Goal: Task Accomplishment & Management: Complete application form

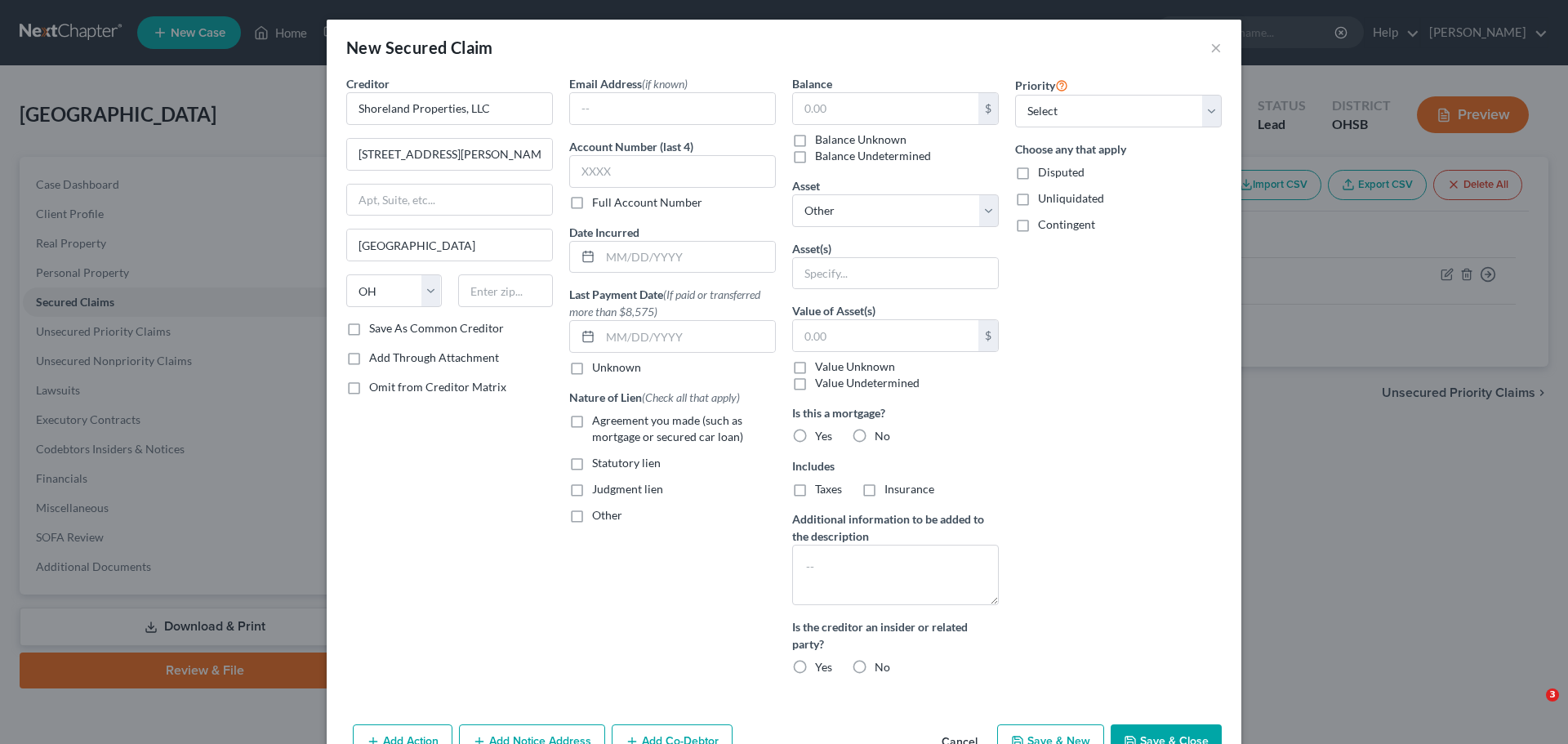
select select "36"
select select "0"
type input "43606"
click at [1214, 112] on select "Select 1st 2nd 3rd 4th 5th 6th 7th 8th 9th 10th 11th 12th 13th 14th 15th 16th 1…" at bounding box center [1118, 111] width 206 height 32
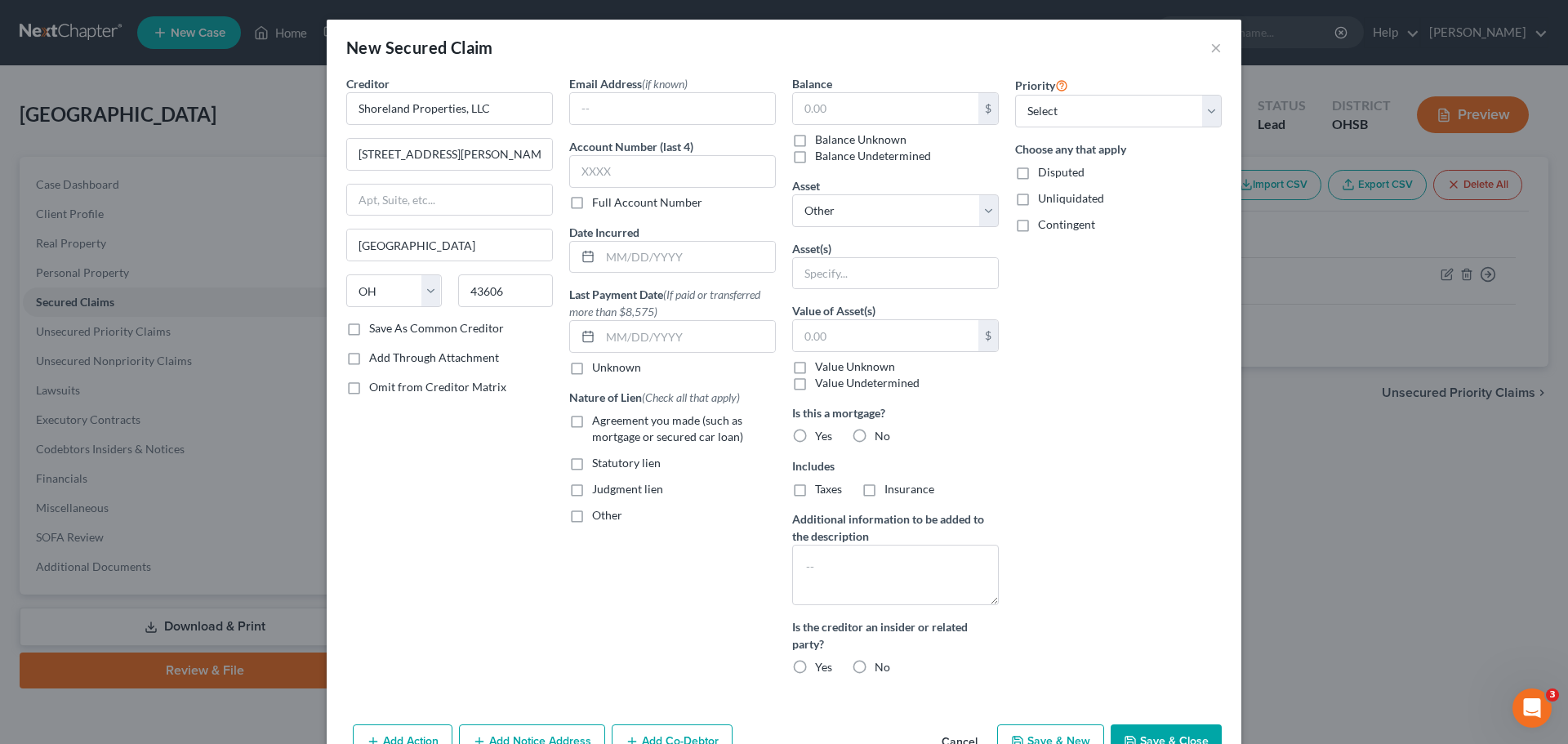
click at [1166, 733] on button "Save & Close" at bounding box center [1166, 741] width 111 height 34
select select
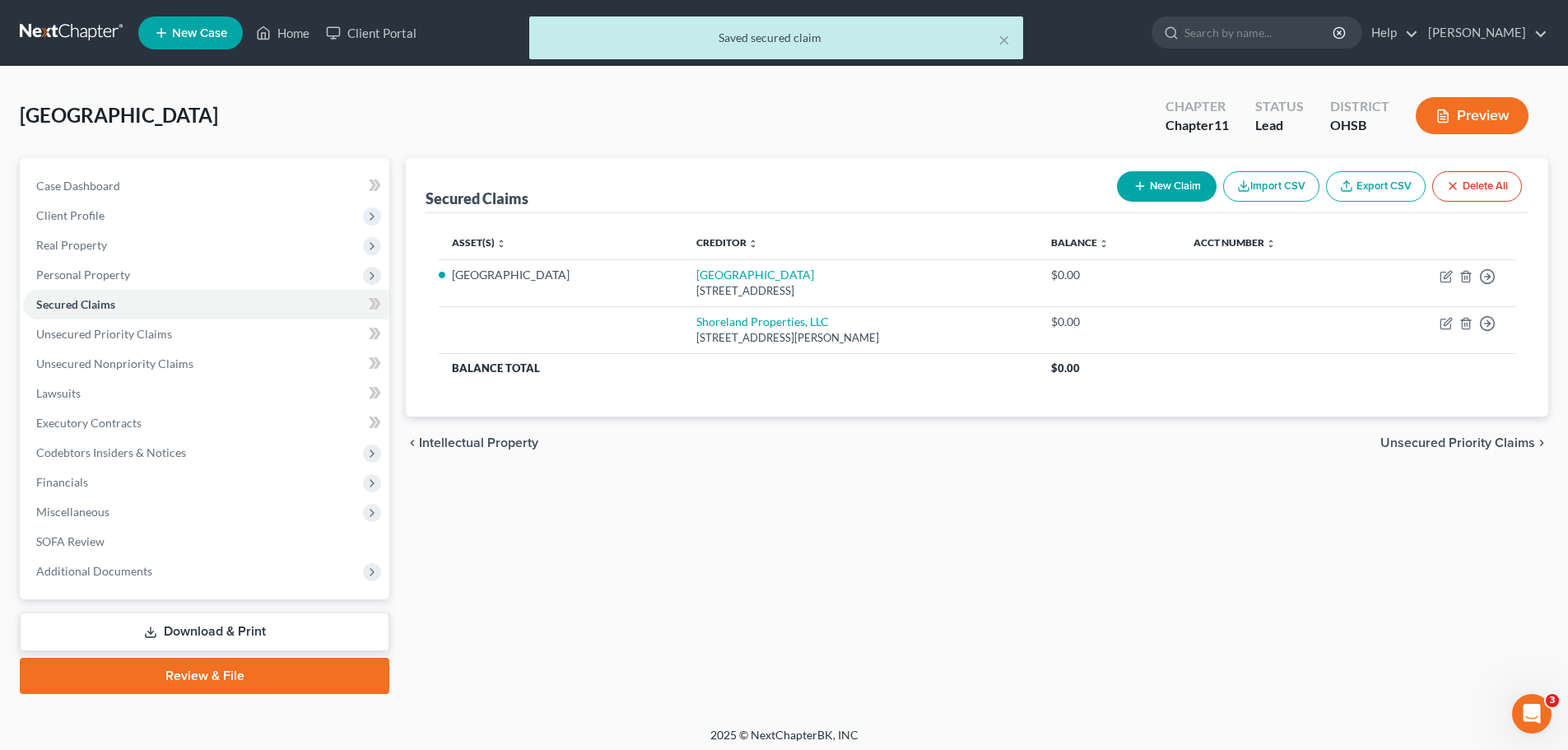
click at [1148, 189] on button "New Claim" at bounding box center [1166, 186] width 99 height 31
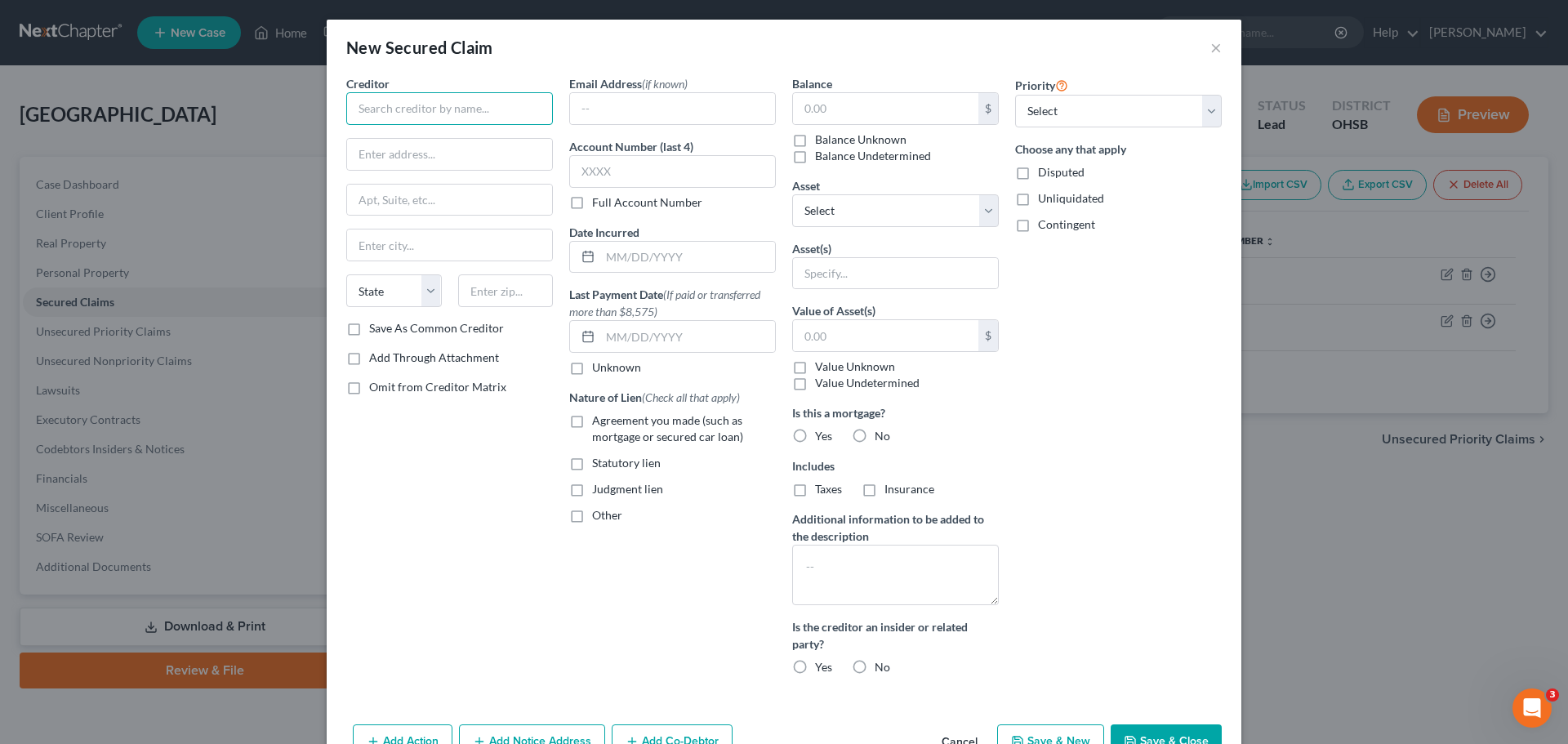
click at [389, 110] on input "text" at bounding box center [449, 108] width 206 height 32
click at [372, 143] on input "text" at bounding box center [449, 154] width 205 height 31
type input "Corporate Exchange Group, Inc."
type input "1015 Wilderness Ct."
click at [372, 230] on input "text" at bounding box center [449, 245] width 205 height 31
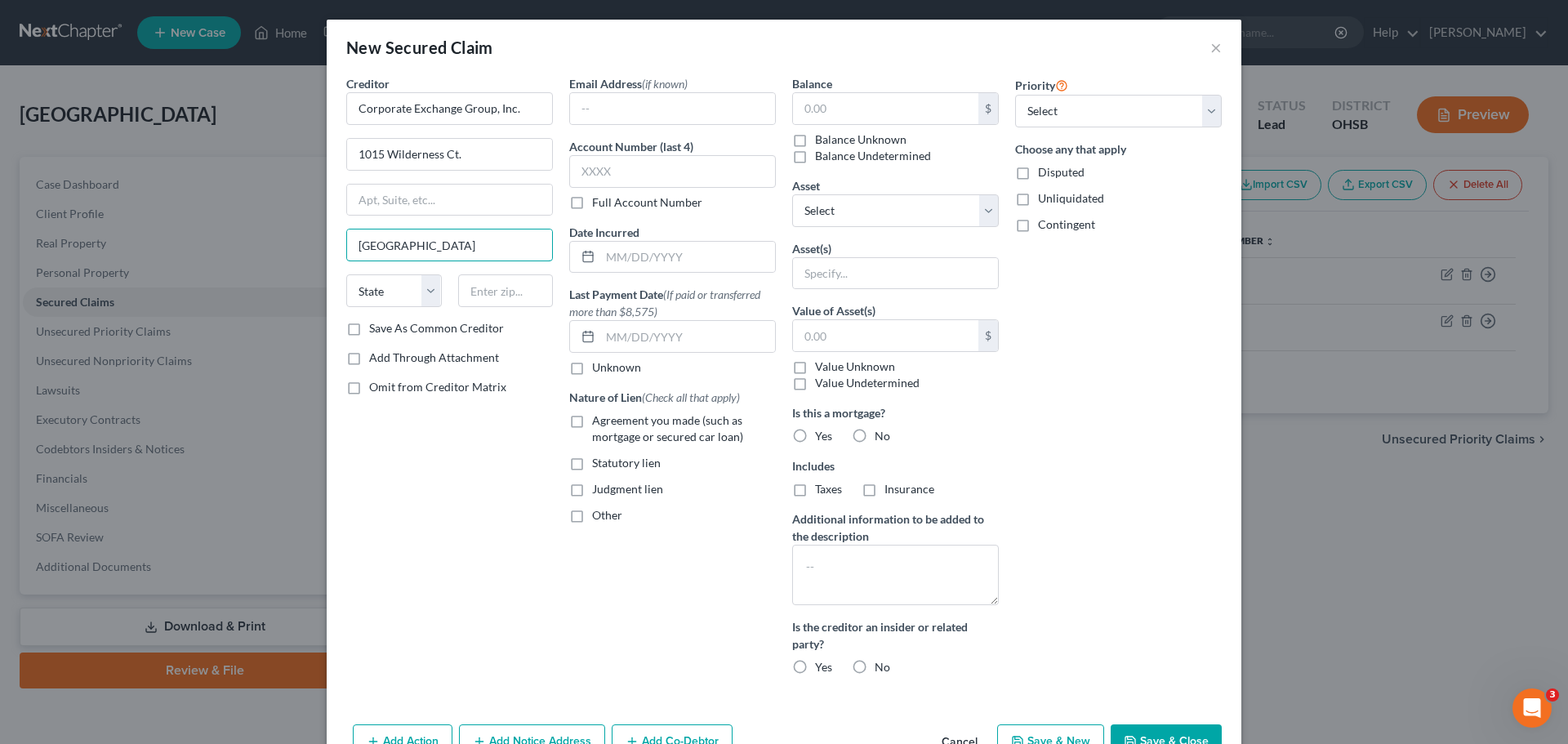
type input "Perrysburg"
select select "36"
type input "43551"
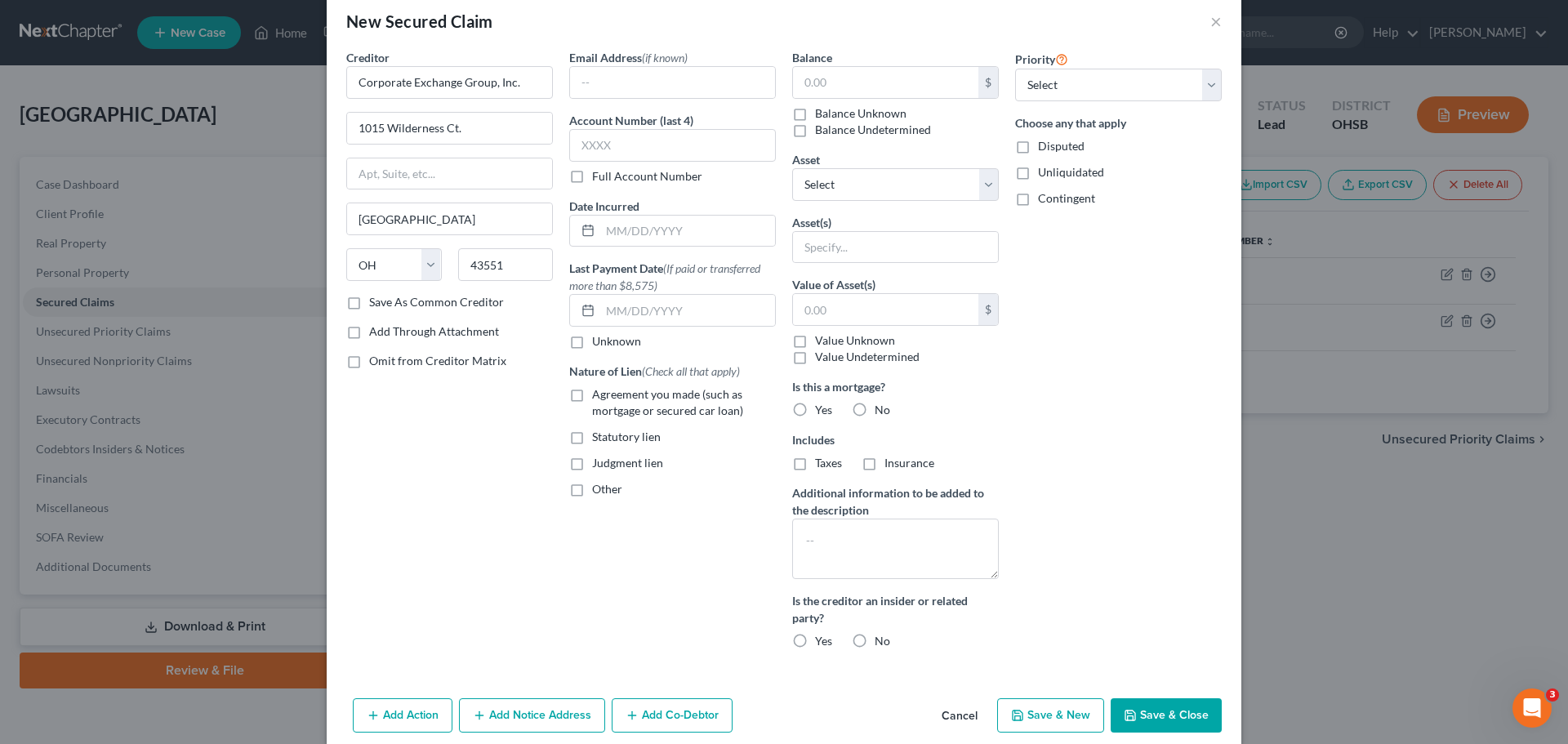
scroll to position [47, 0]
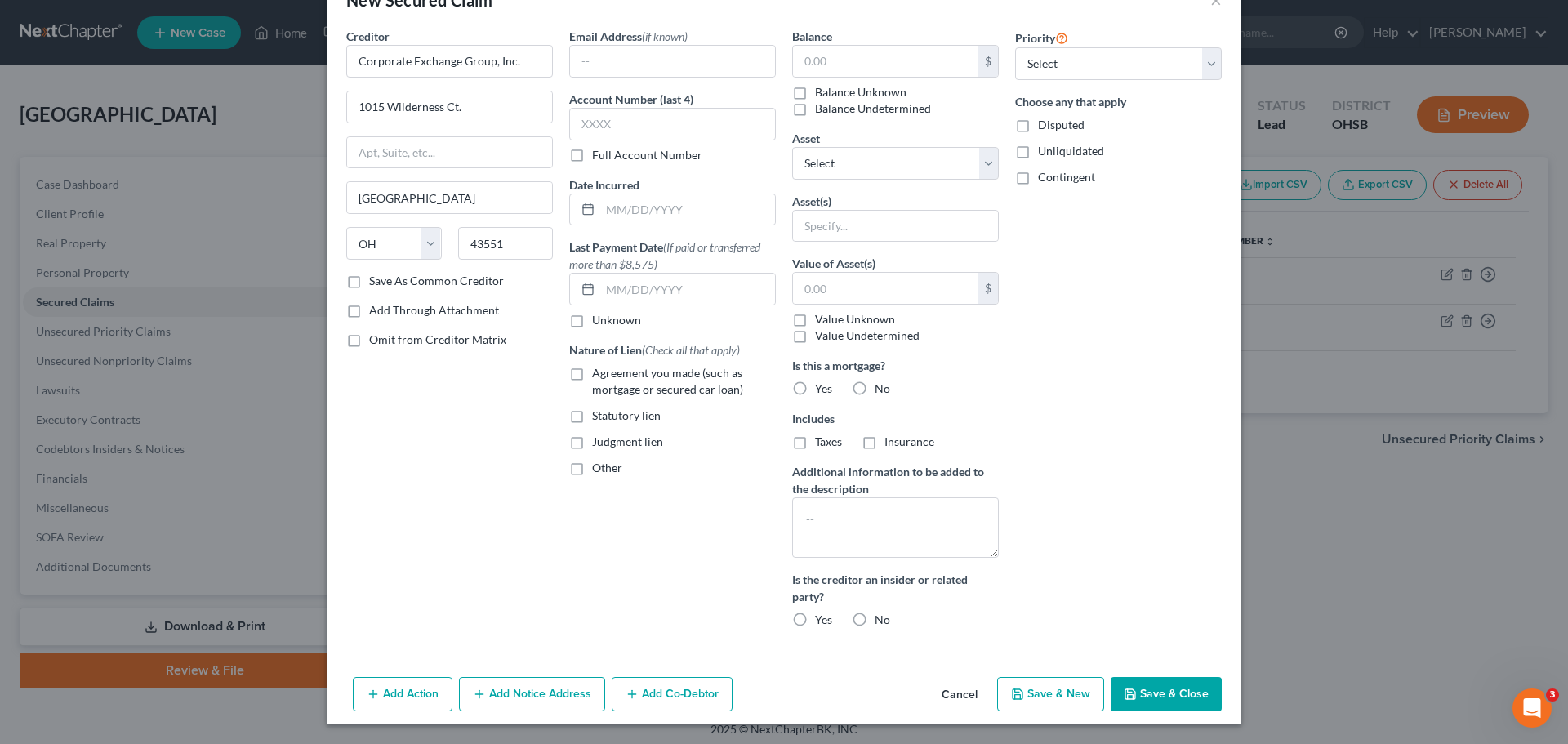
drag, startPoint x: 1011, startPoint y: 374, endPoint x: 1105, endPoint y: 532, distance: 183.8
click at [1105, 532] on div "Priority Select 1st 2nd 3rd 4th 5th 6th 7th 8th 9th 10th 11th 12th 13th 14th 15…" at bounding box center [1119, 335] width 223 height 613
click at [1147, 687] on button "Save & Close" at bounding box center [1166, 693] width 111 height 34
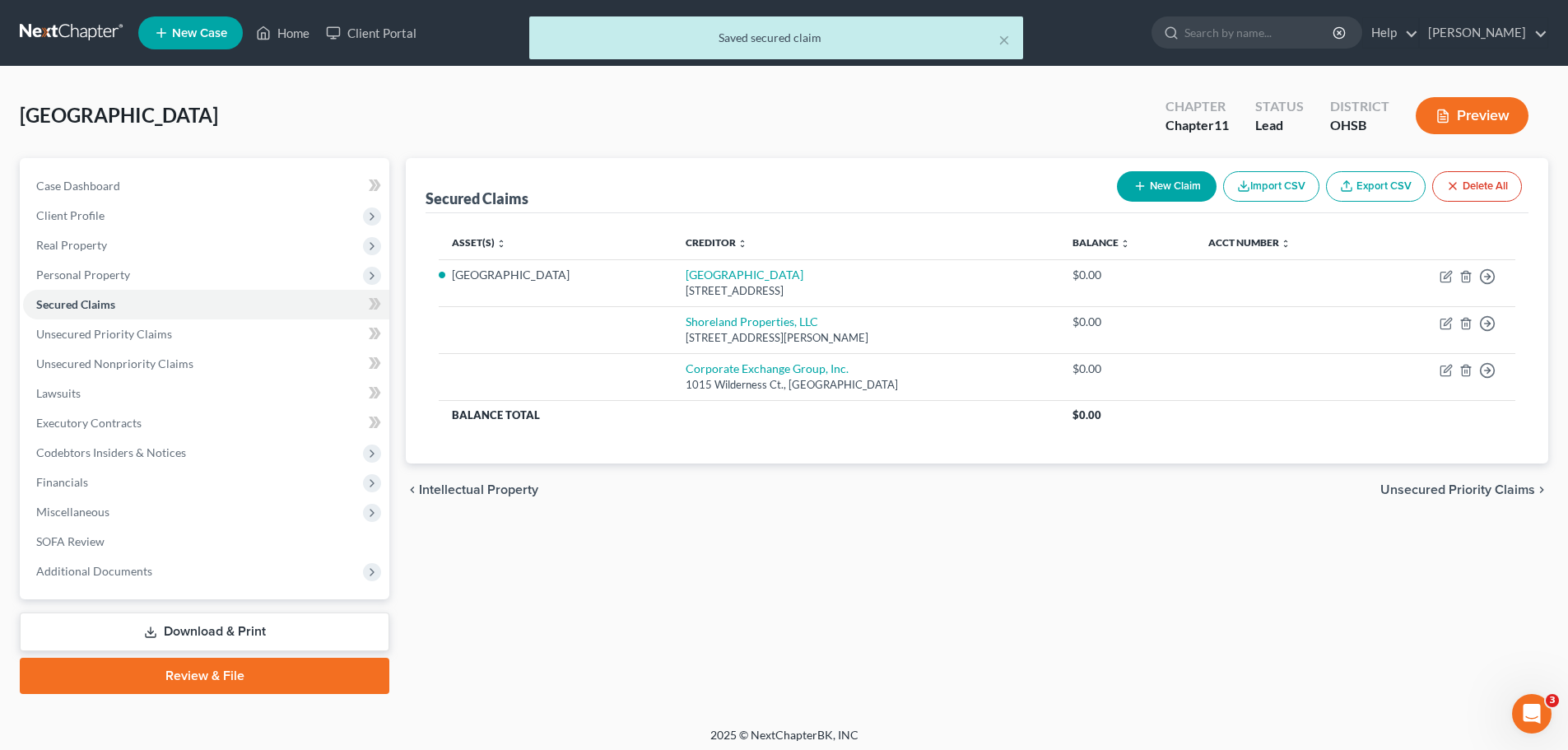
click at [1170, 177] on button "New Claim" at bounding box center [1166, 186] width 99 height 31
select select "0"
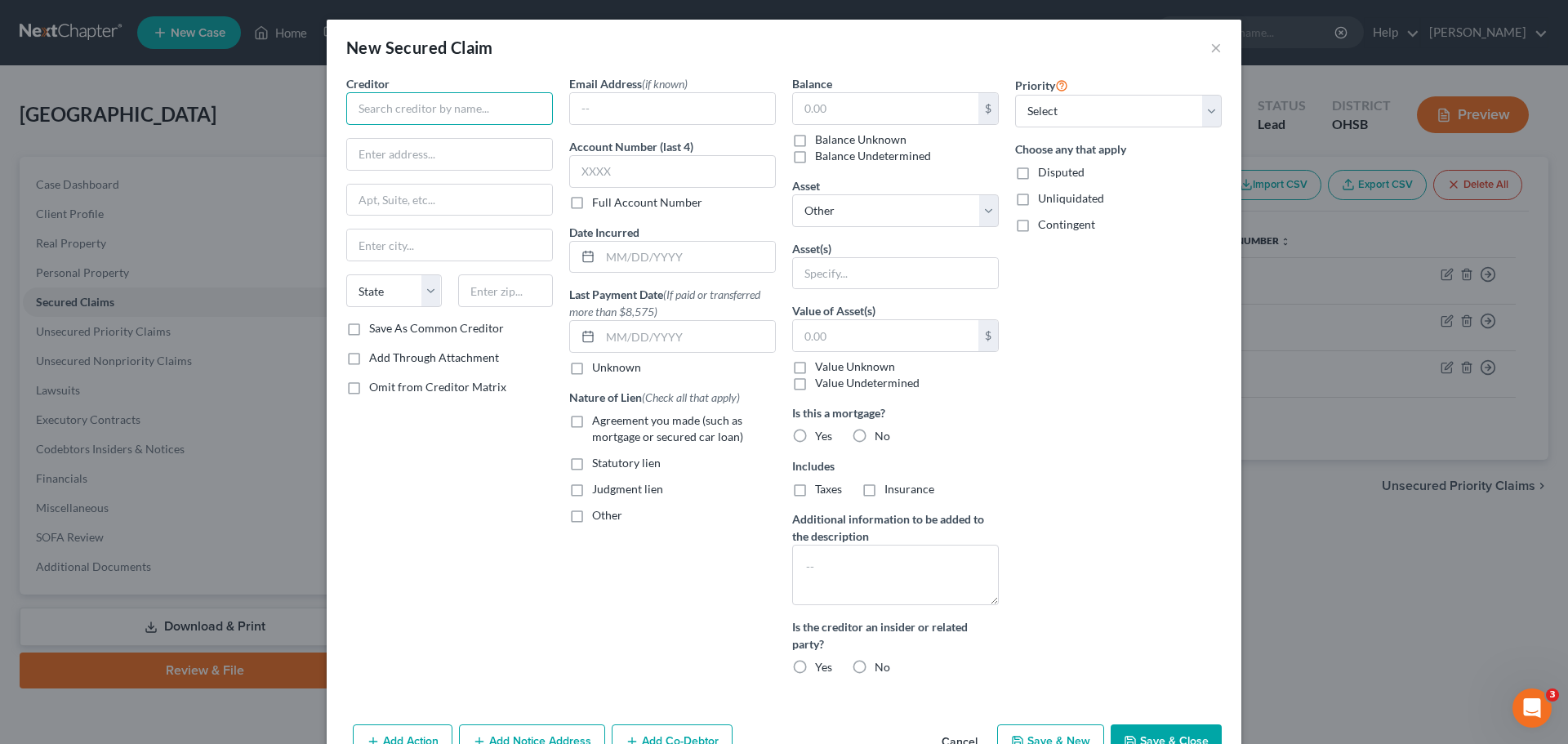
click at [372, 108] on input "text" at bounding box center [449, 108] width 206 height 32
type input "[PERSON_NAME] Construction"
click at [372, 157] on input "text" at bounding box center [449, 154] width 205 height 31
type input "[STREET_ADDRESS]"
click at [375, 237] on input "text" at bounding box center [449, 245] width 205 height 31
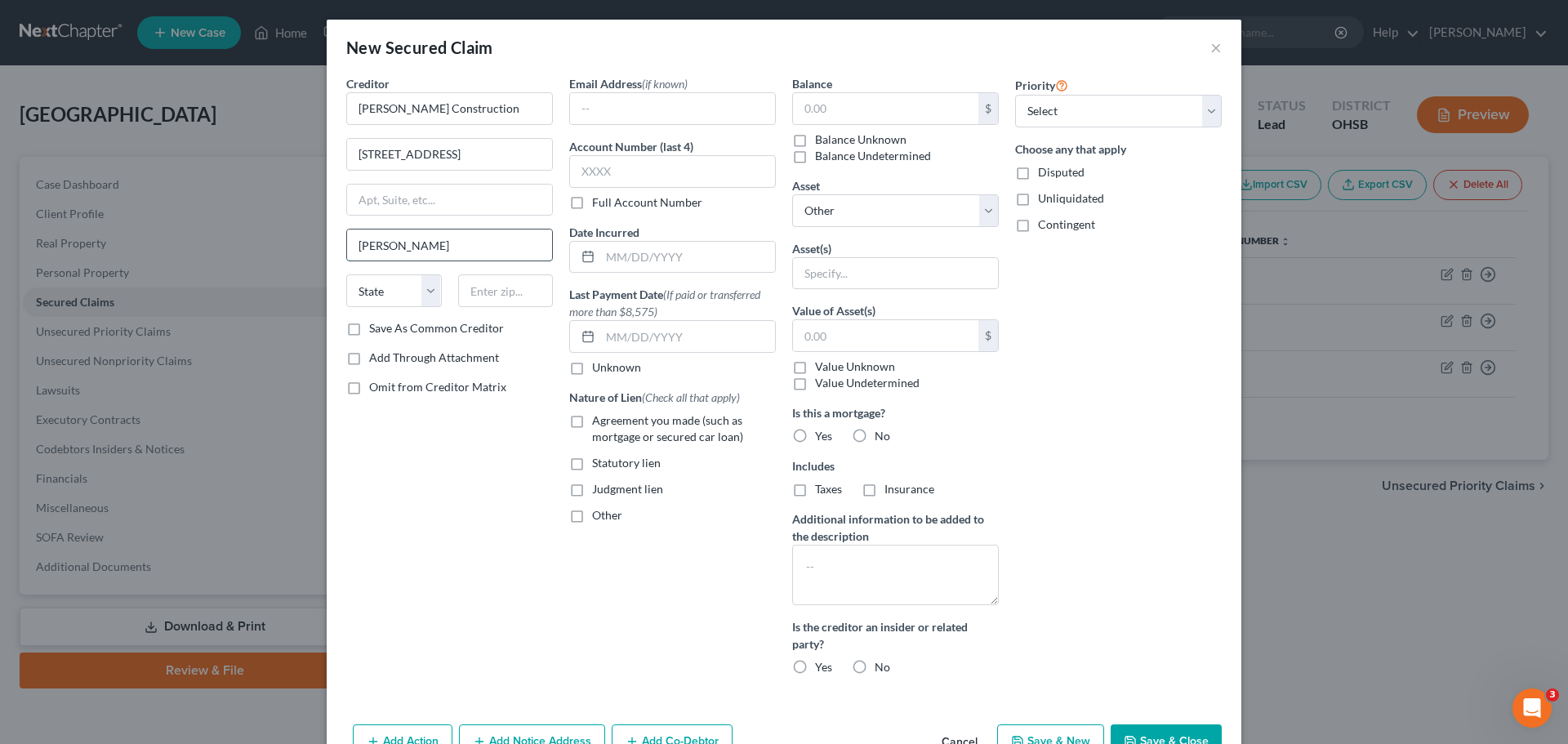
type input "[PERSON_NAME]"
select select "36"
type input "43065"
click at [1037, 175] on label "Disputed" at bounding box center [1060, 172] width 46 height 17
click at [1044, 175] on input "Disputed" at bounding box center [1050, 169] width 10 height 10
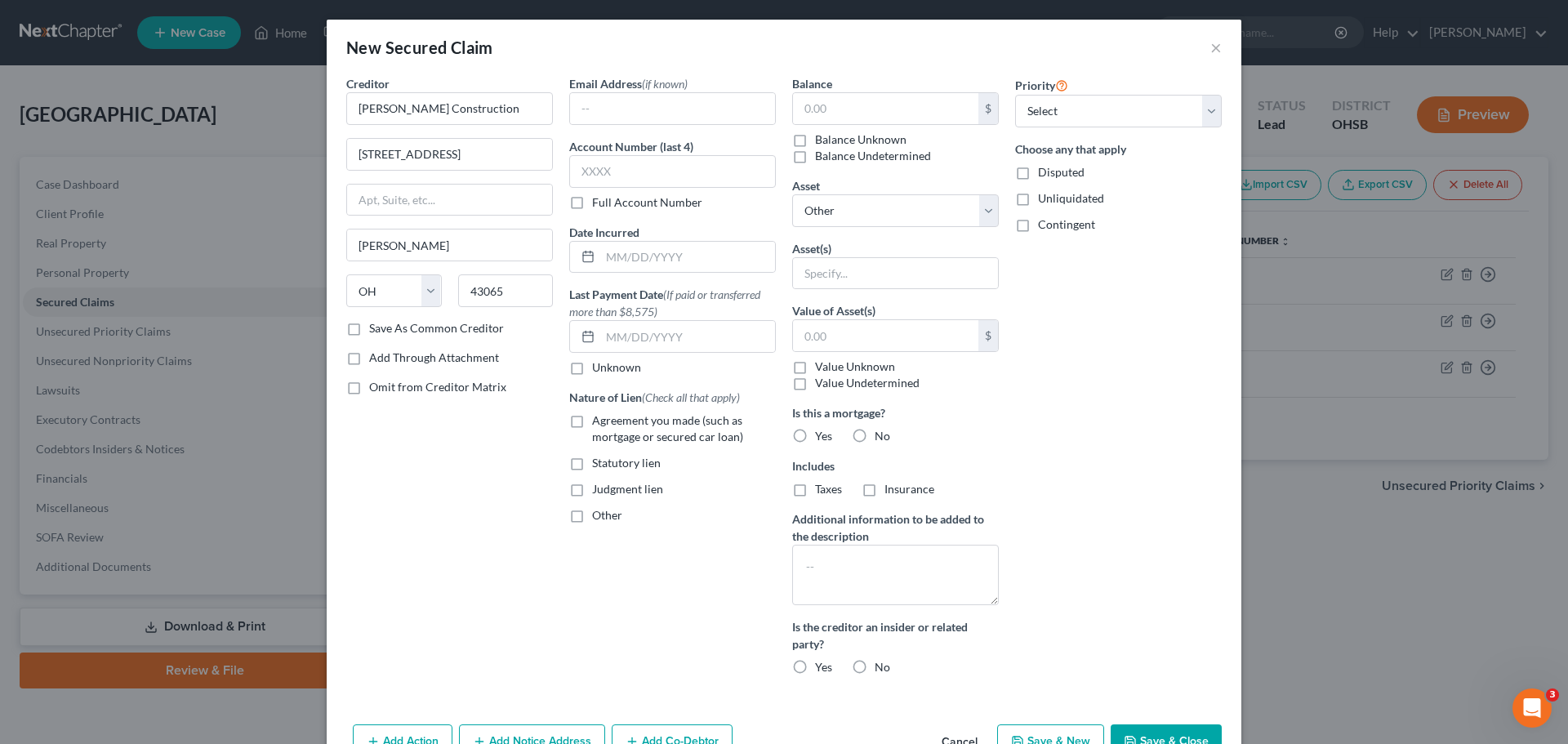
checkbox input "true"
click at [592, 463] on label "Statutory lien" at bounding box center [626, 463] width 69 height 17
click at [598, 463] on input "Statutory lien" at bounding box center [604, 460] width 10 height 10
checkbox input "true"
click at [827, 110] on input "text" at bounding box center [885, 109] width 186 height 31
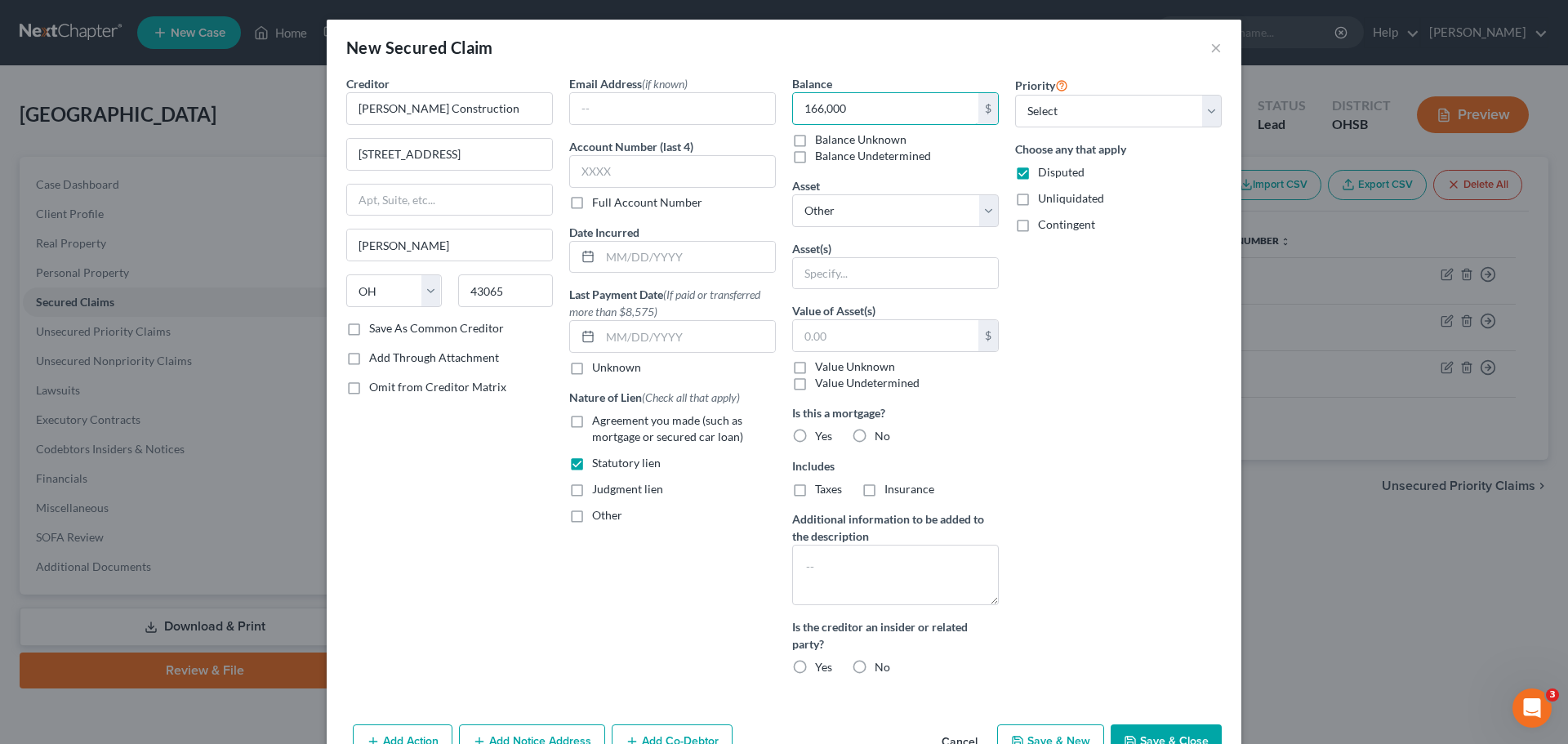
type input "166,000"
click at [1169, 731] on button "Save & Close" at bounding box center [1166, 741] width 111 height 34
select select
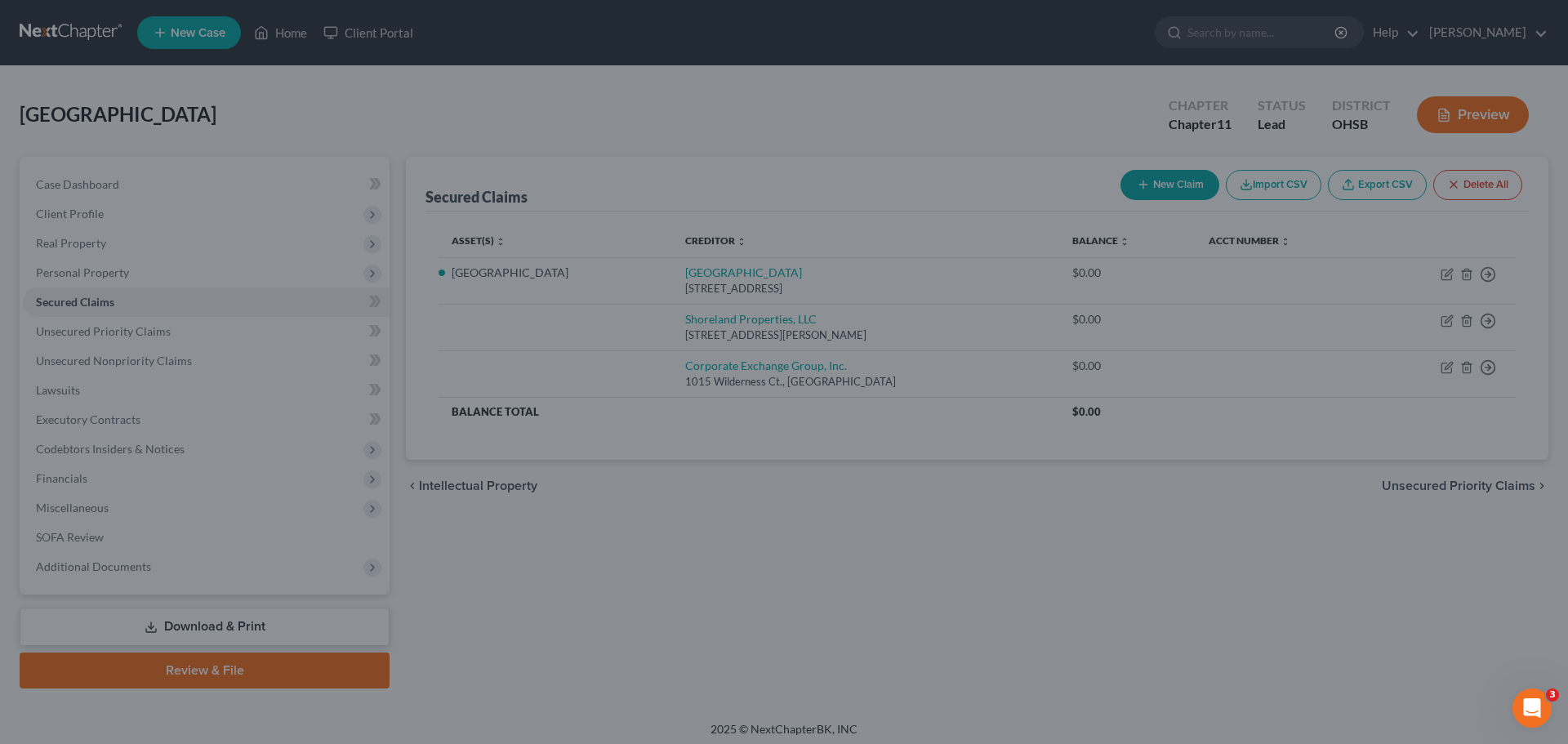
type input "166,000.00"
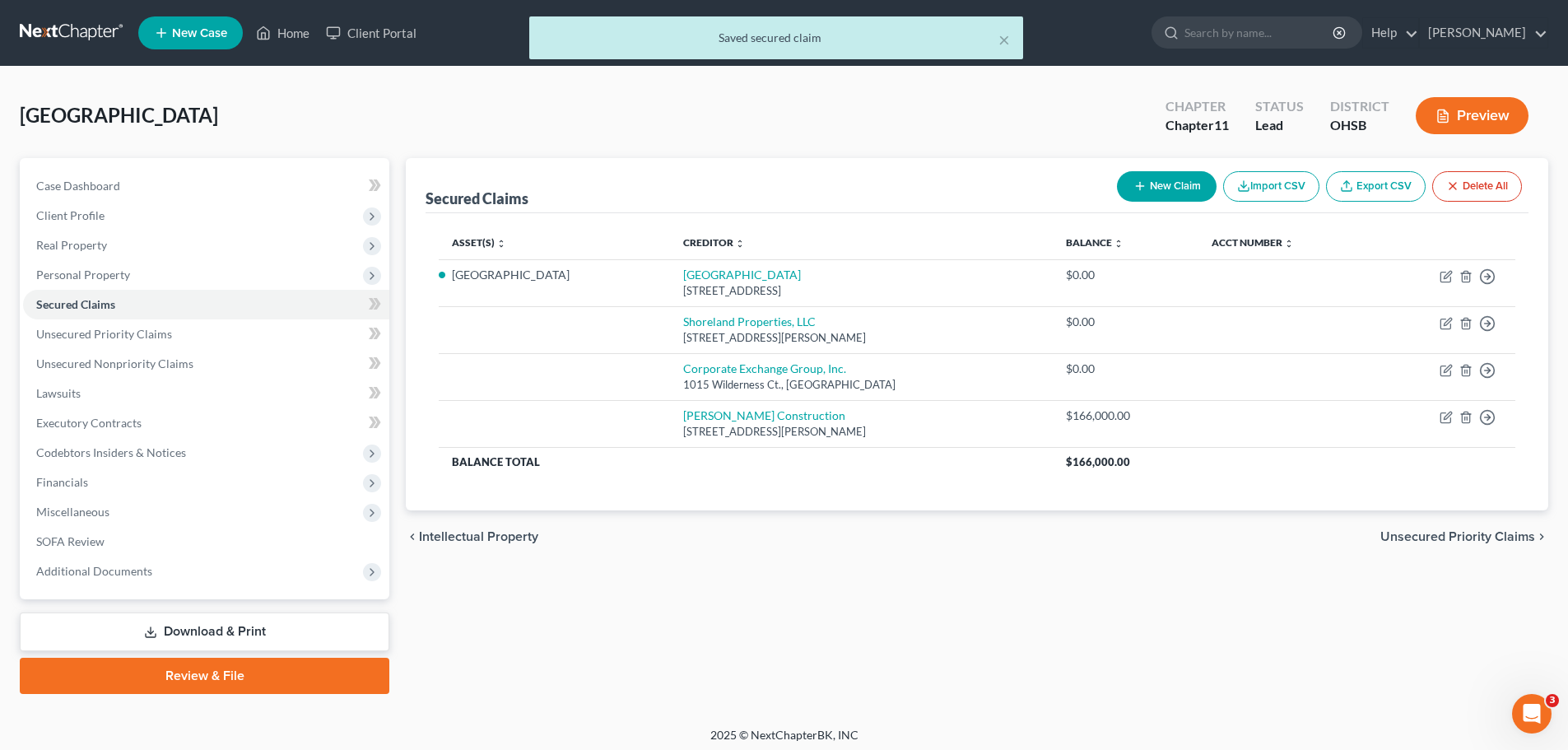
click at [1154, 177] on button "New Claim" at bounding box center [1166, 186] width 99 height 31
select select "0"
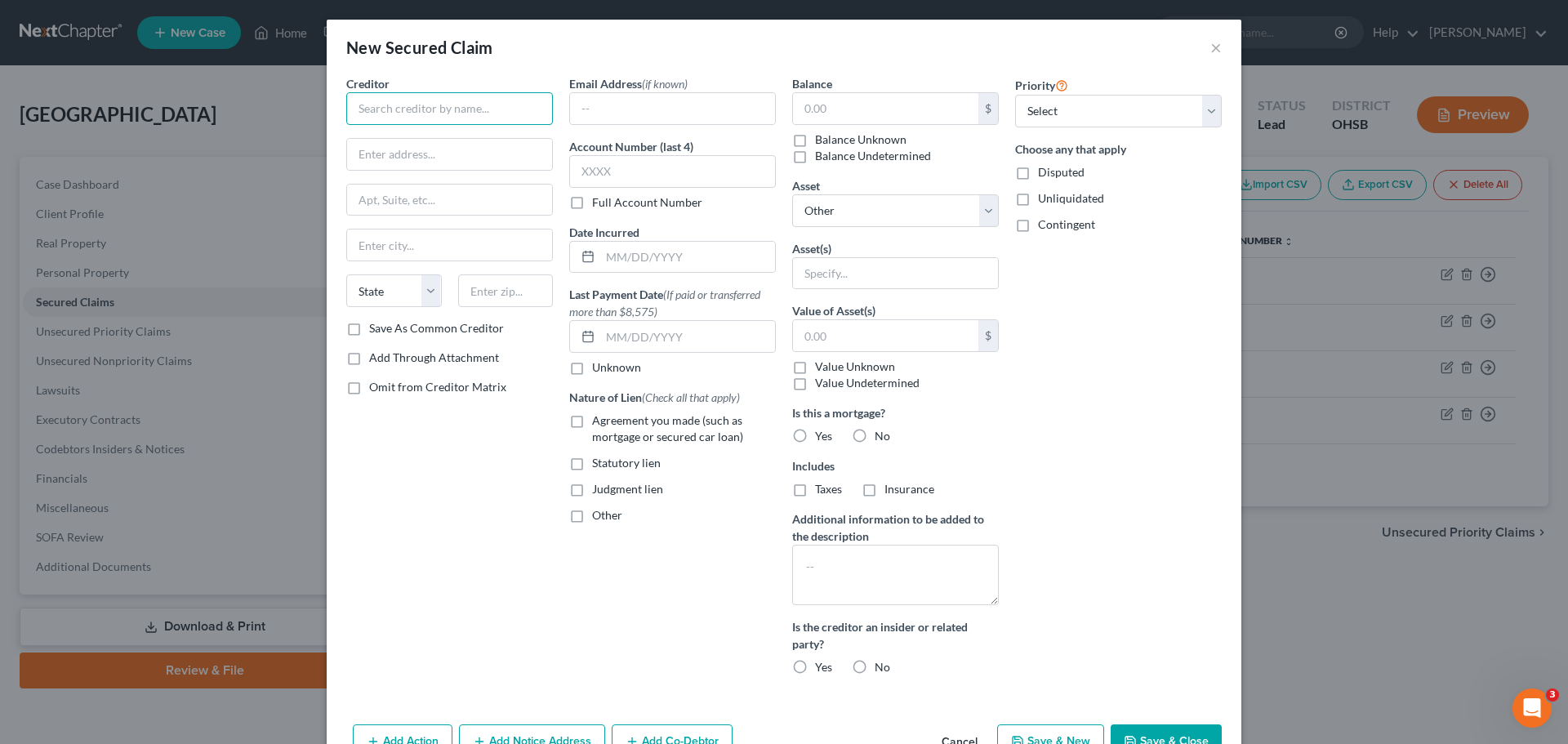
click at [434, 101] on input "text" at bounding box center [449, 108] width 206 height 32
type input "Glass City"
click at [424, 155] on input "text" at bounding box center [449, 154] width 205 height 31
type input "3037 [GEOGRAPHIC_DATA]"
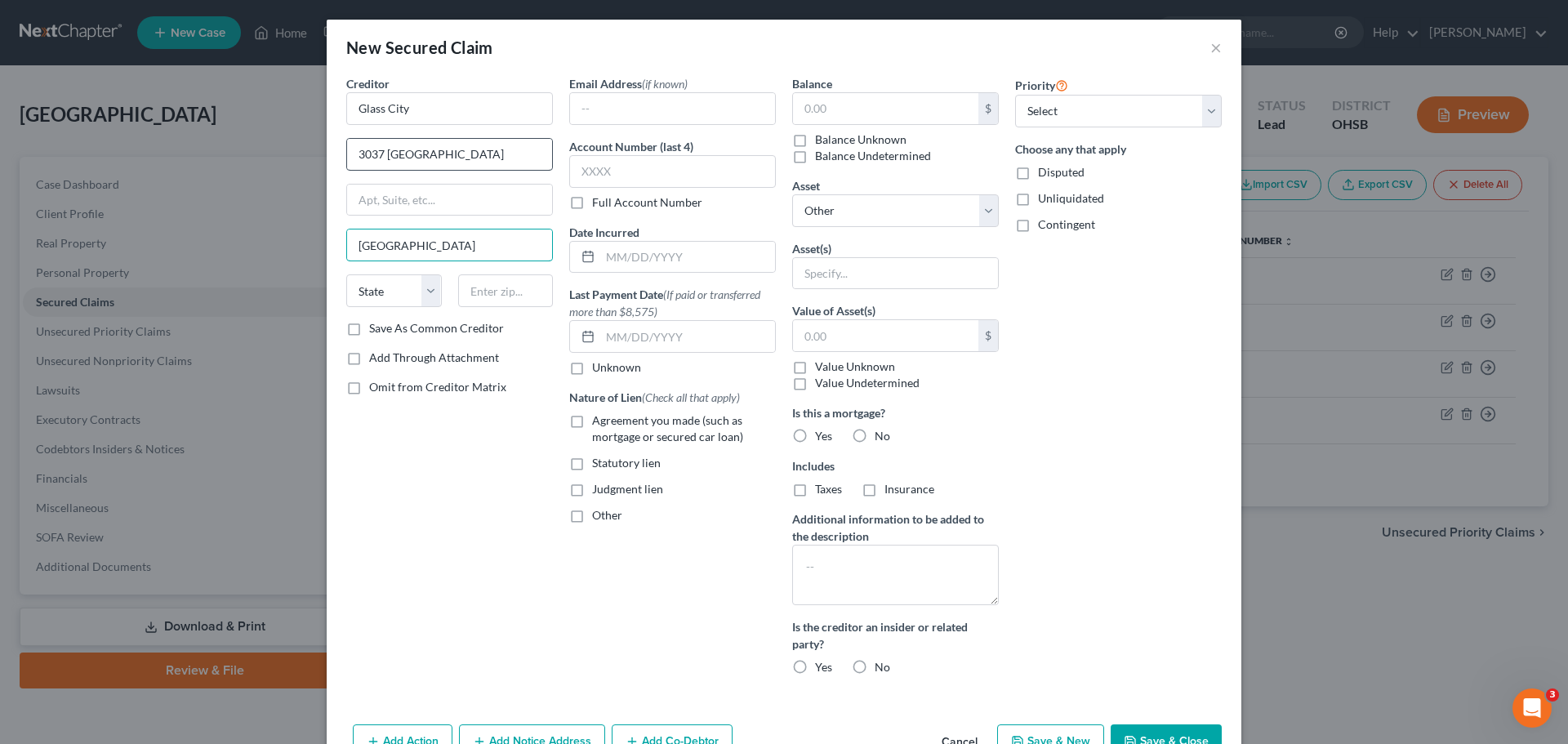
type input "[GEOGRAPHIC_DATA]"
select select "36"
type input "43613"
drag, startPoint x: 875, startPoint y: 88, endPoint x: 875, endPoint y: 111, distance: 23.0
click at [875, 111] on div "Balance $ Balance Unknown Balance Undetermined $ Balance Unknown" at bounding box center [895, 119] width 206 height 89
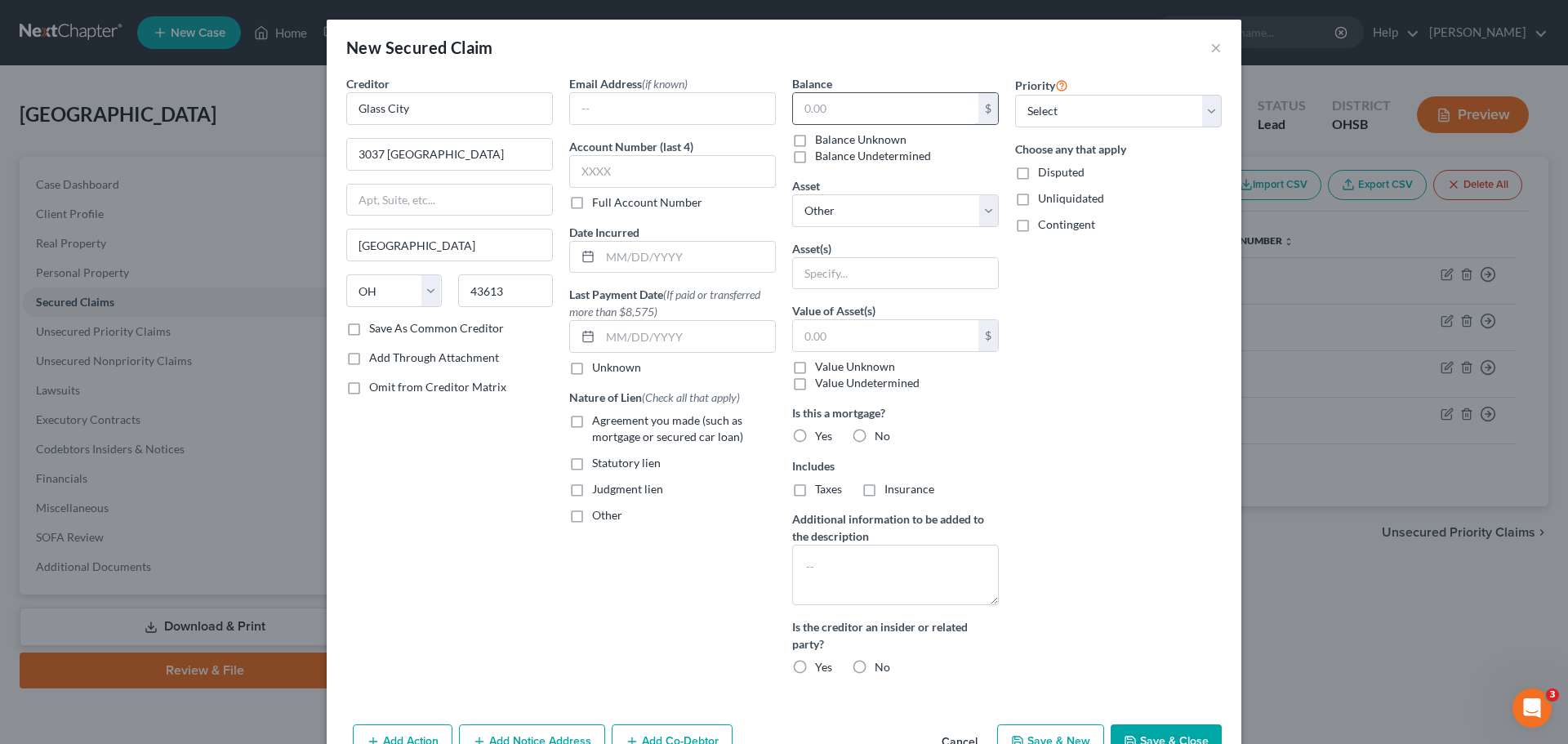
click at [875, 111] on input "text" at bounding box center [885, 109] width 186 height 31
type input "23,000"
click at [1037, 172] on label "Disputed" at bounding box center [1060, 172] width 46 height 17
click at [1044, 172] on input "Disputed" at bounding box center [1050, 169] width 10 height 10
checkbox input "true"
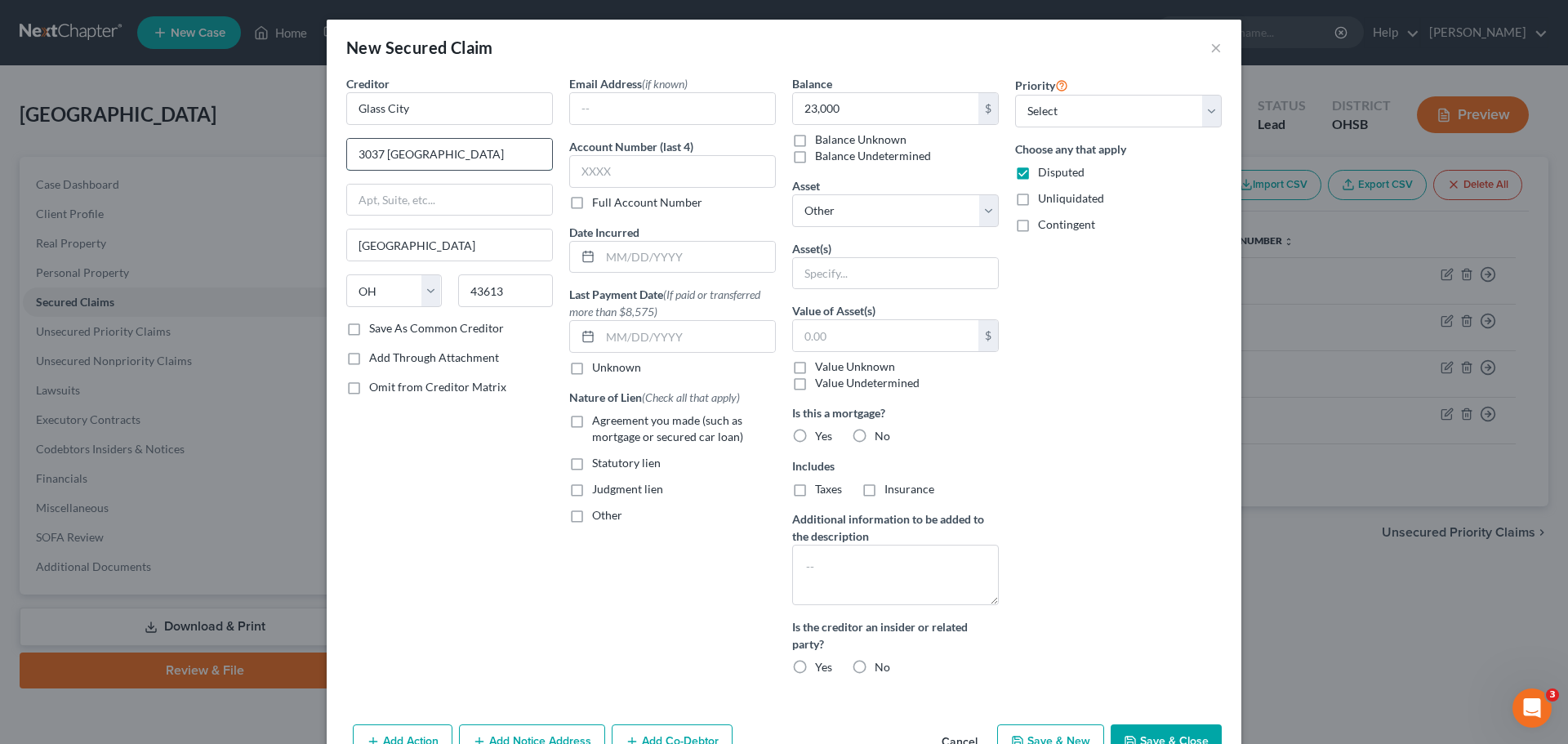
click at [504, 157] on input "3037 [GEOGRAPHIC_DATA]" at bounding box center [449, 154] width 205 height 31
type input "[STREET_ADDRESS]"
click at [592, 517] on label "Other" at bounding box center [607, 515] width 30 height 17
click at [598, 517] on input "Other" at bounding box center [604, 512] width 10 height 10
checkbox input "true"
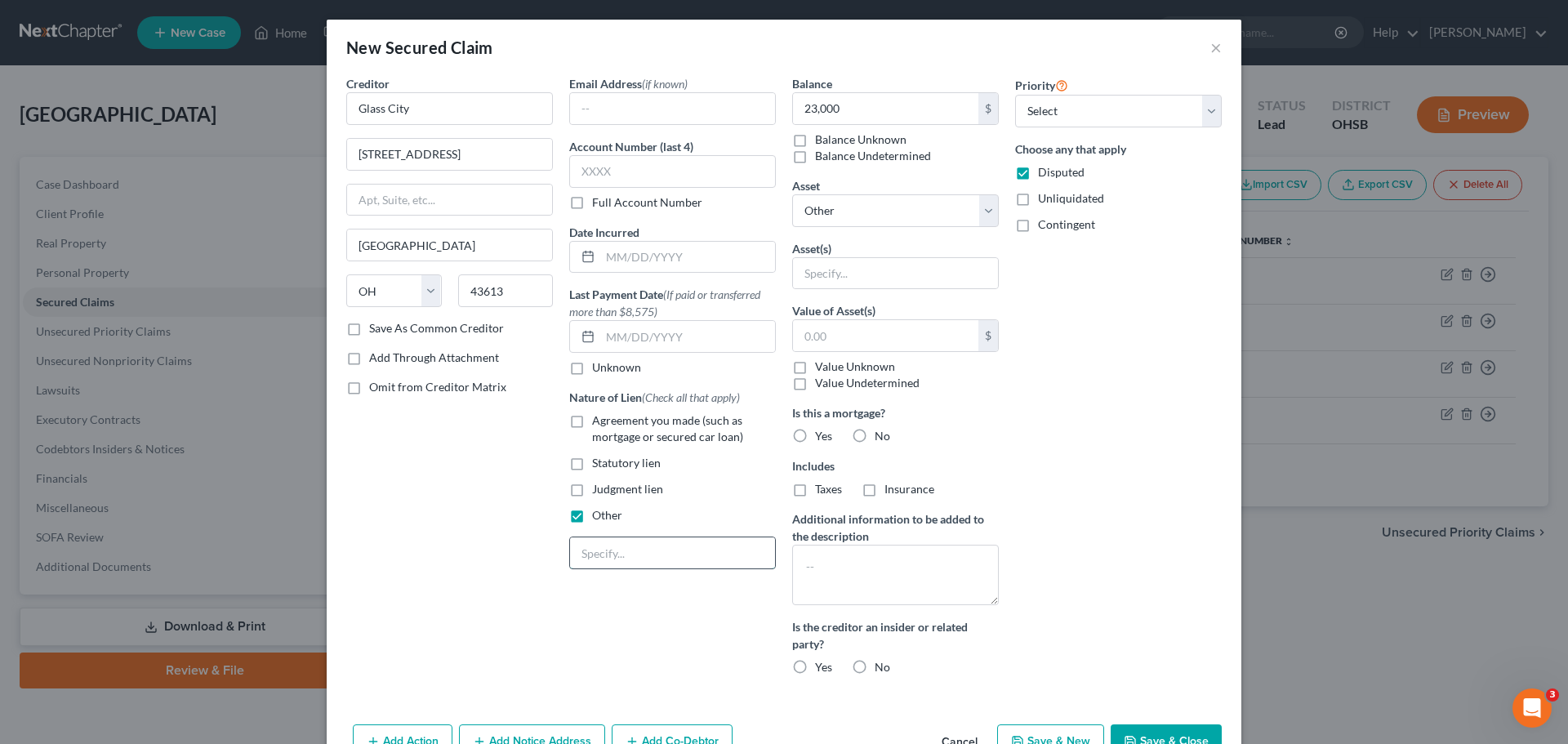
click at [587, 555] on input "text" at bounding box center [672, 553] width 205 height 31
type input "DWA"
click at [1156, 732] on button "Save & Close" at bounding box center [1166, 741] width 111 height 34
select select
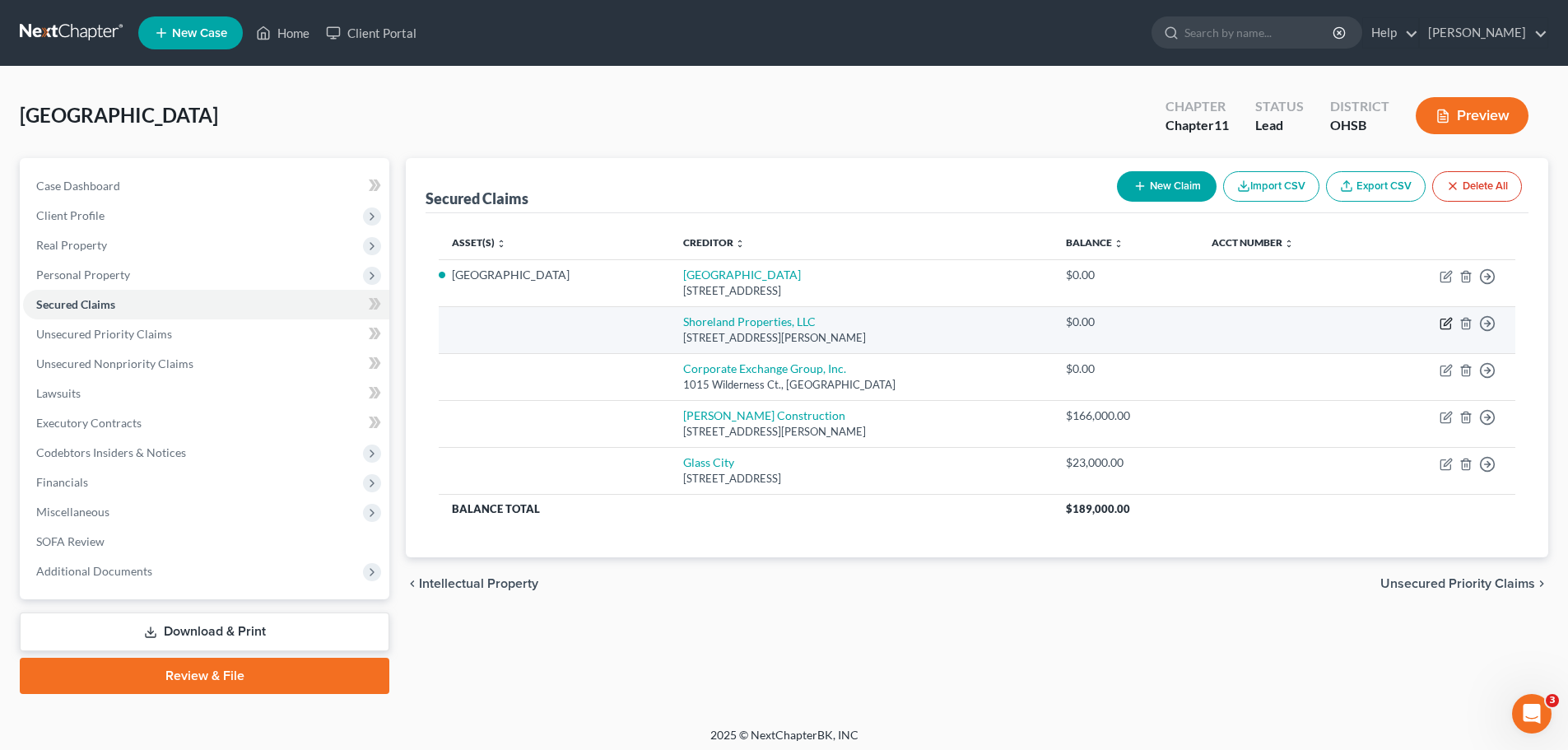
click at [1442, 323] on icon "button" at bounding box center [1446, 323] width 13 height 13
select select "36"
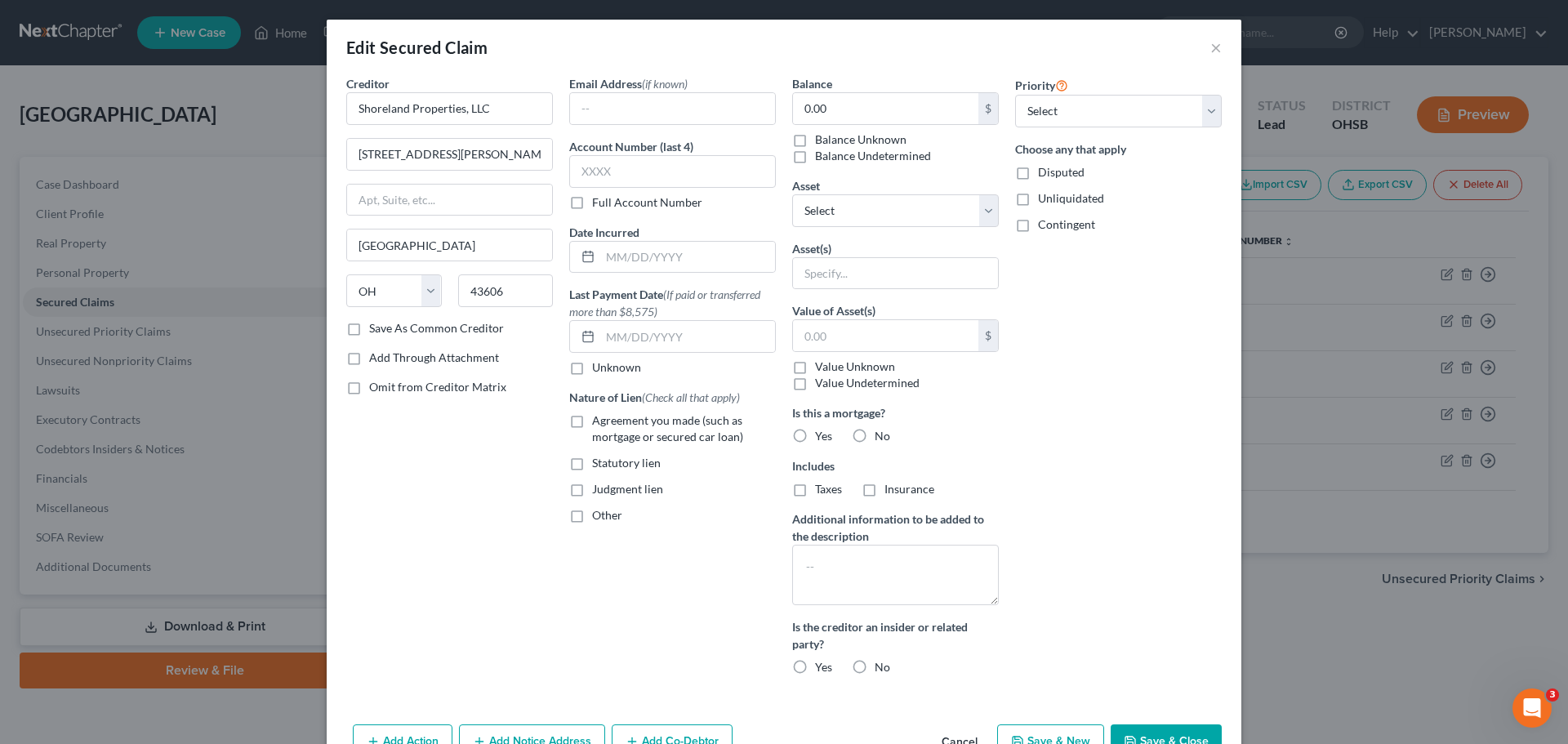
click at [1037, 172] on label "Disputed" at bounding box center [1060, 172] width 46 height 17
click at [1044, 172] on input "Disputed" at bounding box center [1050, 169] width 10 height 10
checkbox input "true"
click at [592, 419] on label "Agreement you made (such as mortgage or secured car loan)" at bounding box center [684, 428] width 184 height 32
click at [598, 419] on input "Agreement you made (such as mortgage or secured car loan)" at bounding box center [604, 417] width 10 height 10
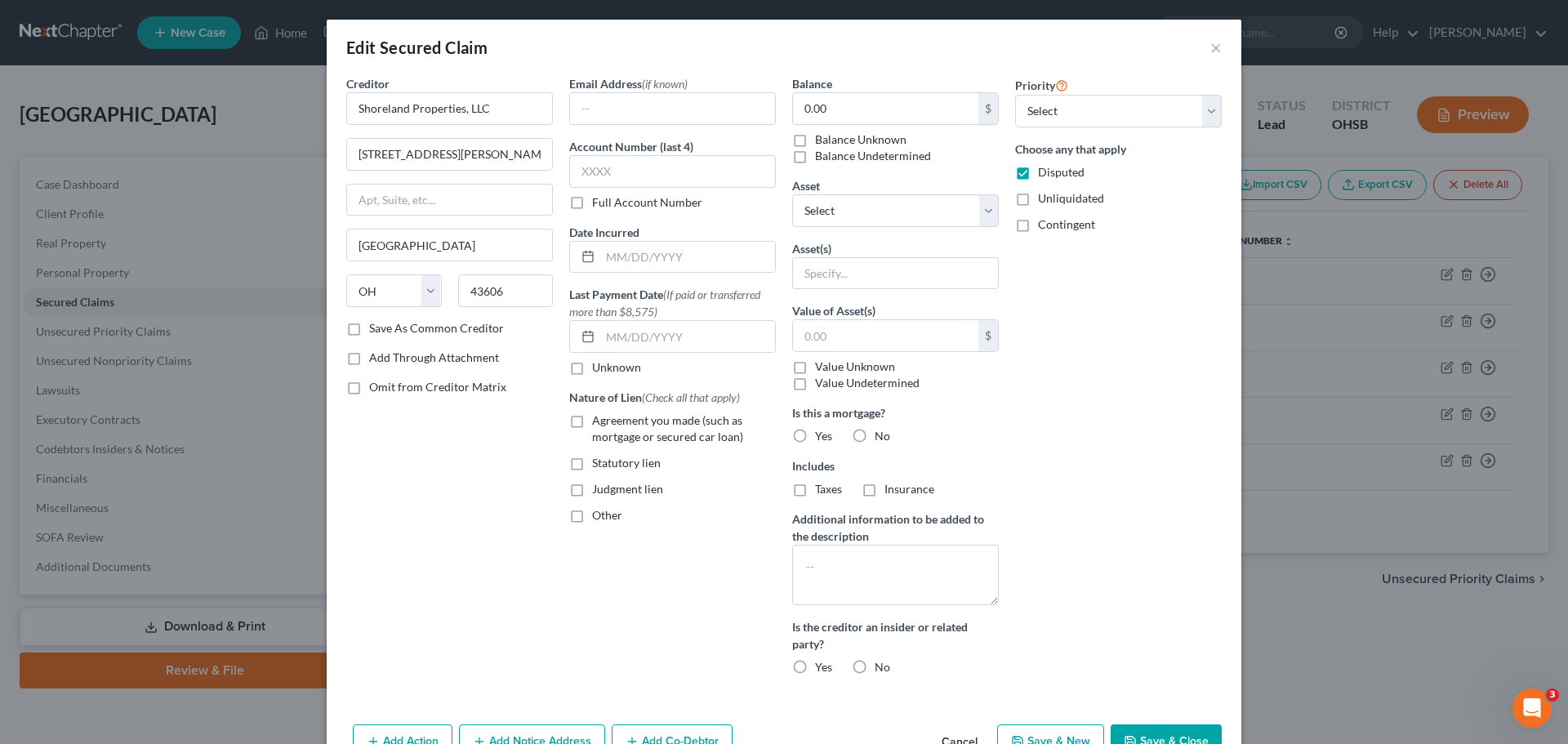
checkbox input "true"
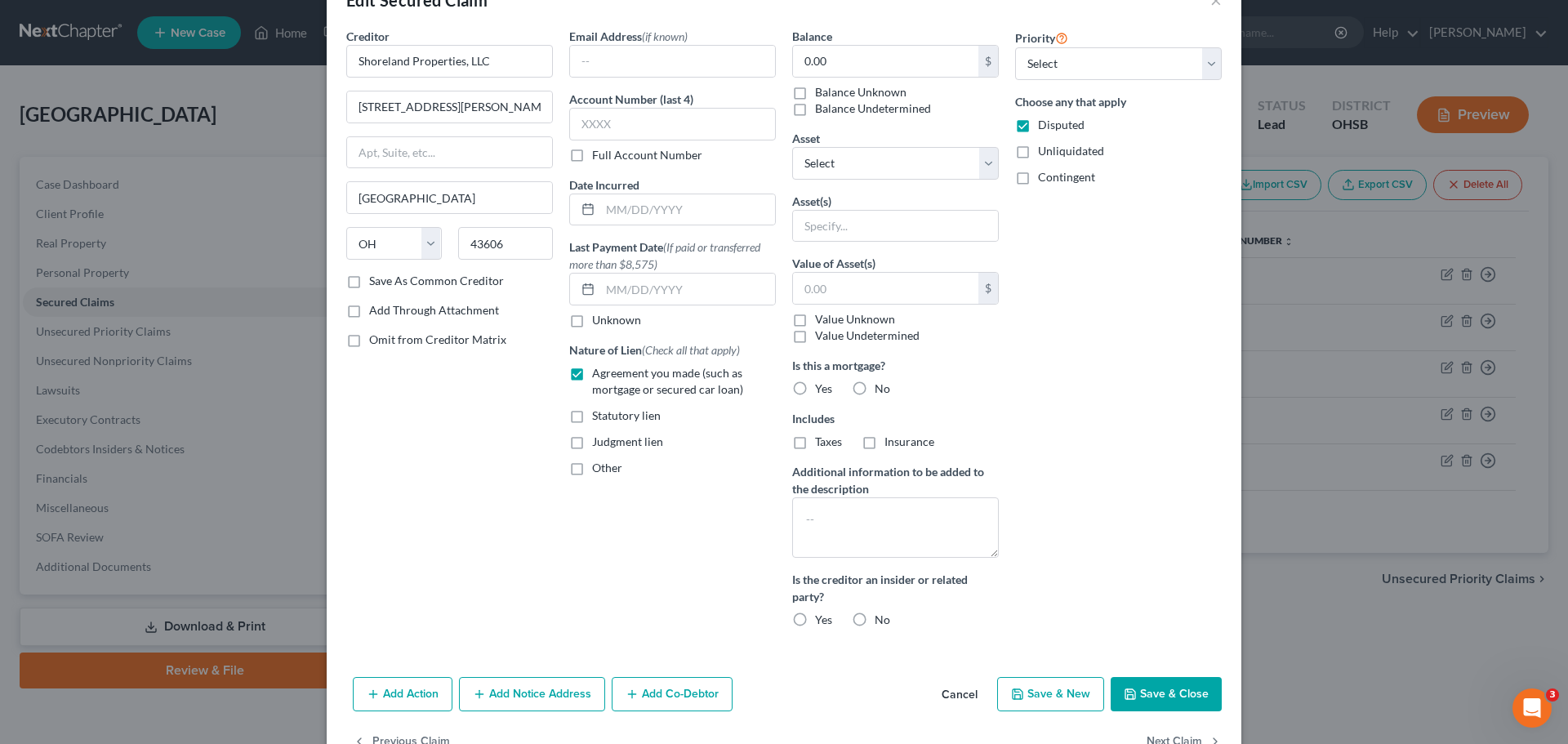
scroll to position [94, 0]
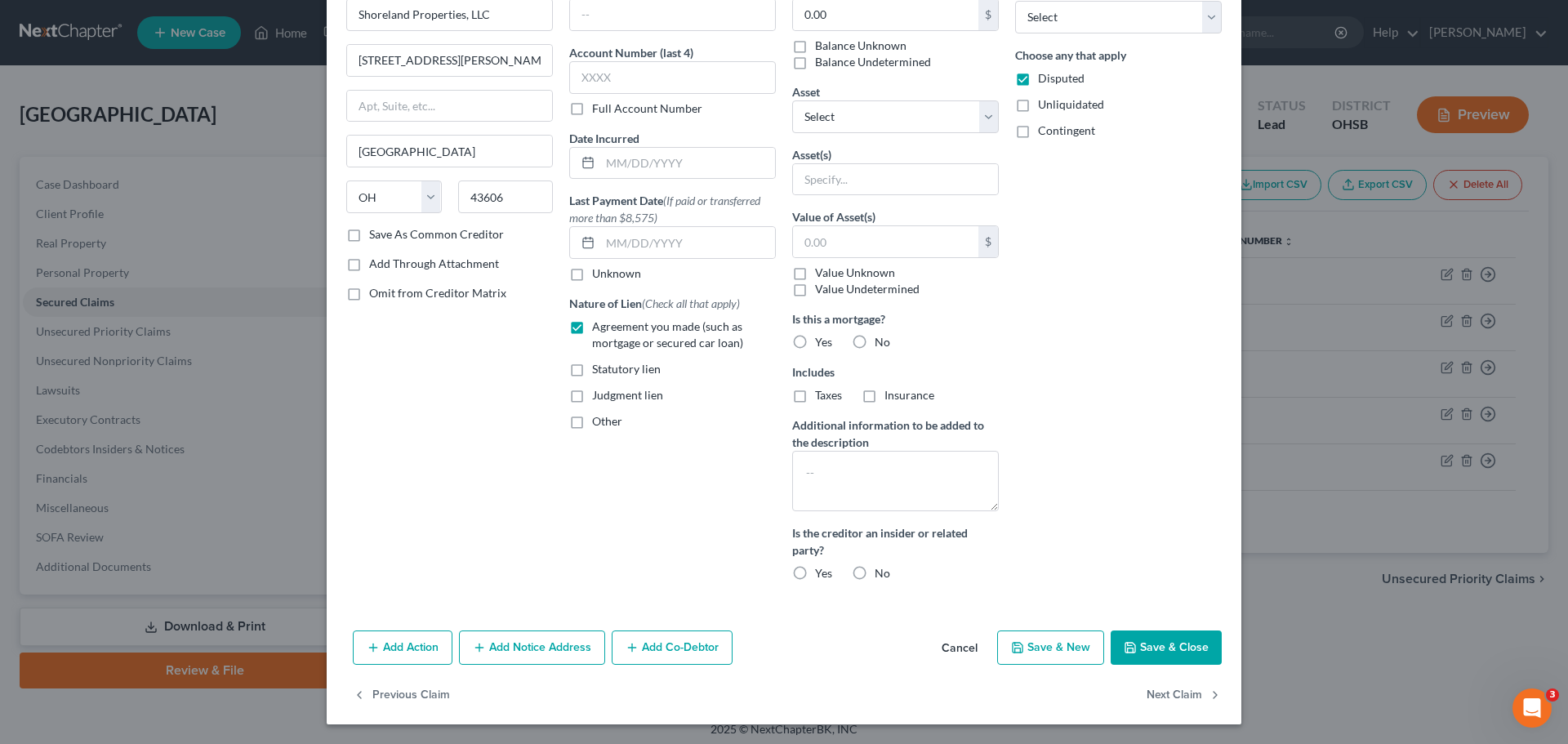
click at [1171, 649] on button "Save & Close" at bounding box center [1166, 647] width 111 height 34
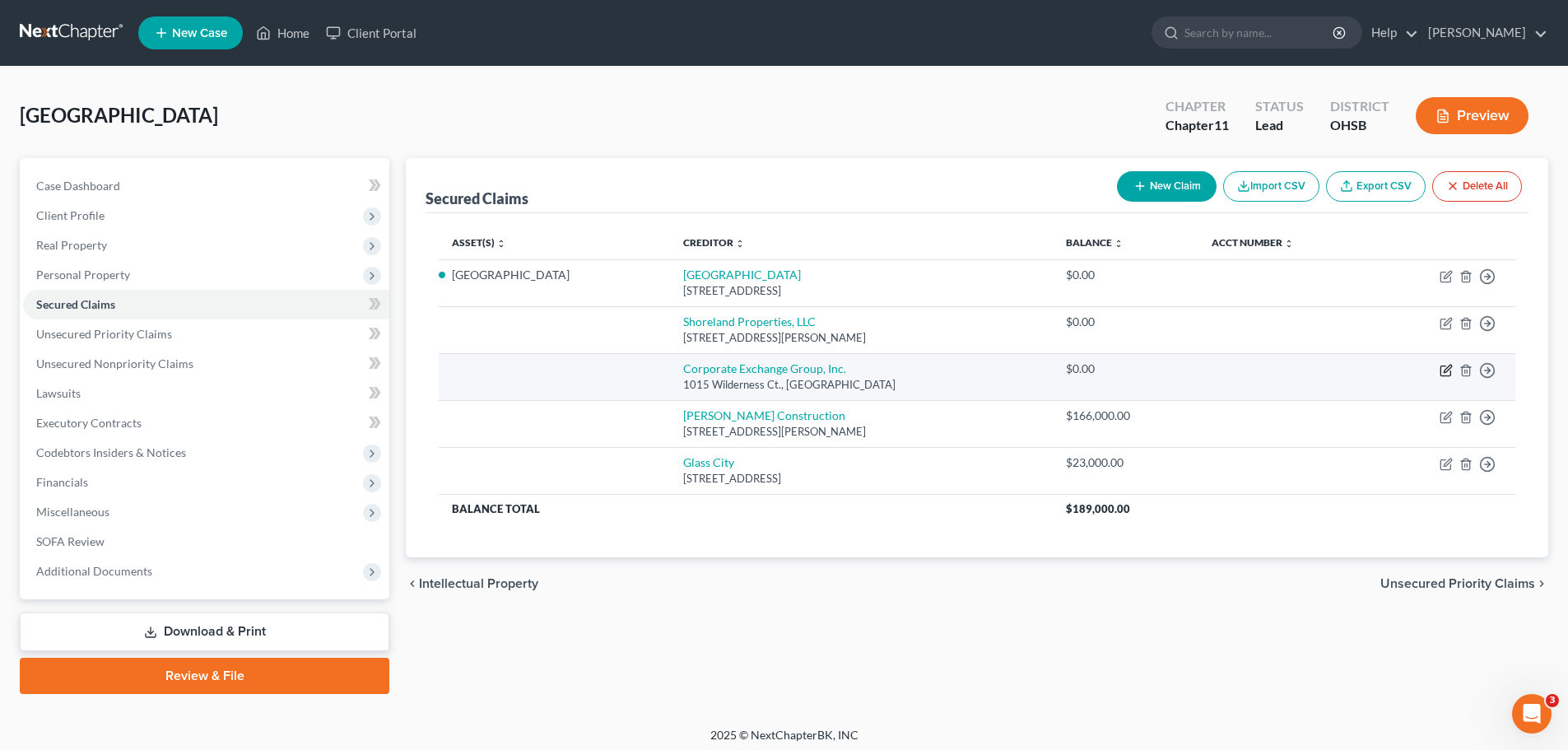
click at [1446, 367] on icon "button" at bounding box center [1446, 370] width 13 height 13
select select "36"
select select "0"
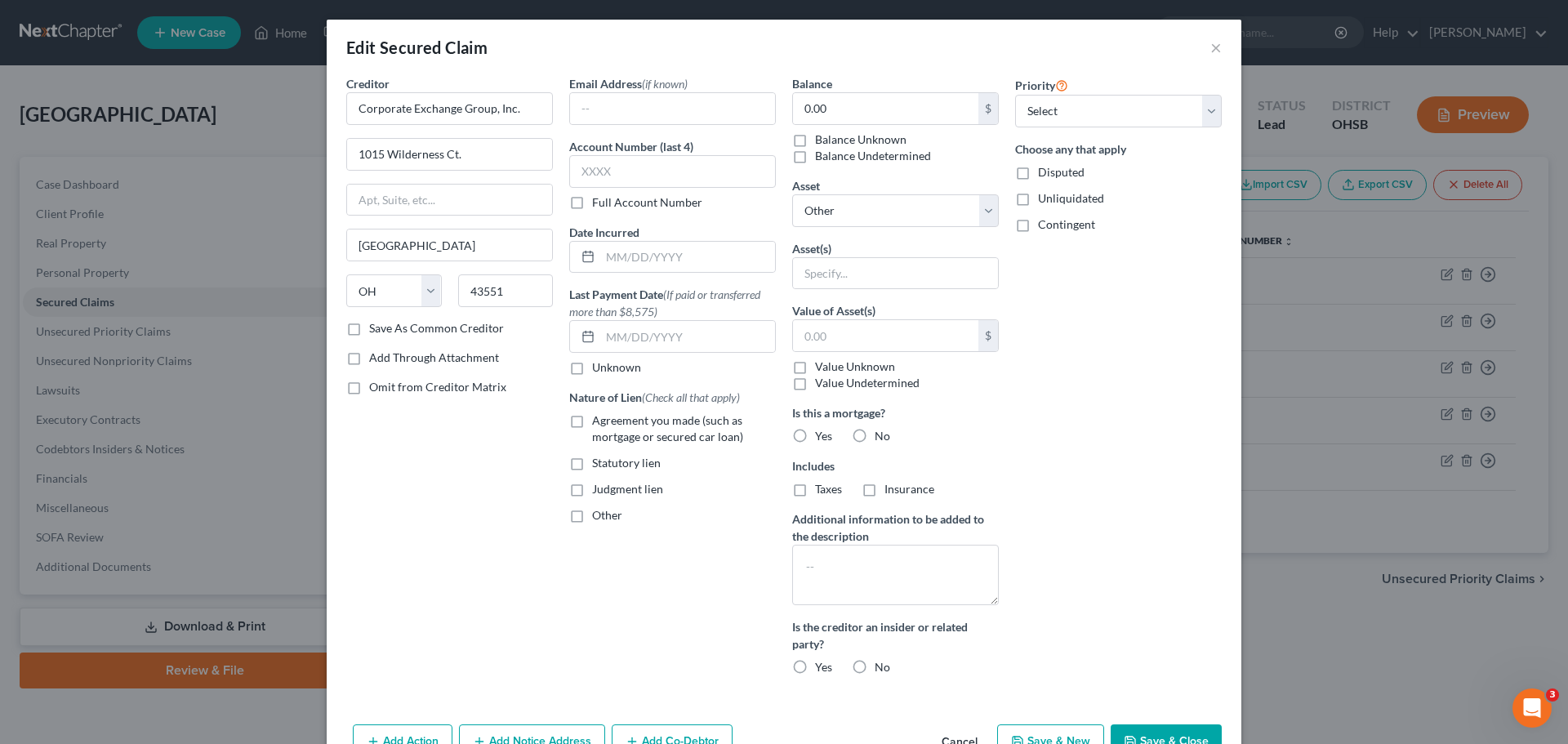
click at [1037, 170] on label "Disputed" at bounding box center [1060, 172] width 46 height 17
click at [1044, 170] on input "Disputed" at bounding box center [1050, 169] width 10 height 10
checkbox input "true"
click at [1139, 732] on button "Save & Close" at bounding box center [1166, 741] width 111 height 34
select select
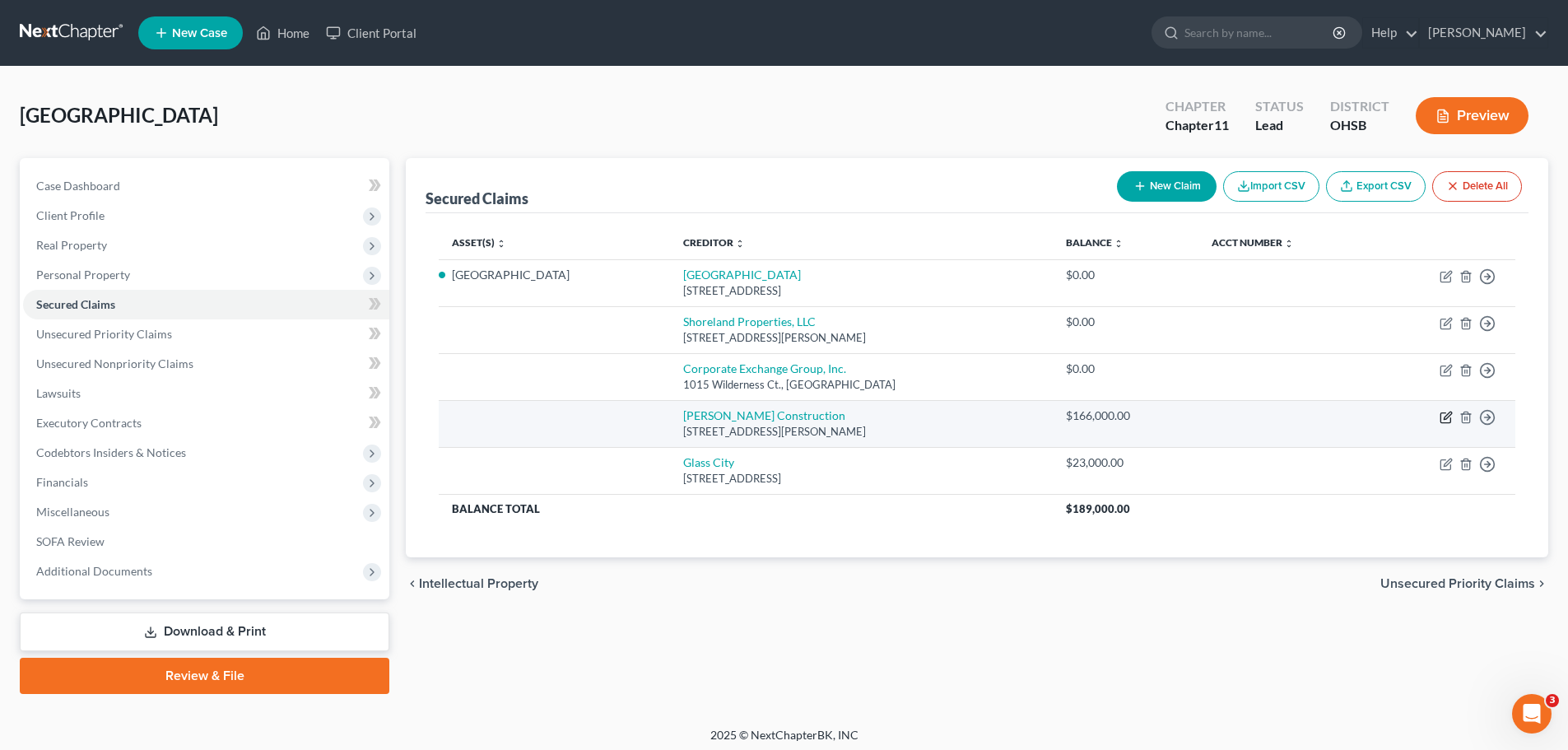
click at [1440, 415] on icon "button" at bounding box center [1444, 417] width 10 height 10
select select "36"
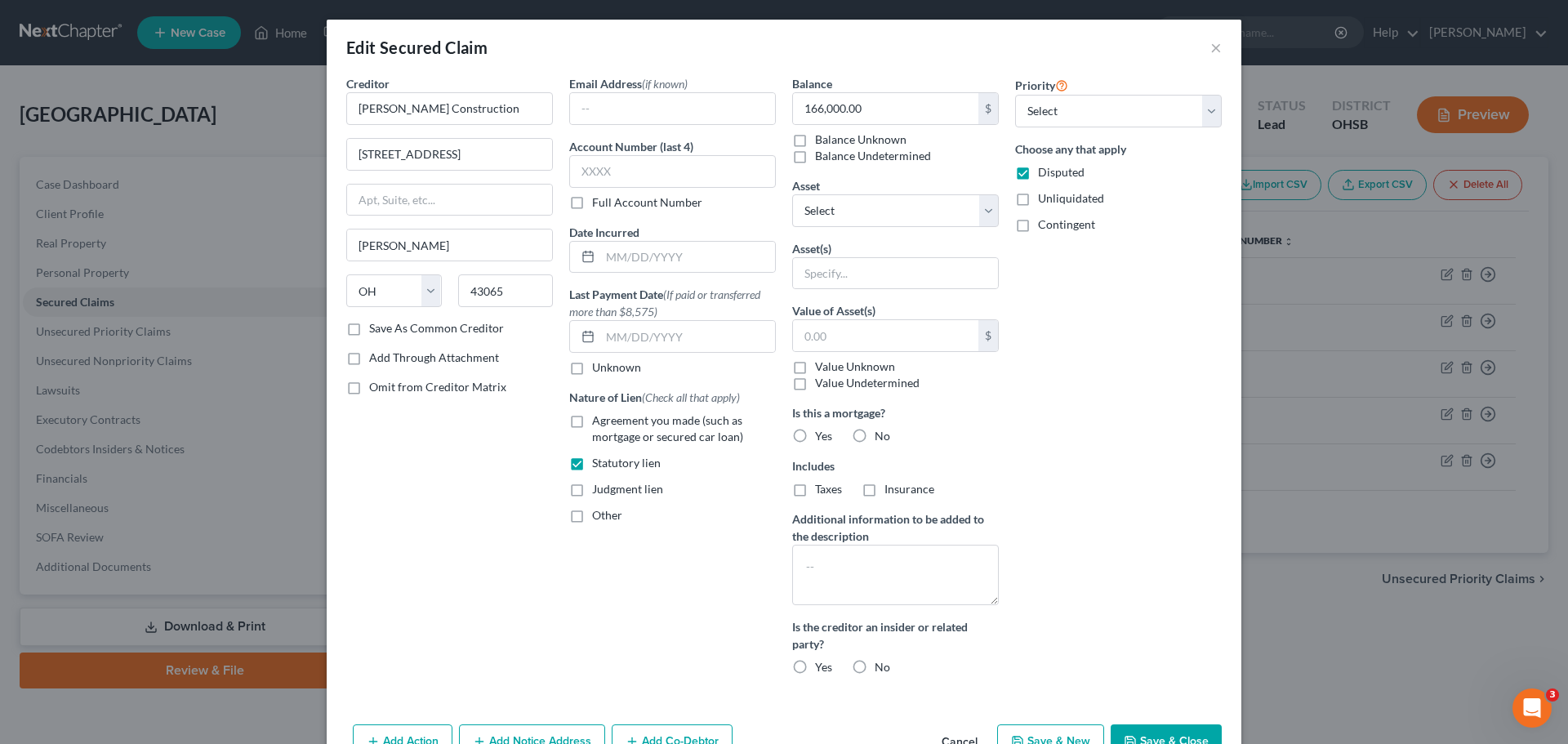
click at [1130, 730] on button "Save & Close" at bounding box center [1166, 741] width 111 height 34
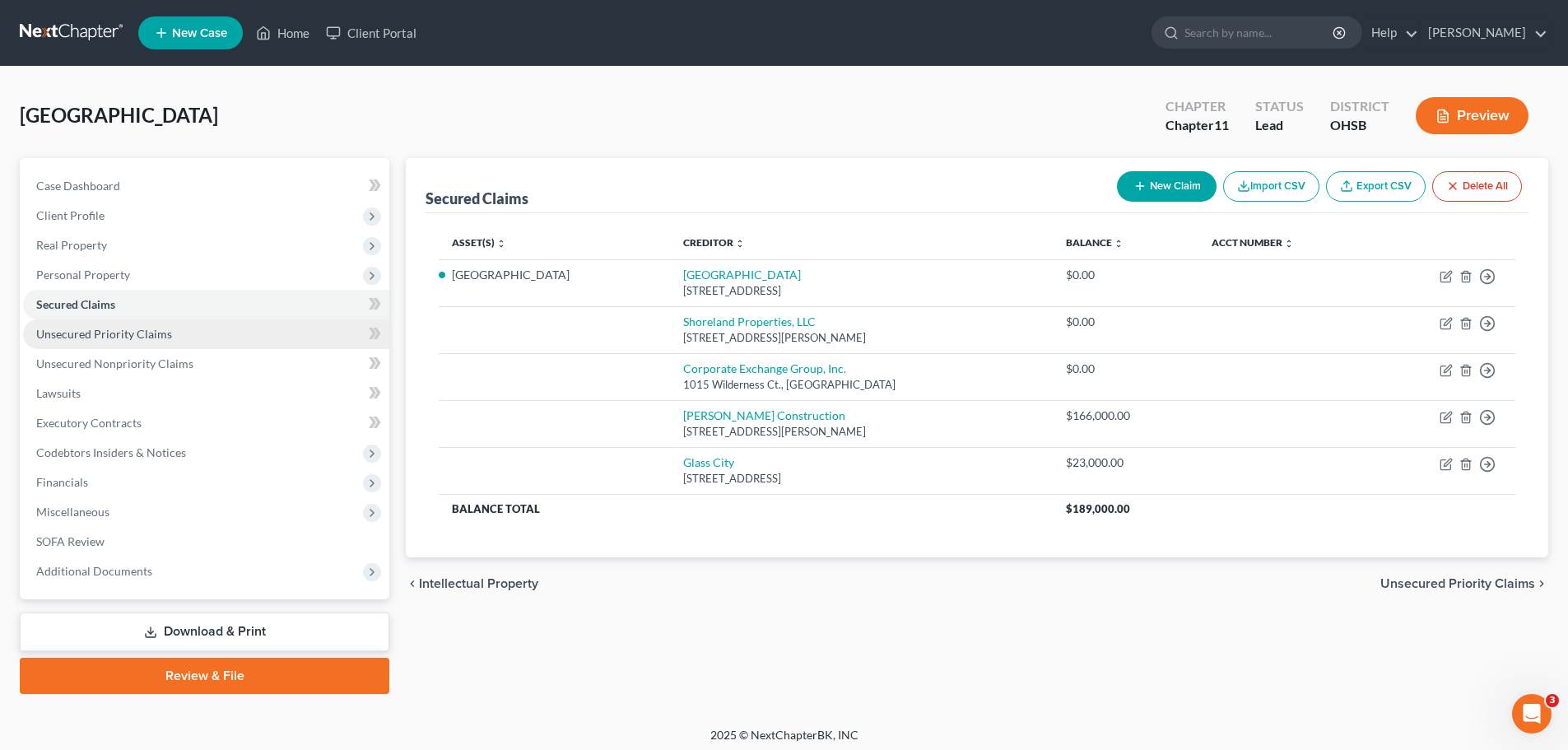
click at [60, 332] on span "Unsecured Priority Claims" at bounding box center [104, 334] width 136 height 14
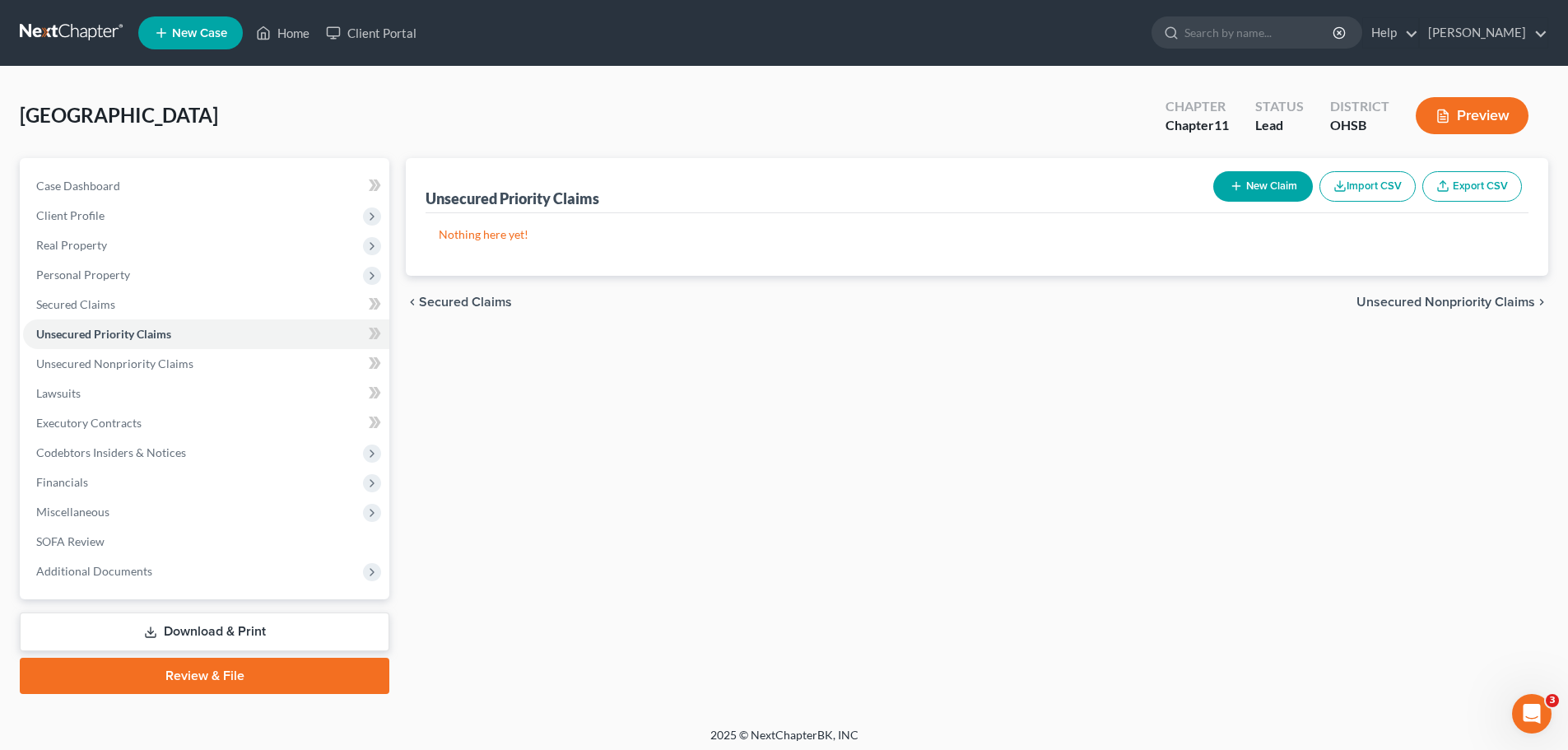
click at [1239, 175] on button "New Claim" at bounding box center [1262, 186] width 99 height 31
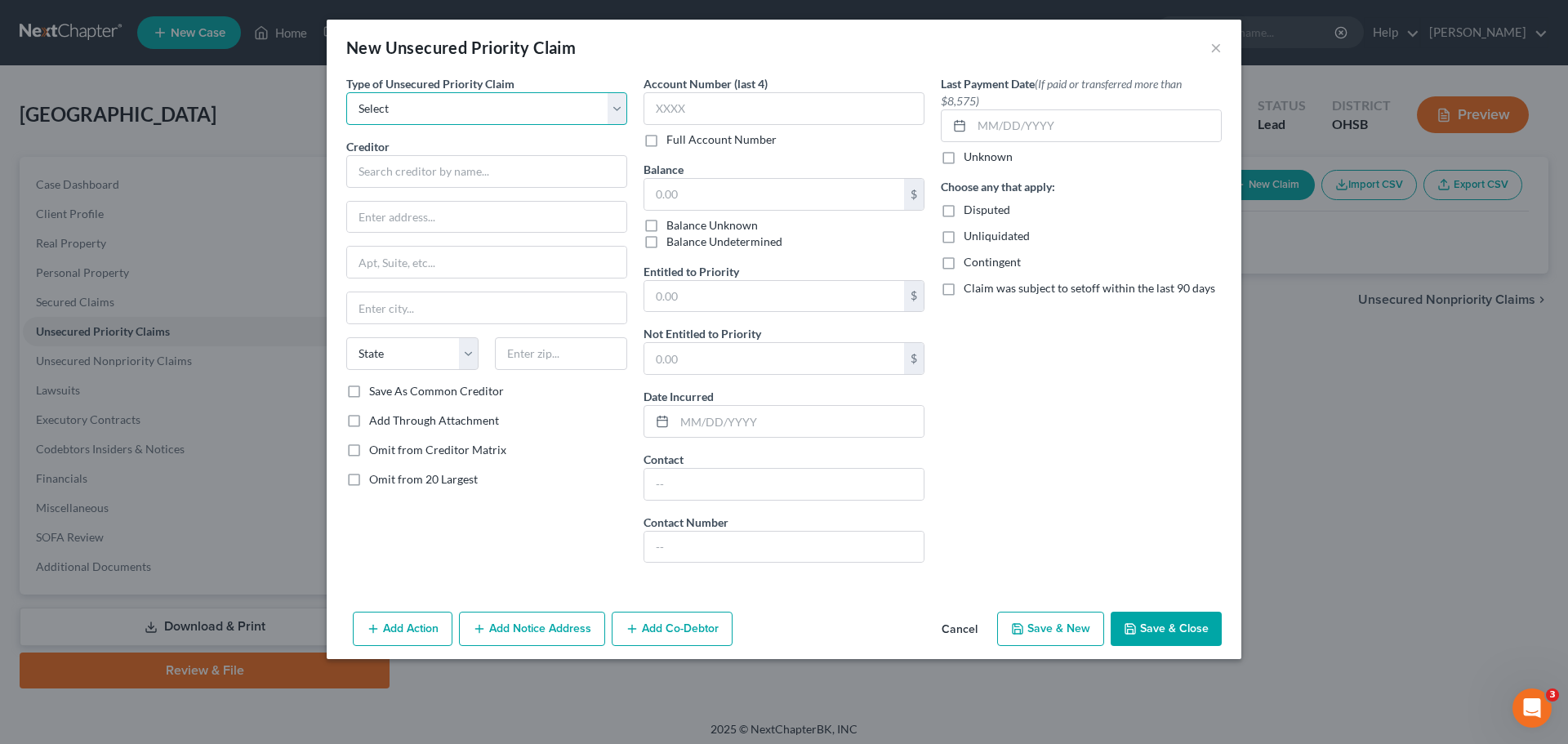
click at [472, 111] on select "Select Taxes & Other Government Units Domestic Support Obligations Extensions o…" at bounding box center [486, 108] width 280 height 32
click at [578, 34] on div "New Unsecured Priority Claim ×" at bounding box center [784, 47] width 915 height 56
click at [615, 105] on select "Select Taxes & Other Government Units Domestic Support Obligations Extensions o…" at bounding box center [486, 108] width 280 height 32
select select "0"
click at [346, 92] on select "Select Taxes & Other Government Units Domestic Support Obligations Extensions o…" at bounding box center [486, 108] width 280 height 32
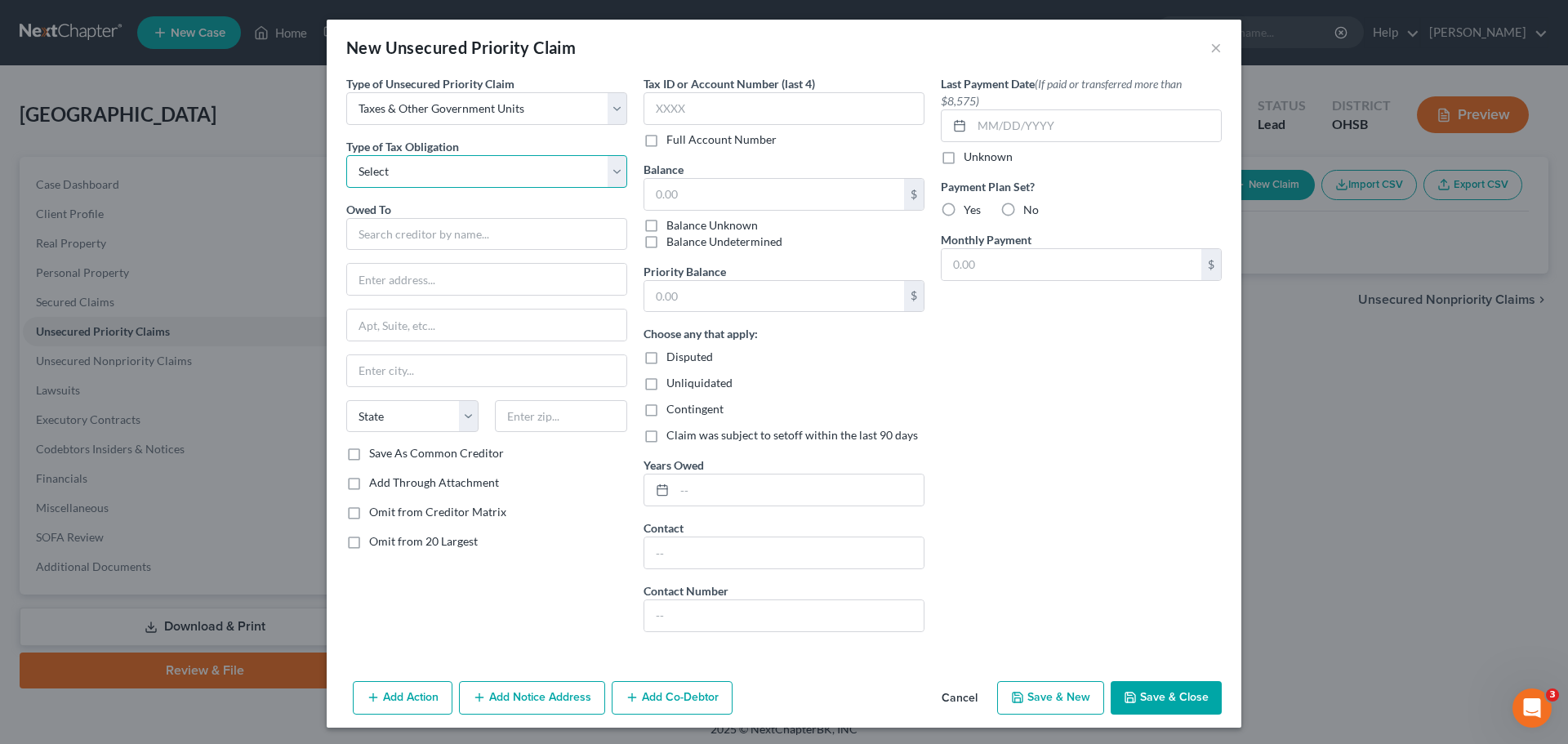
click at [611, 171] on select "Select Federal City State Franchise Tax Board Other" at bounding box center [486, 171] width 280 height 32
select select "0"
click at [346, 155] on select "Select Federal City State Franchise Tax Board Other" at bounding box center [486, 171] width 280 height 32
drag, startPoint x: 958, startPoint y: 693, endPoint x: 490, endPoint y: 255, distance: 641.0
click at [692, 358] on div "New Unsecured Priority Claim × Type of Unsecured Priority Claim * Select Taxes …" at bounding box center [784, 373] width 915 height 708
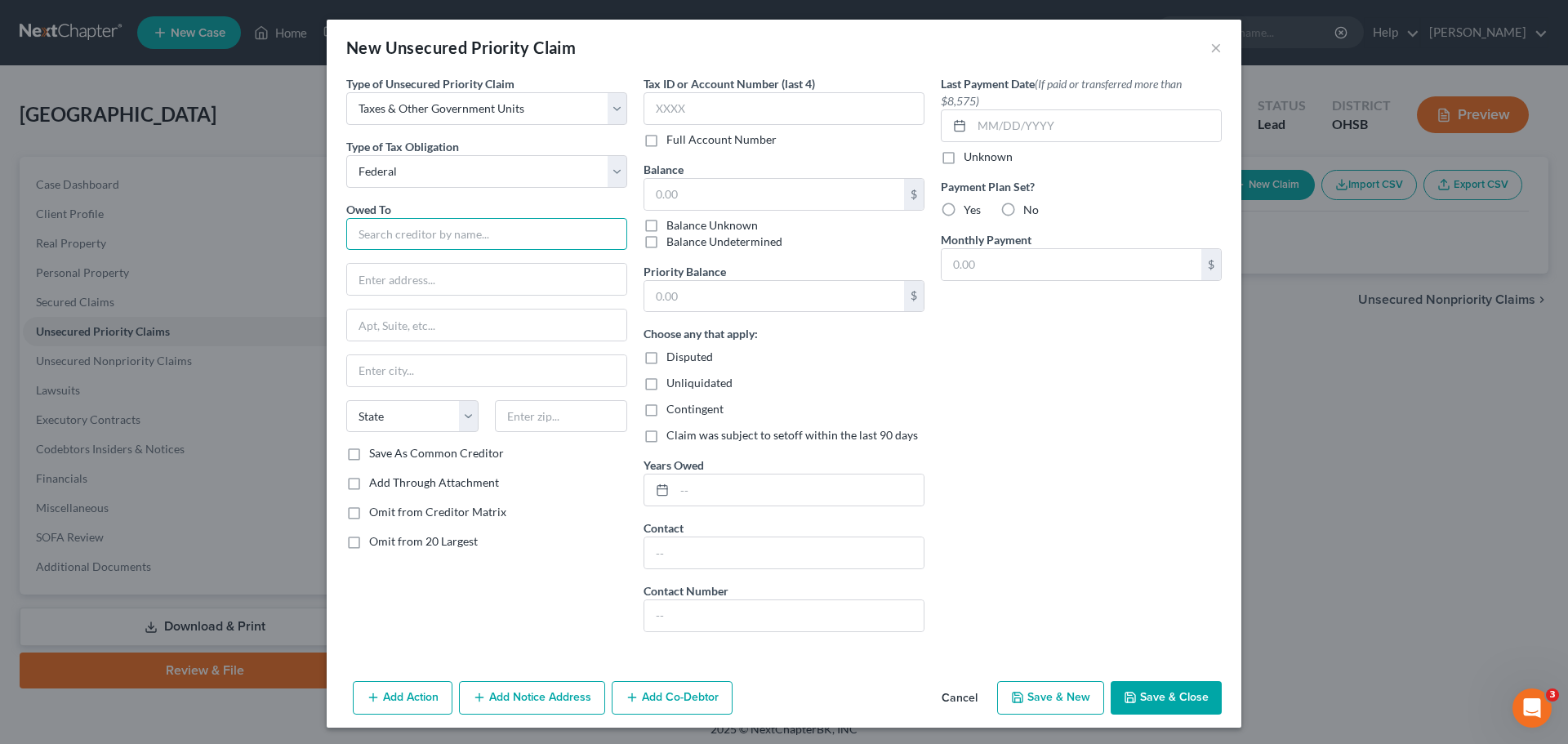
click at [402, 240] on input "text" at bounding box center [486, 233] width 280 height 32
type input "Department of the Treasury"
type input "Kansas City"
drag, startPoint x: 460, startPoint y: 282, endPoint x: 214, endPoint y: 236, distance: 250.3
click at [215, 236] on div "New Unsecured Priority Claim × Type of Unsecured Priority Claim * Select Taxes …" at bounding box center [784, 372] width 1568 height 744
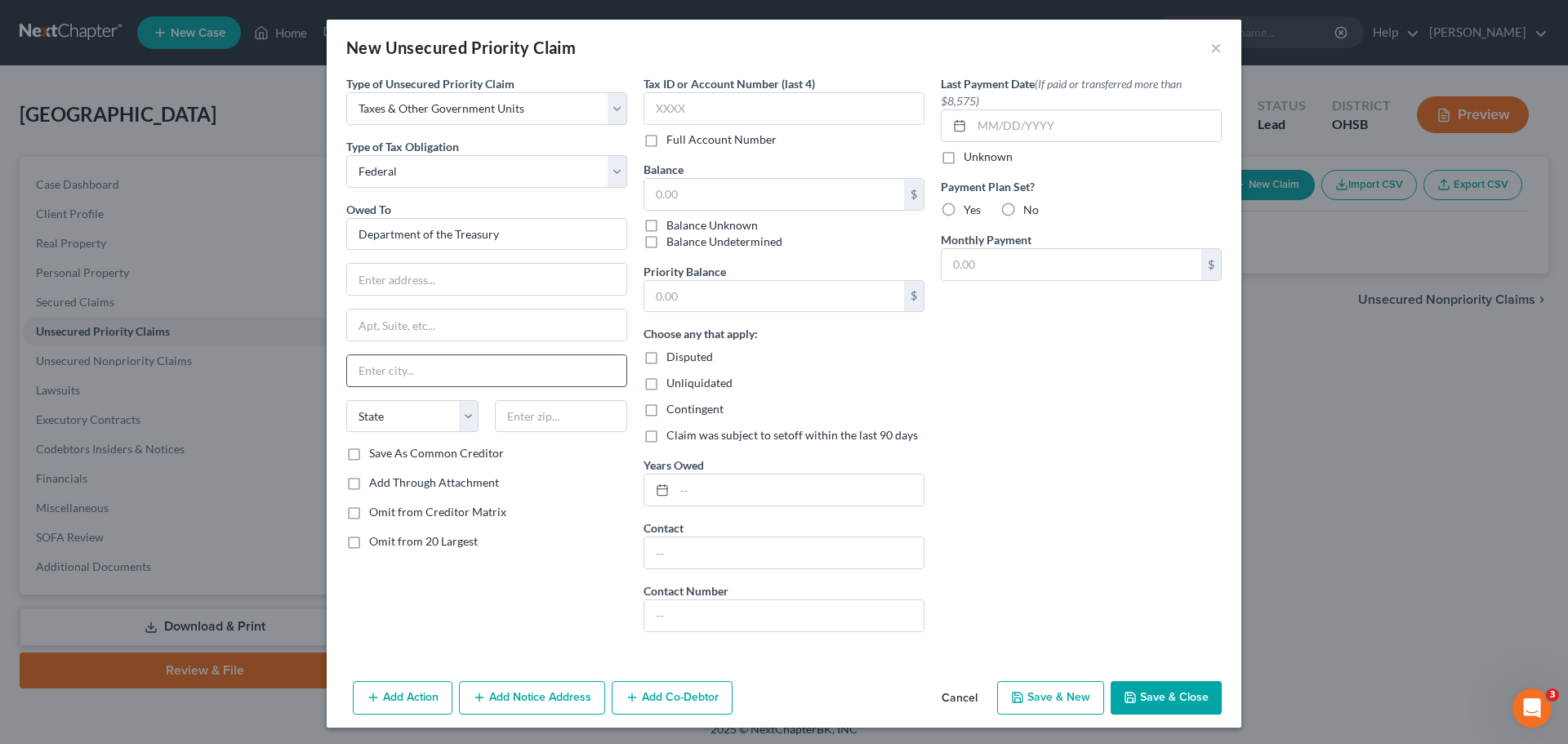
click at [388, 371] on input "text" at bounding box center [486, 371] width 280 height 31
paste input "Kansas City"
type input "Kansas City"
click at [380, 417] on select "State [US_STATE] AK AR AZ CA CO CT DE DC [GEOGRAPHIC_DATA] [GEOGRAPHIC_DATA] GU…" at bounding box center [412, 416] width 132 height 32
select select "26"
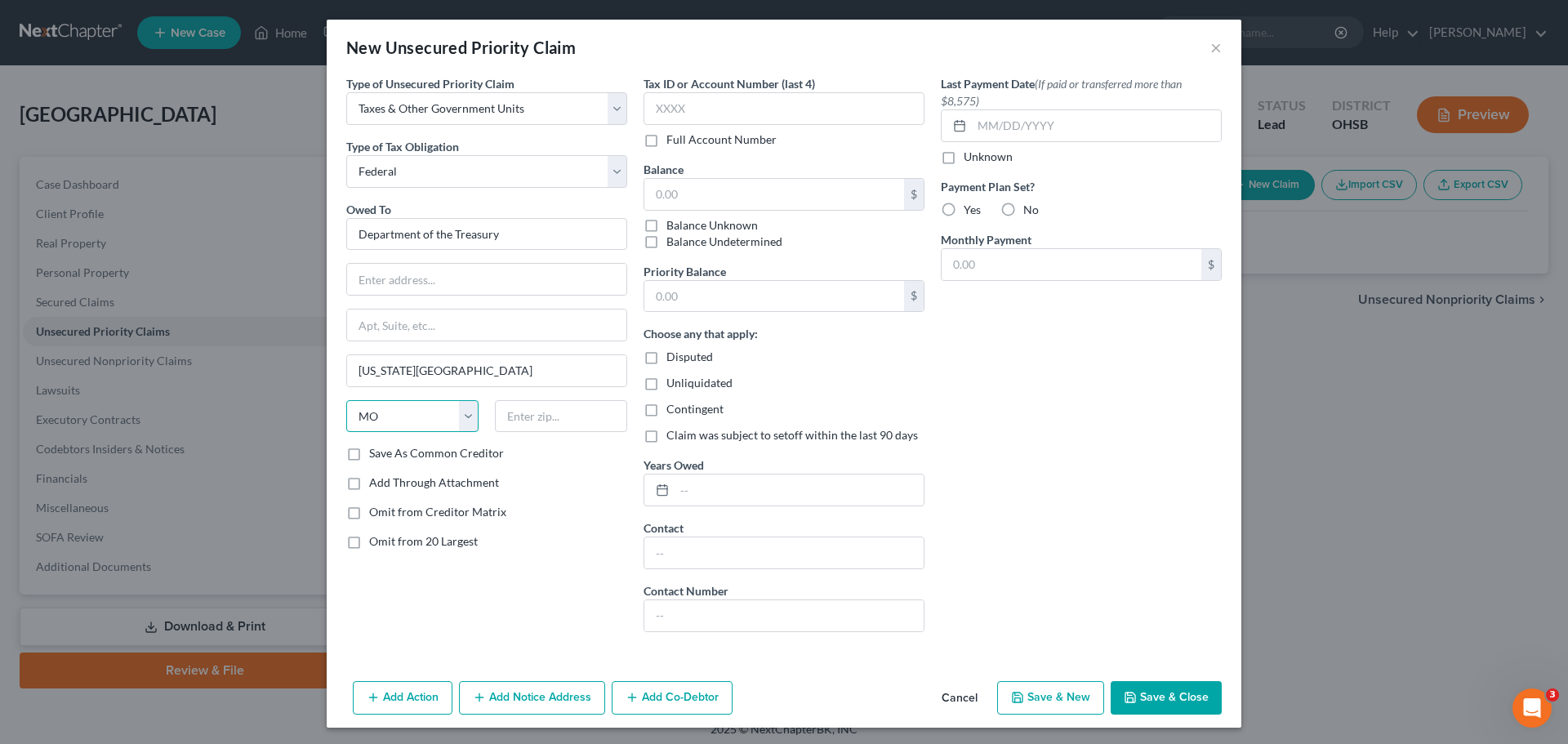
click at [346, 400] on select "State [US_STATE] AK AR AZ CA CO CT DE DC [GEOGRAPHIC_DATA] [GEOGRAPHIC_DATA] GU…" at bounding box center [412, 416] width 132 height 32
click at [515, 402] on input "text" at bounding box center [561, 416] width 132 height 32
type input "64999"
click at [1146, 688] on button "Save & Close" at bounding box center [1166, 698] width 111 height 34
type input "0.00"
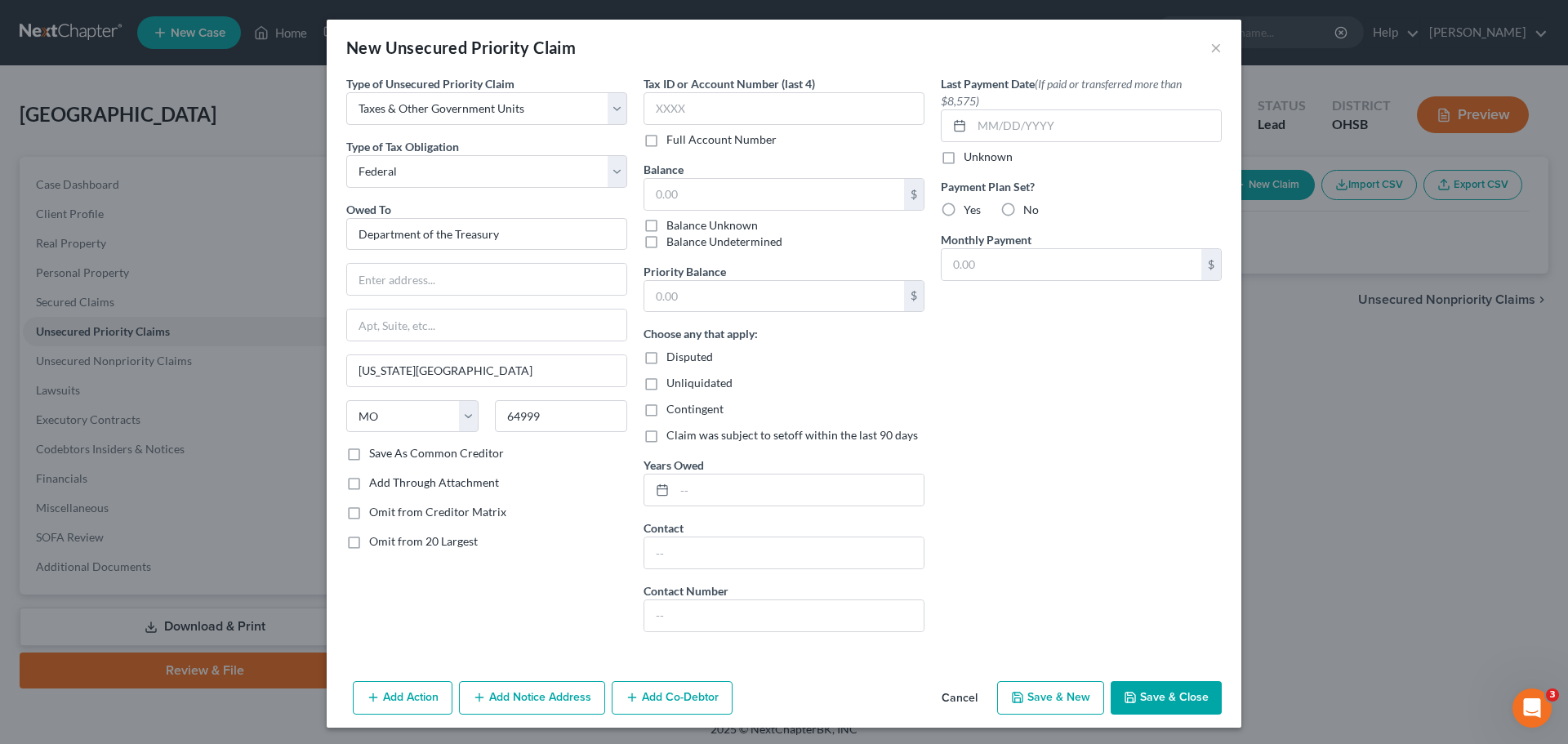
type input "0.00"
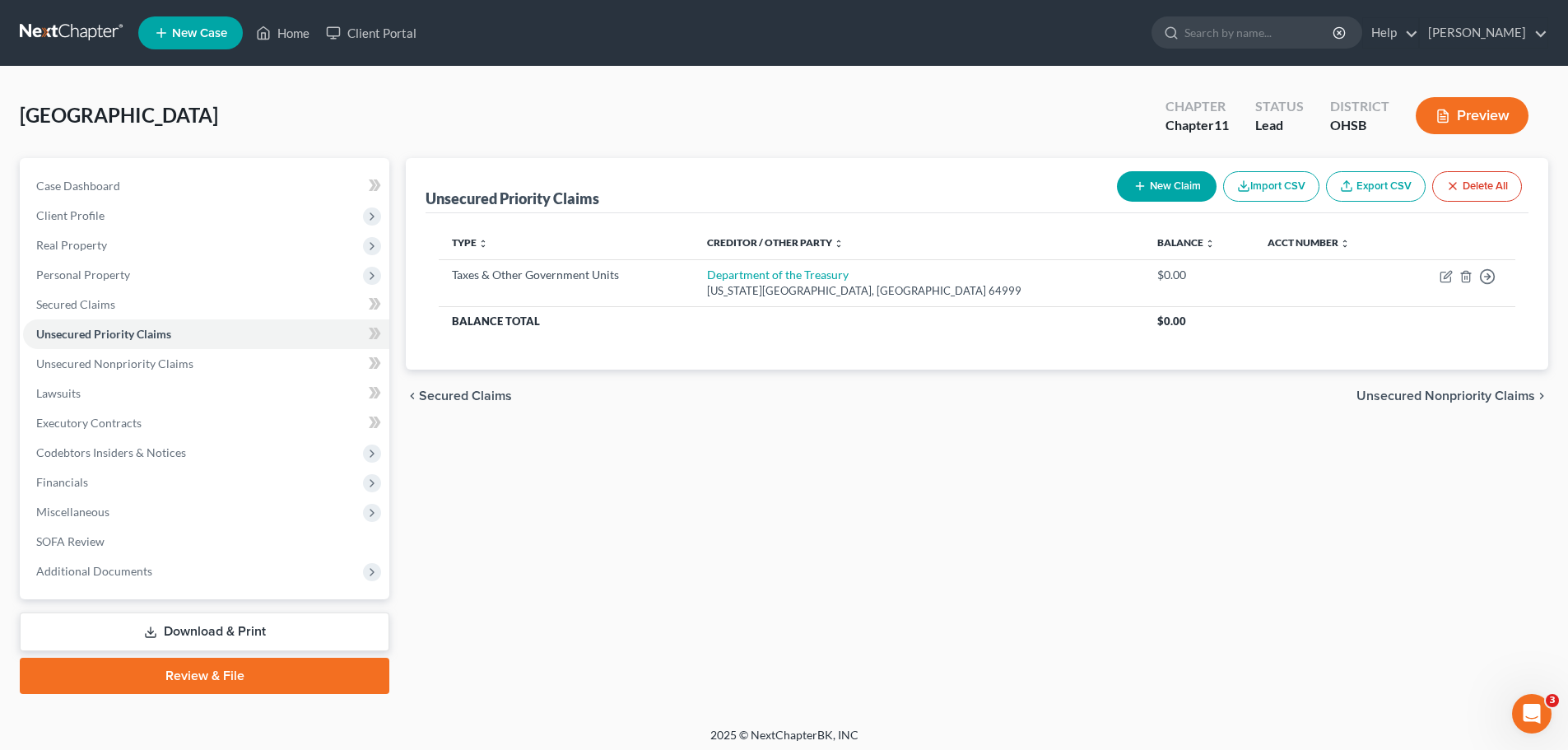
click at [1138, 186] on line "button" at bounding box center [1140, 186] width 7 height 0
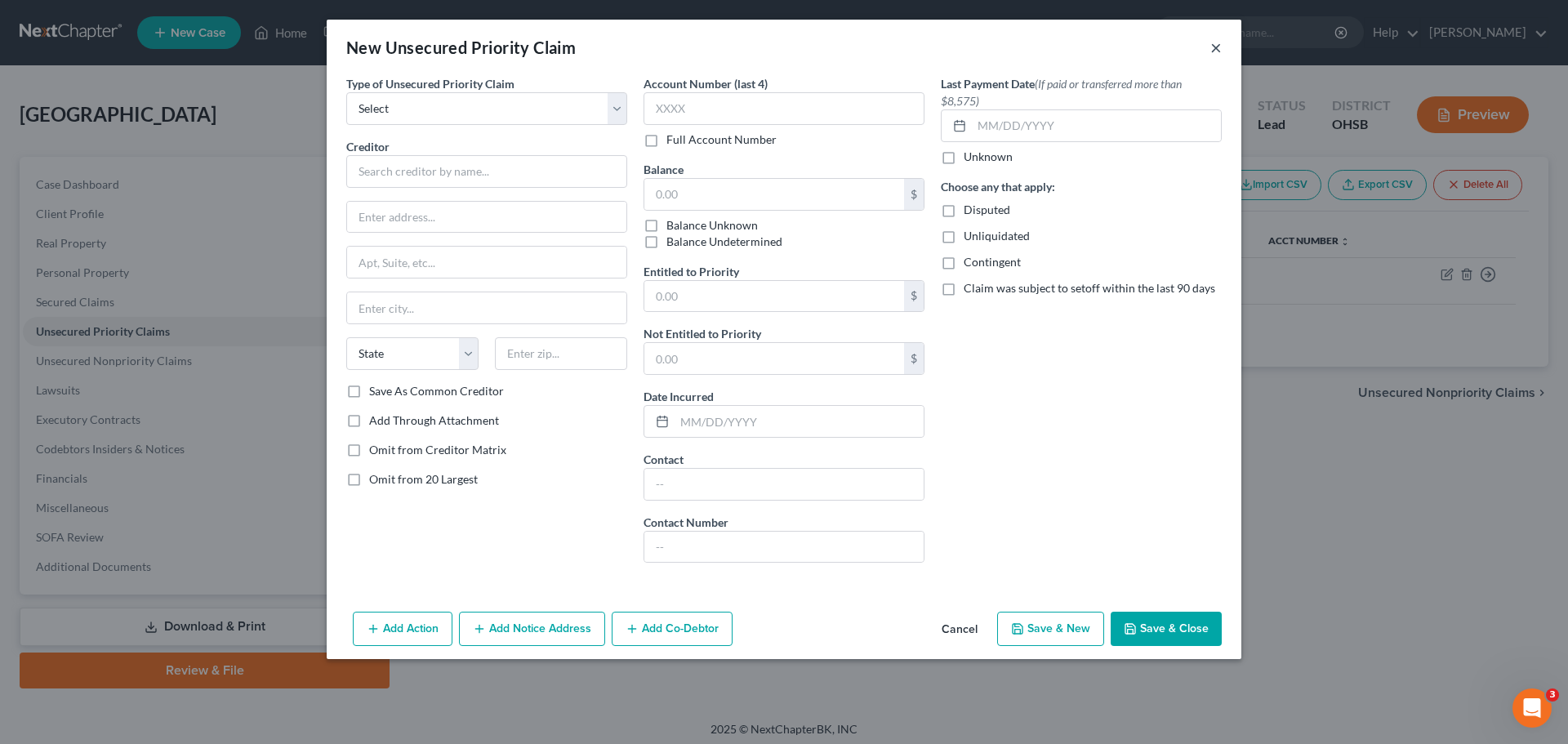
click at [1213, 44] on button "×" at bounding box center [1215, 47] width 11 height 19
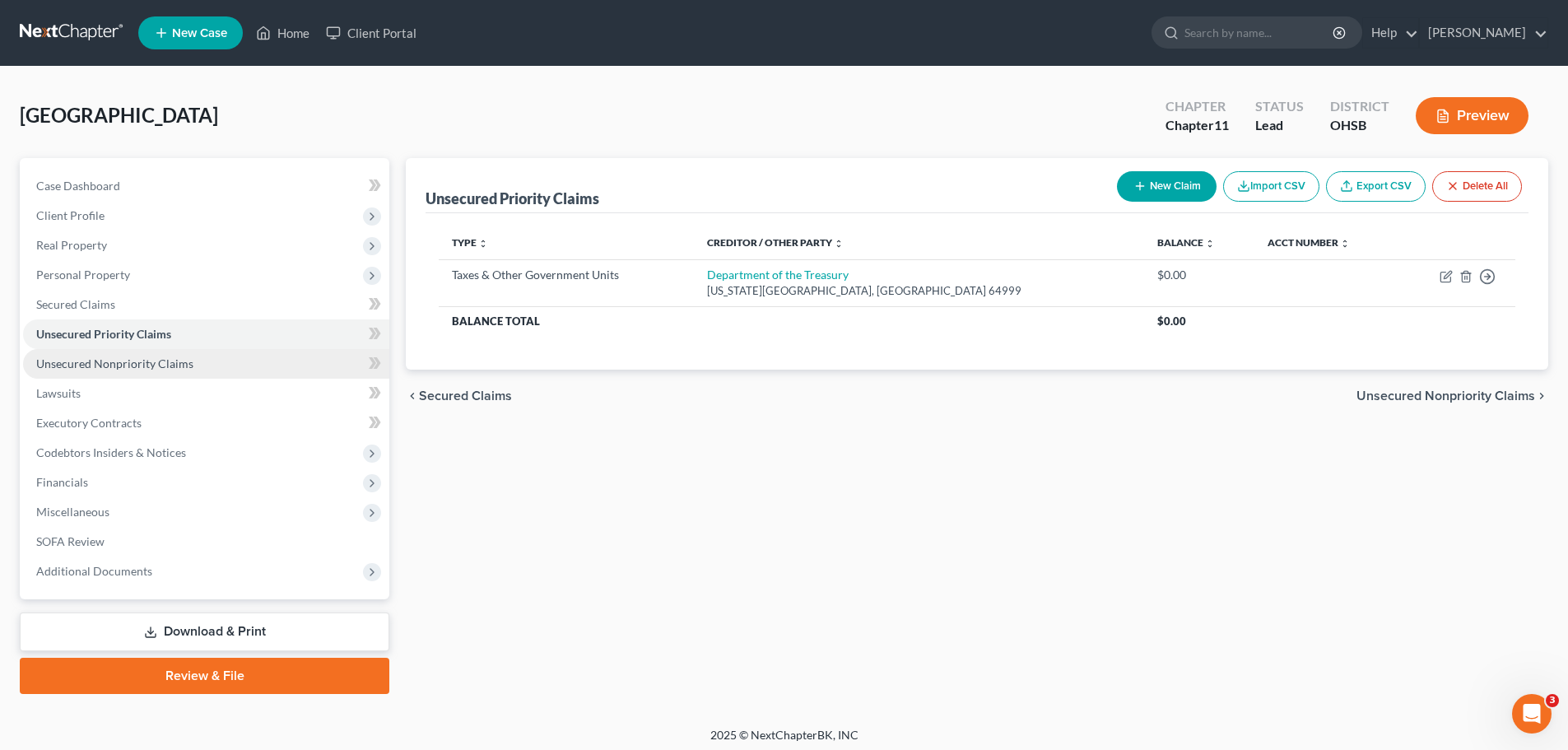
click at [60, 367] on span "Unsecured Nonpriority Claims" at bounding box center [114, 364] width 157 height 14
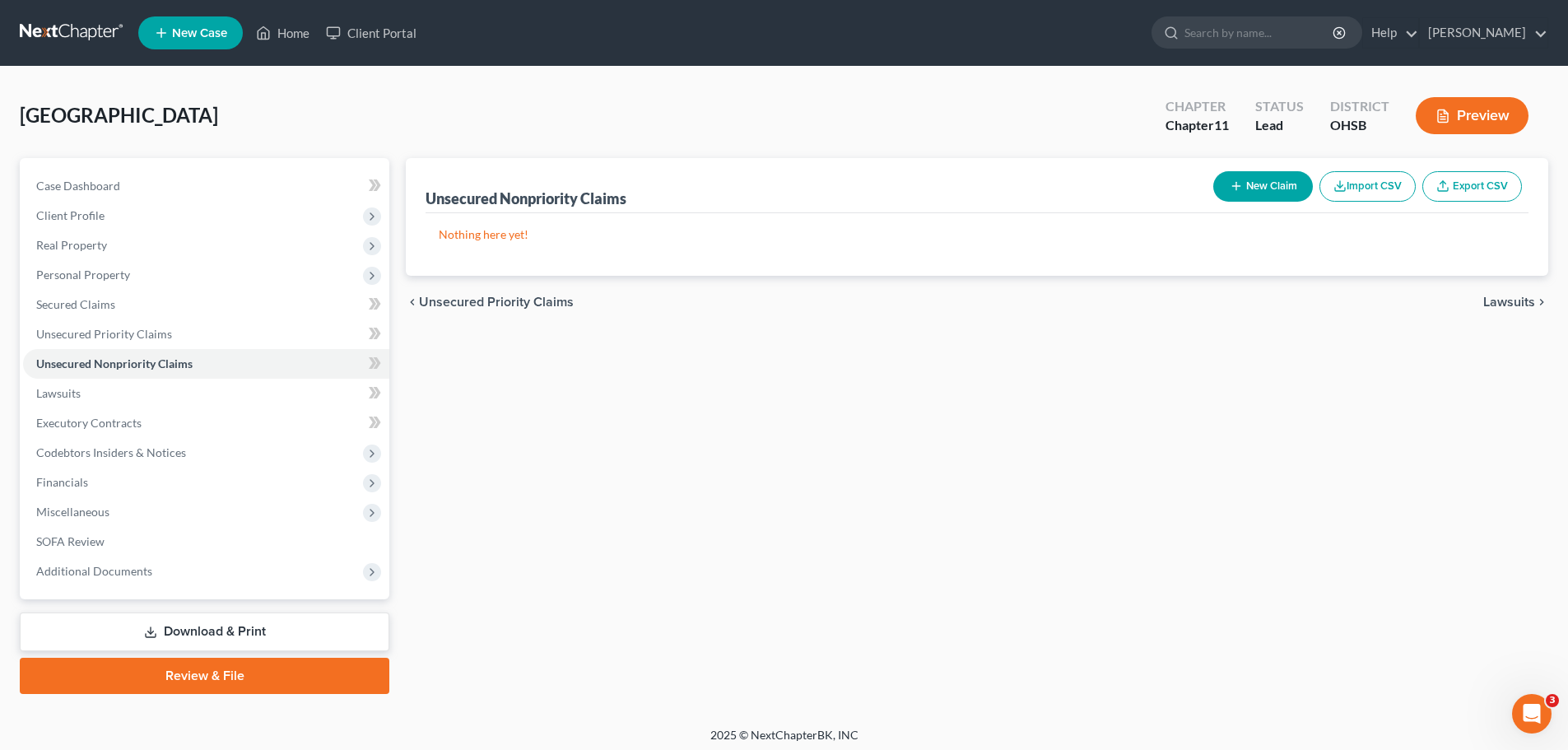
click at [1248, 185] on button "New Claim" at bounding box center [1262, 186] width 99 height 31
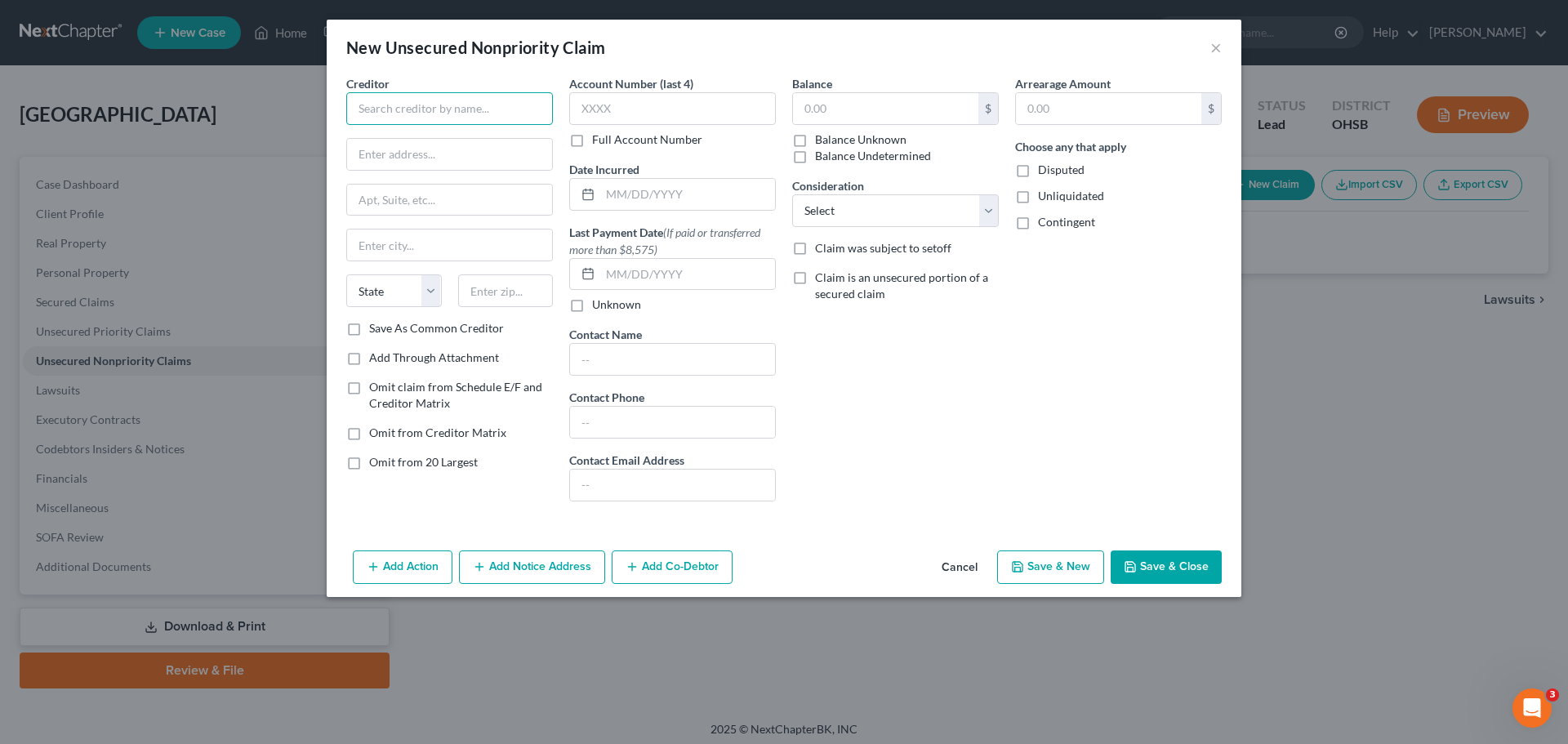
click at [435, 98] on input "text" at bounding box center [449, 108] width 206 height 32
type input "Plank Law Firm"
type input "411 E. Town St., FL 2"
click at [396, 253] on input "text" at bounding box center [449, 245] width 205 height 31
type input "Columbus"
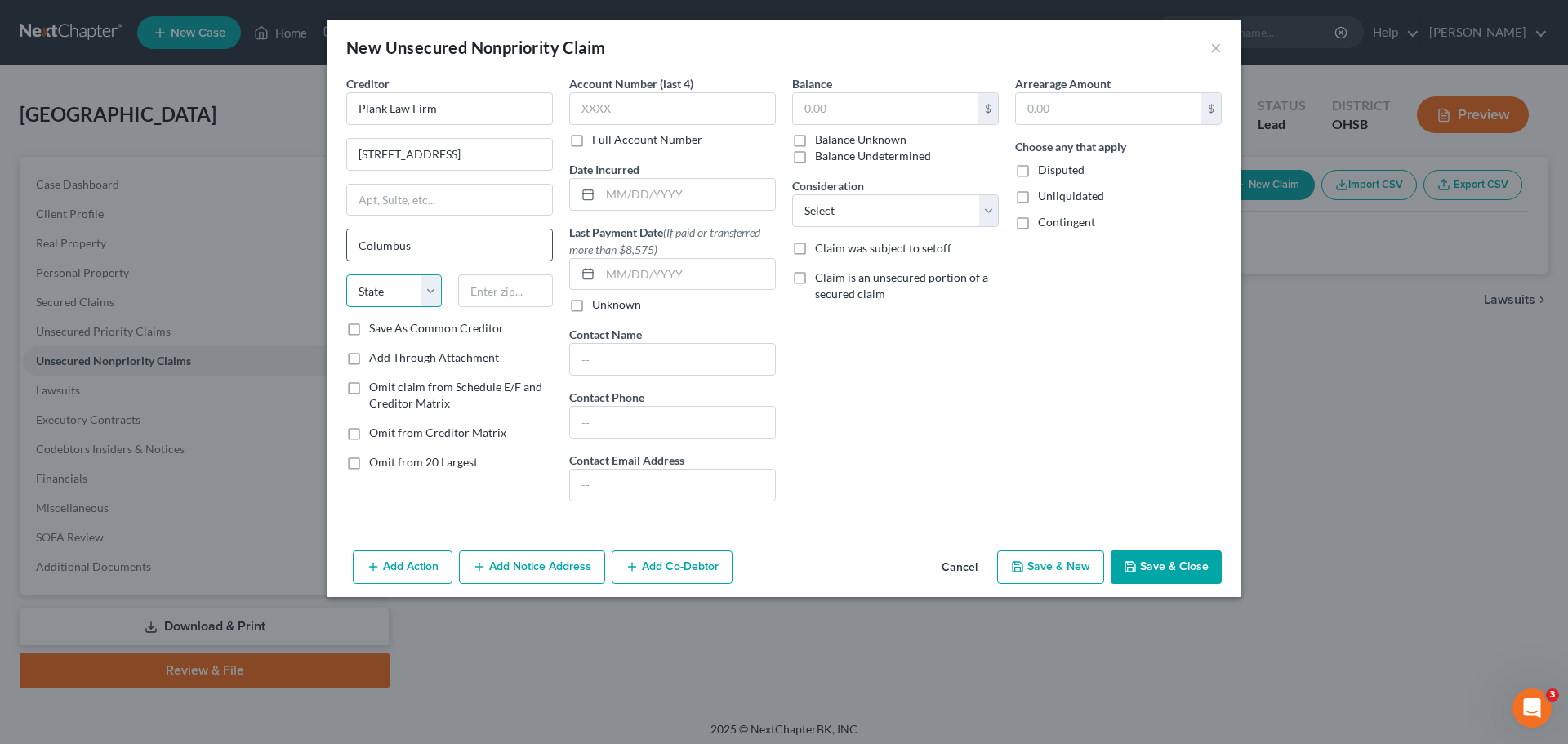
select select "36"
type input "43215"
click at [883, 357] on div "Balance $ Balance Unknown Balance Undetermined $ Balance Unknown Consideration …" at bounding box center [896, 294] width 223 height 439
click at [874, 112] on input "text" at bounding box center [885, 109] width 186 height 31
click at [1156, 558] on button "Save & Close" at bounding box center [1166, 567] width 111 height 34
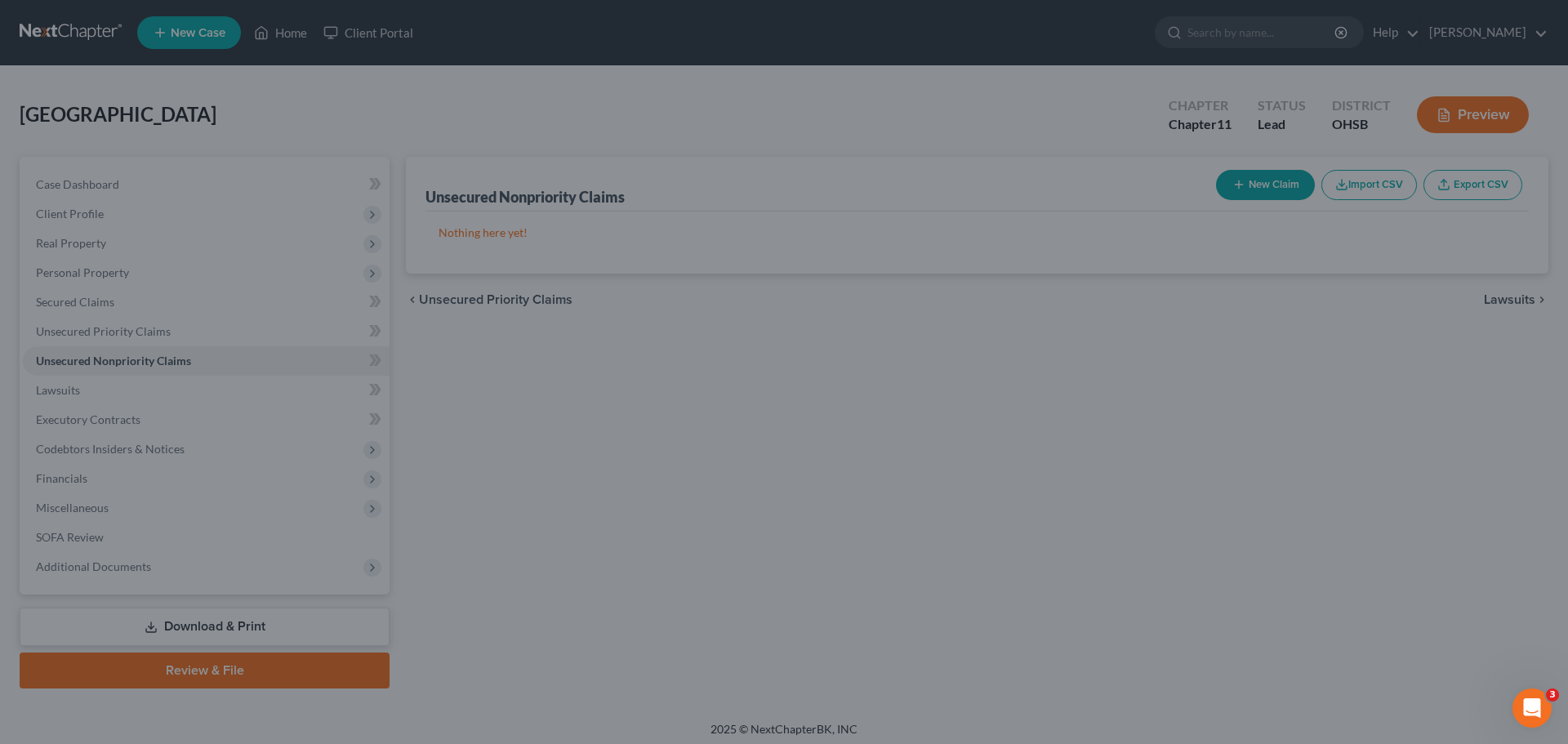
type input "4,000.00"
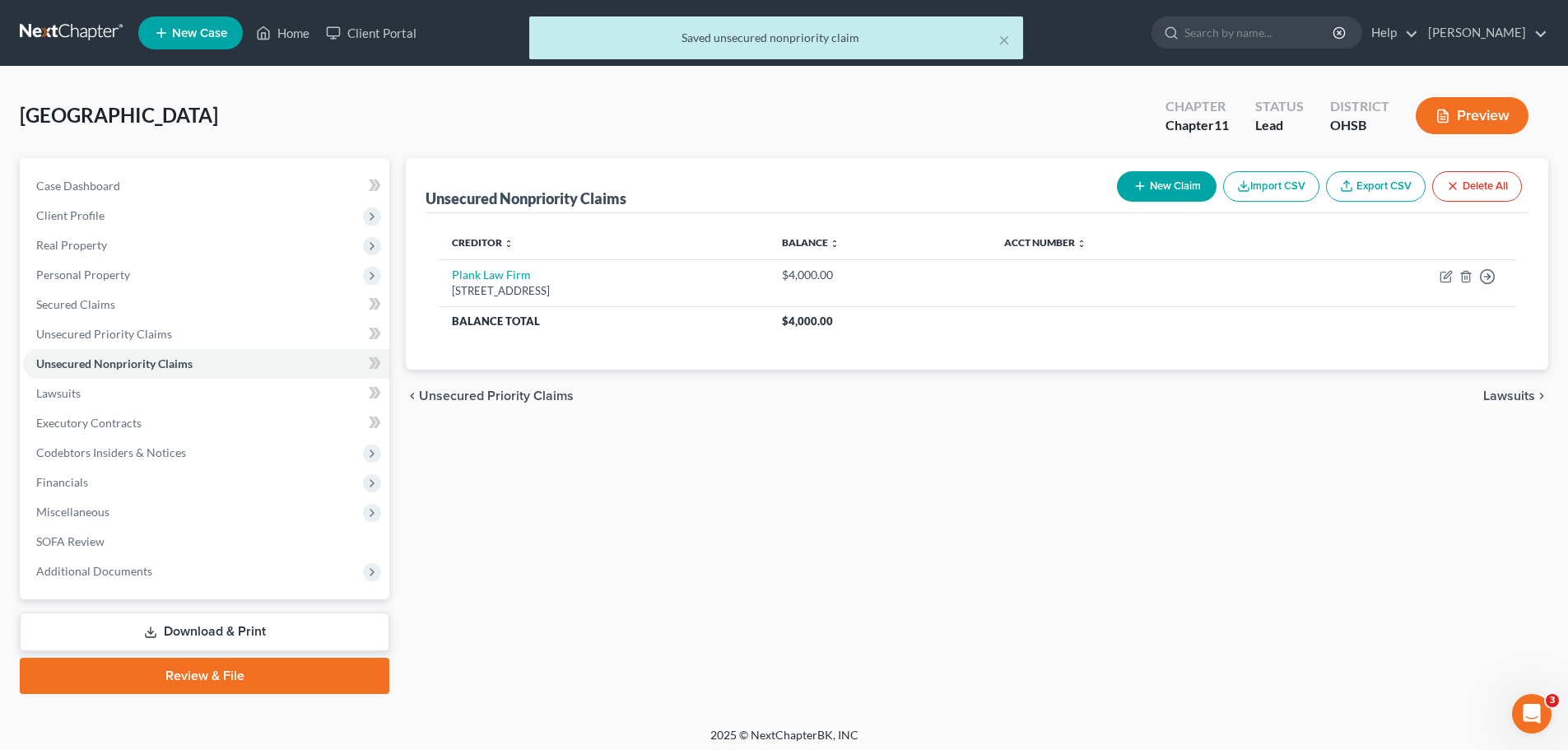
click at [1158, 184] on button "New Claim" at bounding box center [1166, 186] width 99 height 31
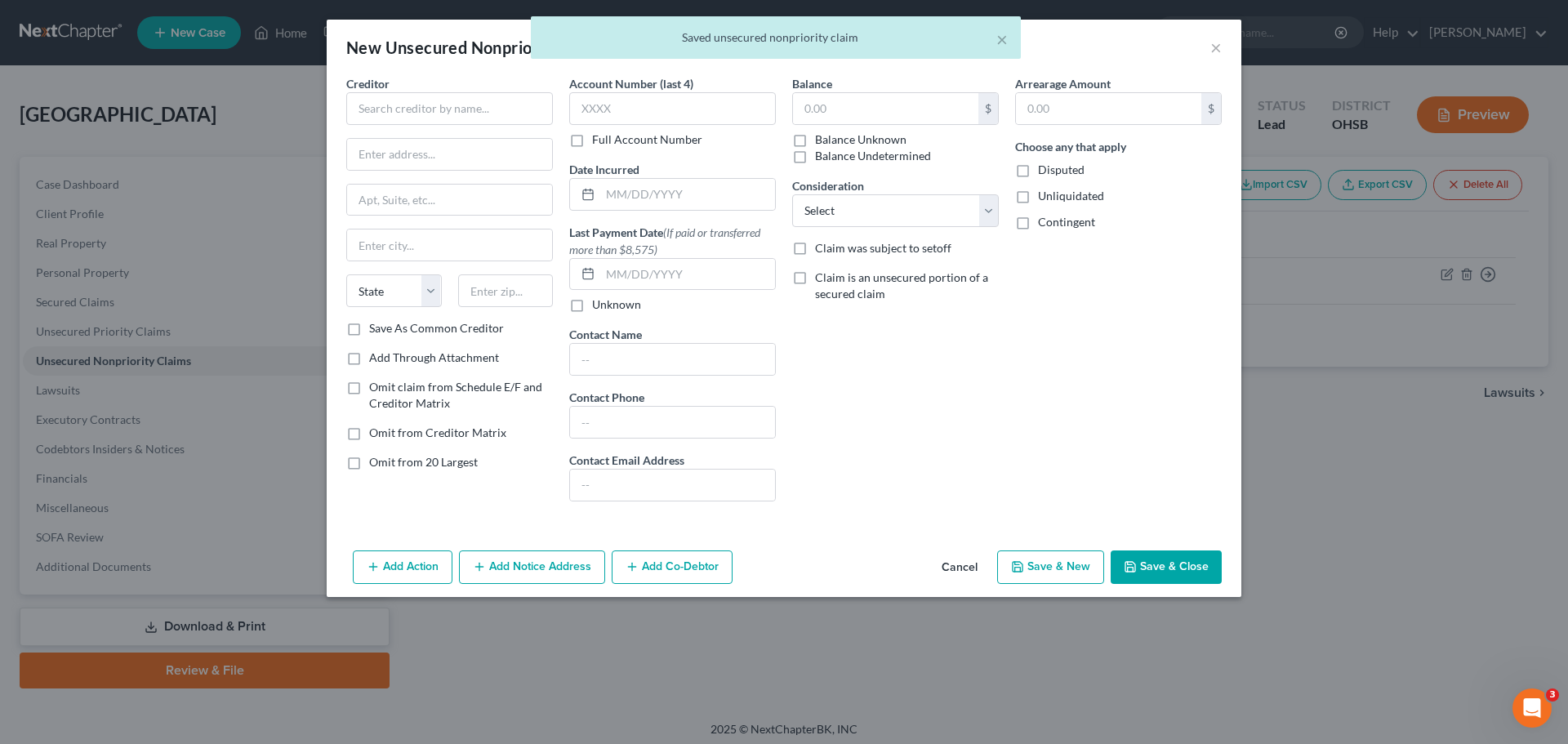
click at [431, 91] on div "Creditor *" at bounding box center [449, 99] width 206 height 50
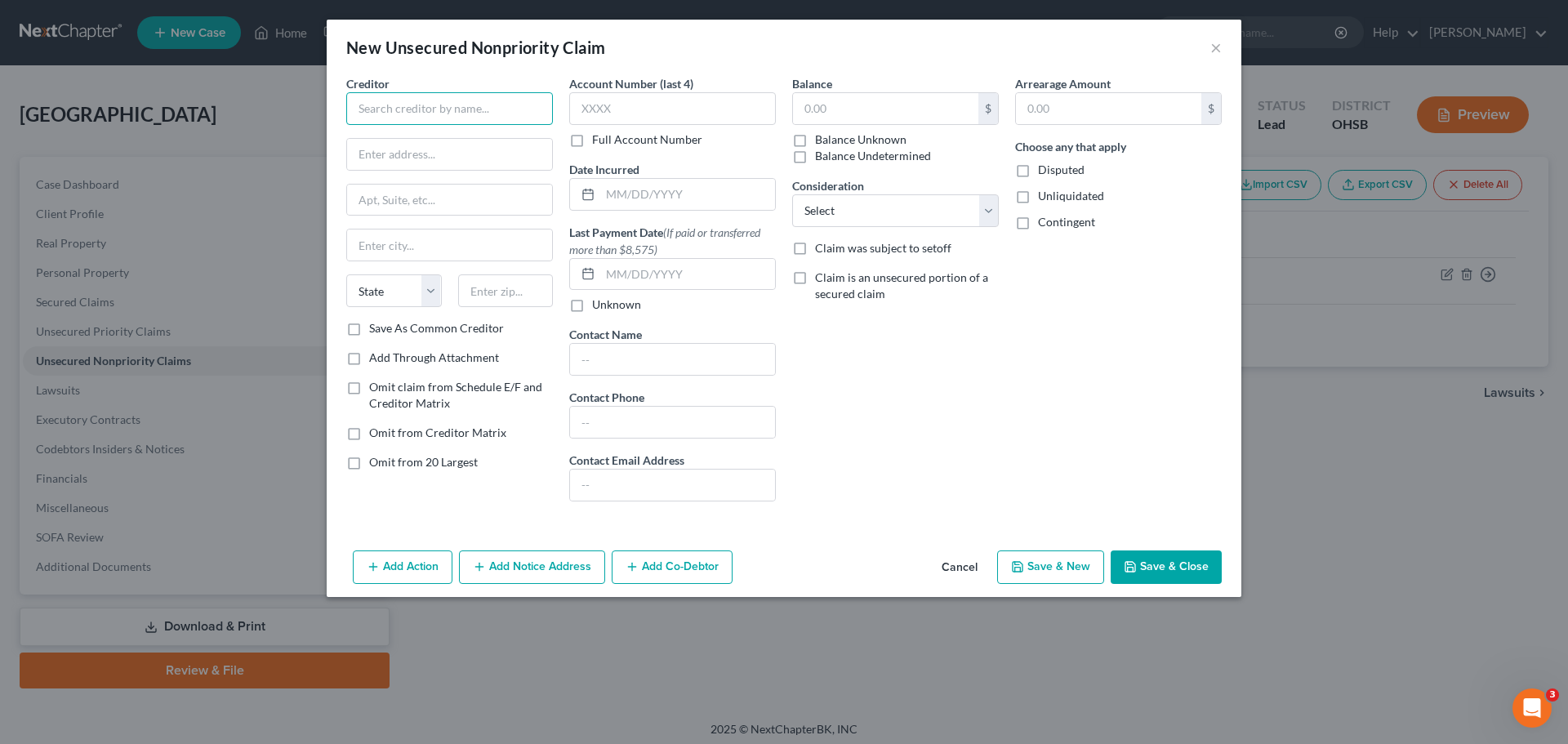
click at [435, 105] on input "text" at bounding box center [449, 108] width 206 height 32
type input "[PERSON_NAME] & [PERSON_NAME] Co., LPA"
type input "PO BOX 274"
click at [413, 238] on input "text" at bounding box center [449, 245] width 205 height 31
type input "W"
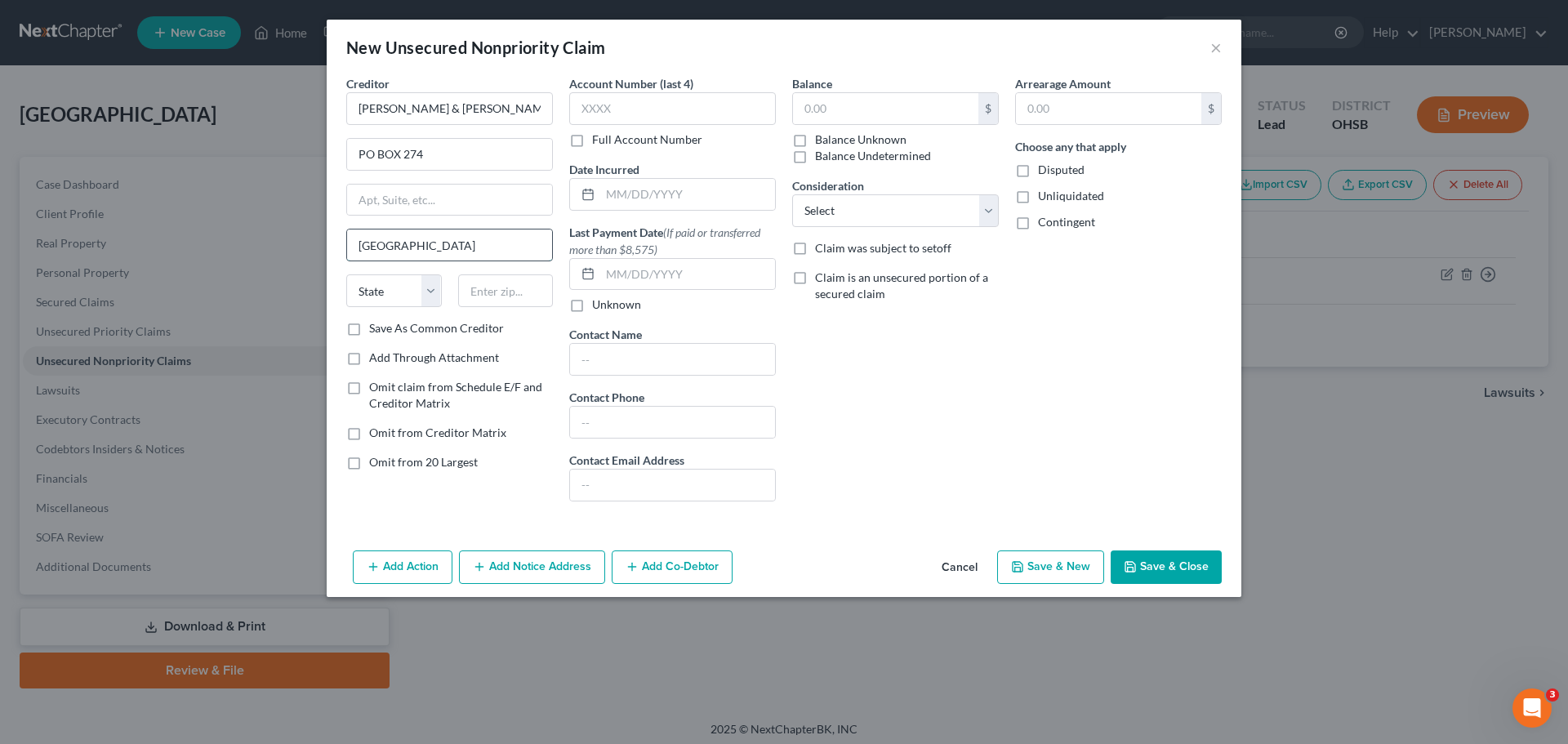
type input "East Lansing"
click at [431, 297] on select "State [US_STATE] AK AR AZ CA CO CT DE DC [GEOGRAPHIC_DATA] [GEOGRAPHIC_DATA] GU…" at bounding box center [394, 290] width 96 height 32
select select "23"
click at [346, 274] on select "State [US_STATE] AK AR AZ CA CO CT DE DC [GEOGRAPHIC_DATA] [GEOGRAPHIC_DATA] GU…" at bounding box center [394, 290] width 96 height 32
click at [480, 277] on input "text" at bounding box center [506, 290] width 96 height 32
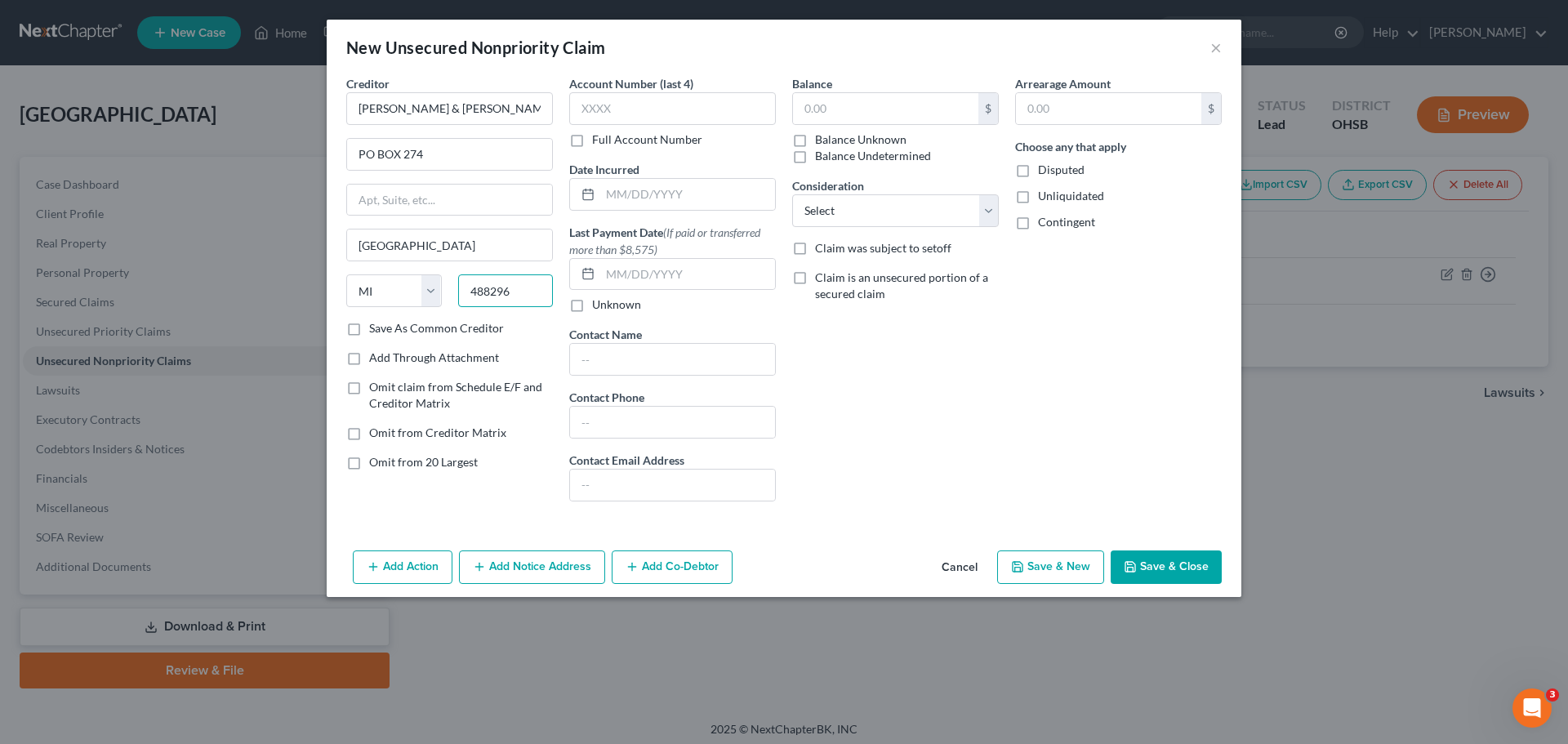
click at [504, 294] on input "488296" at bounding box center [506, 290] width 96 height 32
type input "48826"
click at [837, 110] on input "text" at bounding box center [885, 109] width 186 height 31
click at [1170, 571] on button "Save & Close" at bounding box center [1166, 567] width 111 height 34
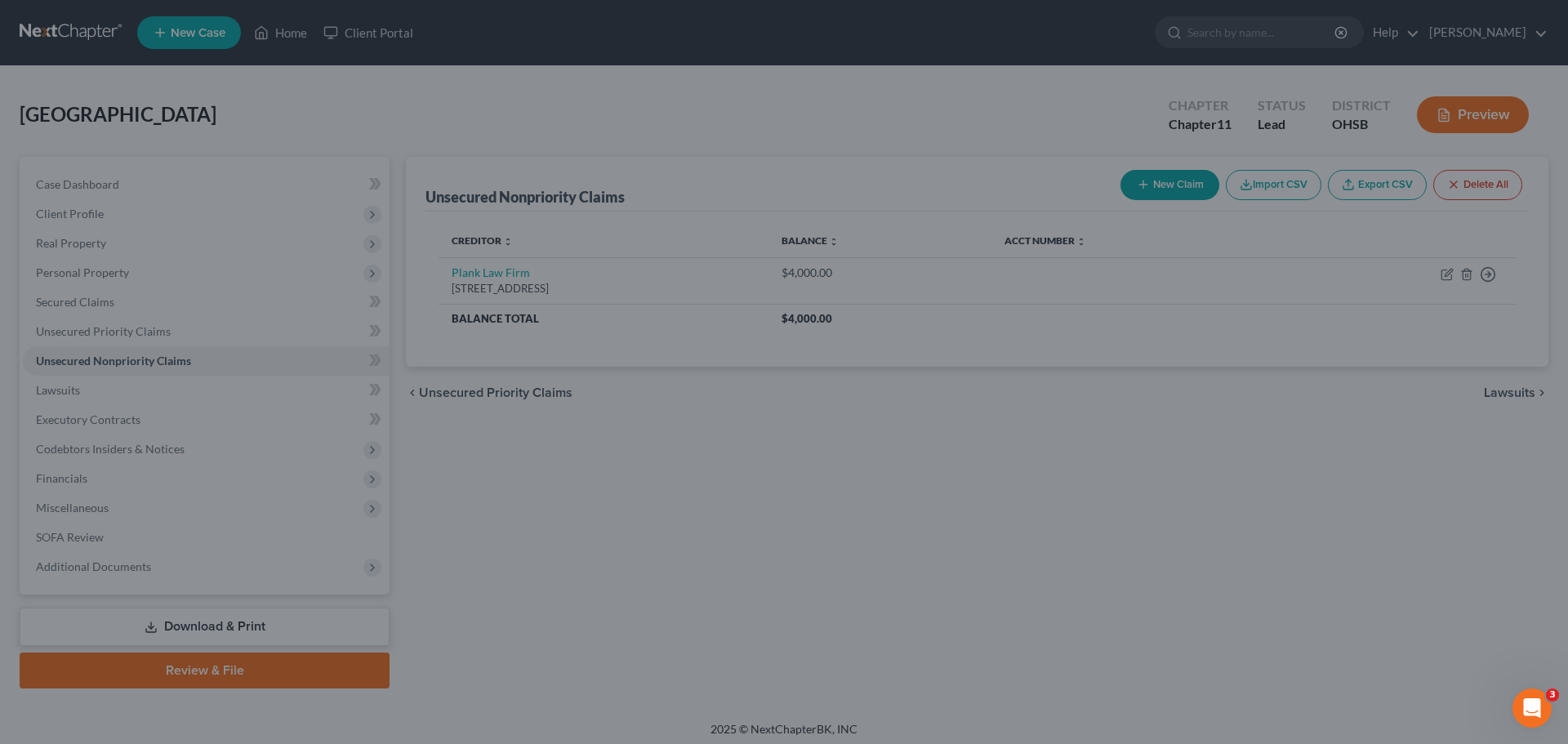
type input "14,495.00"
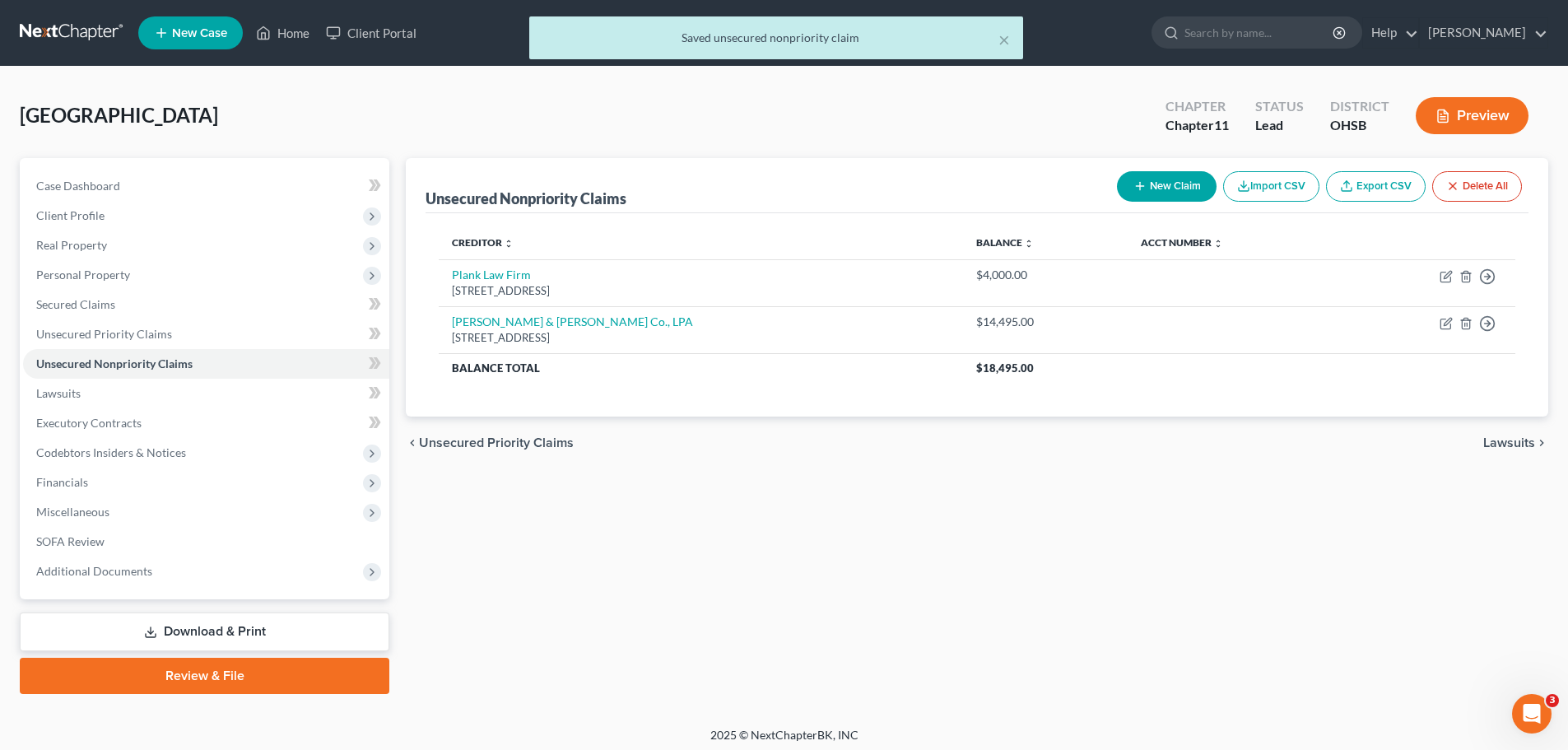
click at [1147, 191] on button "New Claim" at bounding box center [1166, 186] width 99 height 31
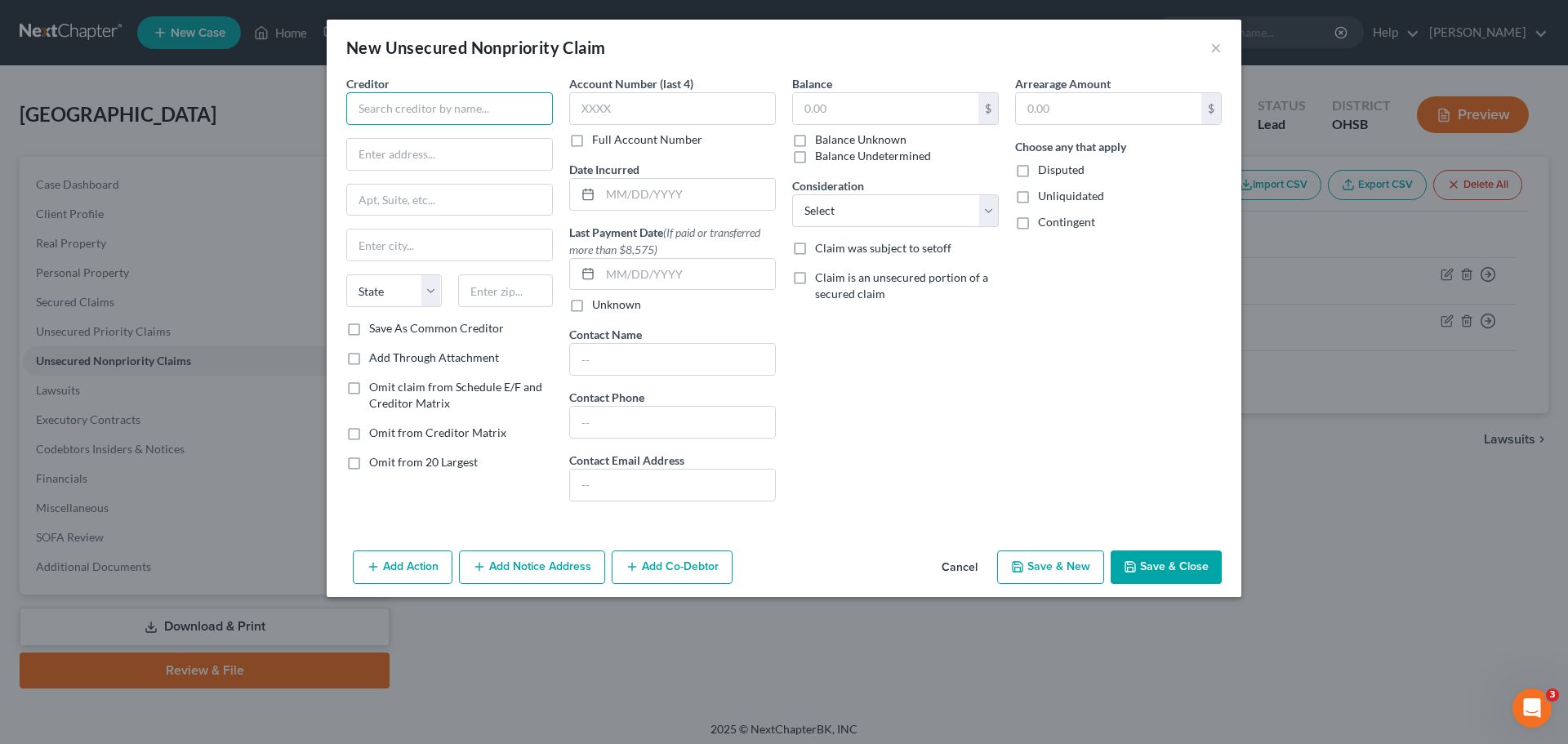
click at [372, 102] on input "text" at bounding box center [449, 108] width 206 height 32
type input "[PERSON_NAME] [PERSON_NAME]"
click at [392, 146] on input "text" at bounding box center [449, 154] width 205 height 31
drag, startPoint x: 501, startPoint y: 155, endPoint x: 452, endPoint y: 161, distance: 49.4
click at [452, 161] on input "38505 Woodward Ste. 100" at bounding box center [449, 154] width 205 height 31
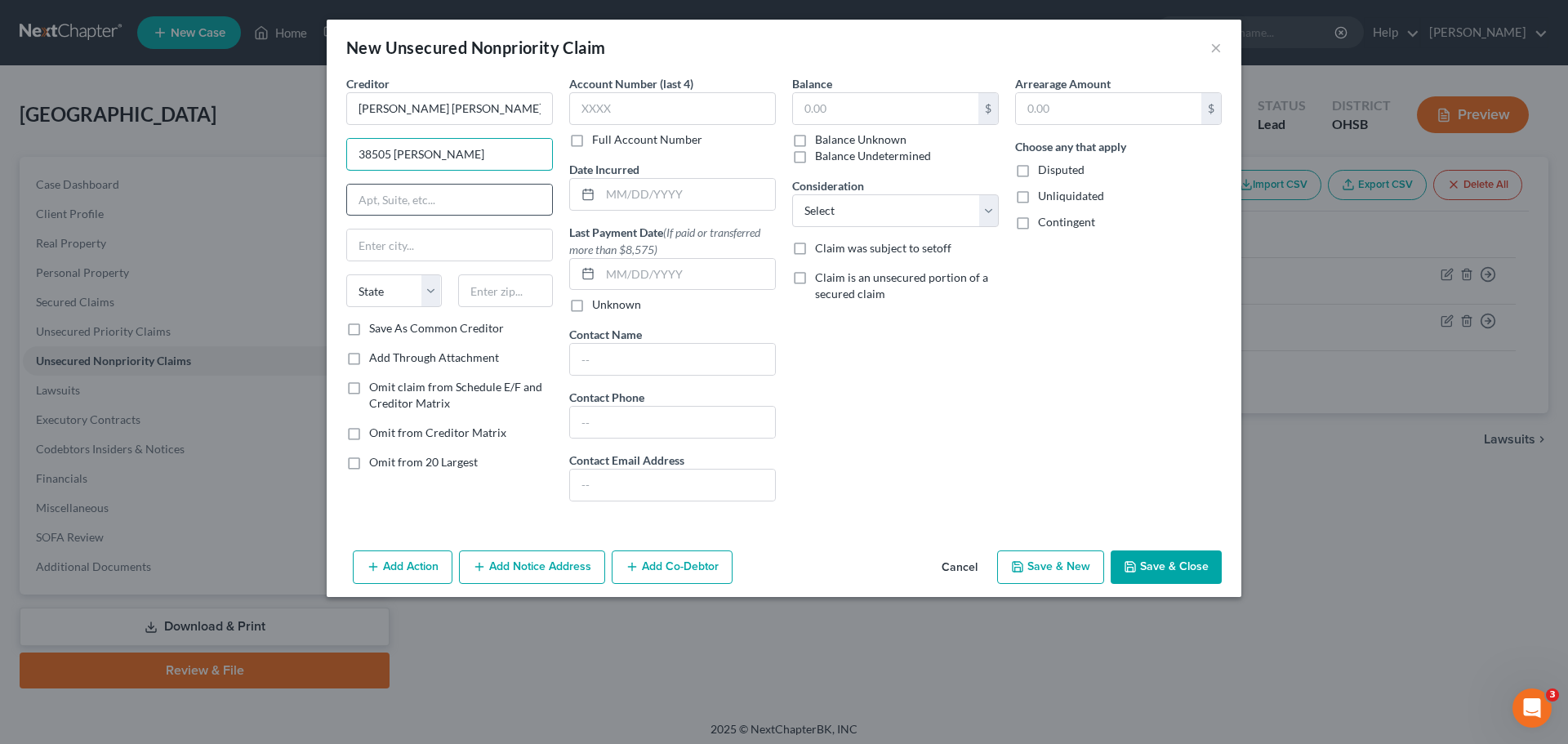
type input "38505 Woodward"
click at [447, 202] on input "text" at bounding box center [449, 200] width 205 height 31
paste input "Ste. 100"
type input "Ste. 100"
click at [432, 281] on select "State [US_STATE] AK AR AZ CA CO CT DE DC [GEOGRAPHIC_DATA] [GEOGRAPHIC_DATA] GU…" at bounding box center [394, 290] width 96 height 32
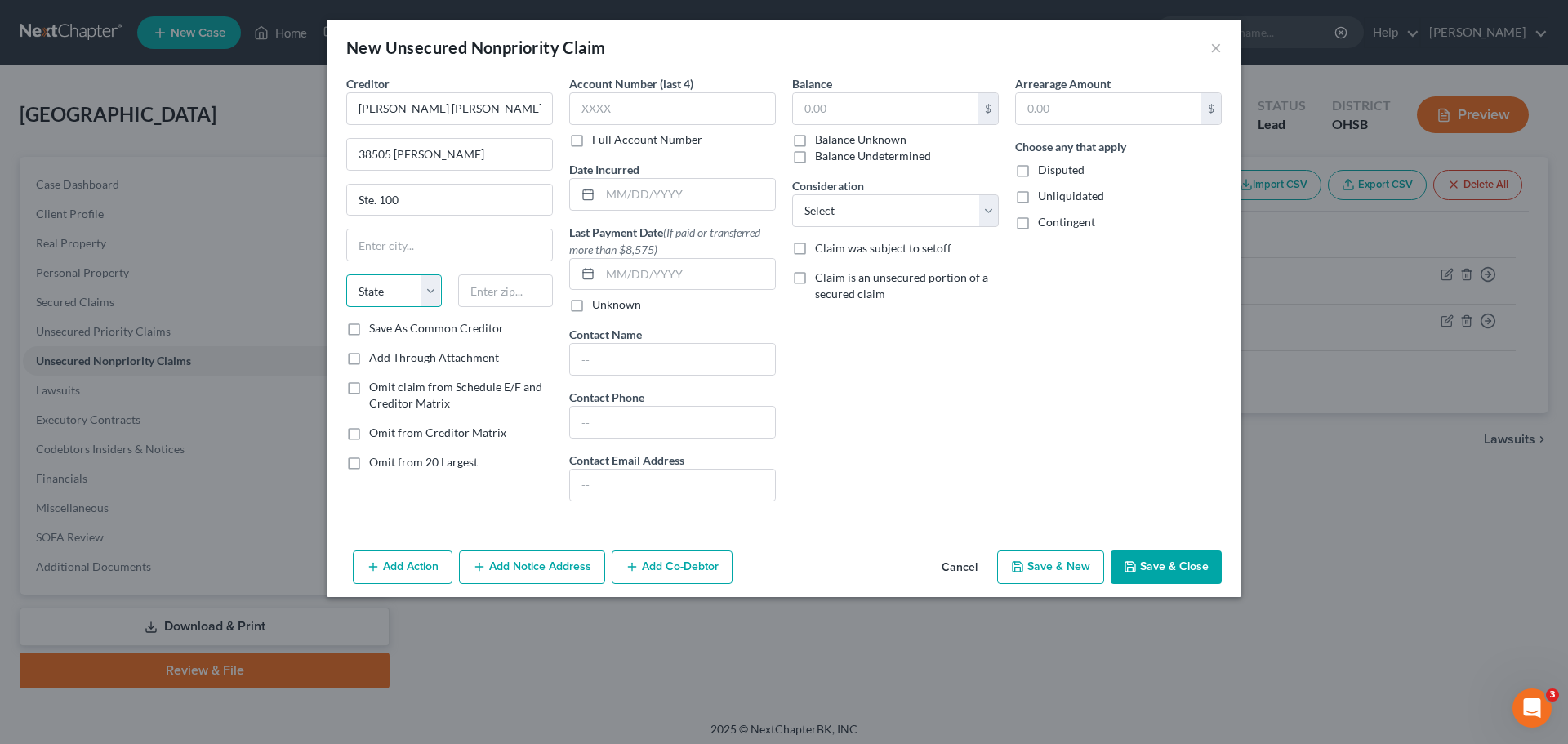
select select "23"
click at [346, 274] on select "State [US_STATE] AK AR AZ CA CO CT DE DC [GEOGRAPHIC_DATA] [GEOGRAPHIC_DATA] GU…" at bounding box center [394, 290] width 96 height 32
click at [517, 285] on input "text" at bounding box center [506, 290] width 96 height 32
type input "48304"
click at [468, 245] on input "Bloomfield Hills" at bounding box center [449, 245] width 205 height 31
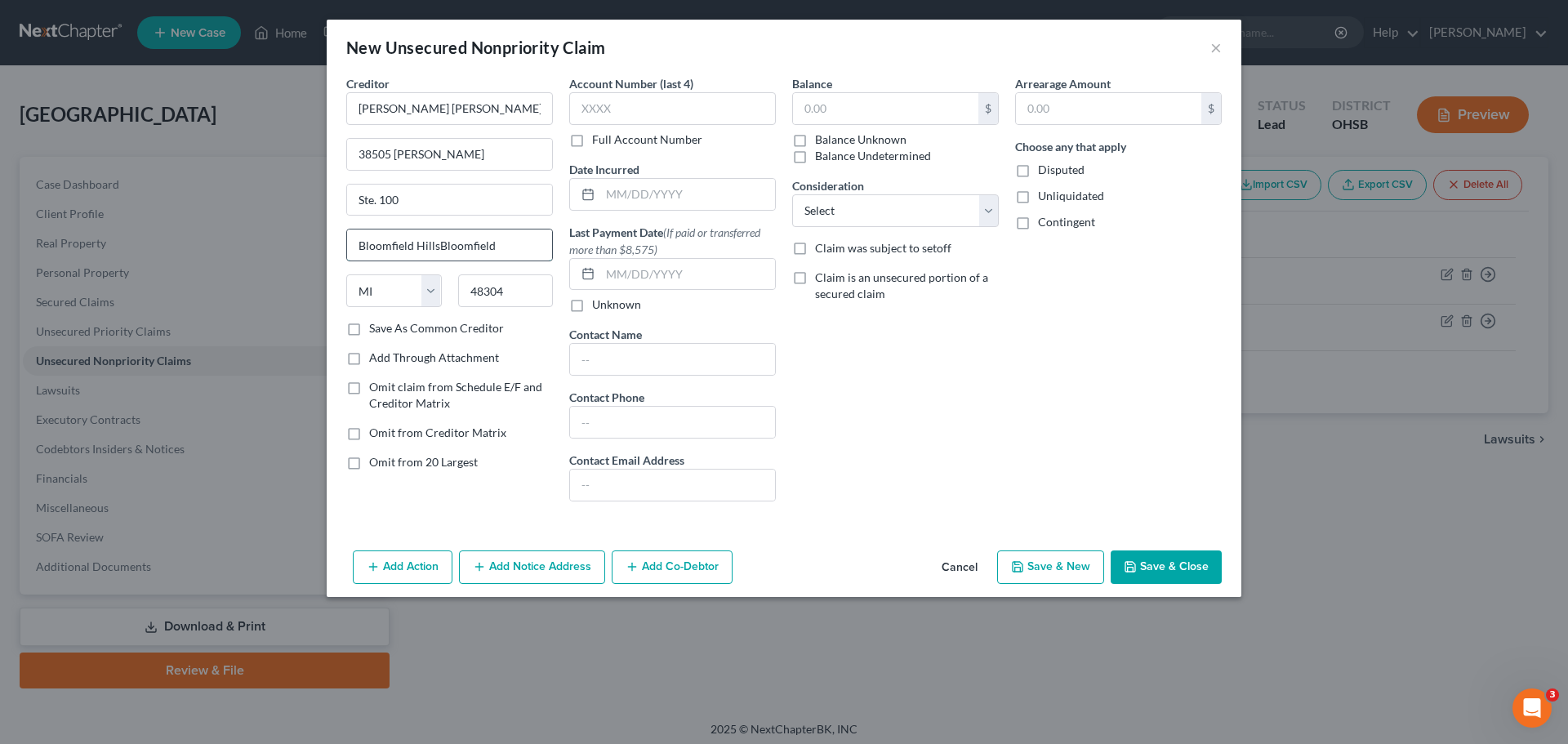
drag, startPoint x: 496, startPoint y: 245, endPoint x: 419, endPoint y: 251, distance: 77.2
click at [419, 251] on input "Bloomfield HillsBloomfield" at bounding box center [449, 245] width 205 height 31
type input "Bloomfield"
click at [811, 103] on input "text" at bounding box center [885, 109] width 186 height 31
type input "2,337.50"
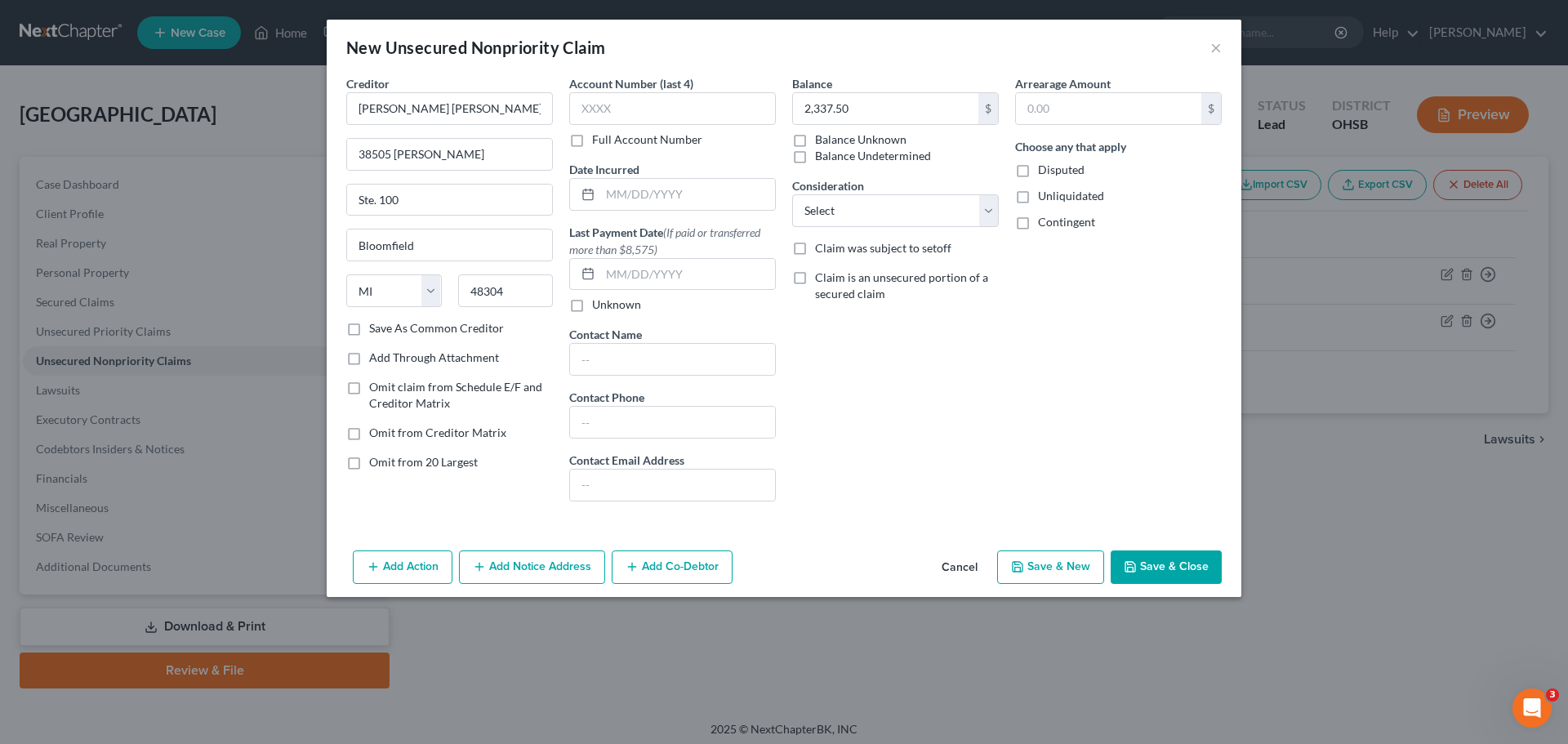
click at [1064, 563] on button "Save & New" at bounding box center [1051, 567] width 107 height 34
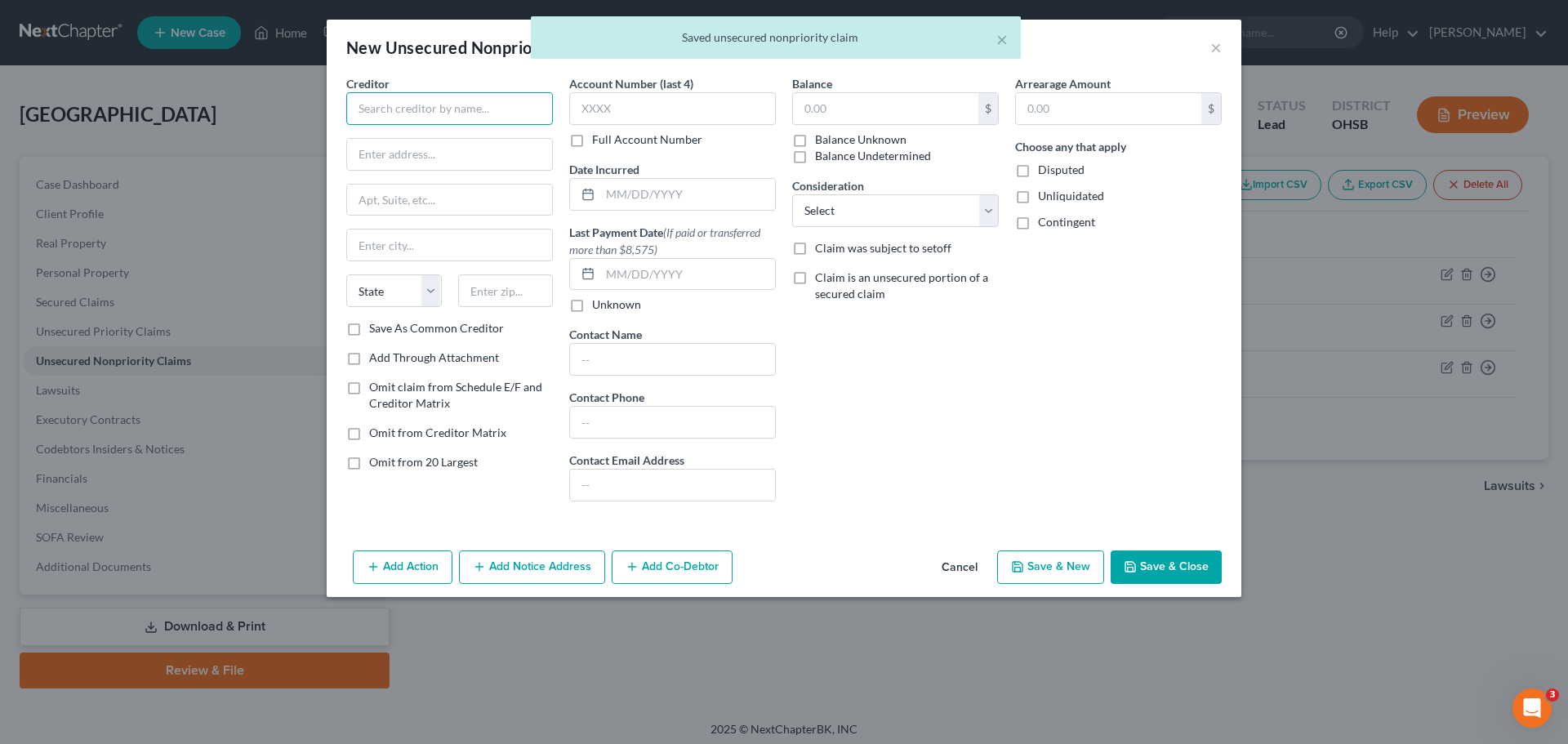
click at [399, 112] on input "text" at bounding box center [449, 108] width 206 height 32
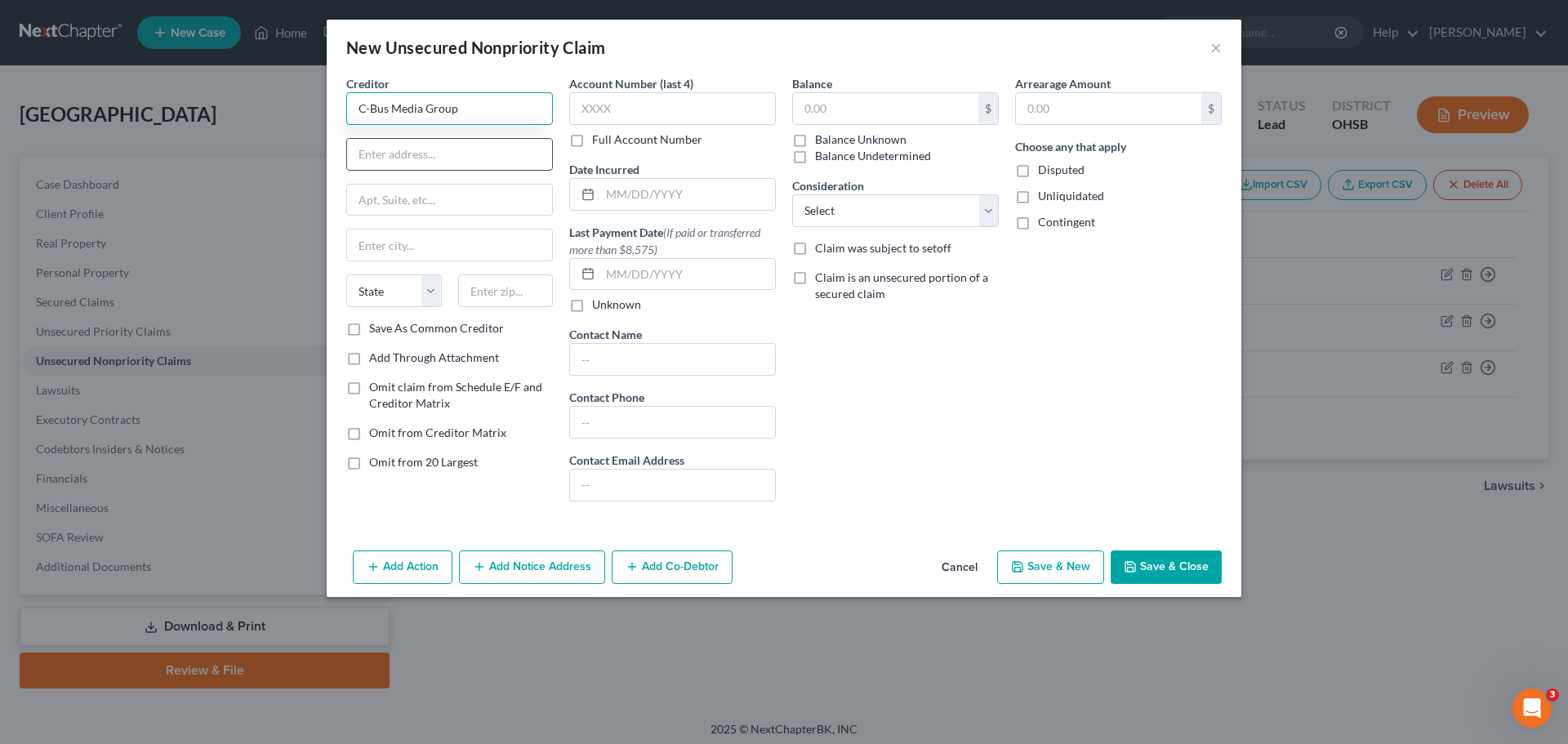
type input "C-Bus Media Group"
drag, startPoint x: 397, startPoint y: 153, endPoint x: 386, endPoint y: 97, distance: 57.1
click at [397, 153] on input "text" at bounding box center [449, 154] width 205 height 31
type input "4401 Carriage Hill Ln"
click at [427, 244] on input "text" at bounding box center [449, 245] width 205 height 31
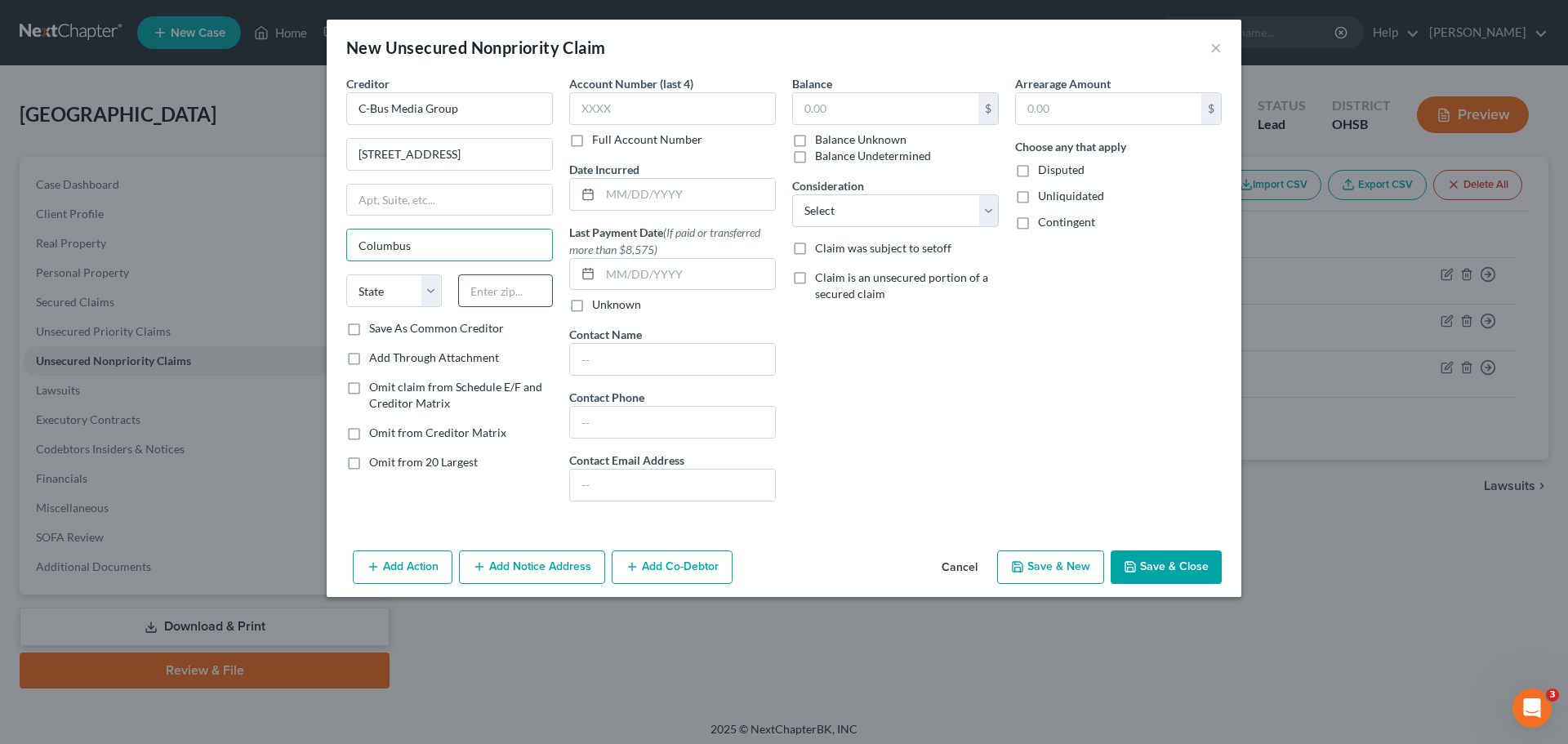
type input "Columbus"
click at [490, 296] on input "text" at bounding box center [506, 290] width 96 height 32
type input "43220"
select select "36"
drag, startPoint x: 434, startPoint y: 281, endPoint x: 406, endPoint y: 260, distance: 35.0
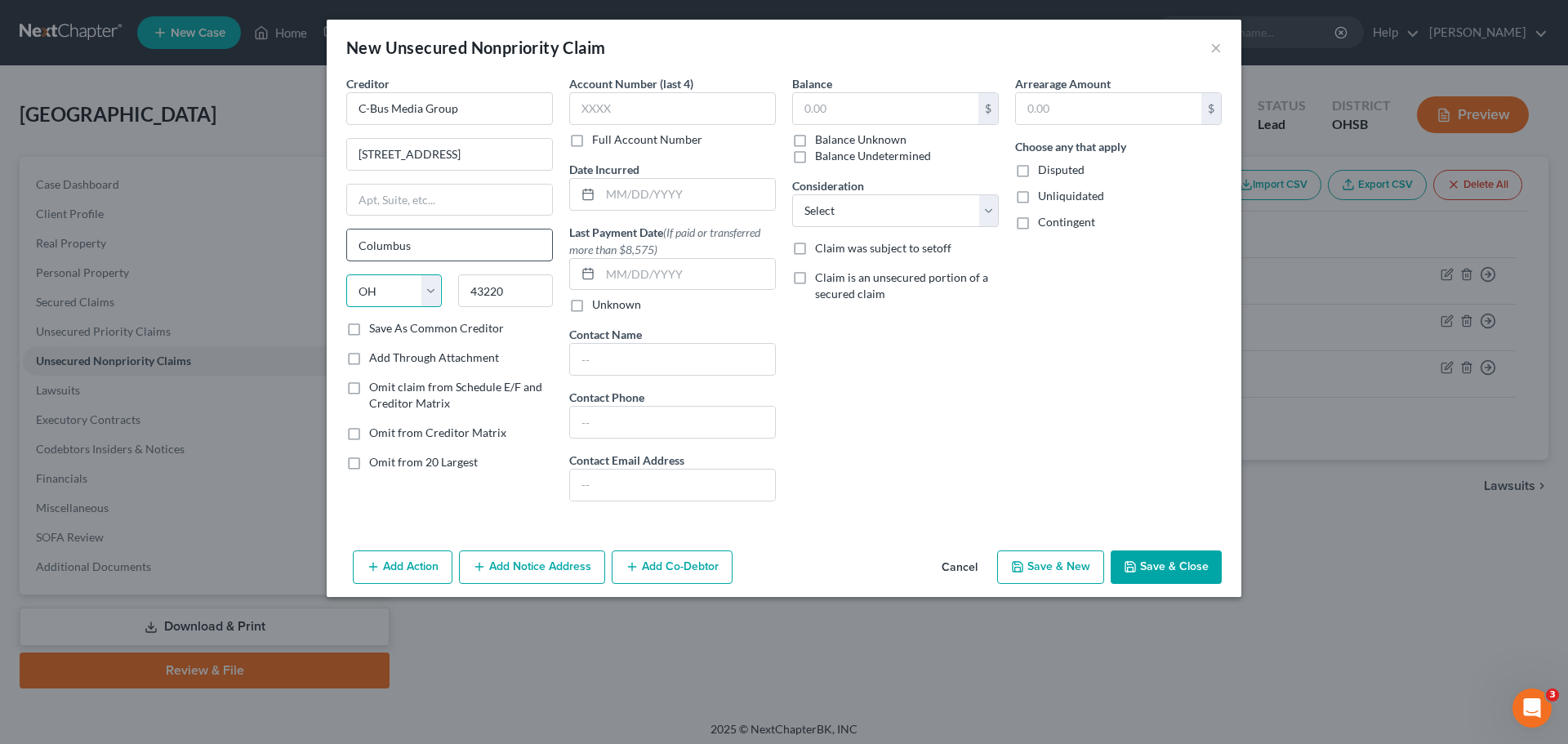
click at [434, 281] on select "State [US_STATE] AK AR AZ CA CO CT DE DC [GEOGRAPHIC_DATA] [GEOGRAPHIC_DATA] GU…" at bounding box center [394, 290] width 96 height 32
click at [346, 274] on select "State [US_STATE] AK AR AZ CA CO CT DE DC [GEOGRAPHIC_DATA] [GEOGRAPHIC_DATA] GU…" at bounding box center [394, 290] width 96 height 32
click at [847, 112] on input "text" at bounding box center [885, 109] width 186 height 31
click at [1044, 565] on button "Save & New" at bounding box center [1051, 567] width 107 height 34
type input "11,000.00"
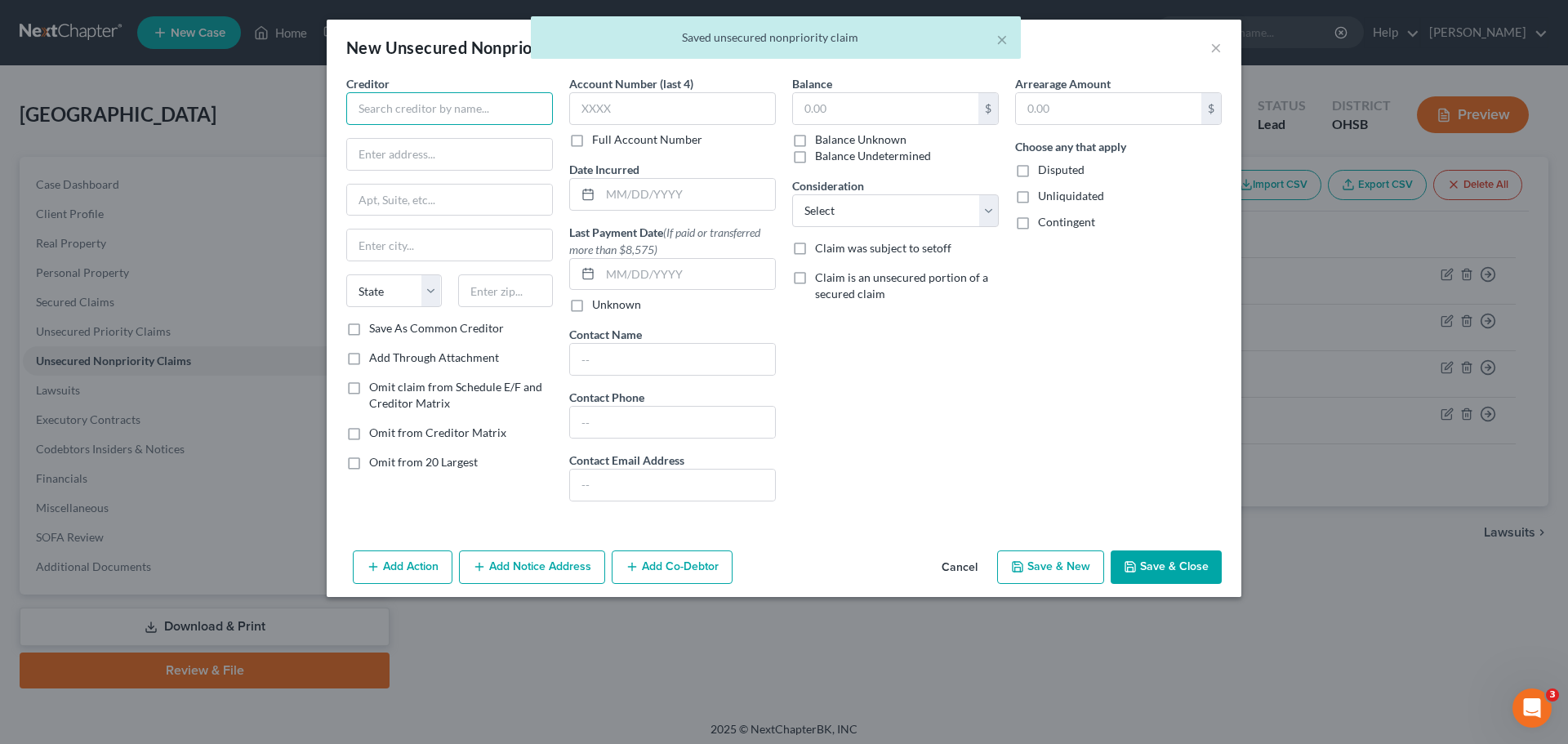
click at [436, 112] on input "text" at bounding box center [449, 108] width 206 height 32
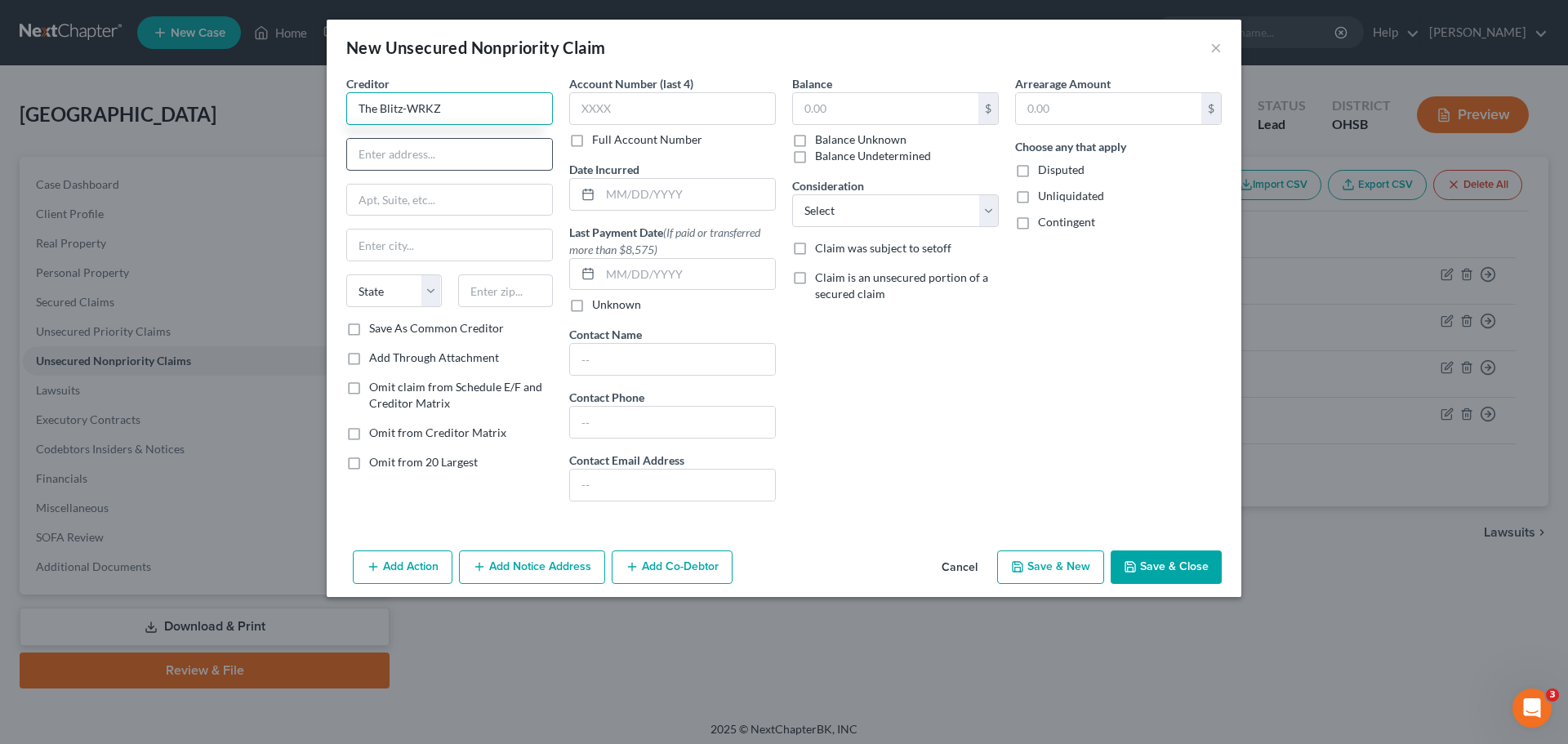
type input "The Blitz-WRKZ"
drag, startPoint x: 386, startPoint y: 151, endPoint x: 382, endPoint y: 144, distance: 8.1
click at [386, 151] on input "text" at bounding box center [449, 154] width 205 height 31
type input "1458 Dublin Rd."
type input "Columbus"
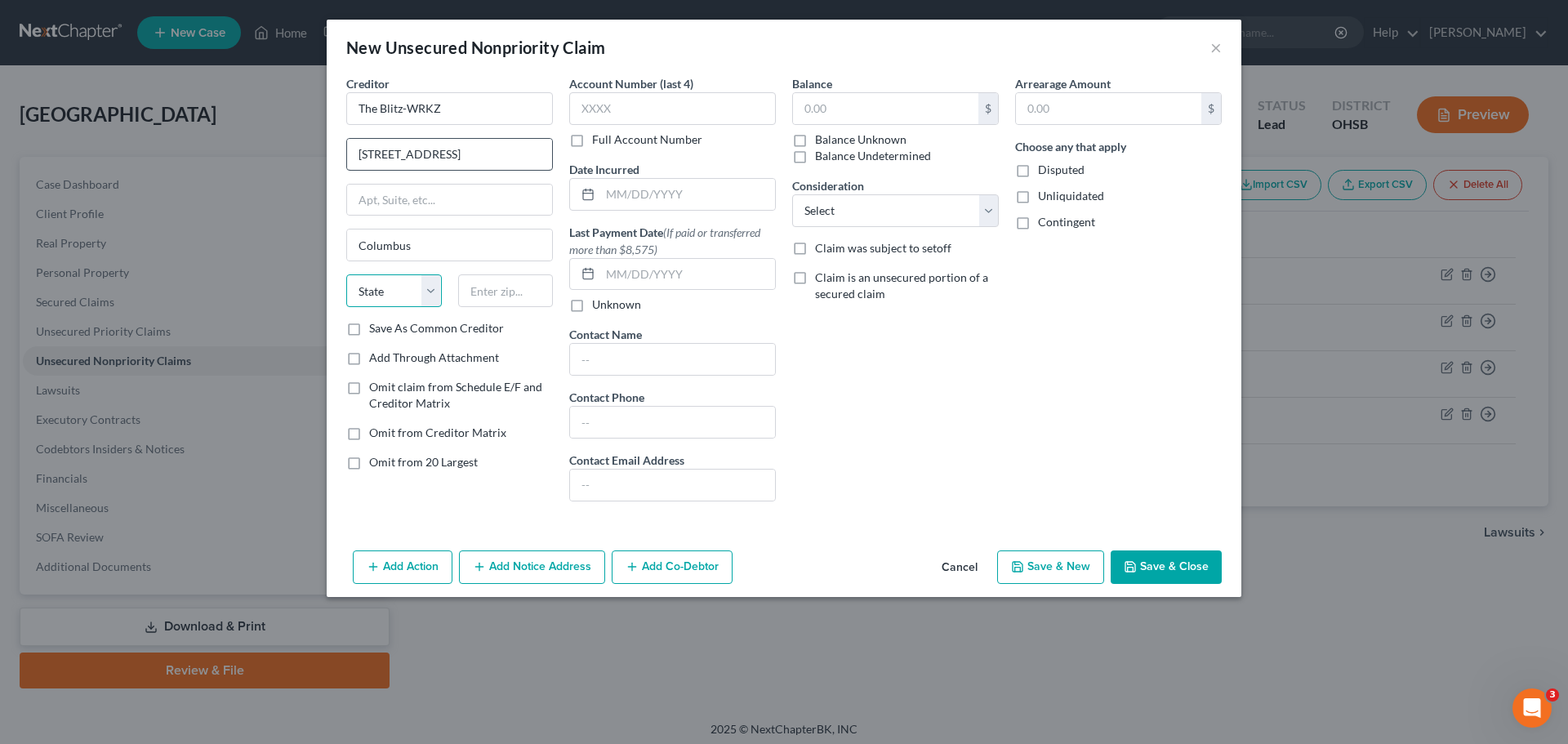
select select "36"
type input "43215"
click at [843, 112] on input "text" at bounding box center [885, 109] width 186 height 31
click at [1051, 571] on button "Save & New" at bounding box center [1051, 567] width 107 height 34
type input "7,000.00"
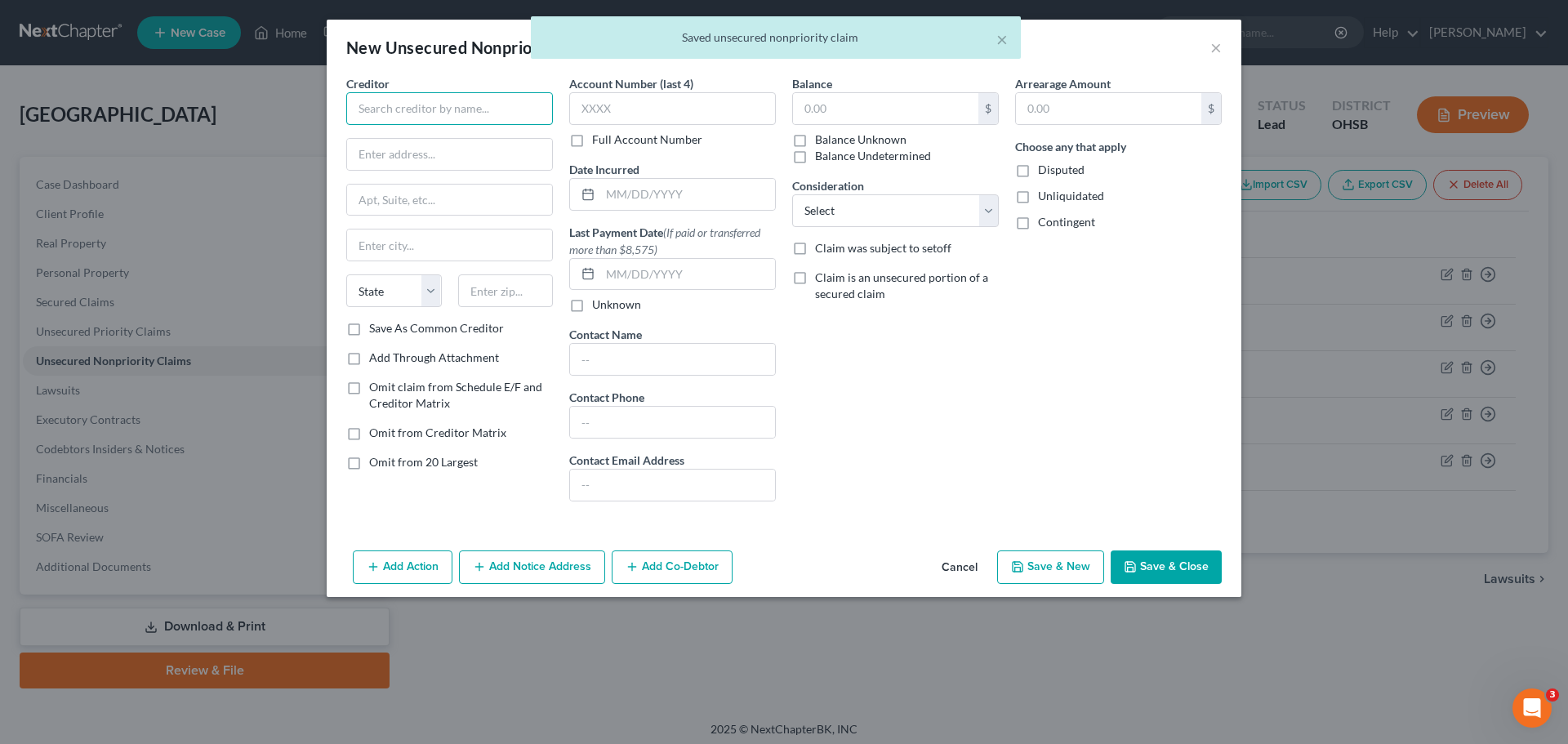
click at [443, 107] on input "text" at bounding box center [449, 108] width 206 height 32
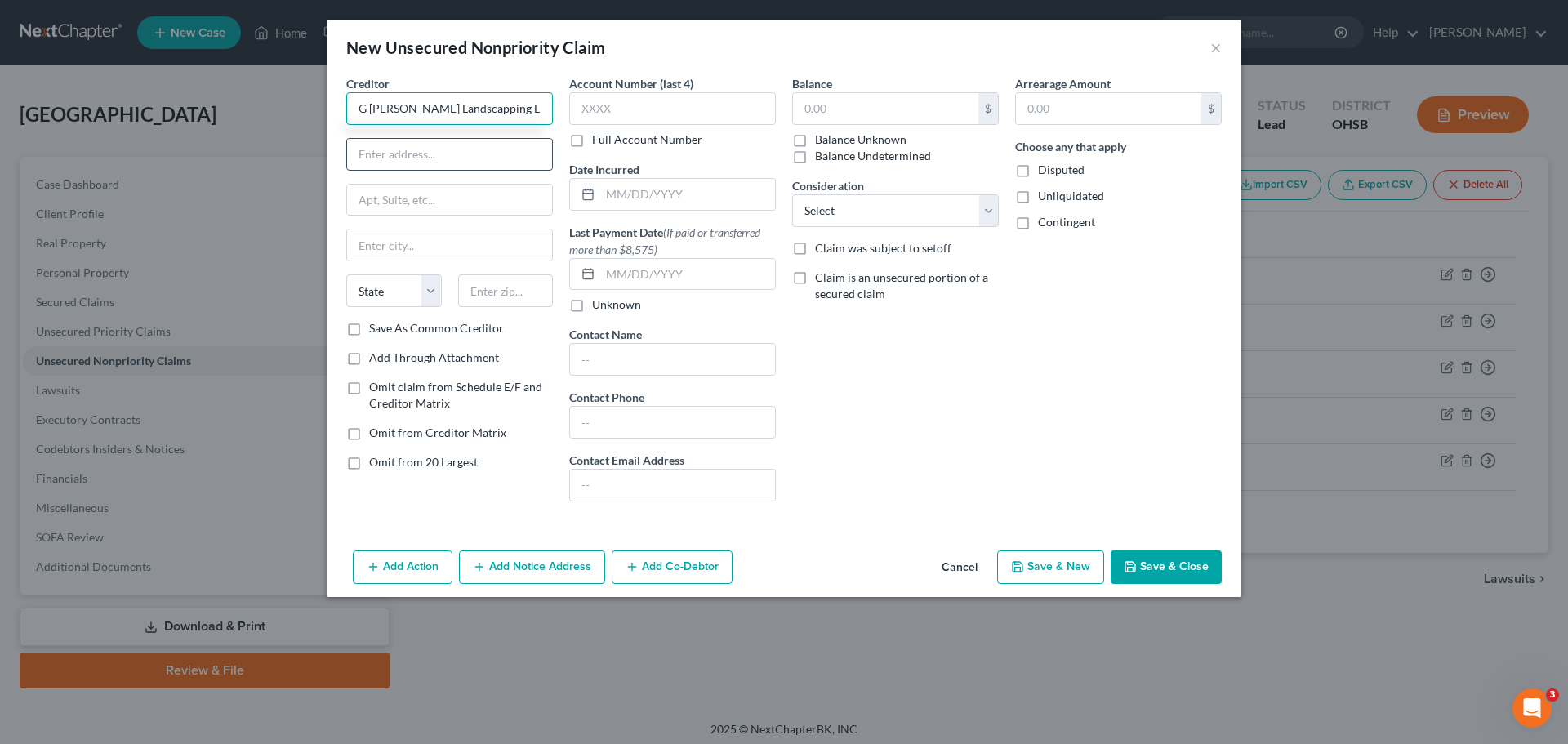
type input "G [PERSON_NAME] Landscapping LLC"
drag, startPoint x: 415, startPoint y: 149, endPoint x: 424, endPoint y: 149, distance: 9.0
click at [417, 150] on input "text" at bounding box center [449, 154] width 205 height 31
type input "719 Westbrook Ct."
click at [415, 244] on input "text" at bounding box center [449, 245] width 205 height 31
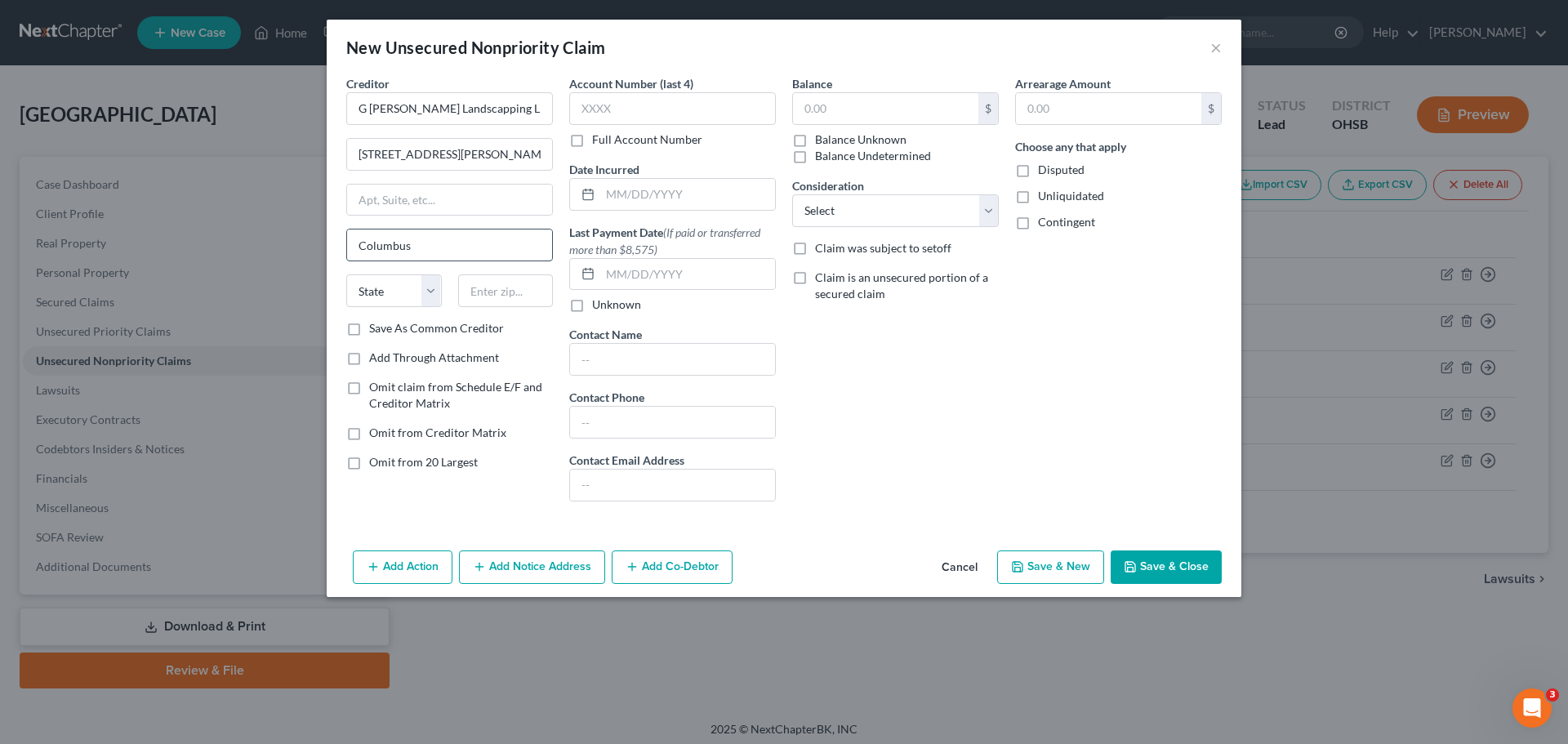
type input "Columbus"
select select "36"
type input "43204"
click at [828, 109] on input "text" at bounding box center [885, 109] width 186 height 31
click at [1051, 564] on button "Save & New" at bounding box center [1051, 567] width 107 height 34
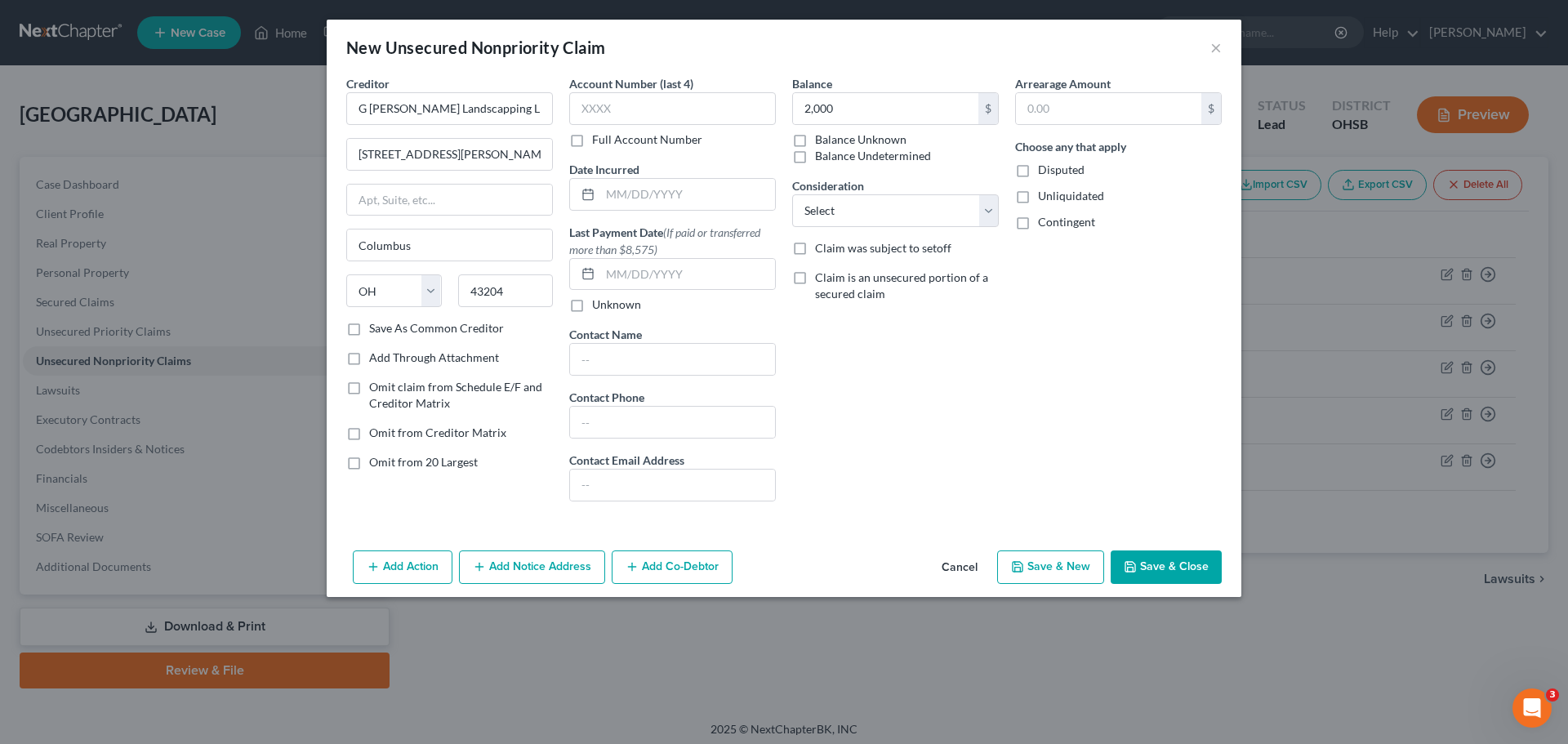
type input "2,000.00"
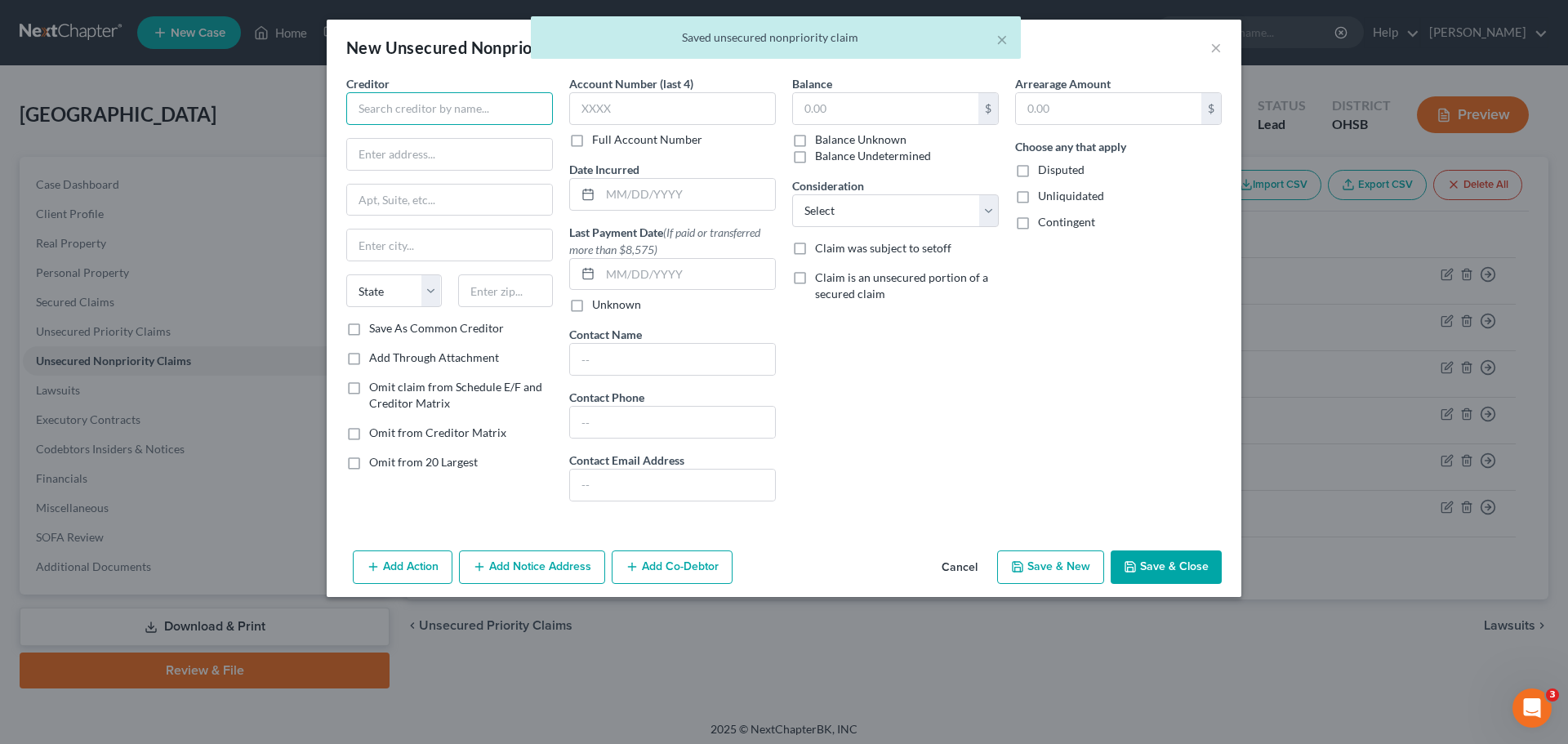
click at [422, 104] on input "text" at bounding box center [449, 108] width 206 height 32
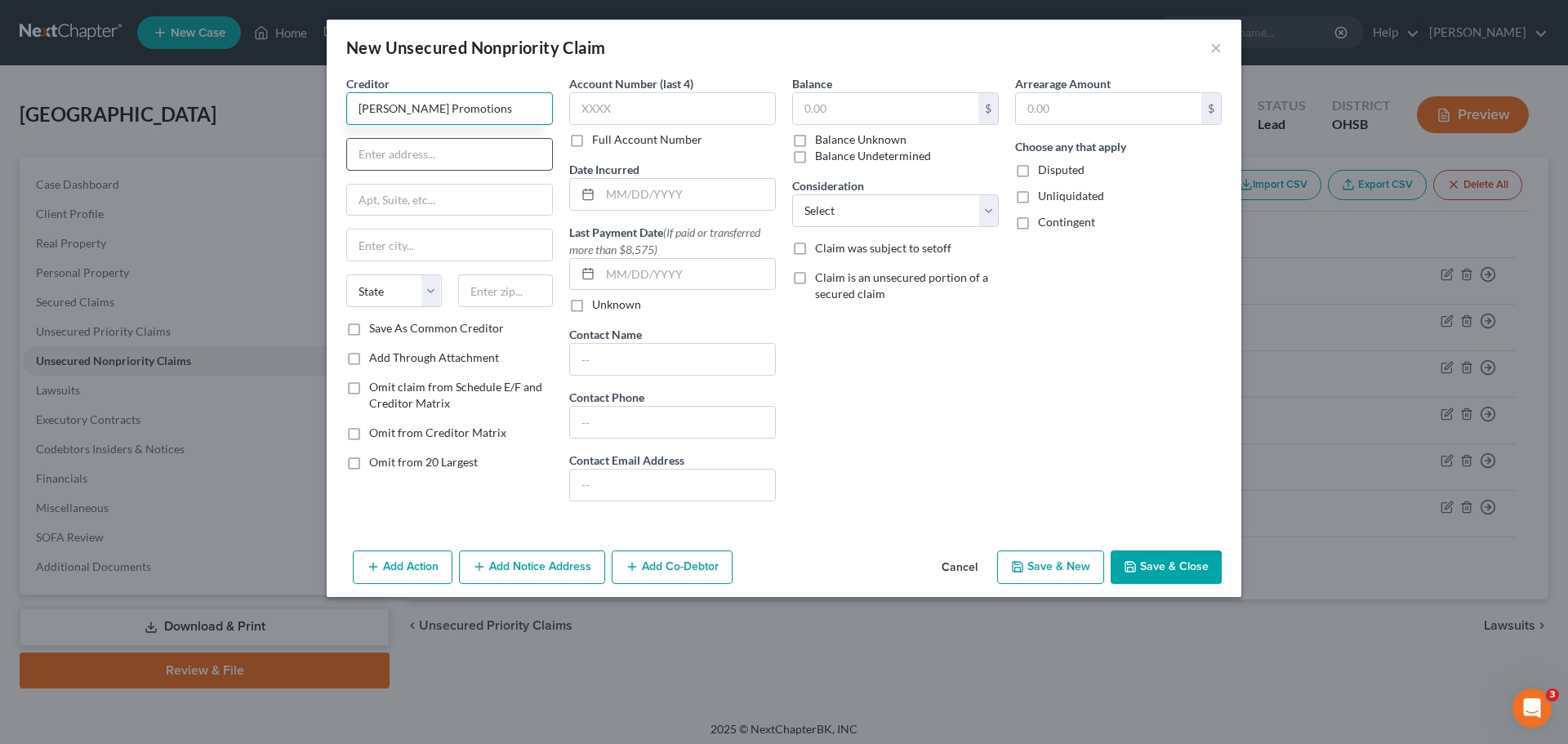
type input "[PERSON_NAME] Promotions"
drag, startPoint x: 414, startPoint y: 152, endPoint x: 435, endPoint y: 159, distance: 22.1
click at [414, 152] on input "text" at bounding box center [449, 154] width 205 height 31
type input "213 W. St. Rd."
click at [470, 248] on input "text" at bounding box center [449, 245] width 205 height 31
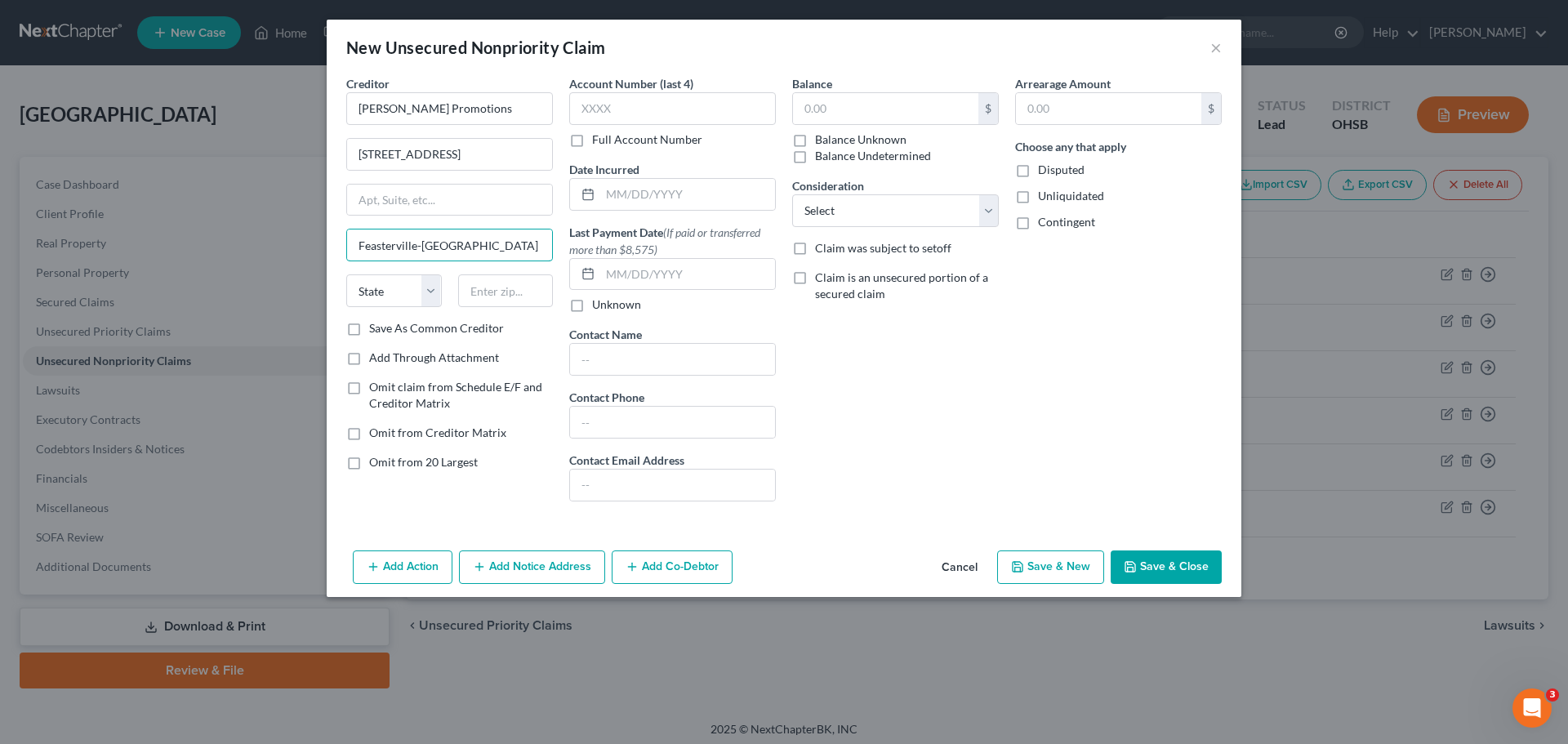
type input "Feasterville-Trevose"
select select "39"
type input "19053"
type input "Feasterville Trevose"
click at [870, 96] on input "text" at bounding box center [885, 109] width 186 height 31
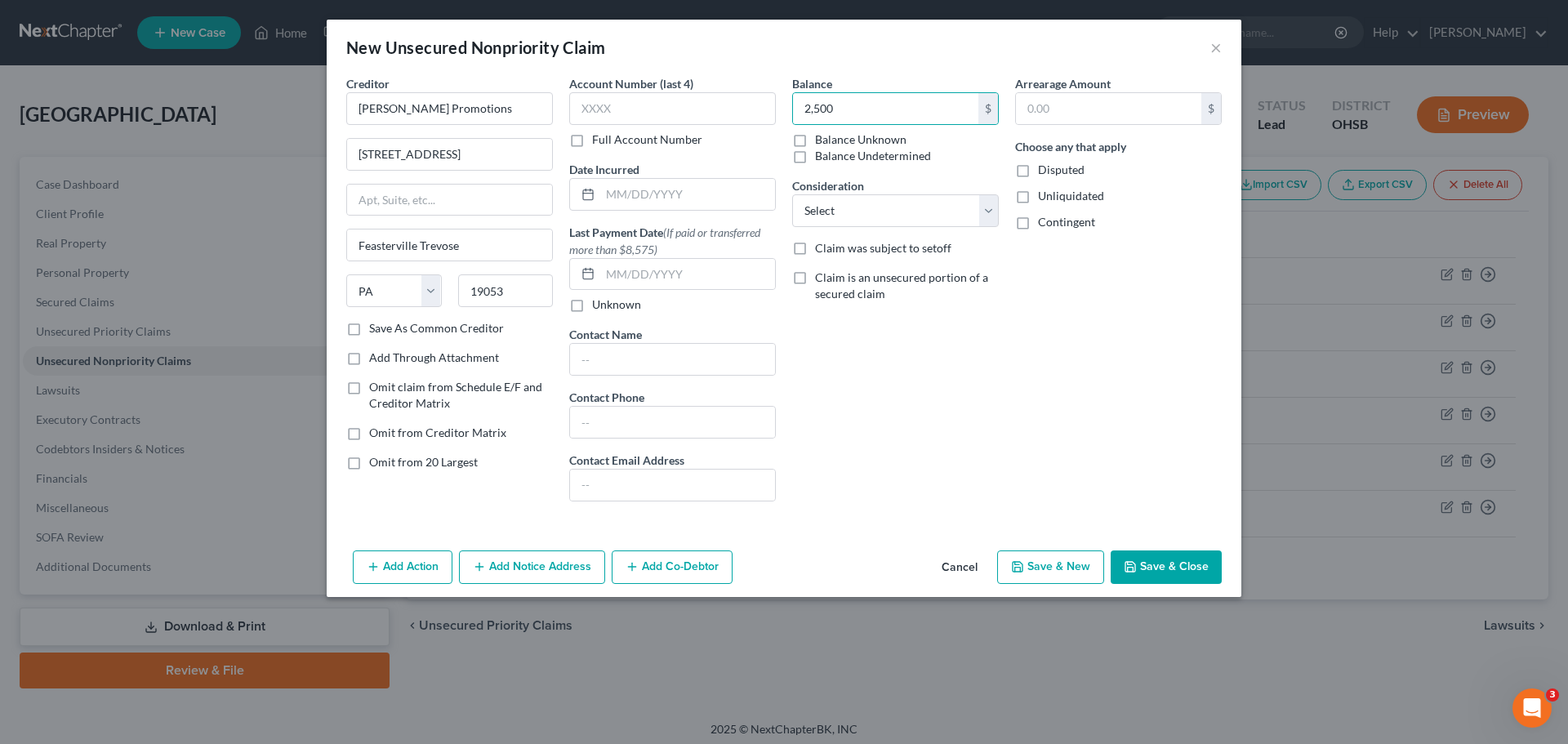
click at [1052, 562] on button "Save & New" at bounding box center [1051, 567] width 107 height 34
type input "2,500.00"
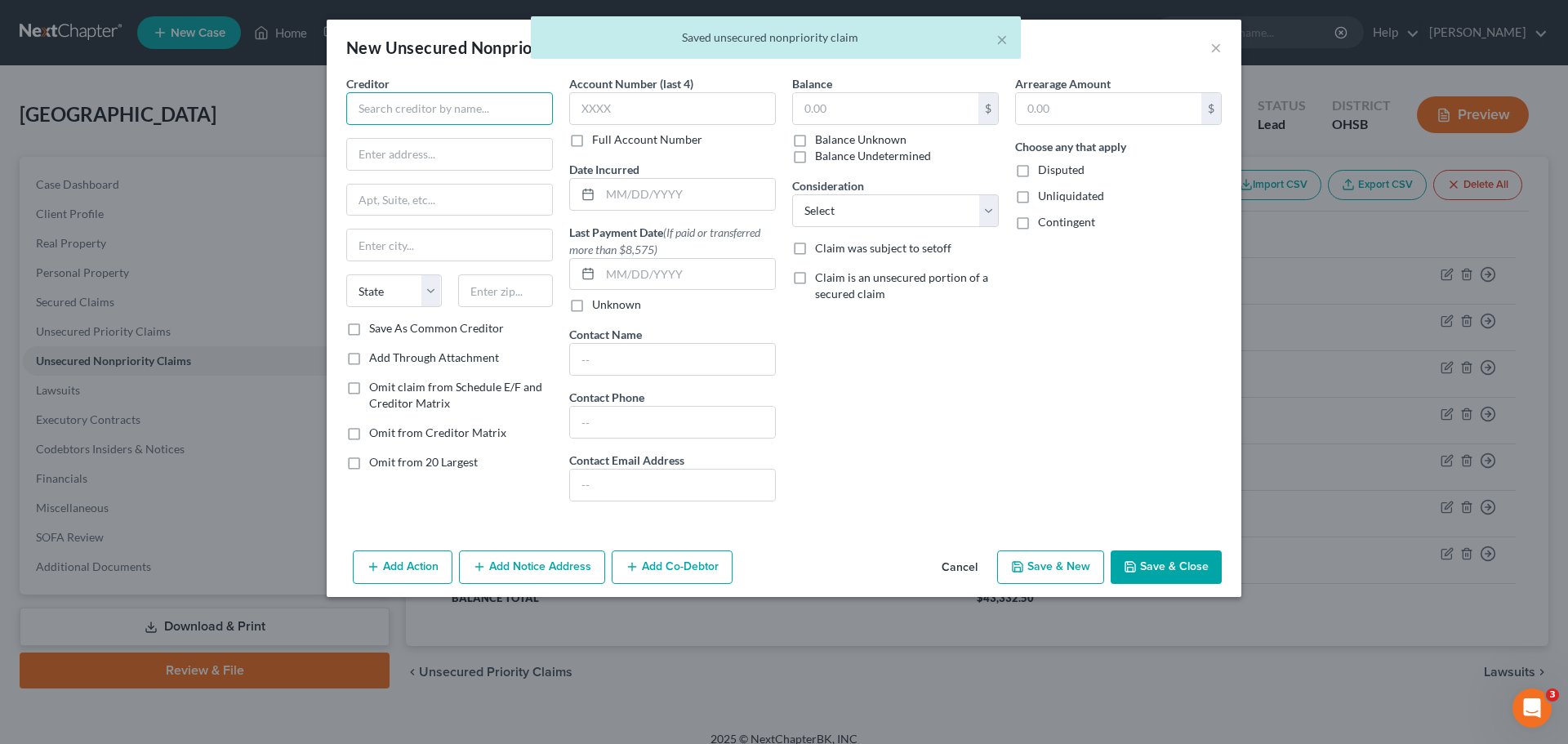
click at [432, 105] on input "text" at bounding box center [449, 108] width 206 height 32
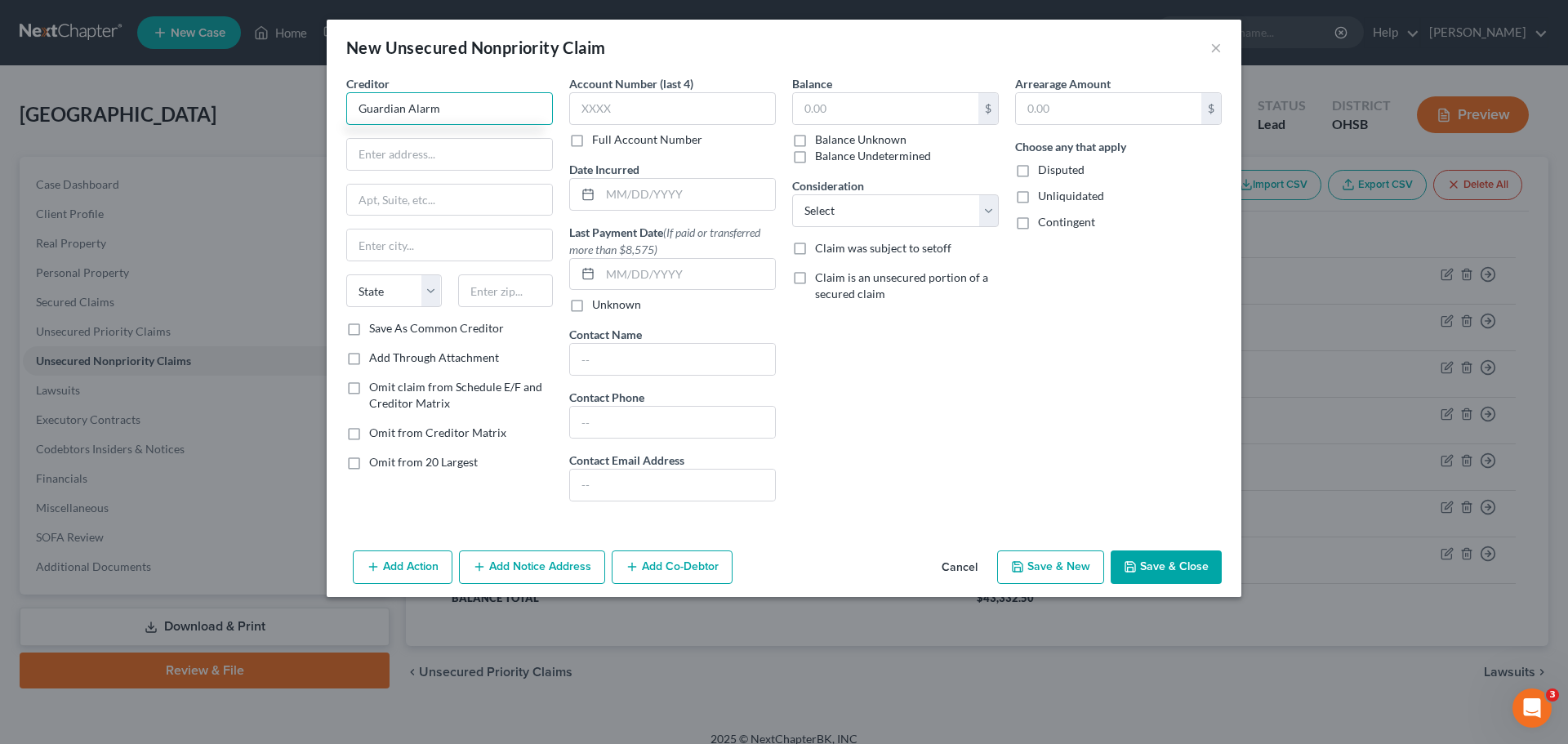
type input "Guardian Alarm"
type input "733 Lakeview Plaza Blvd."
type input "Ste. A"
click at [476, 236] on input "text" at bounding box center [449, 245] width 205 height 31
type input "Worthington"
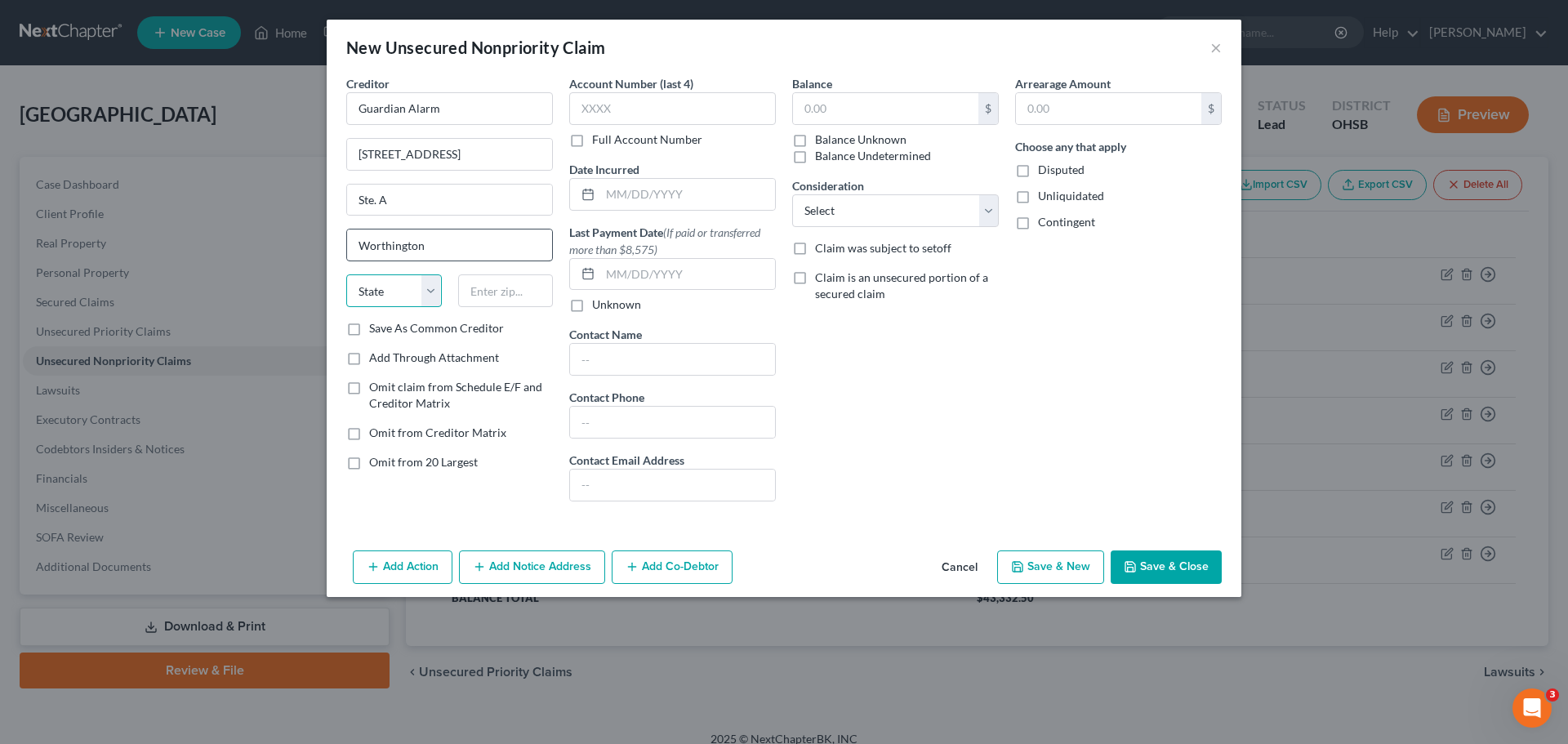
select select "36"
type input "43085"
type input "Columbus"
click at [841, 102] on input "text" at bounding box center [885, 109] width 186 height 31
type input "1,000"
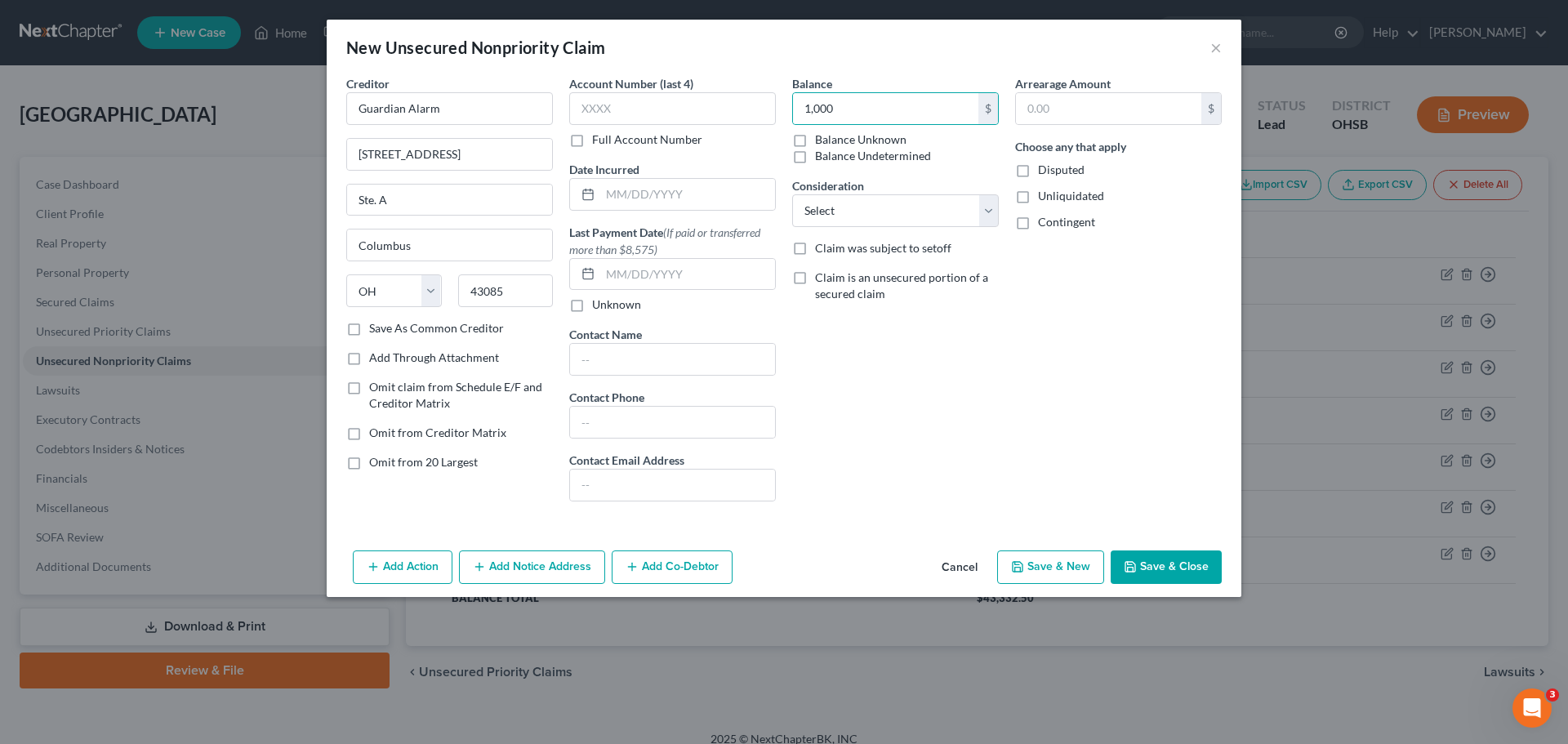
click at [1050, 571] on button "Save & New" at bounding box center [1051, 567] width 107 height 34
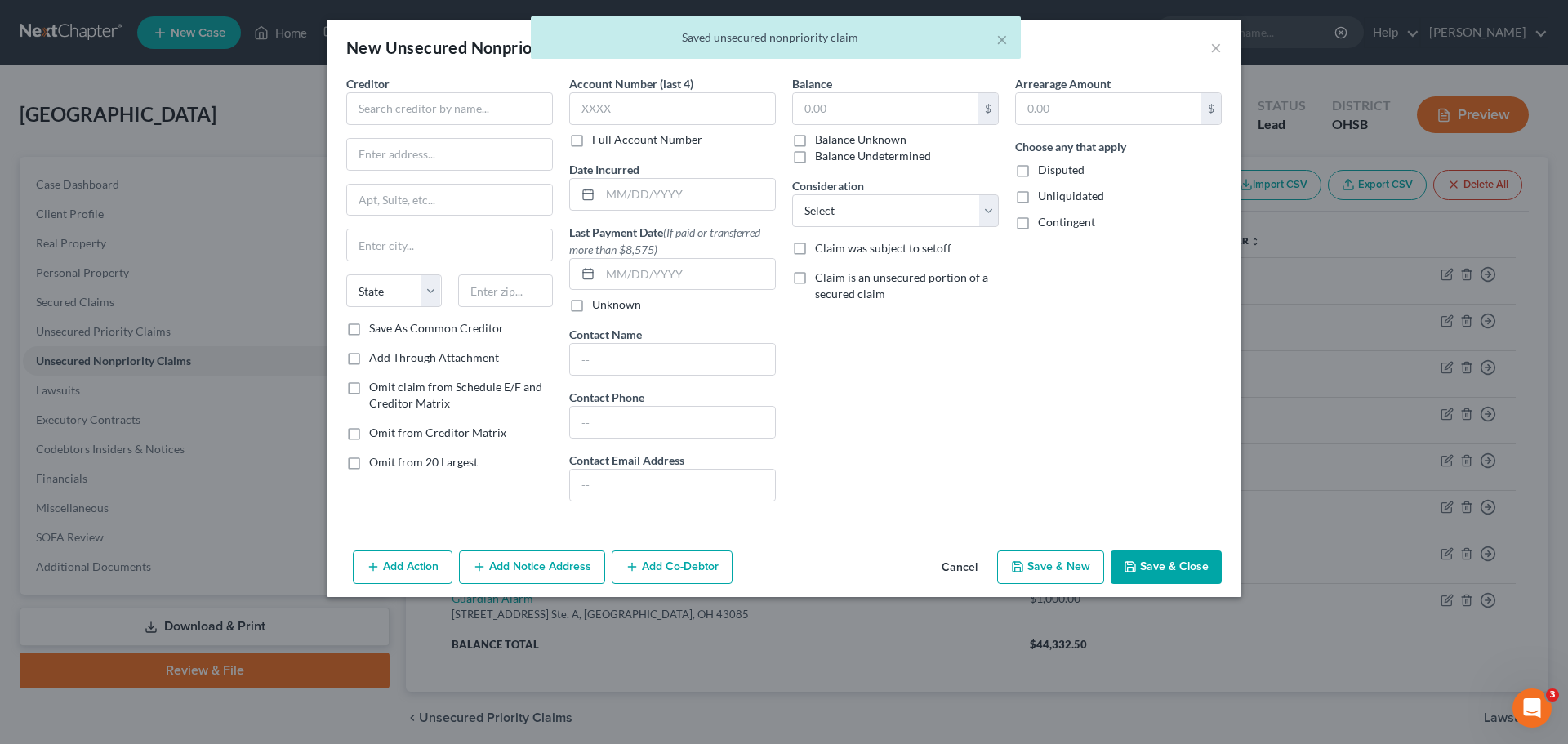
click at [951, 572] on button "Cancel" at bounding box center [959, 568] width 62 height 32
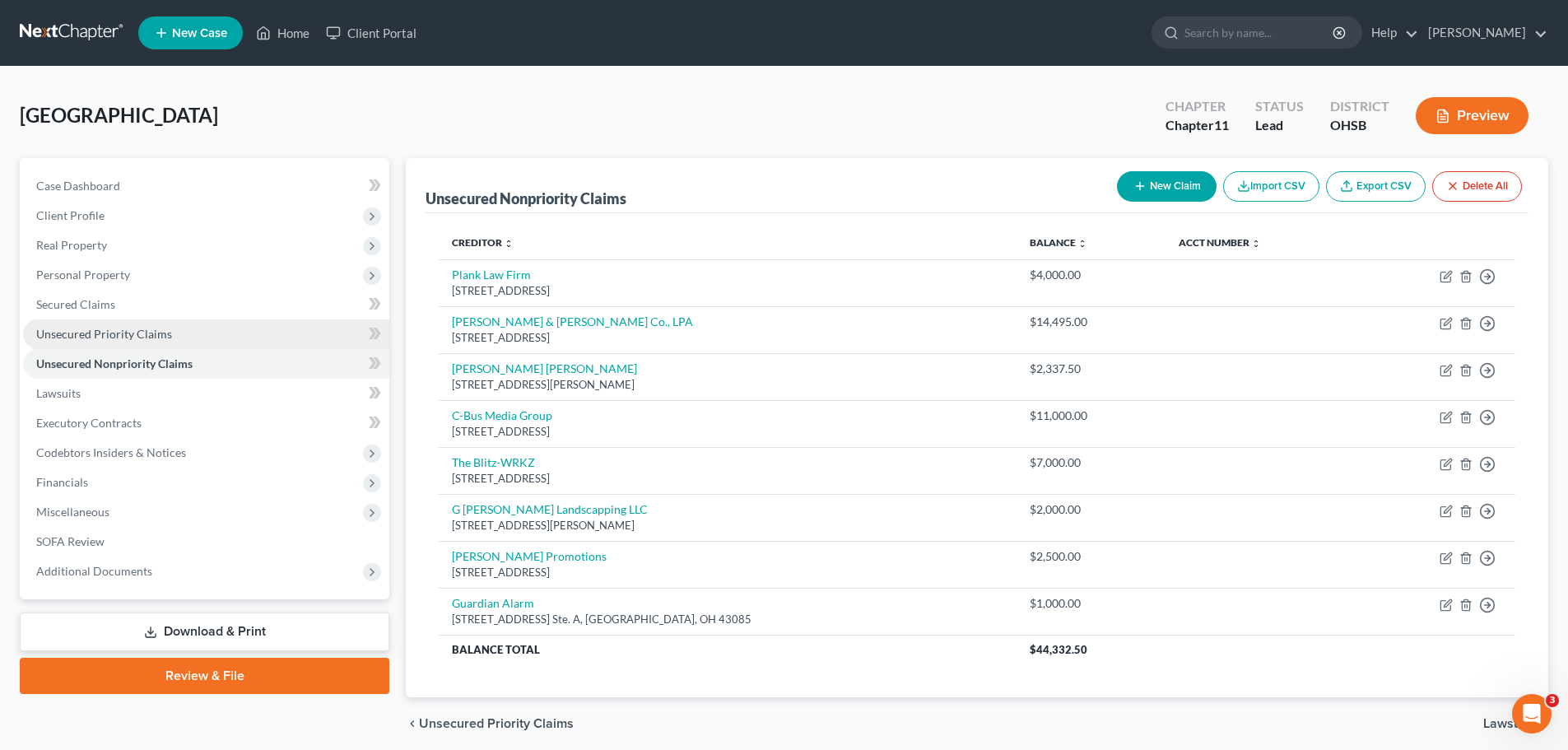
click at [78, 335] on span "Unsecured Priority Claims" at bounding box center [104, 334] width 136 height 14
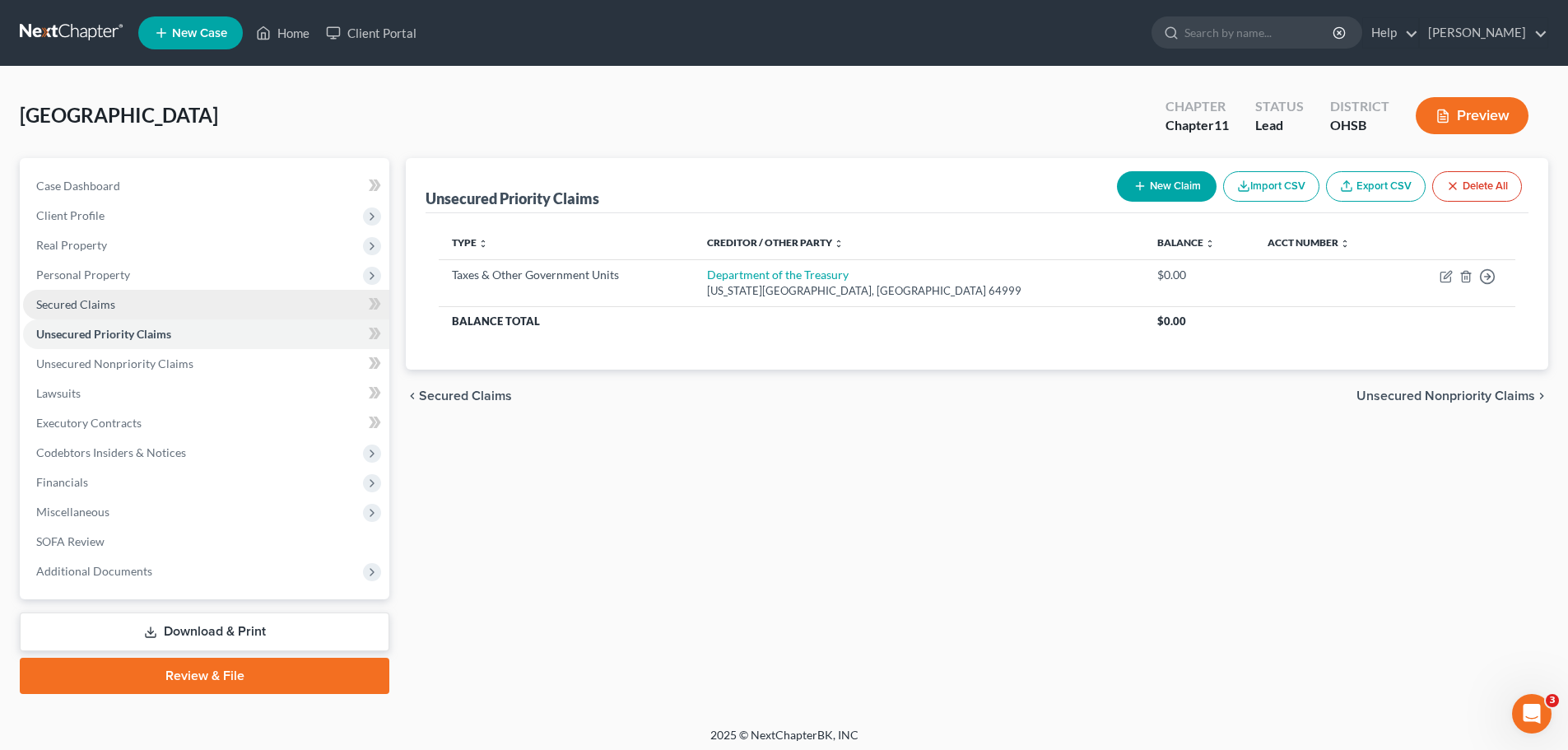
click at [78, 301] on span "Secured Claims" at bounding box center [76, 304] width 79 height 14
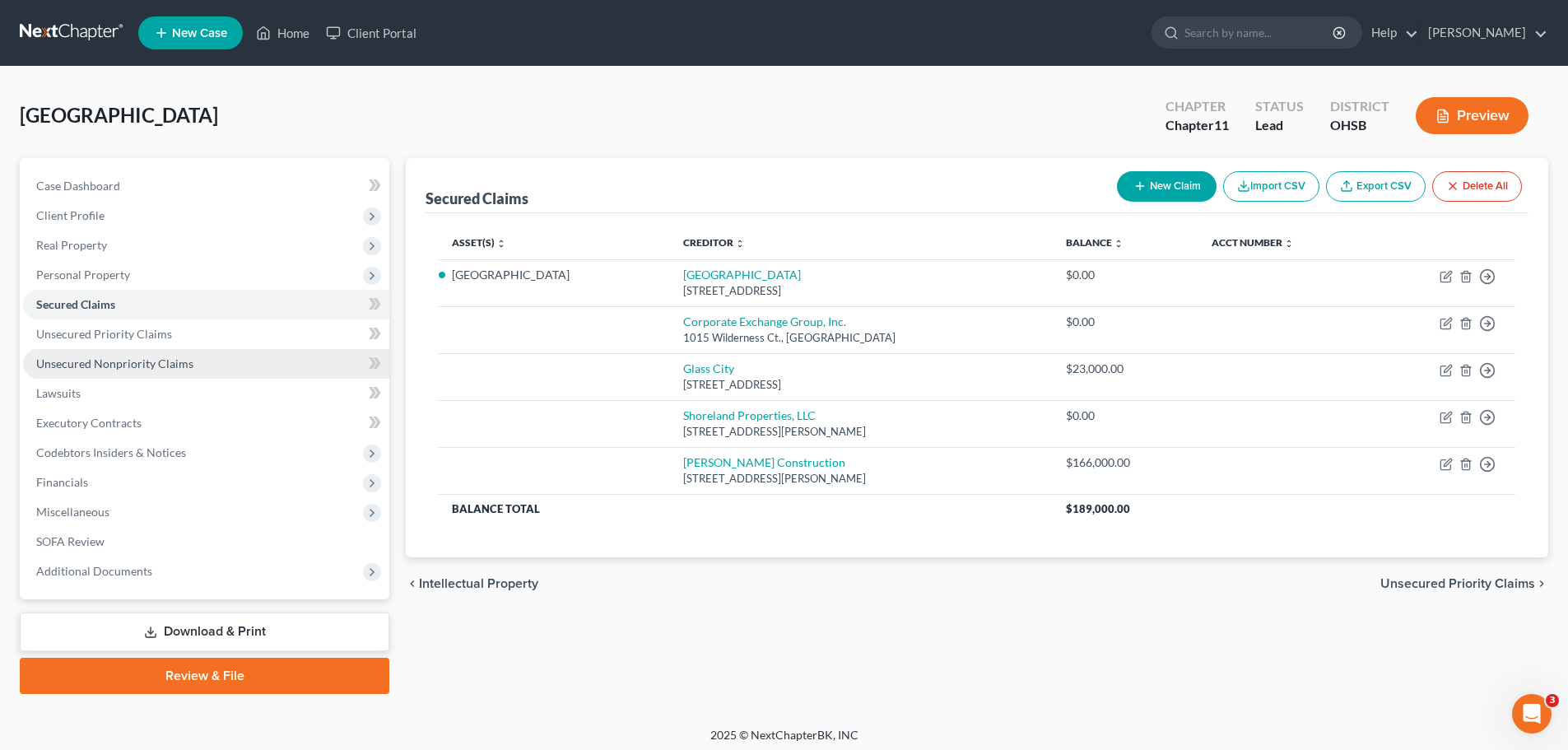
click at [77, 364] on span "Unsecured Nonpriority Claims" at bounding box center [114, 364] width 157 height 14
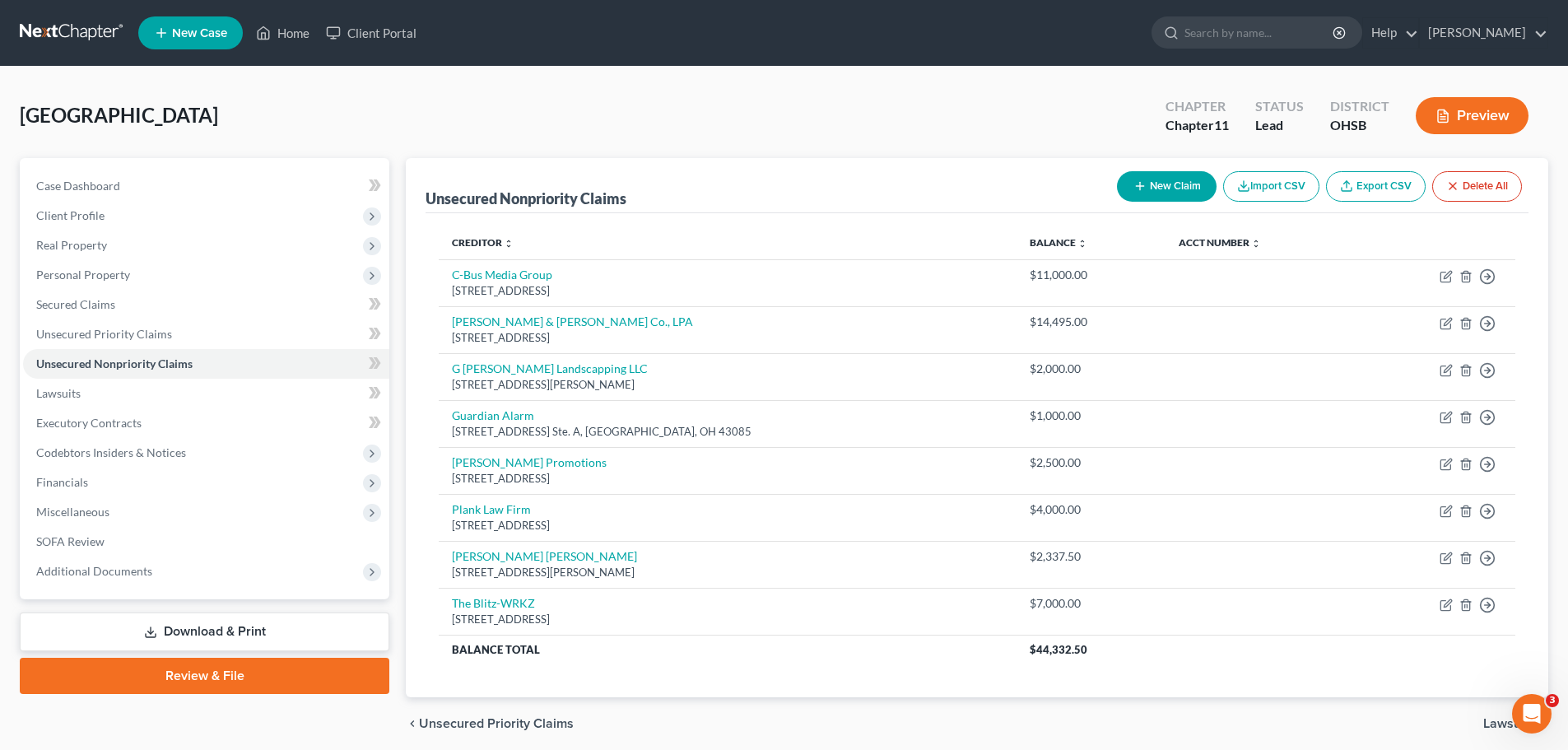
click at [1173, 184] on button "New Claim" at bounding box center [1166, 186] width 99 height 31
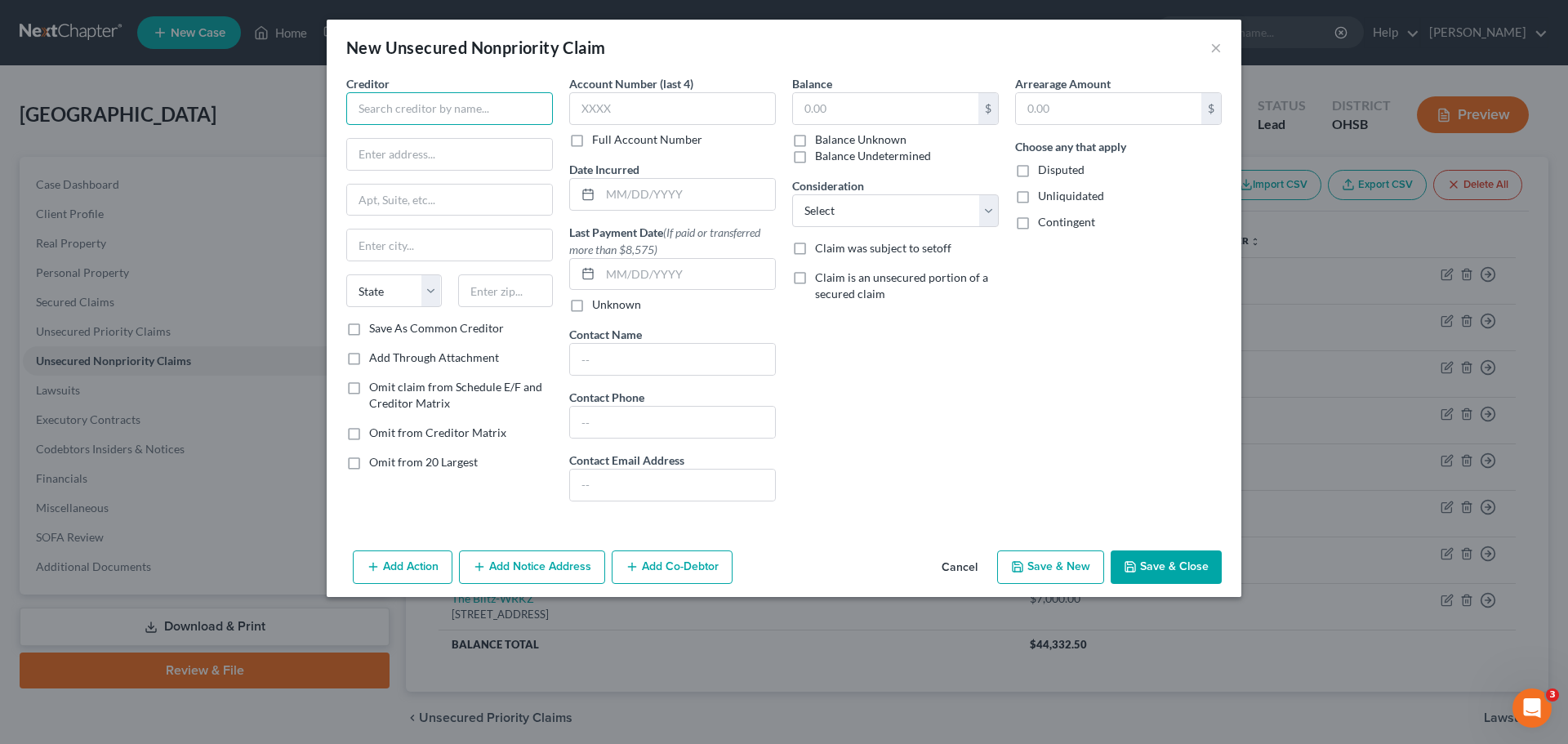
click at [381, 114] on input "text" at bounding box center [449, 108] width 206 height 32
type input "Exotic Granite and Marble"
type input "14293 23 Mile Rd. B."
click at [399, 235] on input "text" at bounding box center [449, 245] width 205 height 31
type input "Shelby Township"
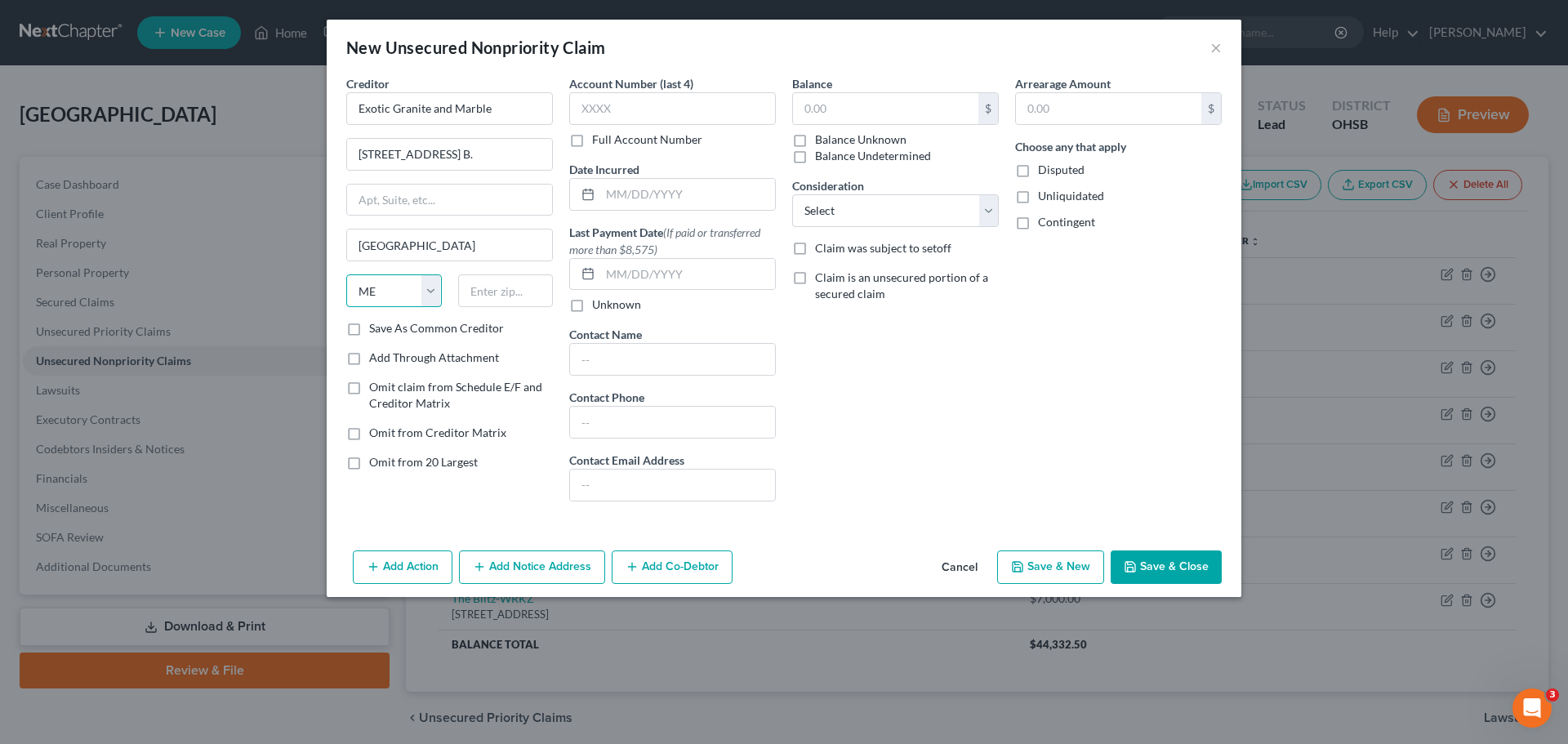
click at [433, 291] on select "State [US_STATE] AK AR AZ CA CO CT DE DC [GEOGRAPHIC_DATA] [GEOGRAPHIC_DATA] GU…" at bounding box center [394, 290] width 96 height 32
select select "23"
click at [346, 274] on select "State [US_STATE] AK AR AZ CA CO CT DE DC [GEOGRAPHIC_DATA] [GEOGRAPHIC_DATA] GU…" at bounding box center [394, 290] width 96 height 32
click at [482, 284] on input "text" at bounding box center [506, 290] width 96 height 32
type input "48315"
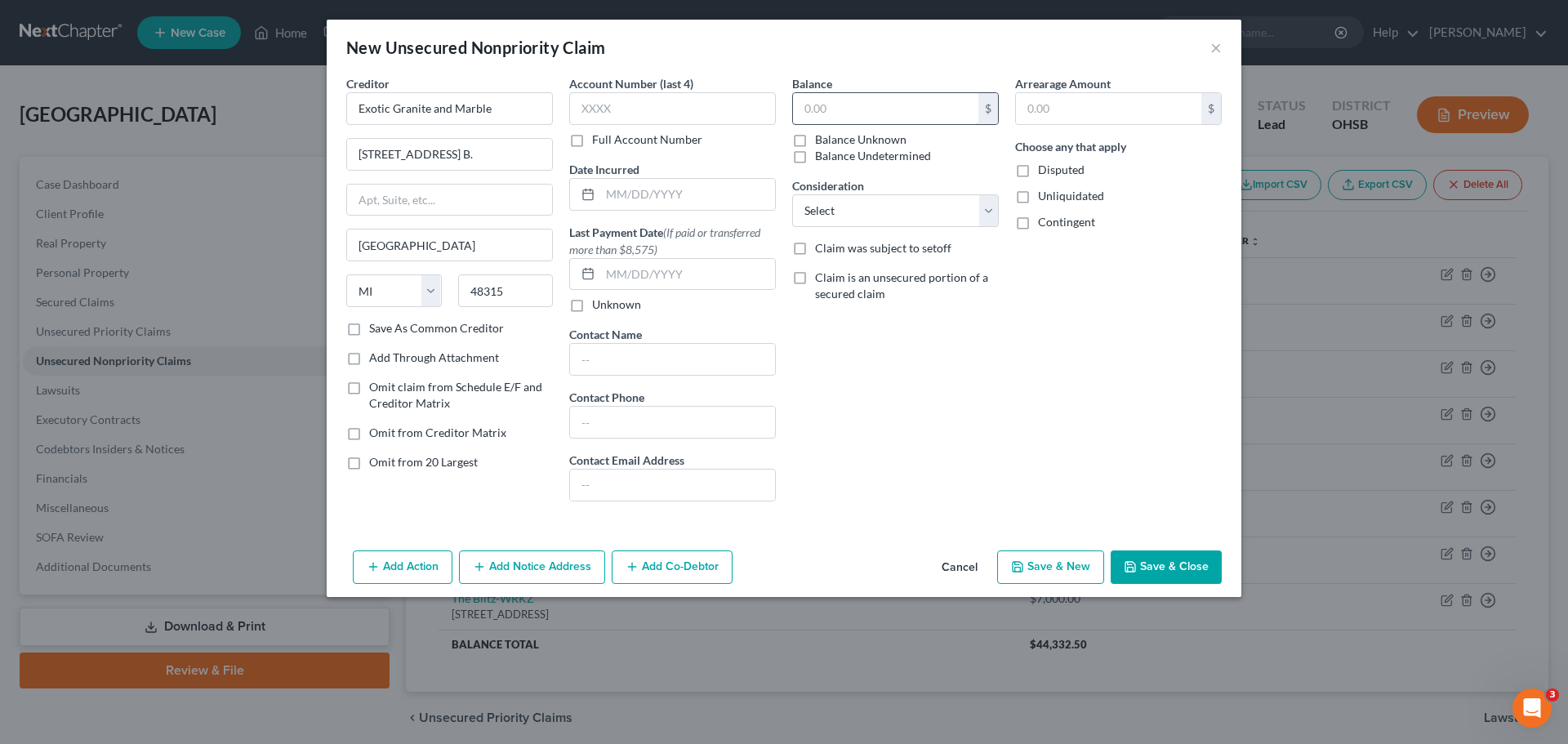
type input "Utica"
click at [921, 99] on input "text" at bounding box center [885, 109] width 186 height 31
click at [1046, 565] on button "Save & New" at bounding box center [1051, 567] width 107 height 34
type input "6,000.00"
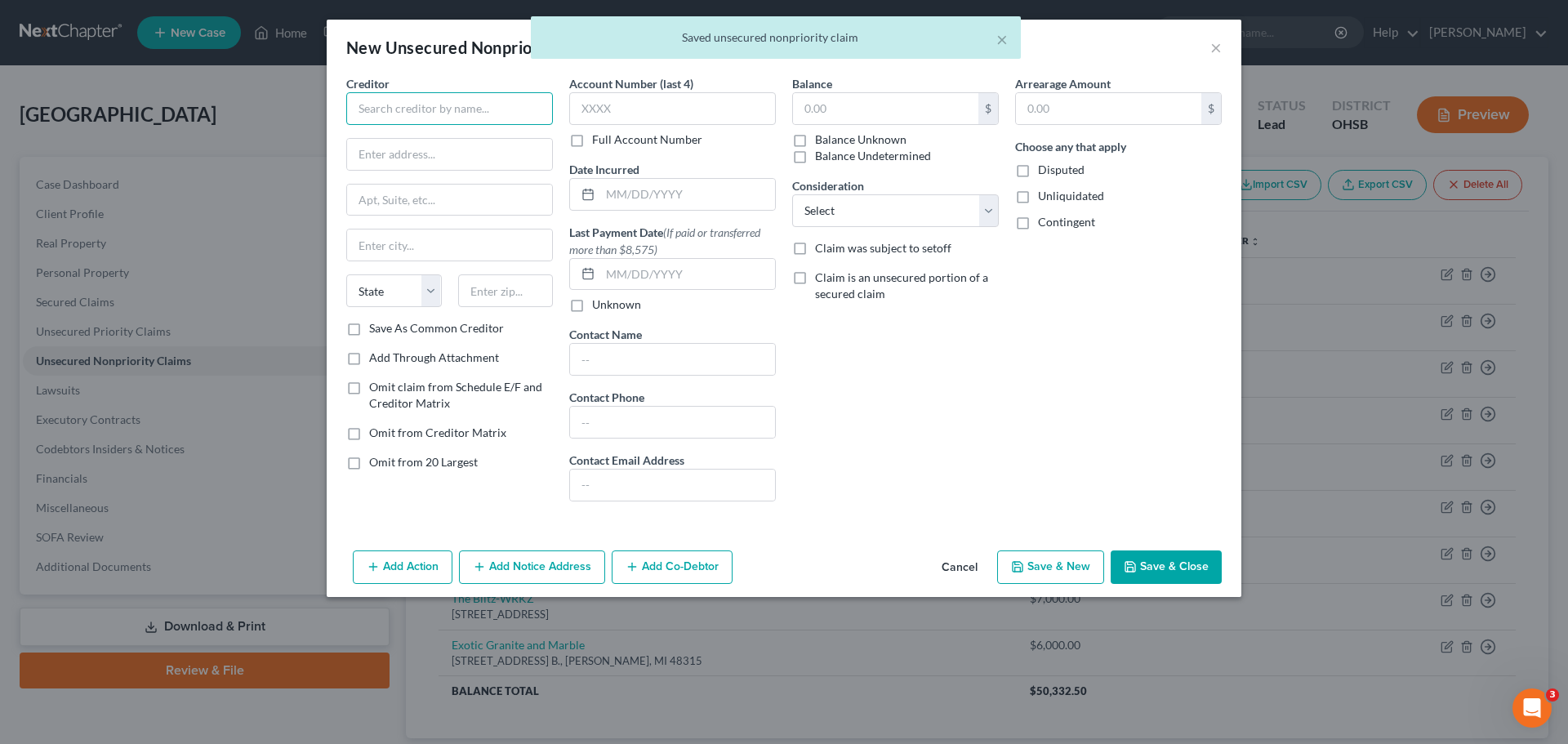
click at [419, 114] on input "text" at bounding box center [449, 108] width 206 height 32
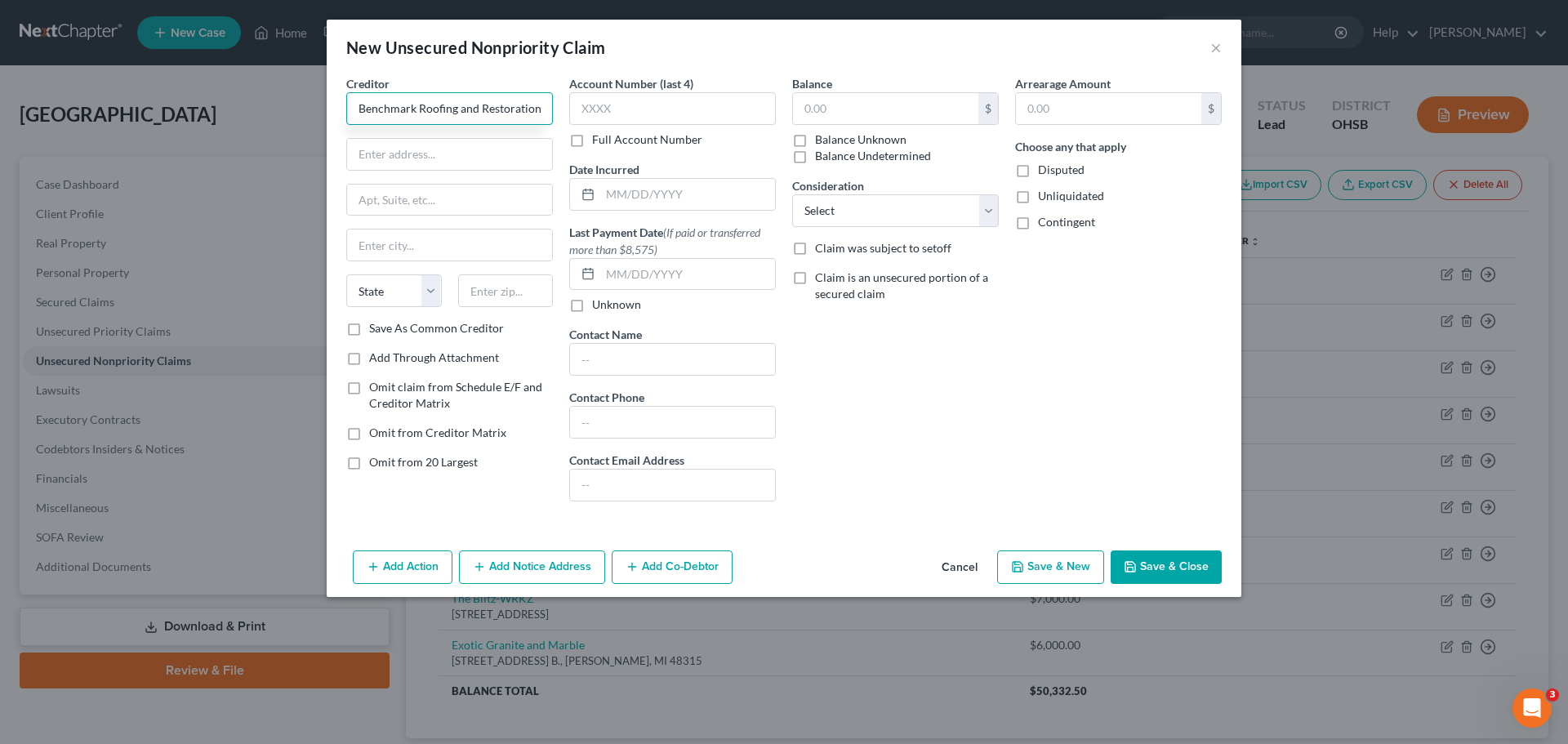
type input "Benchmark Roofing and Restoration"
type input "668 Radio Dr."
type input "Lewis Center"
select select "36"
type input "43035"
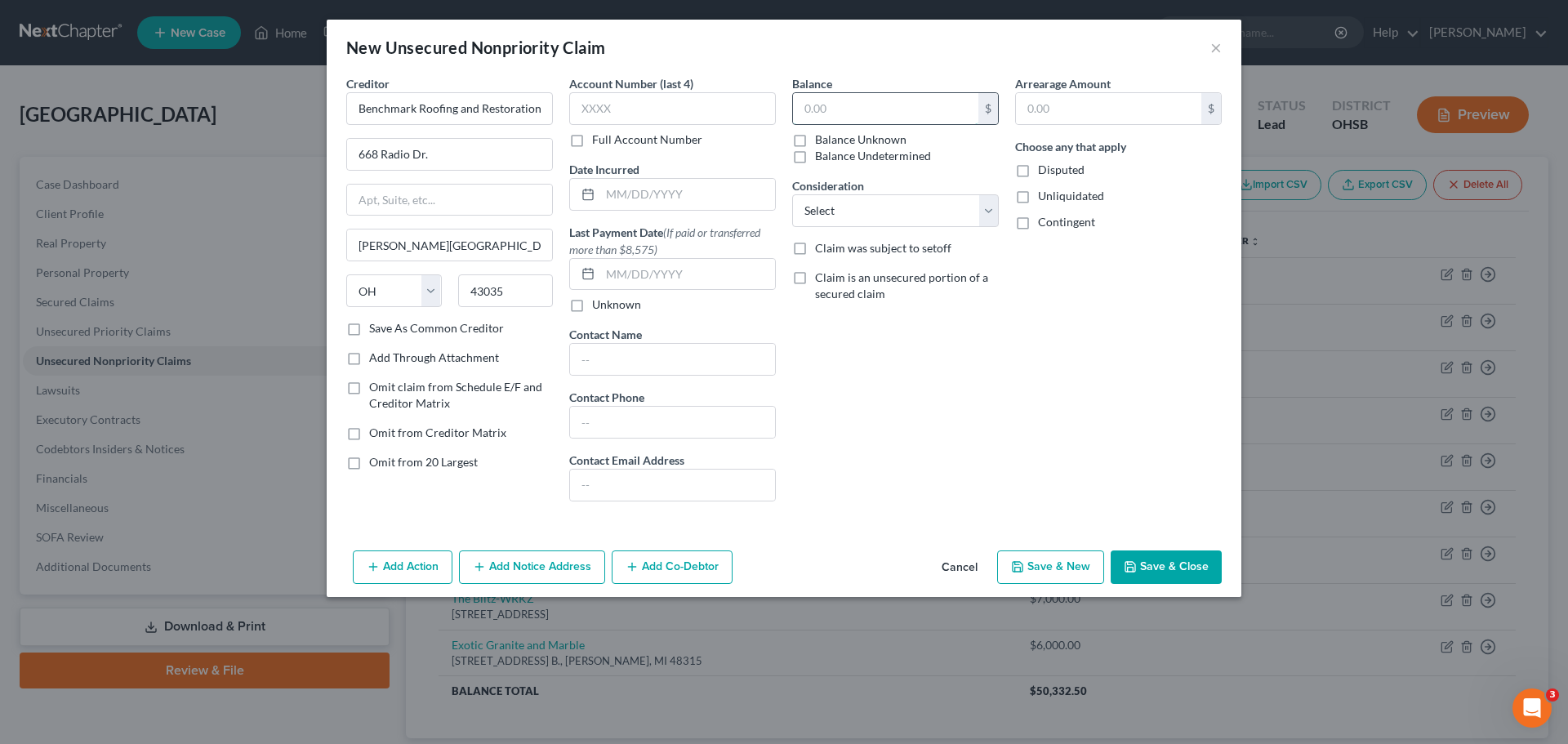
click at [832, 103] on input "text" at bounding box center [885, 109] width 186 height 31
click at [1043, 562] on button "Save & New" at bounding box center [1051, 567] width 107 height 34
type input "7,500.00"
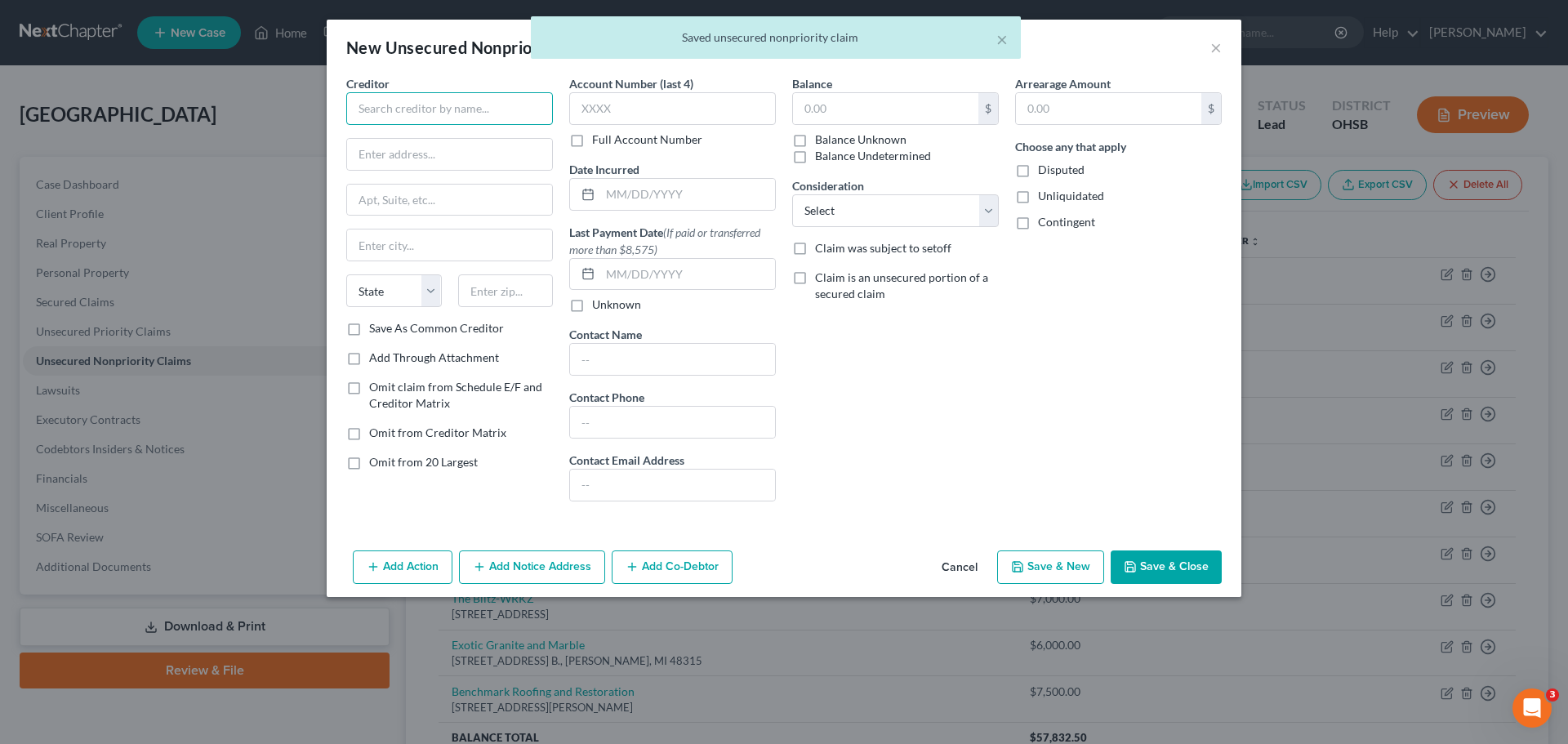
click at [475, 106] on input "text" at bounding box center [449, 108] width 206 height 32
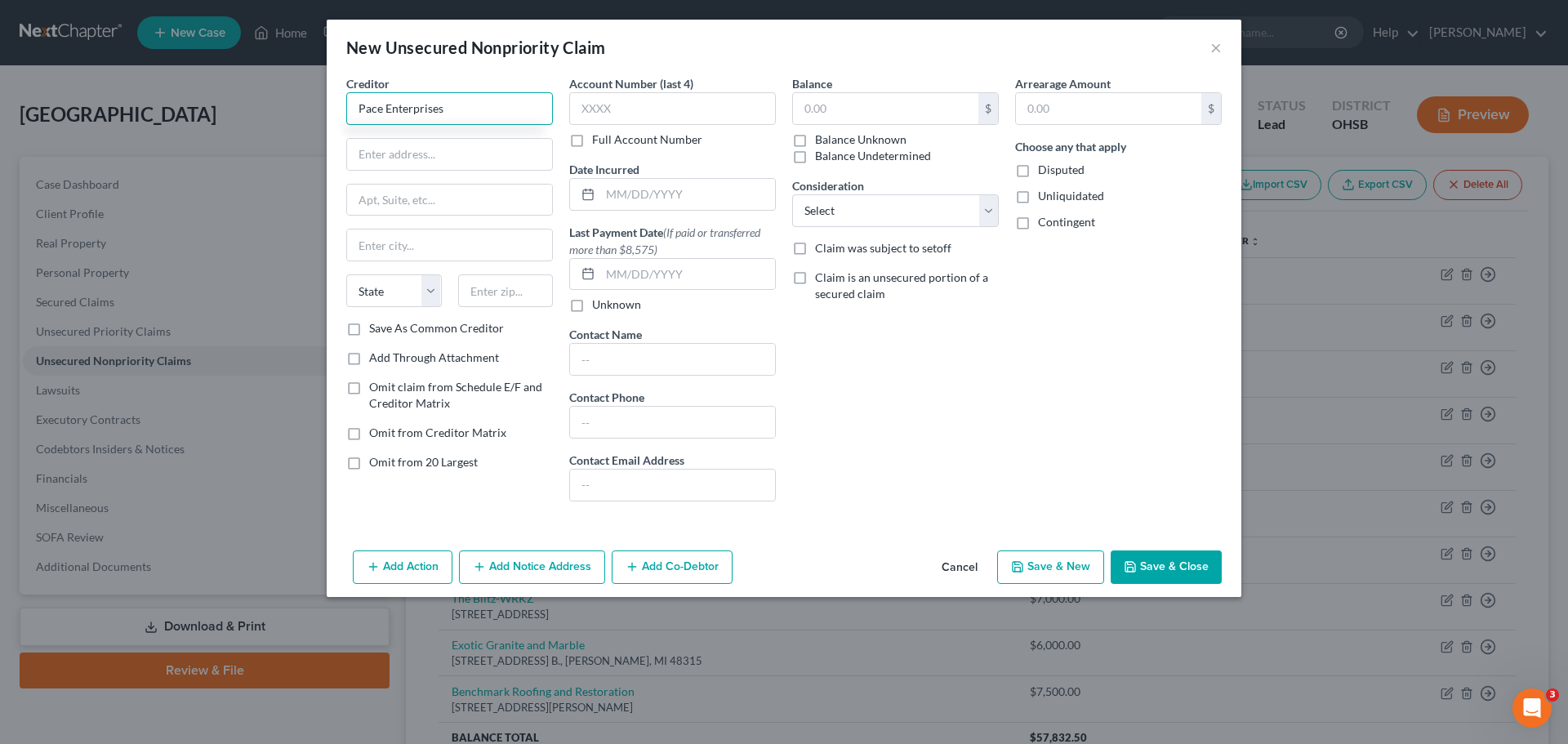
type input "Pace Enterprises"
drag, startPoint x: 463, startPoint y: 155, endPoint x: 471, endPoint y: 161, distance: 10.0
click at [463, 155] on input "text" at bounding box center [449, 154] width 205 height 31
type input "26202 Glenwood Rd."
type input "Perrysburg"
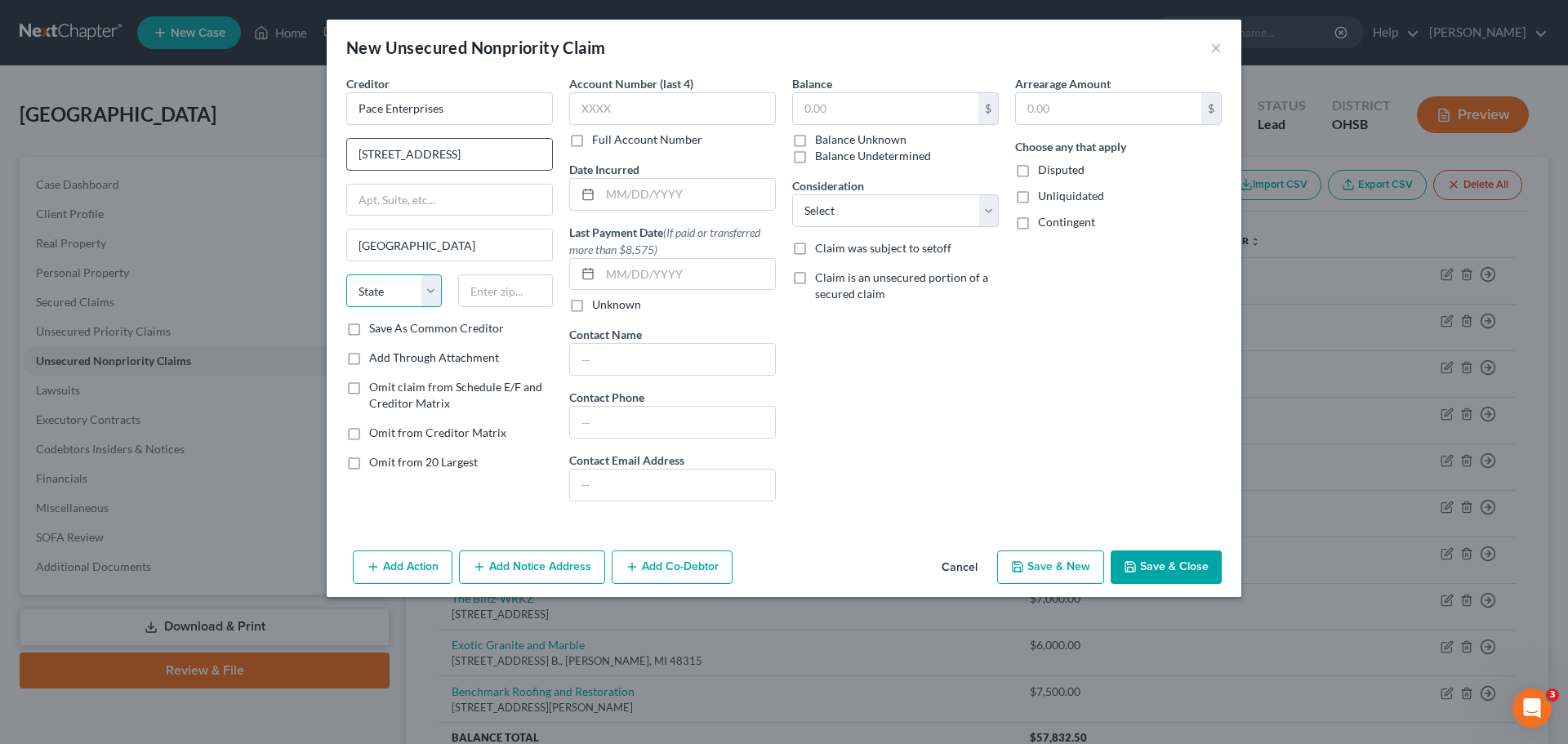
select select "36"
type input "43551"
click at [852, 105] on input "text" at bounding box center [885, 109] width 186 height 31
click at [1047, 565] on button "Save & New" at bounding box center [1051, 567] width 107 height 34
type input "3,311.00"
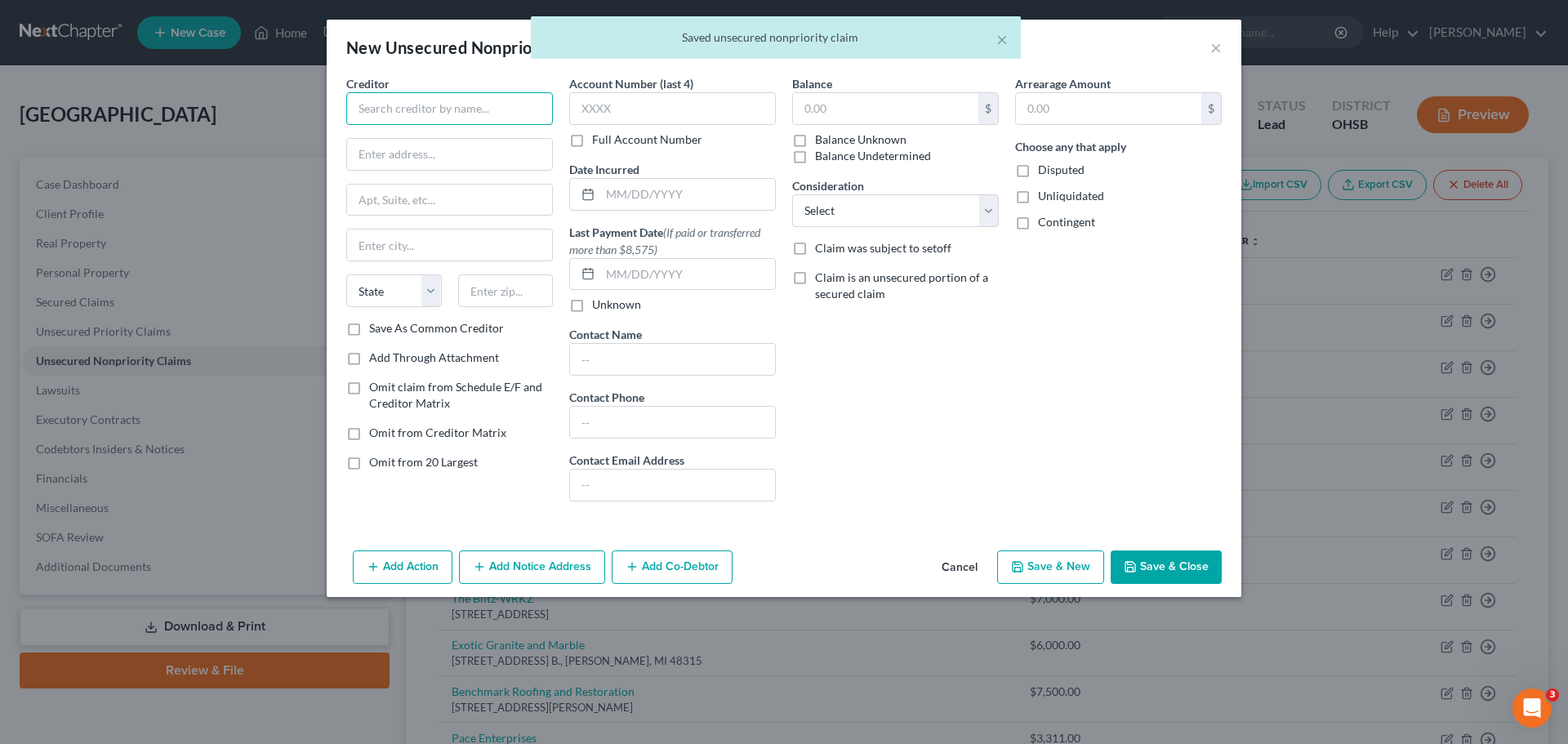
click at [411, 100] on input "text" at bounding box center [449, 108] width 206 height 32
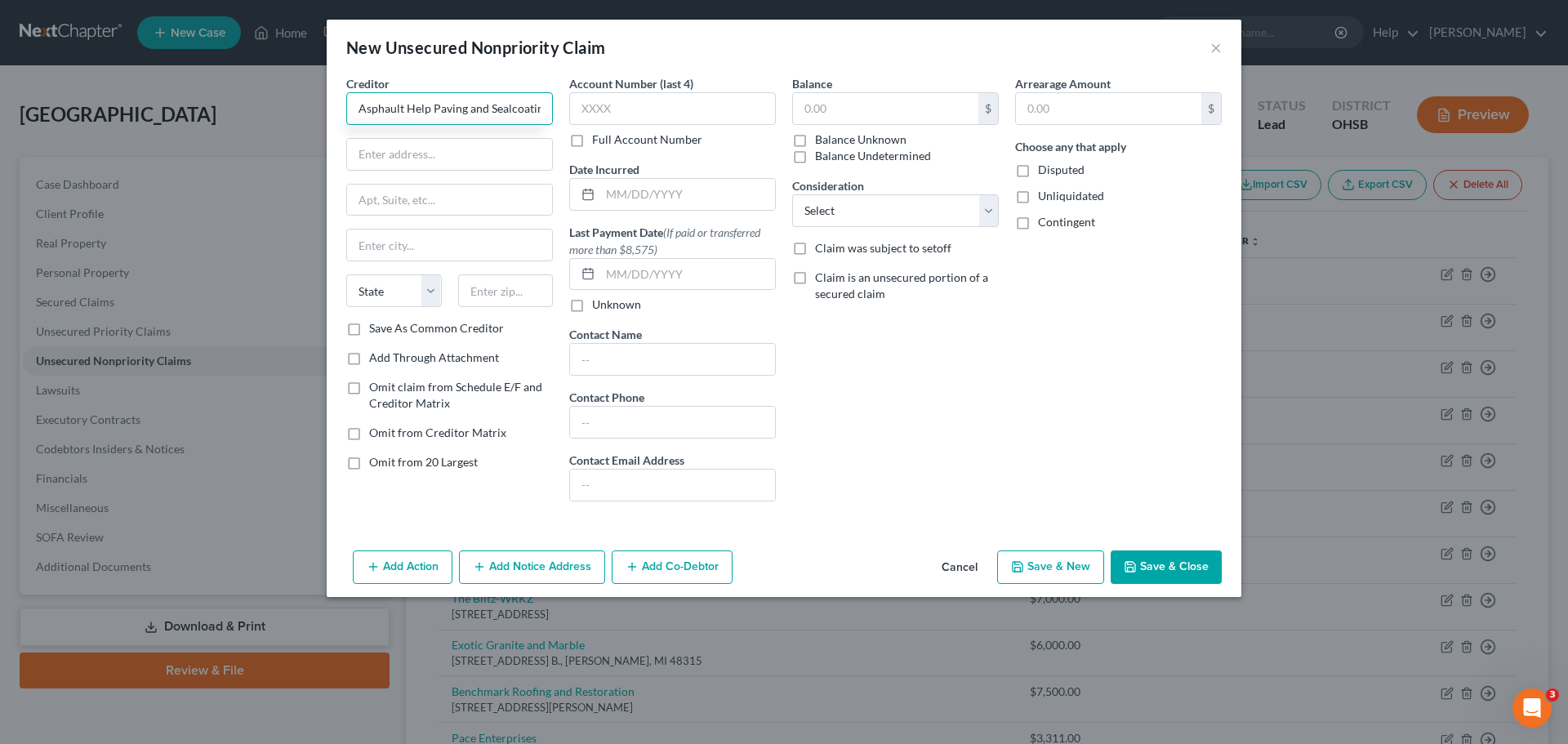
scroll to position [0, 4]
type input "Asphault Help Paving and Sealcoating"
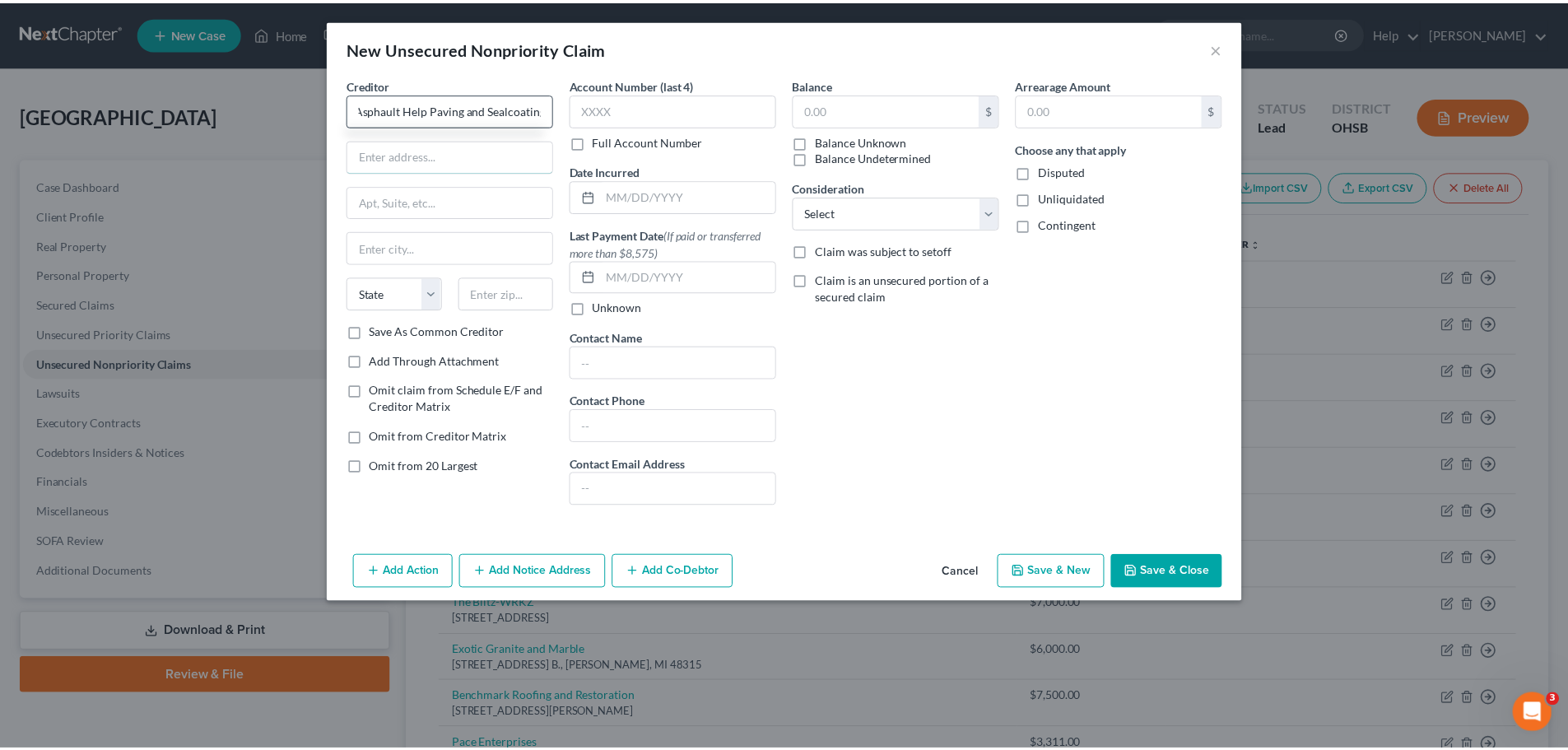
scroll to position [0, 0]
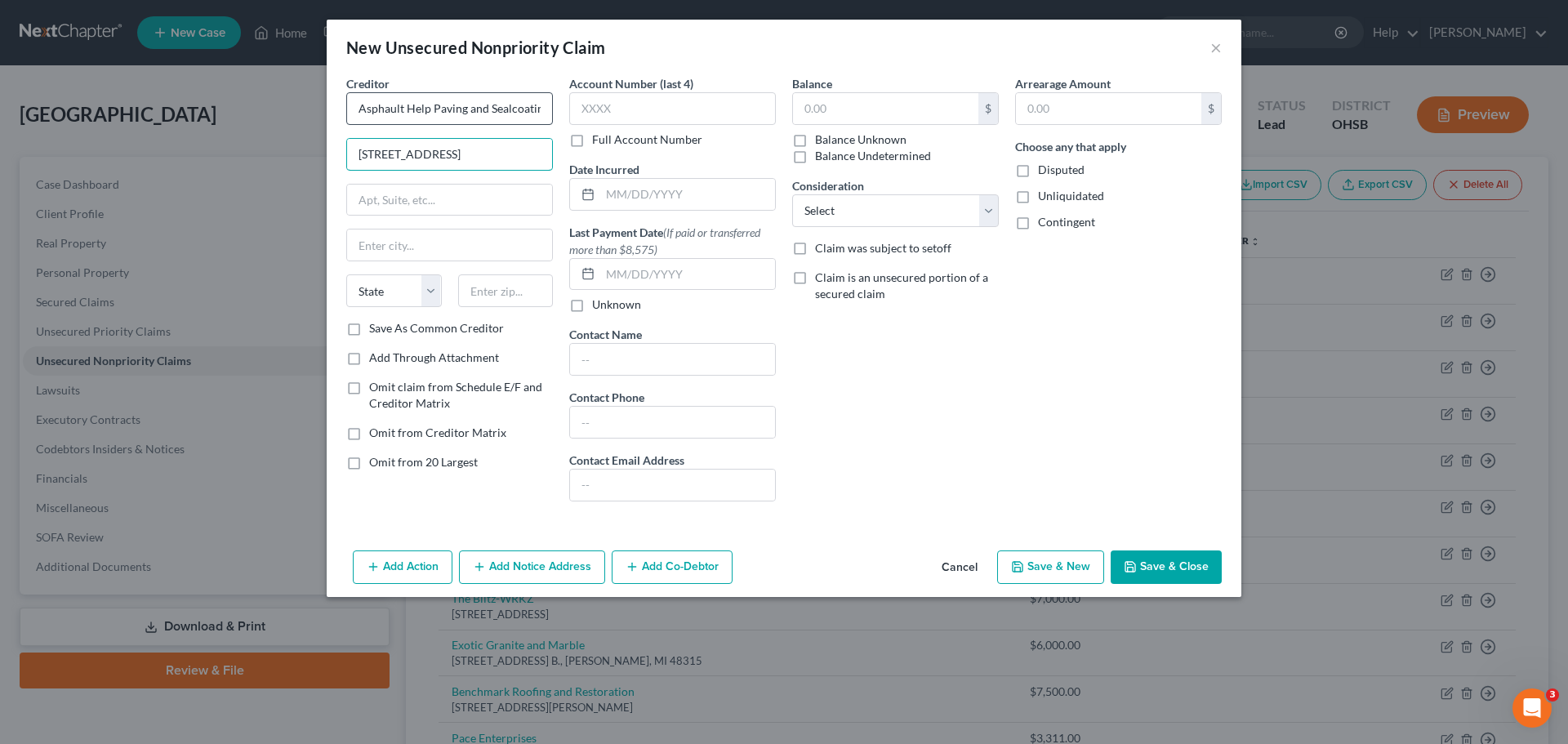
type input "2842 Banwick Rd."
type input "Columbus"
select select "36"
type input "43232"
click at [885, 108] on input "text" at bounding box center [885, 109] width 186 height 31
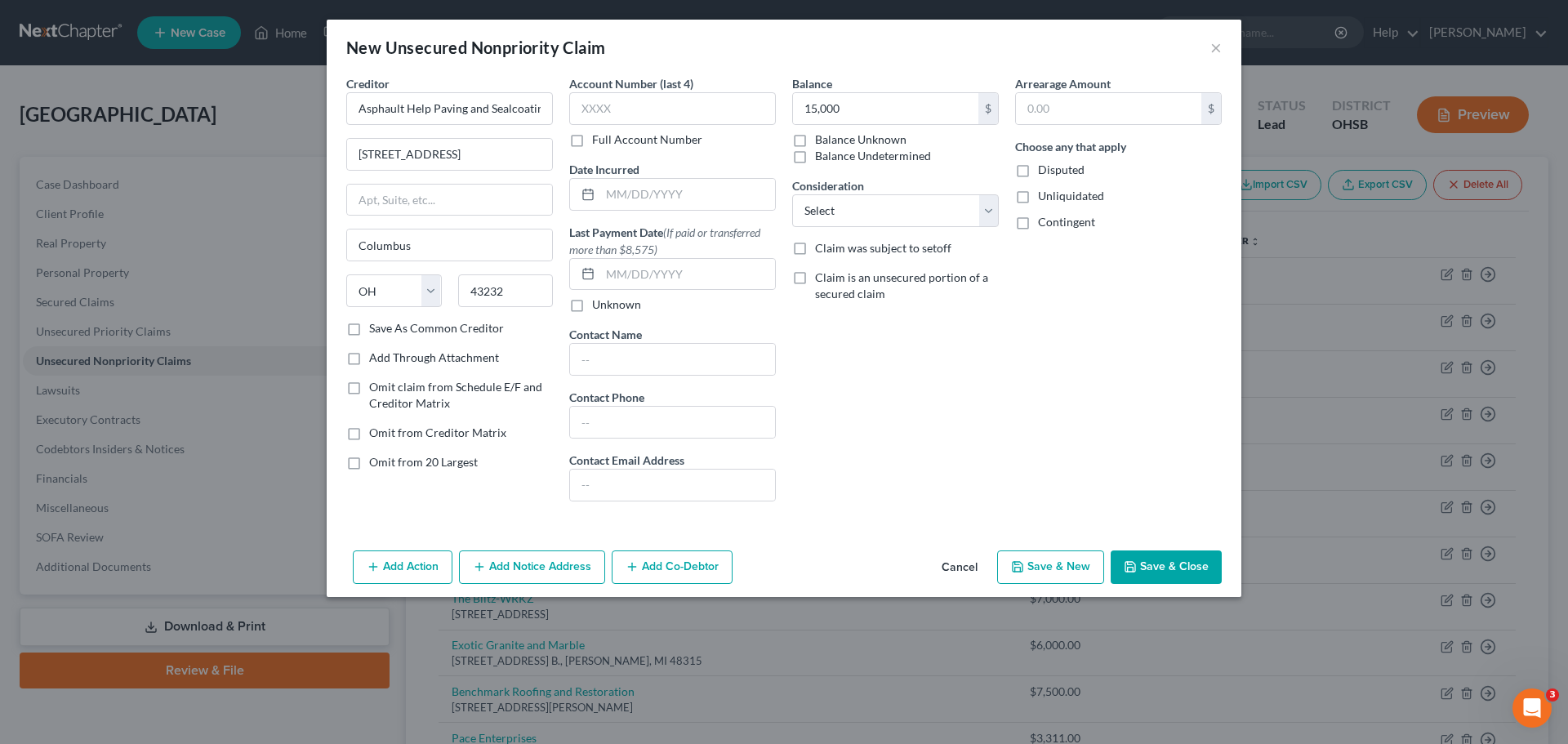
click at [1051, 568] on button "Save & New" at bounding box center [1051, 567] width 107 height 34
type input "15,000.00"
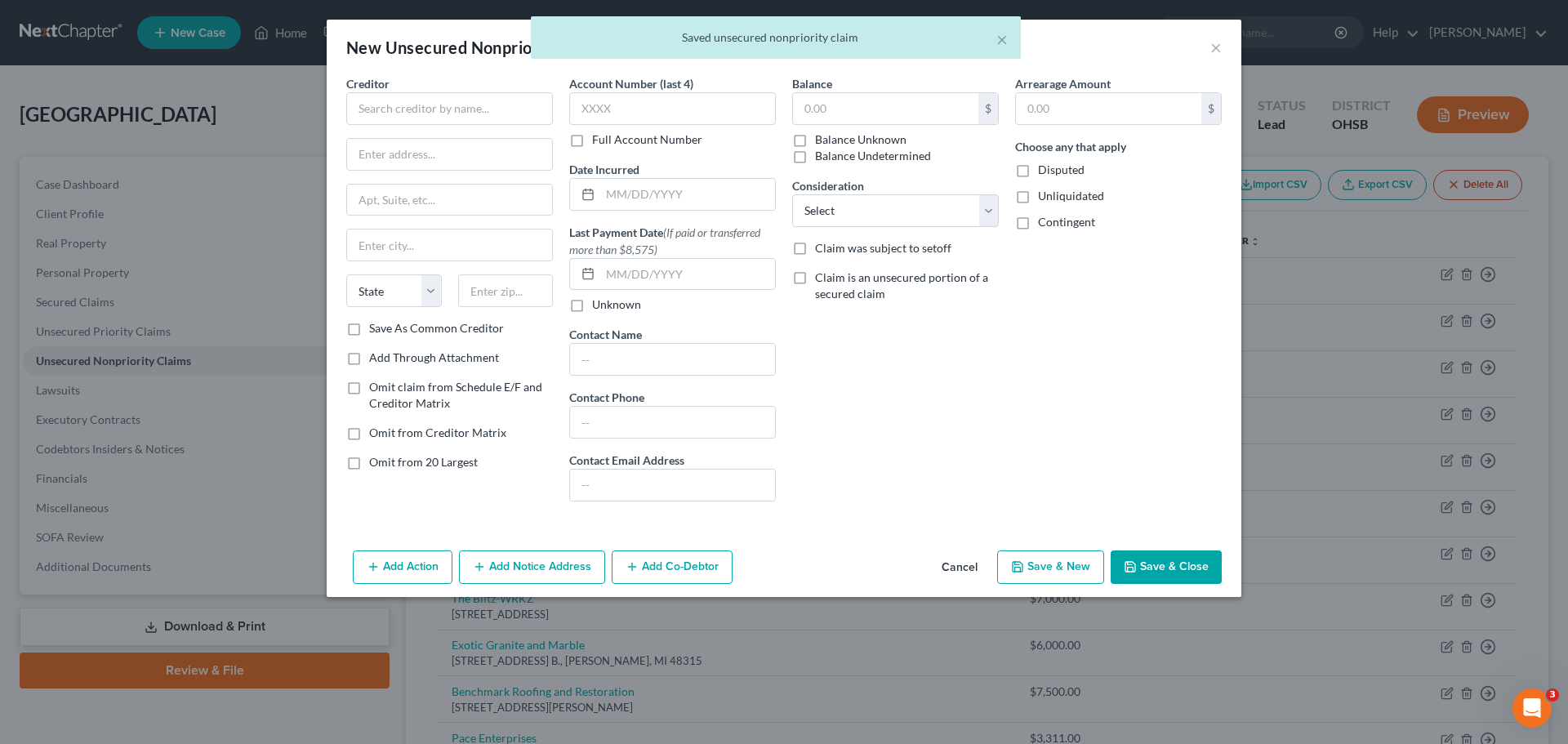
click at [1219, 48] on div "× Saved unsecured nonpriority claim" at bounding box center [776, 42] width 1568 height 51
click at [1208, 51] on div "× Saved unsecured nonpriority claim" at bounding box center [776, 42] width 1568 height 51
click at [1220, 47] on div "× Saved unsecured nonpriority claim" at bounding box center [776, 42] width 1568 height 51
click at [932, 557] on button "Cancel" at bounding box center [959, 568] width 62 height 32
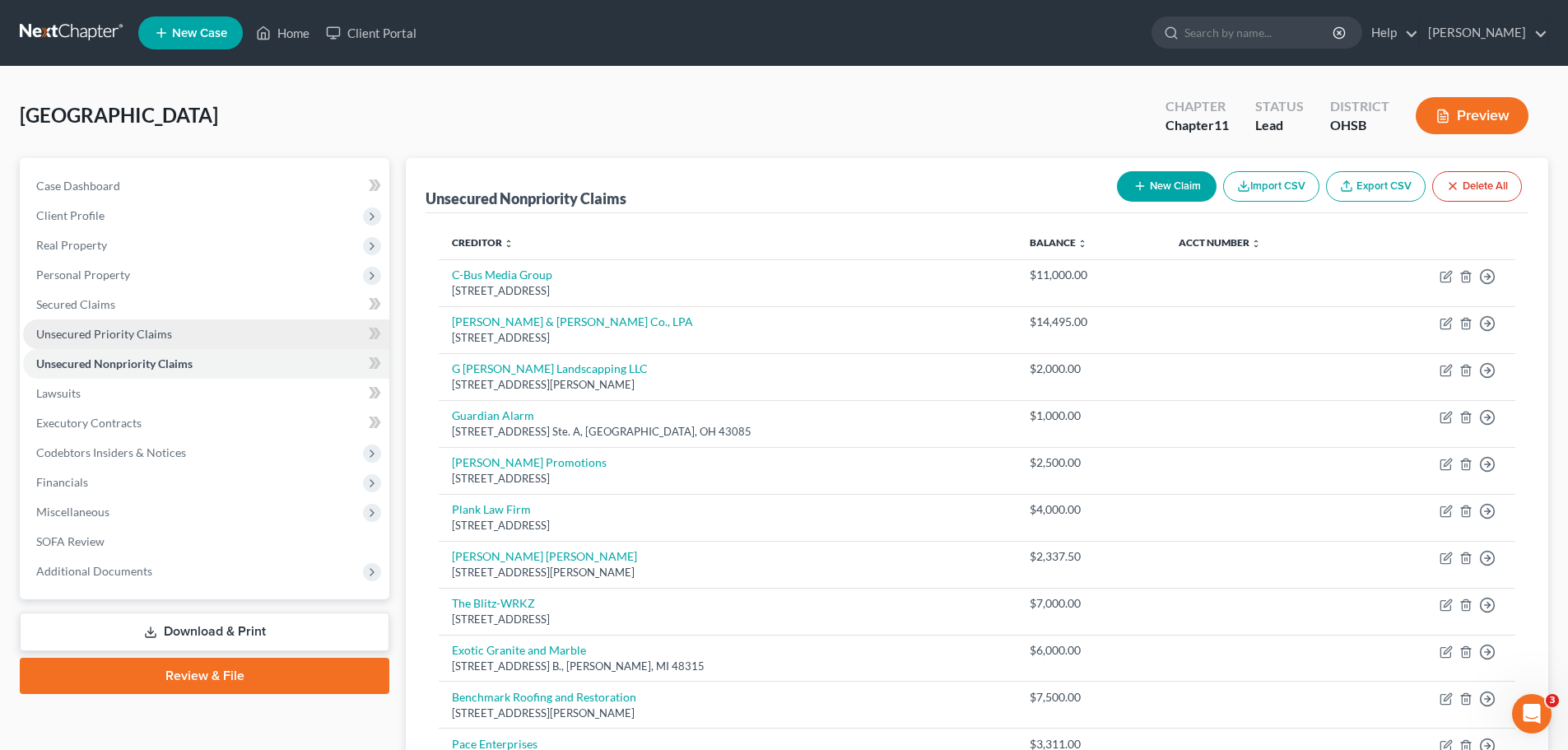
click at [102, 325] on link "Unsecured Priority Claims" at bounding box center [205, 335] width 366 height 30
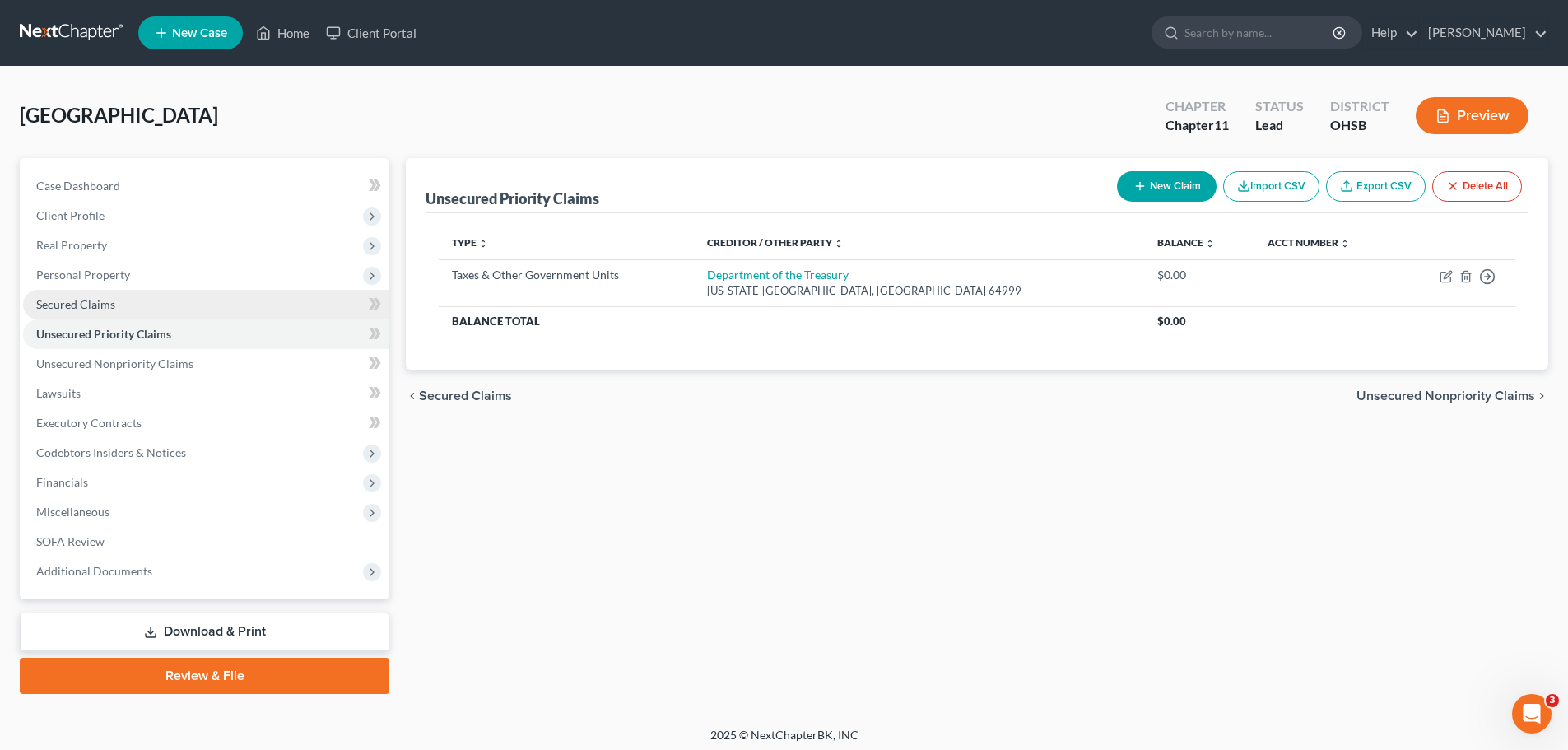
click at [85, 305] on span "Secured Claims" at bounding box center [76, 304] width 79 height 14
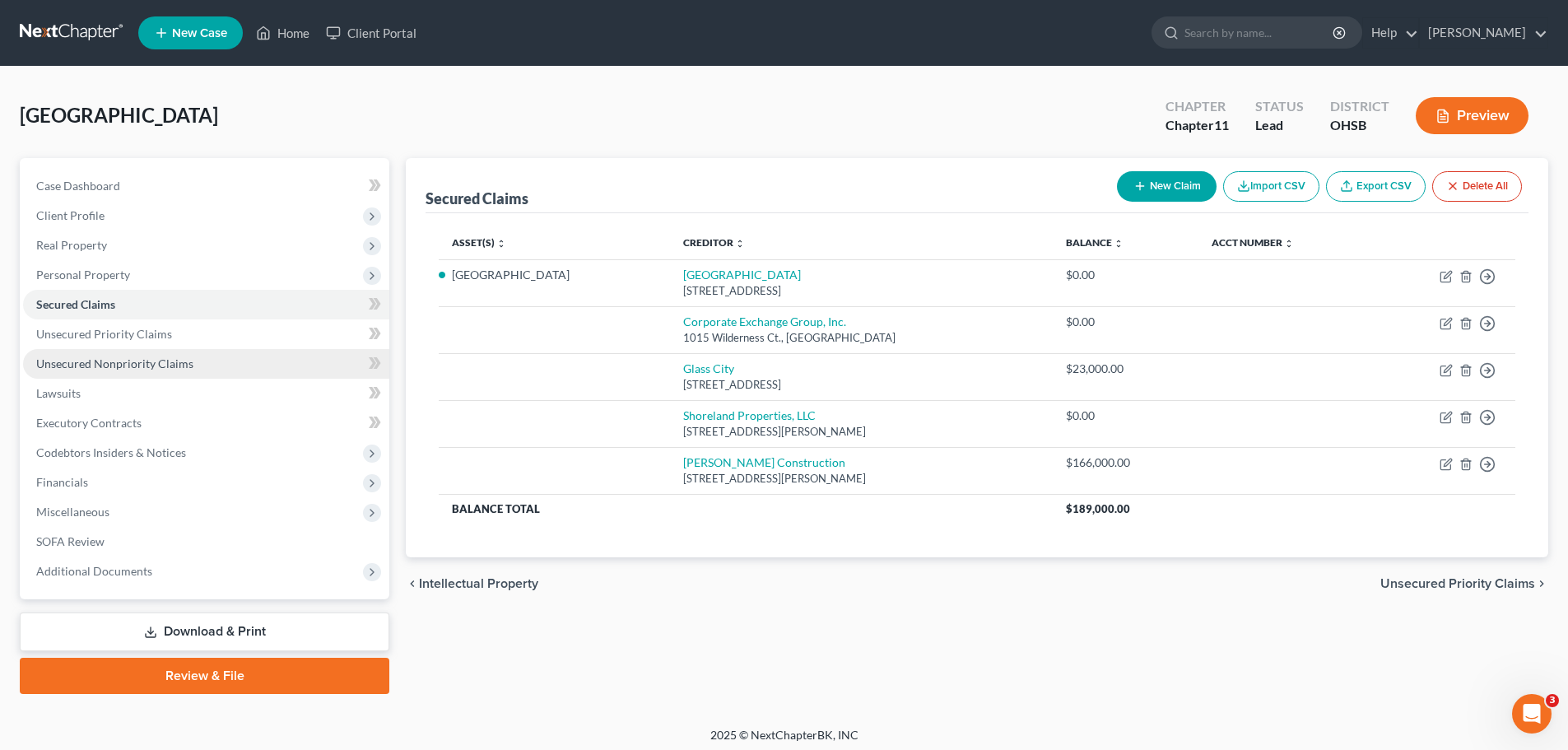
click at [68, 370] on span "Unsecured Nonpriority Claims" at bounding box center [114, 364] width 157 height 14
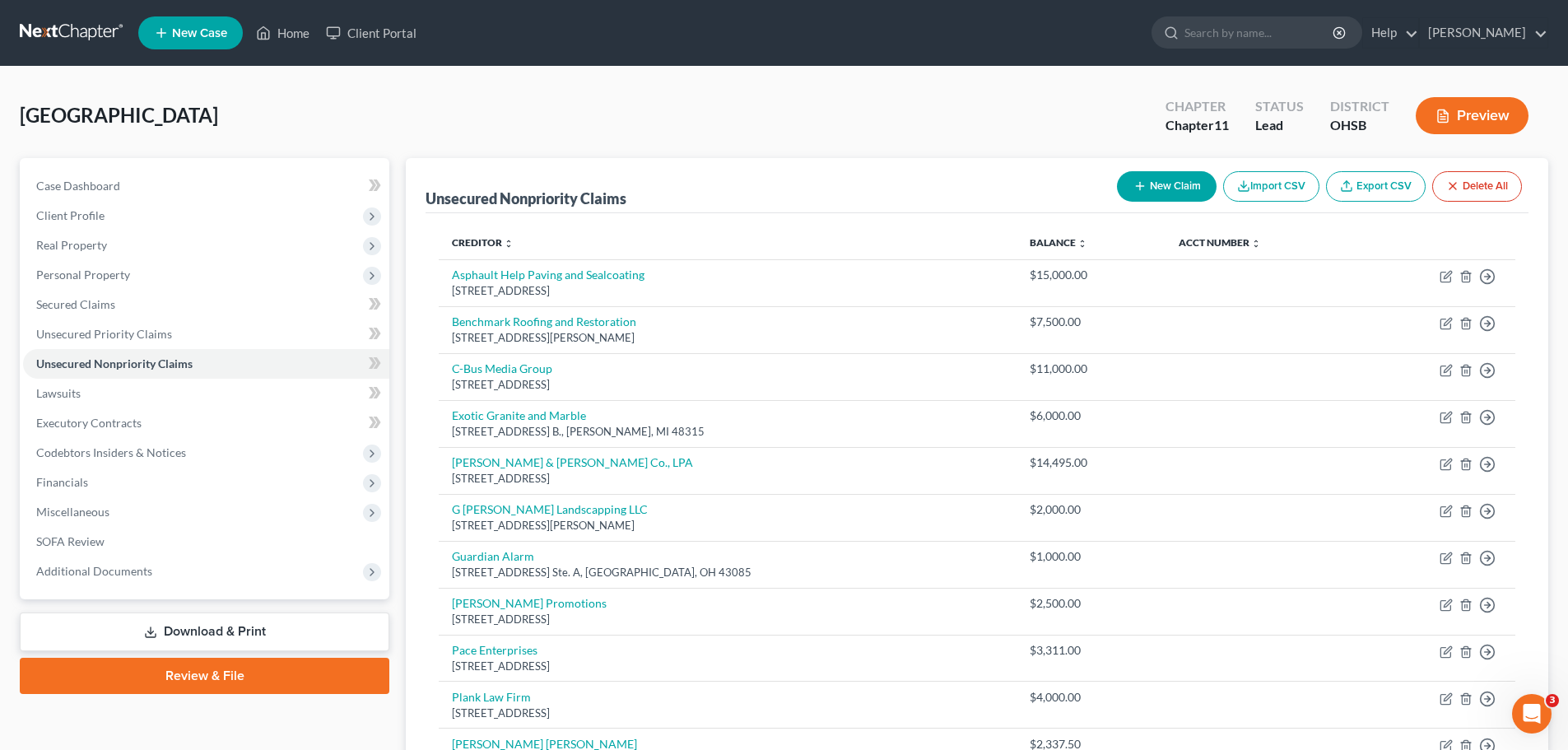
click at [1165, 190] on button "New Claim" at bounding box center [1166, 186] width 99 height 31
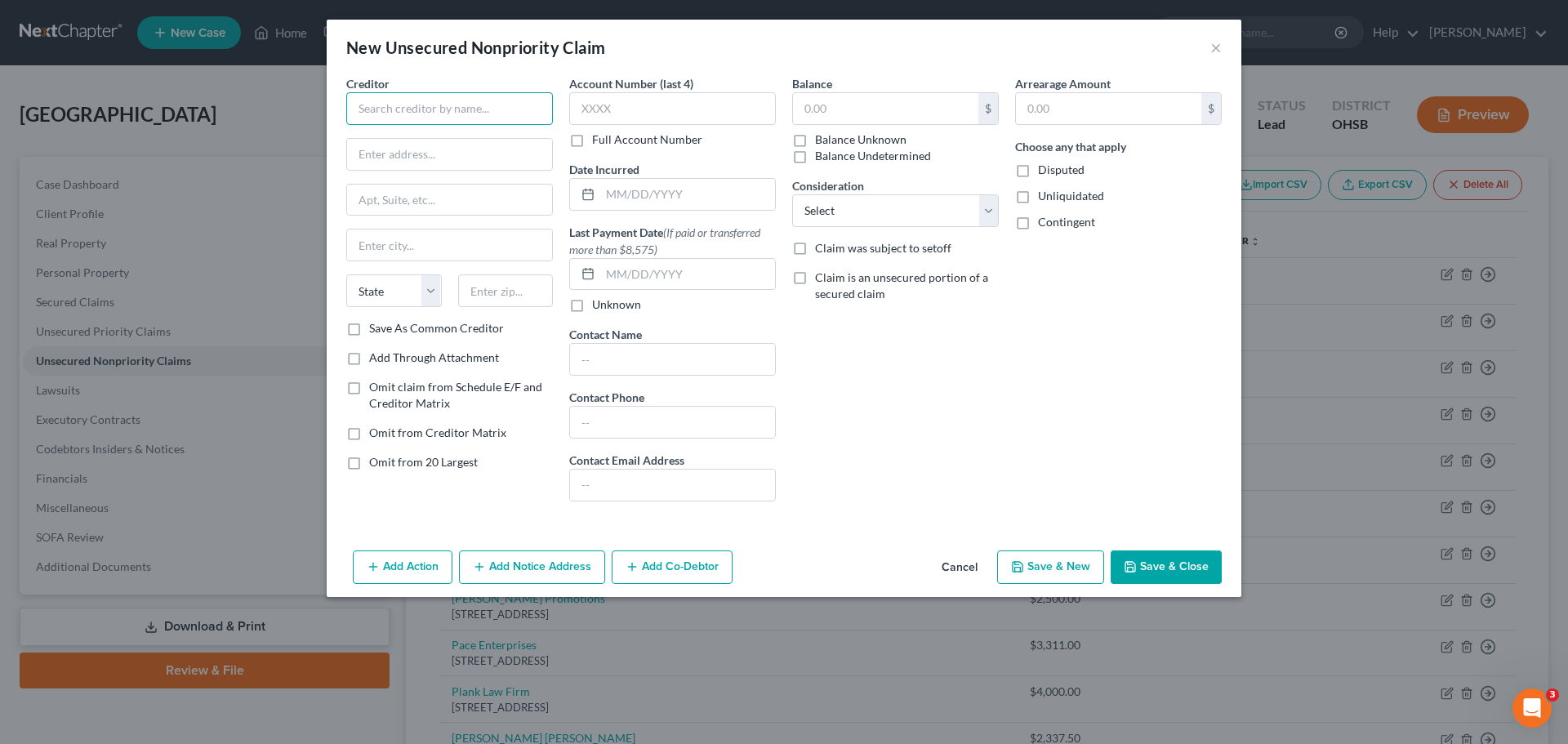
click at [390, 111] on input "text" at bounding box center [449, 108] width 206 height 32
type input "First Batrrier F"
click at [1217, 45] on button "×" at bounding box center [1215, 47] width 11 height 19
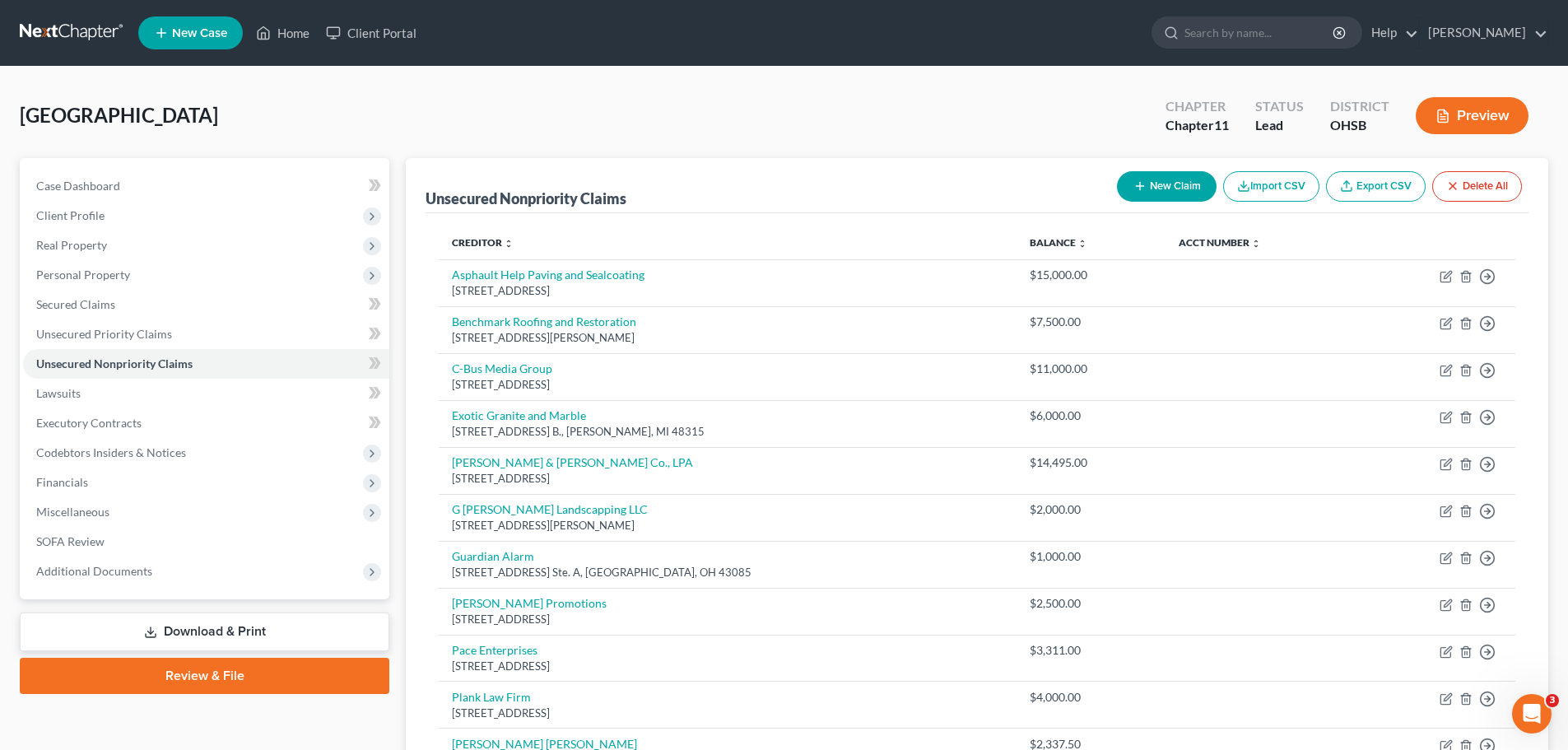
click at [60, 35] on link at bounding box center [72, 33] width 105 height 30
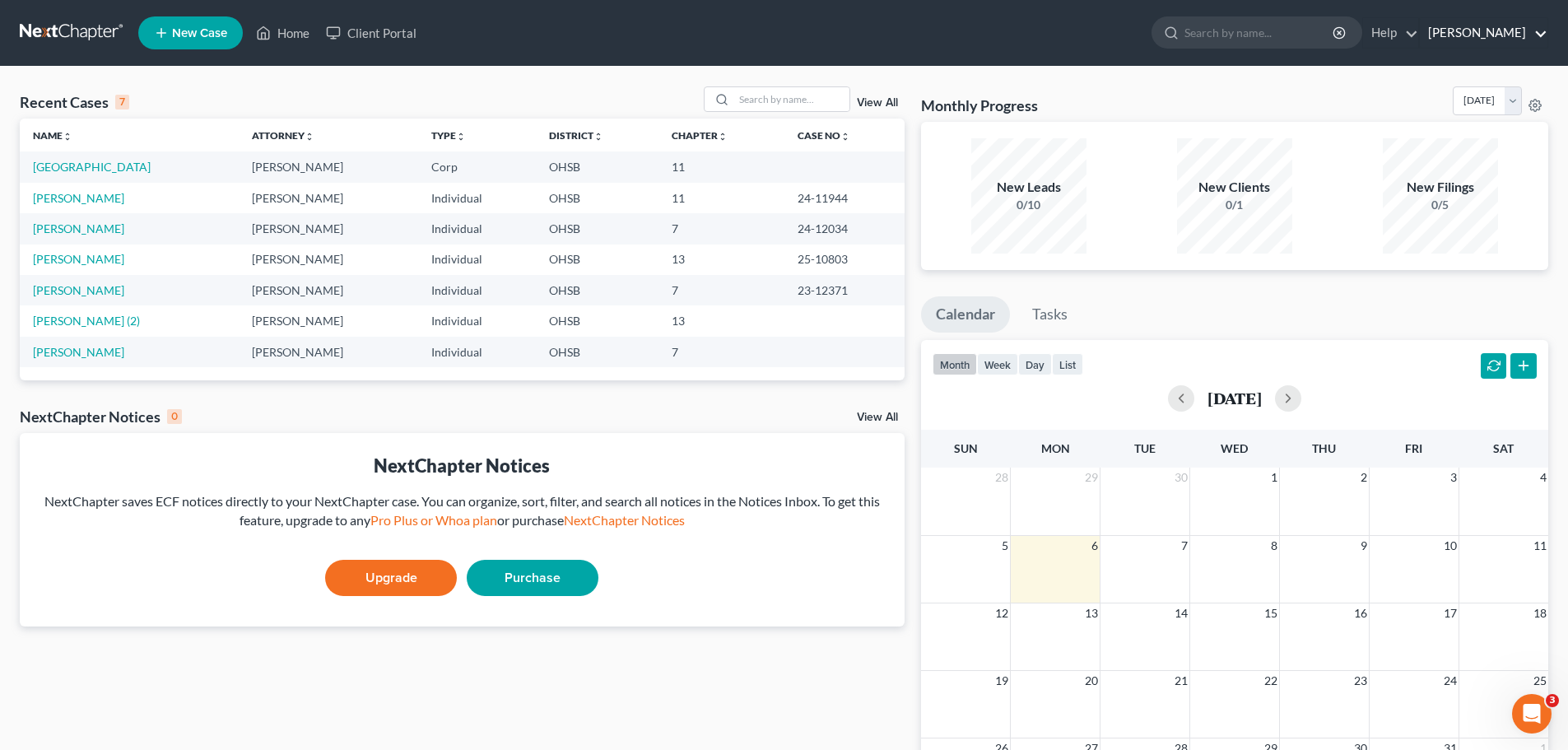
click at [1480, 30] on link "[PERSON_NAME]" at bounding box center [1483, 33] width 127 height 30
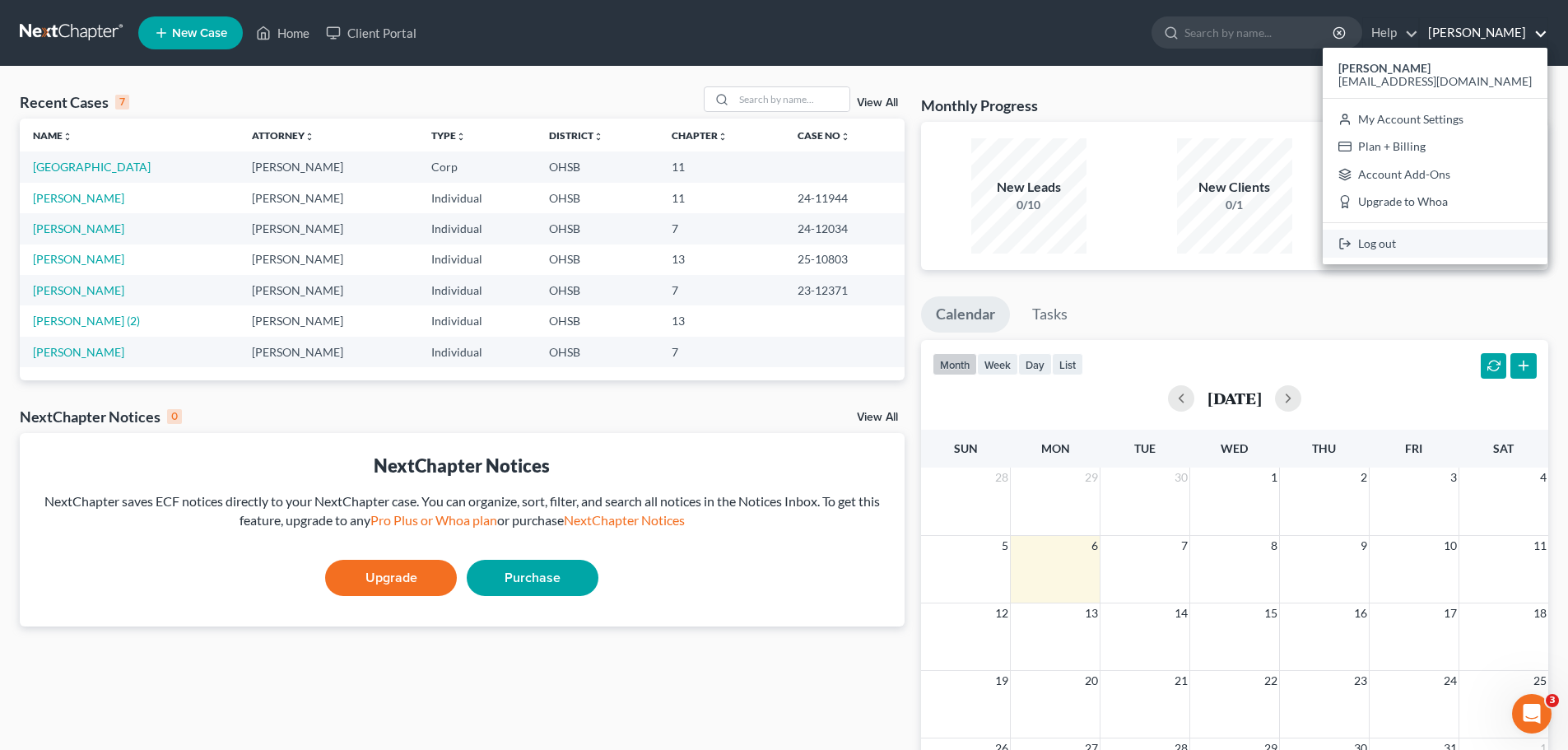
click at [1442, 242] on link "Log out" at bounding box center [1435, 244] width 225 height 28
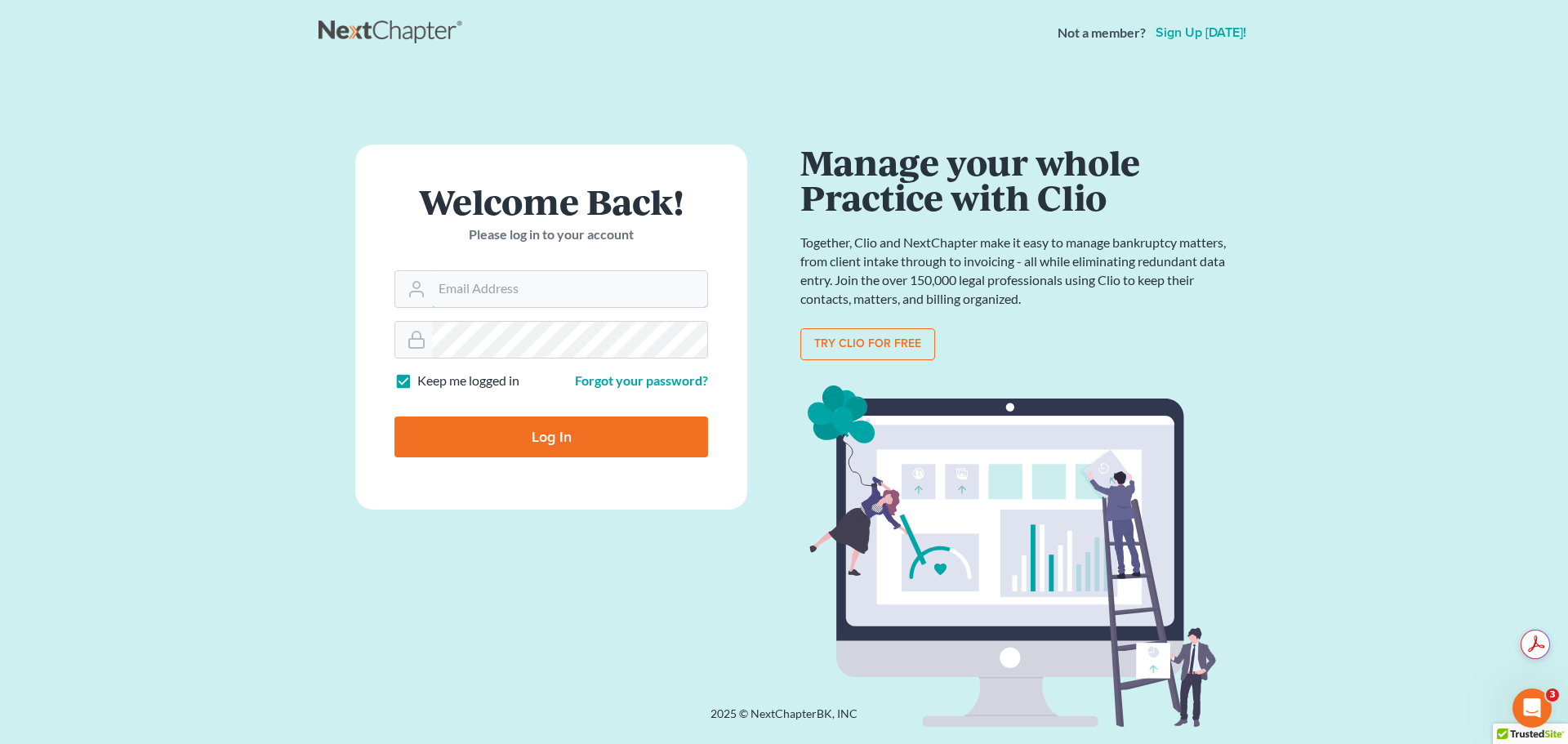
type input "[EMAIL_ADDRESS][DOMAIN_NAME]"
click at [524, 429] on input "Log In" at bounding box center [551, 436] width 314 height 41
type input "Thinking..."
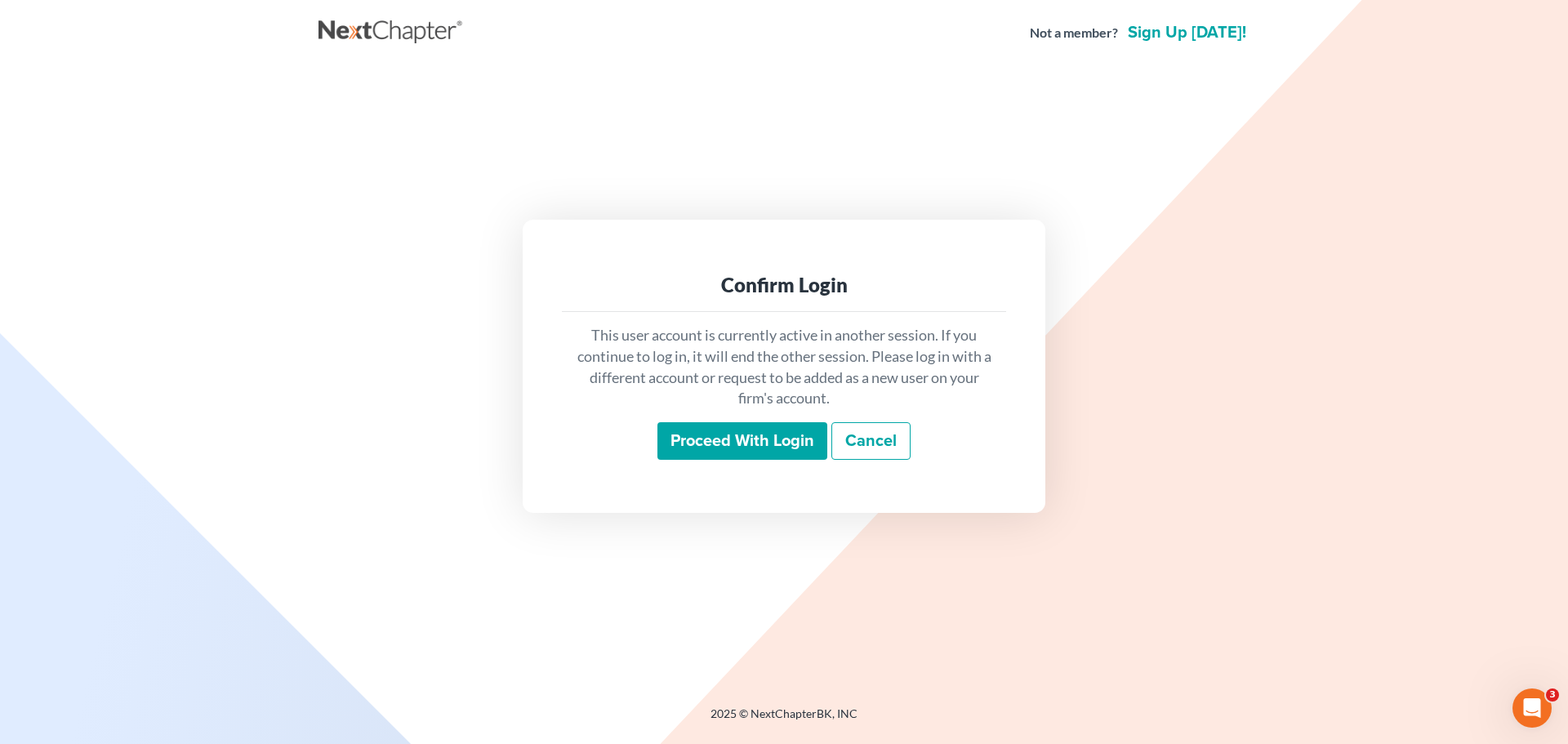
click at [744, 439] on input "Proceed with login" at bounding box center [742, 441] width 170 height 37
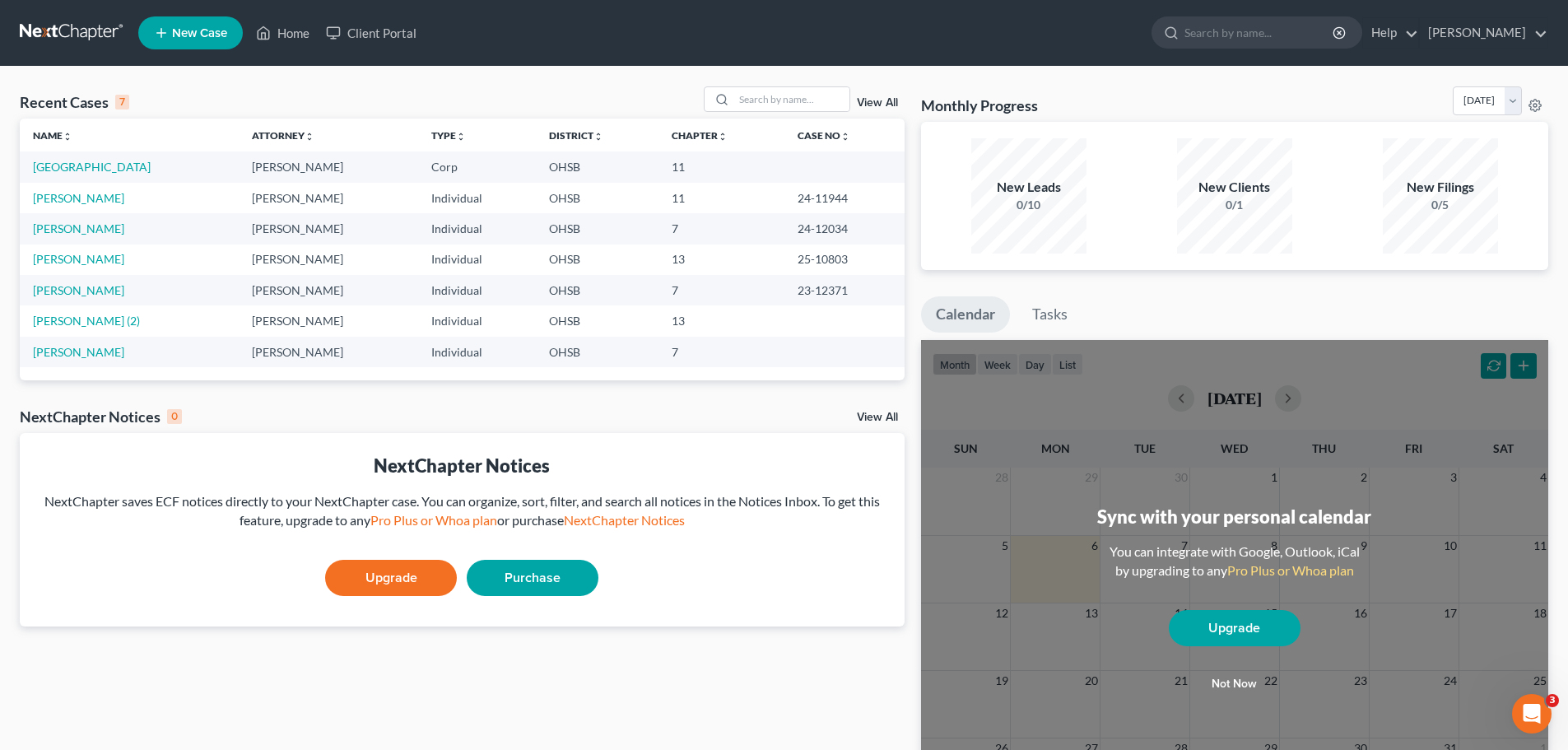
click at [41, 155] on td "[GEOGRAPHIC_DATA]" at bounding box center [128, 166] width 219 height 31
click at [59, 168] on link "[GEOGRAPHIC_DATA]" at bounding box center [91, 167] width 118 height 14
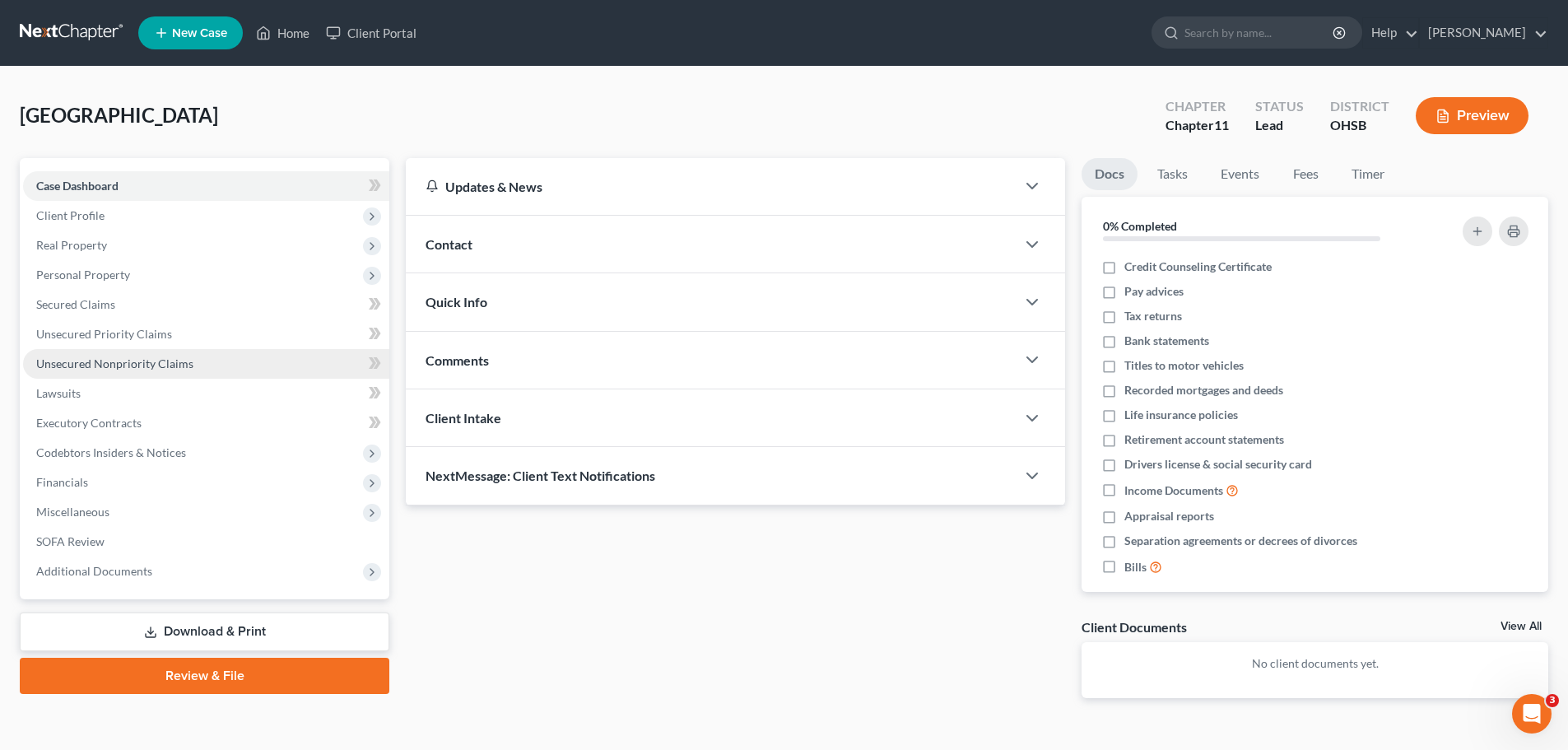
click at [97, 362] on span "Unsecured Nonpriority Claims" at bounding box center [114, 364] width 157 height 14
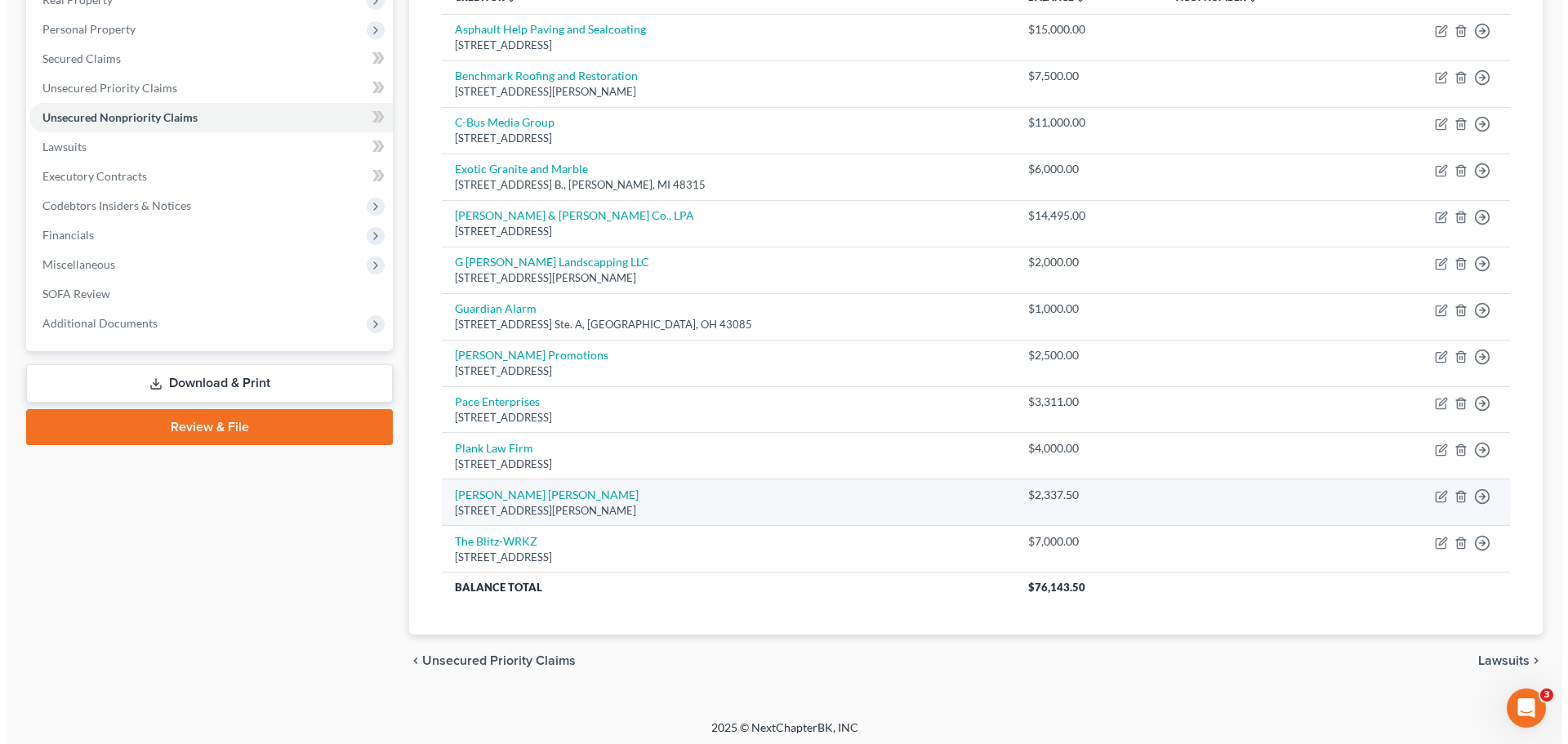
scroll to position [3, 0]
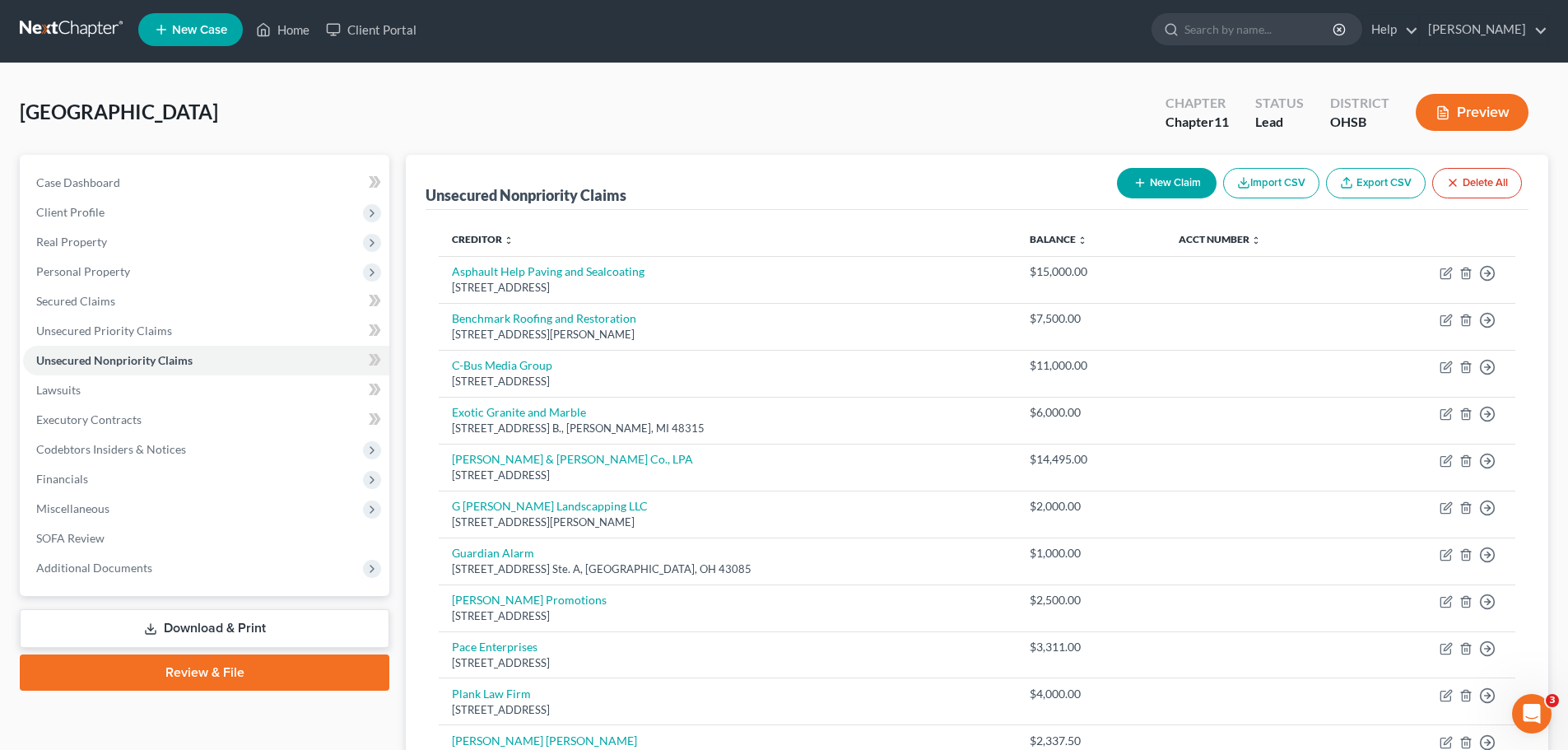
click at [1157, 178] on button "New Claim" at bounding box center [1166, 183] width 99 height 31
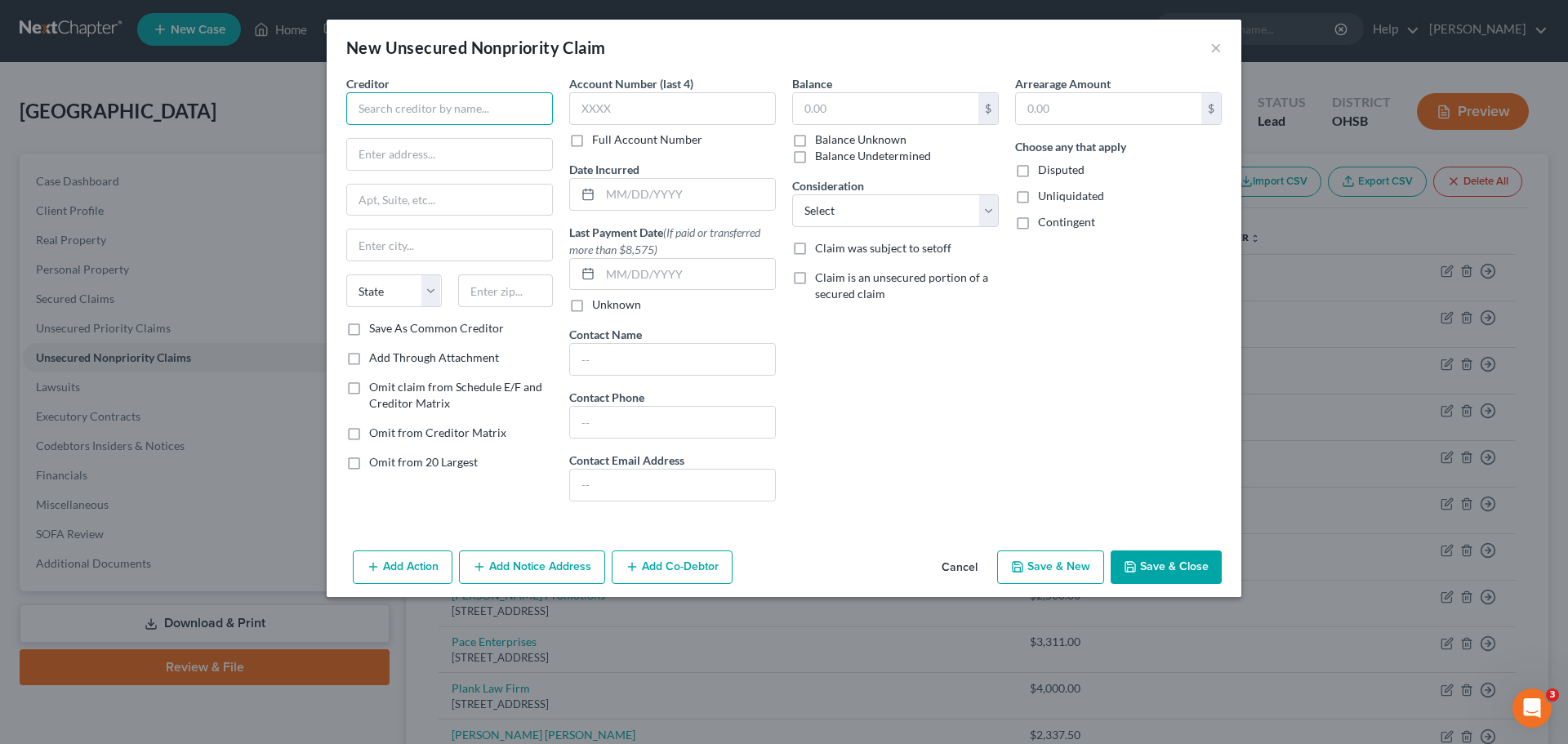
click at [446, 105] on input "text" at bounding box center [449, 108] width 206 height 32
type input "First Barrier Fence & Gate"
type input "[STREET_ADDRESS]"
select select "36"
type input "43046"
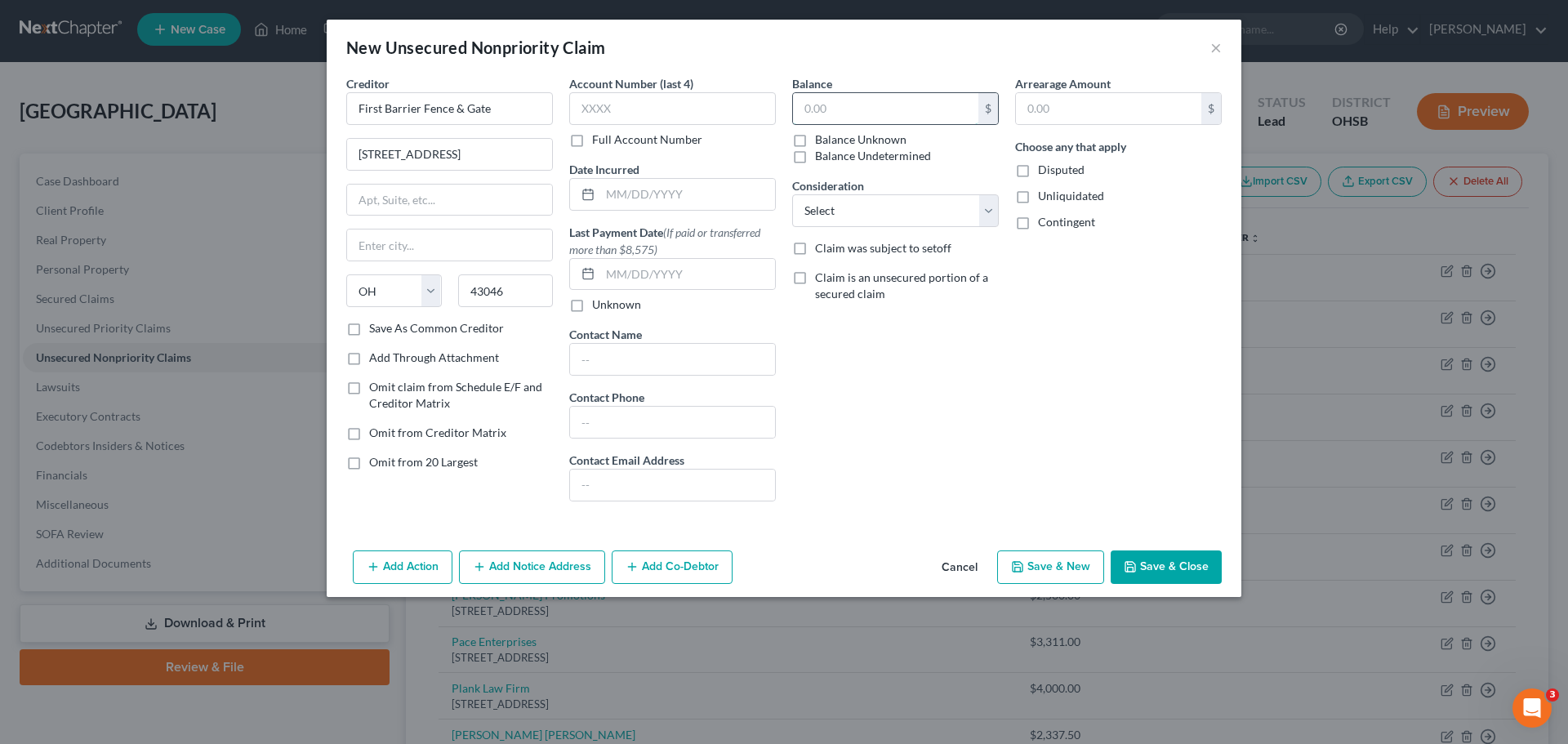
type input "Millersport"
click at [868, 105] on input "text" at bounding box center [885, 109] width 186 height 31
type input "4,000"
click at [1074, 571] on button "Save & New" at bounding box center [1051, 567] width 107 height 34
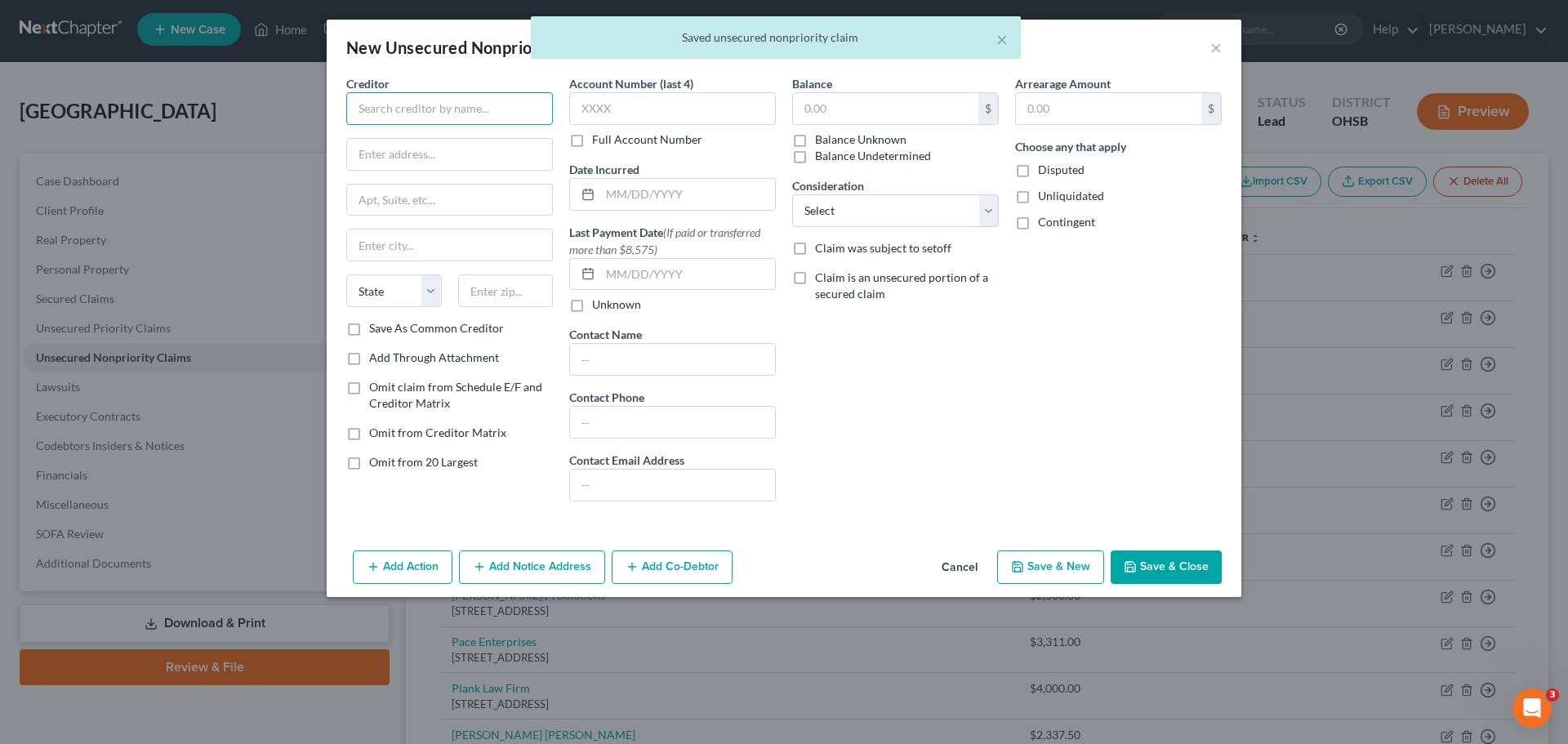
click at [397, 102] on input "text" at bounding box center [449, 108] width 206 height 32
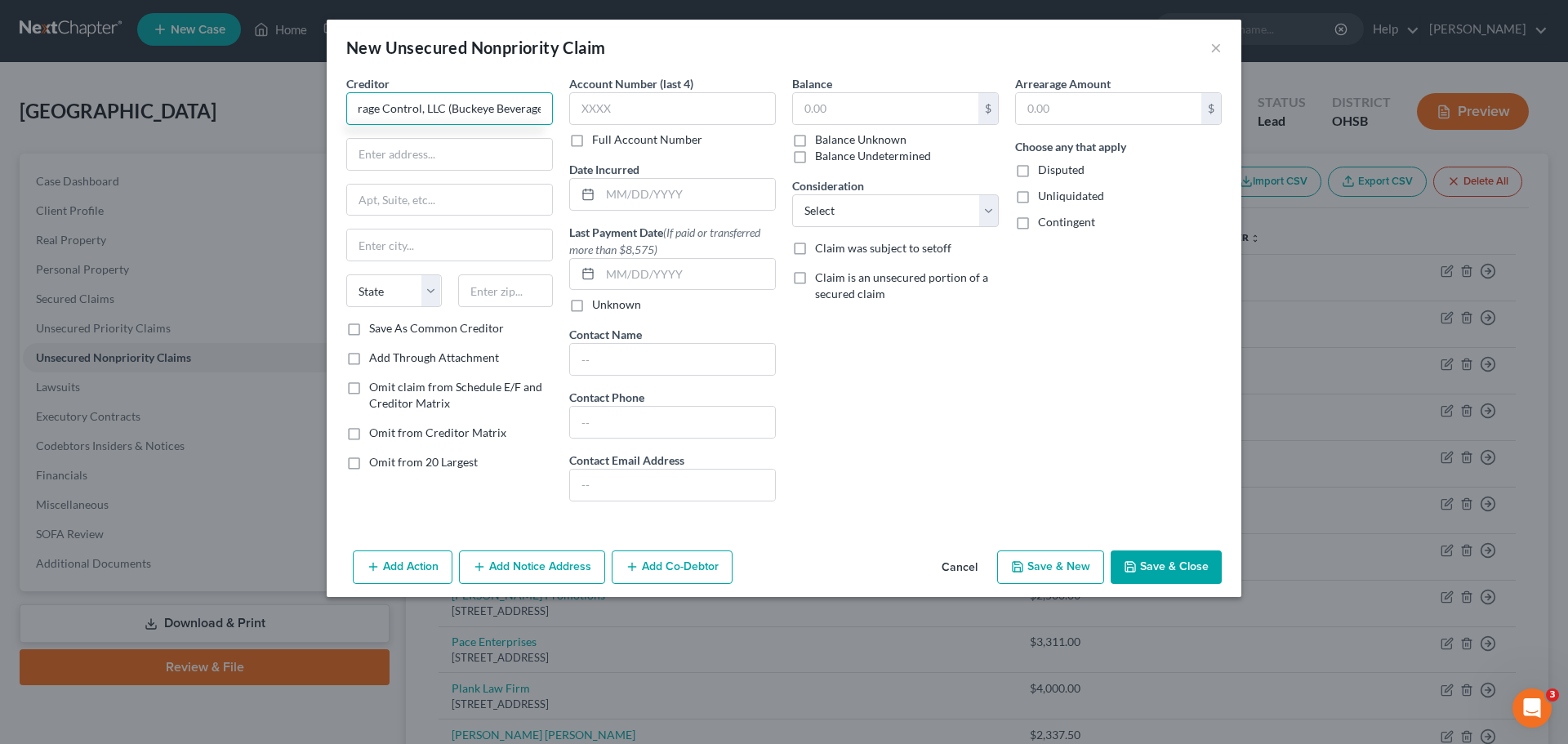
scroll to position [0, 71]
type input "Bar and Beverage Control, LLC (Buckeye Beverage)"
click at [515, 165] on input "text" at bounding box center [449, 154] width 205 height 31
type input "[STREET_ADDRESS][PERSON_NAME]"
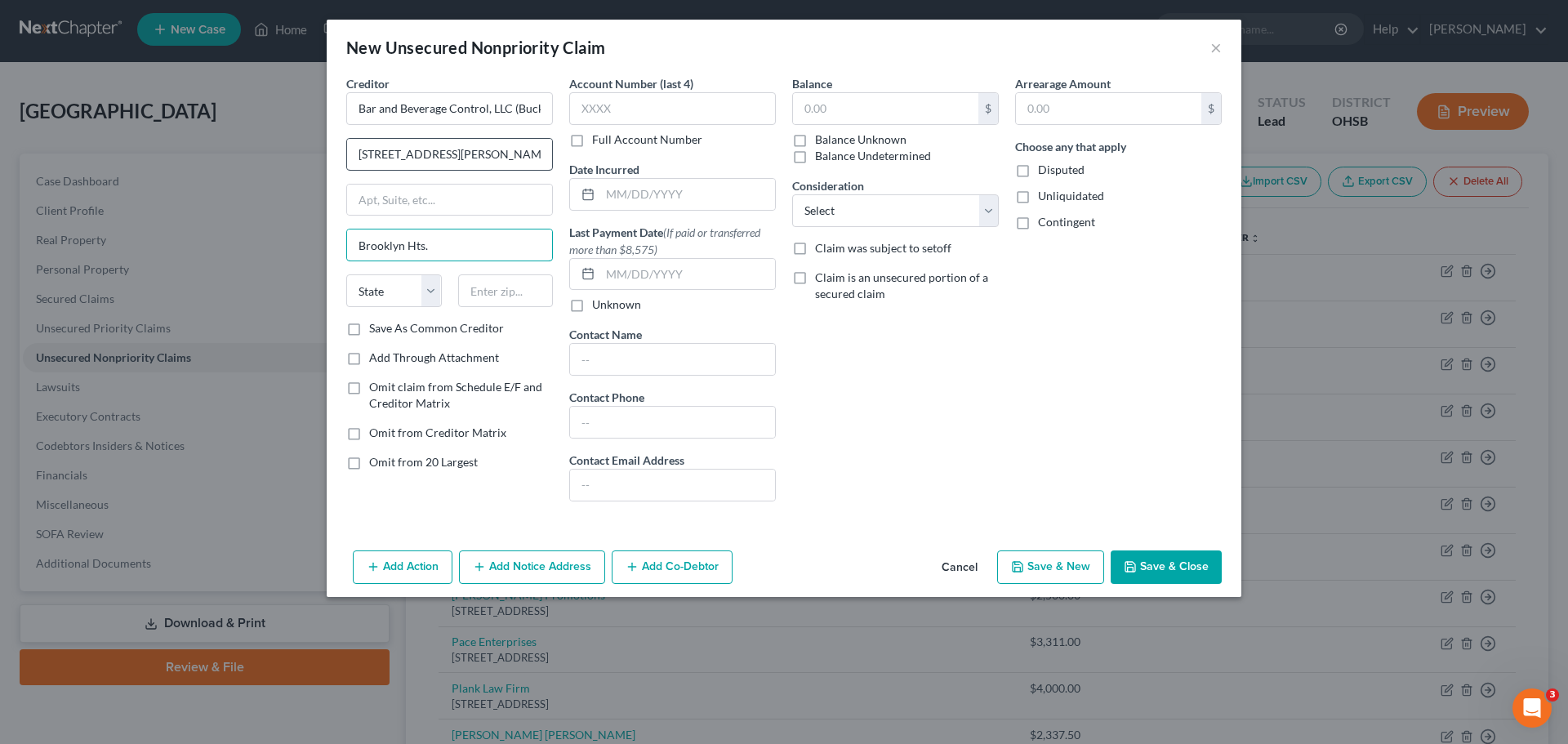
type input "Brooklyn Hts."
select select "36"
type input "44131"
type input "Independence"
click at [831, 112] on input "text" at bounding box center [885, 109] width 186 height 31
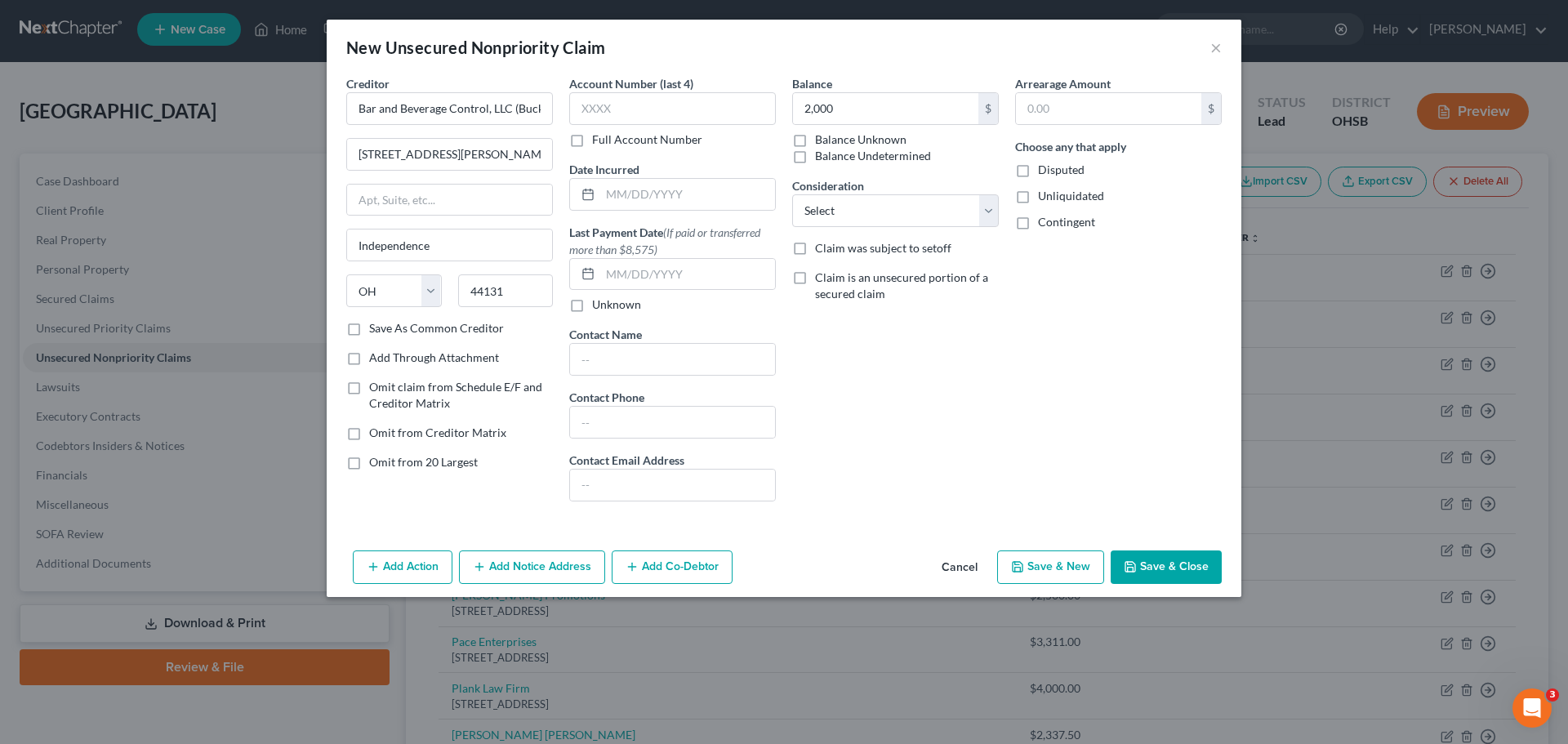
click at [1067, 564] on button "Save & New" at bounding box center [1051, 567] width 107 height 34
type input "2,000.00"
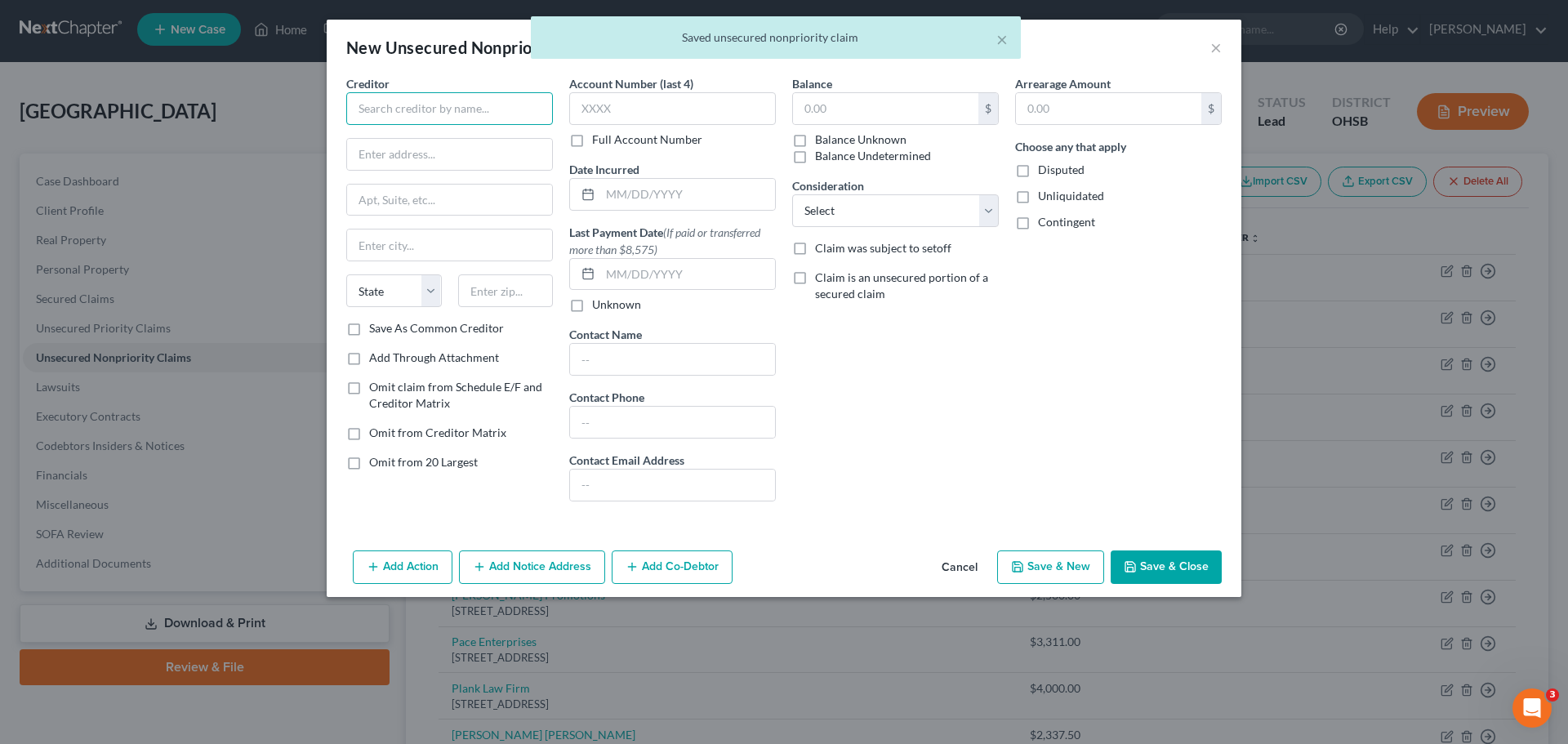
click at [371, 108] on input "text" at bounding box center [449, 108] width 206 height 32
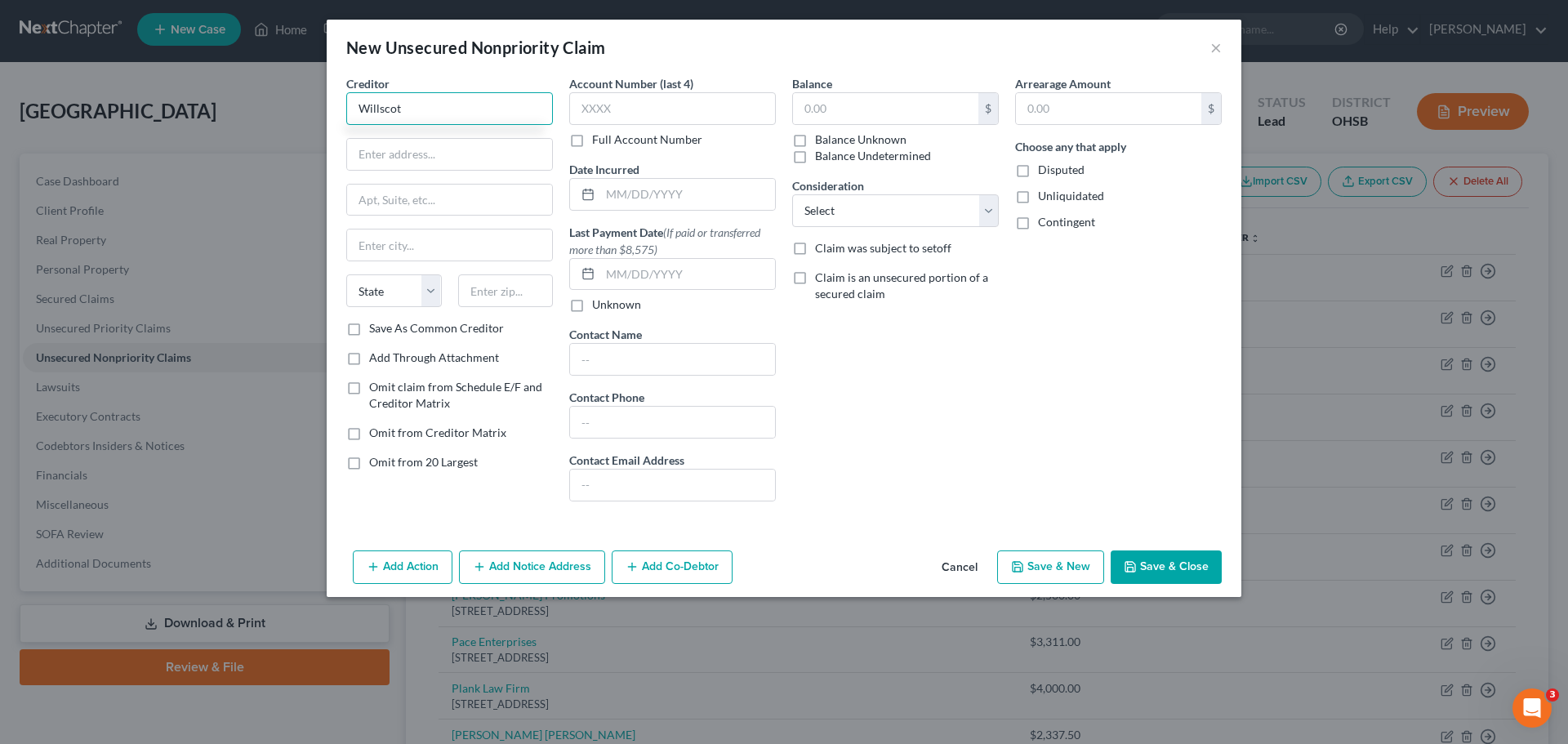
type input "Willscot"
type input "[STREET_ADDRESS][PERSON_NAME]"
type input "Ste. 400"
type input "Phoenix"
click at [426, 294] on select "State [US_STATE] AK AR AZ CA CO CT DE DC [GEOGRAPHIC_DATA] [GEOGRAPHIC_DATA] GU…" at bounding box center [394, 290] width 96 height 32
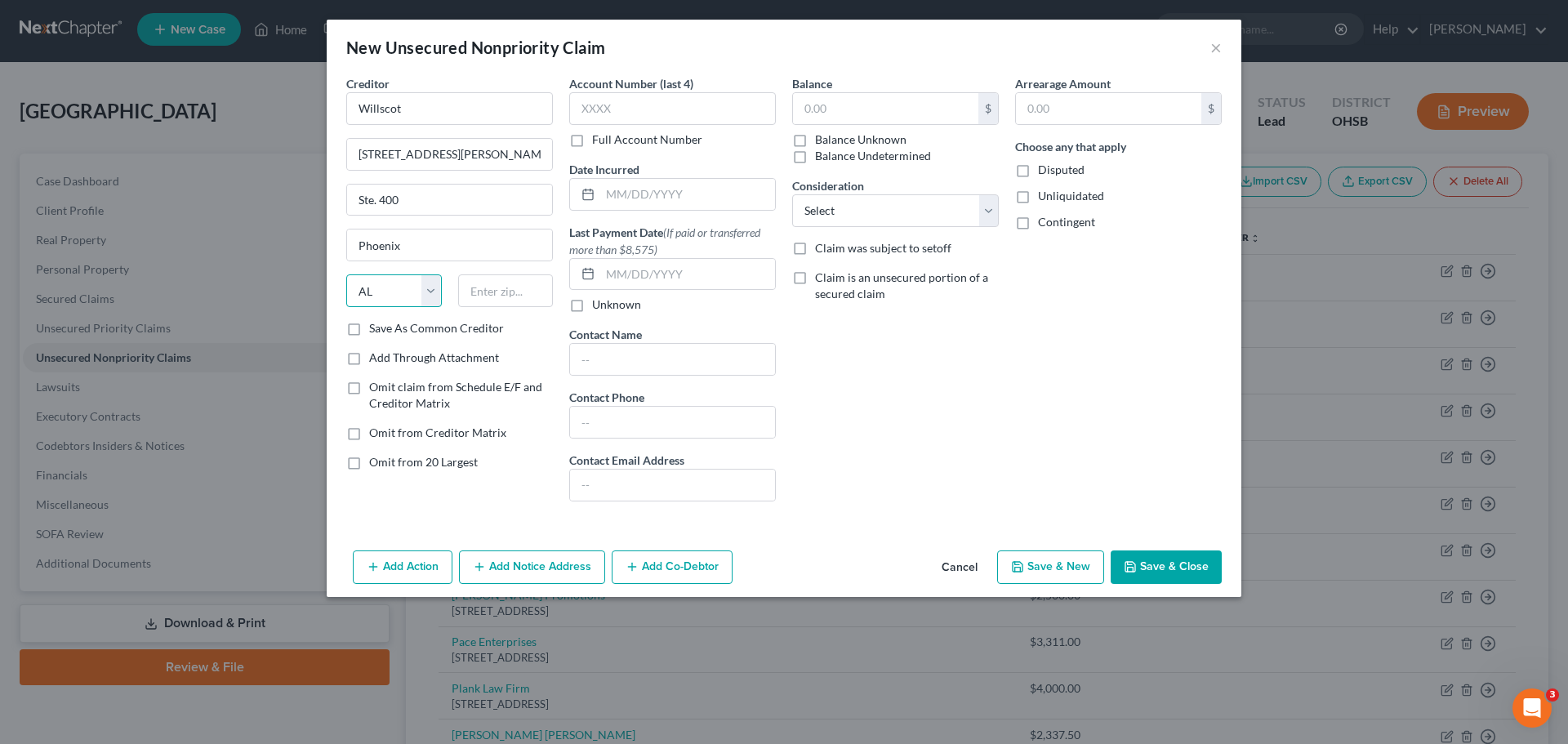
select select "3"
click at [346, 274] on select "State [US_STATE] AK AR AZ CA CO CT DE DC [GEOGRAPHIC_DATA] [GEOGRAPHIC_DATA] GU…" at bounding box center [394, 290] width 96 height 32
click at [503, 275] on input "text" at bounding box center [506, 290] width 96 height 32
type input "85008"
click at [1098, 123] on input "text" at bounding box center [1108, 109] width 186 height 31
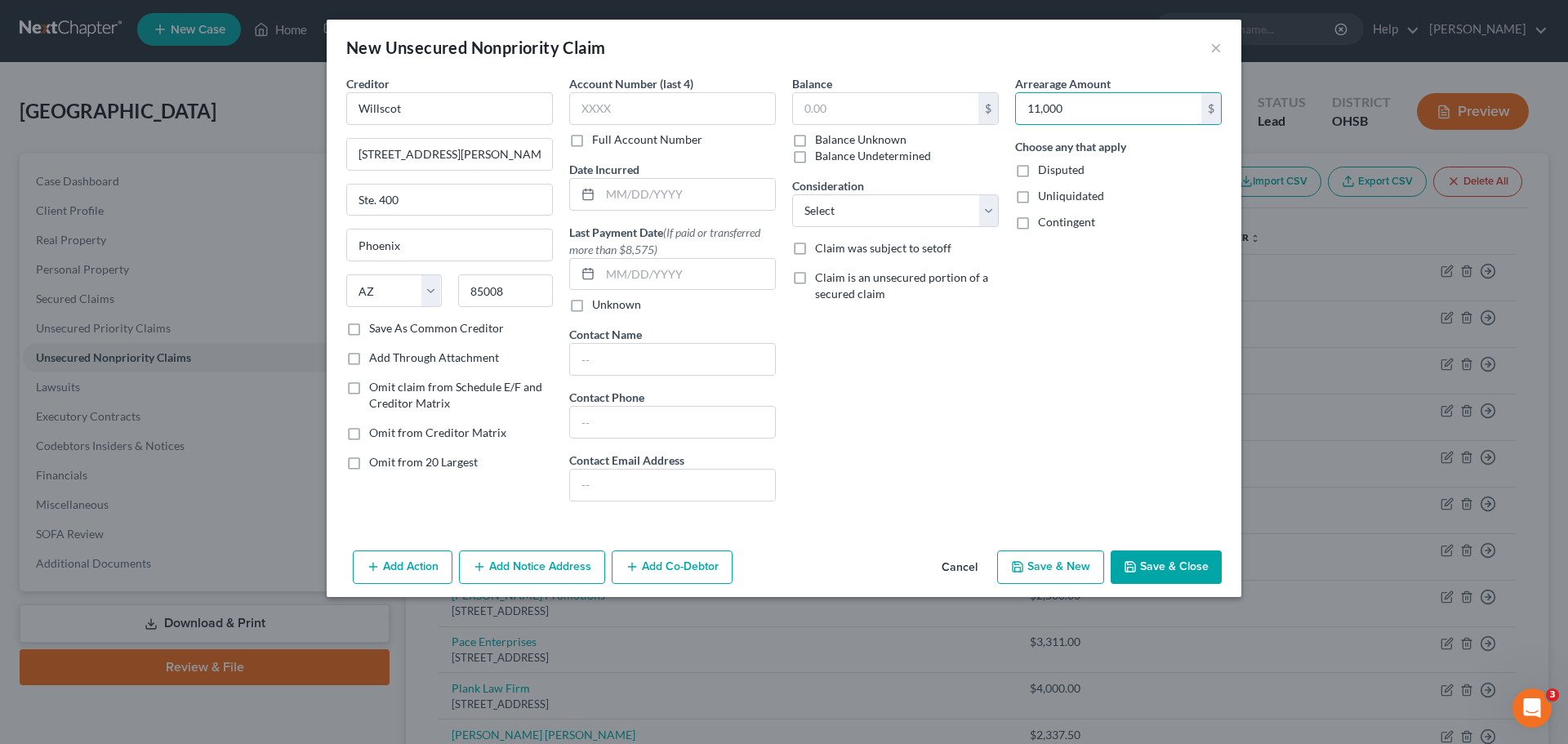
type input "11,000"
drag, startPoint x: 1058, startPoint y: 579, endPoint x: 879, endPoint y: 359, distance: 283.6
click at [875, 365] on div "New Unsecured Nonpriority Claim × Creditor * Willscot [STREET_ADDRESS][PERSON_N…" at bounding box center [784, 308] width 915 height 578
click at [902, 110] on input "text" at bounding box center [885, 109] width 186 height 31
paste input "11,000"
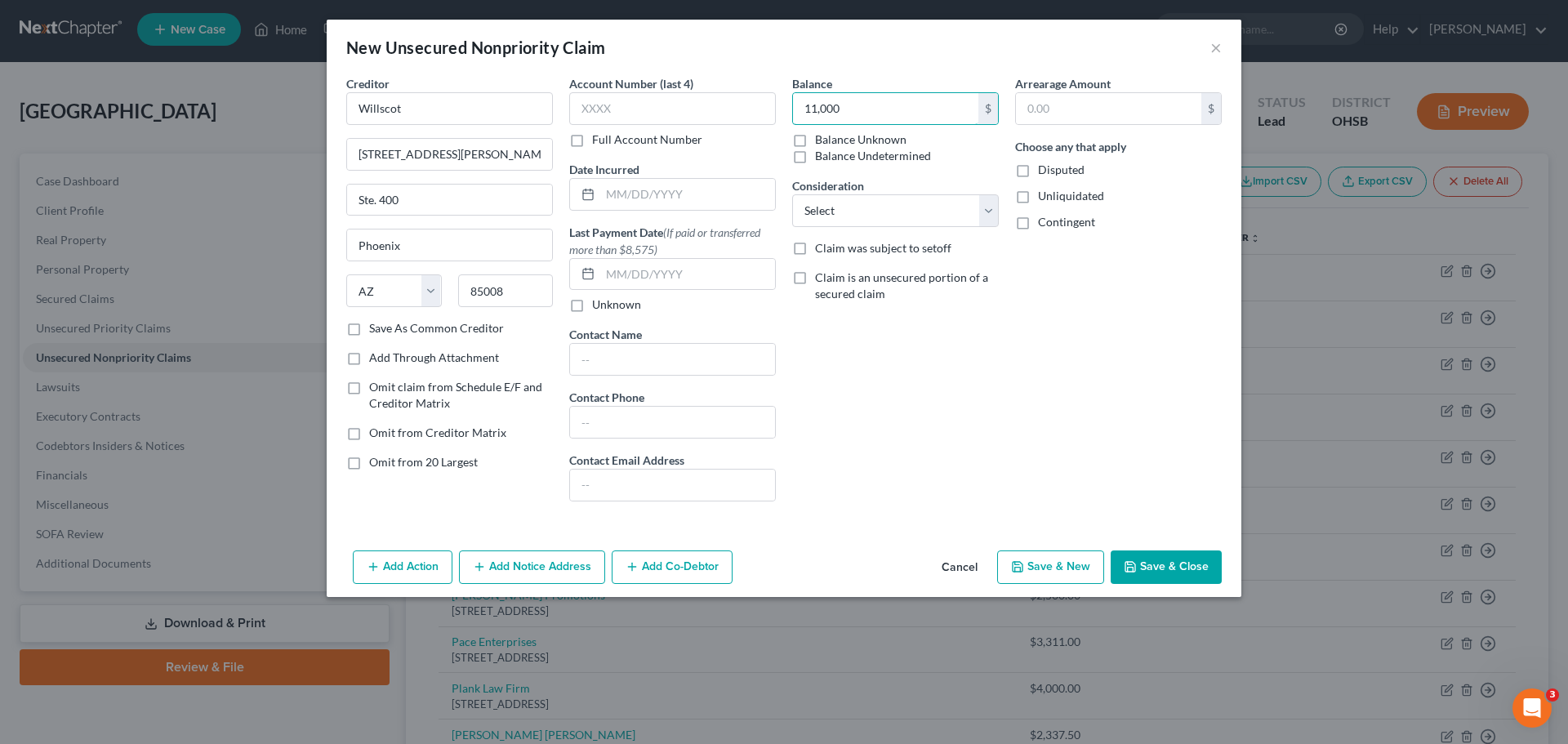
type input "11,000"
click at [1038, 560] on button "Save & New" at bounding box center [1051, 567] width 107 height 34
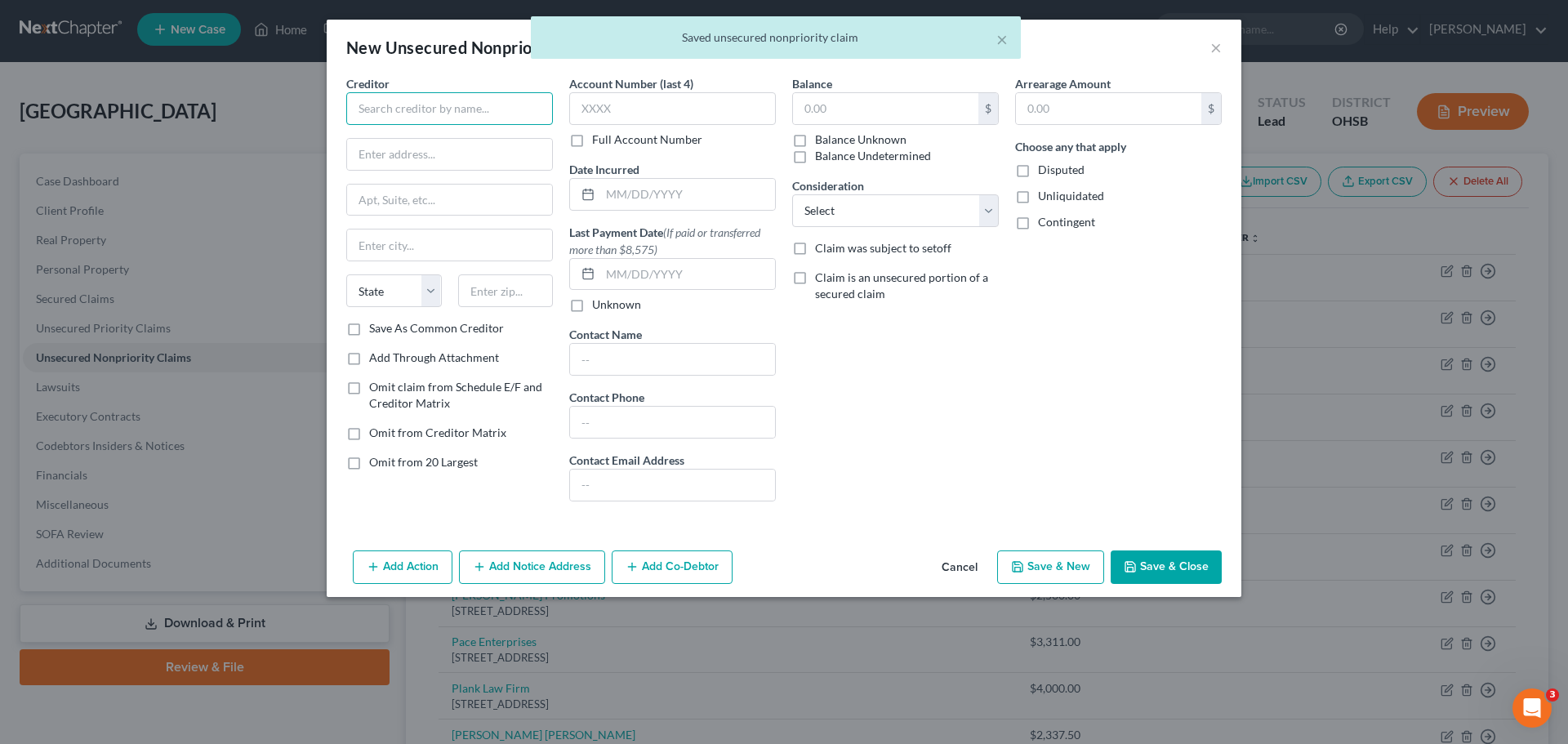
click at [396, 112] on input "text" at bounding box center [449, 108] width 206 height 32
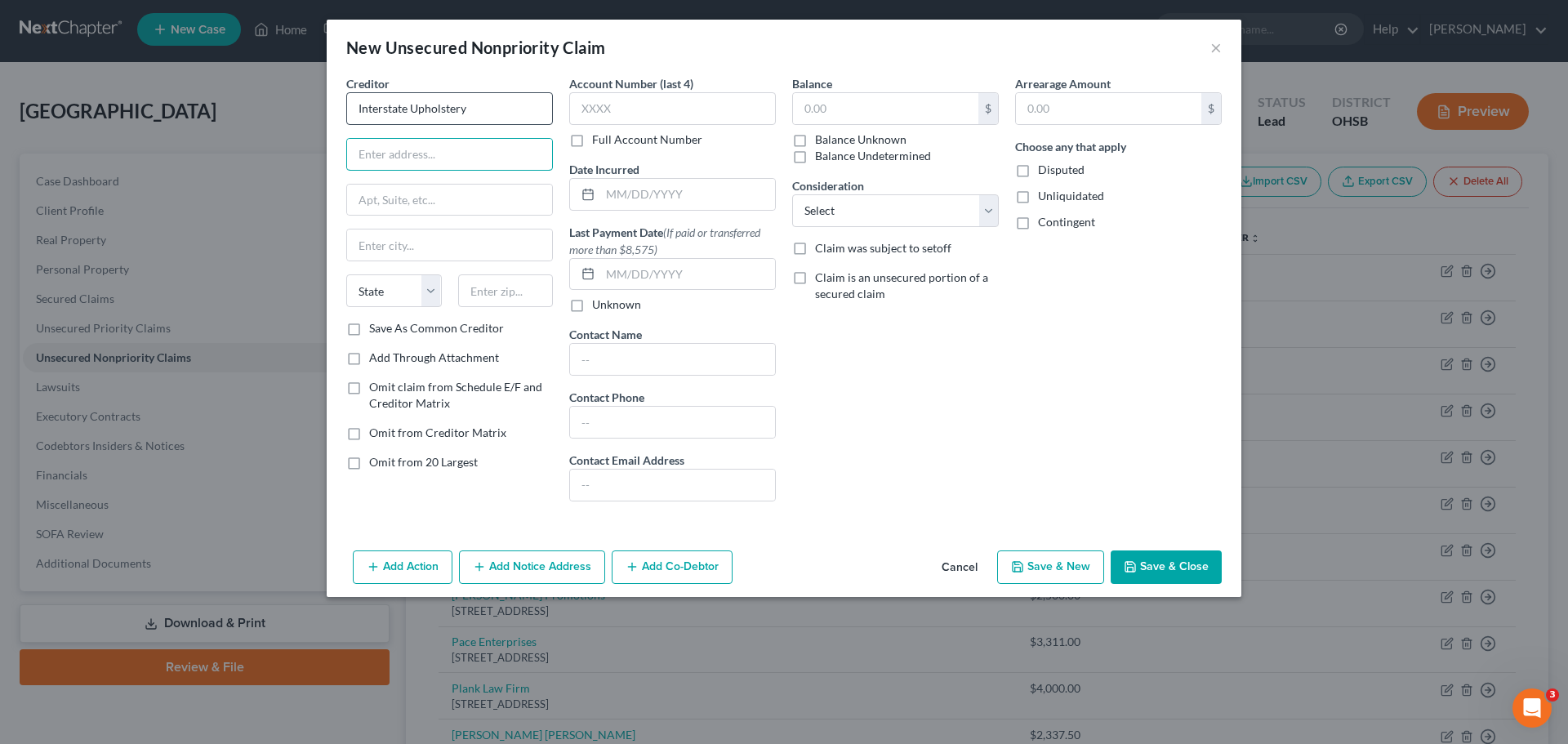
type input "Interstate Upholstery"
type input "[STREET_ADDRESS]"
type input "[GEOGRAPHIC_DATA]"
click at [424, 301] on select "State [US_STATE] AK AR AZ CA CO CT DE DC [GEOGRAPHIC_DATA] [GEOGRAPHIC_DATA] GU…" at bounding box center [394, 290] width 96 height 32
click at [346, 274] on select "State [US_STATE] AK AR AZ CA CO CT DE DC [GEOGRAPHIC_DATA] [GEOGRAPHIC_DATA] GU…" at bounding box center [394, 290] width 96 height 32
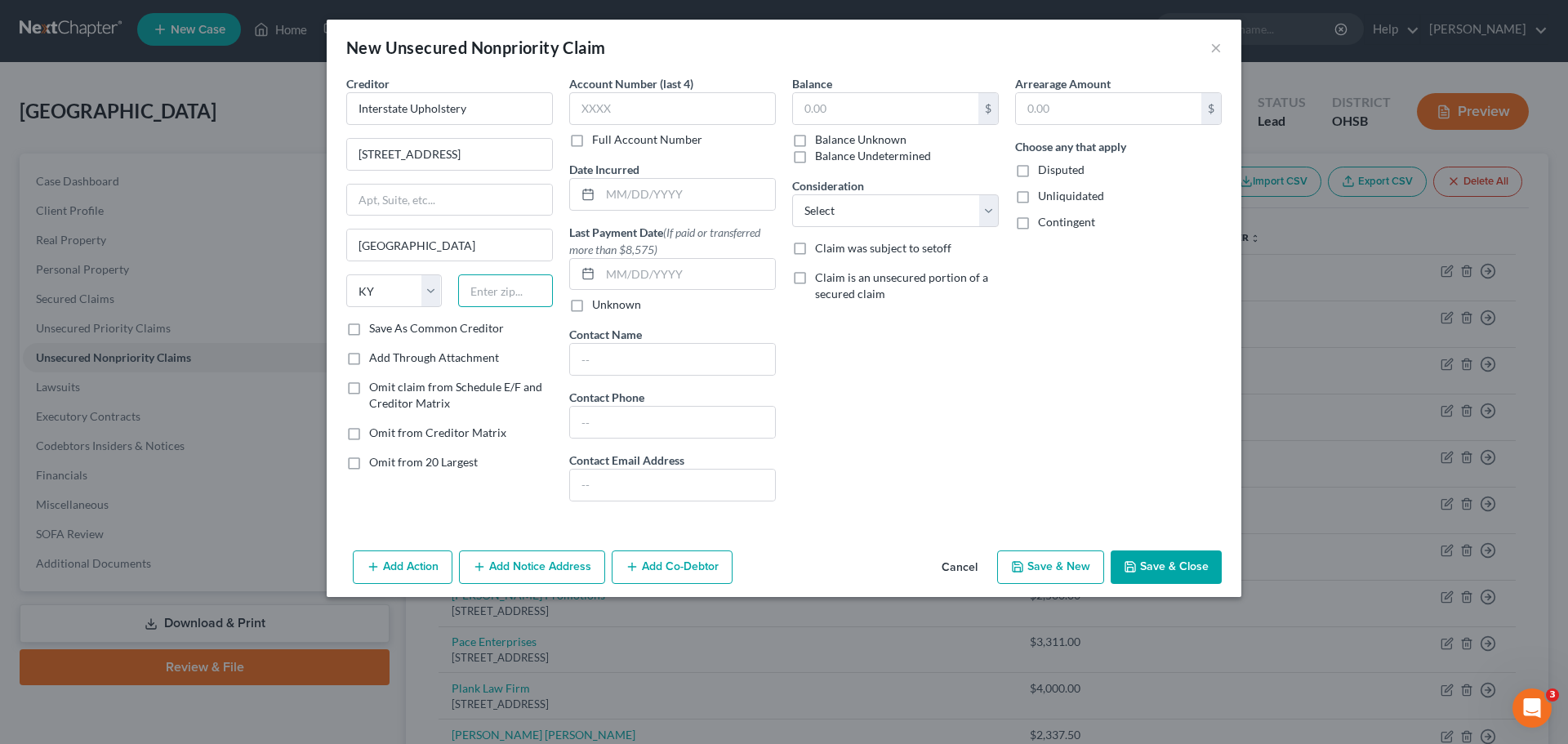
click at [526, 292] on input "text" at bounding box center [506, 290] width 96 height 32
click at [427, 281] on select "State [US_STATE] AK AR AZ CA CO CT DE DC [GEOGRAPHIC_DATA] [GEOGRAPHIC_DATA] GU…" at bounding box center [394, 290] width 96 height 32
select select "36"
click at [346, 274] on select "State [US_STATE] AK AR AZ CA CO CT DE DC [GEOGRAPHIC_DATA] [GEOGRAPHIC_DATA] GU…" at bounding box center [394, 290] width 96 height 32
click at [487, 287] on input "text" at bounding box center [506, 290] width 96 height 32
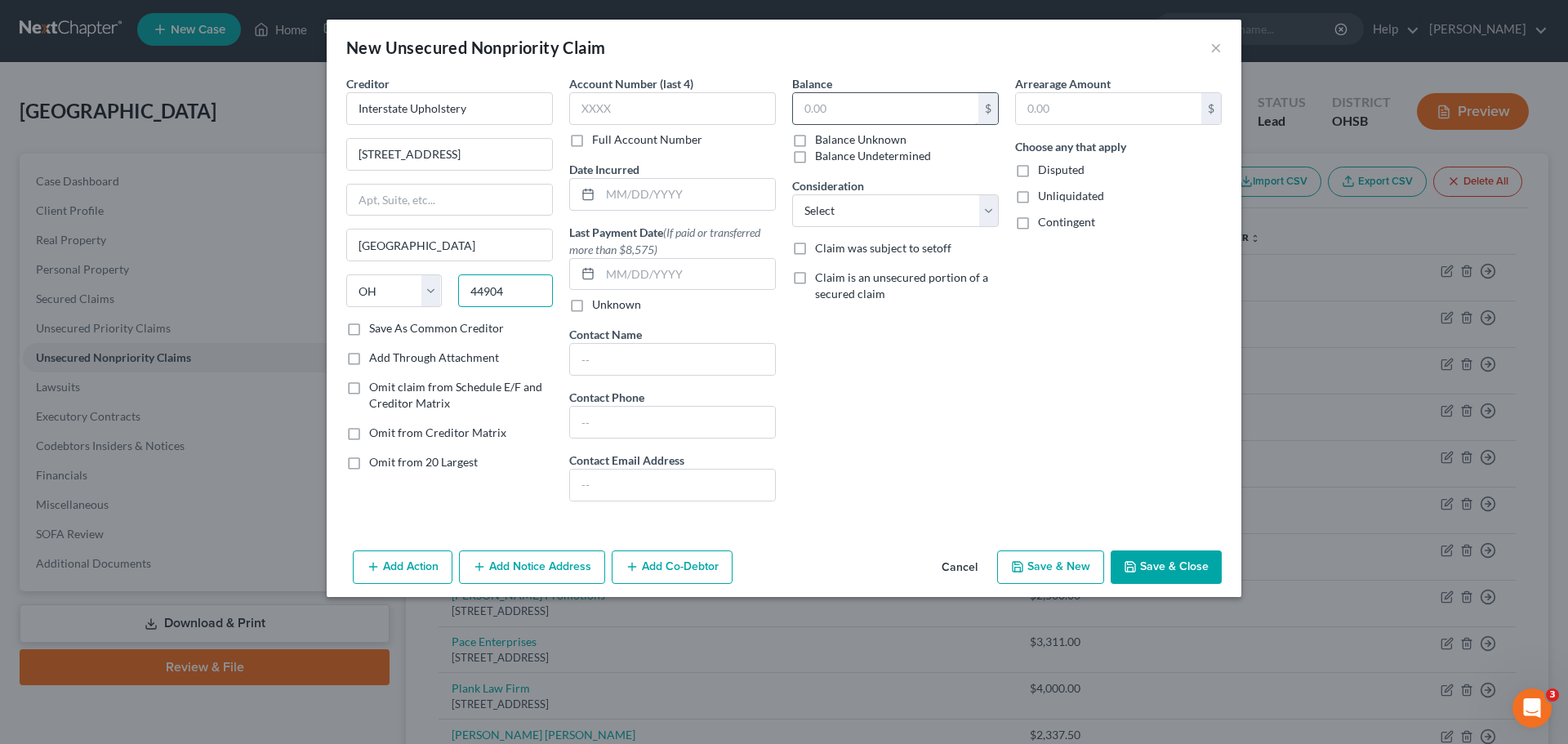
type input "44904"
type input "[GEOGRAPHIC_DATA]"
click at [851, 113] on input "text" at bounding box center [885, 109] width 186 height 31
type input "8,000"
click at [1066, 558] on button "Save & New" at bounding box center [1051, 567] width 107 height 34
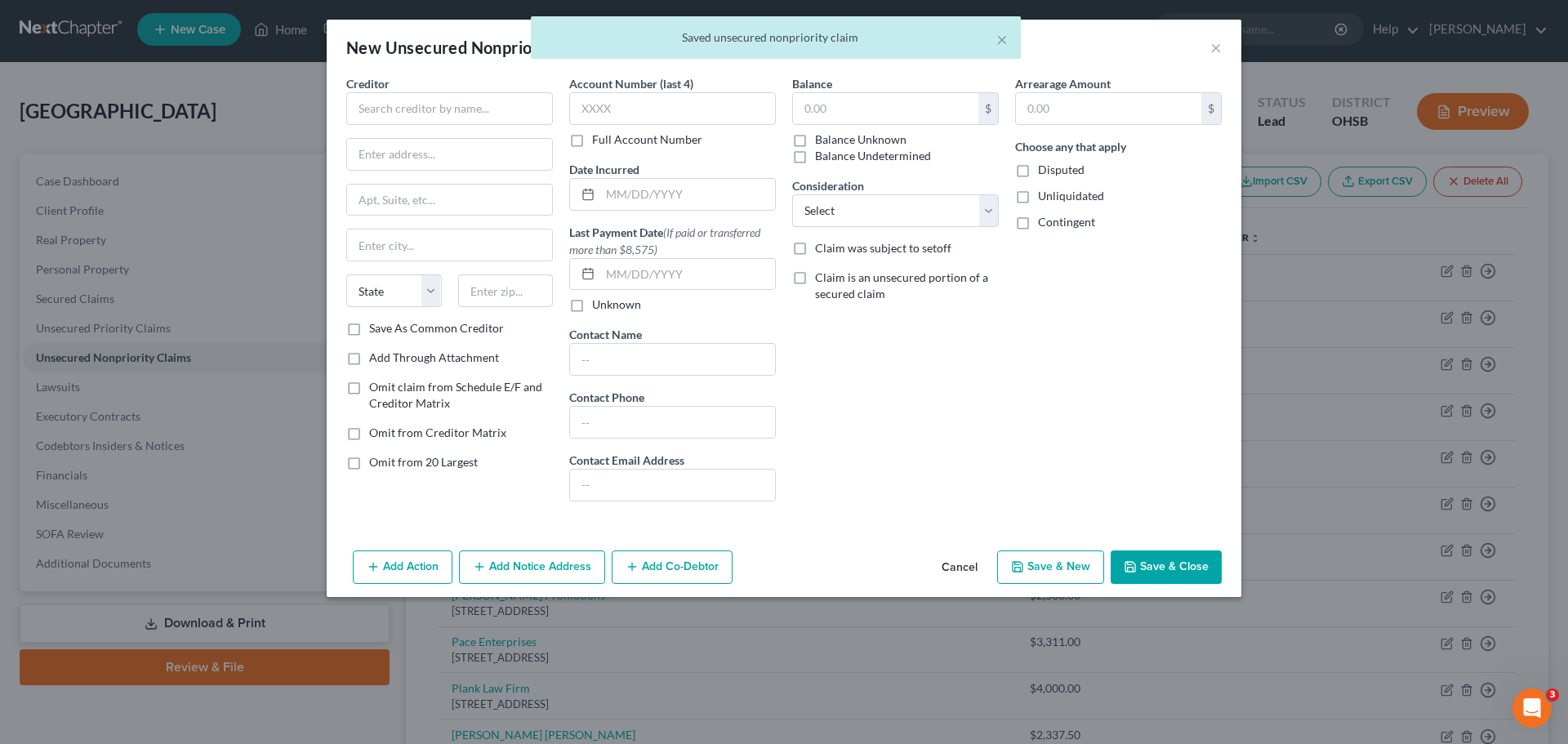
click at [433, 91] on div "Creditor *" at bounding box center [449, 99] width 206 height 50
click at [430, 100] on input "text" at bounding box center [449, 108] width 206 height 32
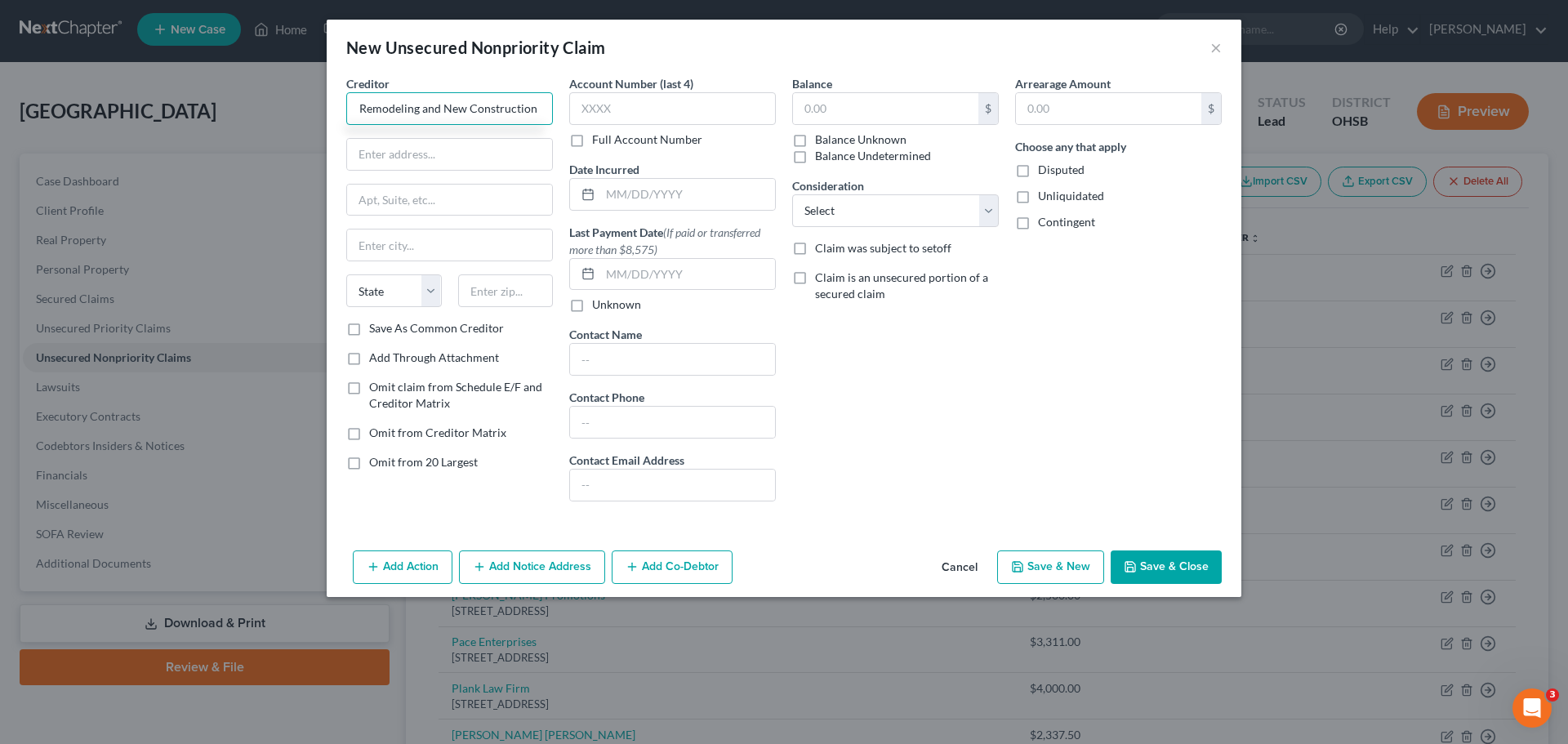
scroll to position [0, 49]
type input "Angels Remodeling and New Construction LLC"
type input "[STREET_ADDRESS][PERSON_NAME]"
type input "Columbus"
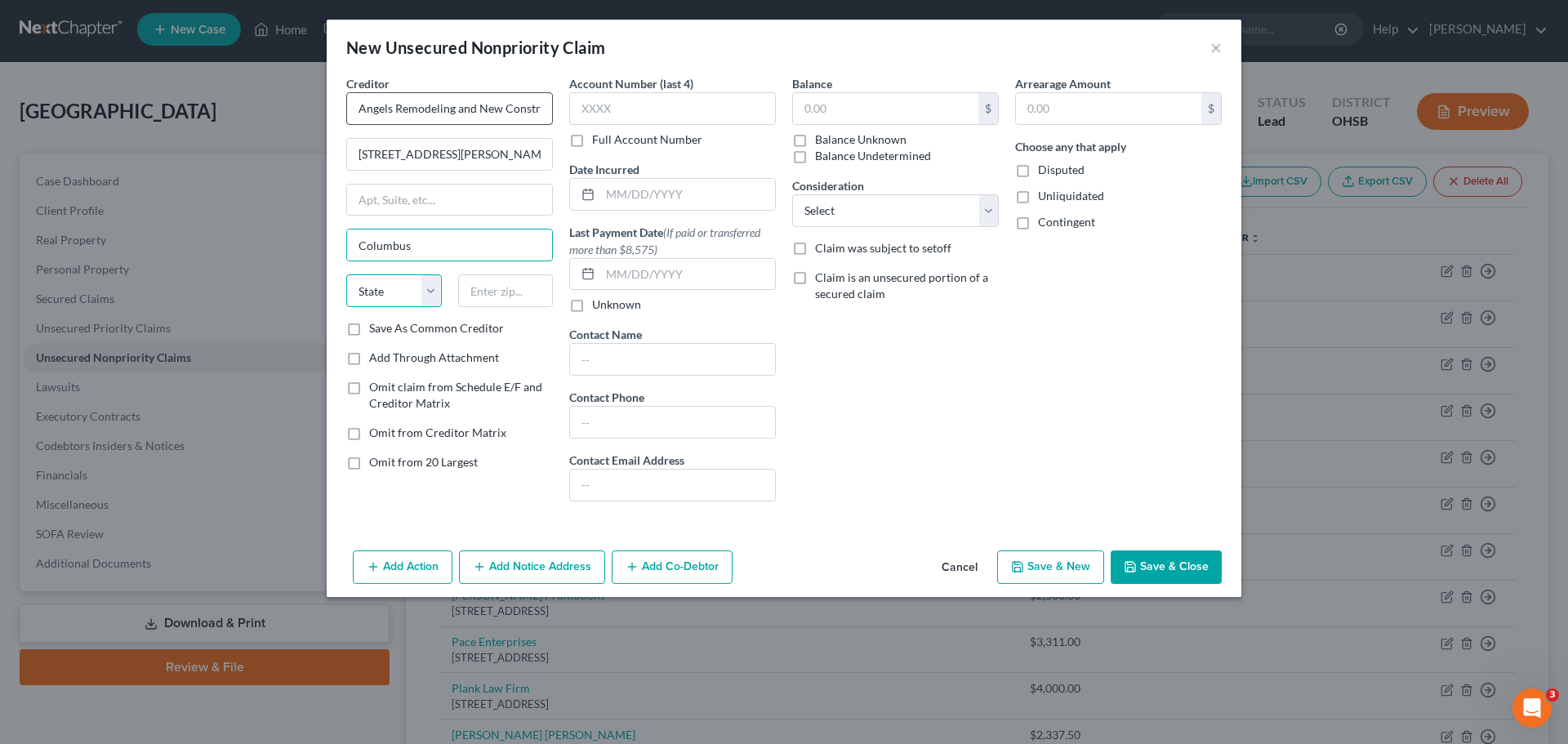
select select "36"
type input "43231"
click at [833, 105] on input "text" at bounding box center [885, 109] width 186 height 31
click at [1041, 562] on button "Save & New" at bounding box center [1051, 567] width 107 height 34
type input "5,000.00"
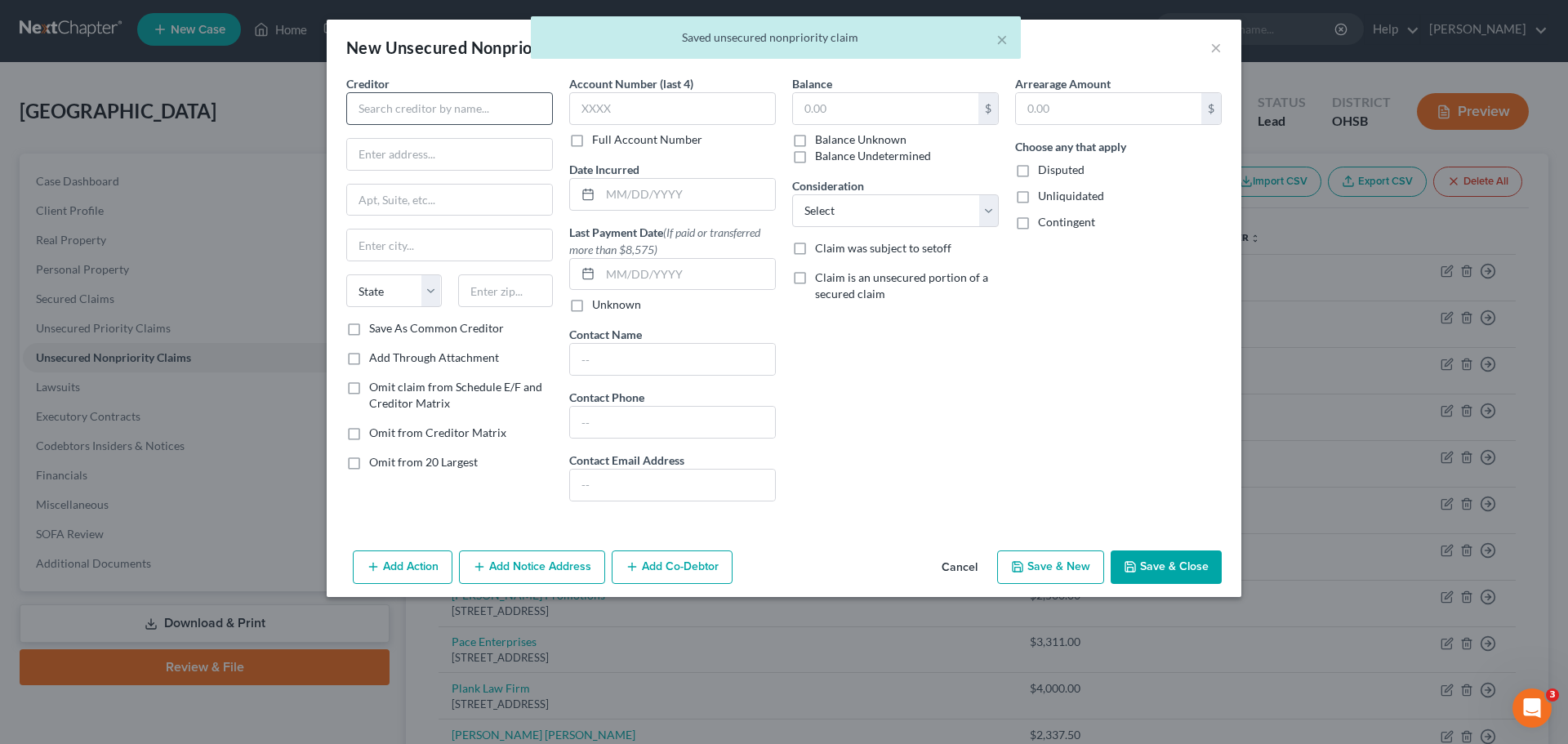
drag, startPoint x: 389, startPoint y: 81, endPoint x: 389, endPoint y: 105, distance: 24.0
click at [389, 91] on label "Creditor *" at bounding box center [368, 84] width 44 height 17
click at [389, 105] on input "text" at bounding box center [449, 108] width 206 height 32
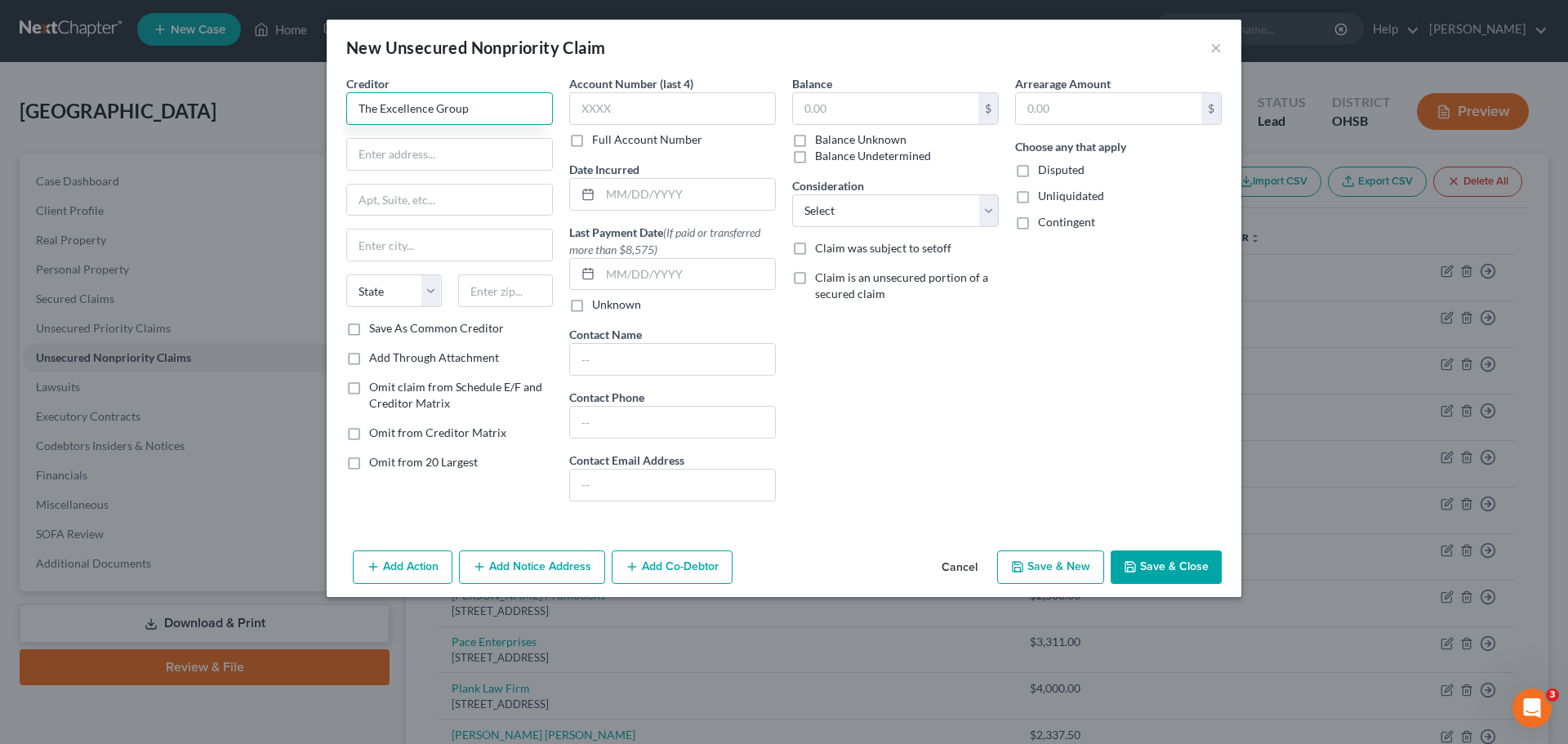
type input "The Excellence Group"
type input "[STREET_ADDRESS][PERSON_NAME]"
type input "Gahanna"
select select "36"
type input "43230"
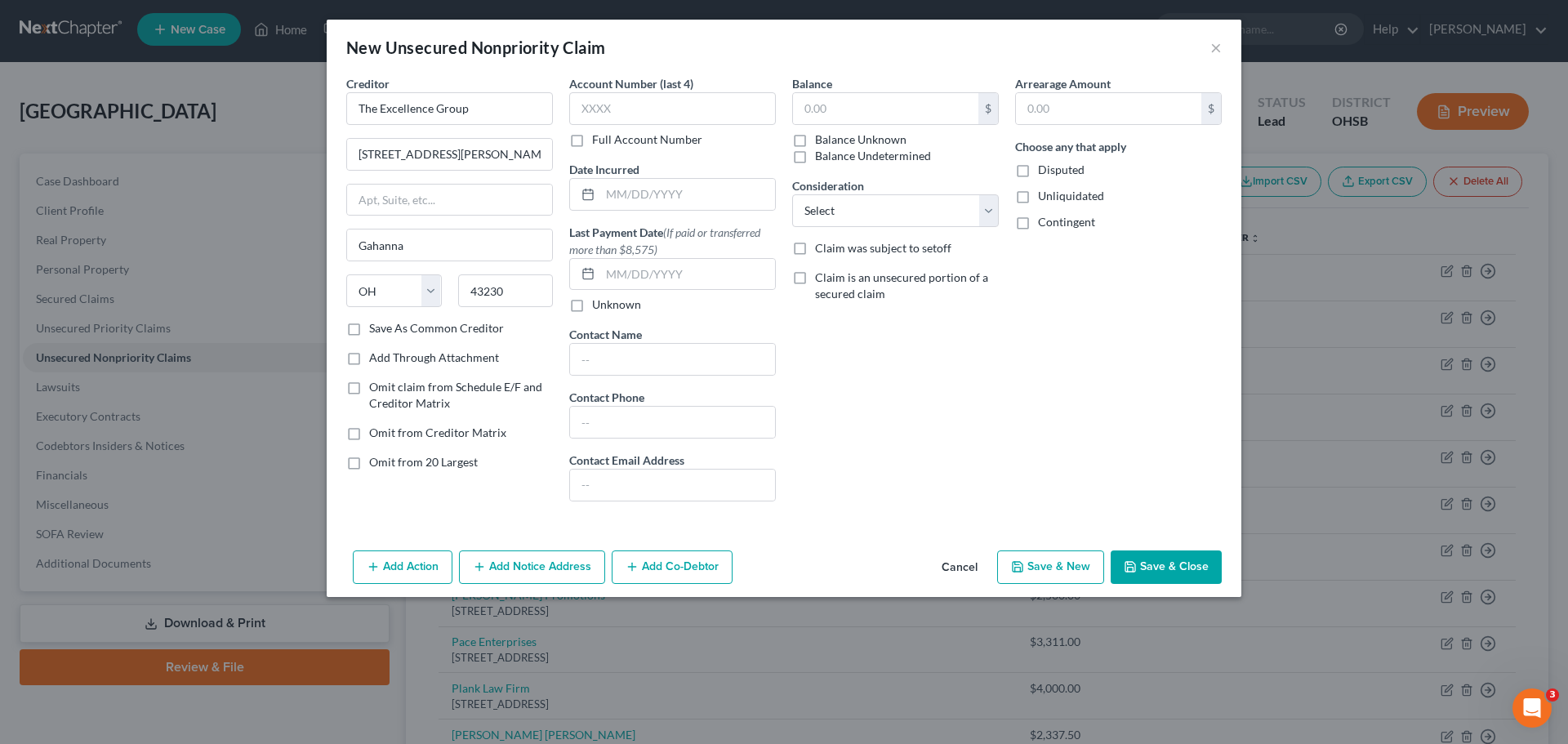
type input "Columbus"
click at [897, 102] on input "text" at bounding box center [885, 109] width 186 height 31
click at [1054, 572] on button "Save & New" at bounding box center [1051, 567] width 107 height 34
type input "42,000.00"
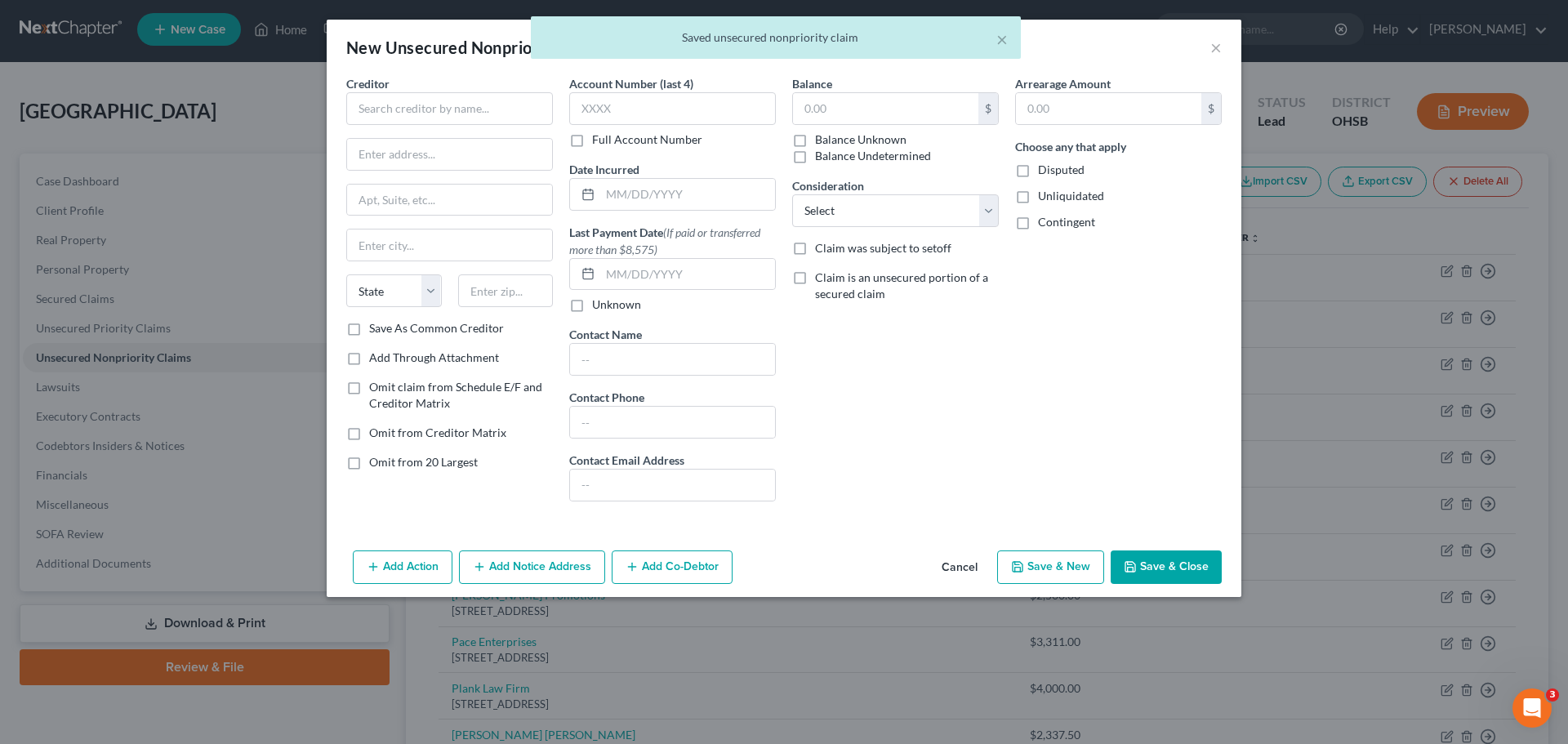
click at [395, 88] on div "Creditor *" at bounding box center [449, 99] width 206 height 50
click at [395, 103] on input "text" at bounding box center [449, 108] width 206 height 32
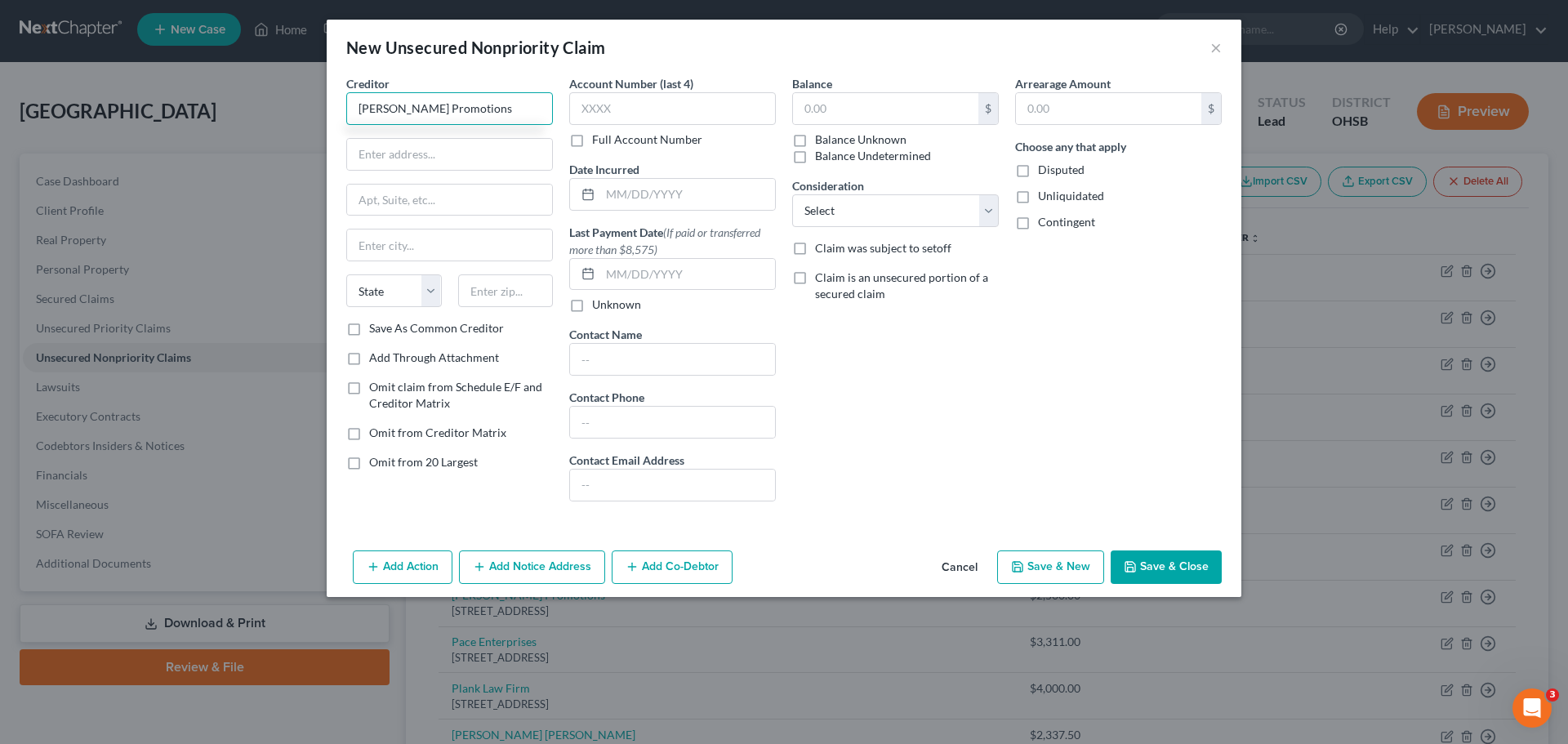
type input "[PERSON_NAME] Promotions"
type input "[STREET_ADDRESS]"
type input "Unit 3"
type input "[GEOGRAPHIC_DATA]"
select select "9"
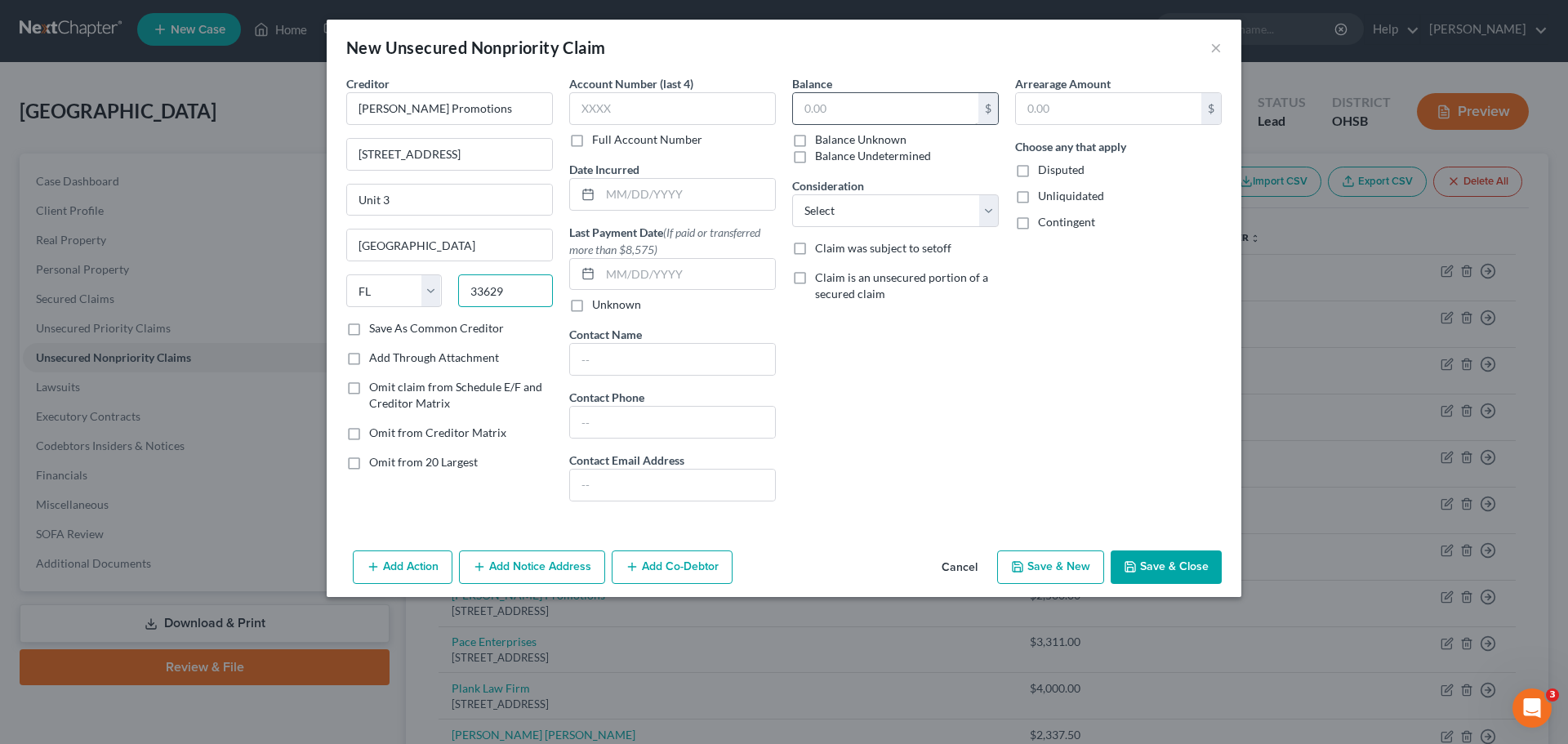
type input "33629"
click at [815, 106] on input "text" at bounding box center [885, 109] width 186 height 31
click at [1034, 565] on button "Save & New" at bounding box center [1051, 567] width 107 height 34
type input "18,000.00"
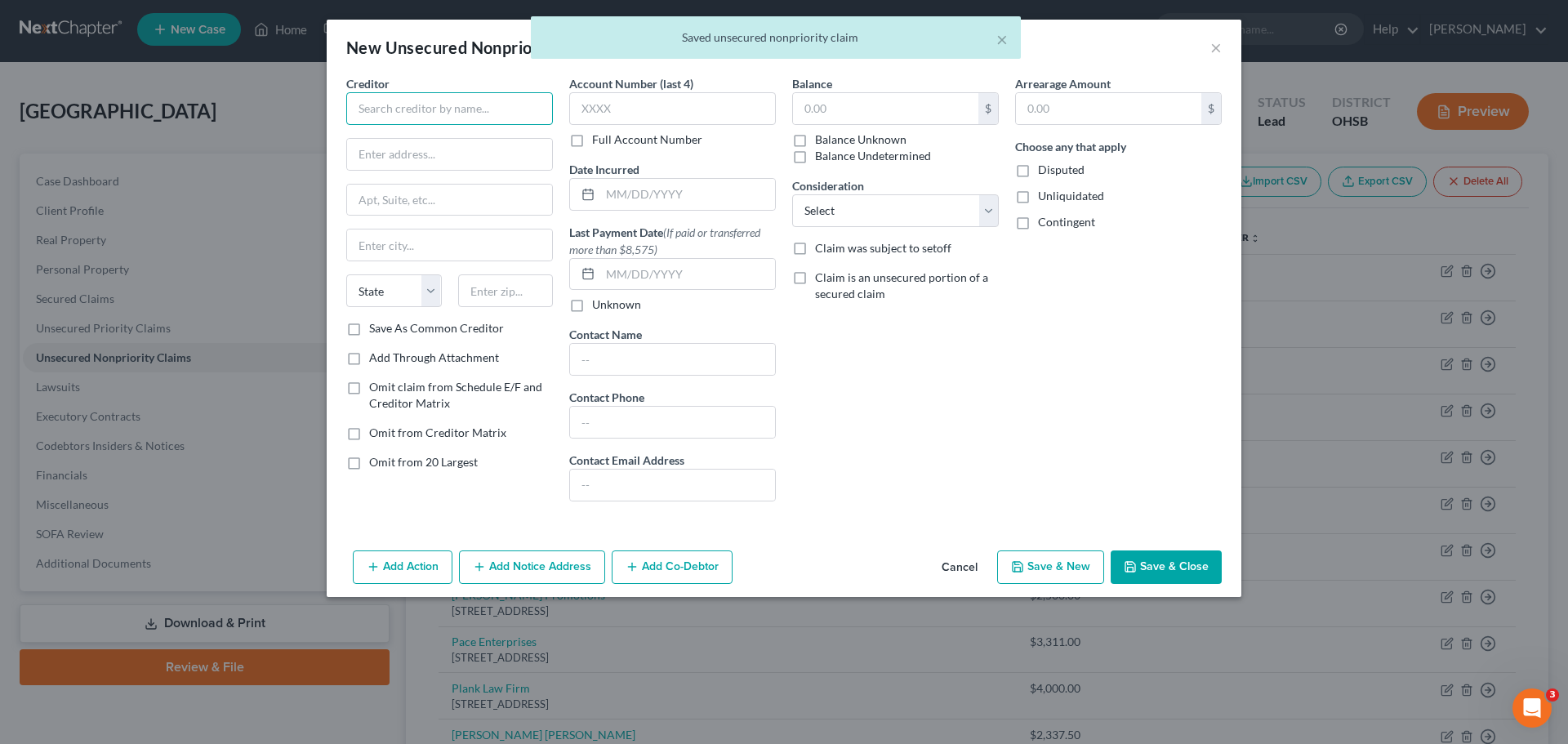
click at [390, 95] on input "text" at bounding box center [449, 108] width 206 height 32
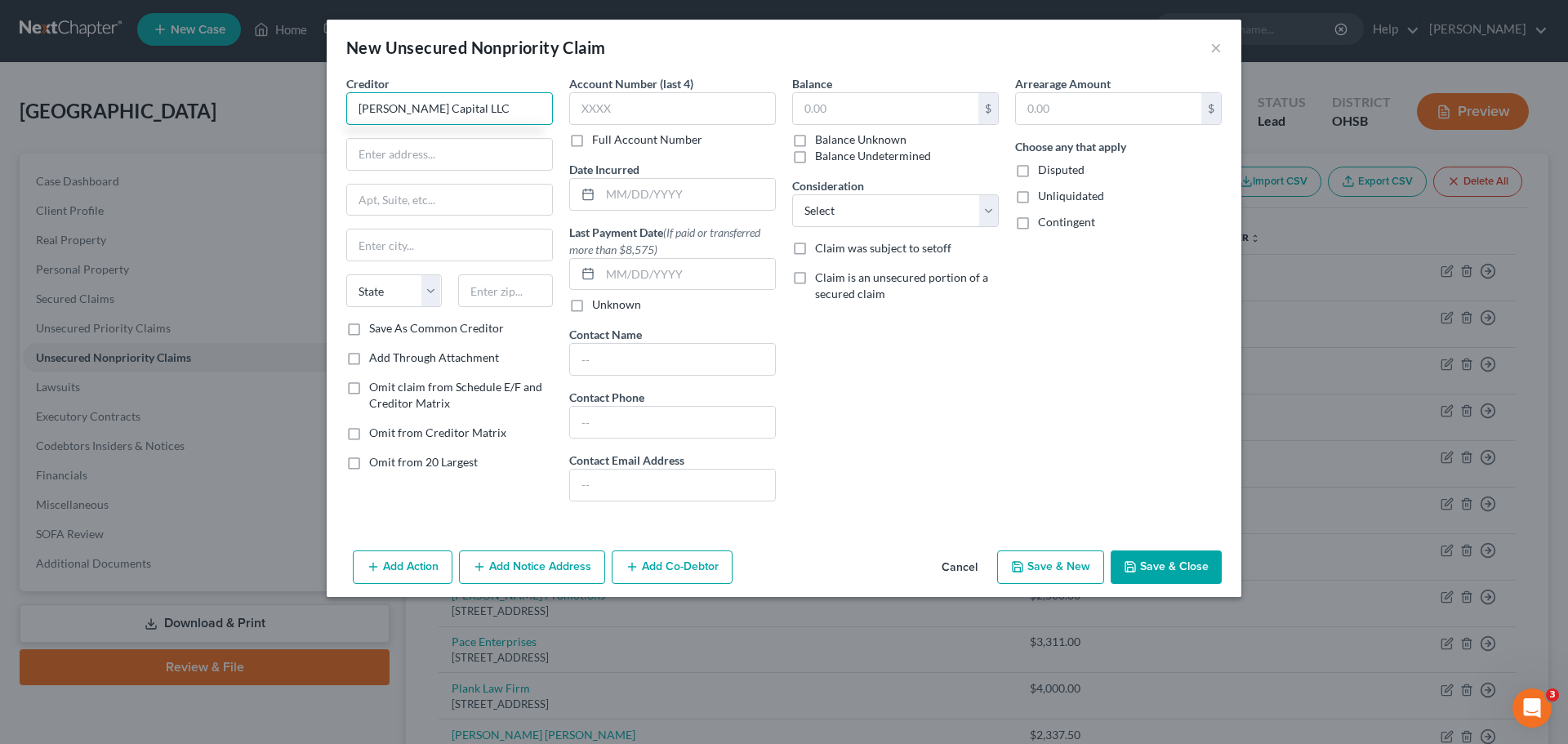
type input "[PERSON_NAME] Capital LLC"
drag, startPoint x: 411, startPoint y: 169, endPoint x: 411, endPoint y: 159, distance: 10.0
click at [411, 160] on input "text" at bounding box center [449, 154] width 205 height 31
type input "[STREET_ADDRESS]"
type input "Ste. 106"
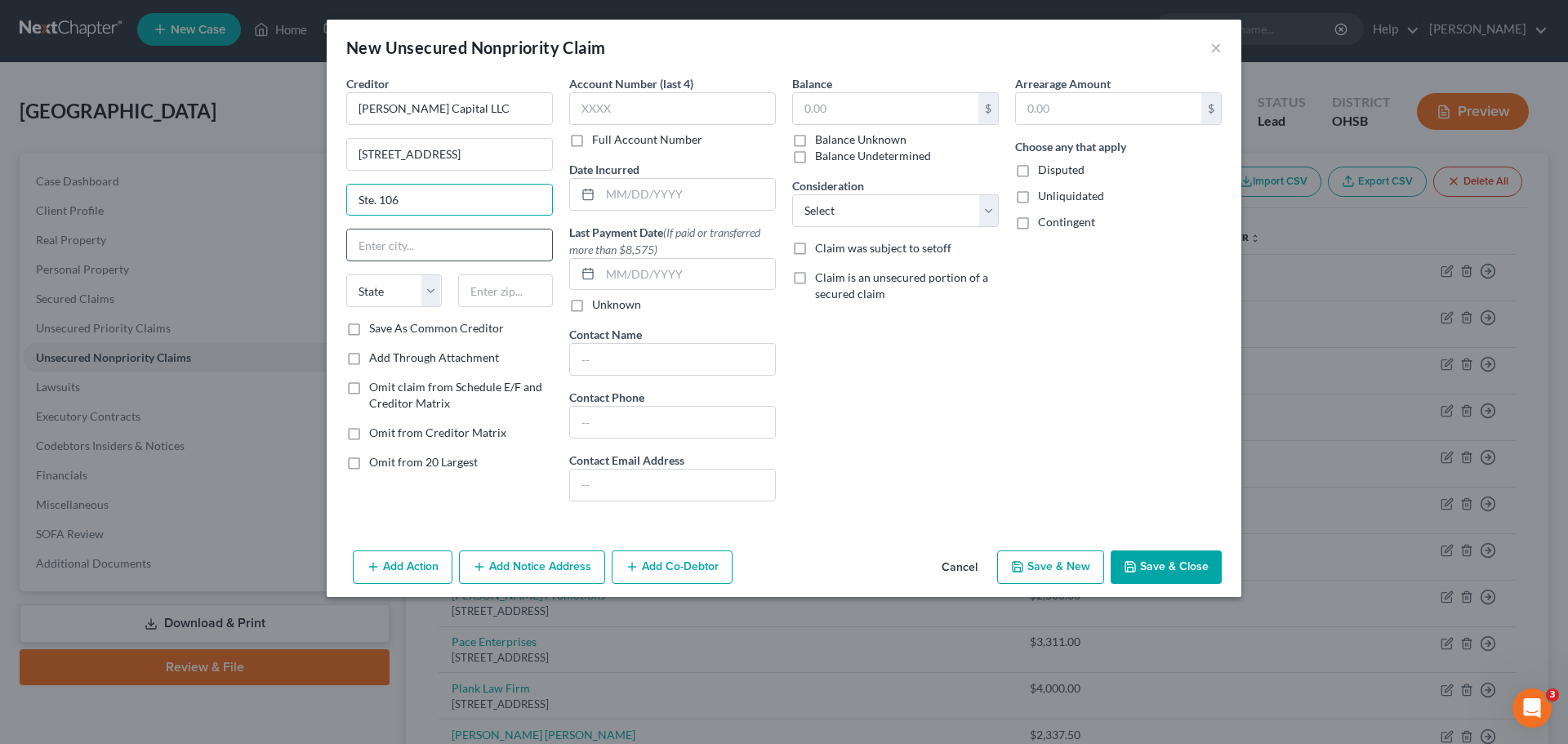
click at [450, 236] on input "text" at bounding box center [449, 245] width 205 height 31
type input "Jupiter"
select select "9"
type input "33458"
click at [917, 113] on input "text" at bounding box center [885, 109] width 186 height 31
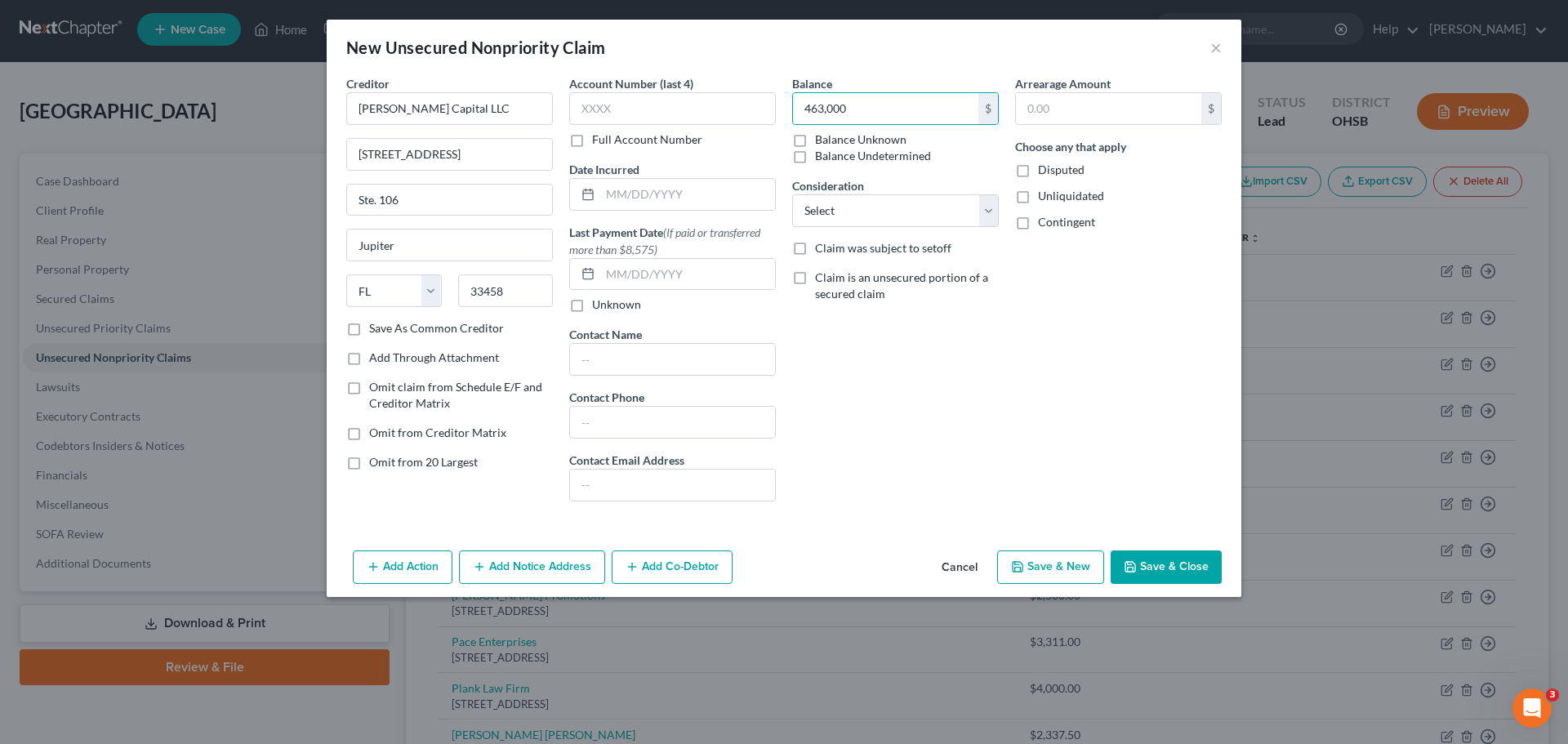
click at [1040, 564] on button "Save & New" at bounding box center [1051, 567] width 107 height 34
type input "463,000.00"
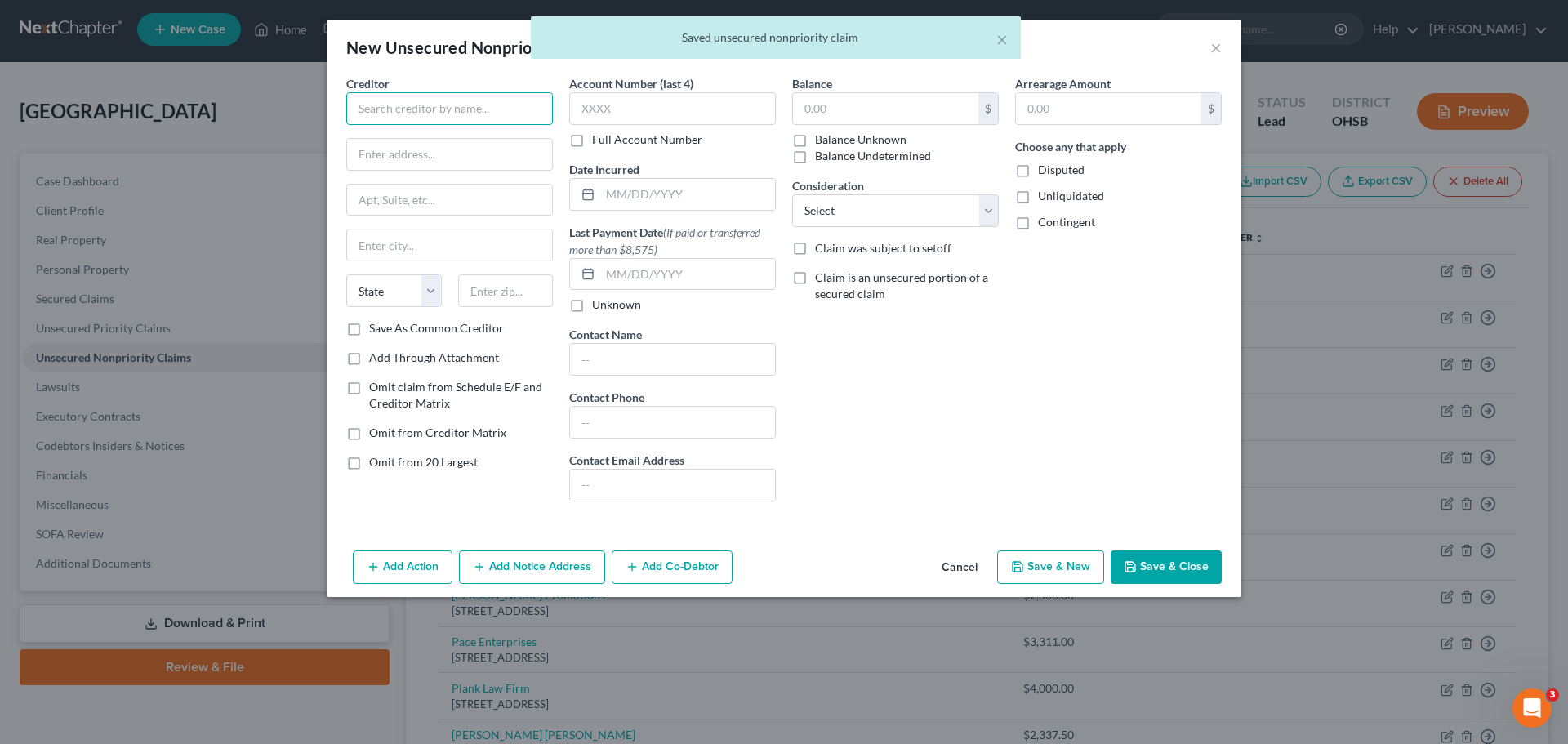
click at [455, 122] on input "text" at bounding box center [449, 108] width 206 height 32
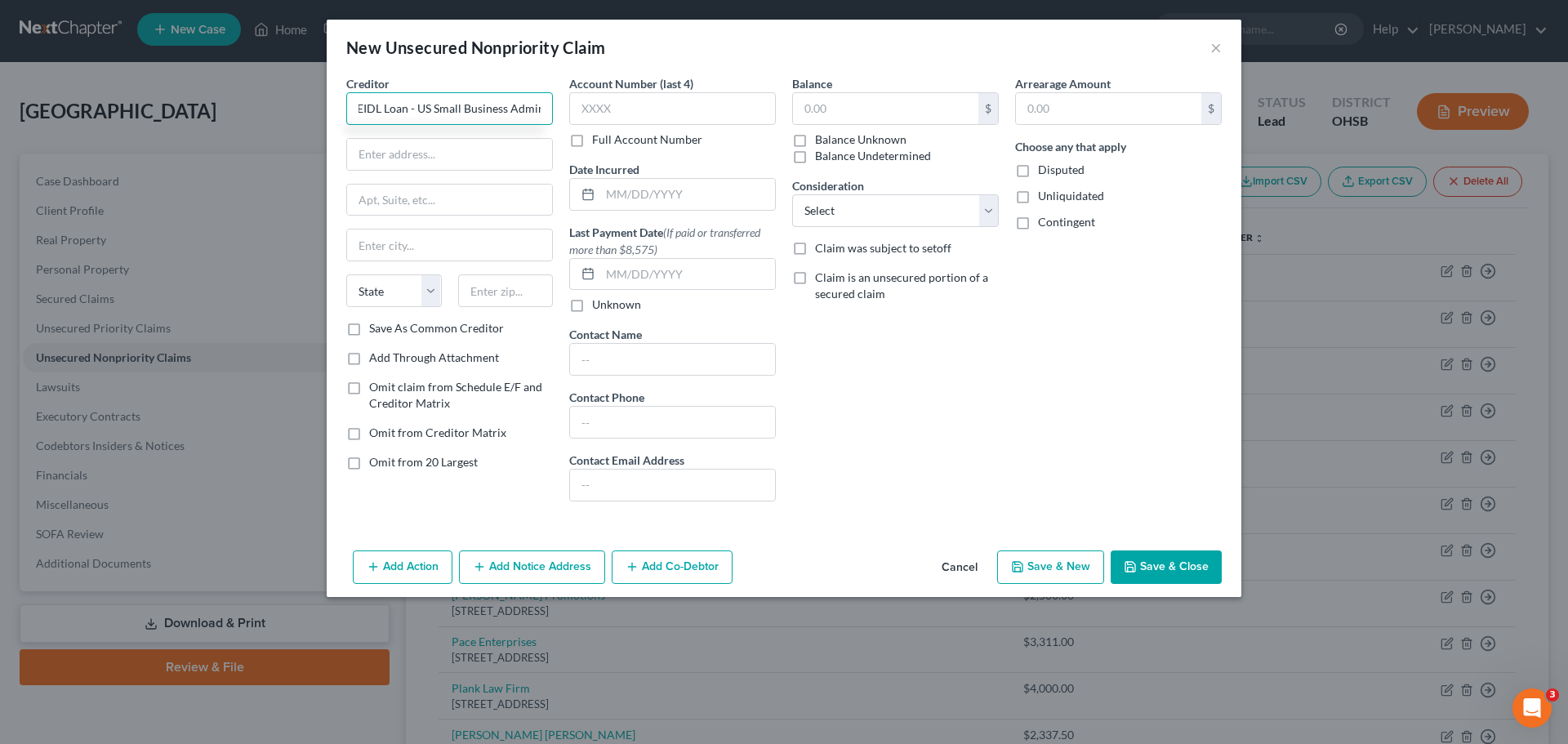
scroll to position [0, 4]
type input "EIDL Loan - US Small Business Admin."
type input "[STREET_ADDRESS]"
type input "[US_STATE]"
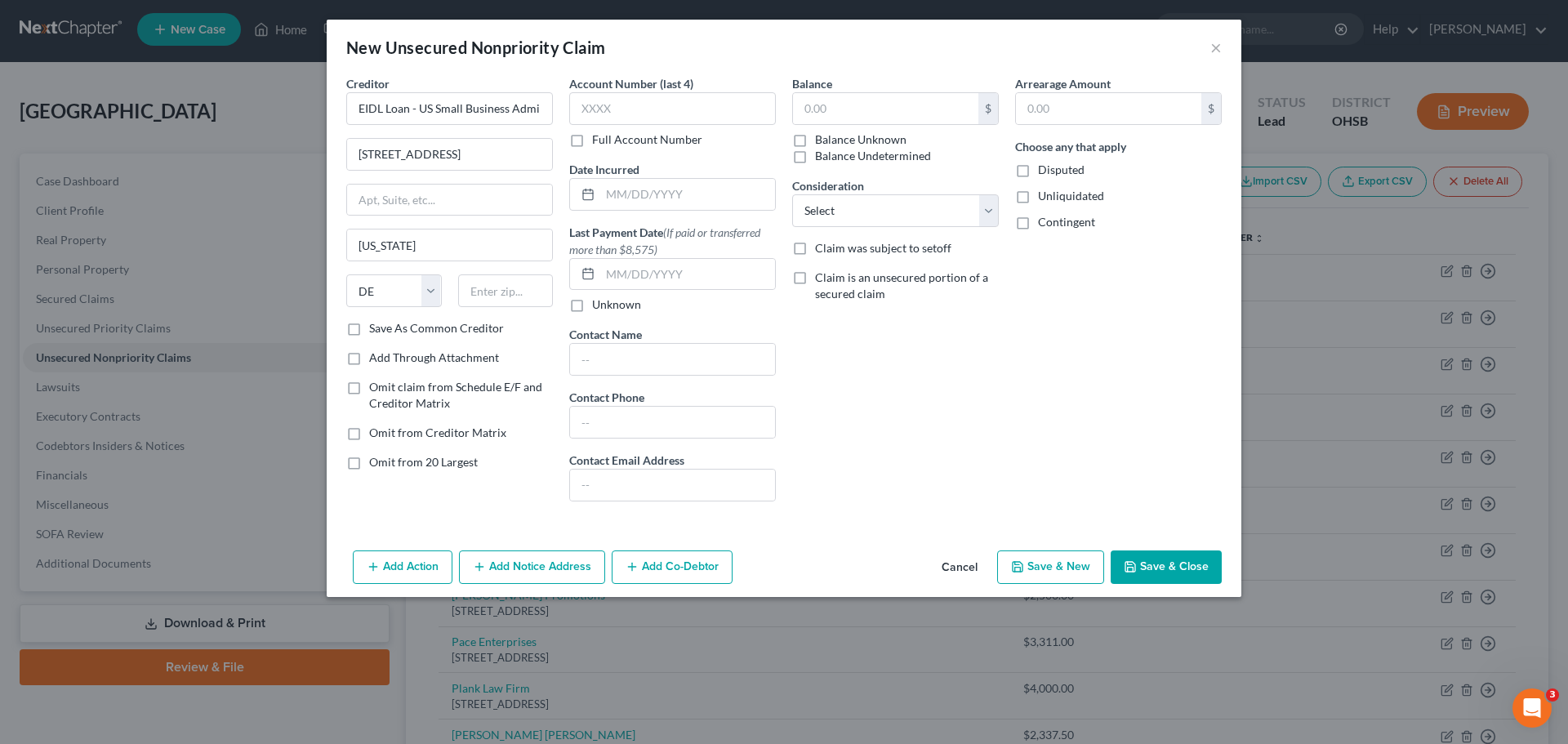
click at [444, 285] on div "State [US_STATE] AK AR AZ CA CO CT DE DC [GEOGRAPHIC_DATA] [GEOGRAPHIC_DATA] GU…" at bounding box center [394, 290] width 112 height 32
click at [437, 287] on select "State [US_STATE] AK AR AZ CA CO CT DE DC [GEOGRAPHIC_DATA] [GEOGRAPHIC_DATA] GU…" at bounding box center [394, 290] width 96 height 32
select select "8"
click at [346, 274] on select "State [US_STATE] AK AR AZ CA CO CT DE DC [GEOGRAPHIC_DATA] [GEOGRAPHIC_DATA] GU…" at bounding box center [394, 290] width 96 height 32
click at [469, 302] on input "text" at bounding box center [506, 290] width 96 height 32
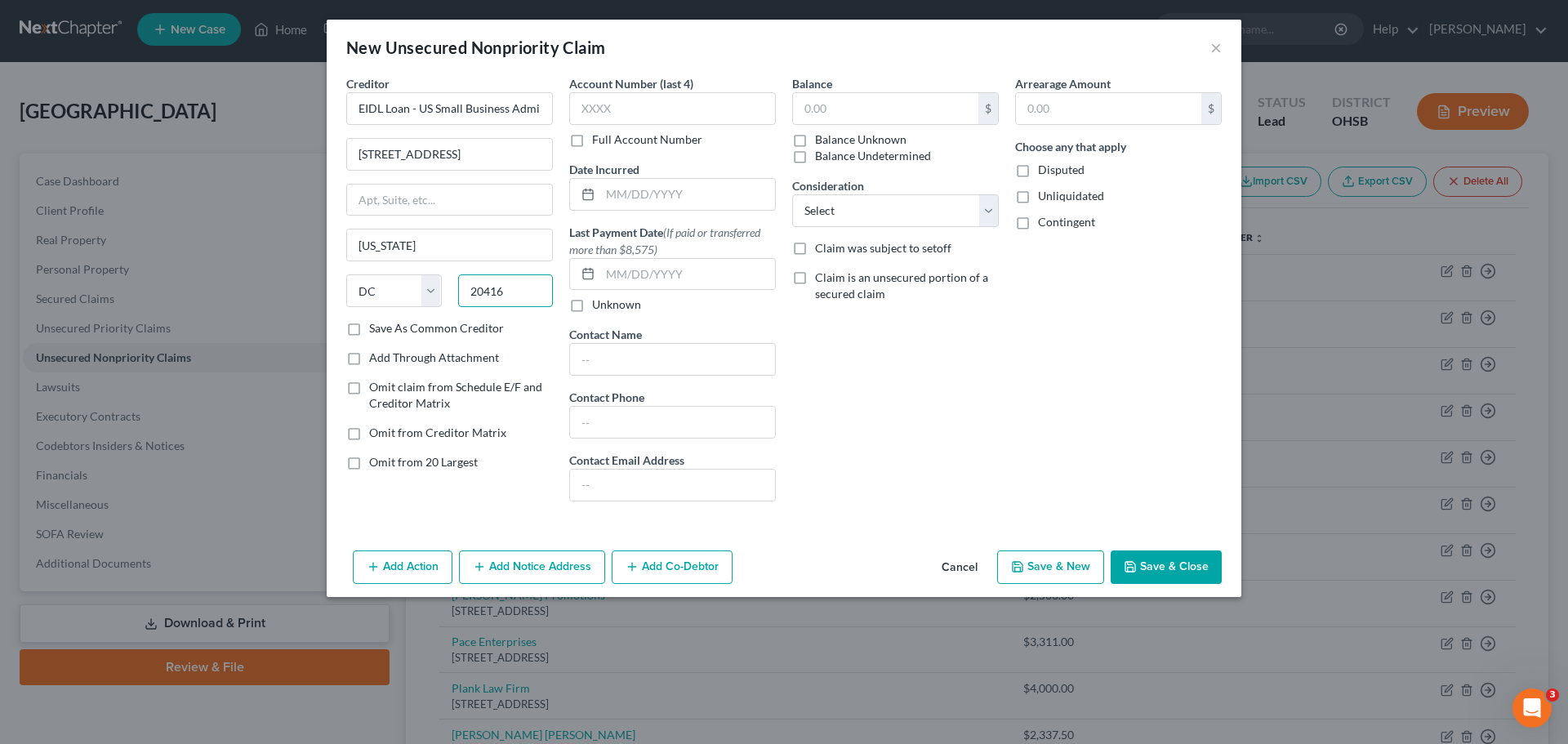
type input "20416"
click at [848, 88] on div "Balance $ Balance Unknown Balance Undetermined $ Balance Unknown" at bounding box center [895, 119] width 206 height 89
click at [839, 115] on input "text" at bounding box center [885, 109] width 186 height 31
click at [1033, 556] on button "Save & New" at bounding box center [1051, 567] width 107 height 34
type input "2,000,000.00"
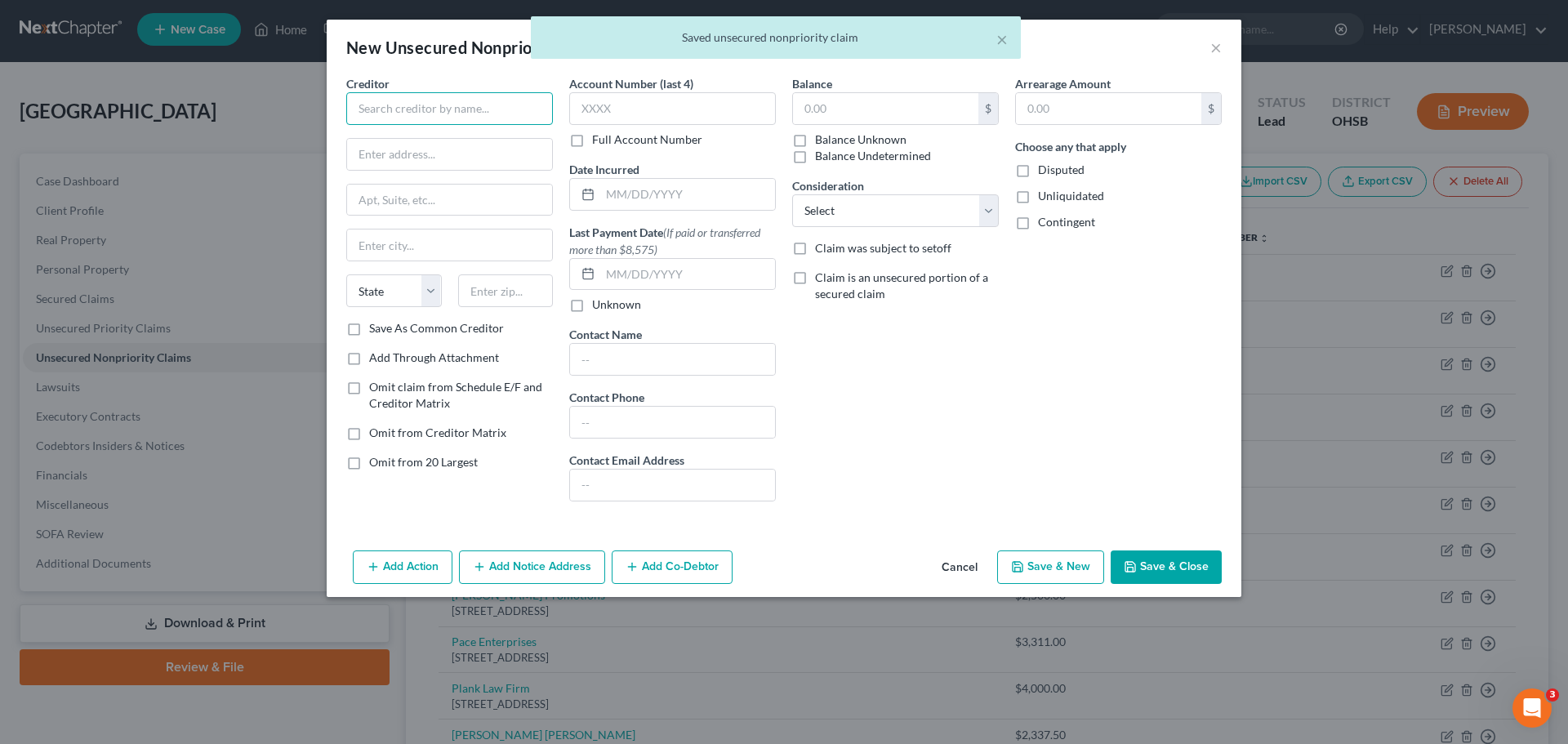
click at [497, 98] on input "text" at bounding box center [449, 108] width 206 height 32
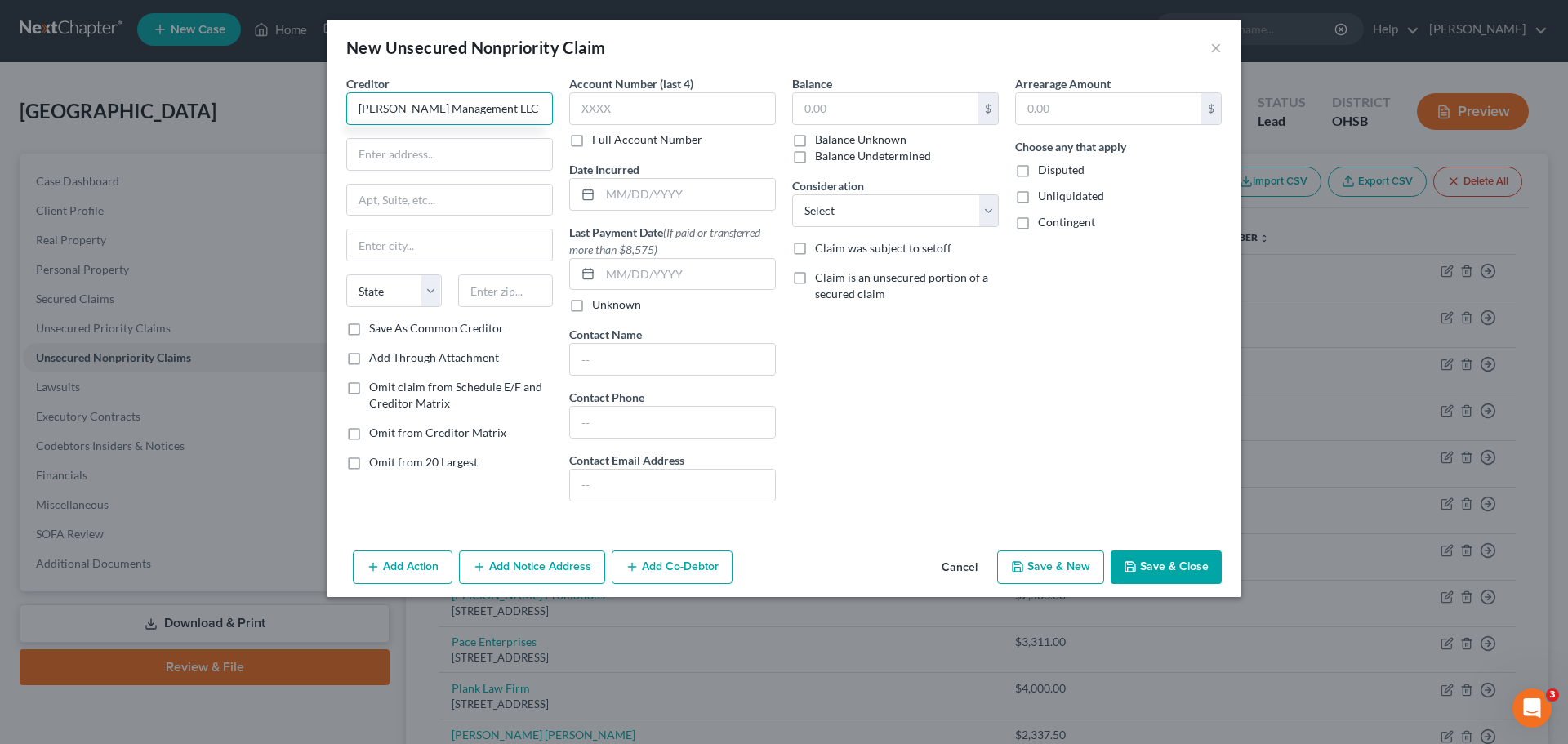
type input "[PERSON_NAME] Management LLC"
type input "1374 [PERSON_NAME]"
type input "[PERSON_NAME]"
select select "23"
type input "48083"
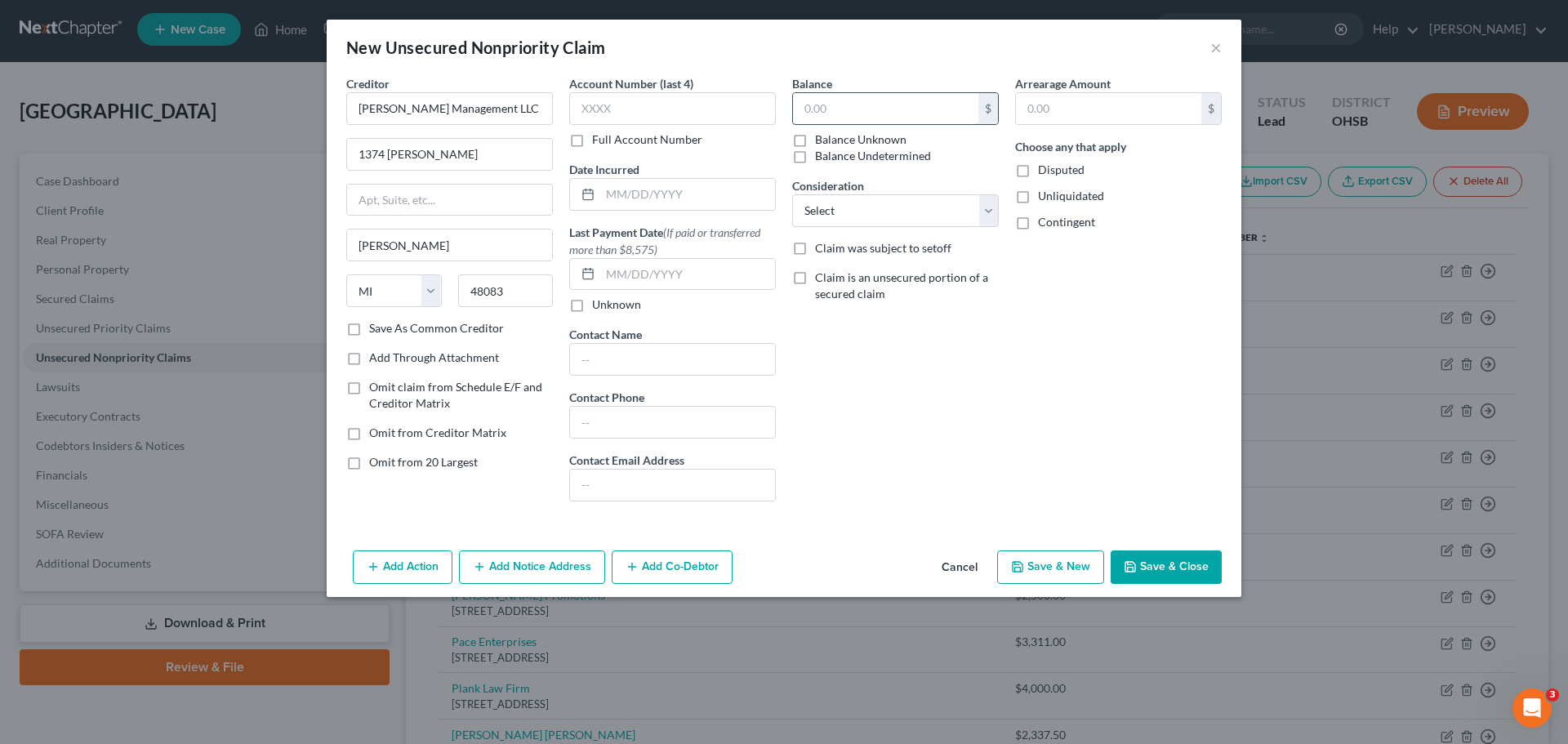
click at [863, 105] on input "text" at bounding box center [885, 109] width 186 height 31
click at [1058, 555] on button "Save & New" at bounding box center [1051, 567] width 107 height 34
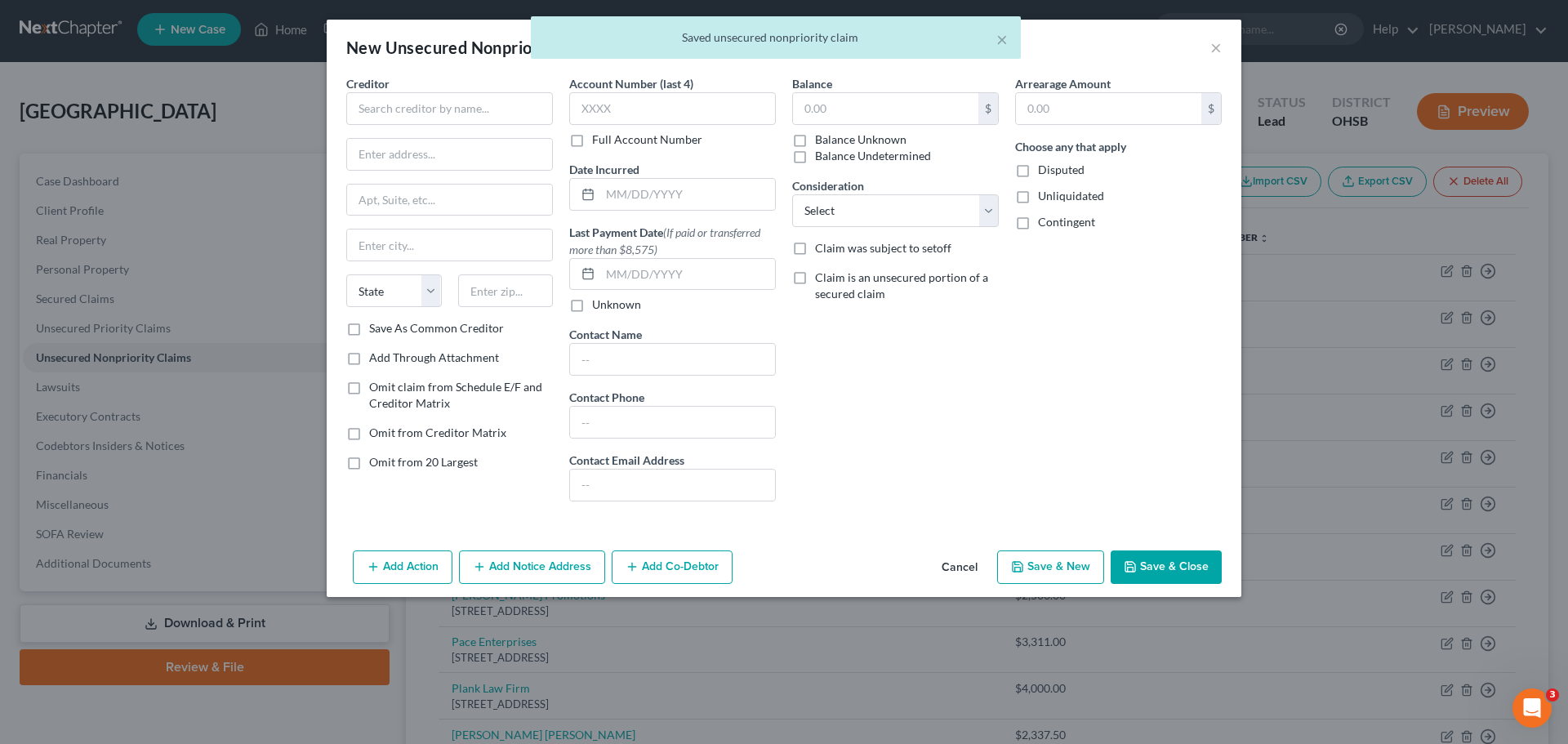
type input "60,000.00"
click at [370, 99] on input "text" at bounding box center [449, 108] width 206 height 32
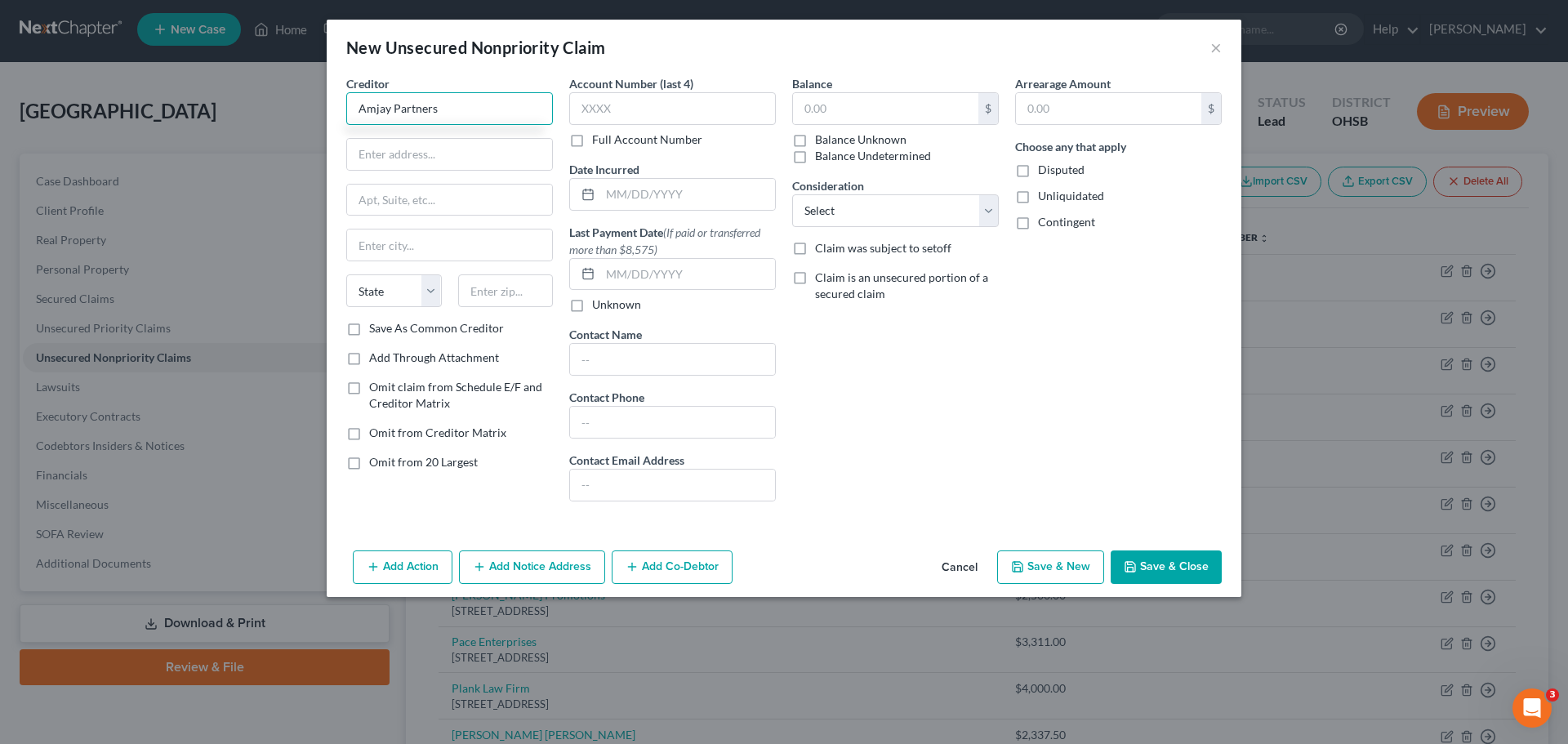
type input "Amjay Partners"
type input "1374 [PERSON_NAME]"
type input "[PERSON_NAME]"
click at [394, 291] on select "State [US_STATE] AK AR AZ CA CO CT DE DC [GEOGRAPHIC_DATA] [GEOGRAPHIC_DATA] GU…" at bounding box center [394, 290] width 96 height 32
select select "23"
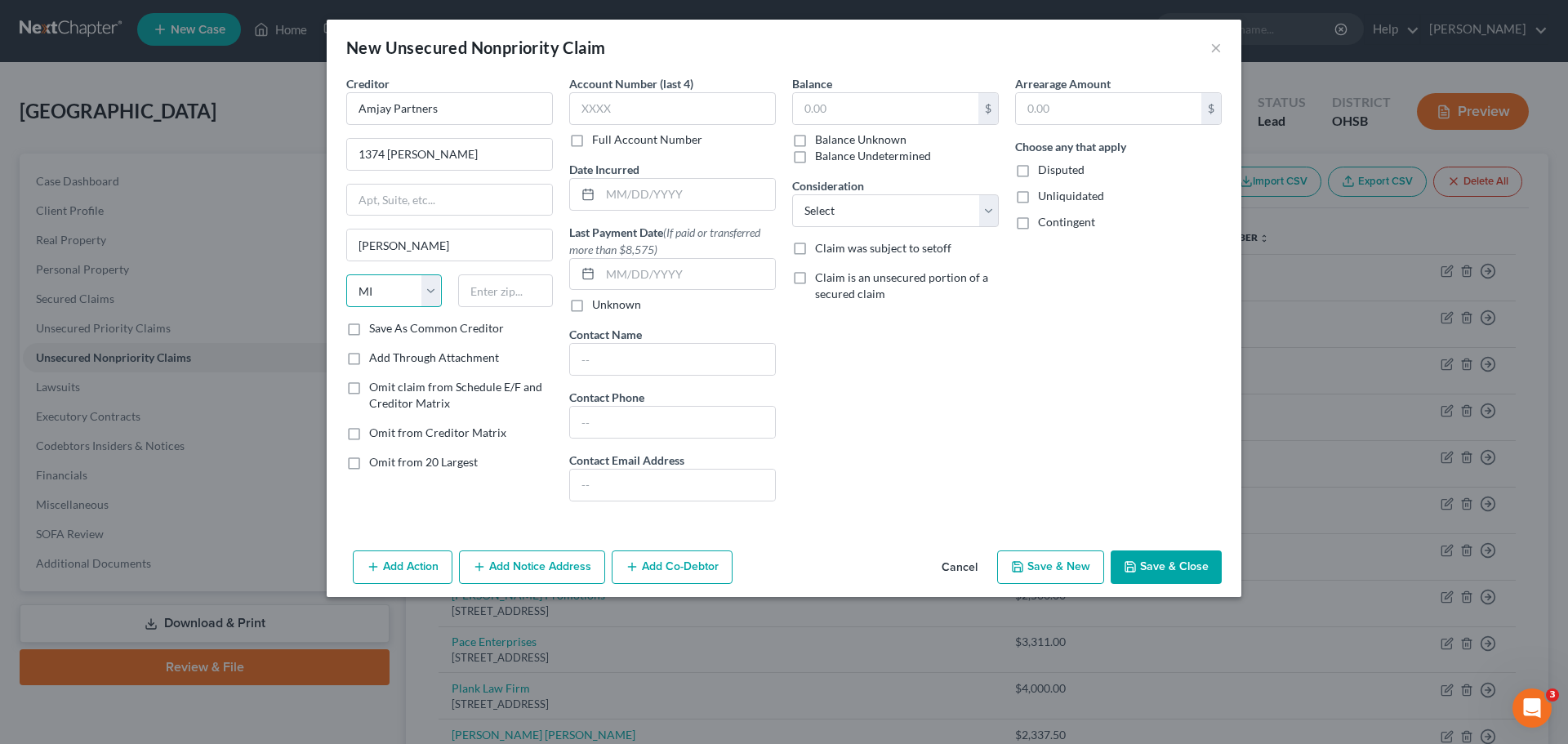
click at [346, 274] on select "State [US_STATE] AK AR AZ CA CO CT DE DC [GEOGRAPHIC_DATA] [GEOGRAPHIC_DATA] GU…" at bounding box center [394, 290] width 96 height 32
click at [503, 292] on input "text" at bounding box center [506, 290] width 96 height 32
type input "48083"
click at [855, 107] on input "text" at bounding box center [885, 109] width 186 height 31
type input "36,808.30"
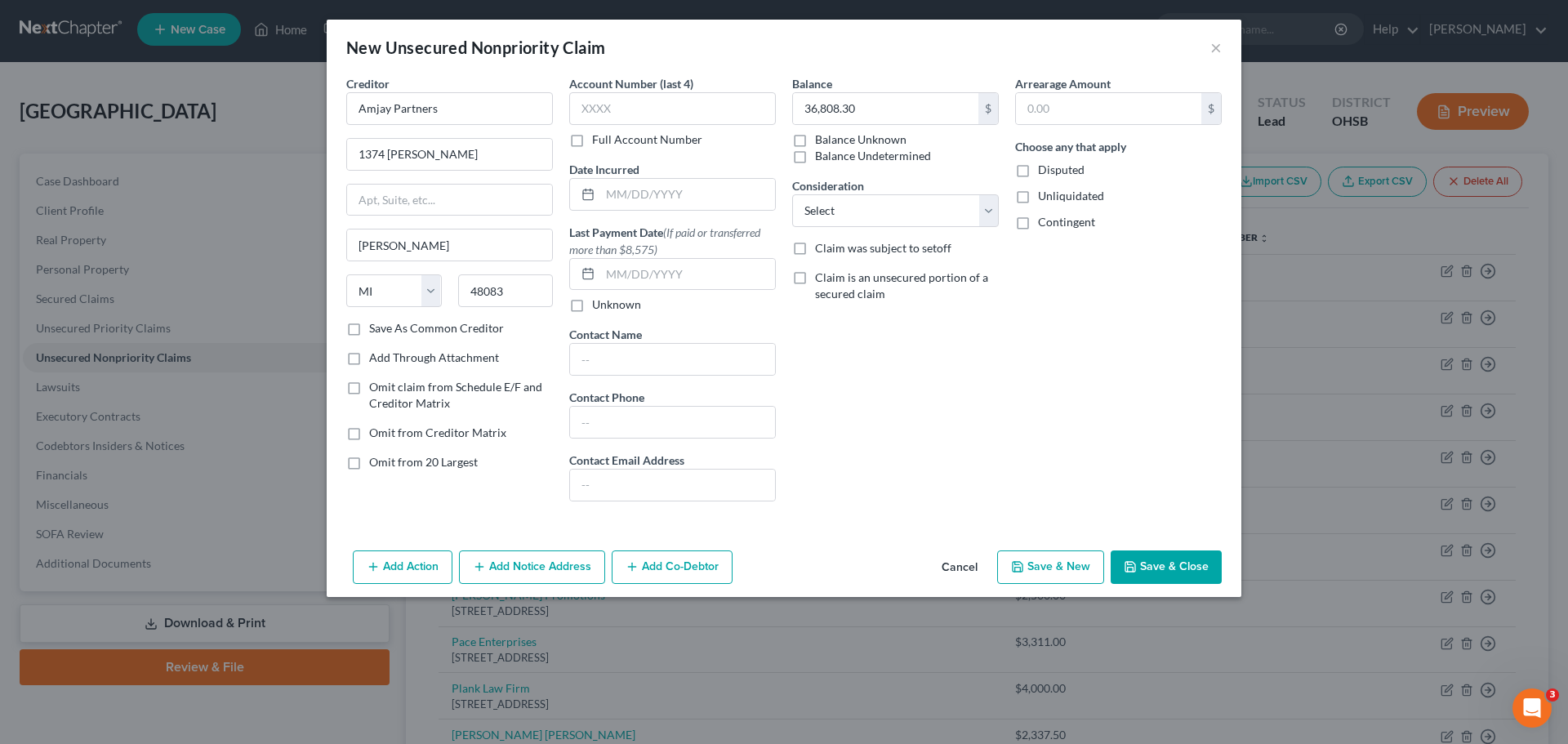
click at [1058, 565] on button "Save & New" at bounding box center [1051, 567] width 107 height 34
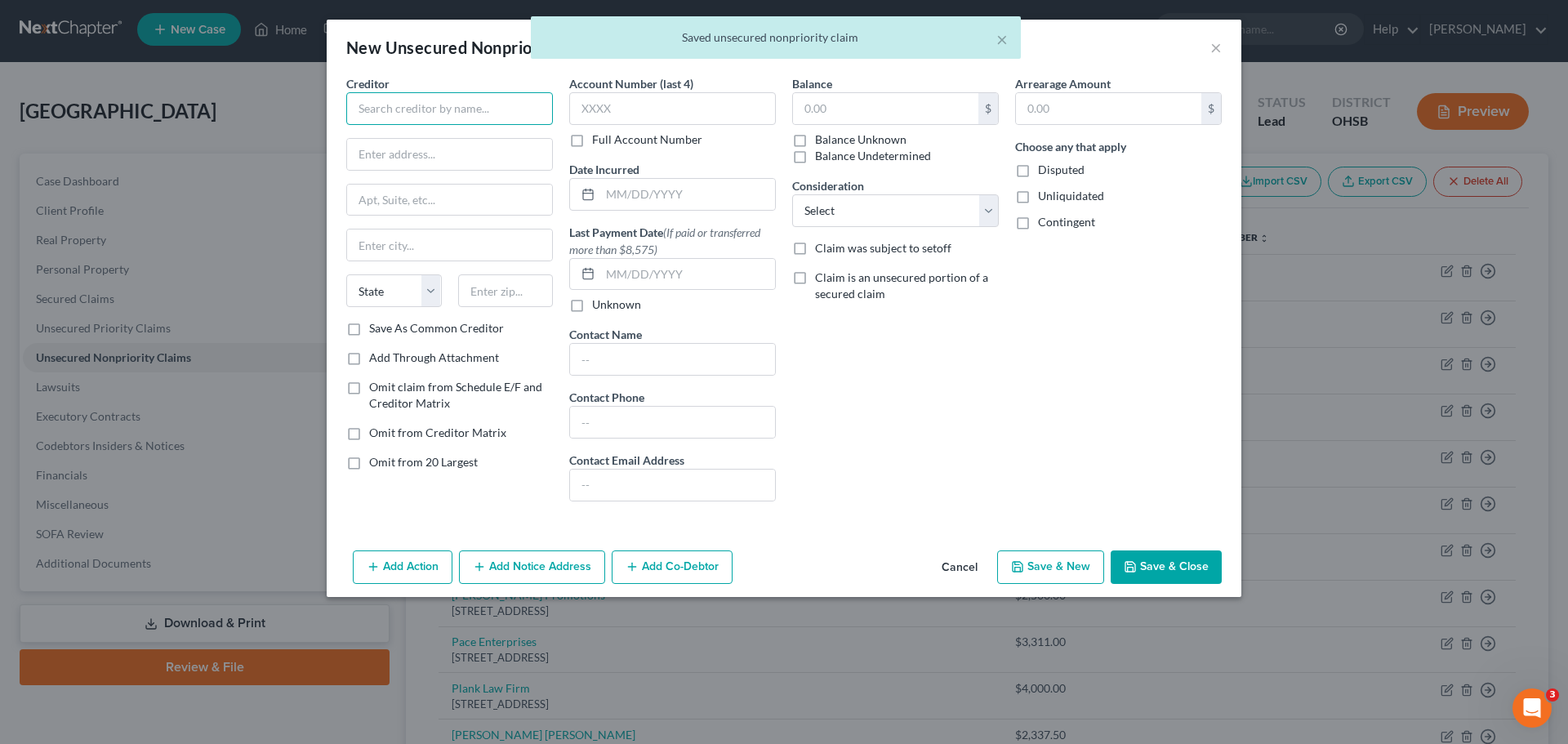
click at [393, 97] on input "text" at bounding box center [449, 108] width 206 height 32
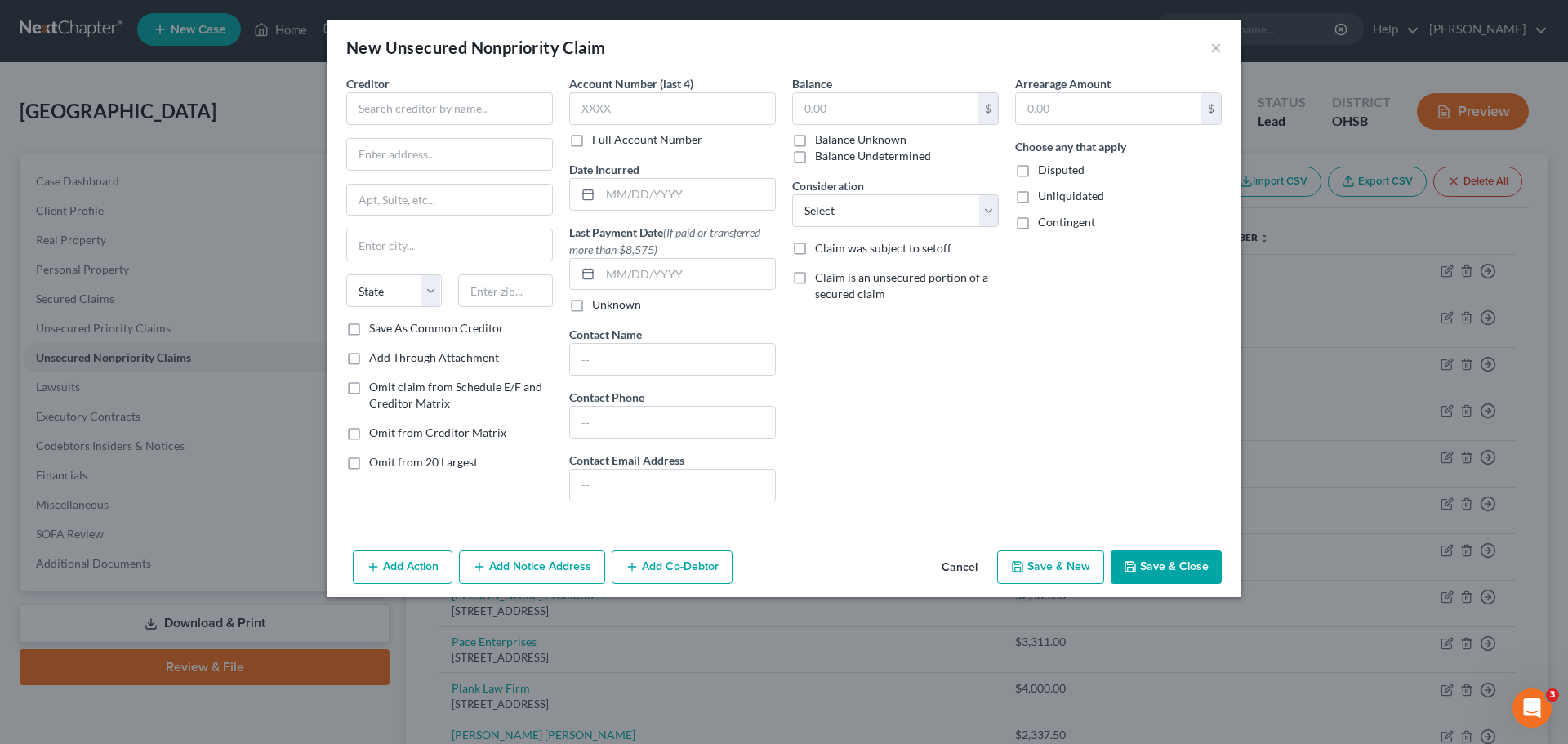
click at [411, 86] on div "Creditor *" at bounding box center [449, 99] width 206 height 50
click at [408, 105] on input "text" at bounding box center [449, 108] width 206 height 32
type input "[US_STATE] Casualty Co."
click at [414, 148] on input "text" at bounding box center [449, 154] width 205 height 31
type input "[STREET_ADDRESS]"
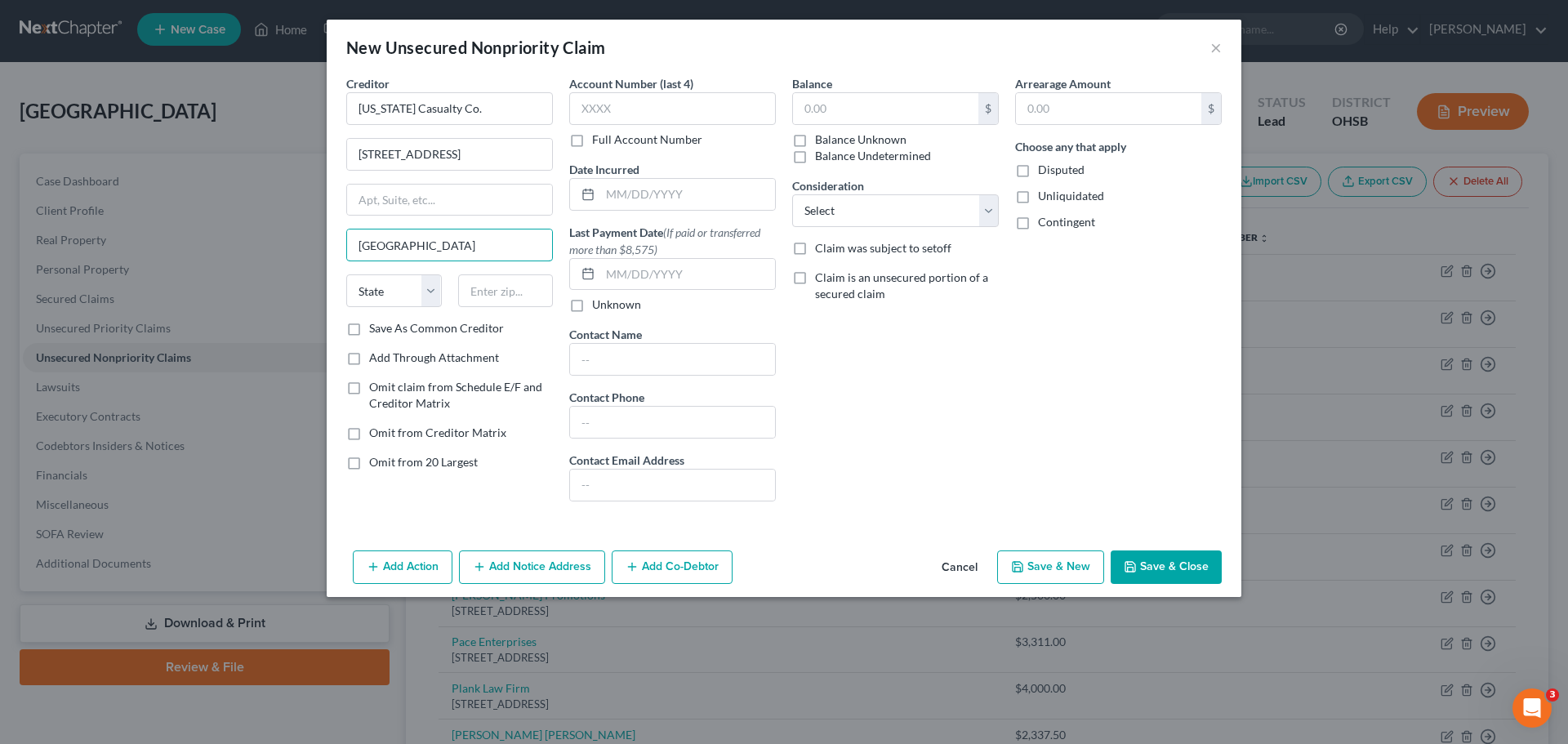
type input "[GEOGRAPHIC_DATA]"
select select "14"
type input "41201"
type input "[PERSON_NAME]"
select select "18"
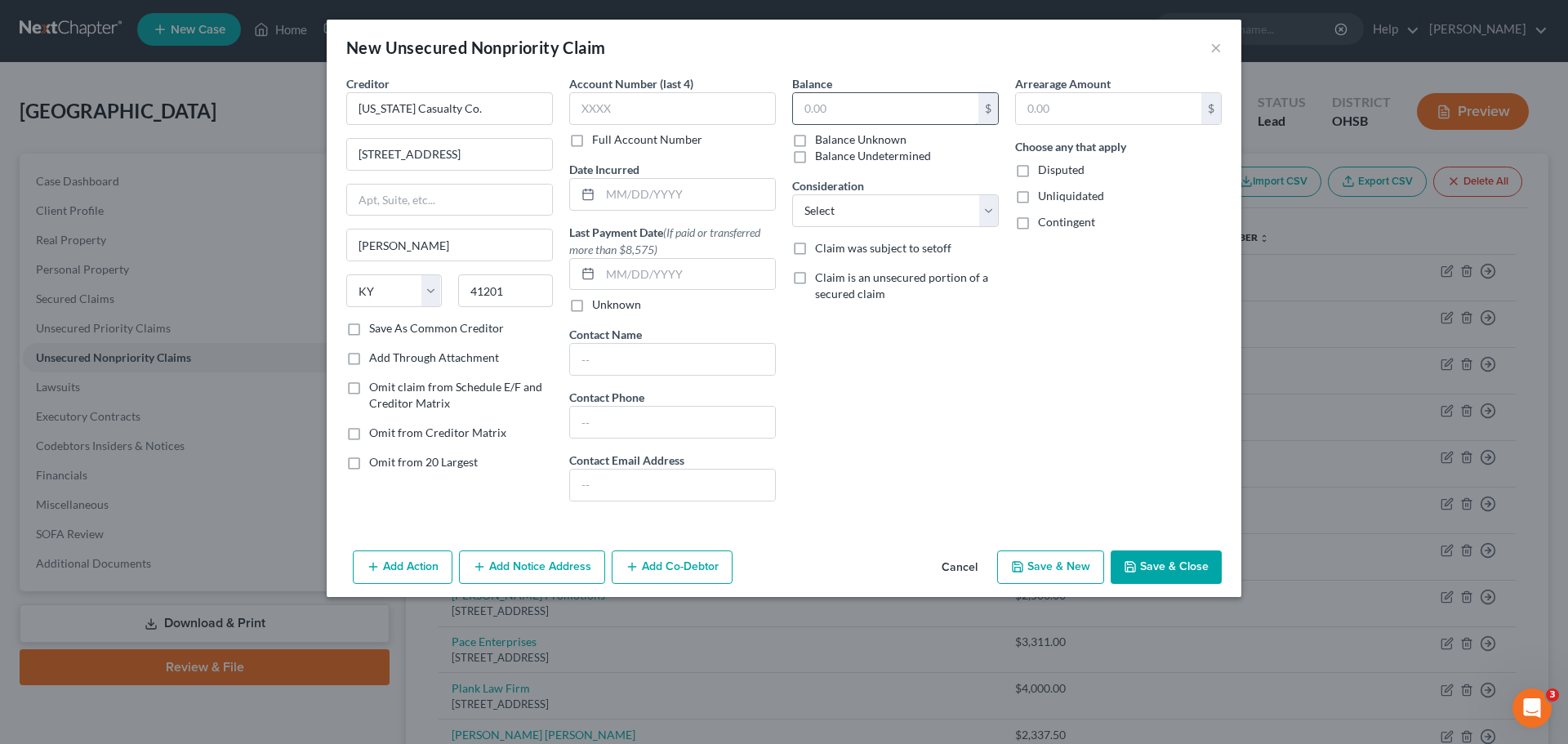
click at [874, 109] on input "text" at bounding box center [885, 109] width 186 height 31
type input "30,588.90"
click at [1036, 553] on button "Save & New" at bounding box center [1051, 567] width 107 height 34
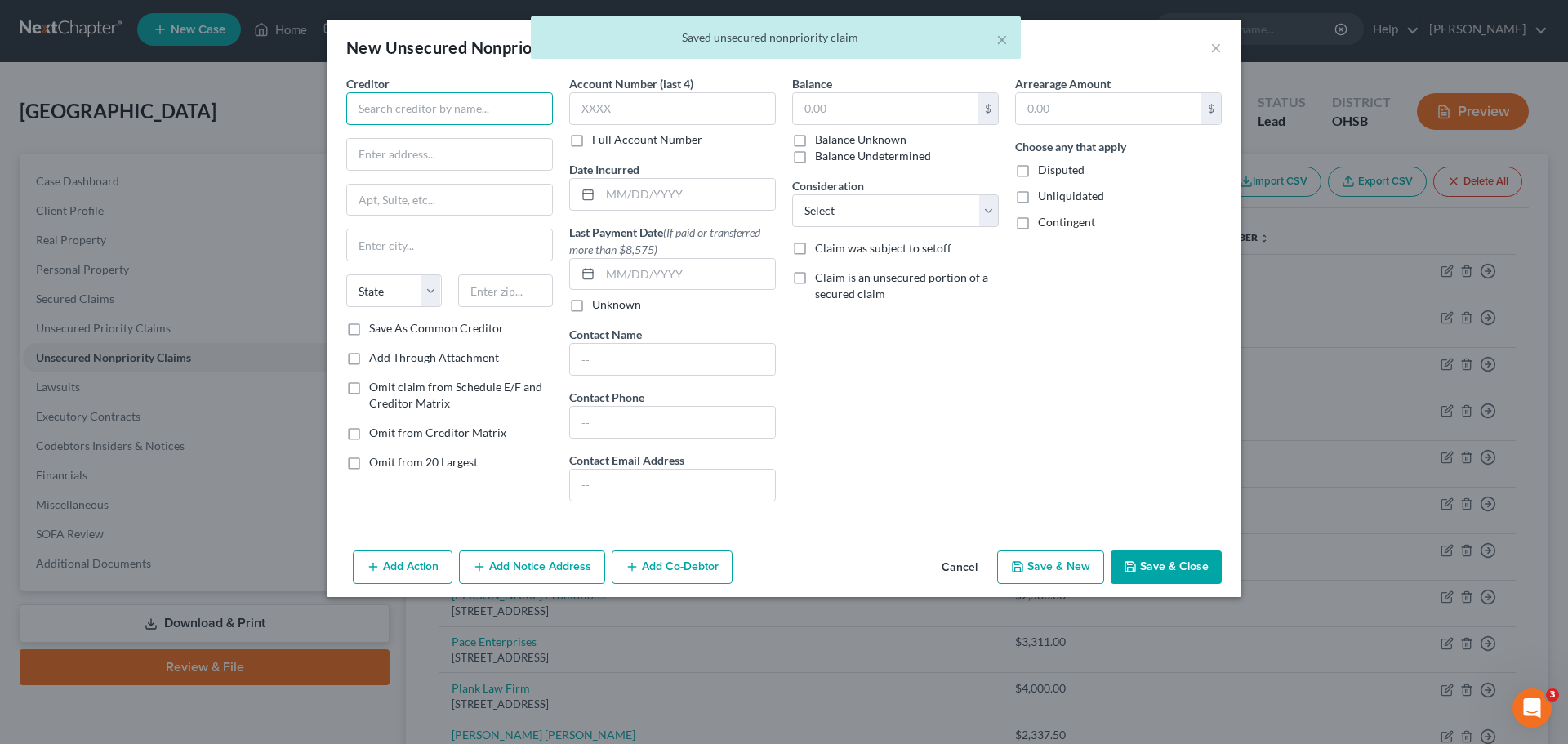
click at [426, 103] on input "text" at bounding box center [449, 108] width 206 height 32
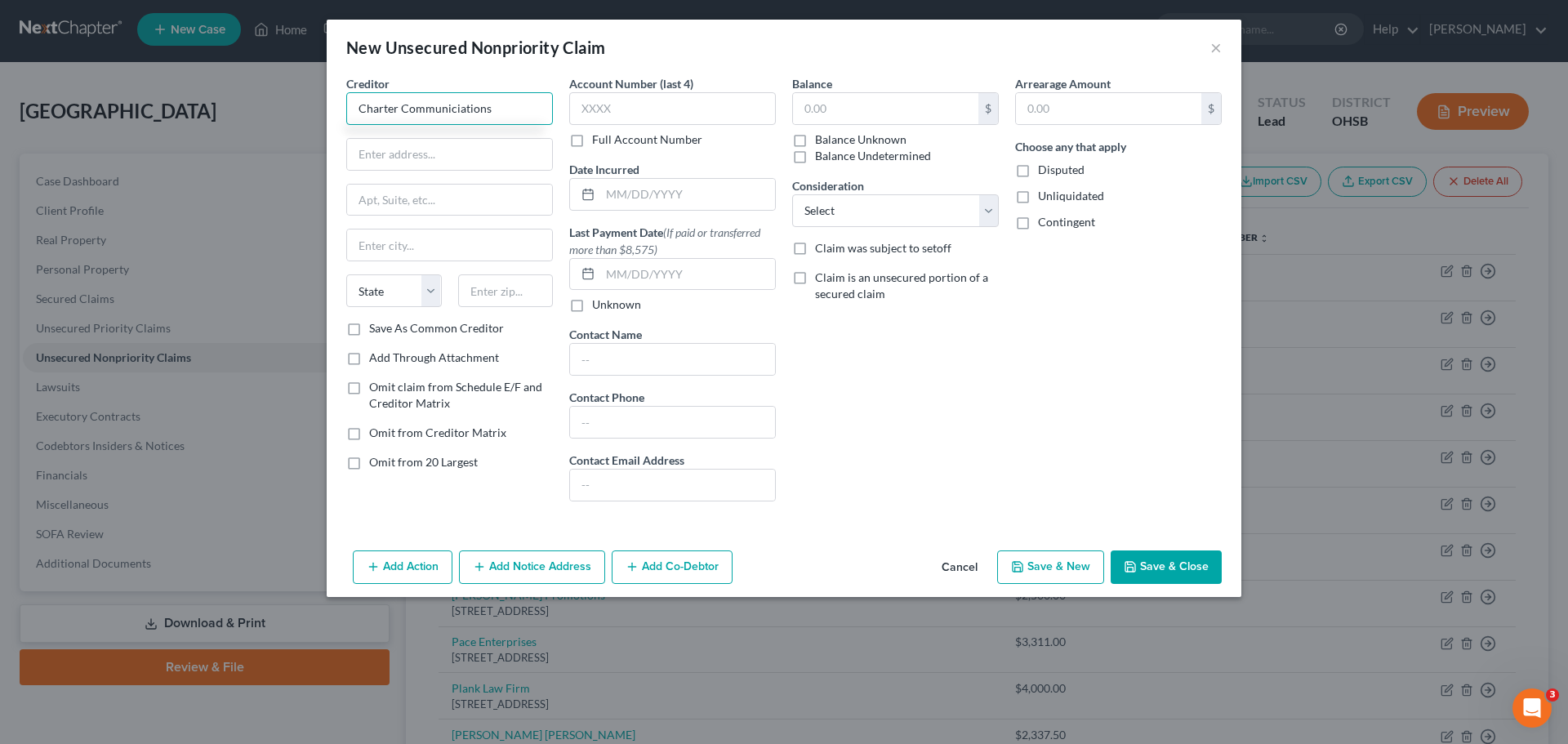
type input "Charter Communiciations"
type input "[STREET_ADDRESS][US_STATE]"
type input "[GEOGRAPHIC_DATA]"
select select "6"
type input "06901"
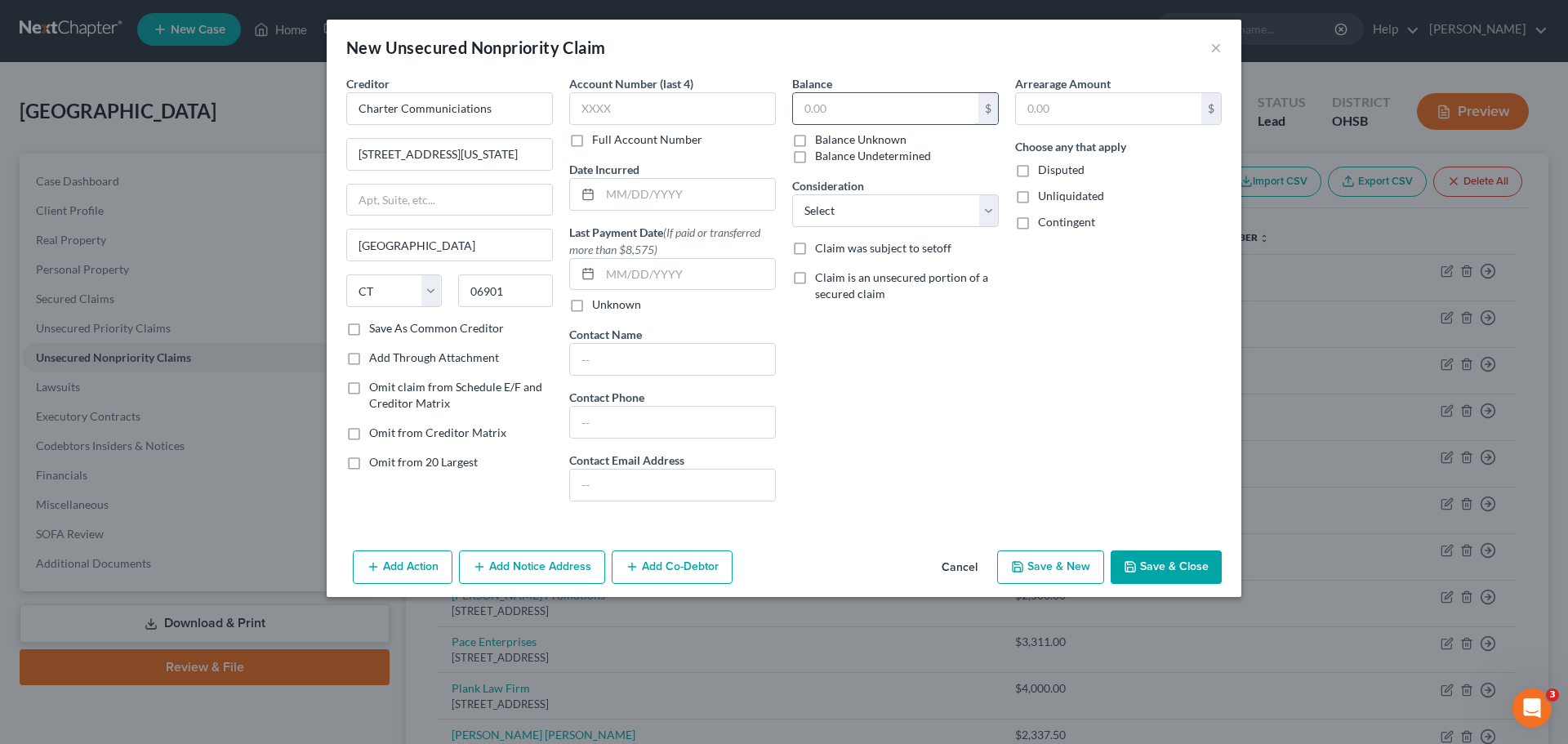
click at [818, 110] on input "text" at bounding box center [885, 109] width 186 height 31
click at [1098, 557] on button "Save & New" at bounding box center [1051, 567] width 107 height 34
type input "0.00"
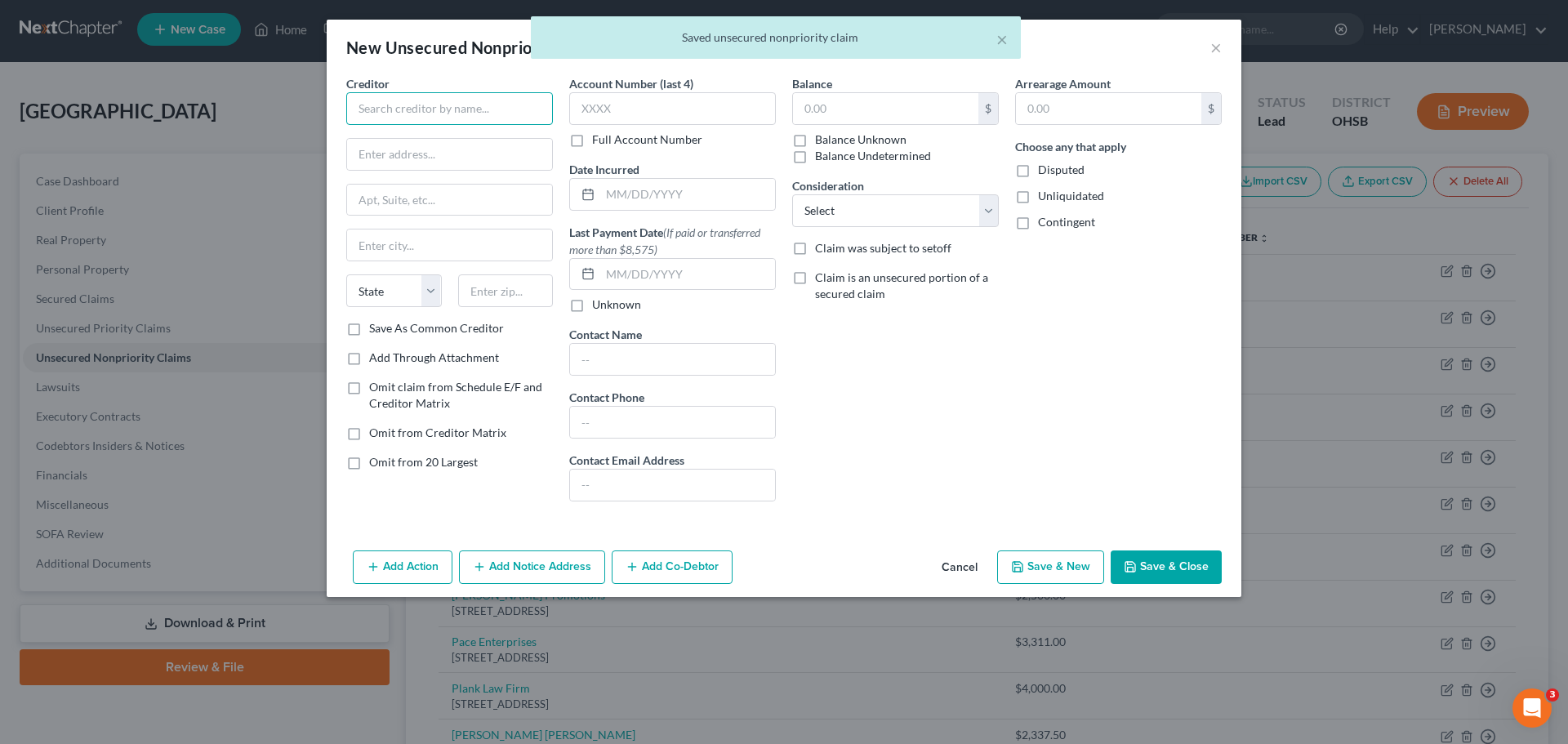
click at [396, 105] on input "text" at bounding box center [449, 108] width 206 height 32
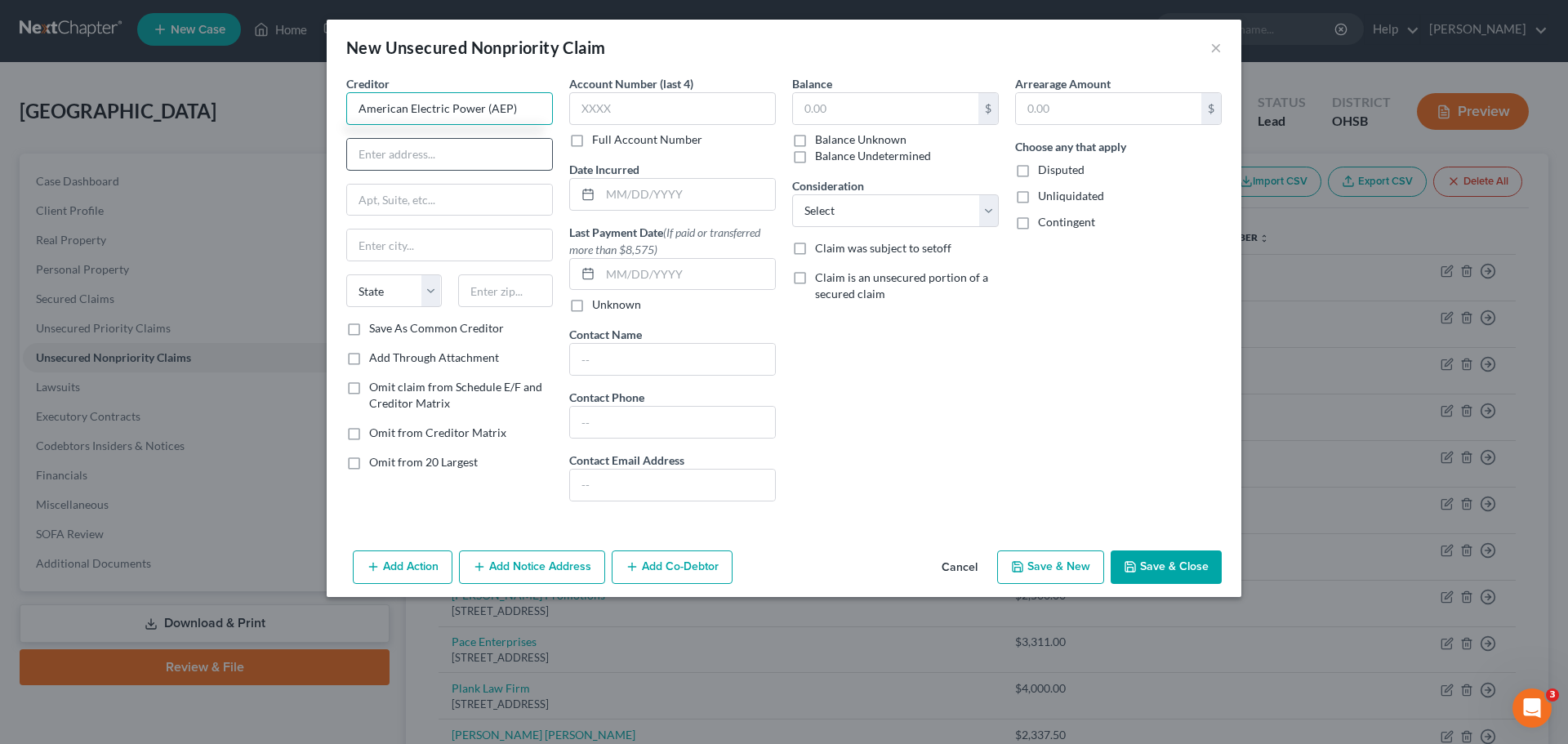
type input "American Electric Power (AEP)"
click at [496, 152] on input "text" at bounding box center [449, 154] width 205 height 31
type input "[STREET_ADDRESS]"
type input "Columbus"
select select "36"
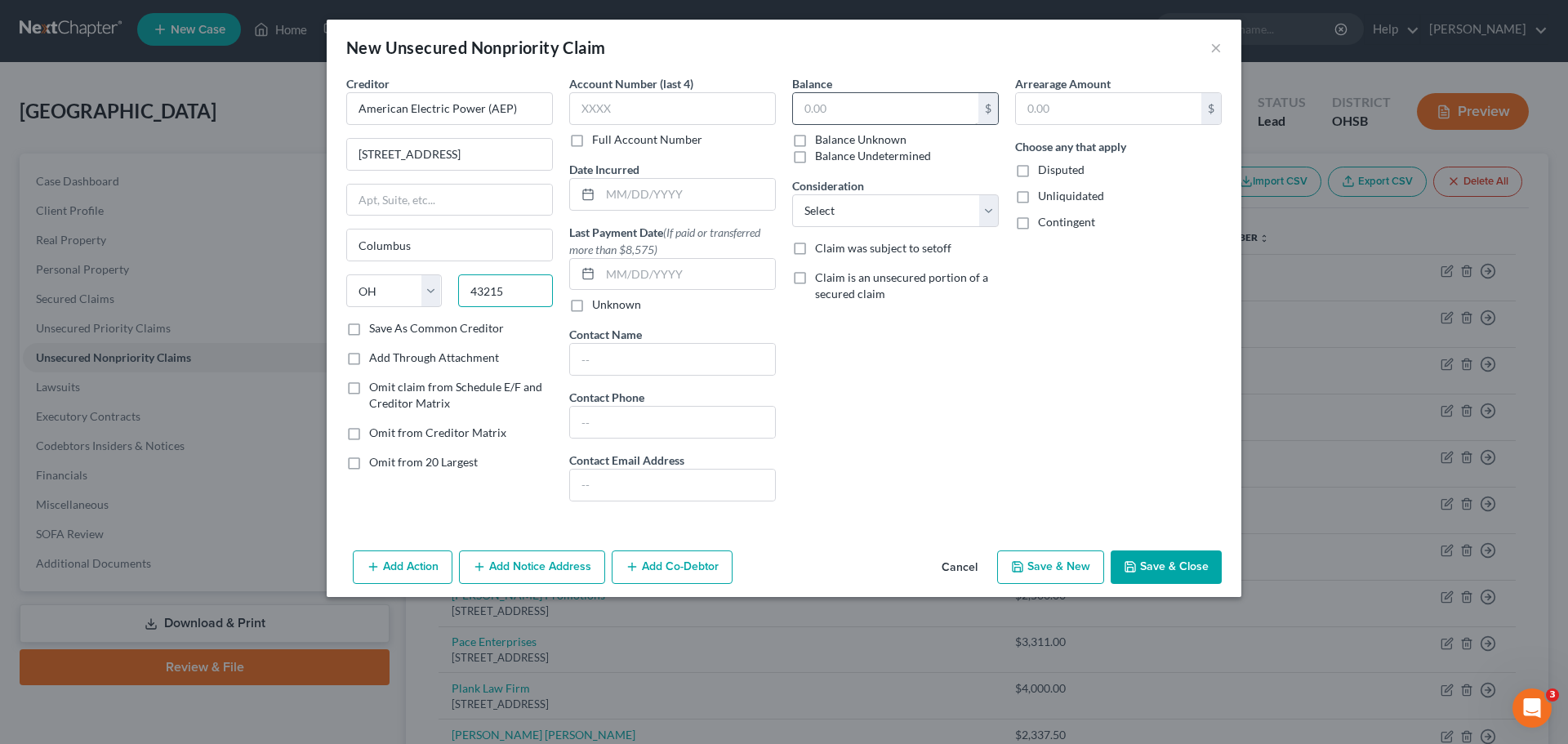
type input "43215"
click at [878, 118] on input "text" at bounding box center [885, 109] width 186 height 31
type input "10,409.14"
click at [1044, 574] on button "Save & New" at bounding box center [1051, 567] width 107 height 34
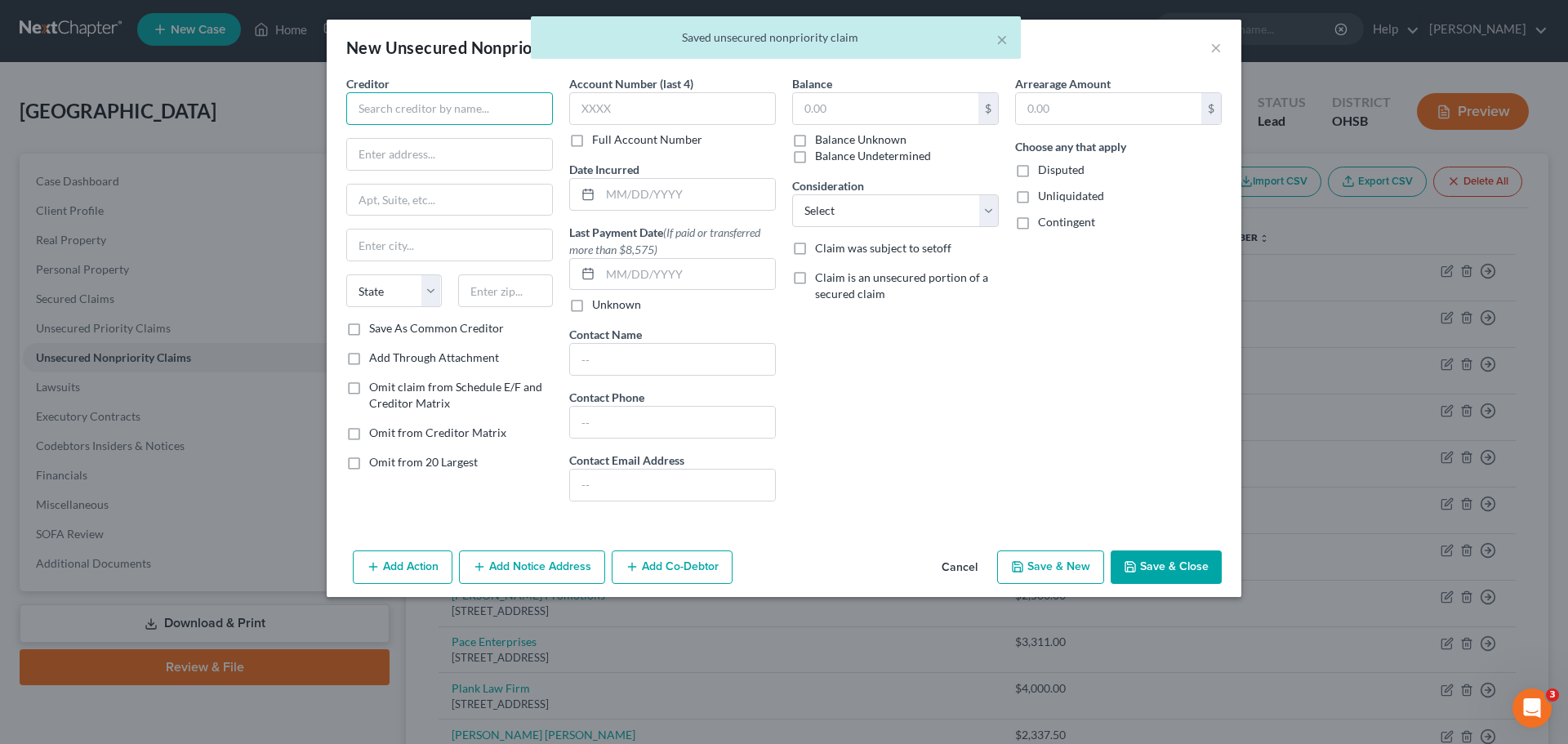
click at [385, 100] on input "text" at bounding box center [449, 108] width 206 height 32
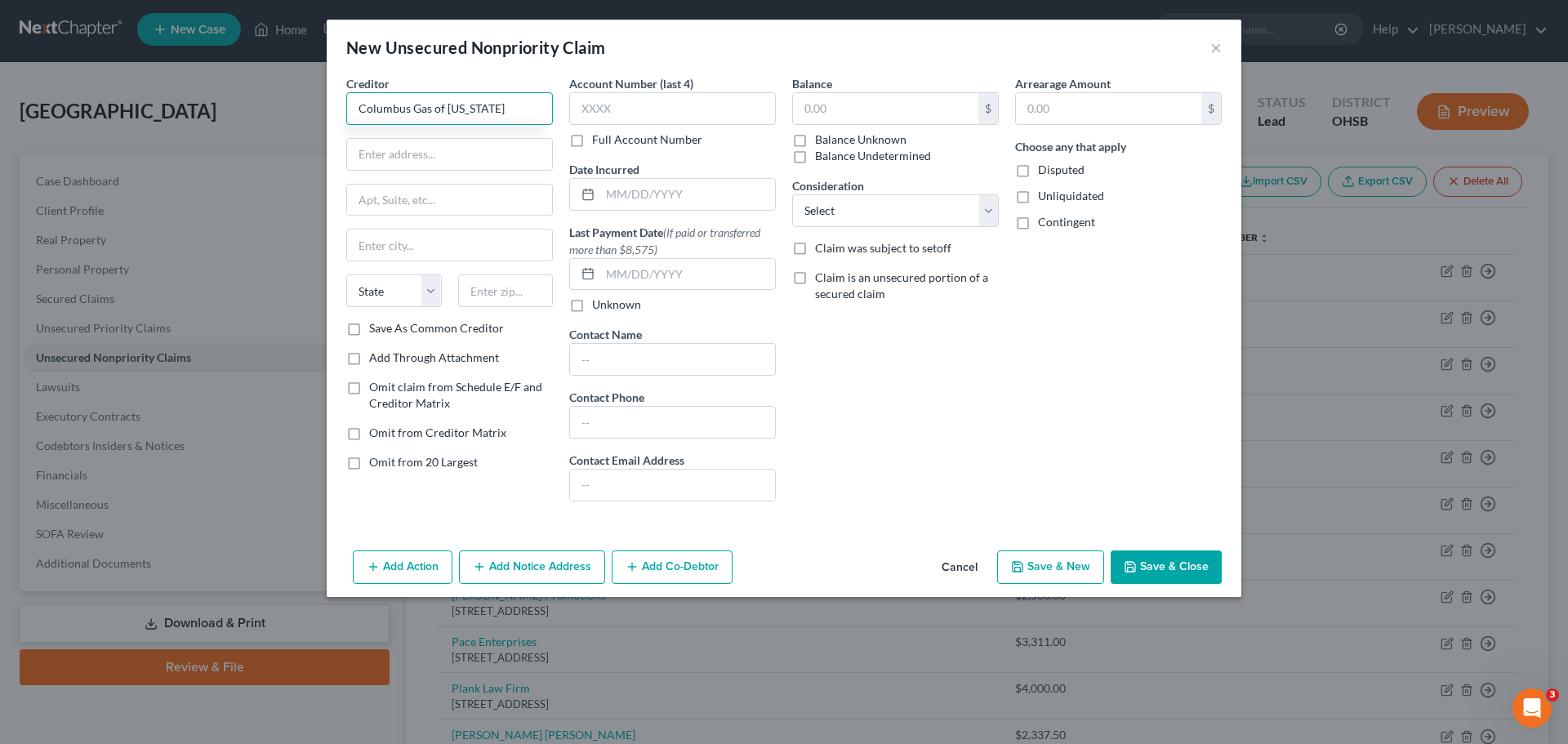
type input "Columbus Gas of [US_STATE]"
click at [430, 157] on input "text" at bounding box center [449, 154] width 205 height 31
type input "PO BOX 117"
type input "Columbus"
select select "36"
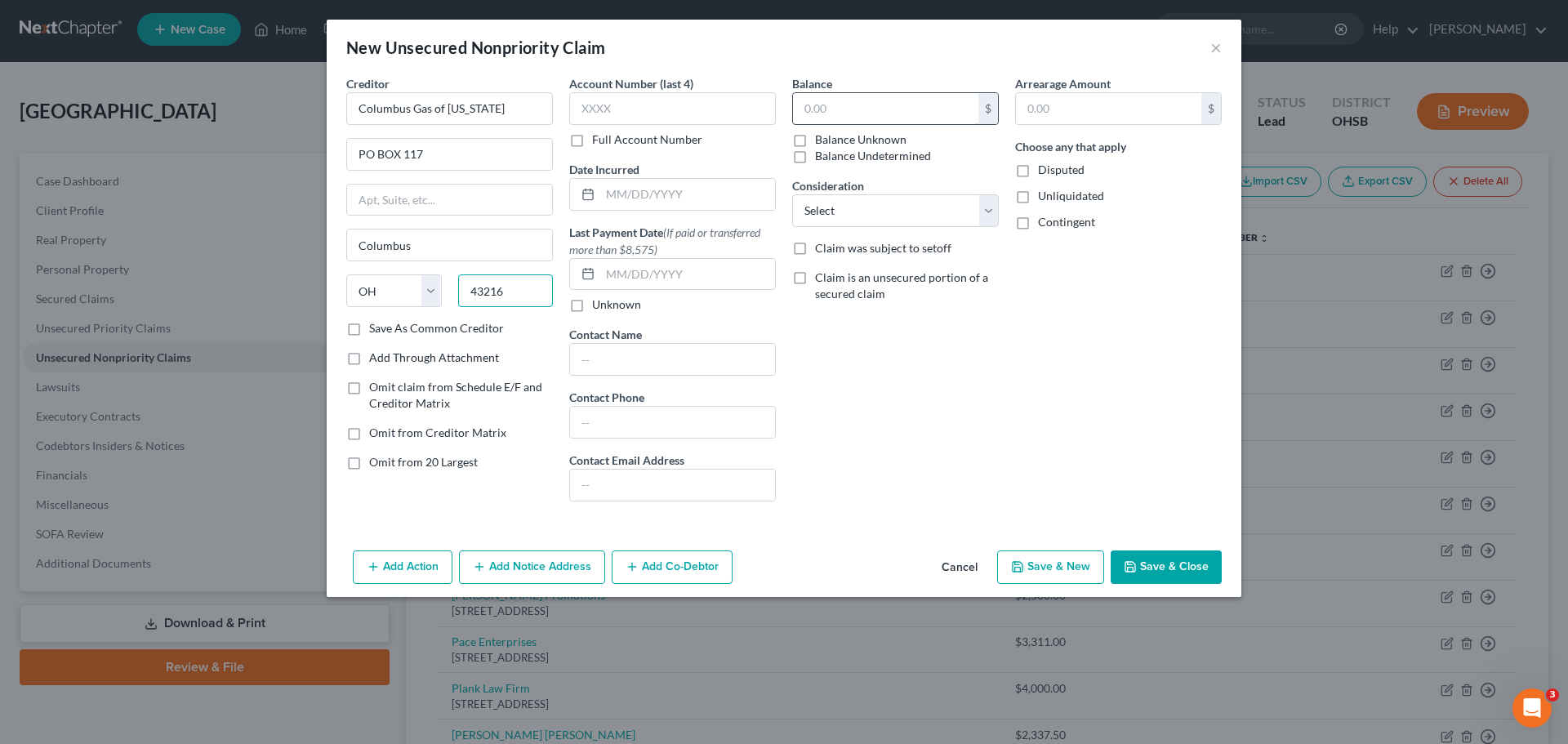
type input "43216"
click at [889, 109] on input "text" at bounding box center [885, 109] width 186 height 31
type input "395.62"
click at [1037, 554] on button "Save & New" at bounding box center [1051, 567] width 107 height 34
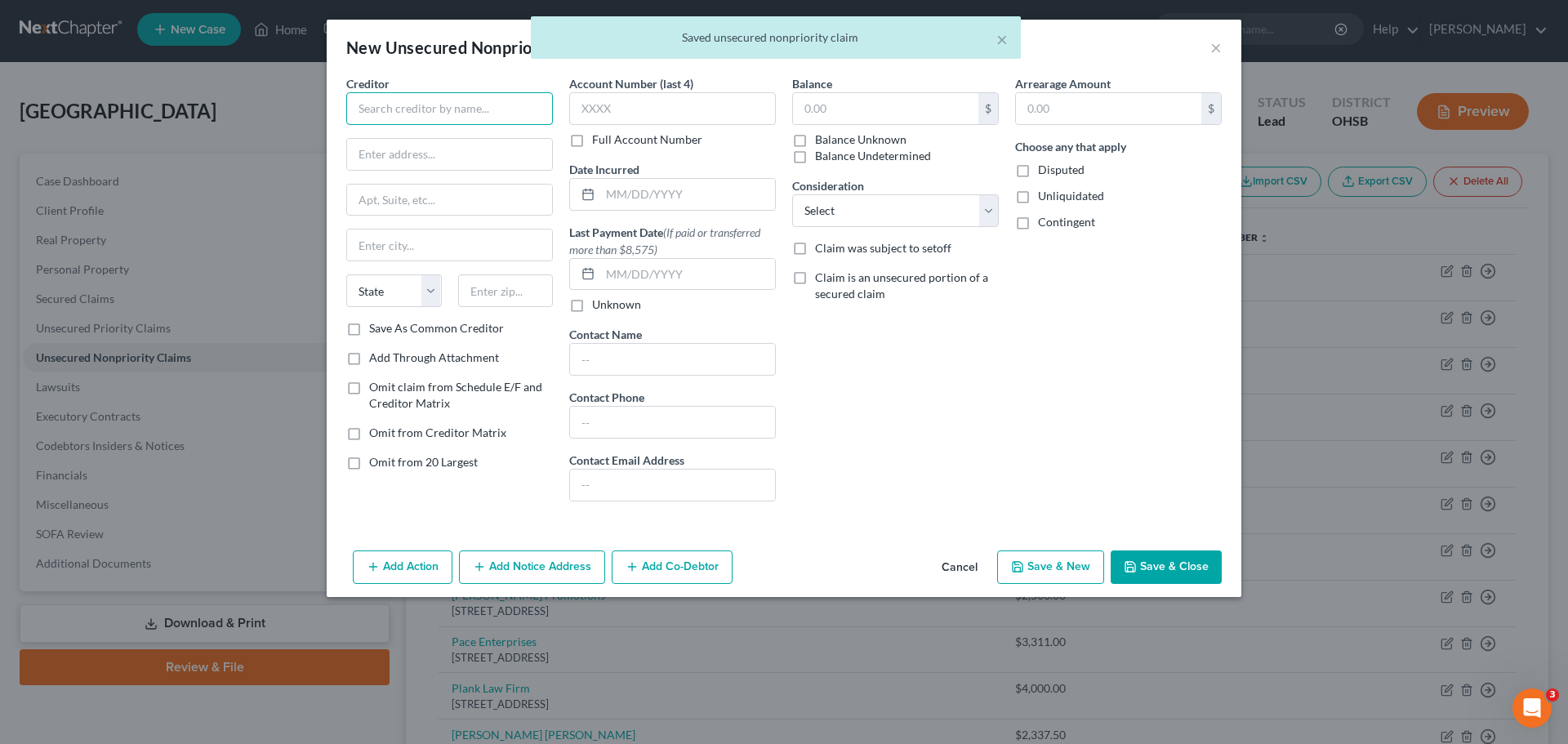
click at [448, 108] on input "text" at bounding box center [449, 108] width 206 height 32
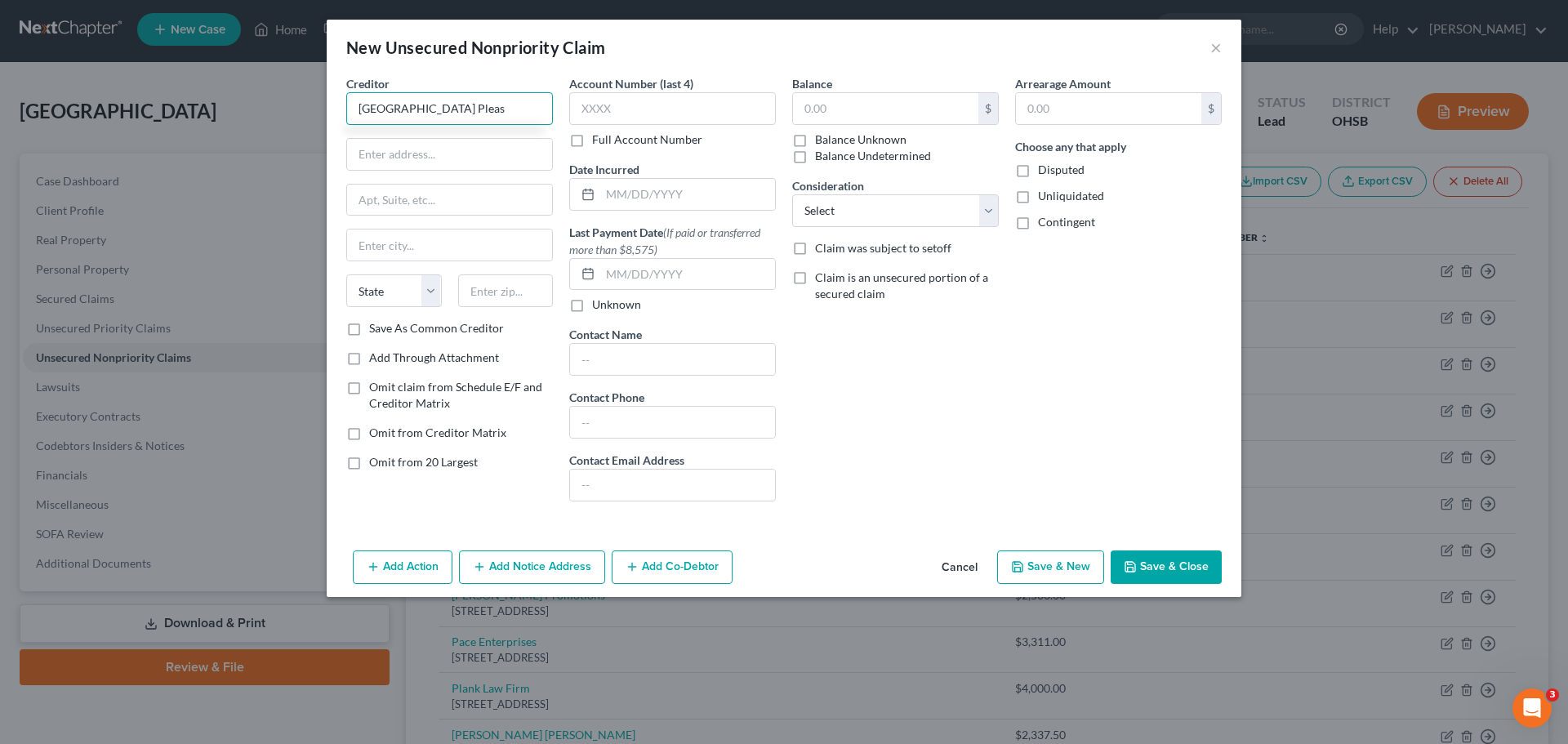
type input "[GEOGRAPHIC_DATA] Pleas"
type input "[STREET_ADDRESS]"
type input "Columbus"
select select "36"
type input "43215"
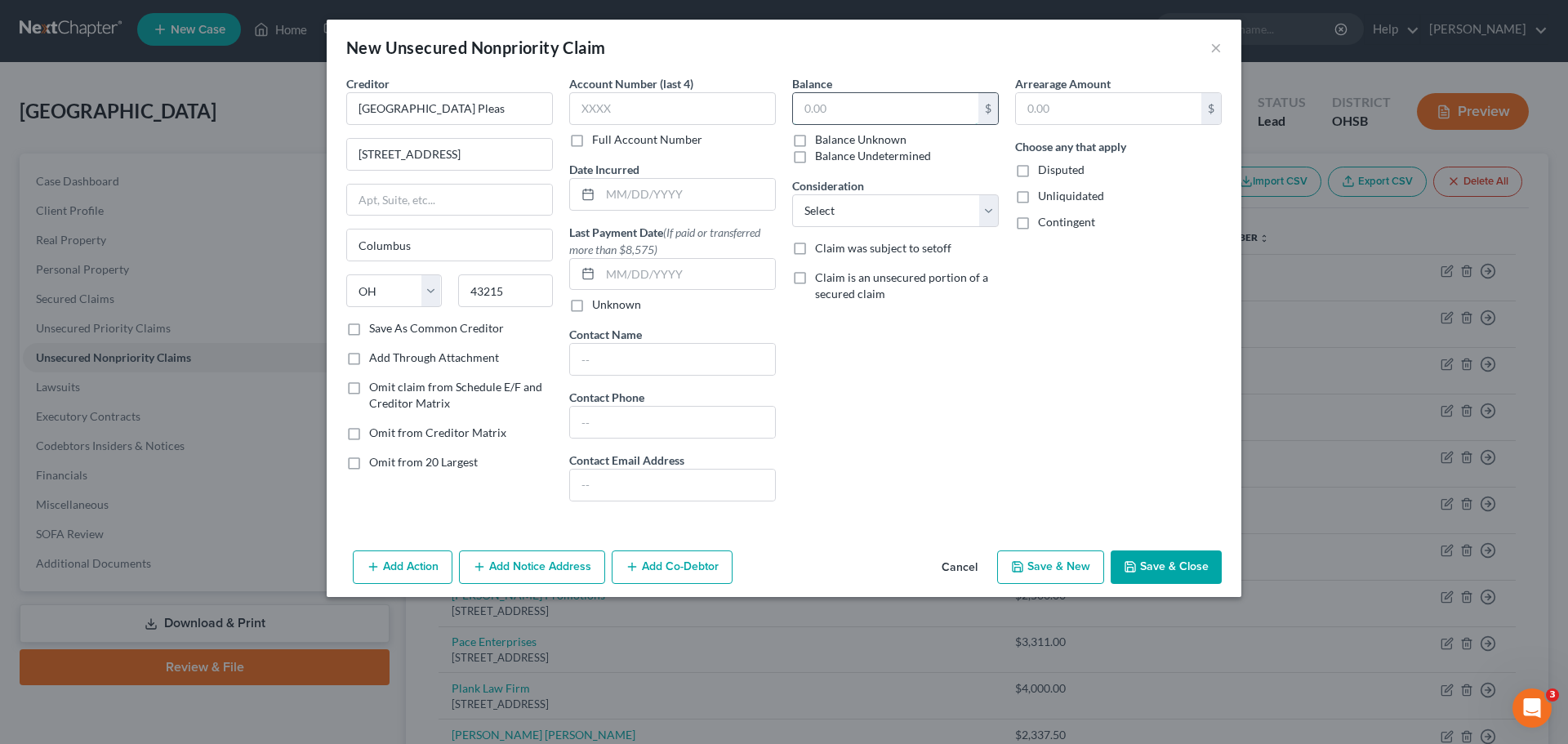
click at [874, 113] on input "text" at bounding box center [885, 109] width 186 height 31
click at [1098, 84] on label "Arrearage Amount" at bounding box center [1063, 84] width 96 height 17
drag, startPoint x: 1092, startPoint y: 103, endPoint x: 1083, endPoint y: 99, distance: 9.8
click at [1092, 103] on input "text" at bounding box center [1108, 109] width 186 height 31
click at [1027, 565] on button "Save & New" at bounding box center [1051, 567] width 107 height 34
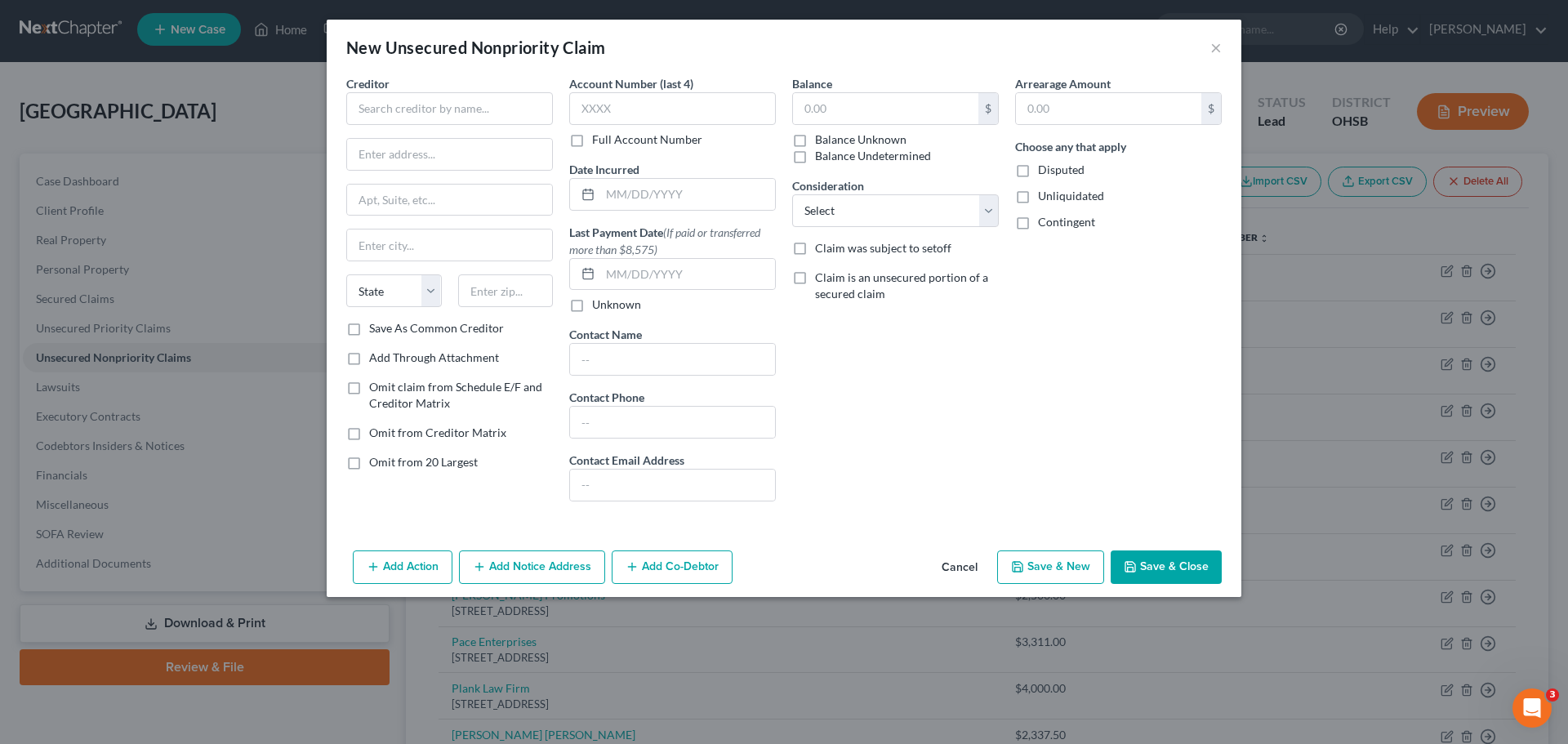
click at [445, 85] on div "Creditor *" at bounding box center [449, 99] width 206 height 50
click at [435, 108] on input "text" at bounding box center [449, 108] width 206 height 32
type input "The United States District Court - Southern Dist. of [US_STATE]"
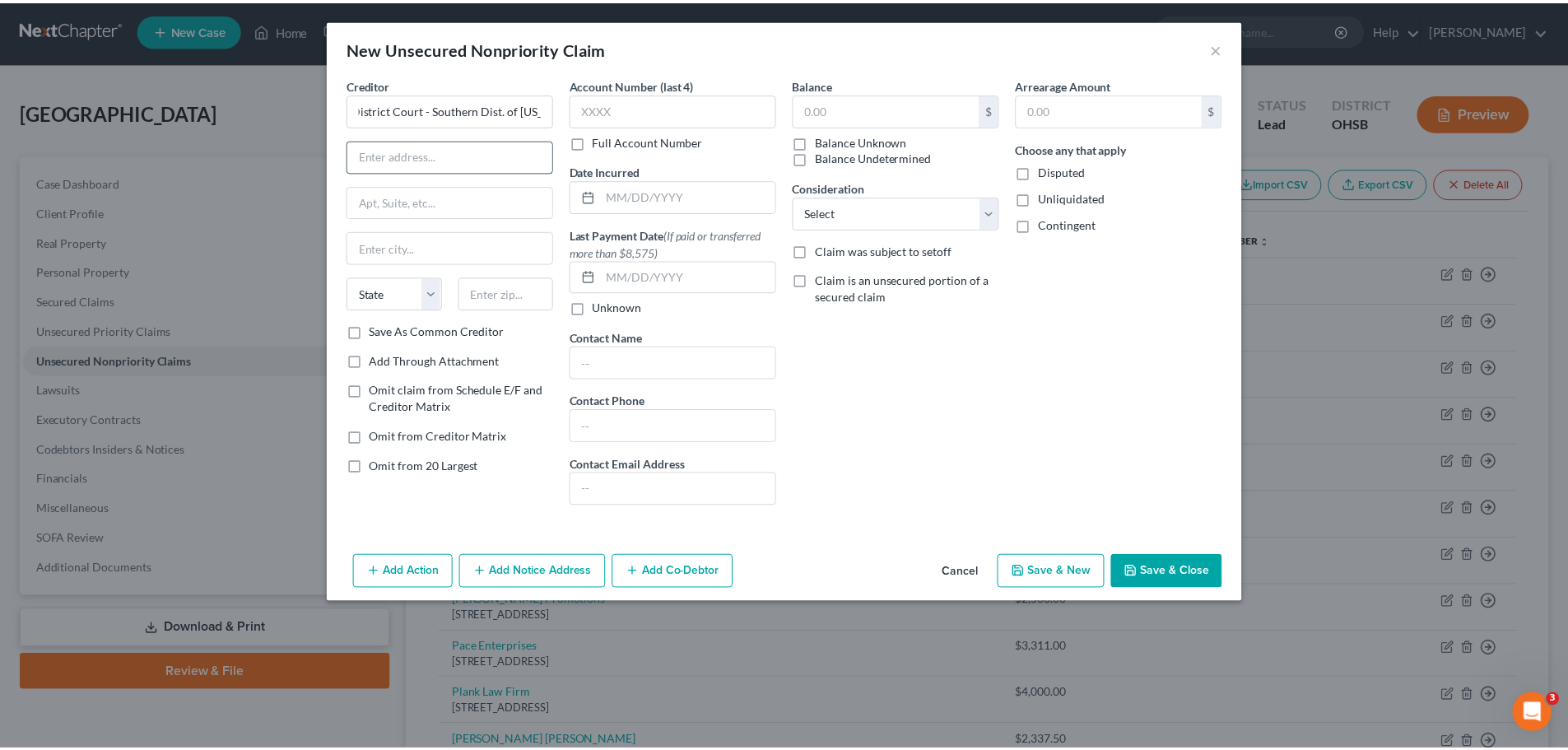
scroll to position [0, 0]
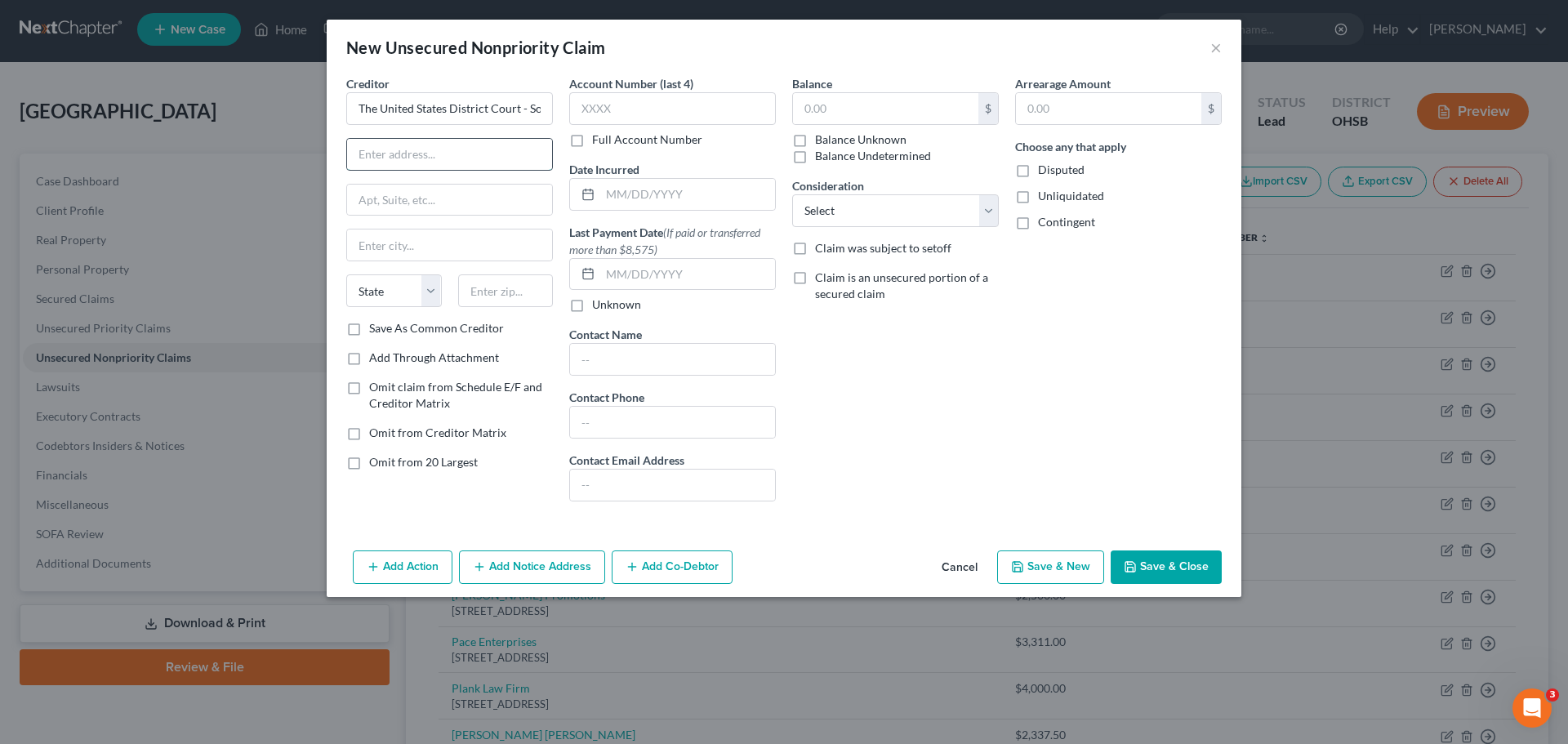
click at [440, 162] on input "text" at bounding box center [449, 154] width 205 height 31
type input "[STREET_ADDRESS]"
type input "Columbus"
select select "36"
type input "43215"
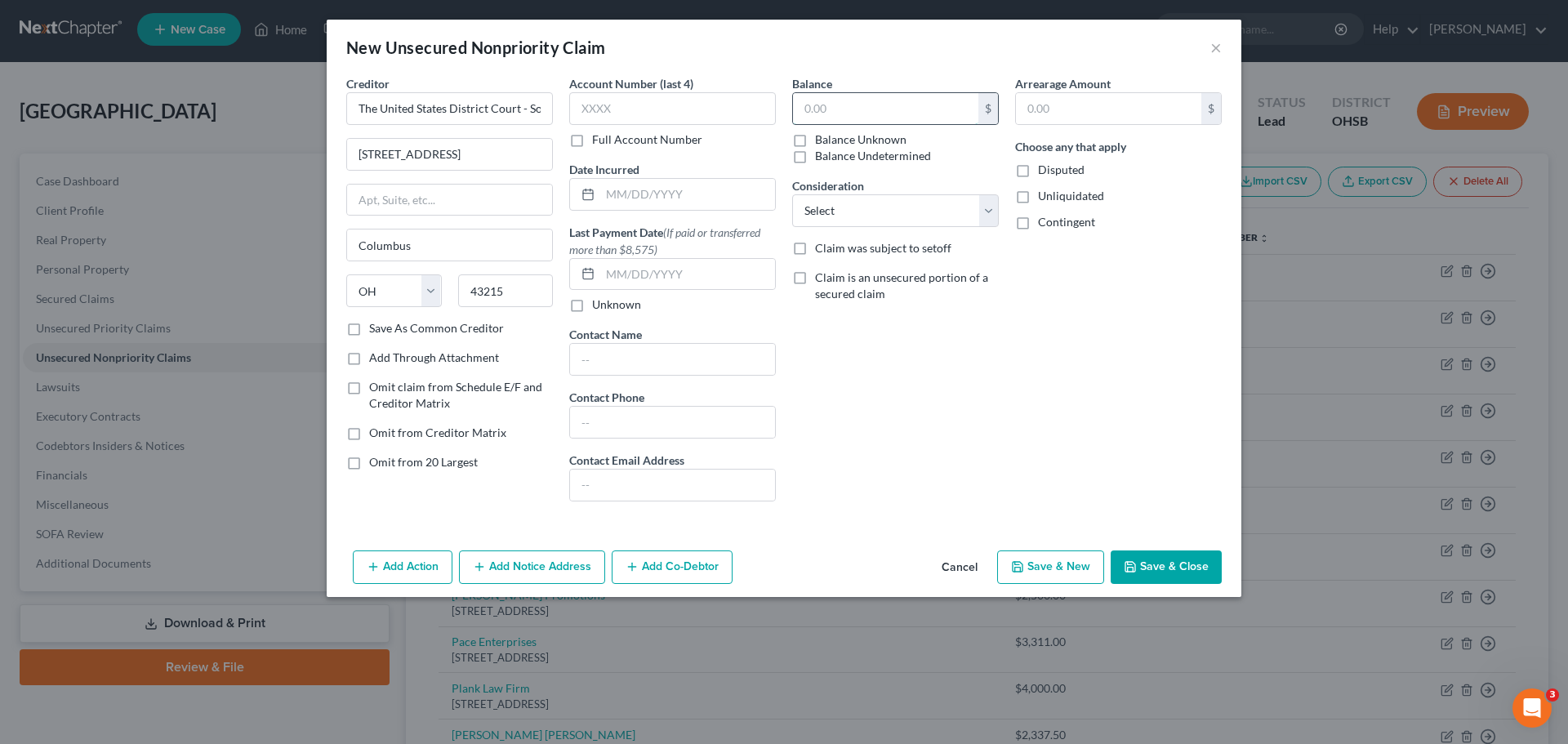
click at [839, 112] on input "text" at bounding box center [885, 109] width 186 height 31
click at [1075, 567] on button "Save & New" at bounding box center [1051, 567] width 107 height 34
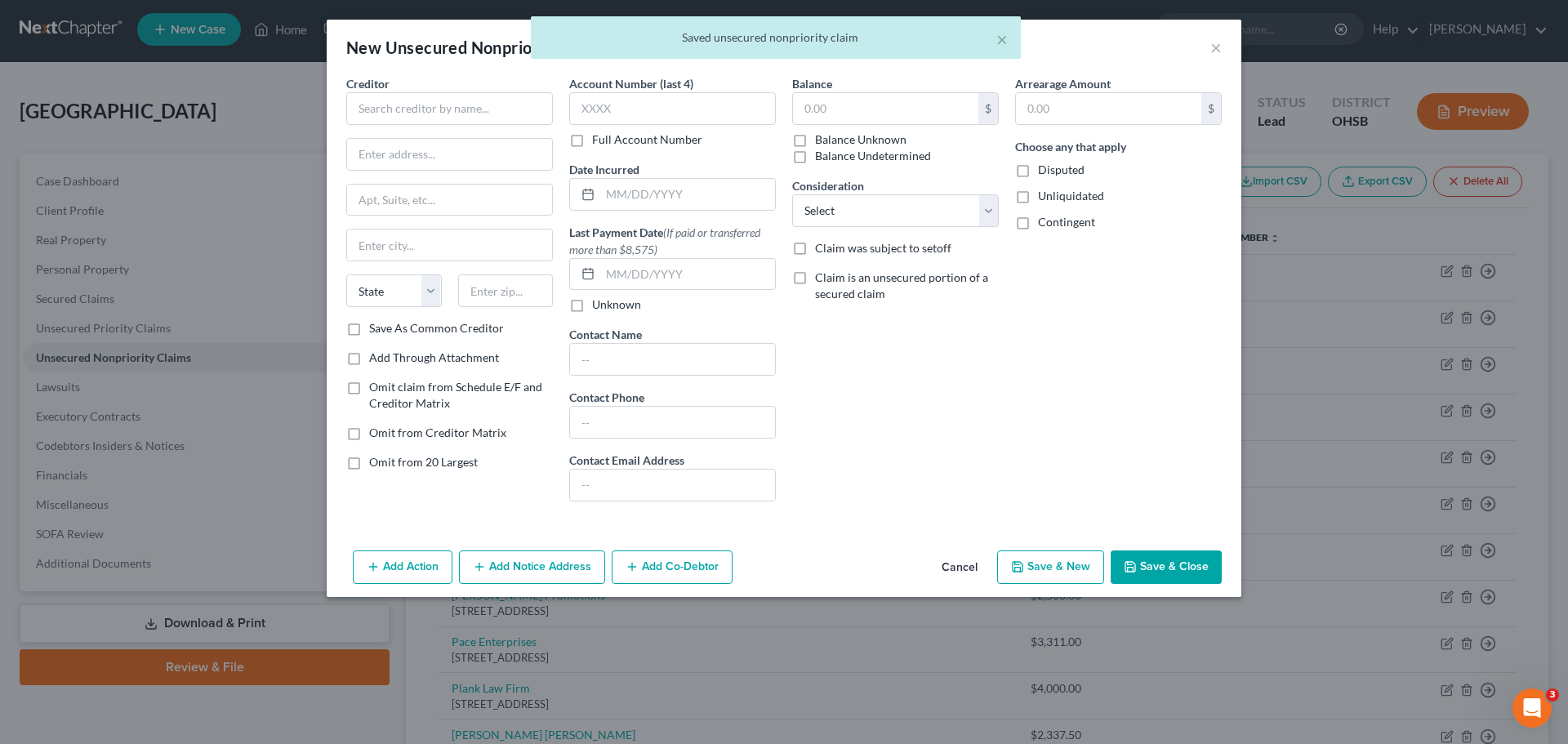
type input "280,000.00"
click at [481, 121] on input "text" at bounding box center [449, 108] width 206 height 32
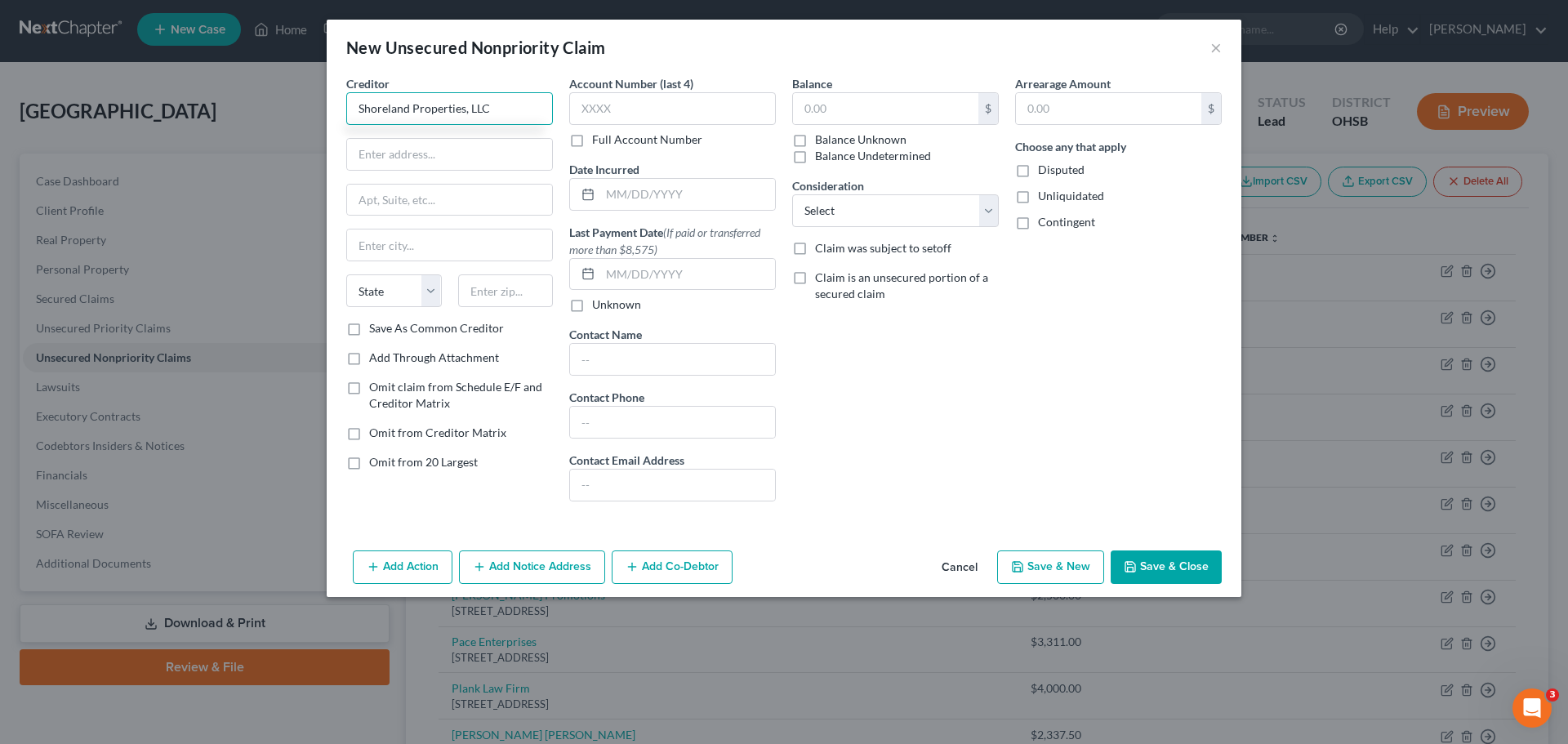
type input "Shoreland Properties, LLC"
type input "[STREET_ADDRESS][PERSON_NAME]"
type input "[GEOGRAPHIC_DATA]"
select select "36"
type input "43606"
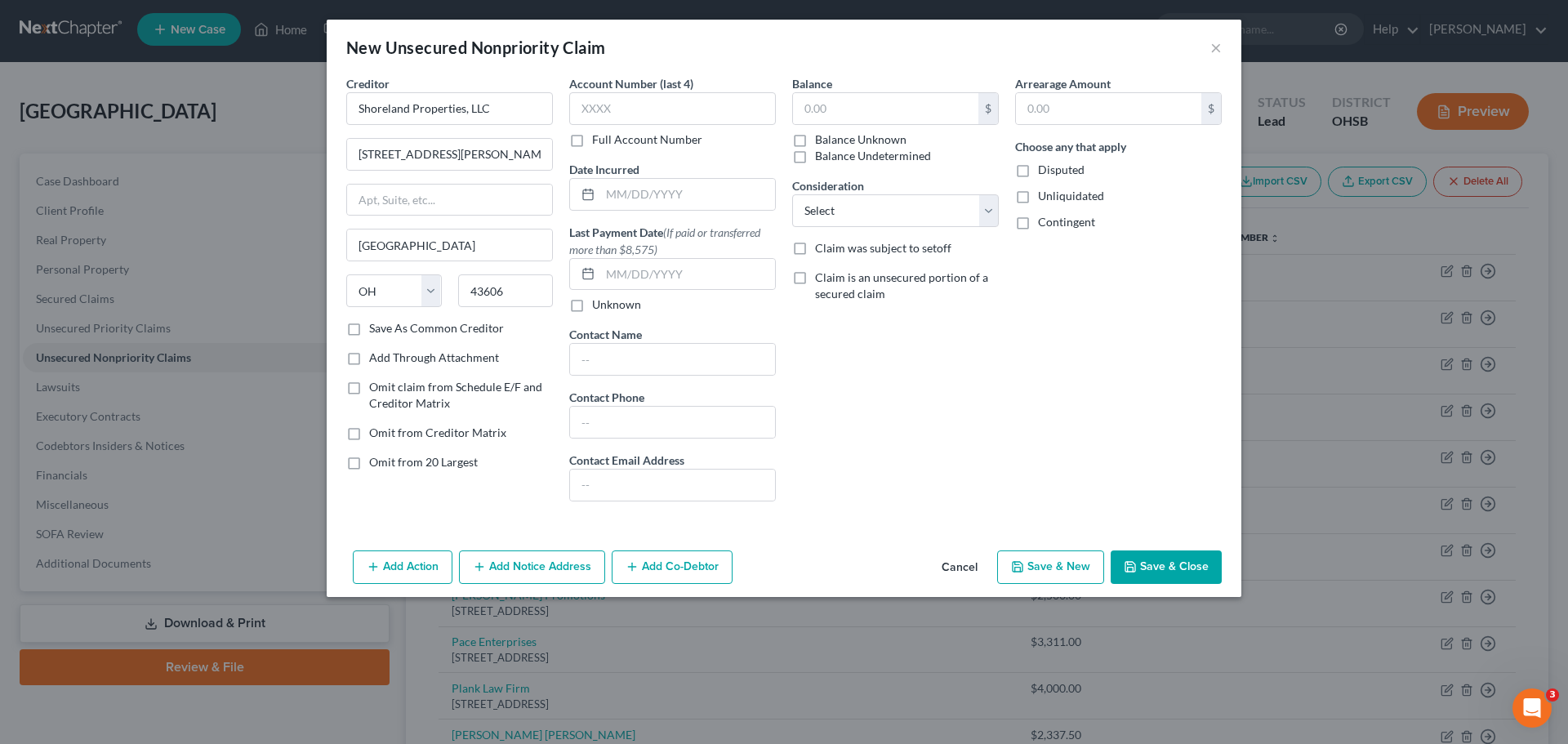
click at [1050, 565] on button "Save & New" at bounding box center [1051, 567] width 107 height 34
type input "0.00"
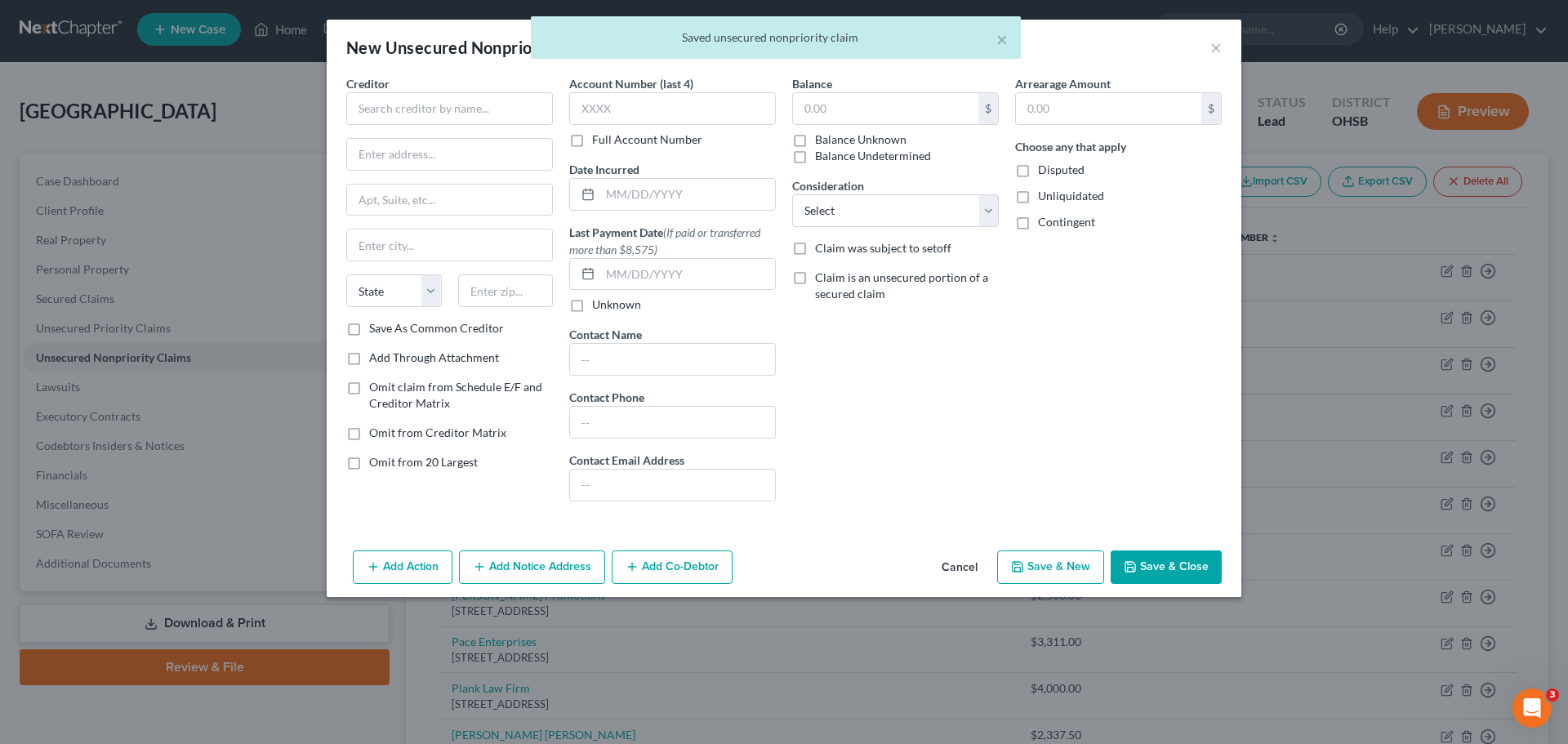
click at [438, 90] on div "Creditor *" at bounding box center [449, 99] width 206 height 50
click at [441, 113] on input "text" at bounding box center [449, 108] width 206 height 32
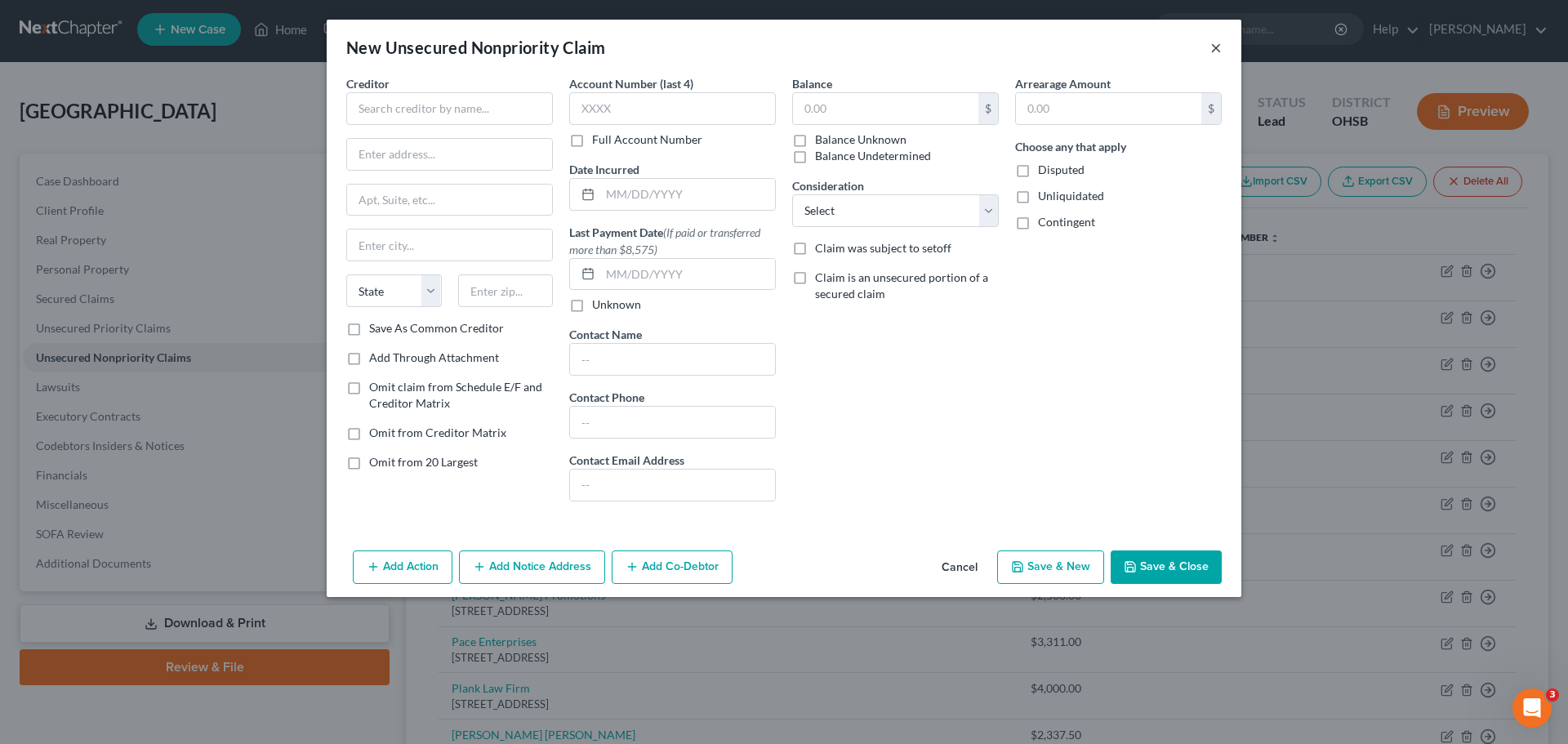
click at [1216, 53] on button "×" at bounding box center [1215, 47] width 11 height 19
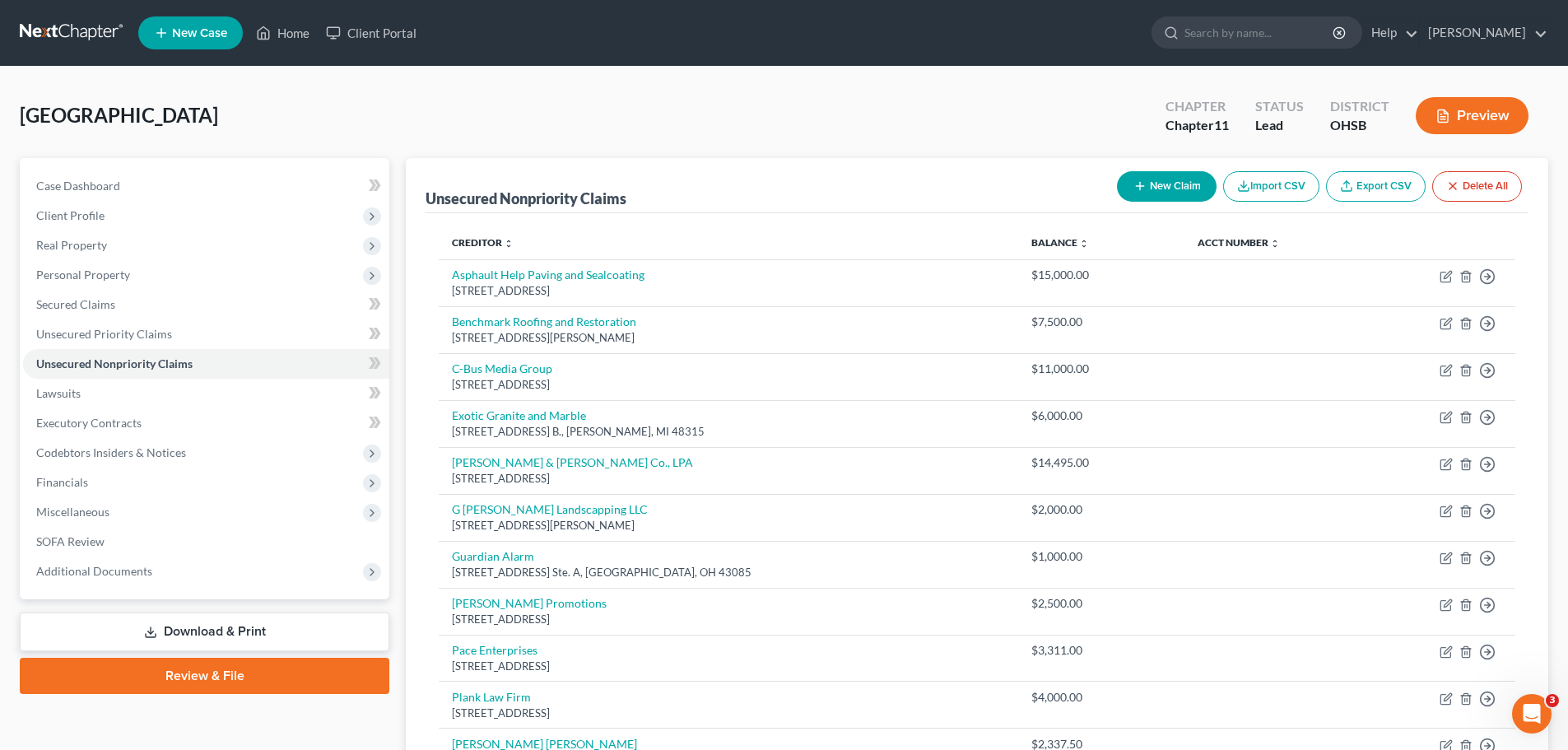
click at [1151, 184] on button "New Claim" at bounding box center [1166, 186] width 99 height 31
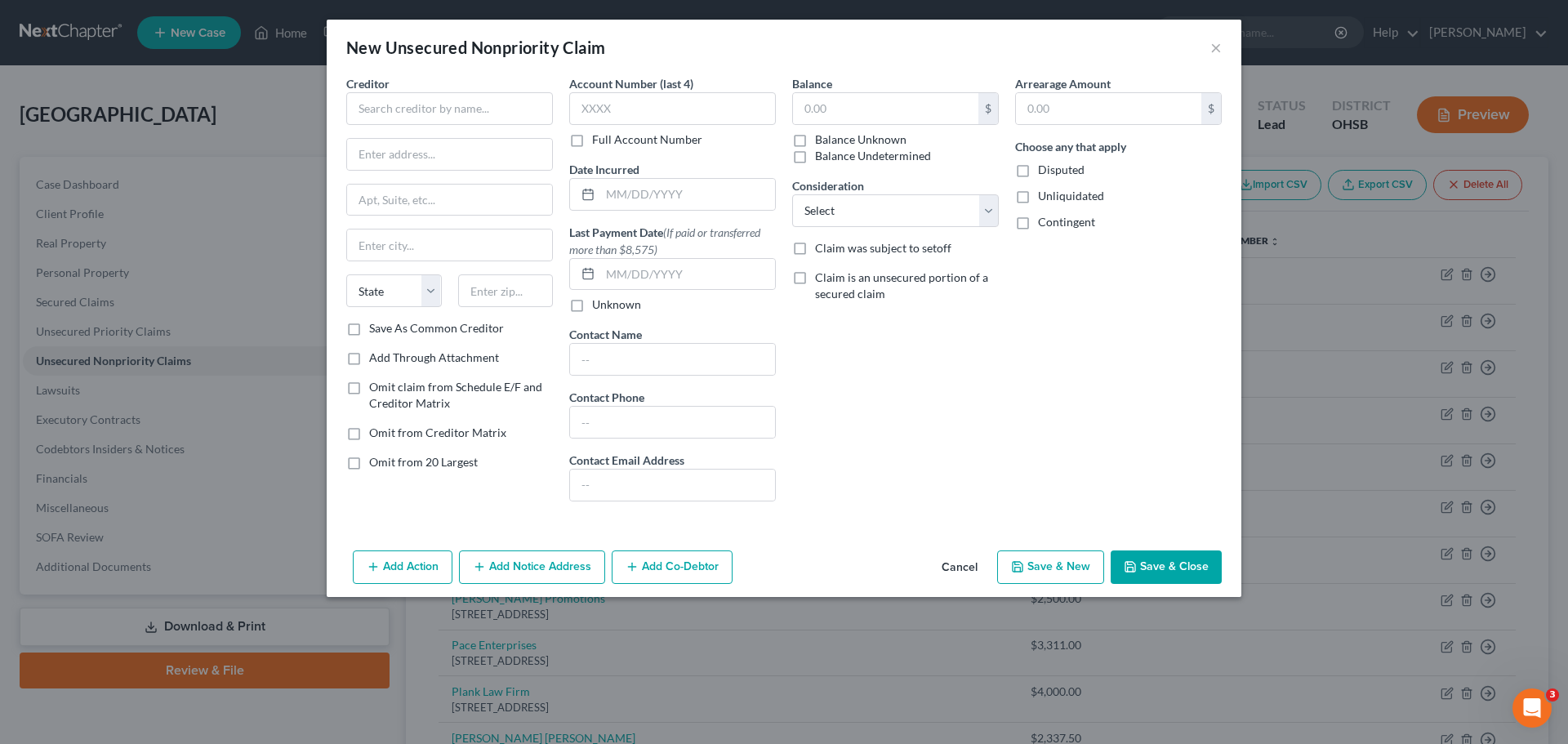
click at [1207, 45] on div "New Unsecured Nonpriority Claim ×" at bounding box center [784, 47] width 915 height 56
click at [1213, 50] on button "×" at bounding box center [1215, 47] width 11 height 19
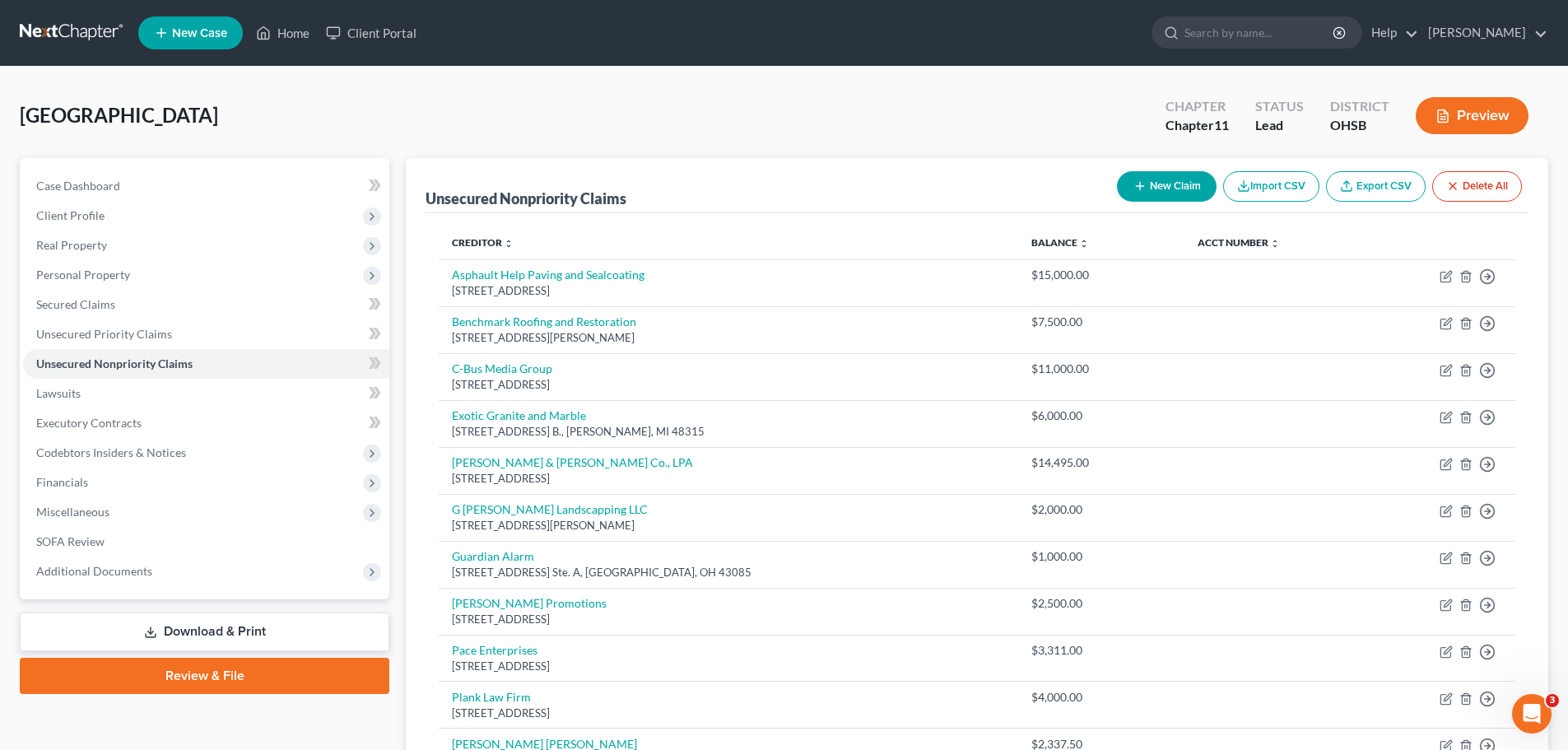
click at [1140, 174] on button "New Claim" at bounding box center [1166, 186] width 99 height 31
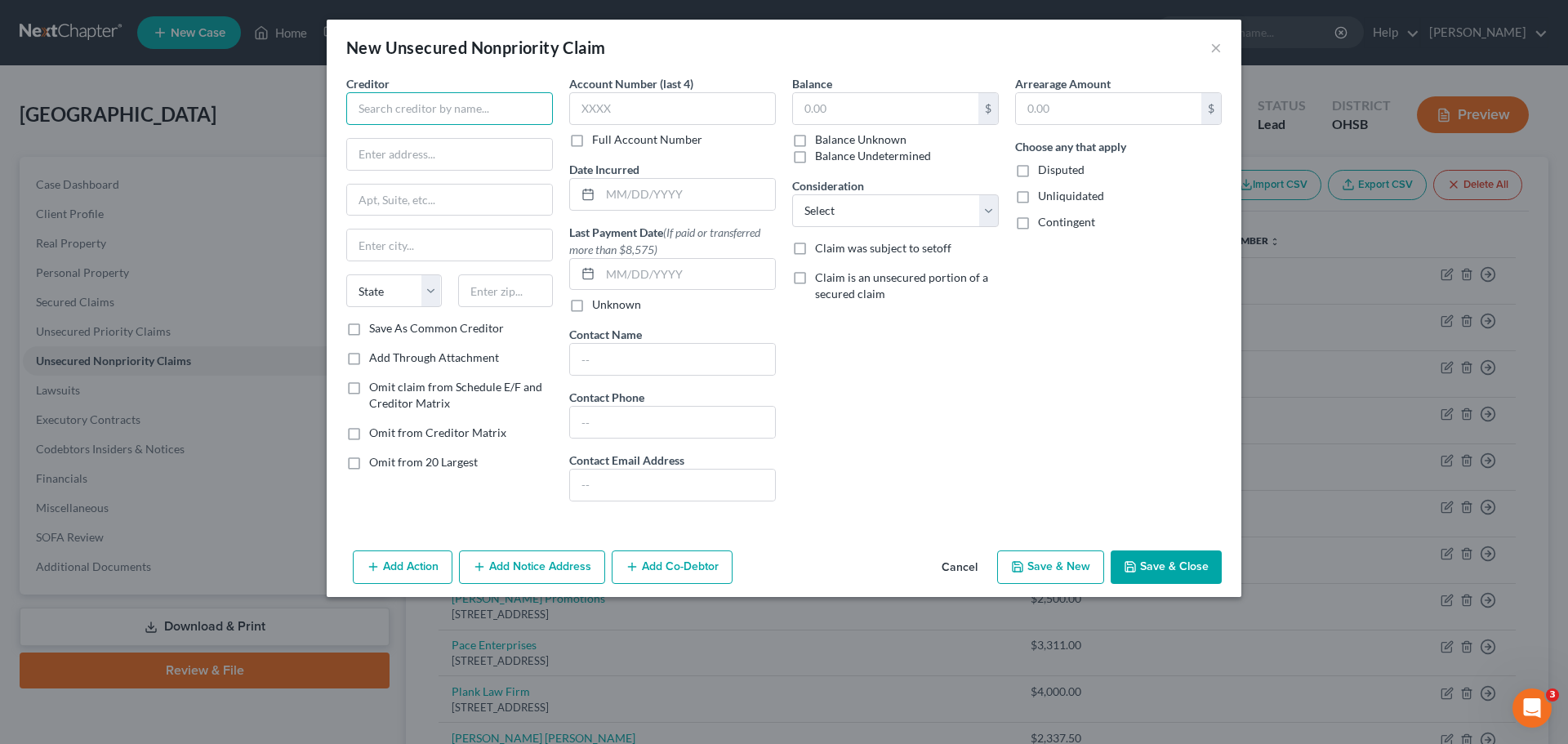
click at [374, 103] on input "text" at bounding box center [449, 108] width 206 height 32
type input "Social Security Admin"
type input "[STREET_ADDRESS]"
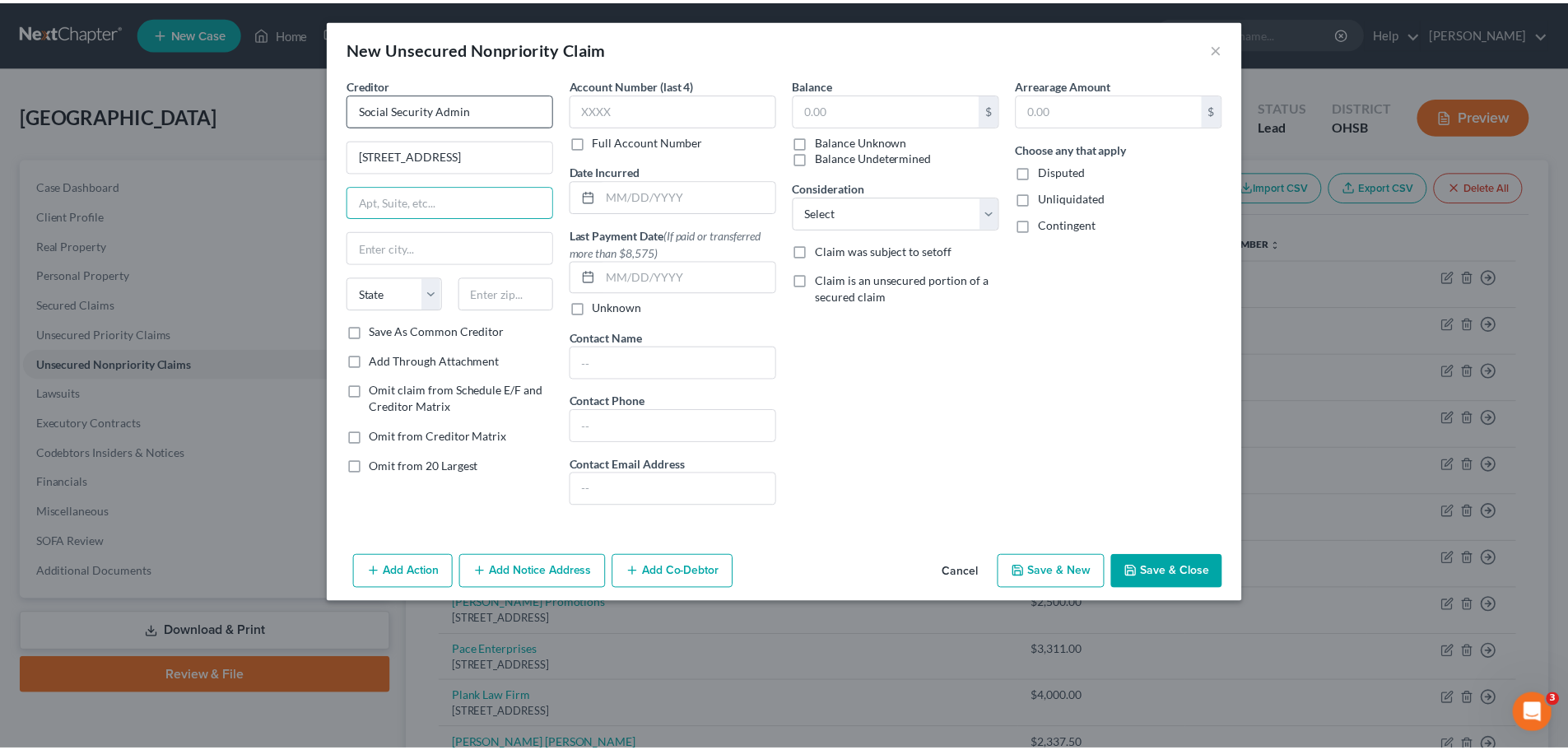
scroll to position [0, 0]
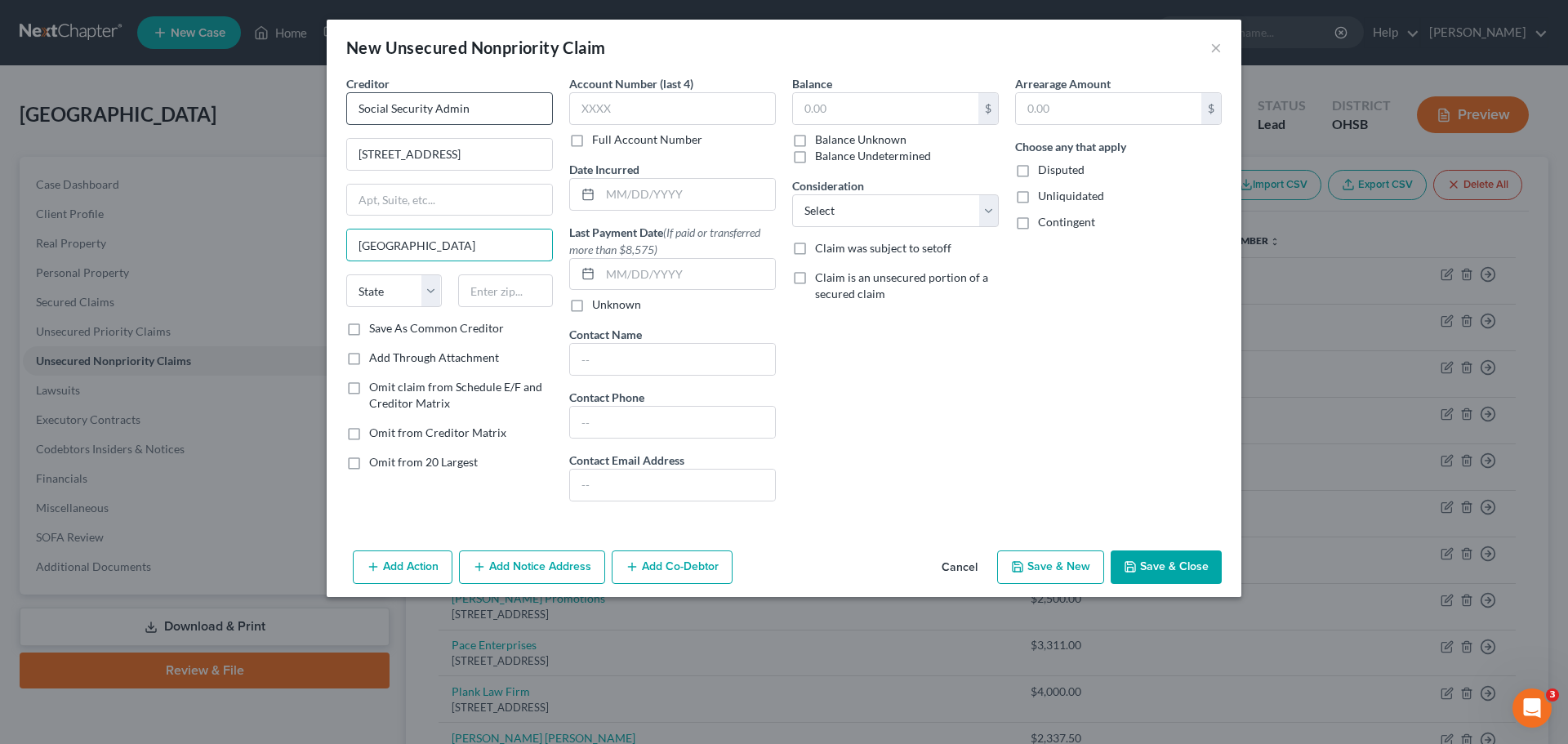
type input "[GEOGRAPHIC_DATA]"
select select "36"
type input "MD"
drag, startPoint x: 524, startPoint y: 292, endPoint x: 422, endPoint y: 280, distance: 102.7
click at [422, 280] on div "State [US_STATE] AK AR AZ CA CO CT DE DC [GEOGRAPHIC_DATA] [GEOGRAPHIC_DATA] GU…" at bounding box center [449, 297] width 223 height 45
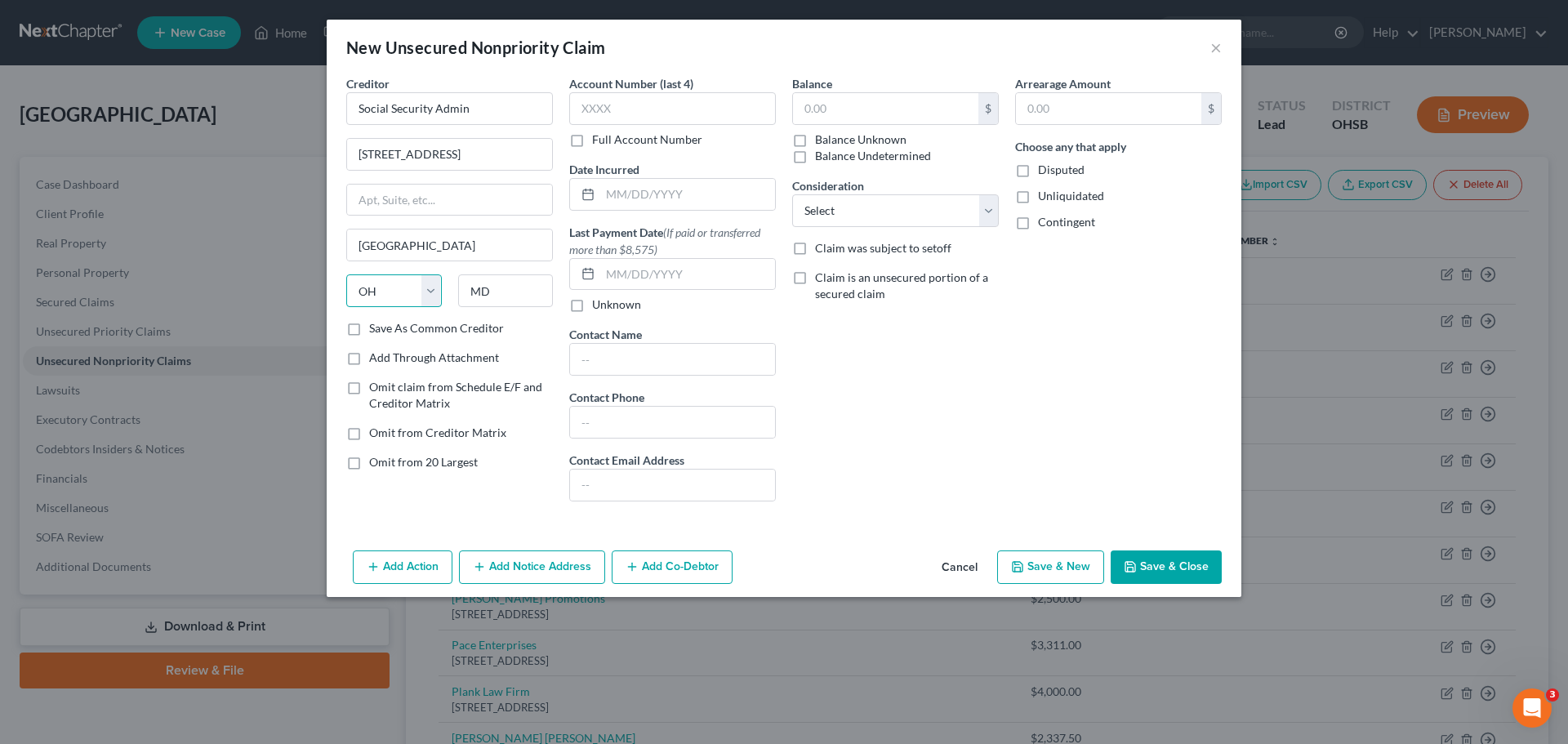
click at [395, 287] on select "State [US_STATE] AK AR AZ CA CO CT DE DC [GEOGRAPHIC_DATA] [GEOGRAPHIC_DATA] GU…" at bounding box center [394, 290] width 96 height 32
select select "21"
click at [346, 274] on select "State [US_STATE] AK AR AZ CA CO CT DE DC [GEOGRAPHIC_DATA] [GEOGRAPHIC_DATA] GU…" at bounding box center [394, 290] width 96 height 32
type input "Baltimore21235"
click at [897, 100] on input "text" at bounding box center [885, 109] width 186 height 31
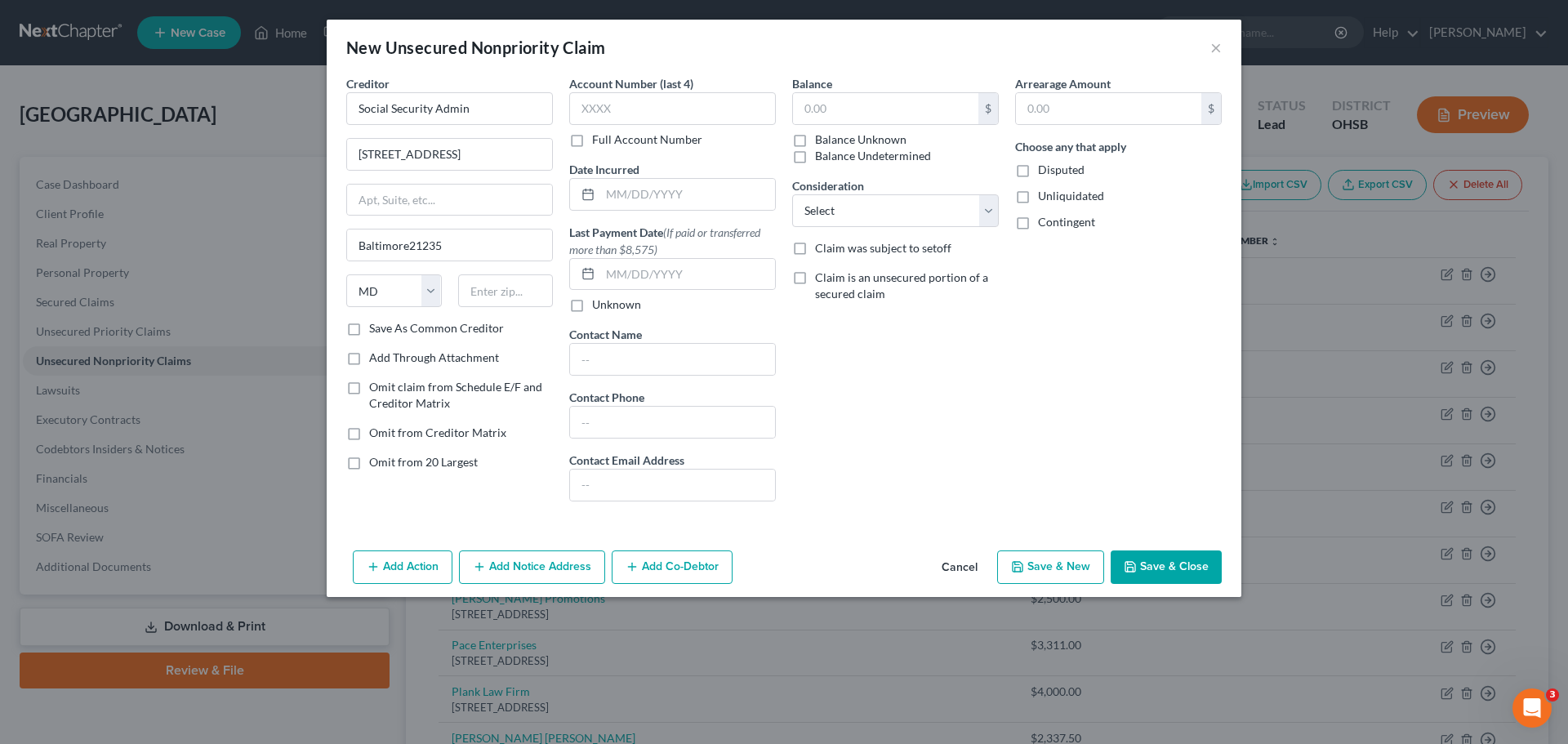
click at [1056, 558] on button "Save & New" at bounding box center [1051, 567] width 107 height 34
type input "0.00"
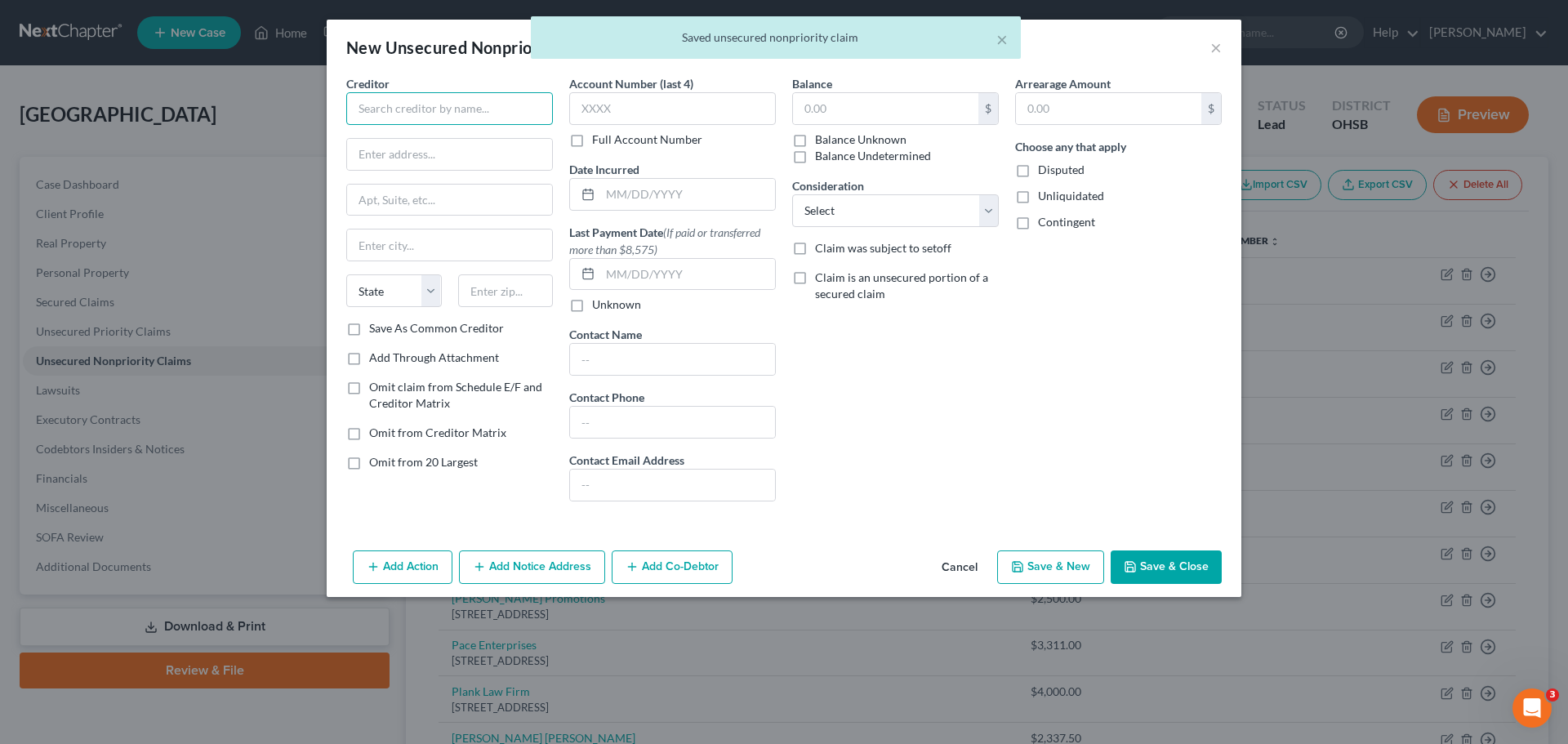
click at [470, 108] on input "text" at bounding box center [449, 108] width 206 height 32
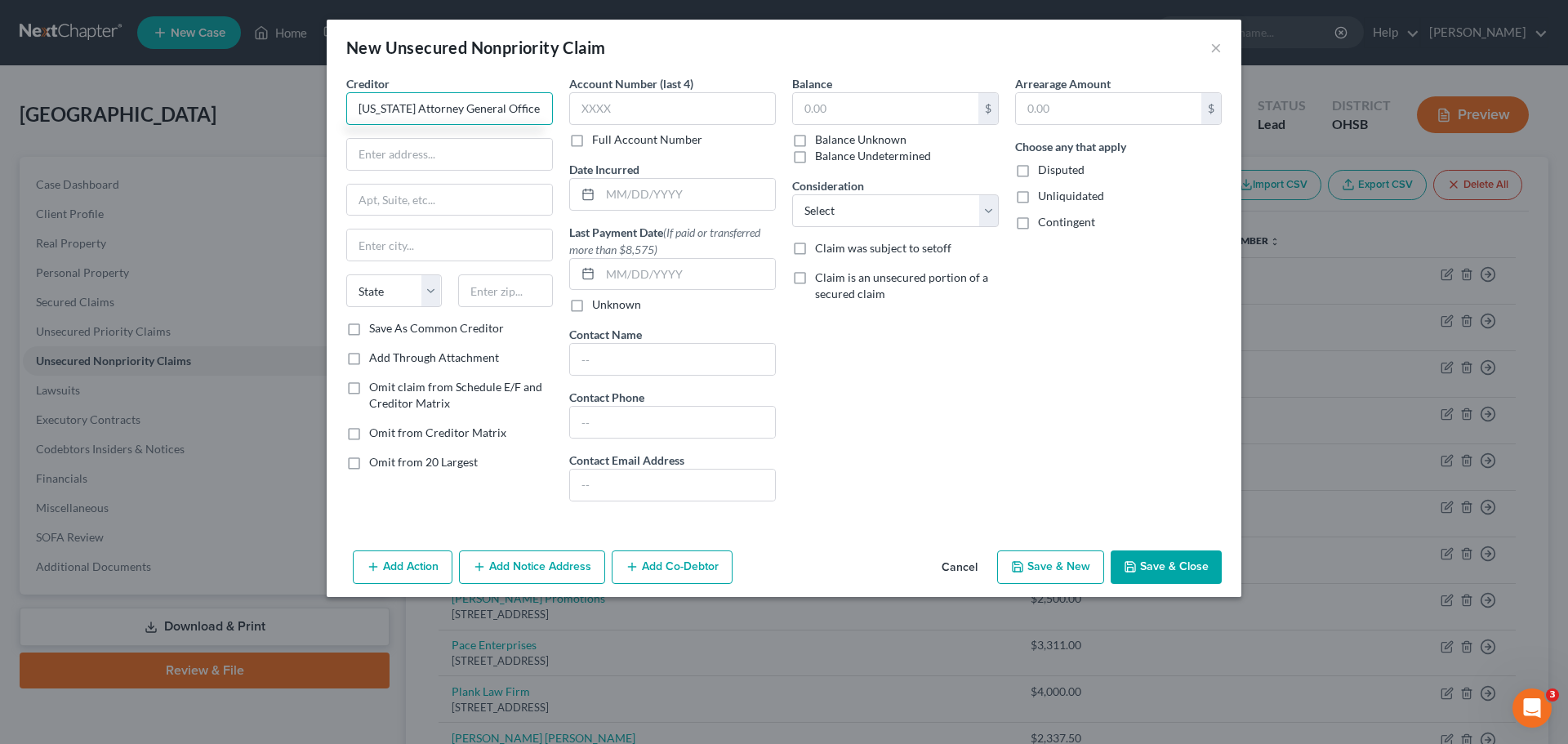
type input "[US_STATE] Attorney General Office"
type input "[STREET_ADDRESS]"
type input "Columbus"
select select "36"
type input "43215"
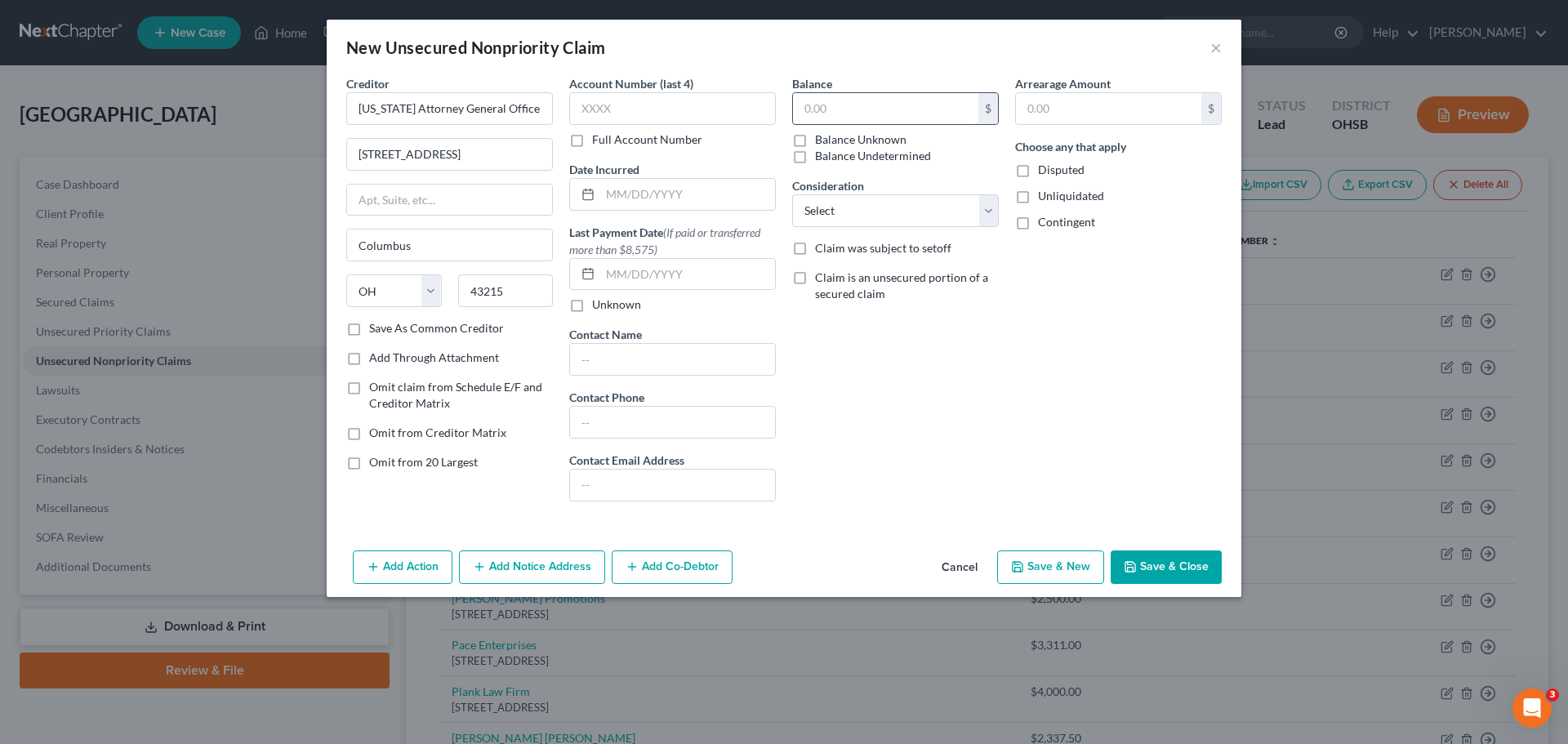
click at [887, 117] on input "text" at bounding box center [885, 109] width 186 height 31
click at [1065, 565] on button "Save & New" at bounding box center [1051, 567] width 107 height 34
type input "0.00"
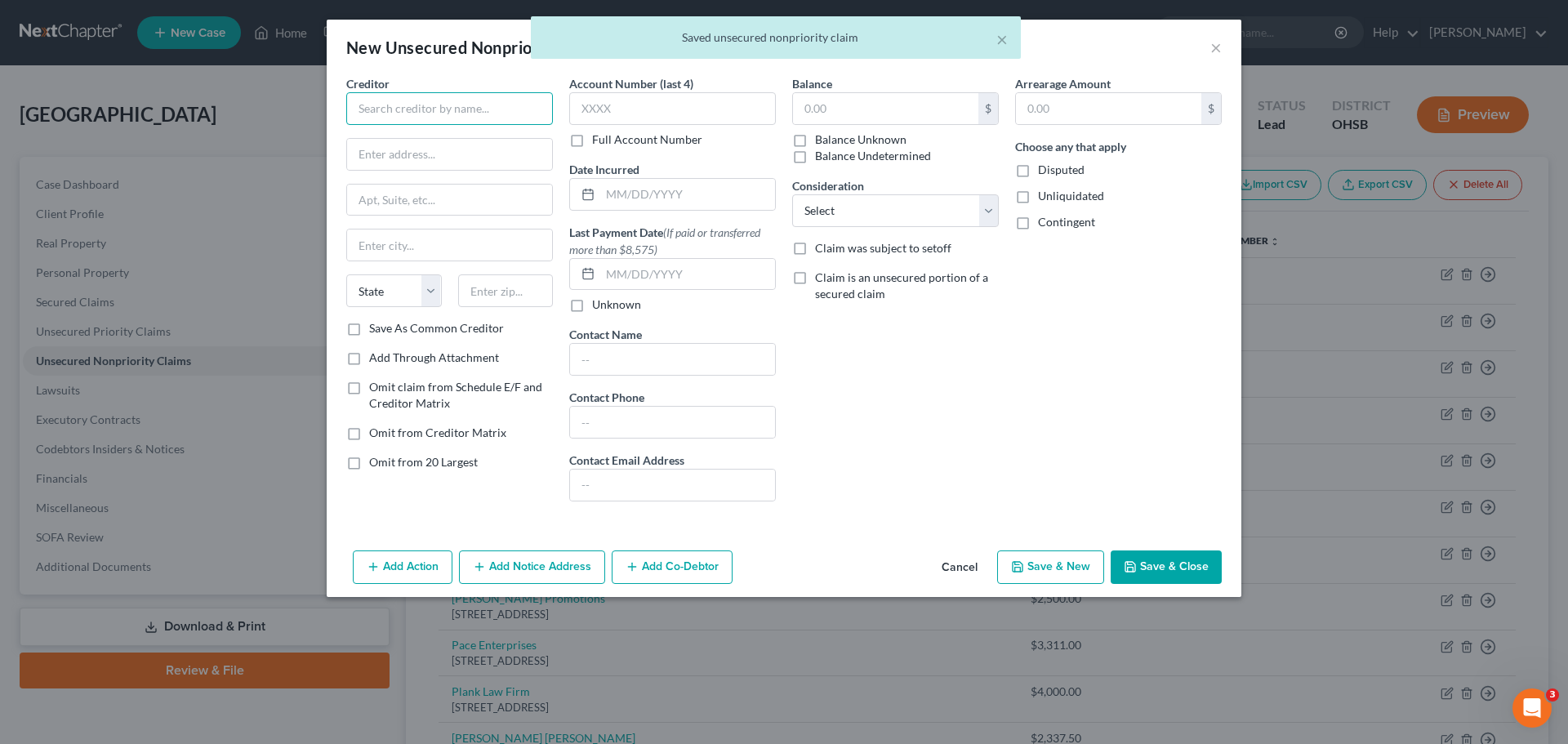
click at [395, 121] on input "text" at bounding box center [449, 108] width 206 height 32
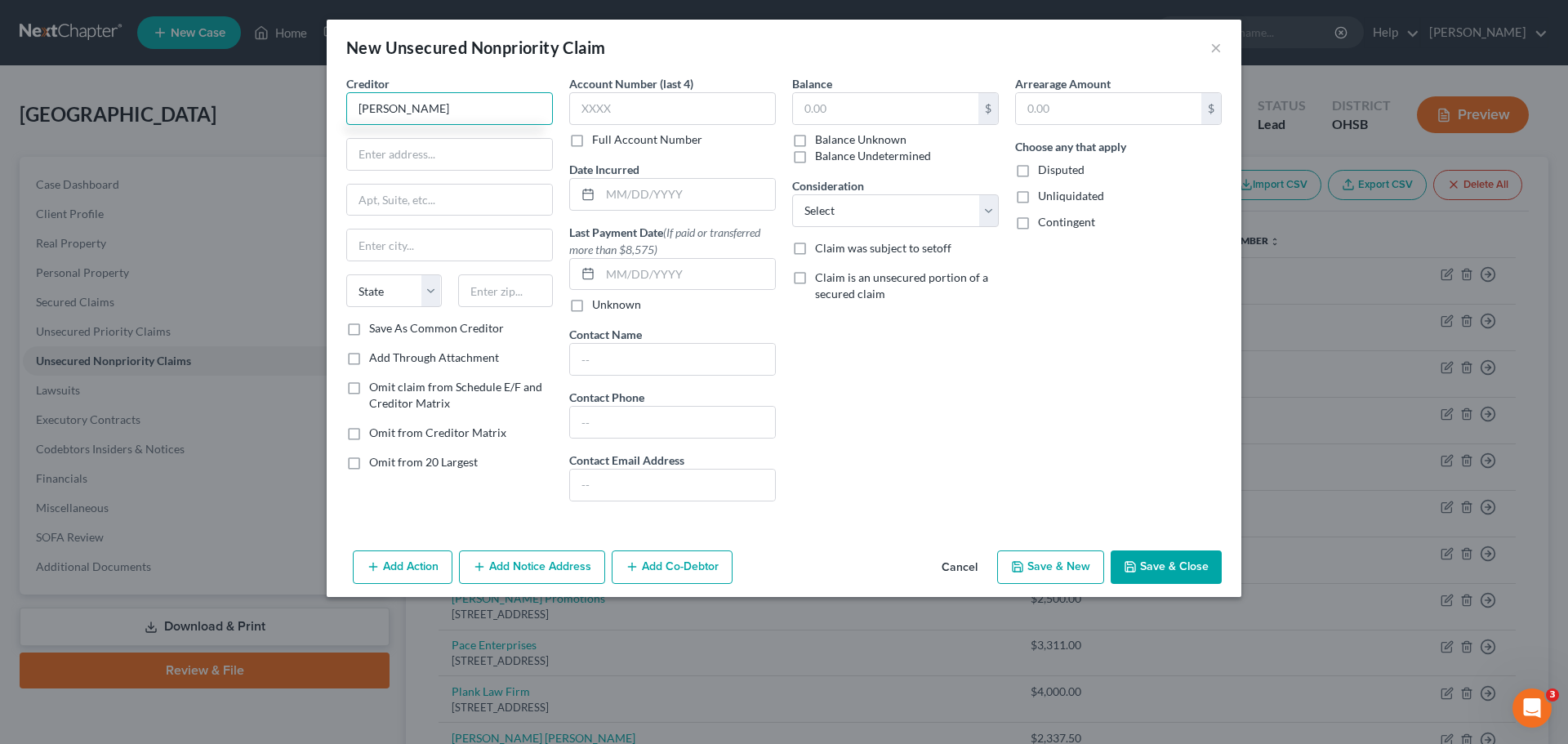
type input "[PERSON_NAME]"
type input "PO BOX 254 [GEOGRAPHIC_DATA]"
type input "[GEOGRAPHIC_DATA]"
drag, startPoint x: 451, startPoint y: 153, endPoint x: 427, endPoint y: 162, distance: 25.6
click at [427, 162] on input "PO BOX 254 [GEOGRAPHIC_DATA]" at bounding box center [449, 154] width 205 height 31
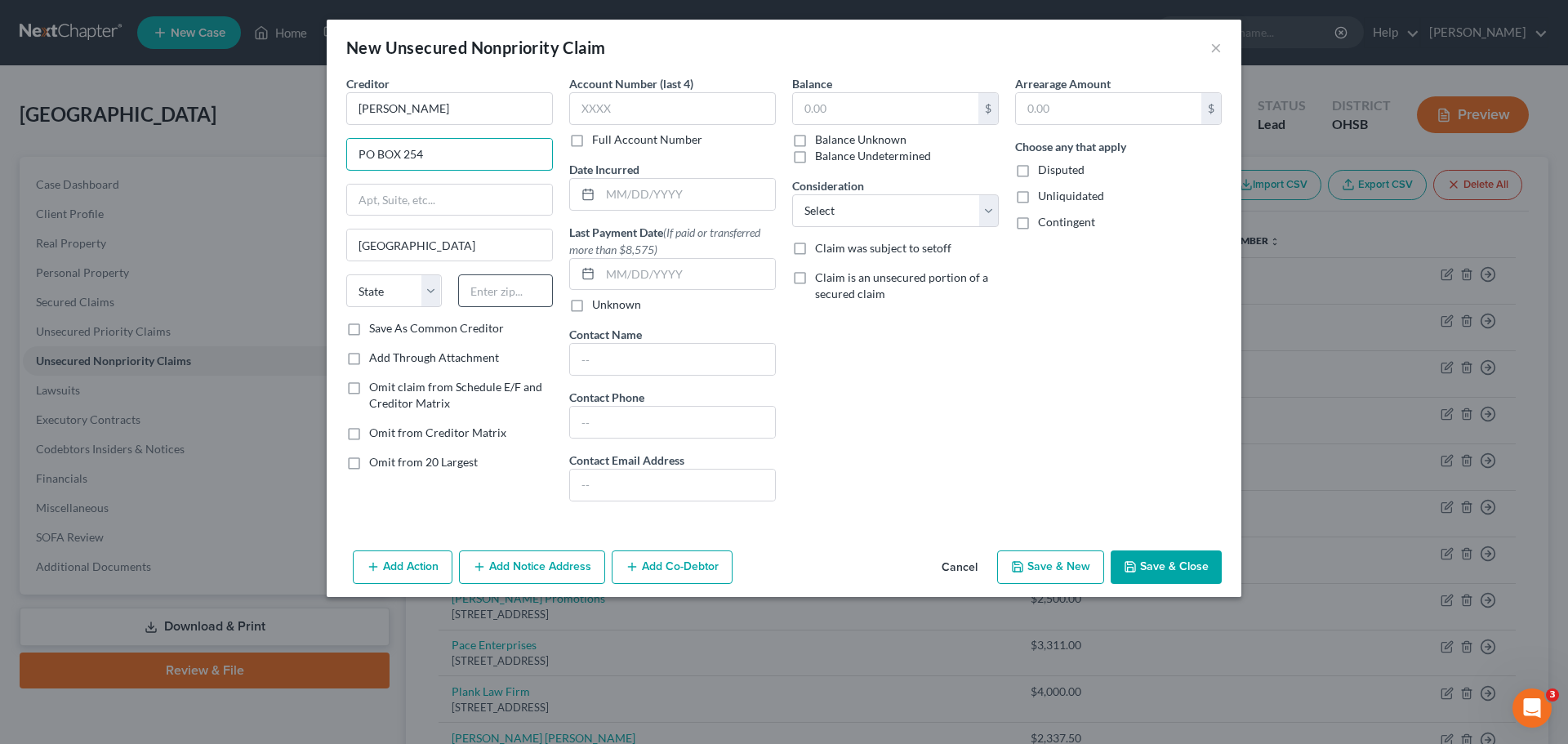
type input "PO BOX 254"
click at [479, 284] on input "text" at bounding box center [506, 290] width 96 height 32
type input "43016"
select select "36"
click at [470, 194] on input "text" at bounding box center [449, 200] width 205 height 31
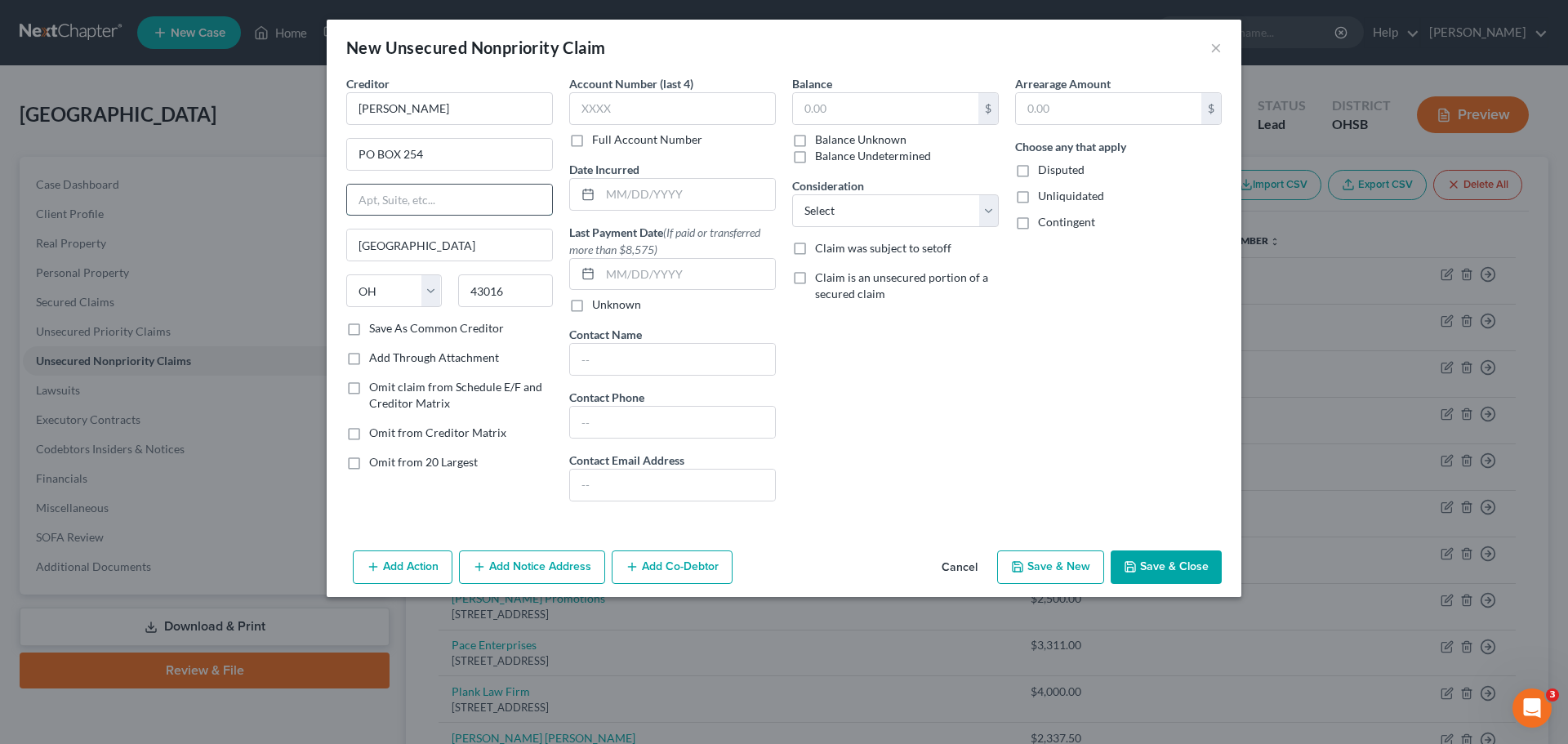
click at [470, 194] on input "text" at bounding box center [449, 200] width 205 height 31
click at [936, 374] on div "Balance $ Balance Unknown Balance Undetermined $ Balance Unknown Consideration …" at bounding box center [896, 294] width 223 height 439
click at [852, 108] on input "text" at bounding box center [885, 109] width 186 height 31
click at [1042, 554] on button "Save & New" at bounding box center [1051, 567] width 107 height 34
type input "8,000.00"
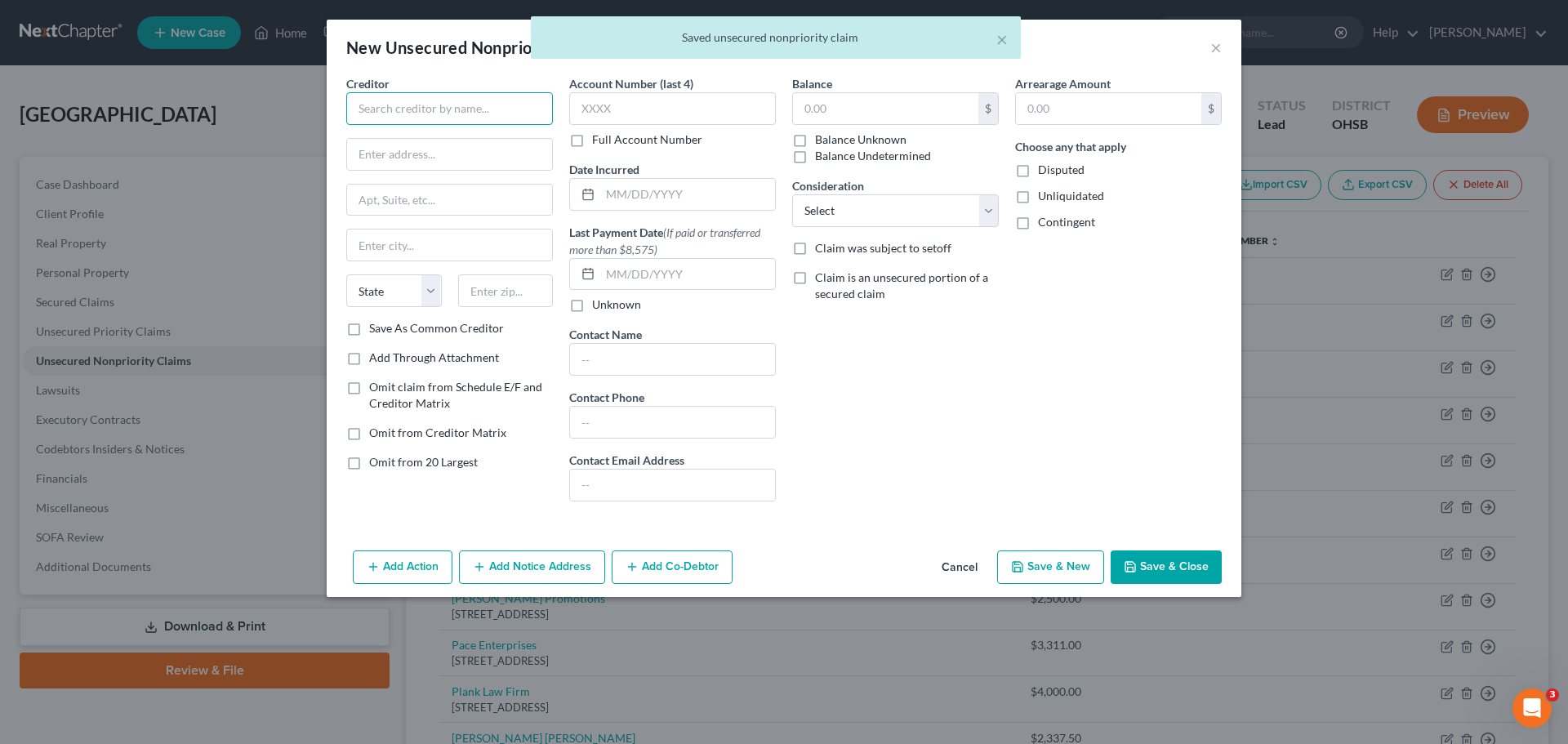
click at [388, 111] on input "text" at bounding box center [449, 108] width 206 height 32
type input "[PERSON_NAME]"
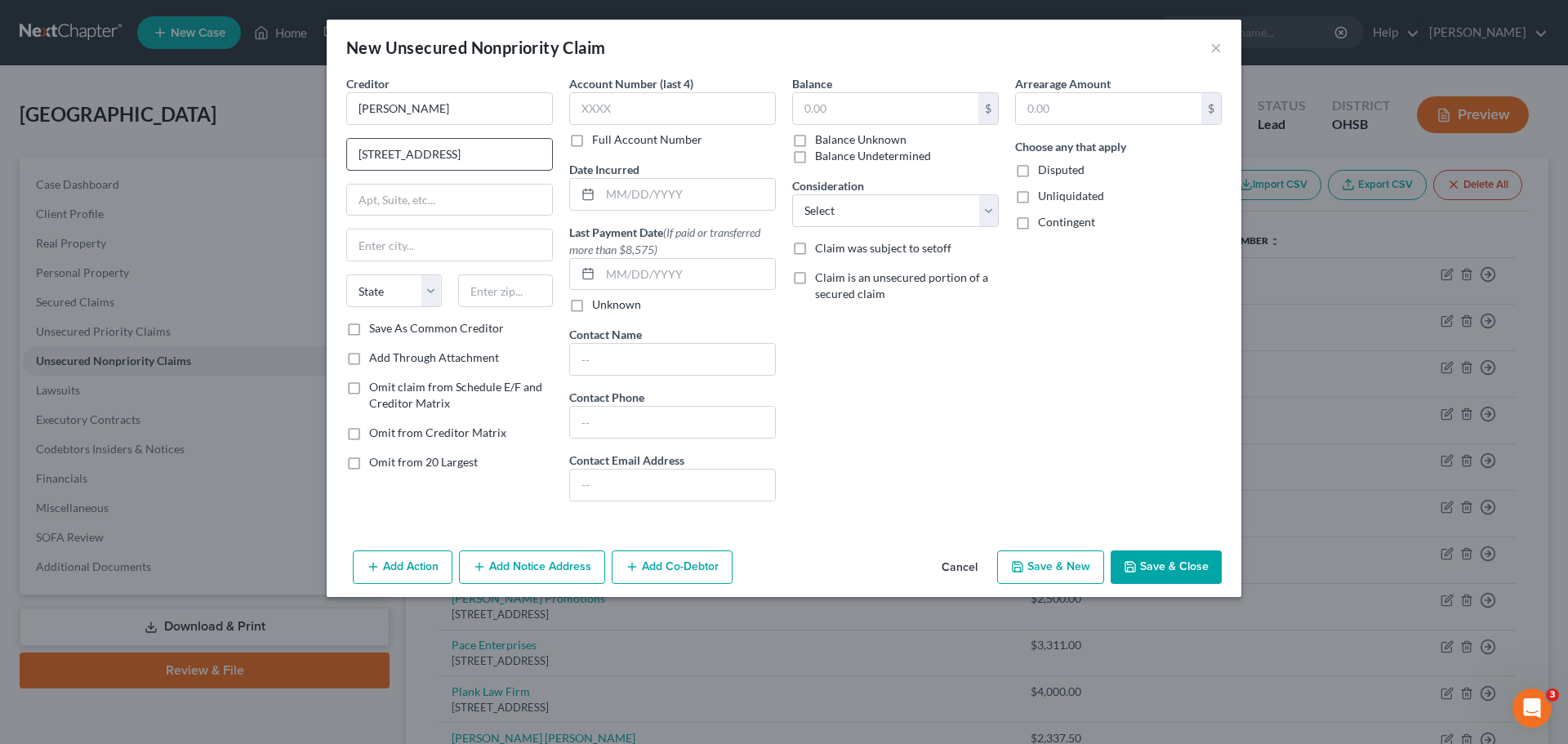
type input "[STREET_ADDRESS]"
type input "[GEOGRAPHIC_DATA]"
select select "36"
type input "48322"
click at [920, 374] on div "Balance $ Balance Unknown Balance Undetermined $ Balance Unknown Consideration …" at bounding box center [896, 294] width 223 height 439
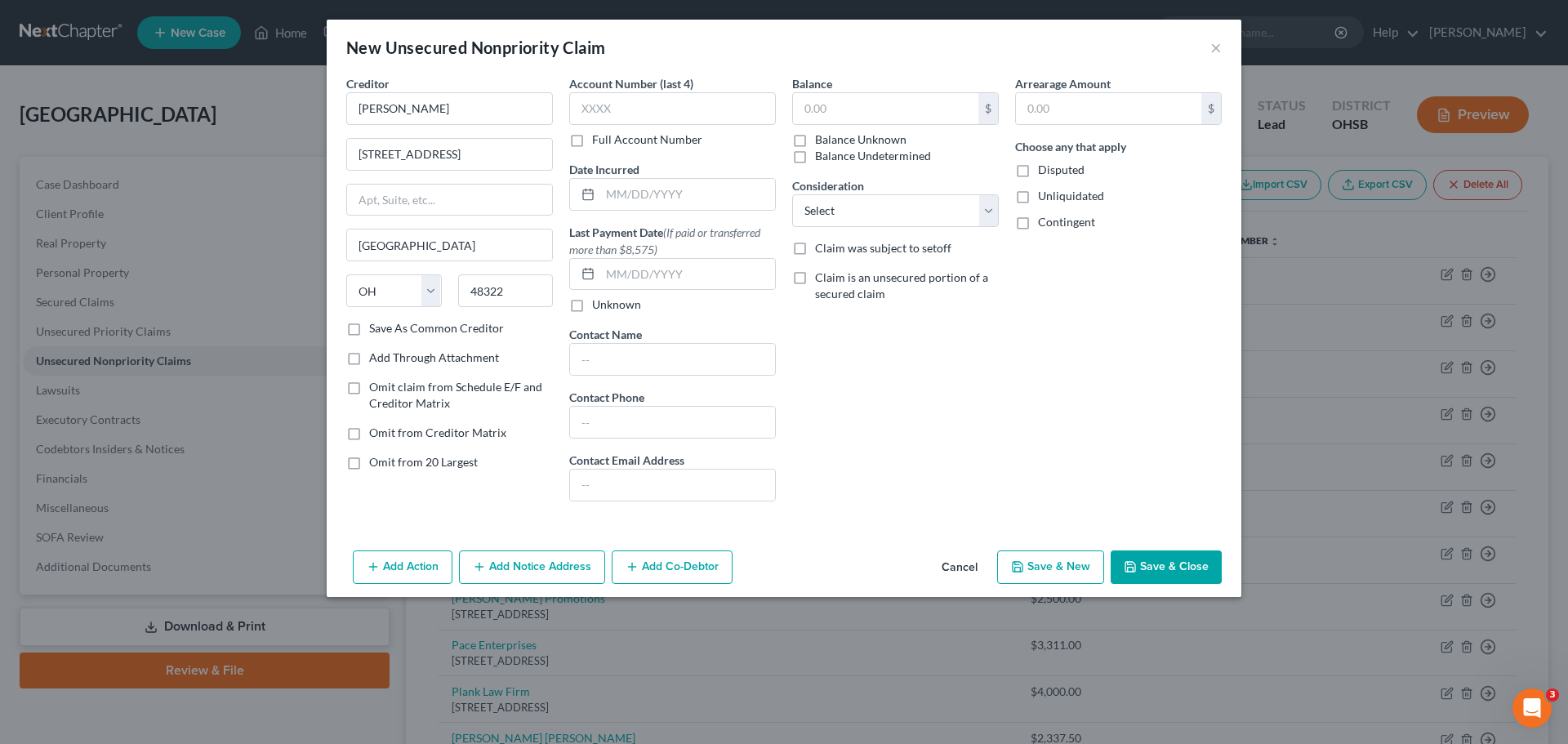
select select "23"
click at [820, 105] on input "text" at bounding box center [885, 109] width 186 height 31
click at [1071, 570] on button "Save & New" at bounding box center [1051, 567] width 107 height 34
type input "25,000.00"
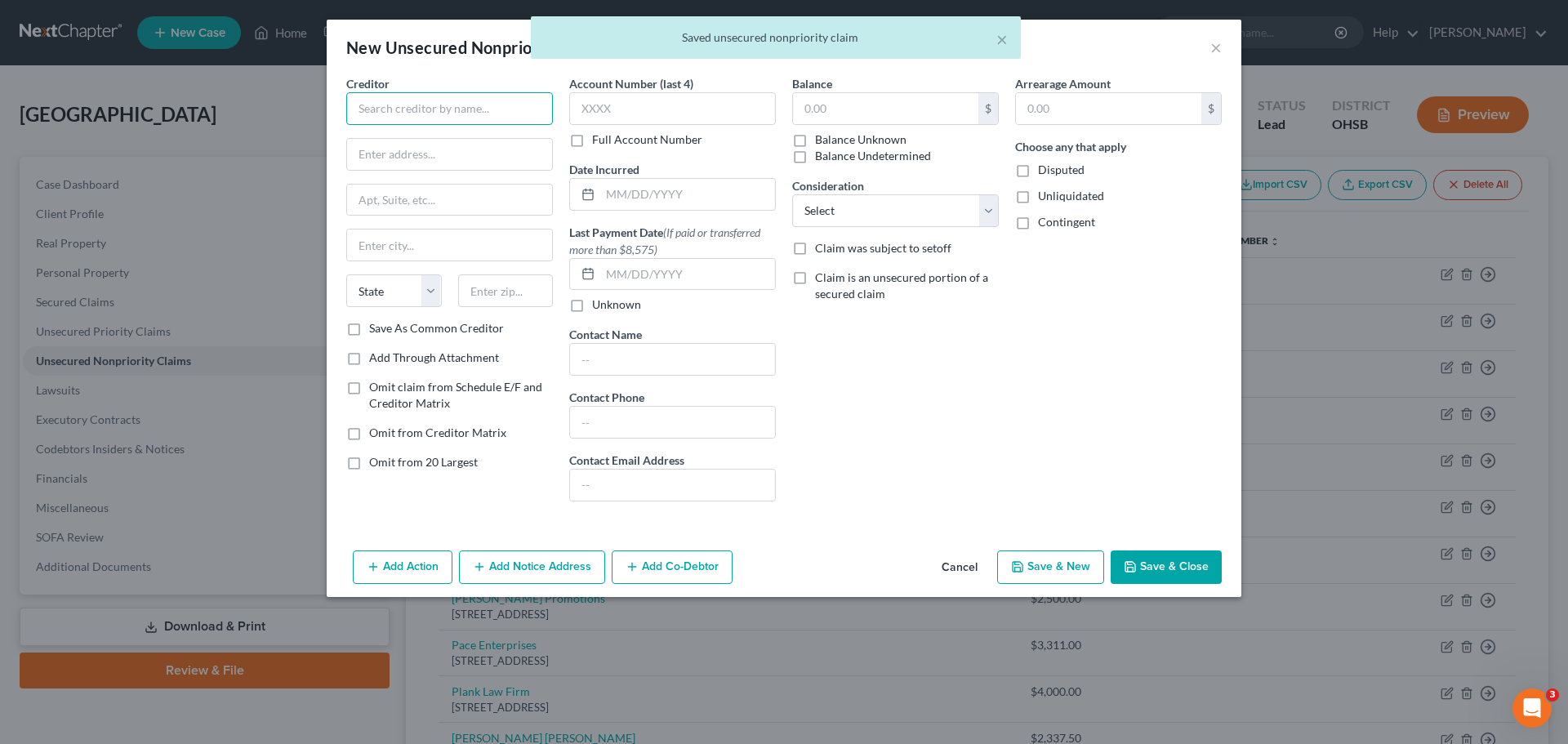
click at [383, 100] on input "text" at bounding box center [449, 108] width 206 height 32
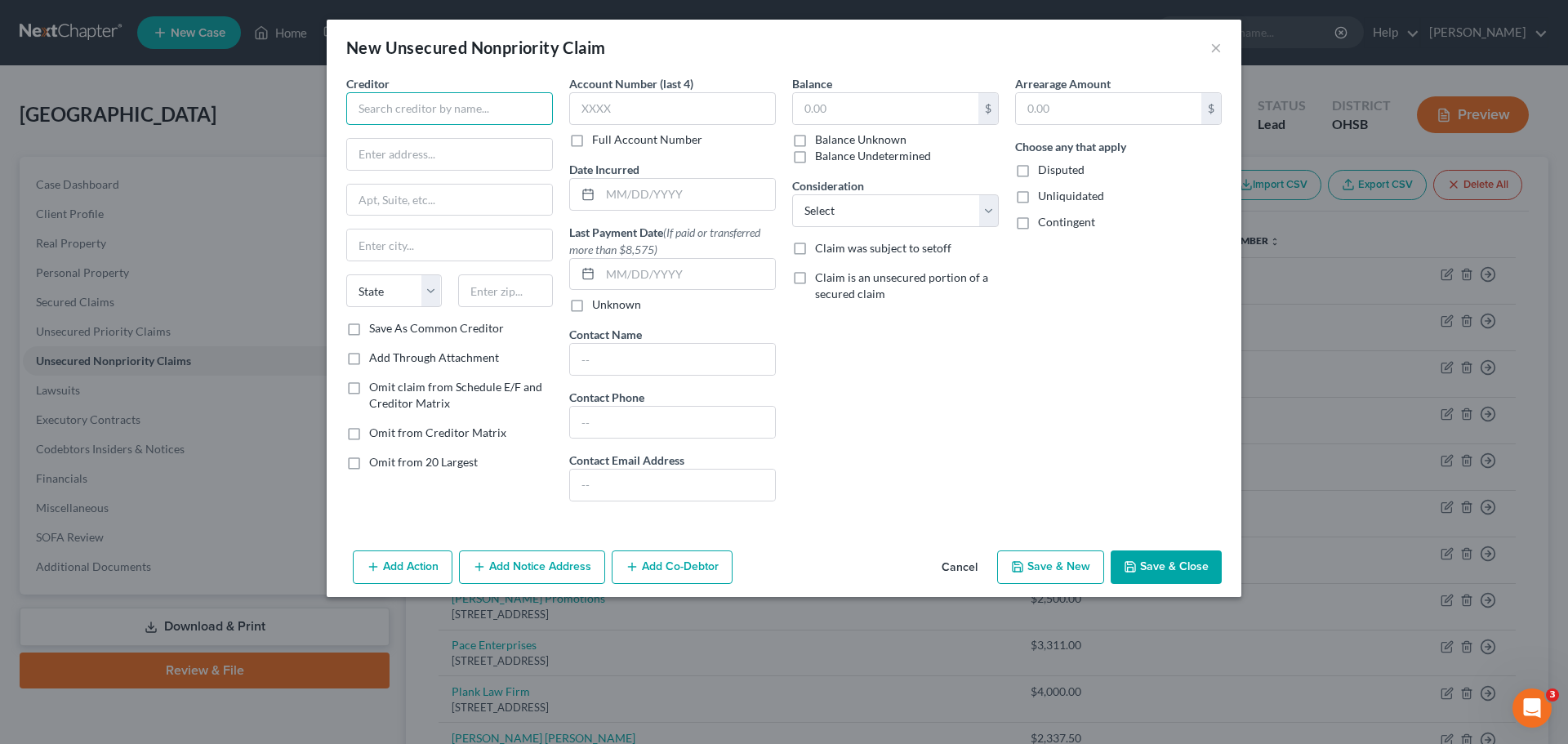
click at [433, 98] on input "text" at bounding box center [449, 108] width 206 height 32
type input "[PERSON_NAME]"
type input "[STREET_ADDRESS]"
type input "W"
type input "48322"
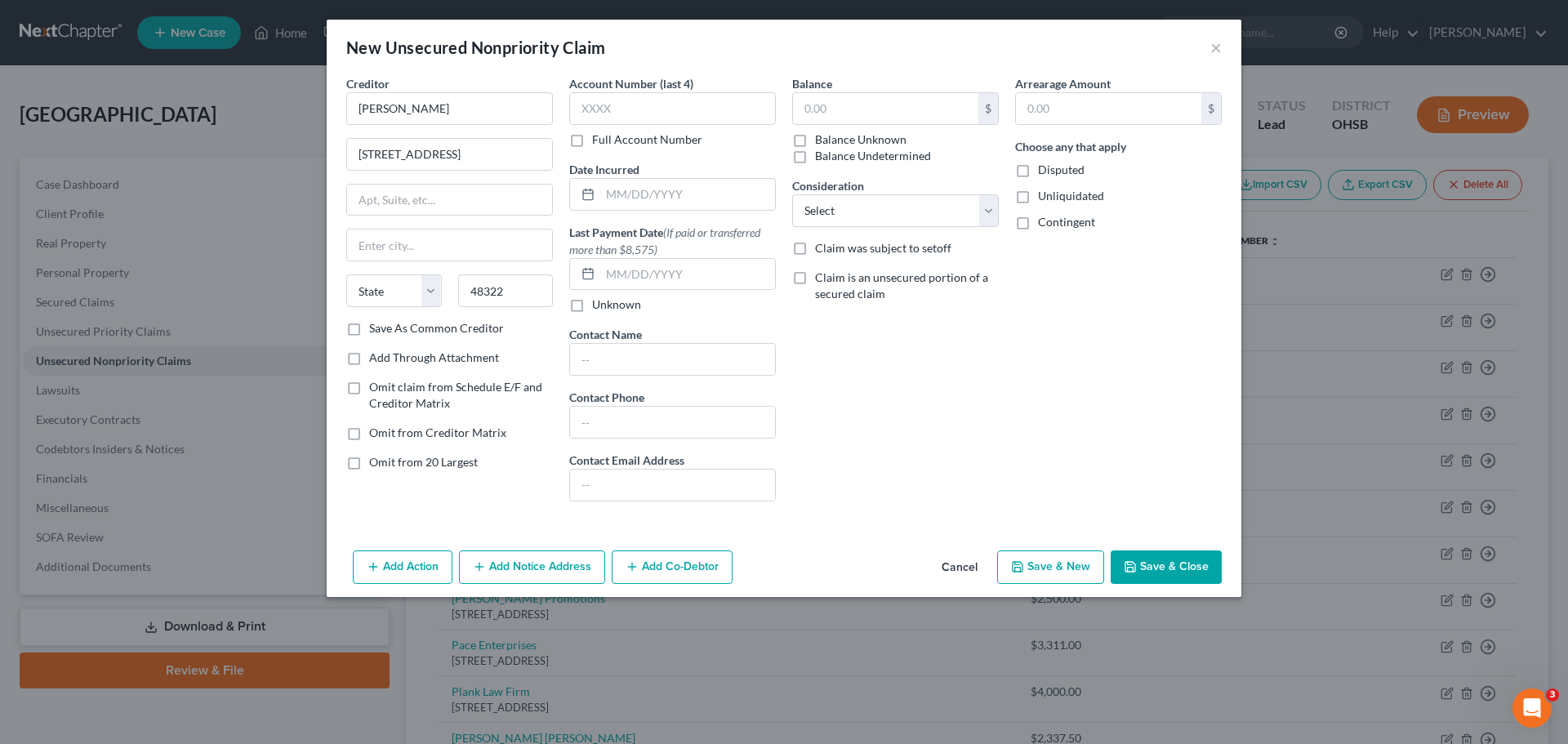
type input "[GEOGRAPHIC_DATA]"
select select "23"
click at [1011, 355] on div "Arrearage Amount $ Choose any that apply Disputed Unliquidated Contingent" at bounding box center [1119, 294] width 223 height 439
click at [841, 105] on input "text" at bounding box center [885, 109] width 186 height 31
click at [1037, 565] on button "Save & New" at bounding box center [1051, 567] width 107 height 34
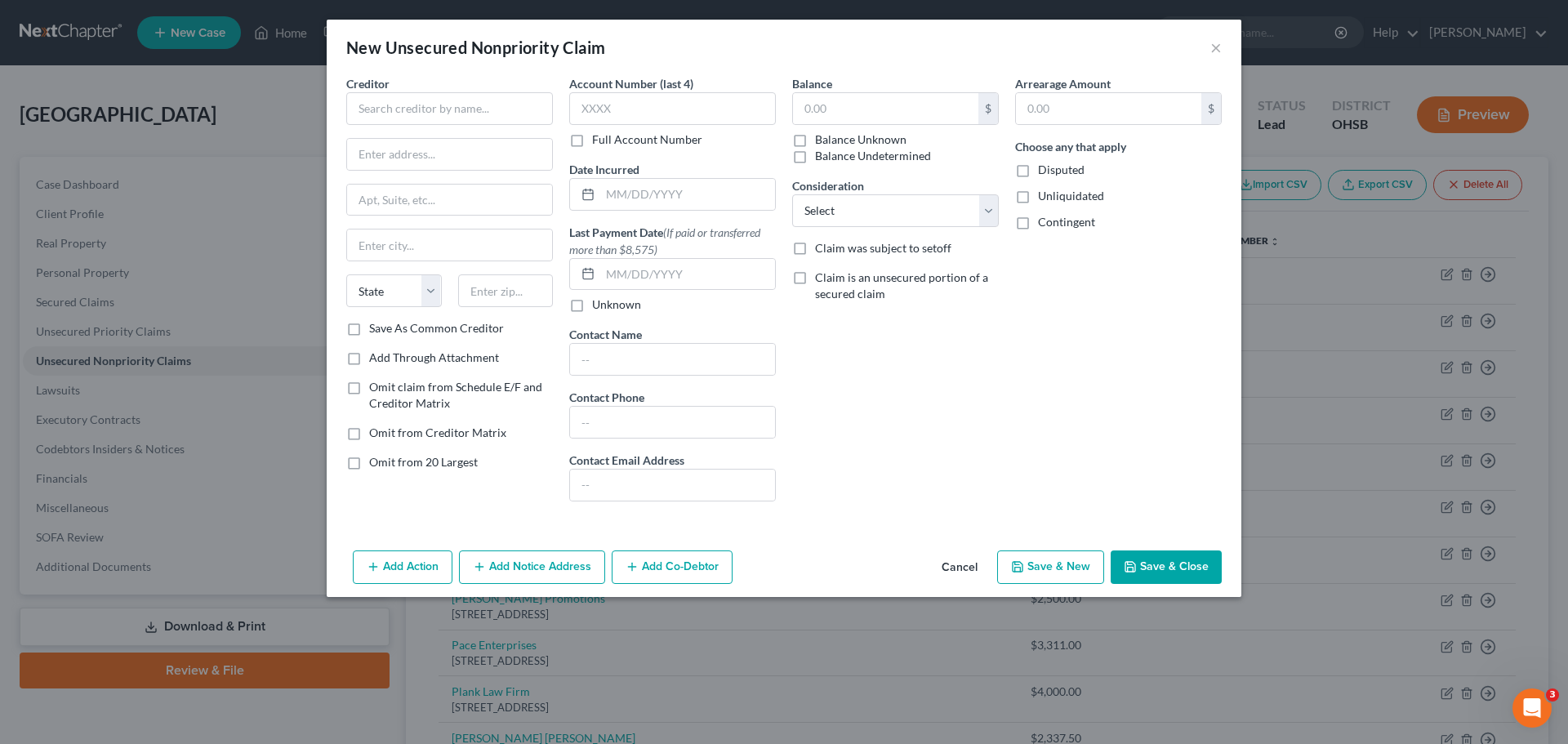
type input "25,000.00"
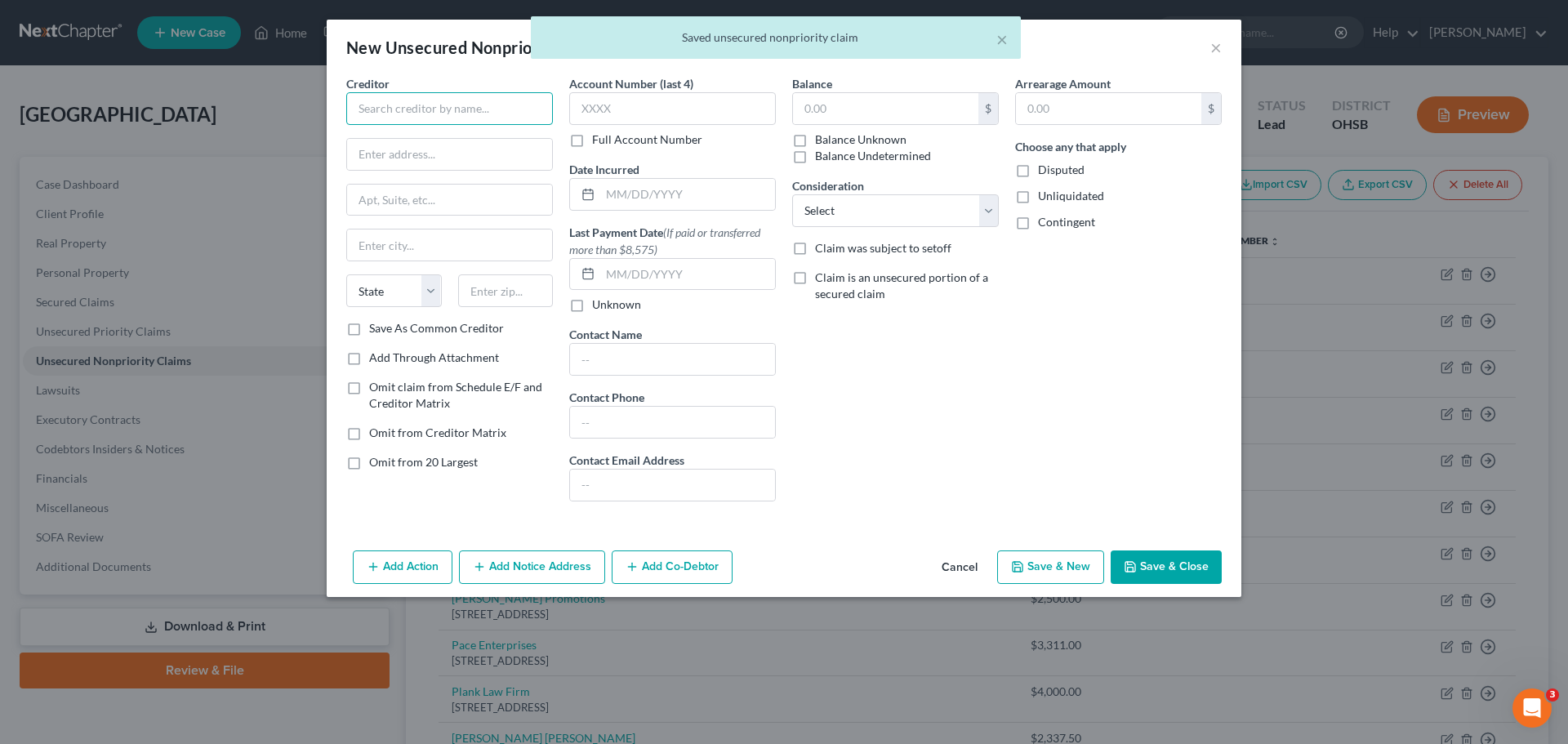
click at [422, 98] on input "text" at bounding box center [449, 108] width 206 height 32
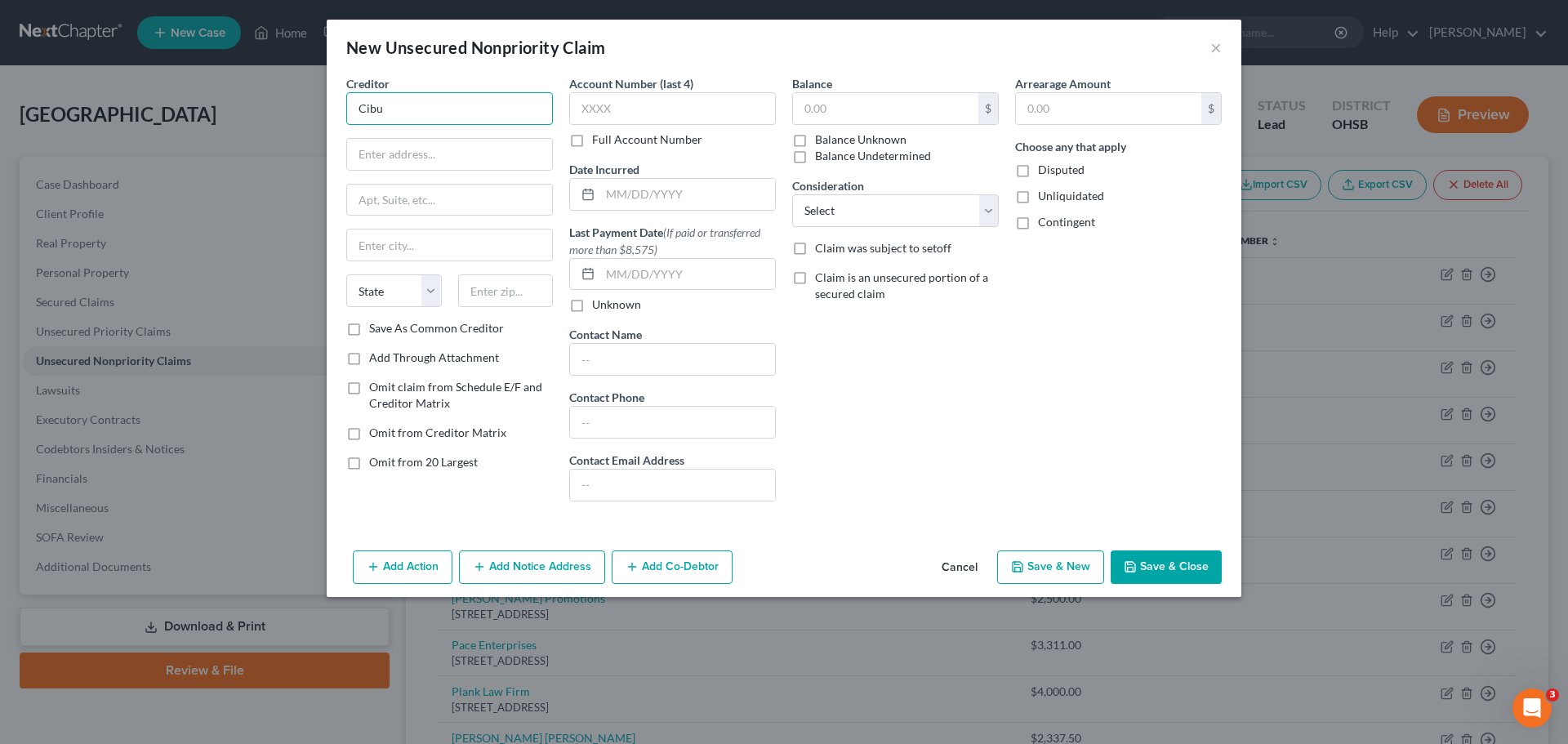
click at [449, 103] on input "Cibu" at bounding box center [449, 108] width 206 height 32
type input "[PERSON_NAME]"
type input "[STREET_ADDRESS]"
type input "92083"
type input "Vista"
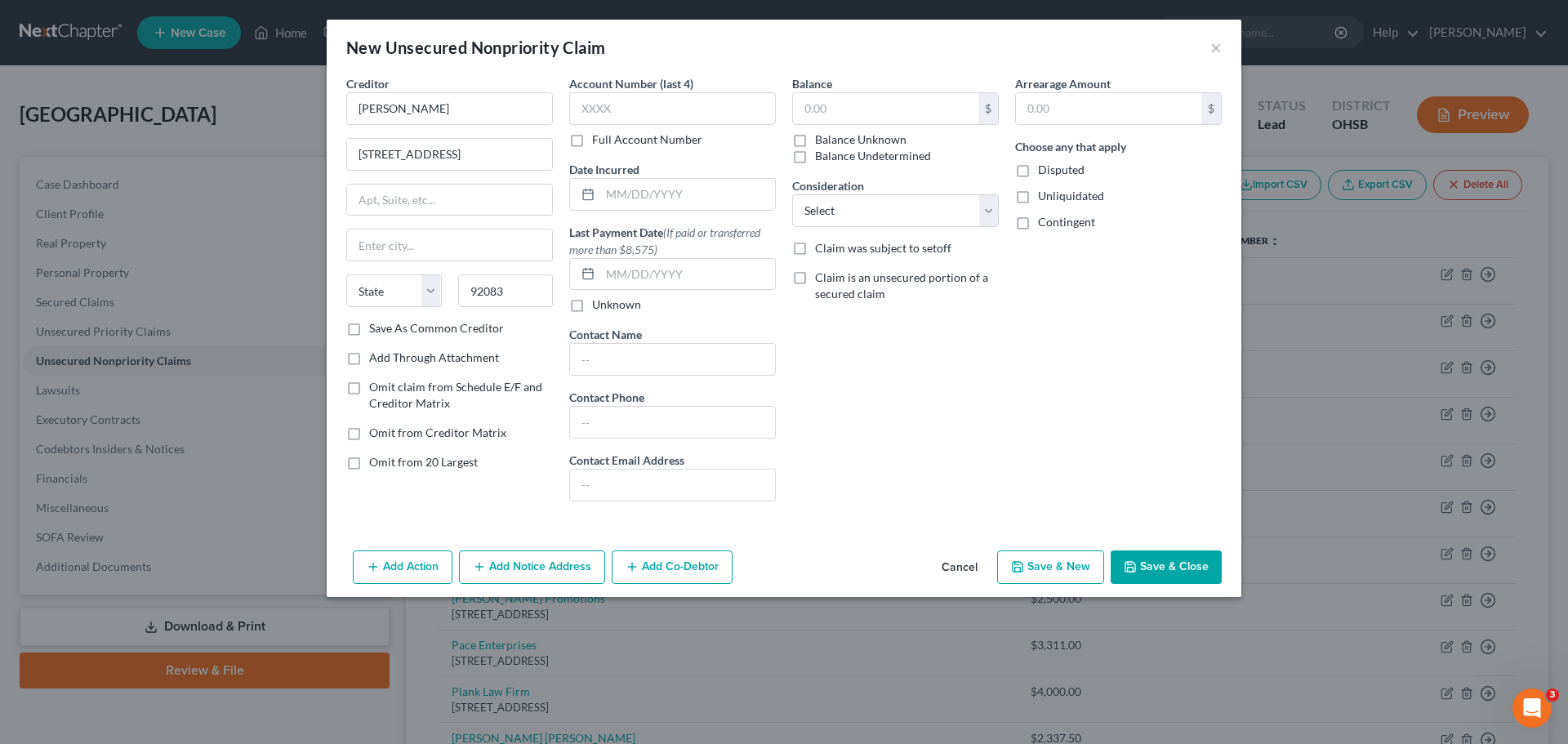
select select "4"
click at [861, 127] on div "$ Balance Unknown Balance Undetermined" at bounding box center [895, 128] width 206 height 71
click at [845, 98] on input "text" at bounding box center [885, 109] width 186 height 31
click at [1067, 575] on button "Save & New" at bounding box center [1051, 567] width 107 height 34
type input "80,000.00"
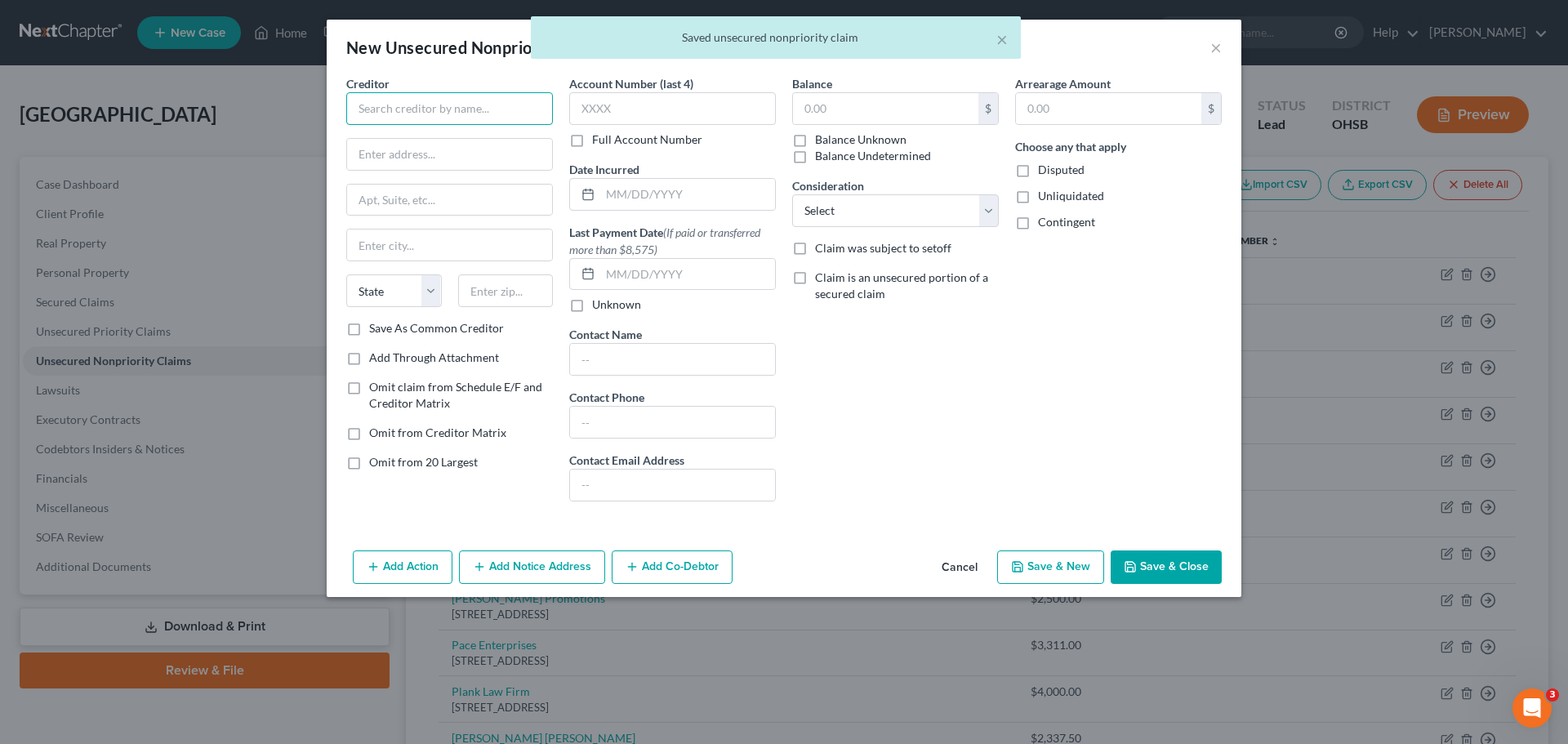
click at [393, 115] on input "text" at bounding box center [449, 108] width 206 height 32
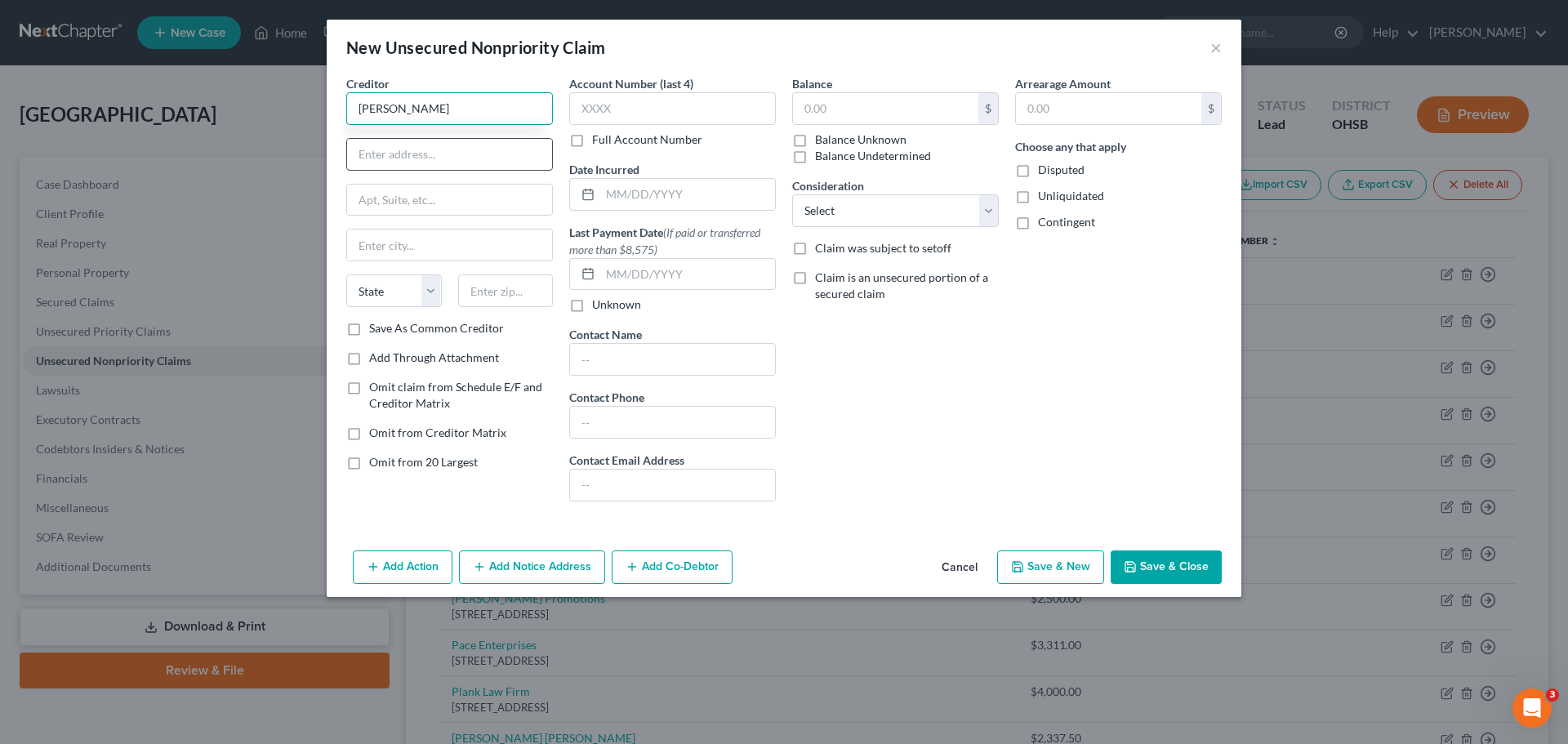
type input "[PERSON_NAME]"
click at [391, 163] on input "text" at bounding box center [449, 154] width 205 height 31
type input "140 [PERSON_NAME]"
type input "48382"
type input "[GEOGRAPHIC_DATA]"
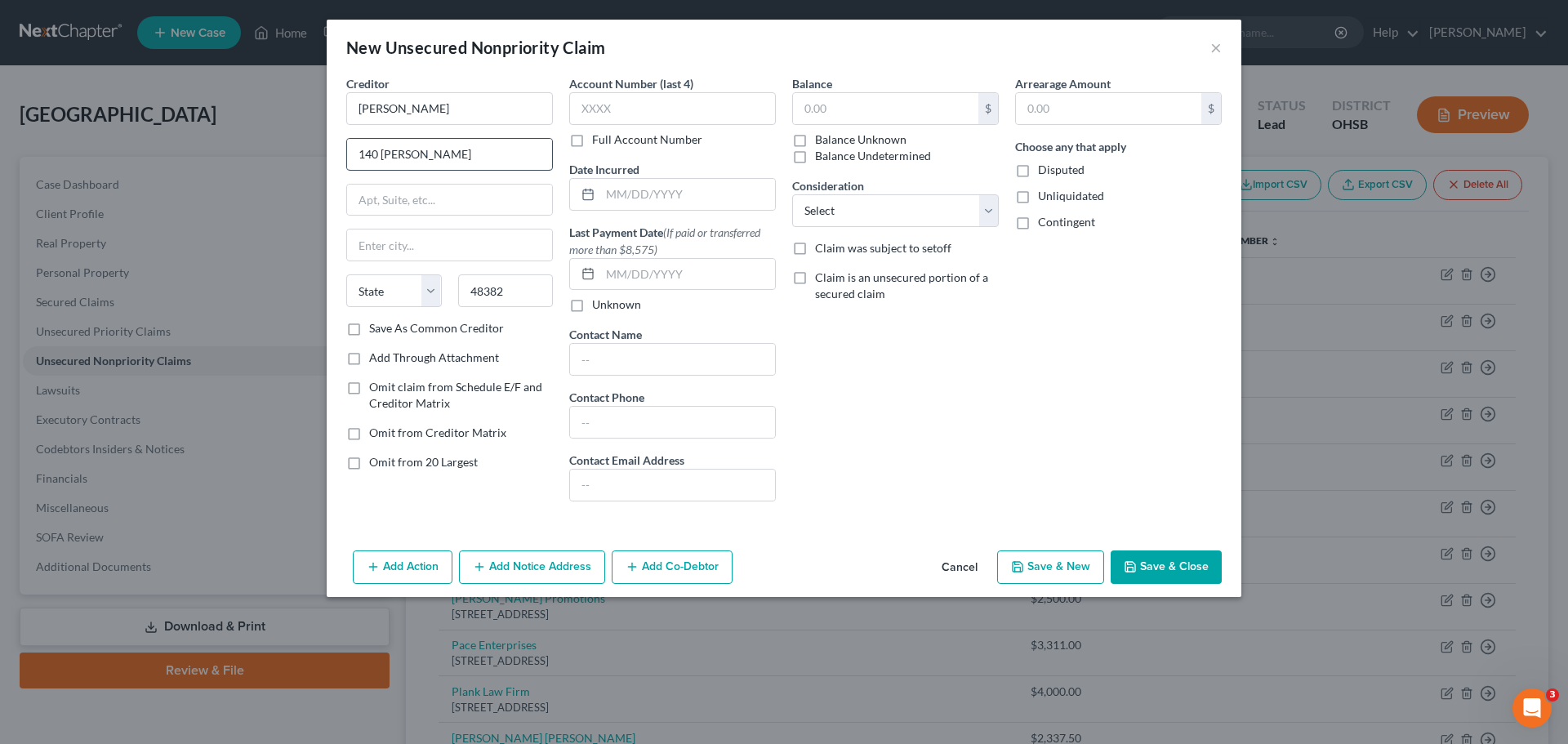
select select "23"
click at [875, 98] on input "text" at bounding box center [885, 109] width 186 height 31
click at [1031, 558] on button "Save & New" at bounding box center [1051, 567] width 107 height 34
type input "100,000.00"
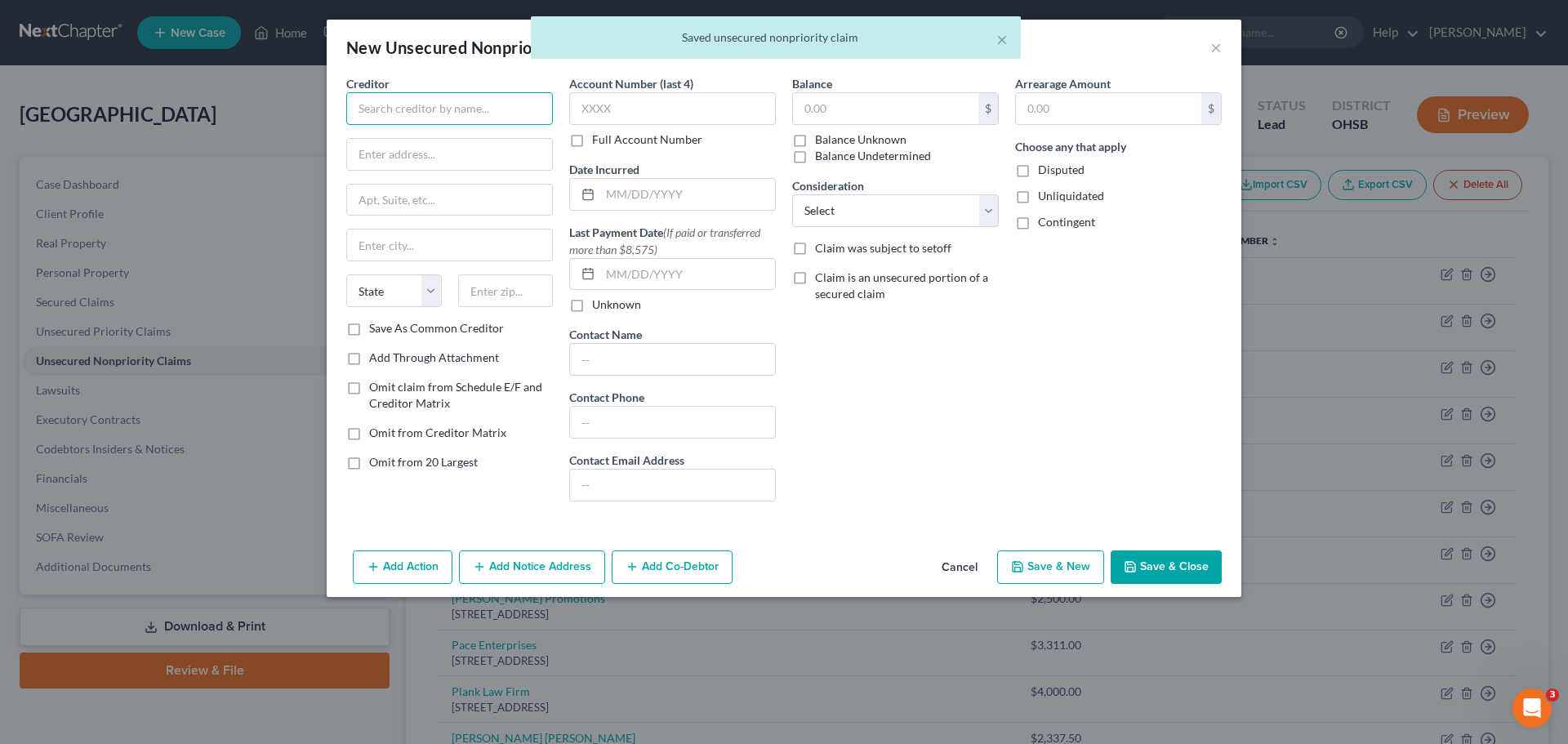
drag, startPoint x: 498, startPoint y: 108, endPoint x: 499, endPoint y: 117, distance: 9.1
click at [498, 109] on input "text" at bounding box center [449, 108] width 206 height 32
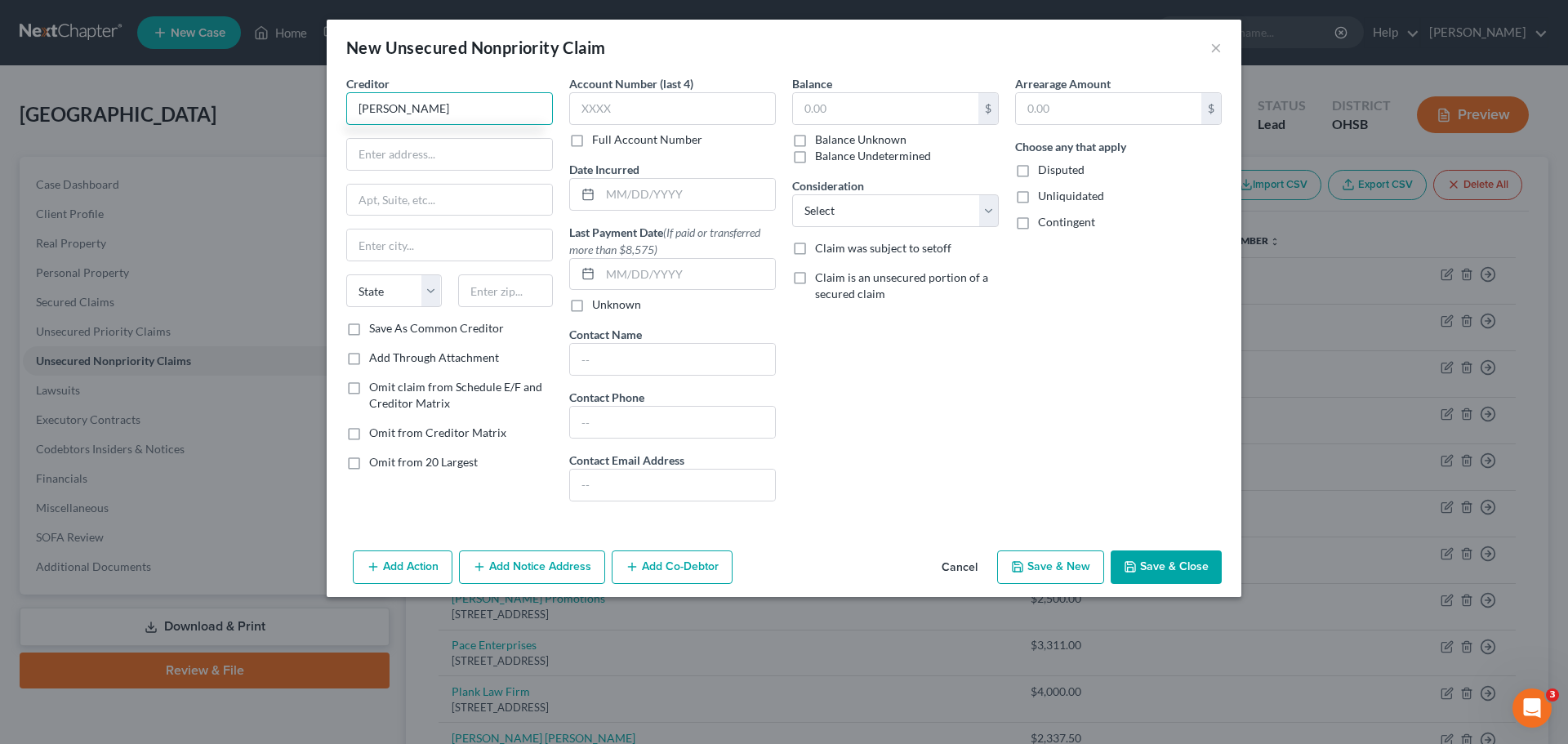
type input "[PERSON_NAME]"
type input "[STREET_ADDRESS]"
type input "Walled Lake"
type input "48390"
select select "23"
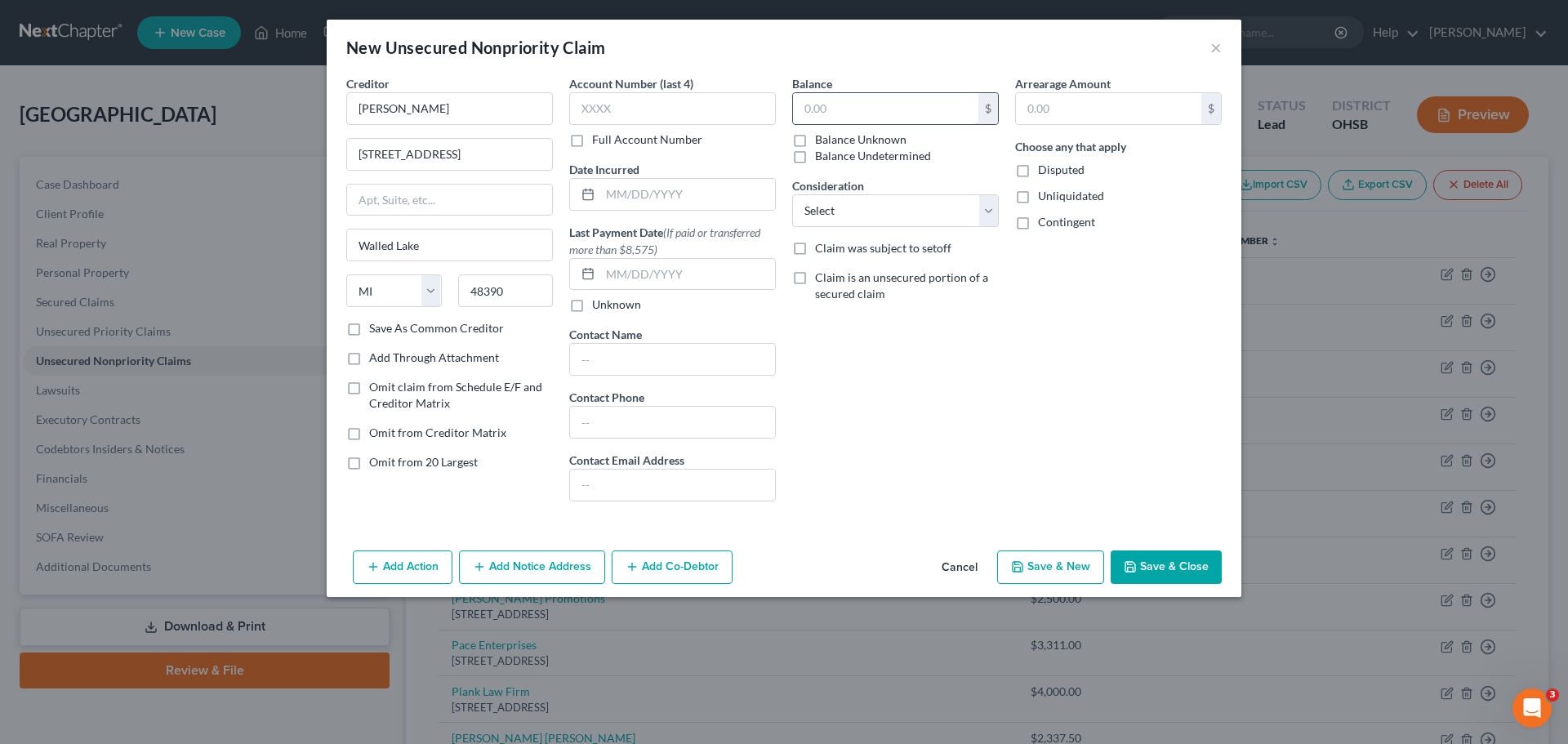
click at [838, 109] on input "text" at bounding box center [885, 109] width 186 height 31
drag, startPoint x: 1017, startPoint y: 542, endPoint x: 1024, endPoint y: 546, distance: 8.1
click at [1018, 544] on div "New Unsecured Nonpriority Claim × Creditor * [PERSON_NAME] [STREET_ADDRESS] Wal…" at bounding box center [784, 308] width 915 height 578
click at [1049, 571] on button "Save & New" at bounding box center [1051, 567] width 107 height 34
type input "40,000.00"
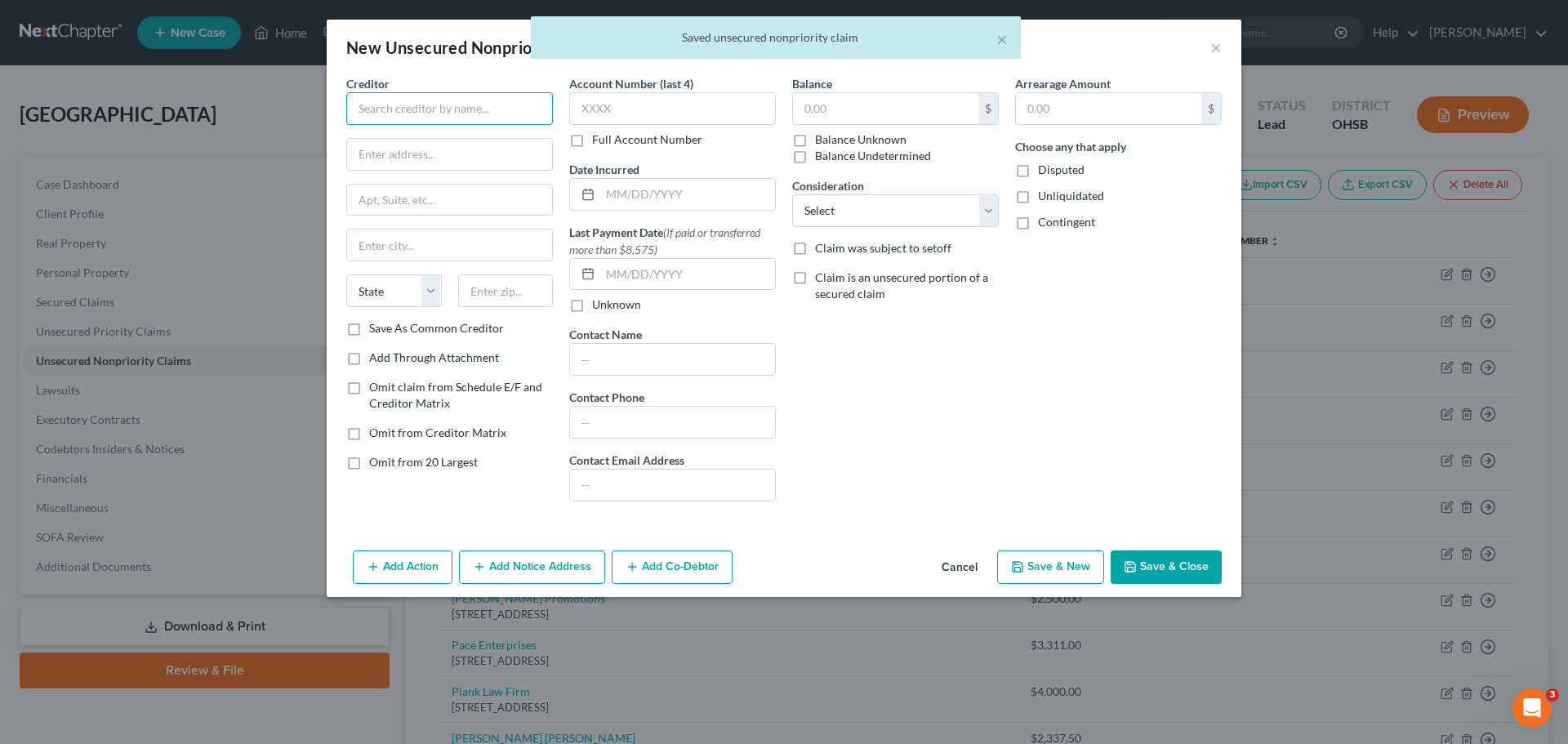
click at [430, 114] on input "text" at bounding box center [449, 108] width 206 height 32
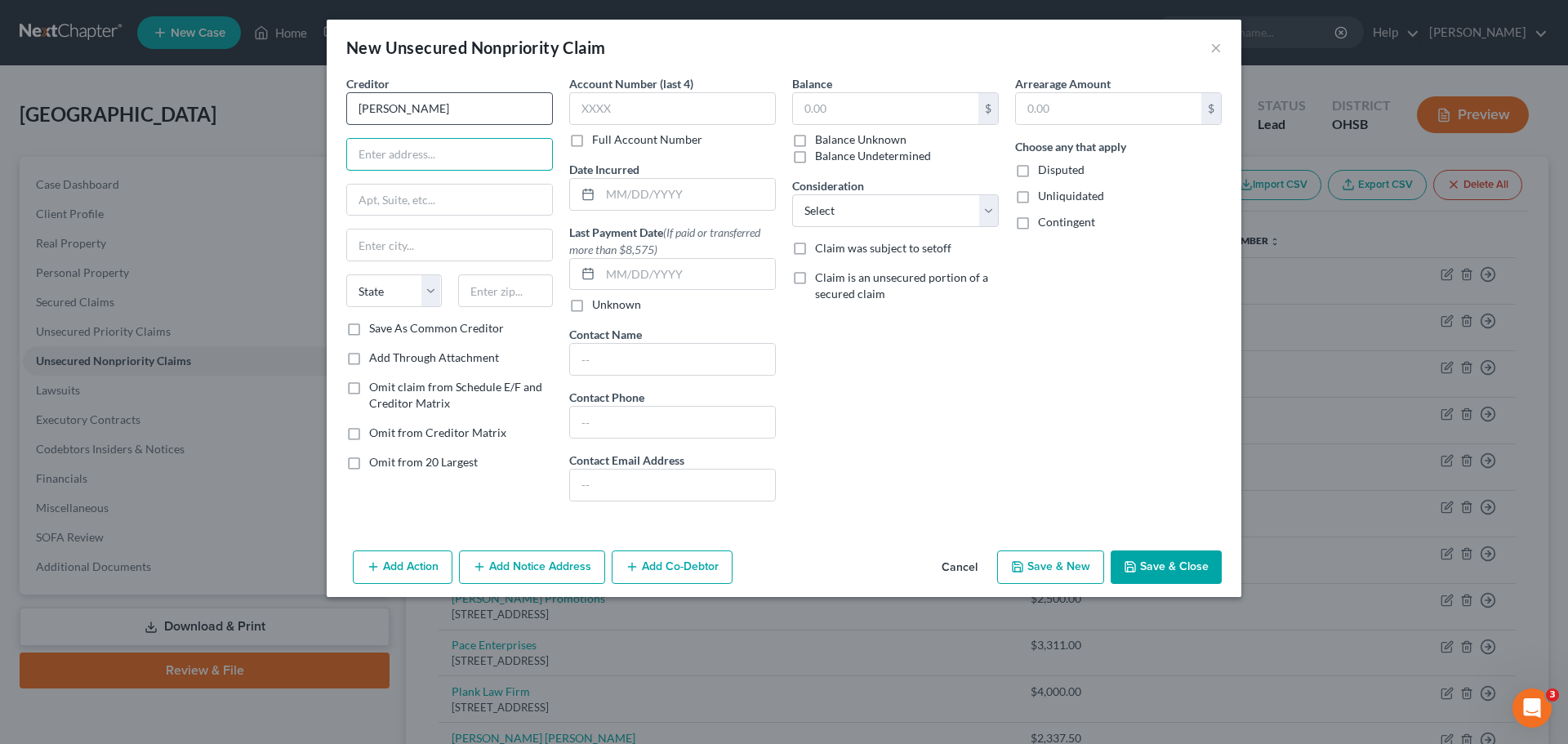
type input "[PERSON_NAME]"
type input "[STREET_ADDRESS]"
type input "[GEOGRAPHIC_DATA]"
type input "48324"
select select "23"
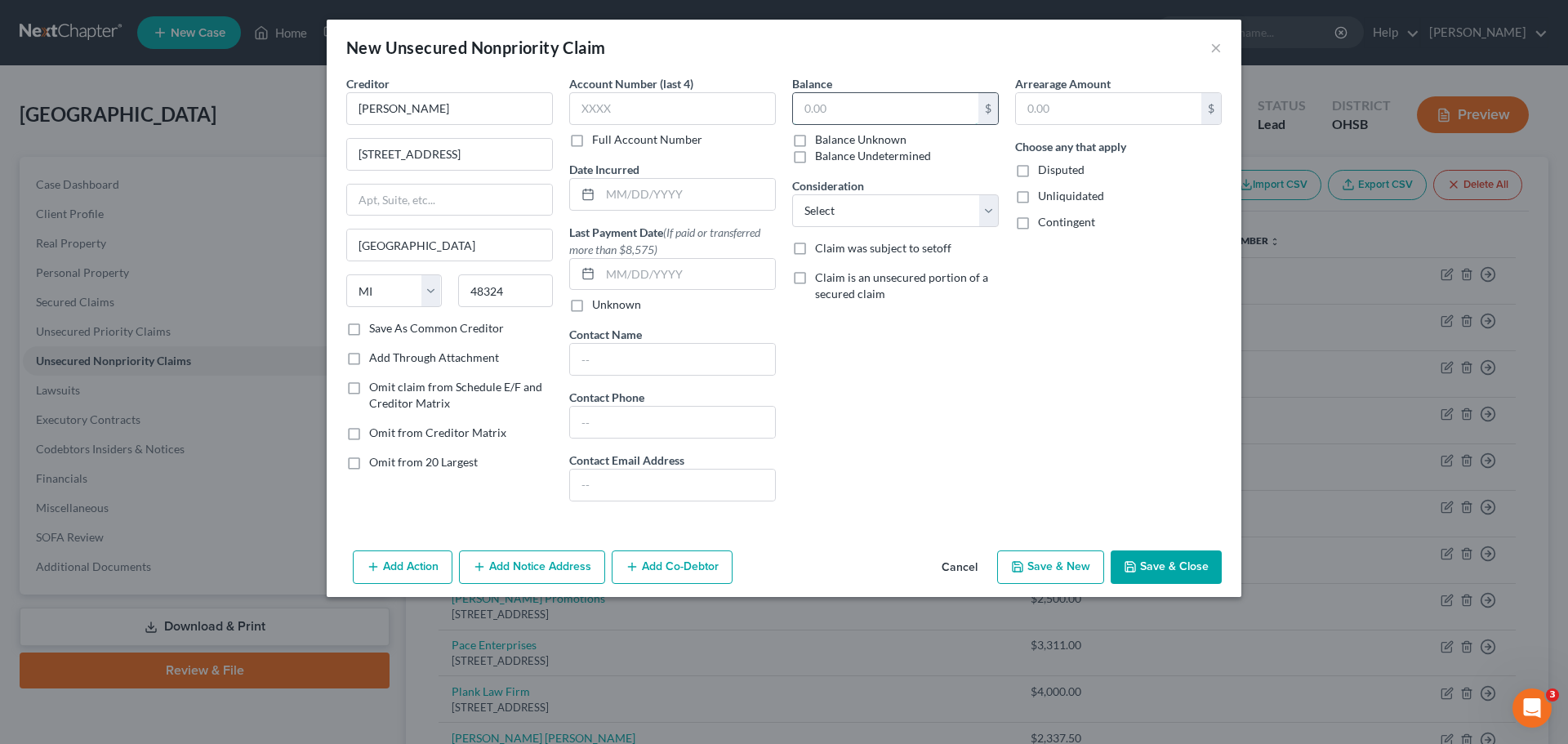
click at [866, 98] on input "text" at bounding box center [885, 109] width 186 height 31
click at [1029, 562] on button "Save & New" at bounding box center [1051, 567] width 107 height 34
type input "50,000.00"
click at [407, 105] on input "text" at bounding box center [449, 108] width 206 height 32
paste input "[PERSON_NAME]"
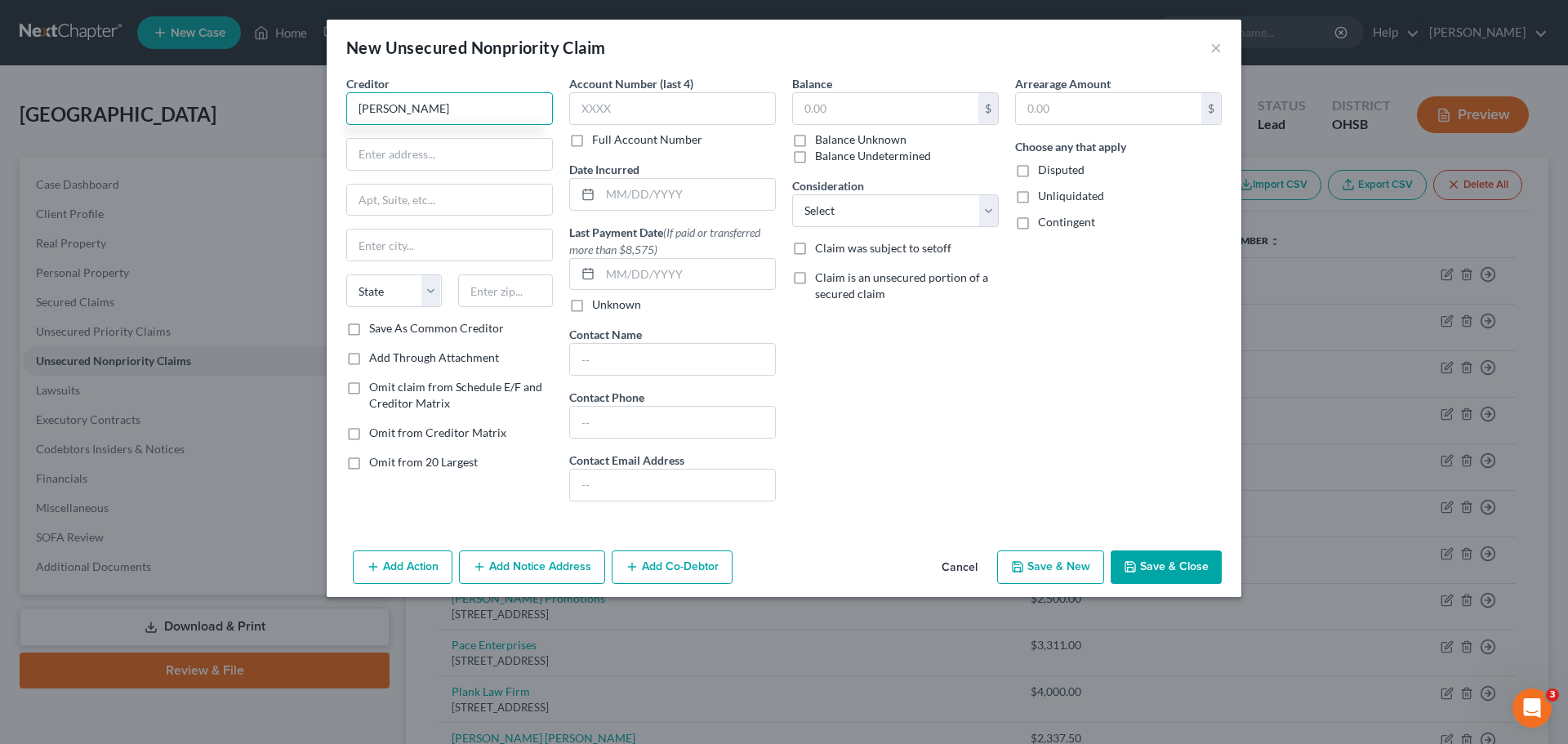
type input "[PERSON_NAME]"
click at [437, 143] on input "text" at bounding box center [449, 154] width 205 height 31
paste input "[STREET_ADDRESS][PERSON_NAME]"
type input "[STREET_ADDRESS][PERSON_NAME]"
click at [491, 294] on input "text" at bounding box center [506, 290] width 96 height 32
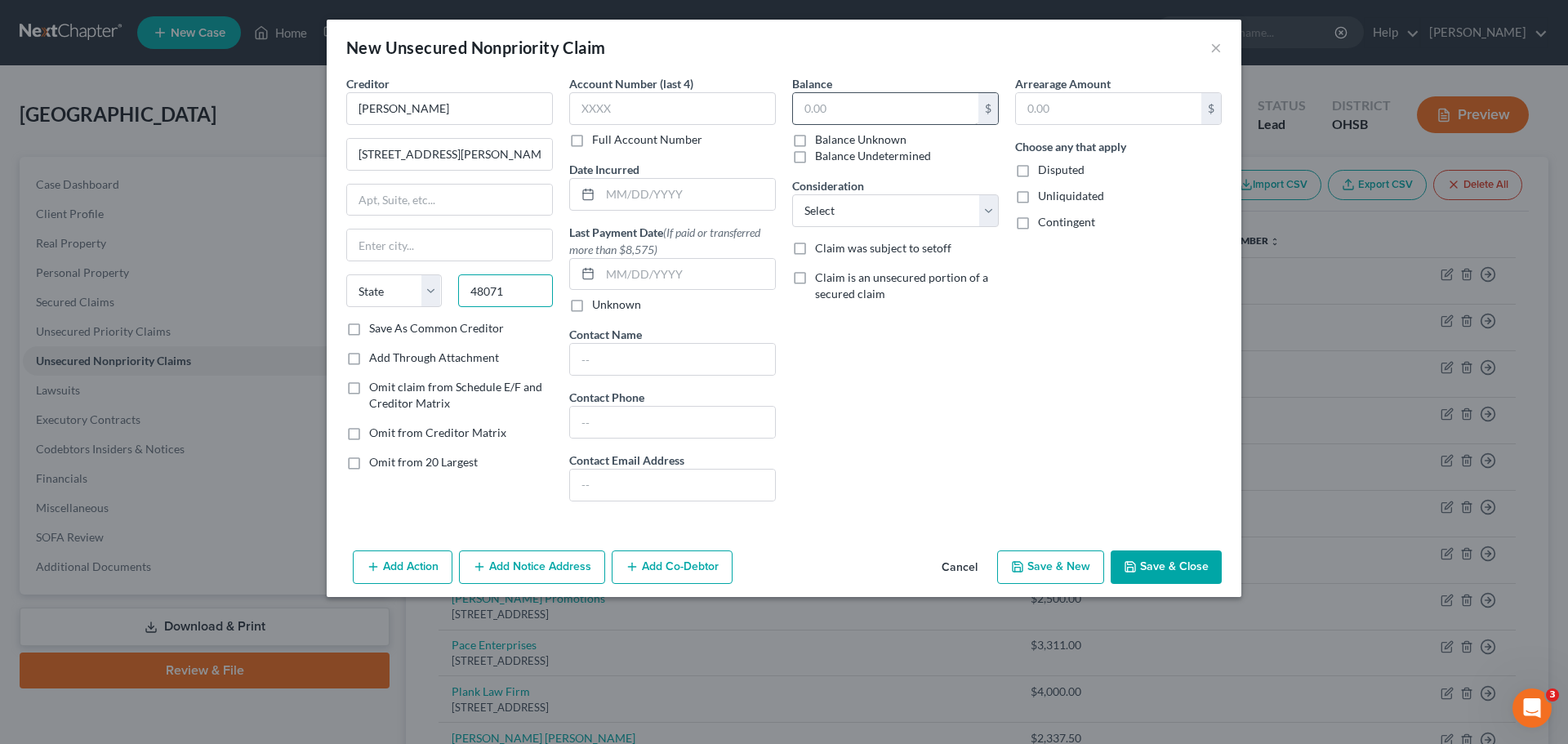
type input "48071"
type input "[GEOGRAPHIC_DATA]"
select select "23"
click at [834, 97] on input "text" at bounding box center [885, 109] width 186 height 31
click at [828, 116] on input "text" at bounding box center [885, 109] width 186 height 31
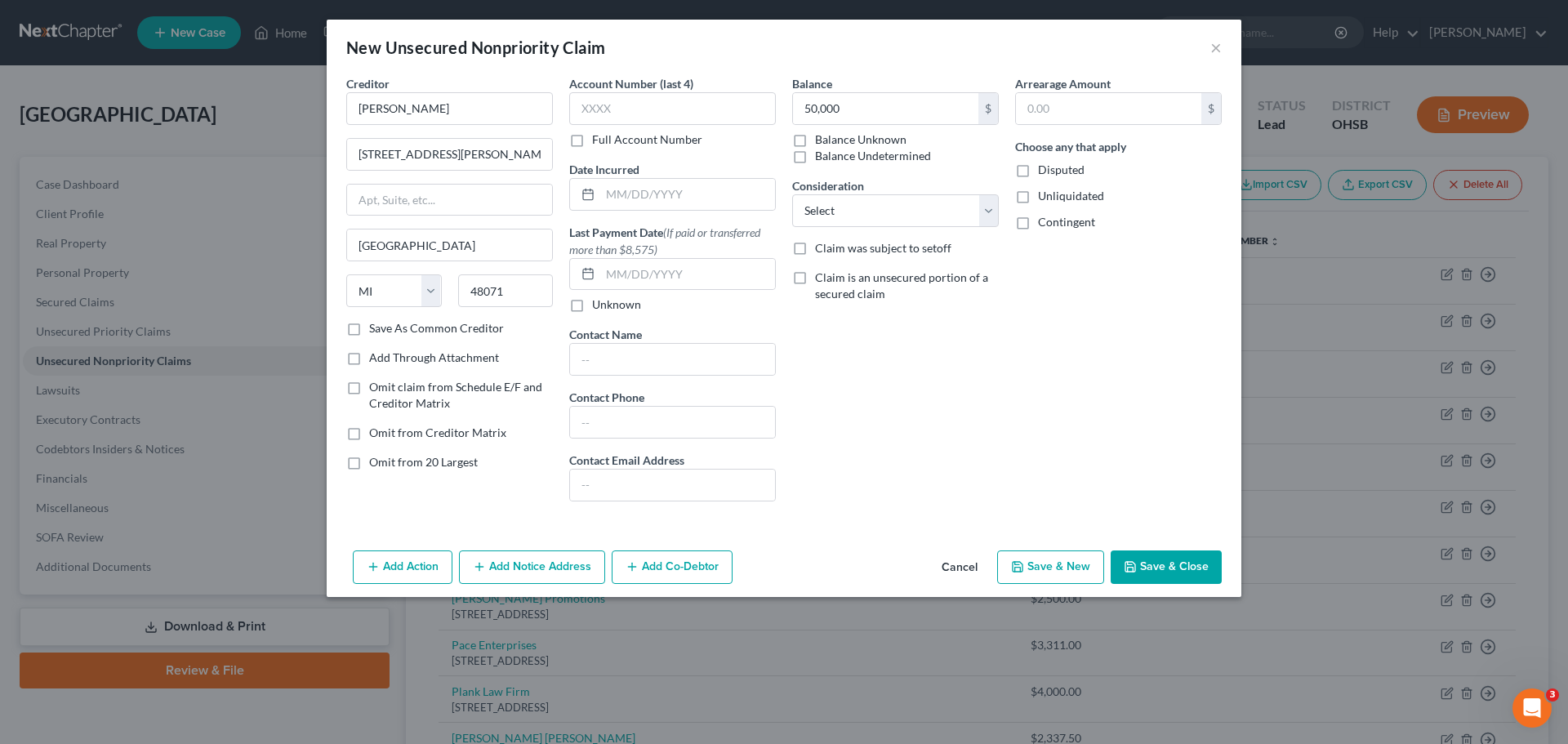
click at [1029, 577] on button "Save & New" at bounding box center [1051, 567] width 107 height 34
type input "50,000.00"
click at [384, 109] on input "text" at bounding box center [449, 108] width 206 height 32
paste input "[PERSON_NAME]"
type input "[PERSON_NAME]"
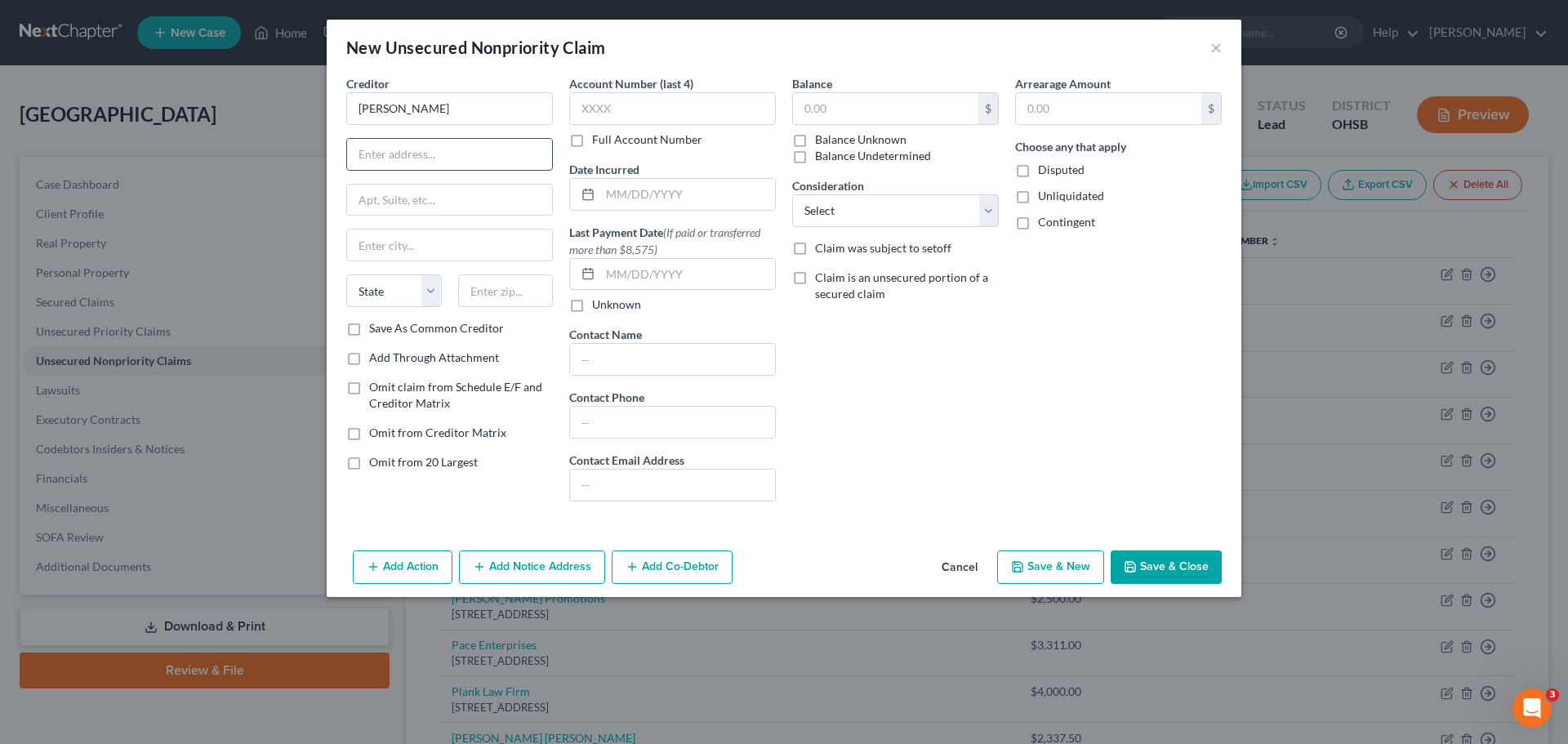
click at [375, 152] on input "text" at bounding box center [449, 154] width 205 height 31
paste input "[STREET_ADDRESS]"
type input "[STREET_ADDRESS]"
click at [476, 294] on input "text" at bounding box center [506, 290] width 96 height 32
type input "48334"
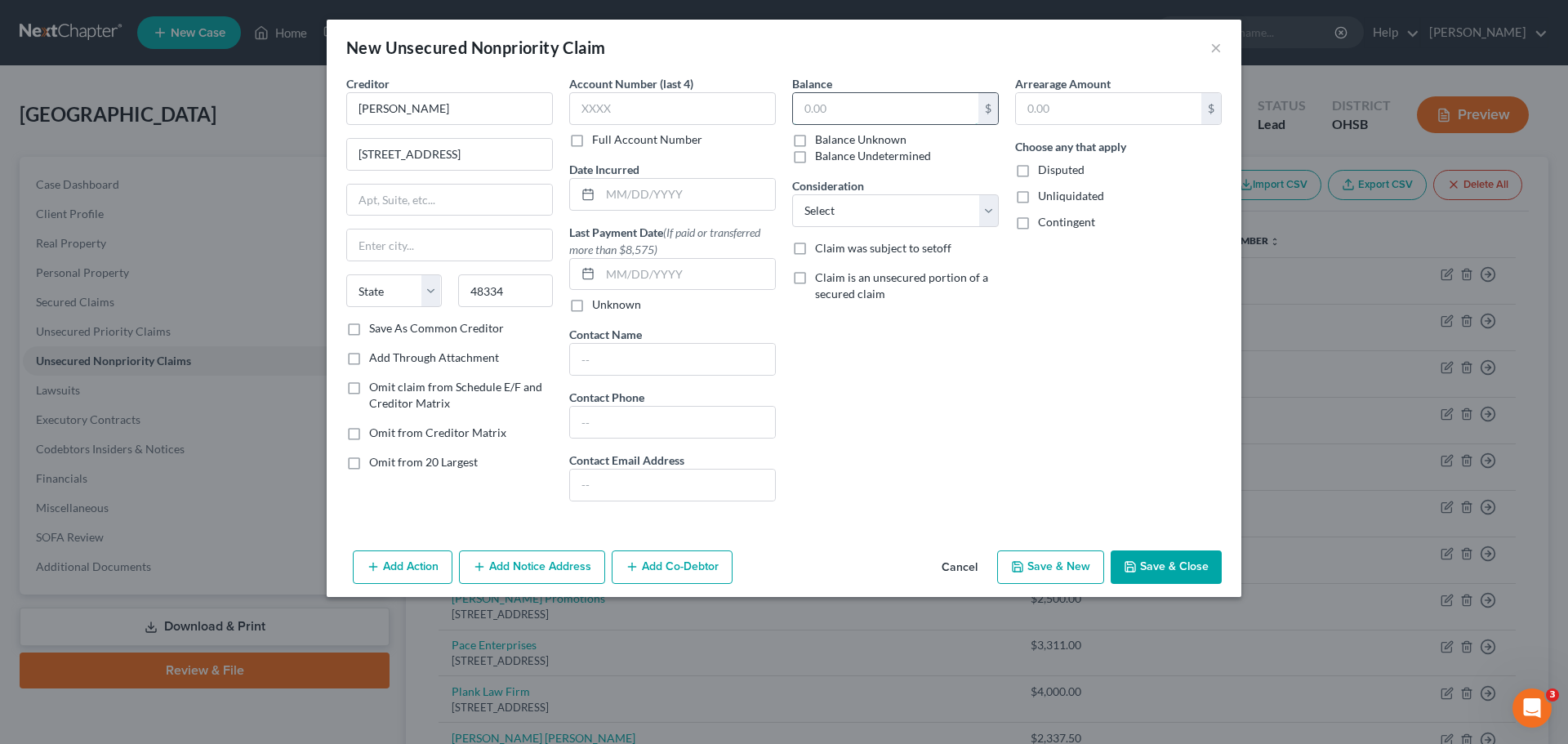
type input "[GEOGRAPHIC_DATA]"
select select "23"
click at [872, 105] on input "text" at bounding box center [885, 109] width 186 height 31
click at [1043, 568] on button "Save & New" at bounding box center [1051, 567] width 107 height 34
type input "100,000.00"
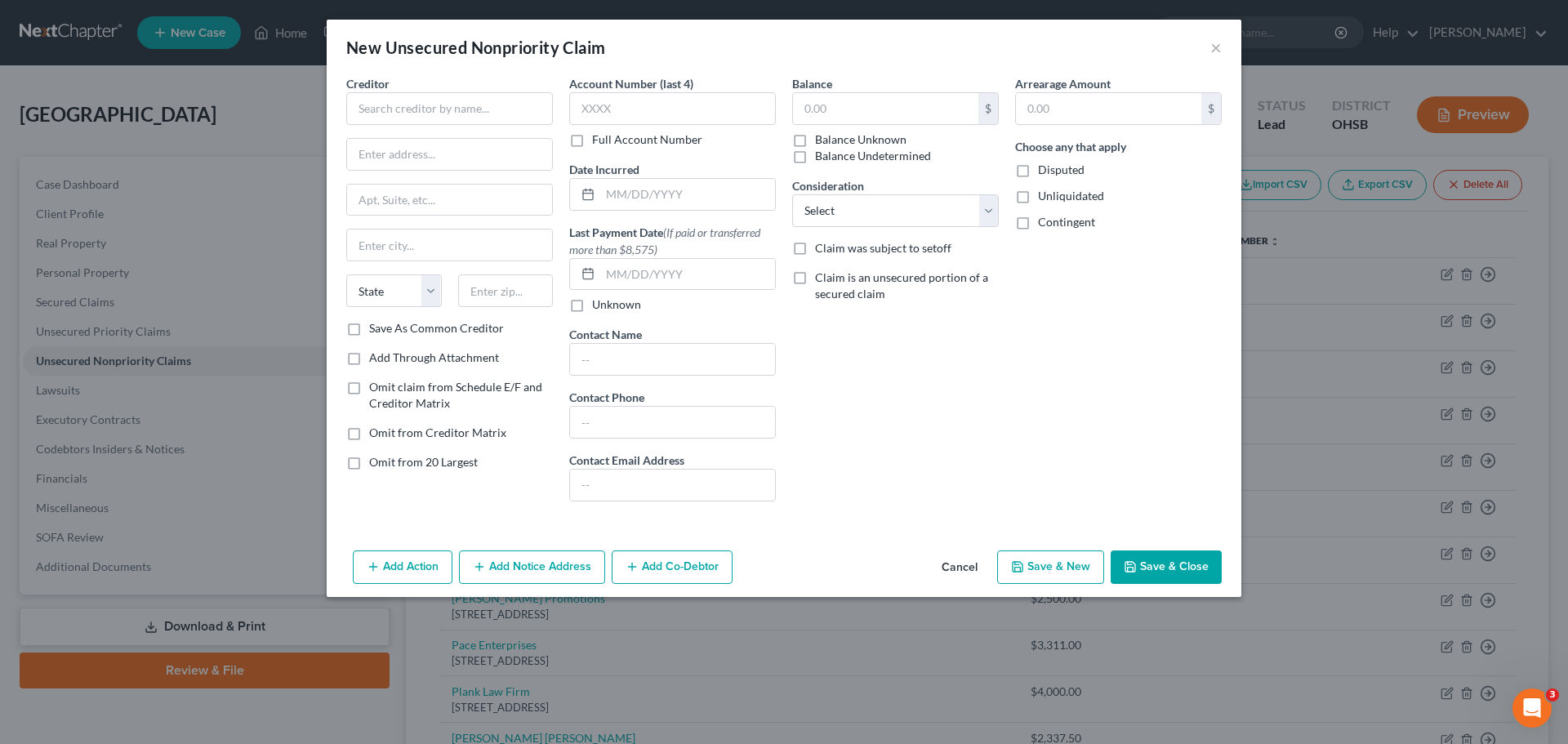
click at [943, 567] on button "Cancel" at bounding box center [959, 568] width 62 height 32
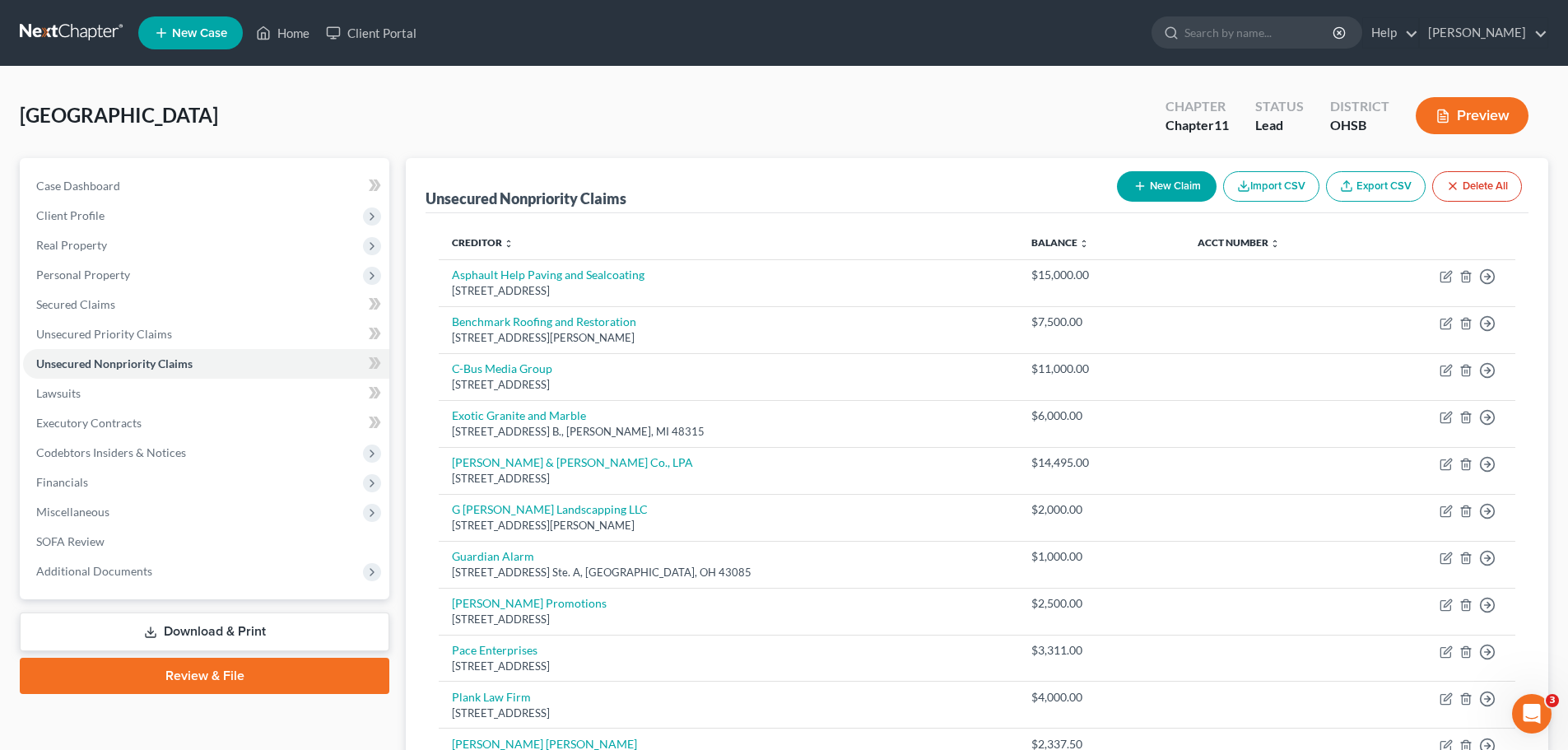
click at [1125, 188] on button "New Claim" at bounding box center [1166, 186] width 99 height 31
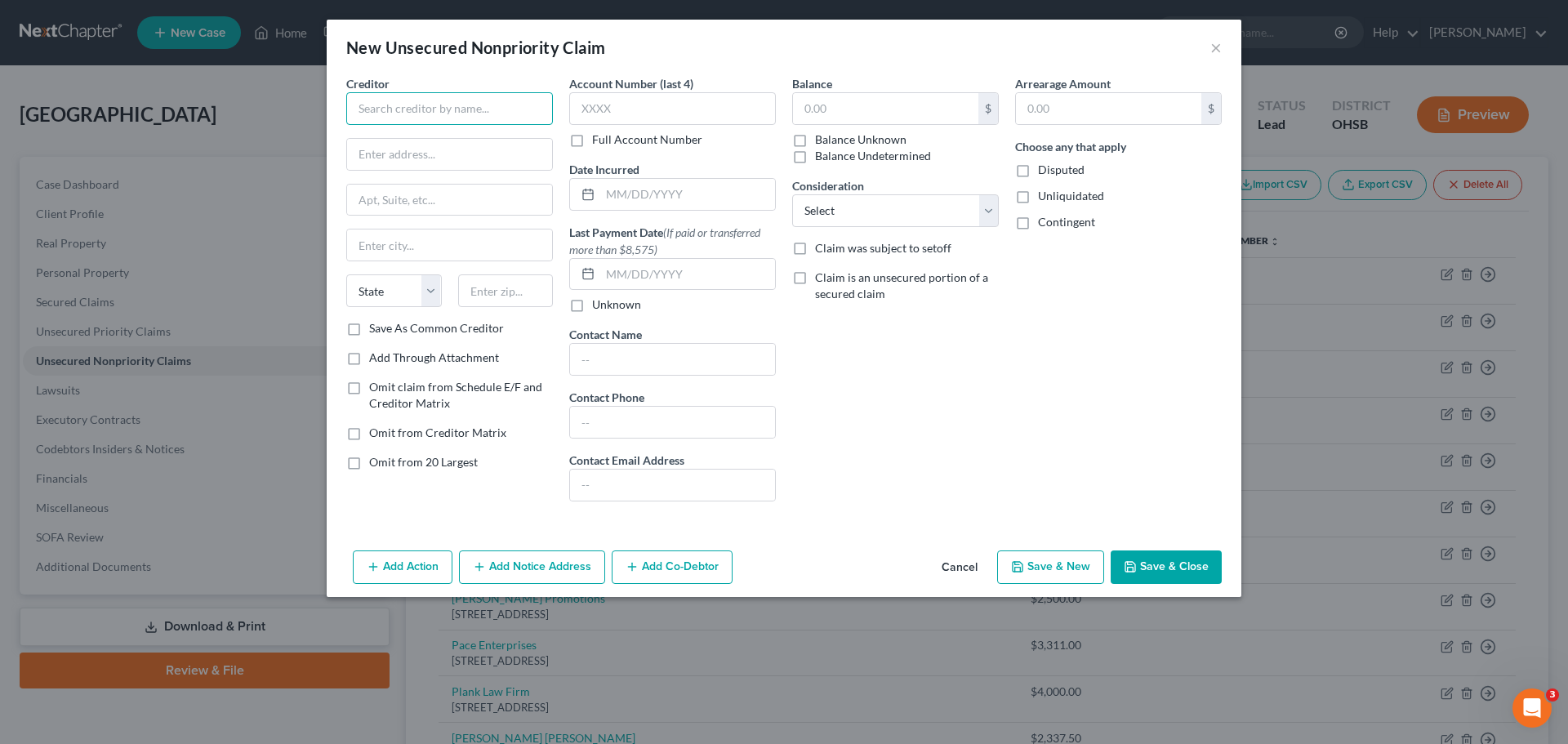
click at [380, 112] on input "text" at bounding box center [449, 108] width 206 height 32
type input "D"
click at [957, 559] on button "Cancel" at bounding box center [959, 568] width 62 height 32
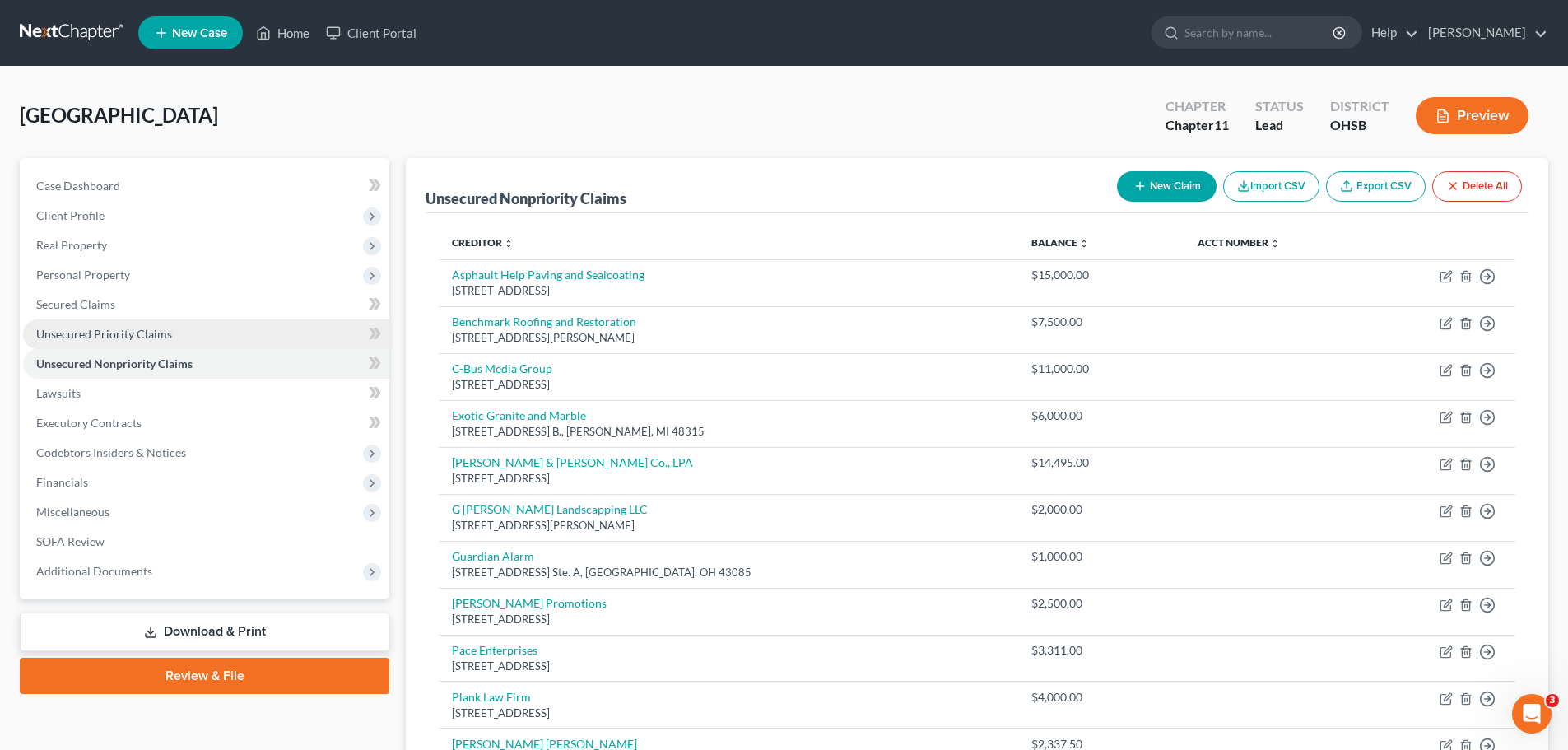
click at [111, 335] on span "Unsecured Priority Claims" at bounding box center [104, 334] width 136 height 14
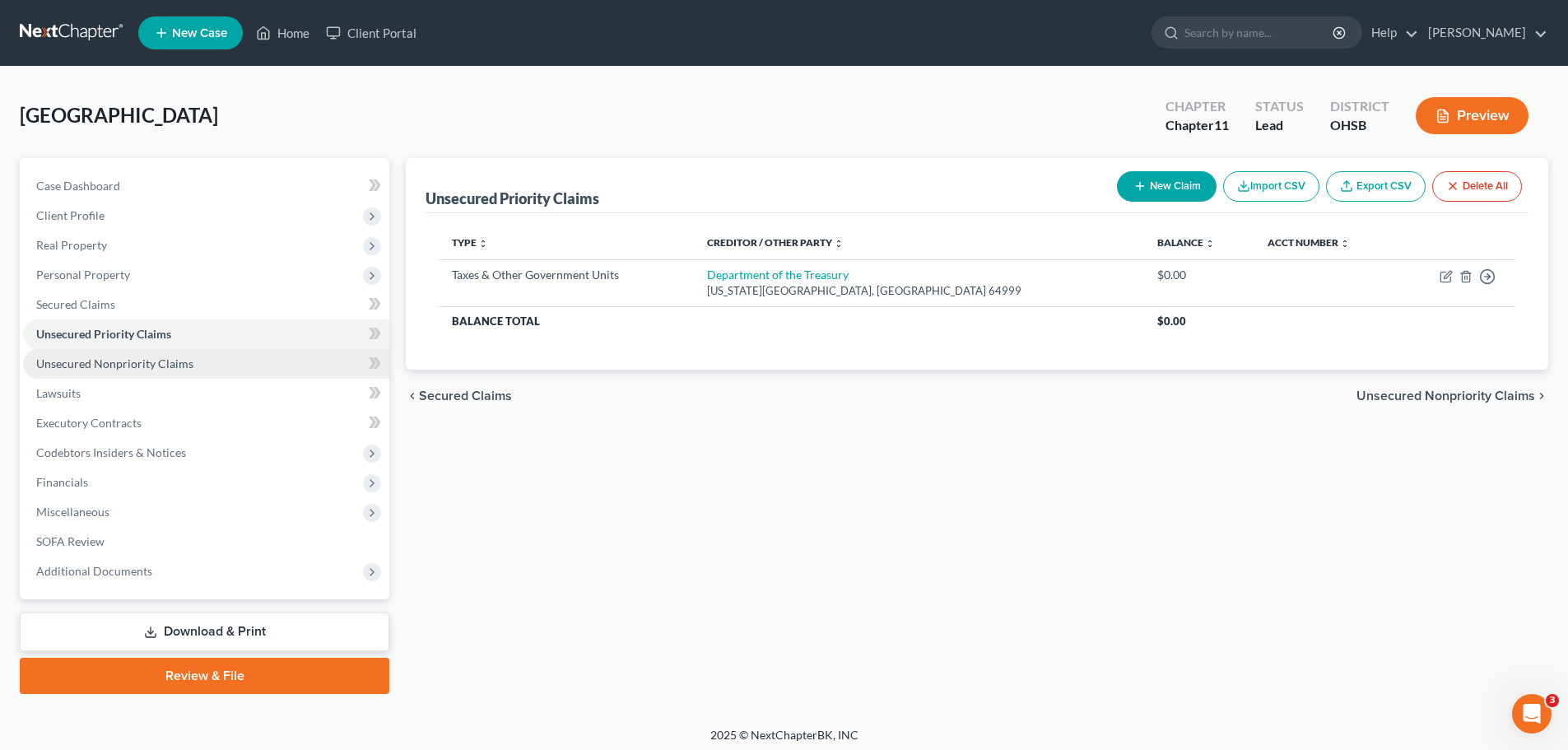
click at [110, 364] on span "Unsecured Nonpriority Claims" at bounding box center [114, 364] width 157 height 14
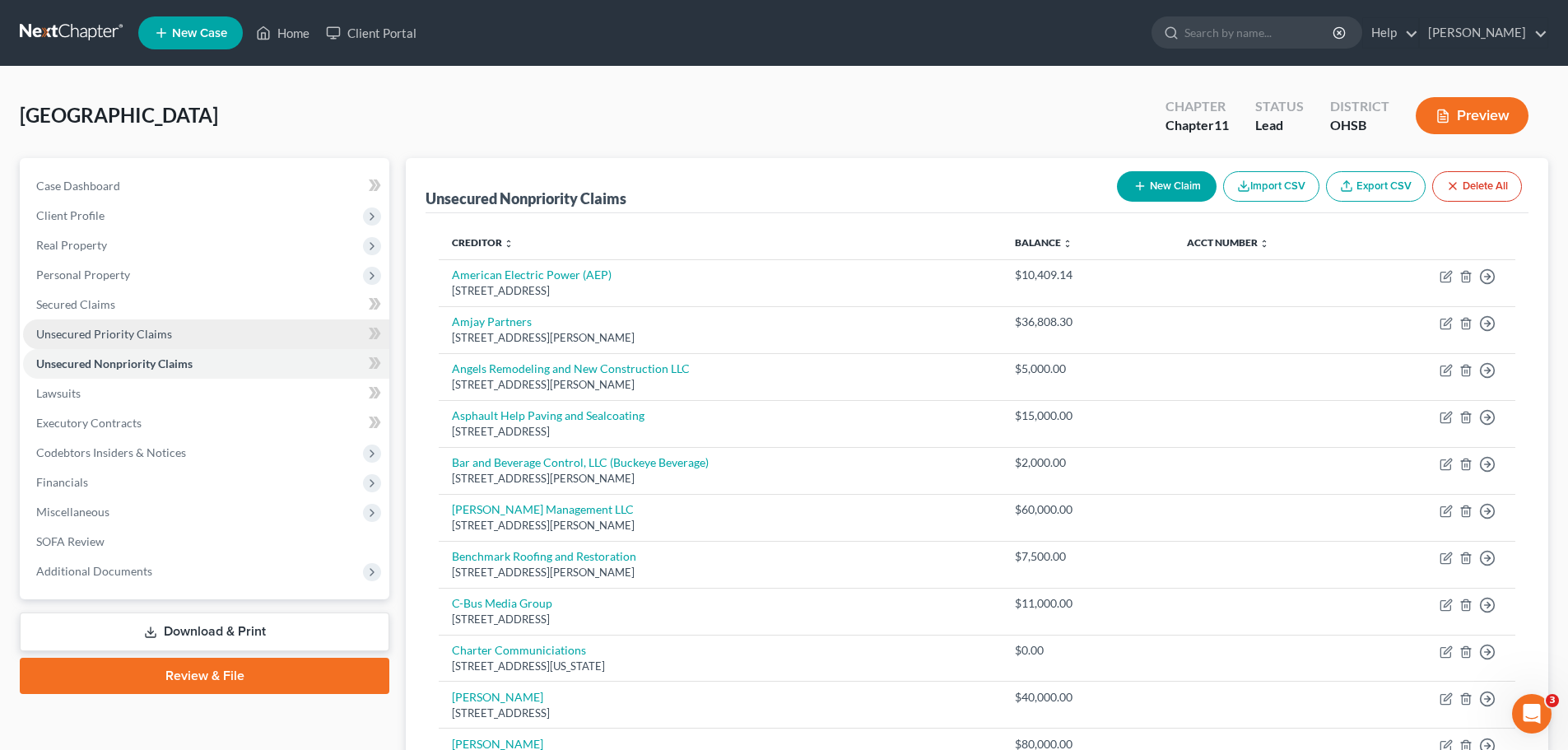
click at [91, 335] on span "Unsecured Priority Claims" at bounding box center [104, 334] width 136 height 14
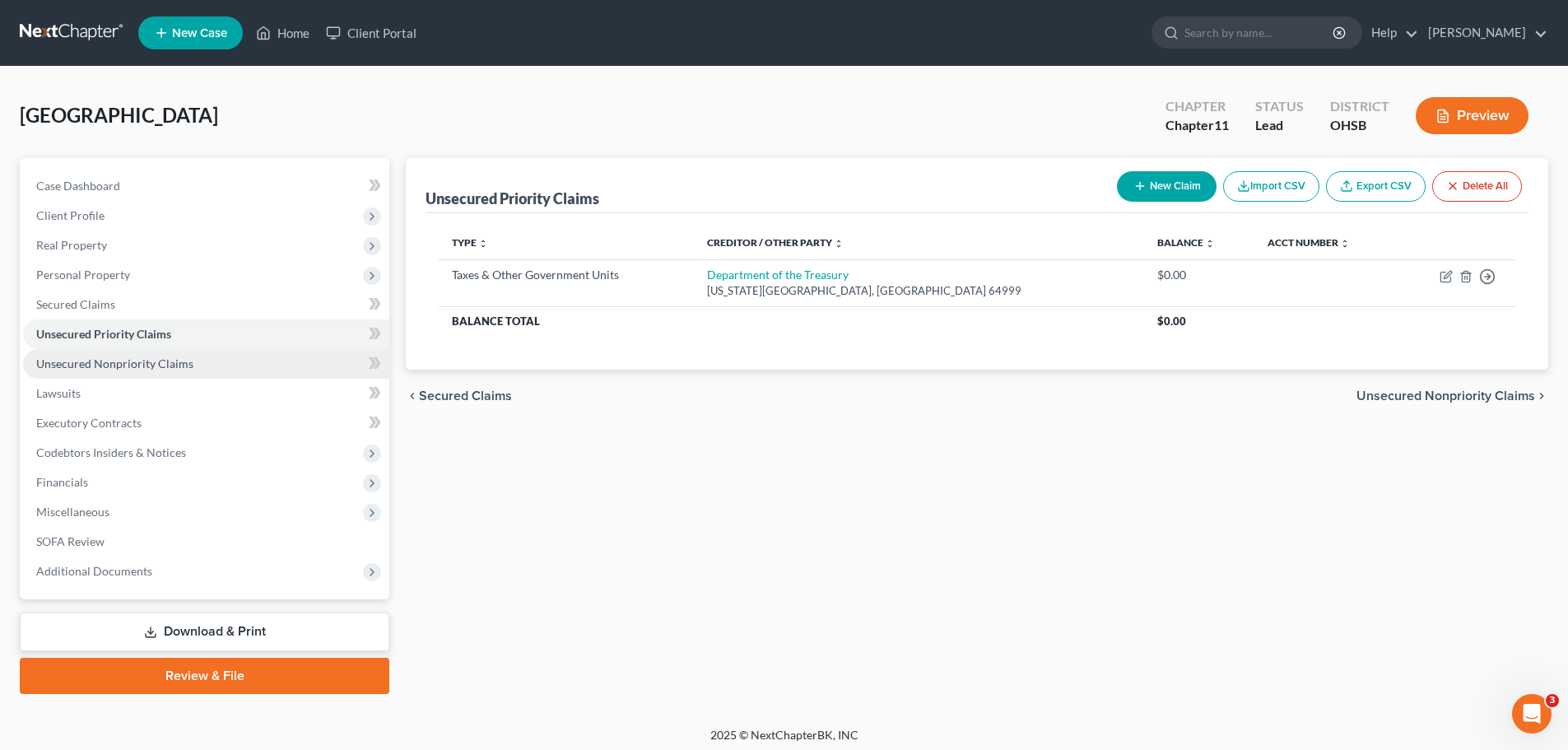
click at [135, 368] on span "Unsecured Nonpriority Claims" at bounding box center [114, 364] width 157 height 14
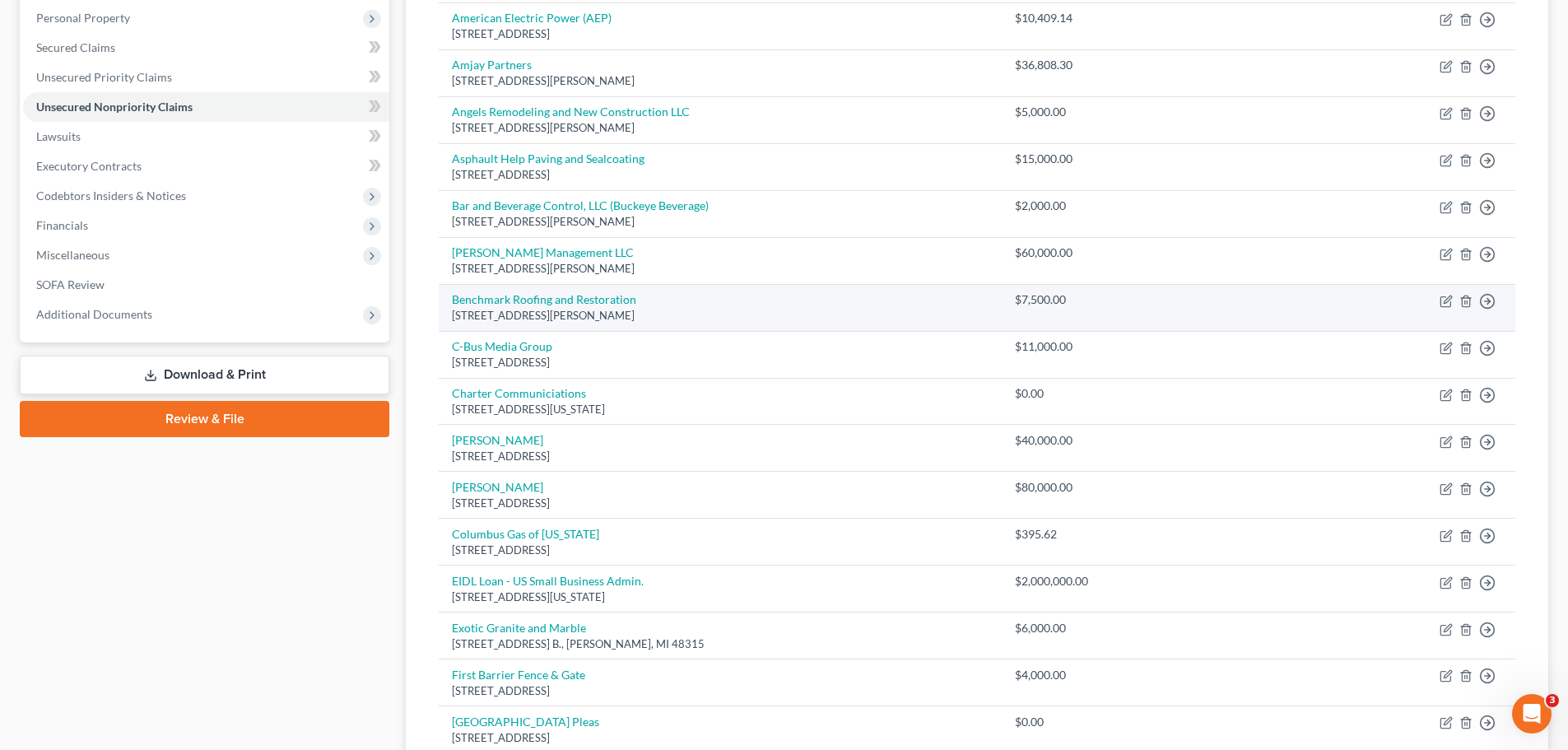
scroll to position [81, 0]
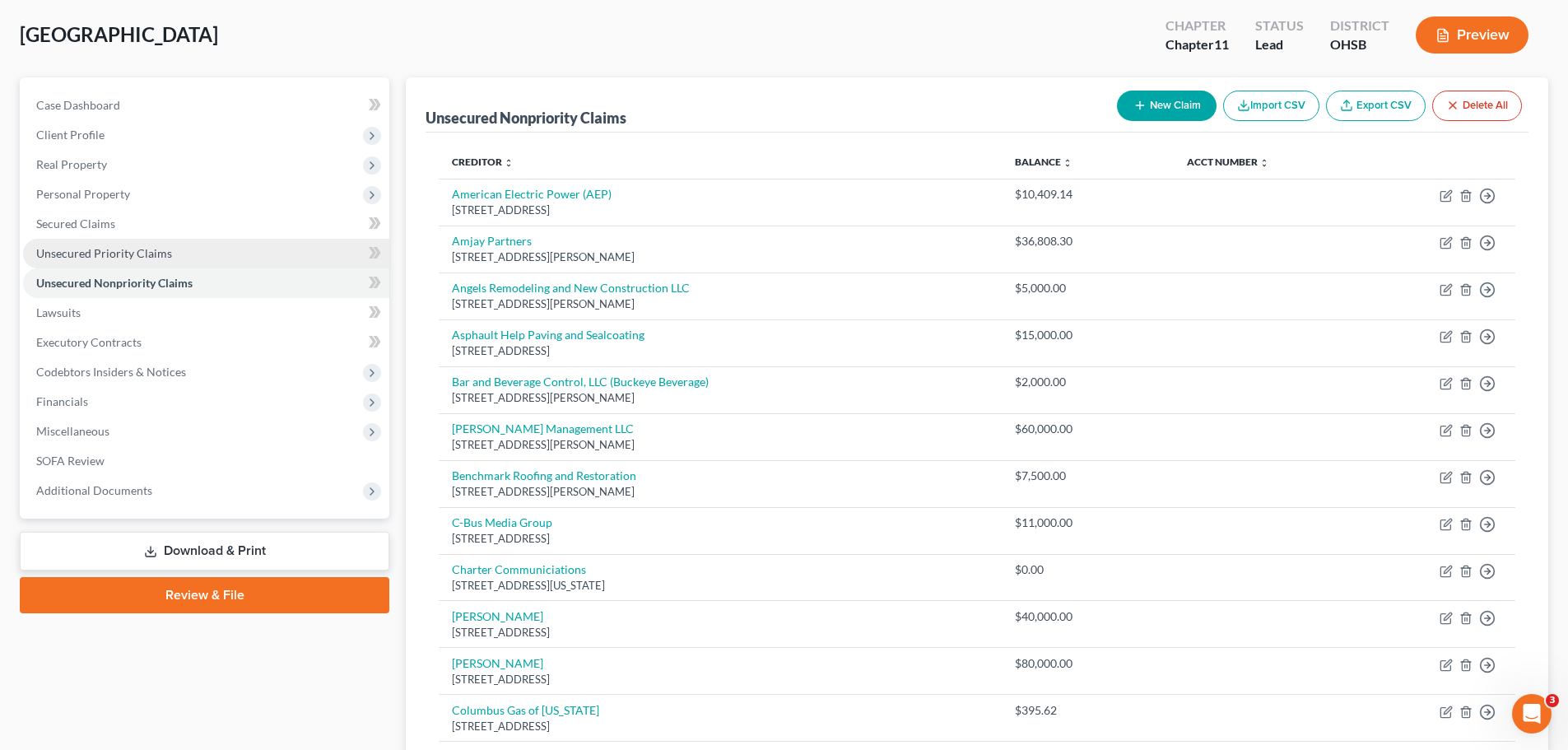
click at [61, 256] on span "Unsecured Priority Claims" at bounding box center [104, 253] width 136 height 14
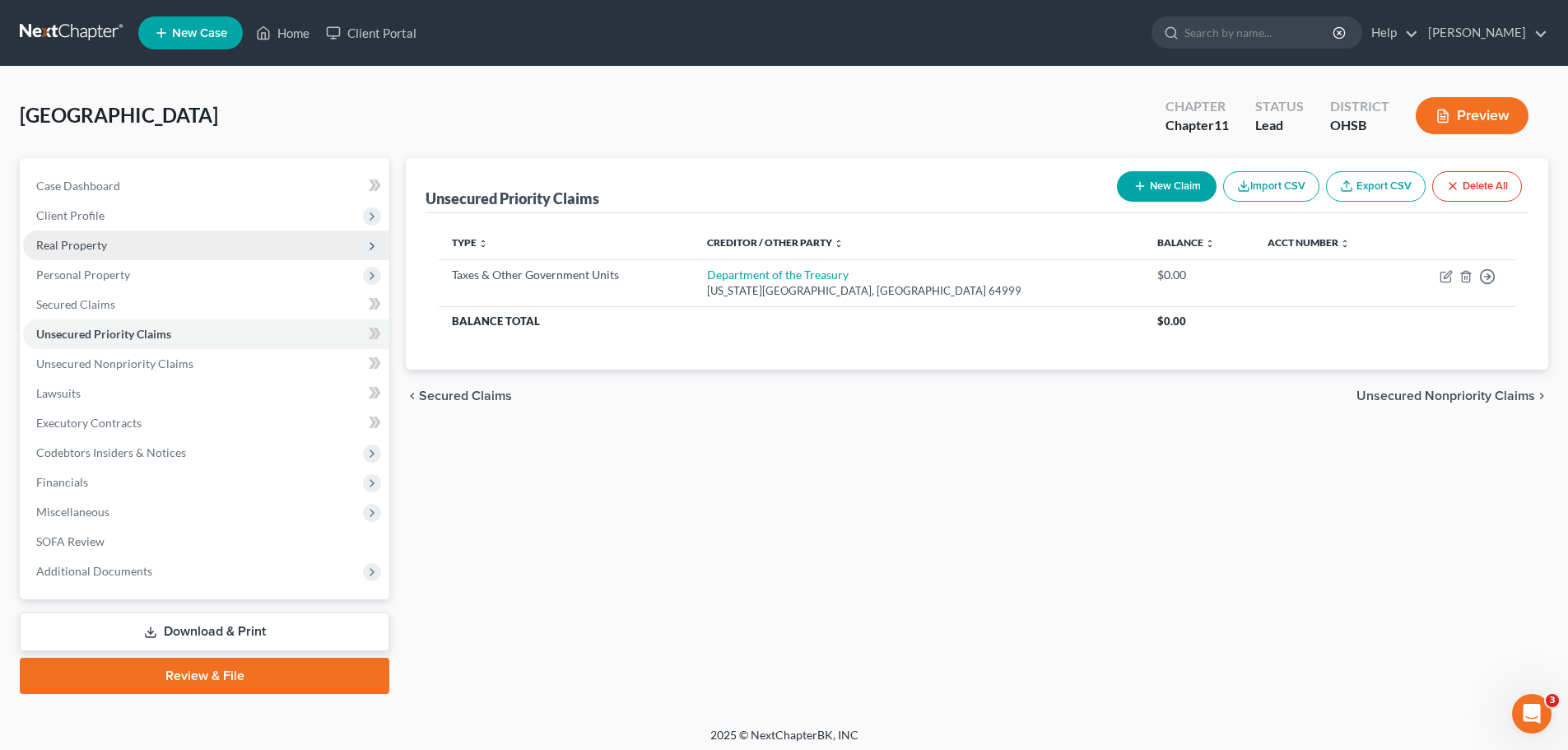
click at [61, 243] on span "Real Property" at bounding box center [71, 245] width 71 height 14
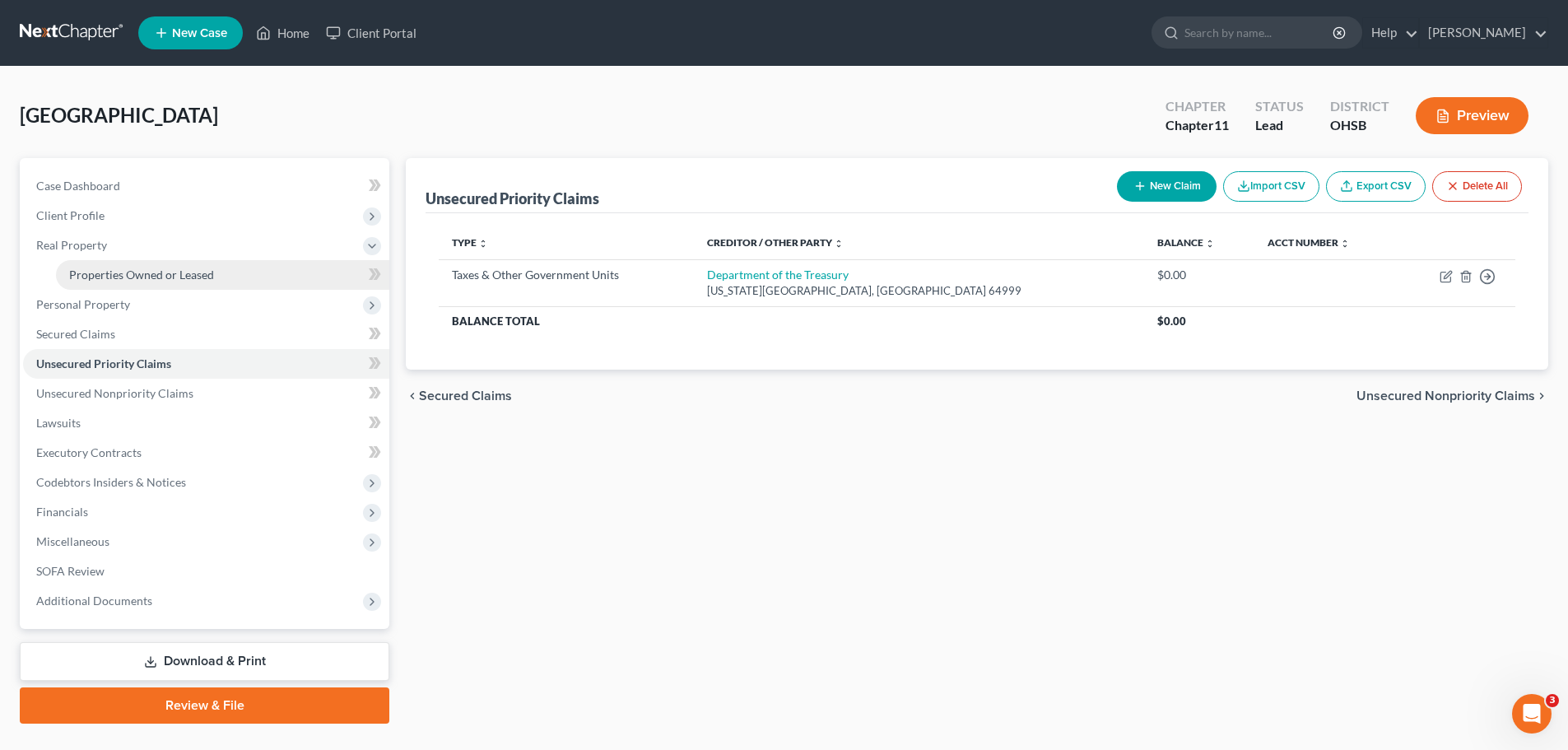
click at [83, 274] on span "Properties Owned or Leased" at bounding box center [141, 275] width 145 height 14
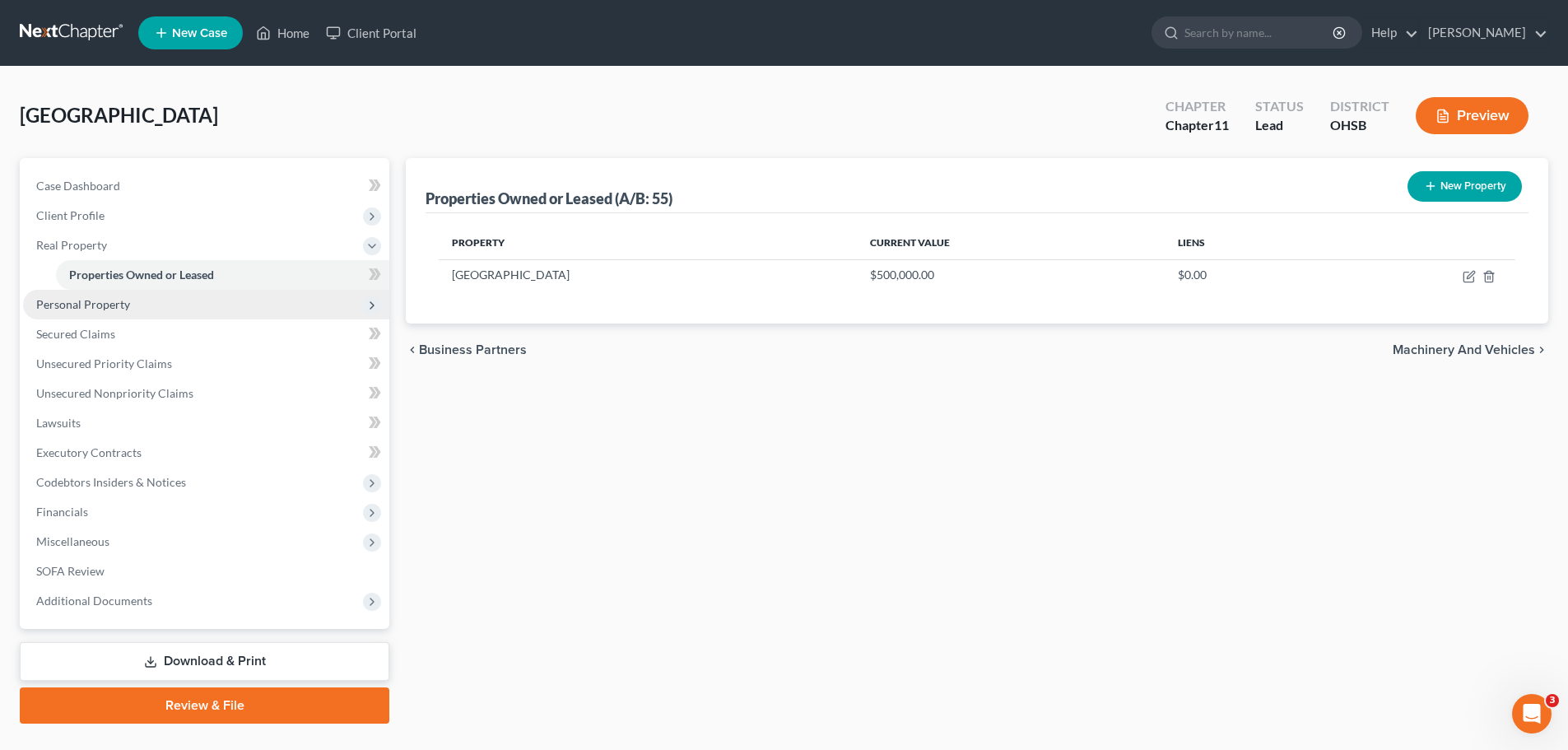
click at [83, 304] on span "Personal Property" at bounding box center [83, 304] width 94 height 14
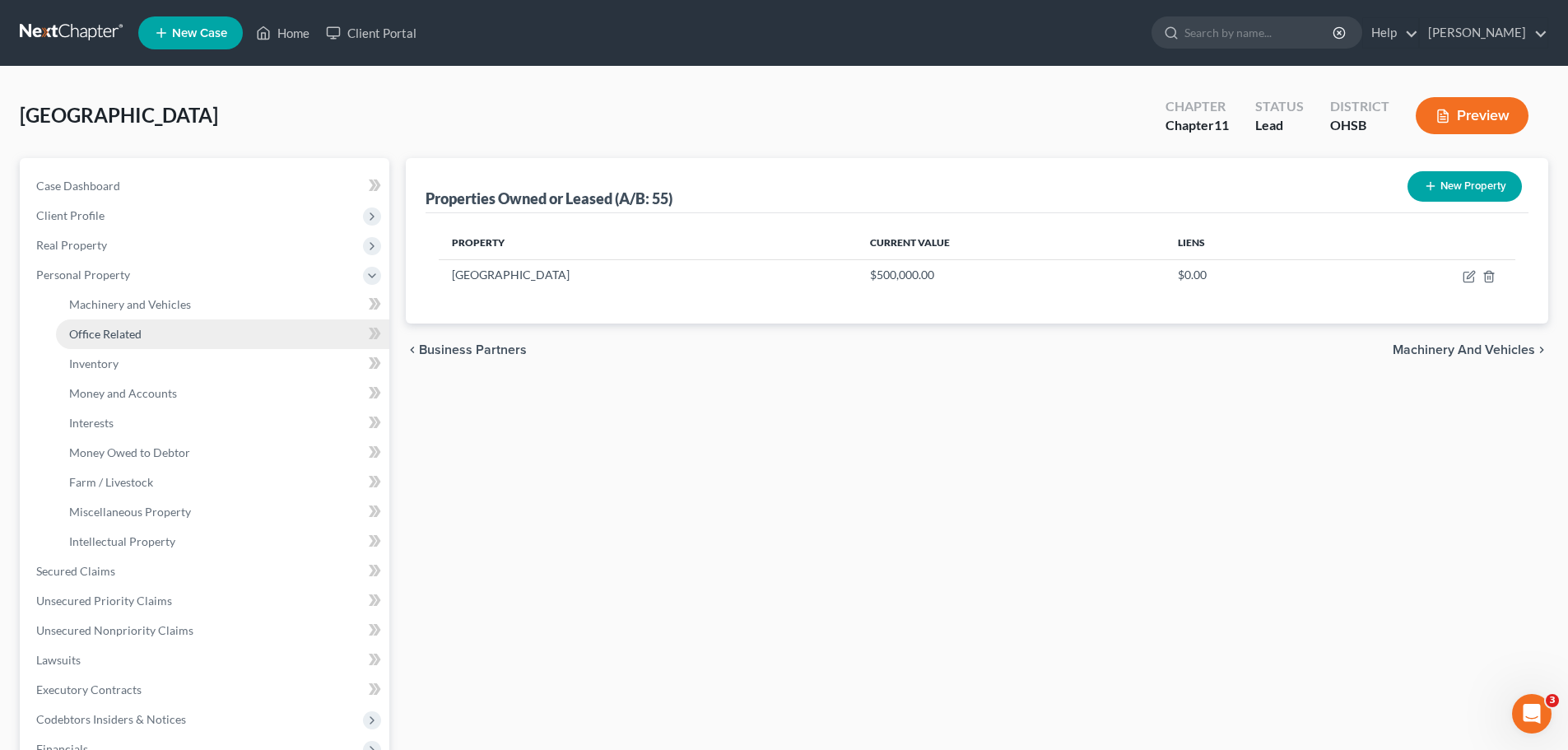
click at [92, 345] on link "Office Related" at bounding box center [223, 335] width 334 height 30
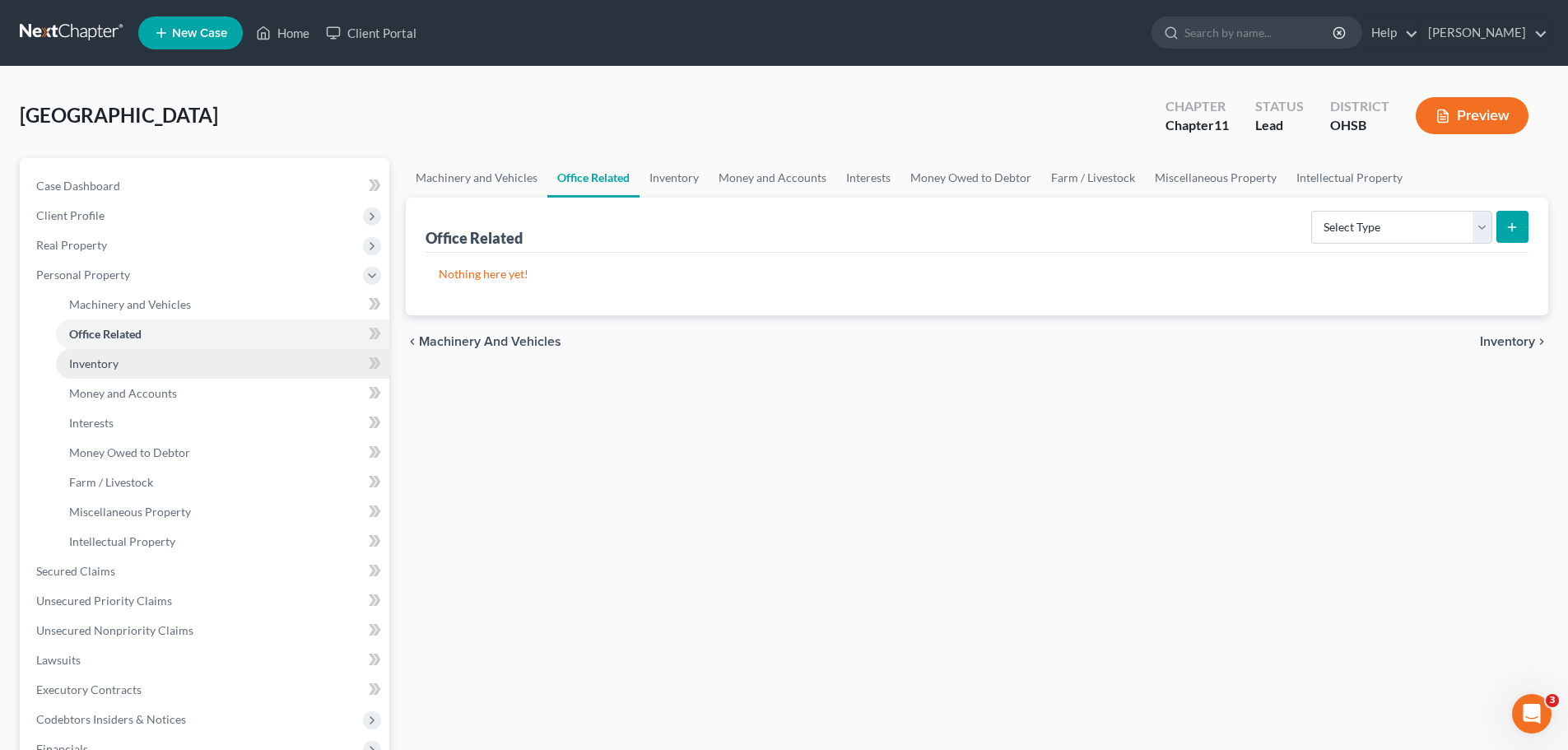
click at [98, 370] on span "Inventory" at bounding box center [94, 364] width 49 height 14
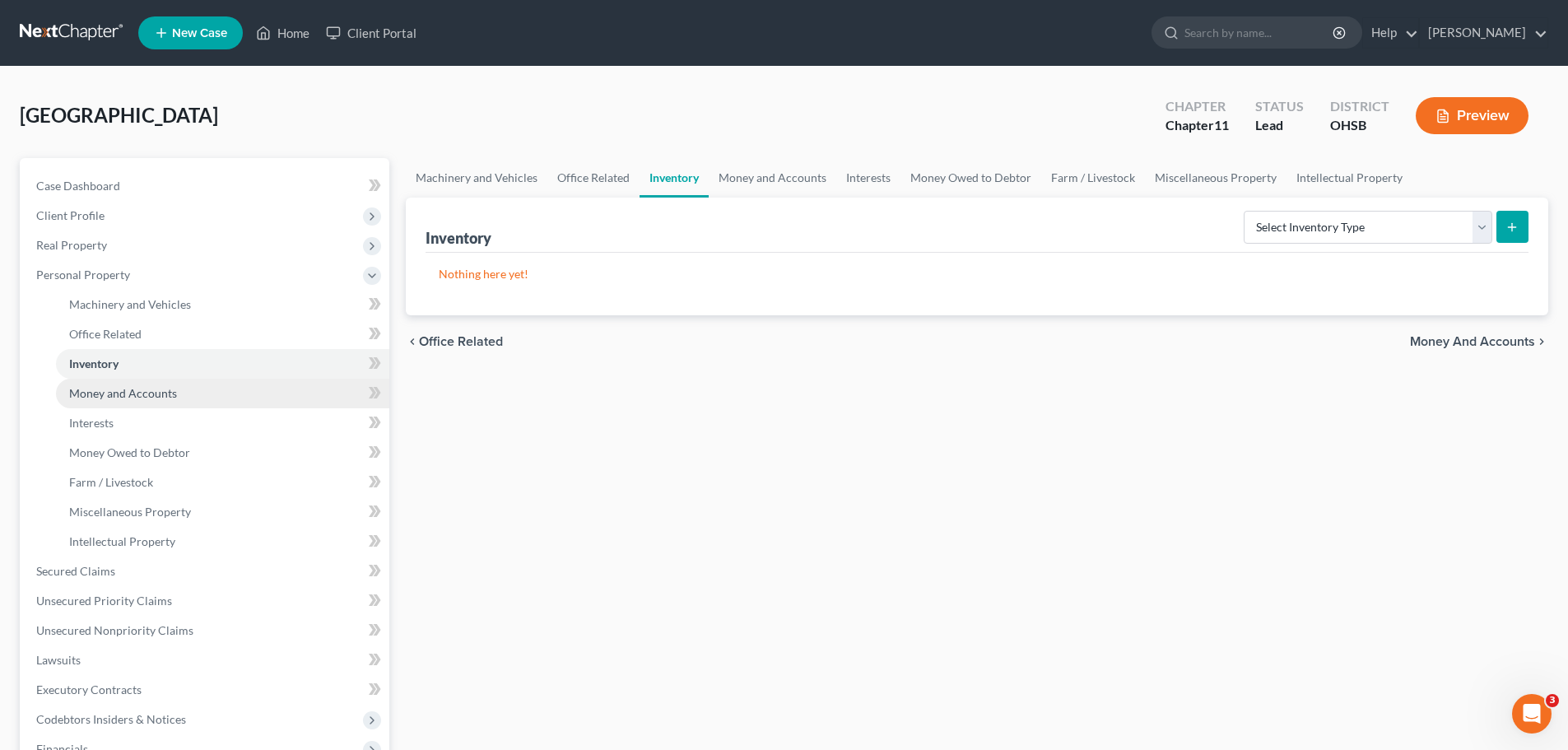
click at [104, 400] on span "Money and Accounts" at bounding box center [123, 393] width 108 height 14
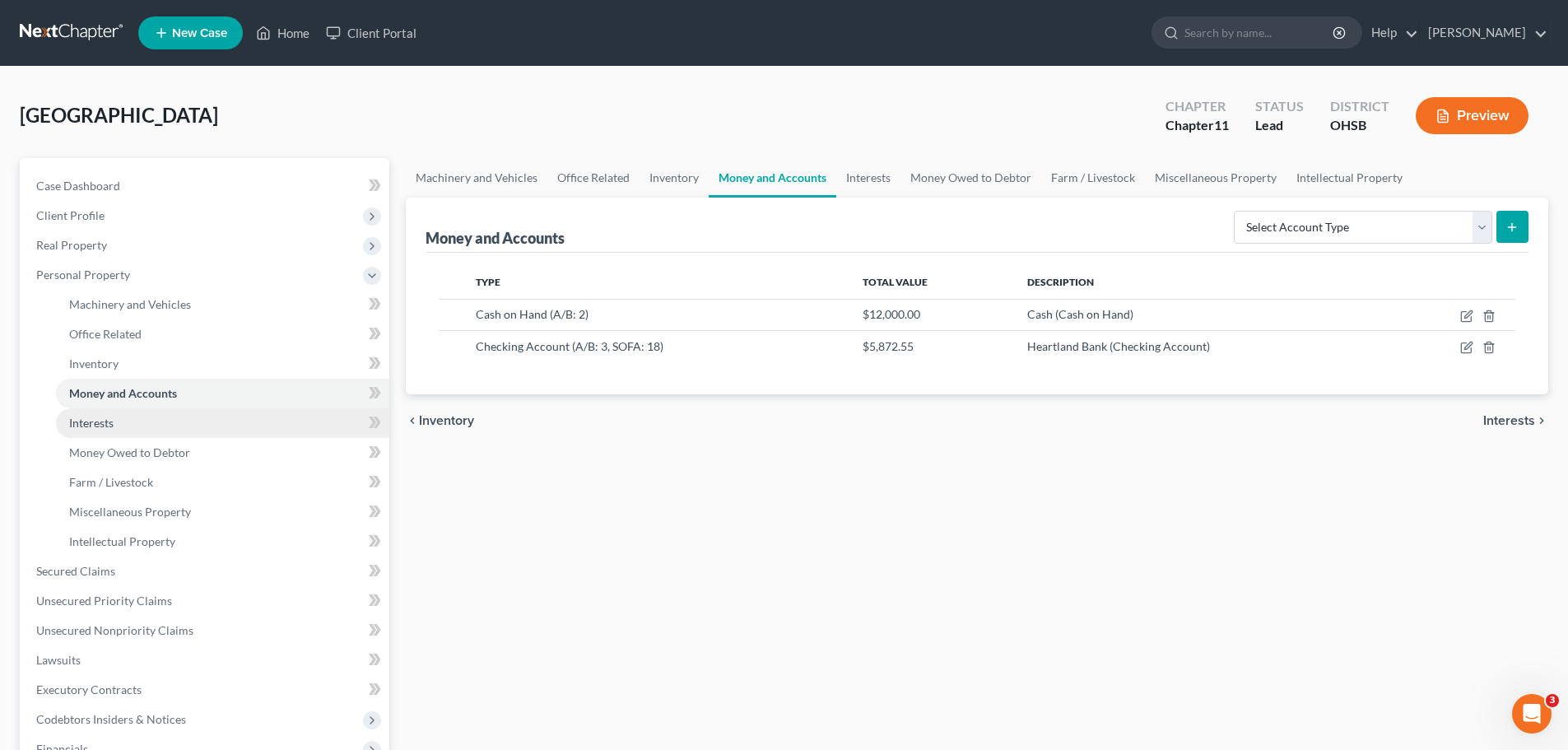
click at [104, 426] on span "Interests" at bounding box center [91, 422] width 45 height 14
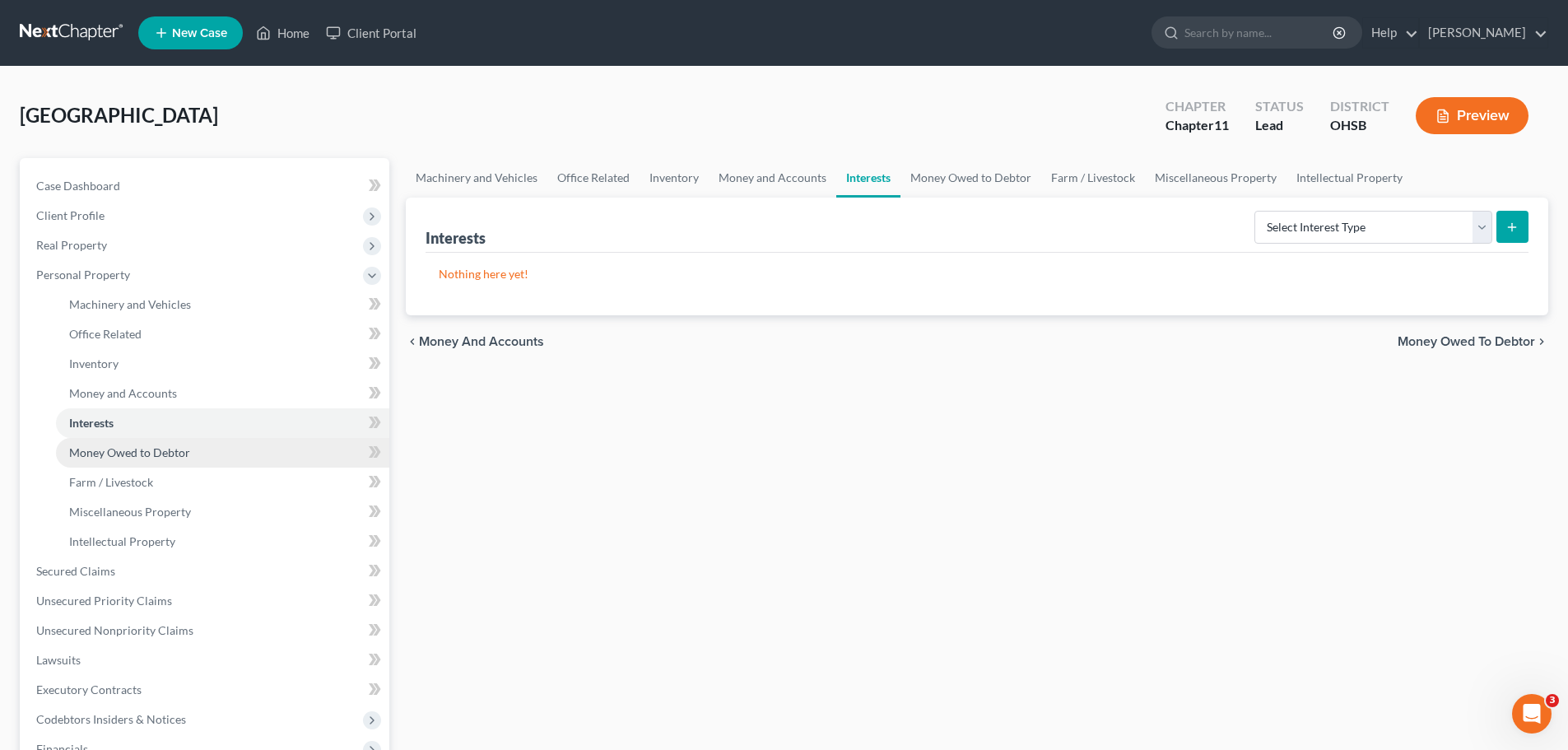
click at [101, 457] on span "Money Owed to Debtor" at bounding box center [130, 452] width 121 height 14
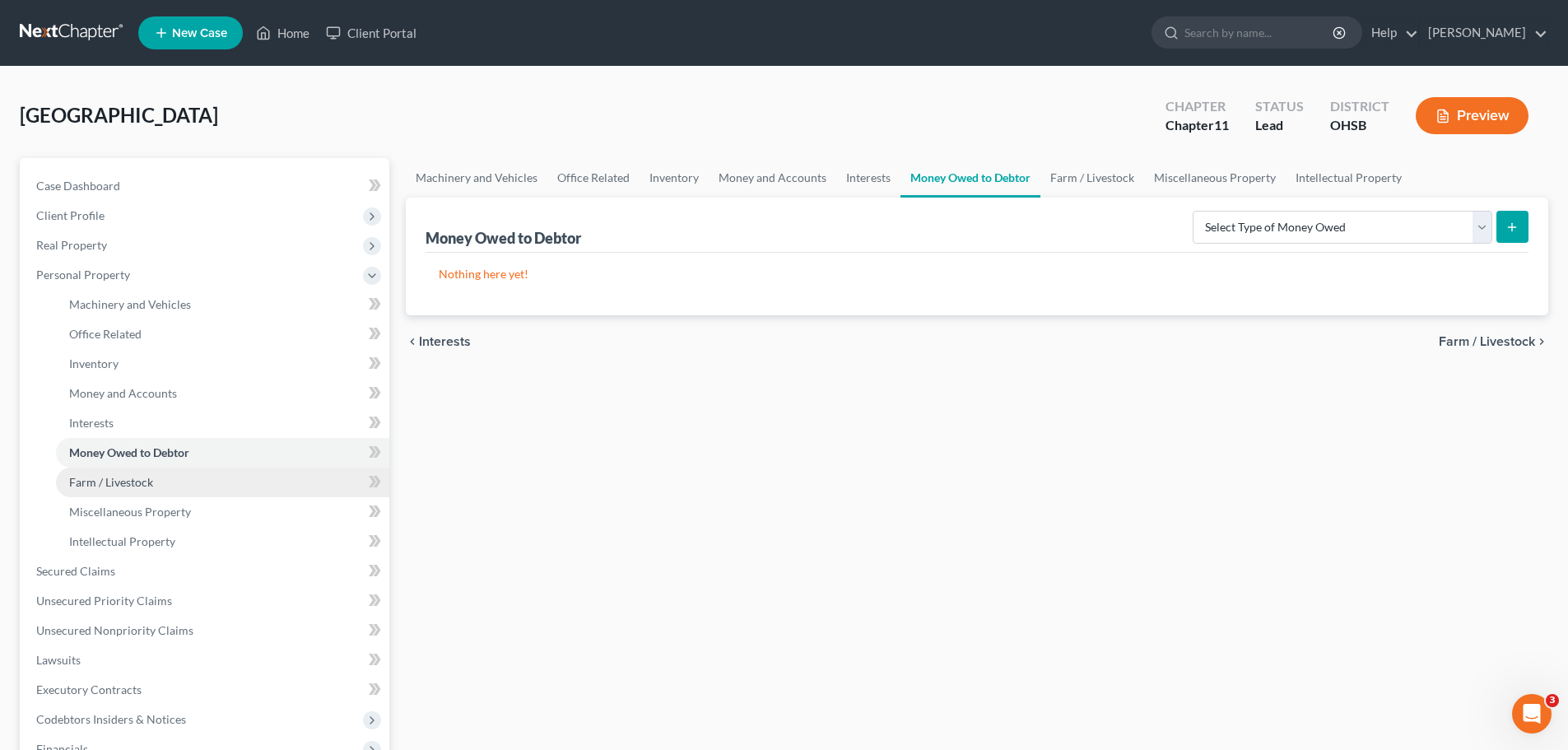
click at [101, 484] on span "Farm / Livestock" at bounding box center [111, 482] width 84 height 14
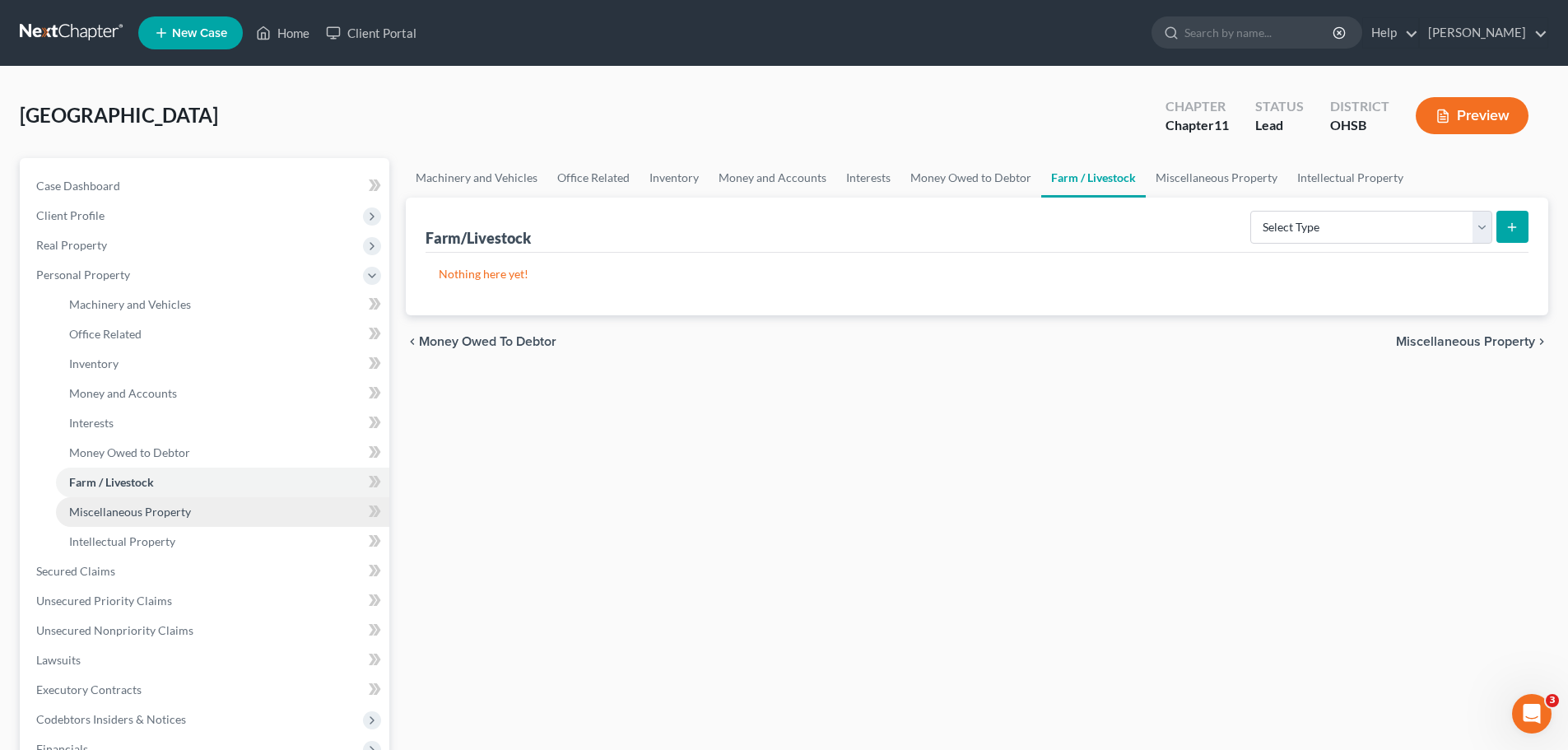
click at [101, 507] on span "Miscellaneous Property" at bounding box center [130, 512] width 122 height 14
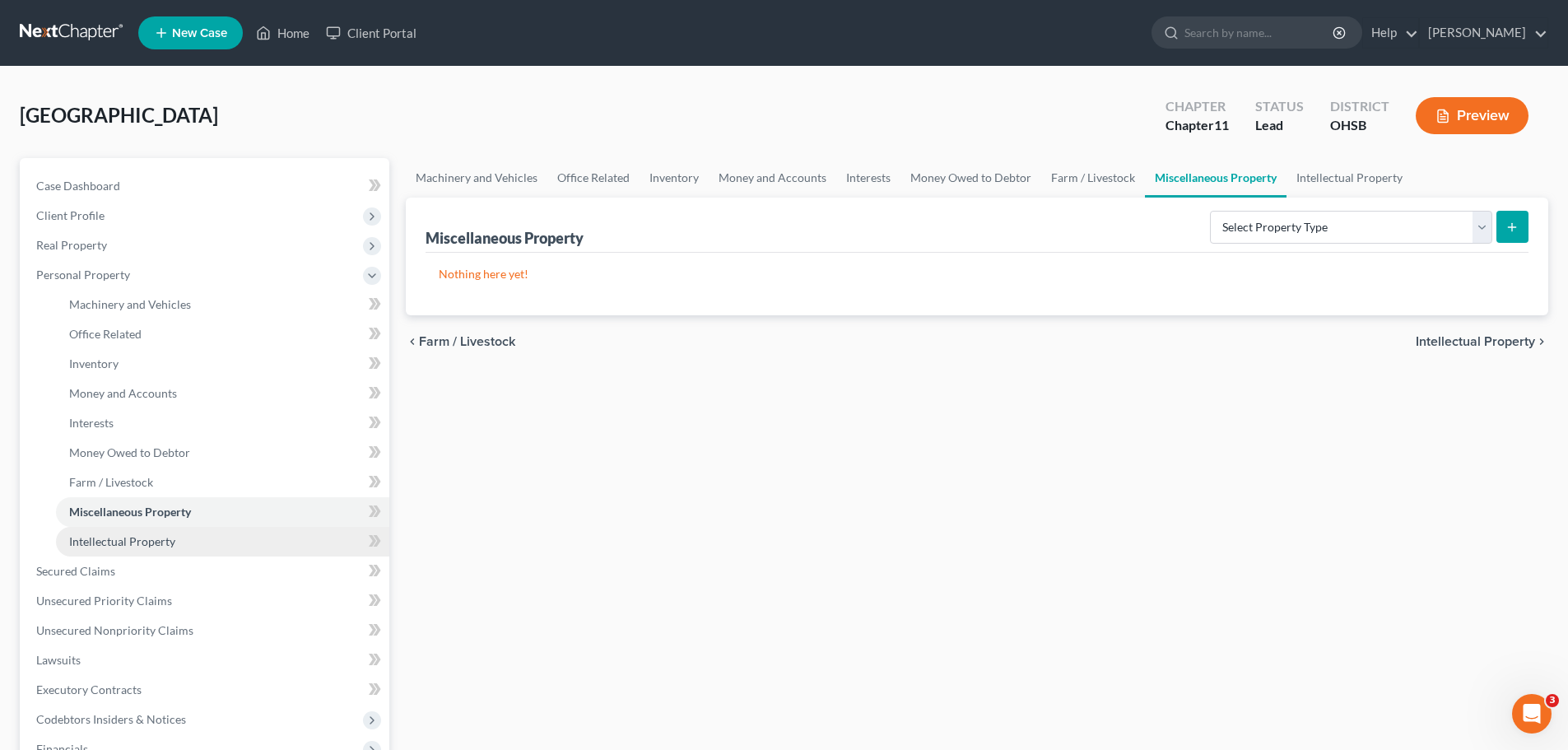
click at [105, 547] on span "Intellectual Property" at bounding box center [122, 541] width 106 height 14
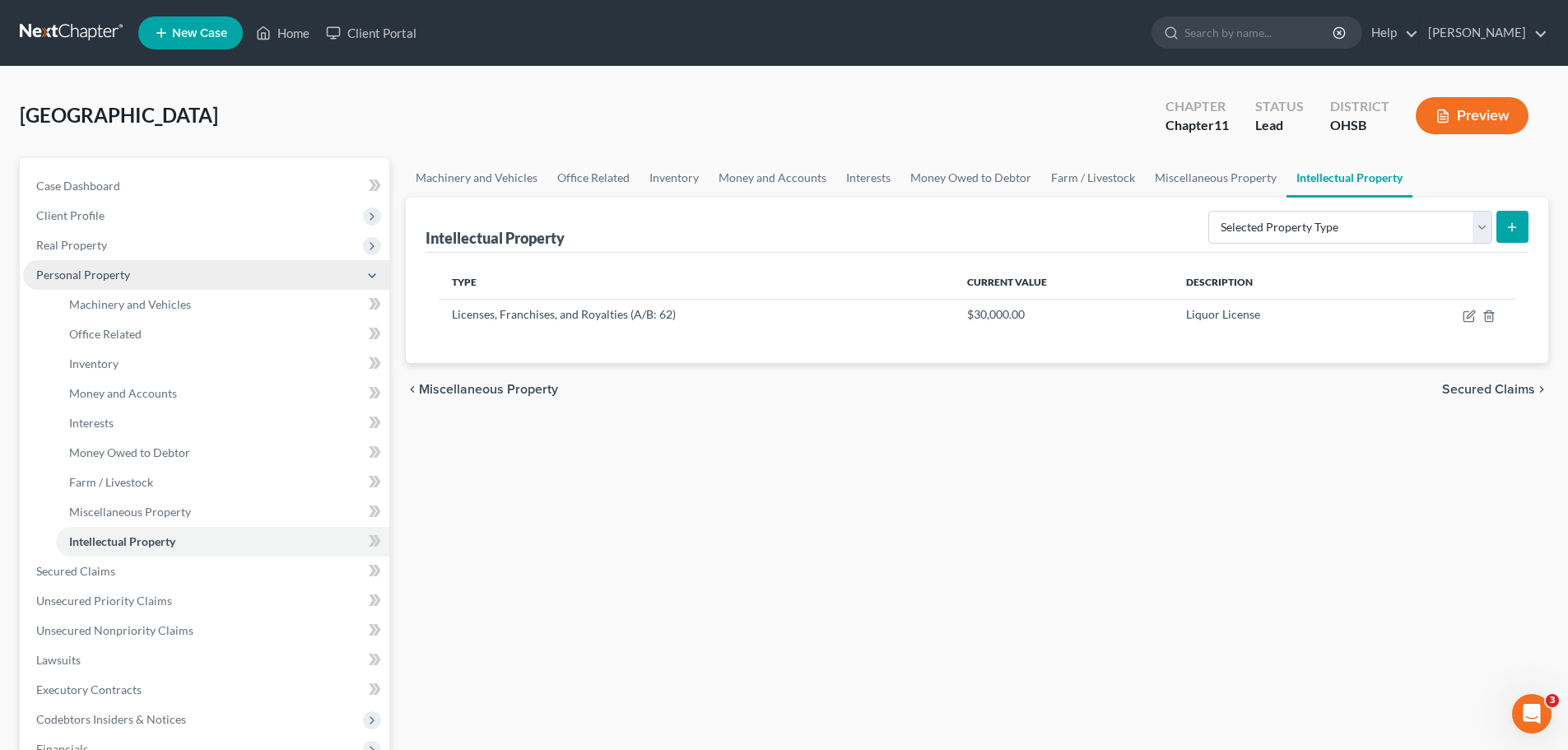
click at [81, 278] on span "Personal Property" at bounding box center [83, 275] width 94 height 14
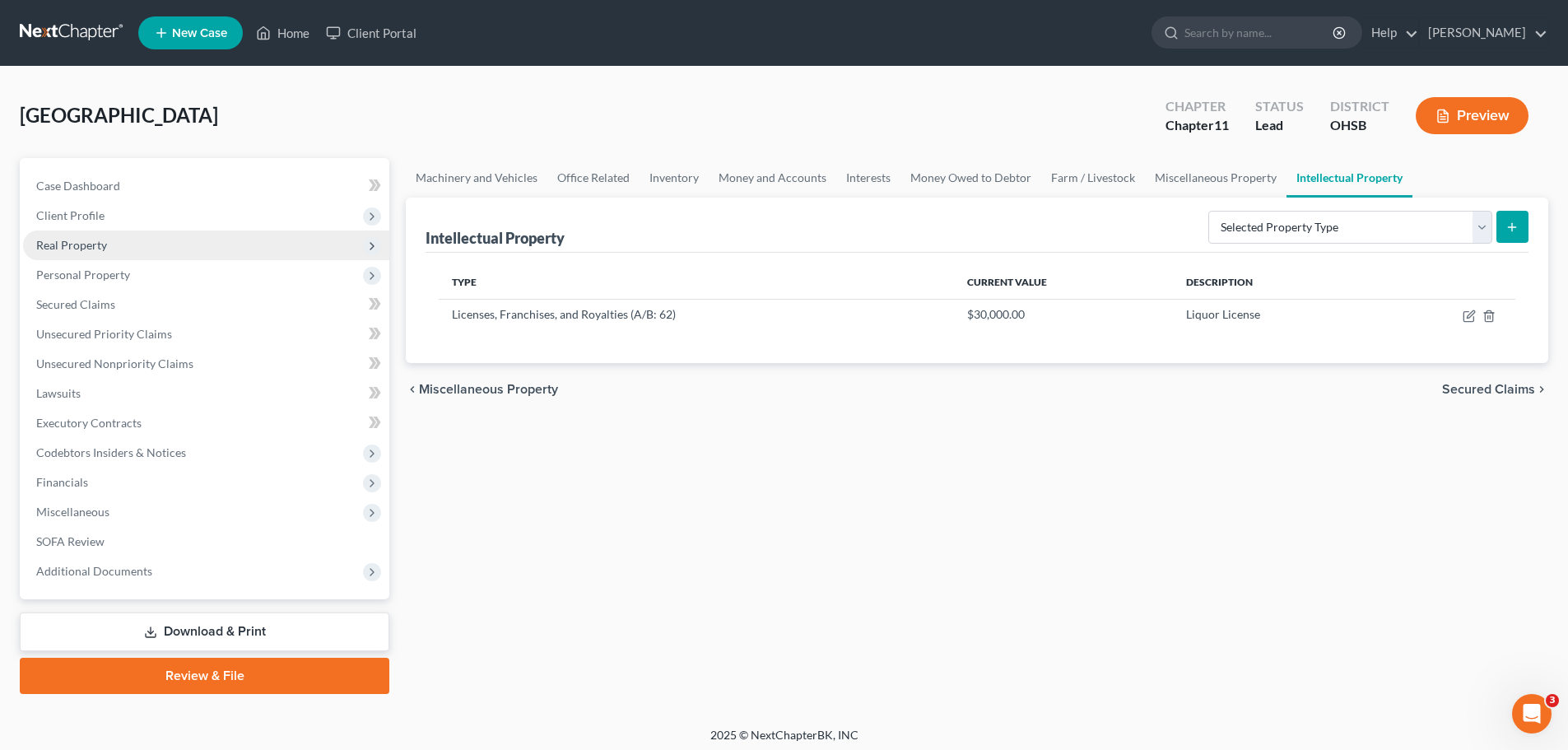
click at [69, 246] on span "Real Property" at bounding box center [71, 245] width 71 height 14
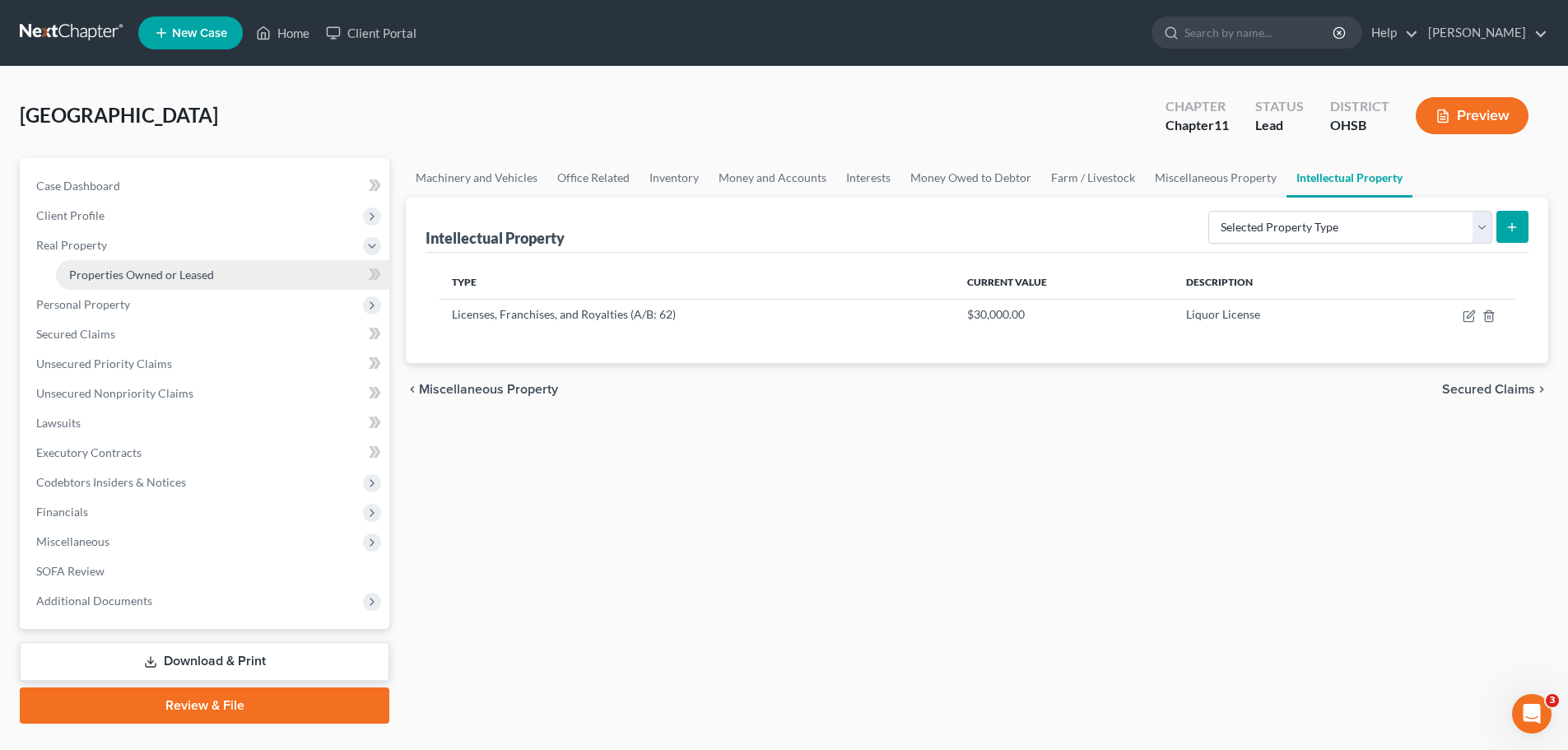
click at [92, 286] on link "Properties Owned or Leased" at bounding box center [223, 275] width 334 height 30
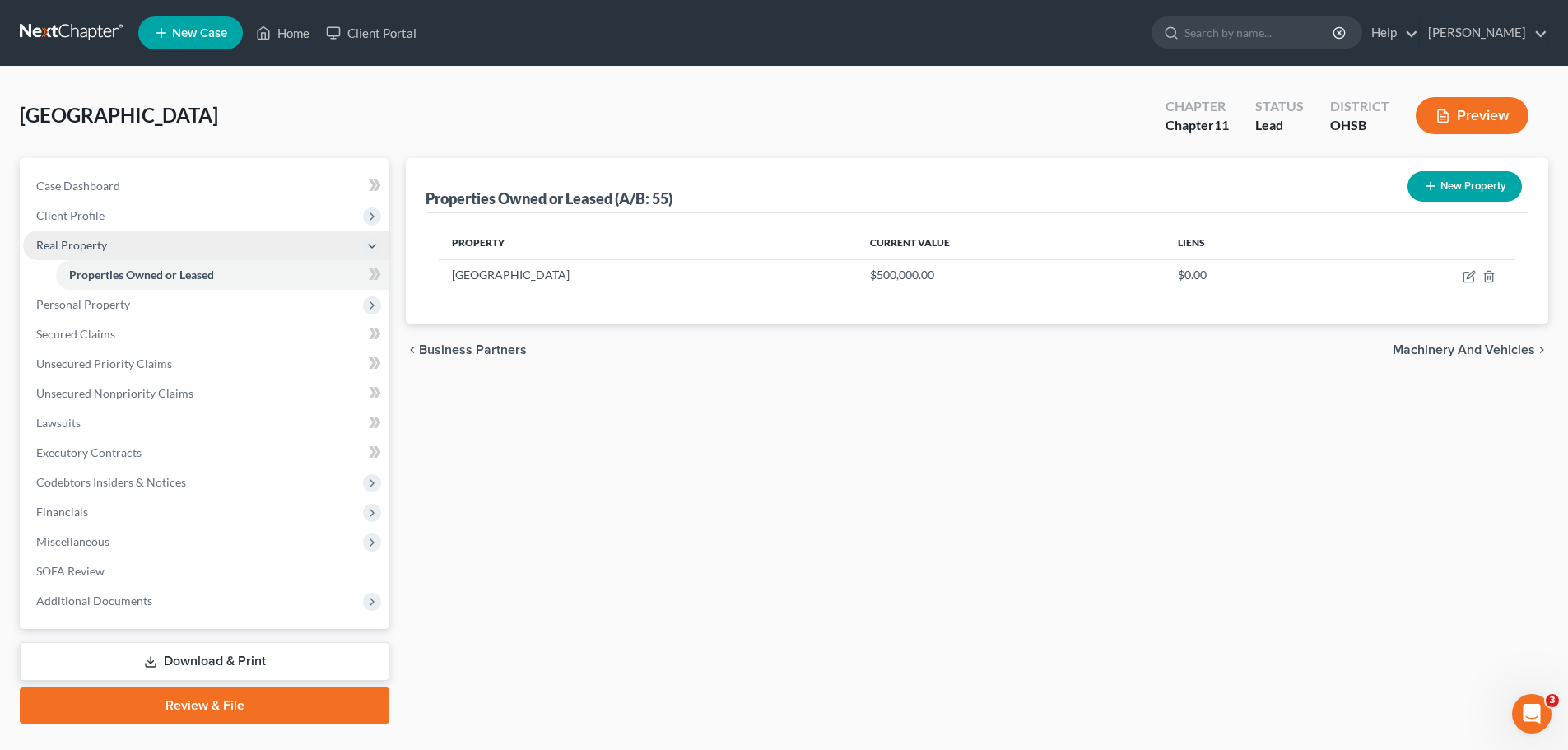
click at [79, 242] on span "Real Property" at bounding box center [71, 245] width 71 height 14
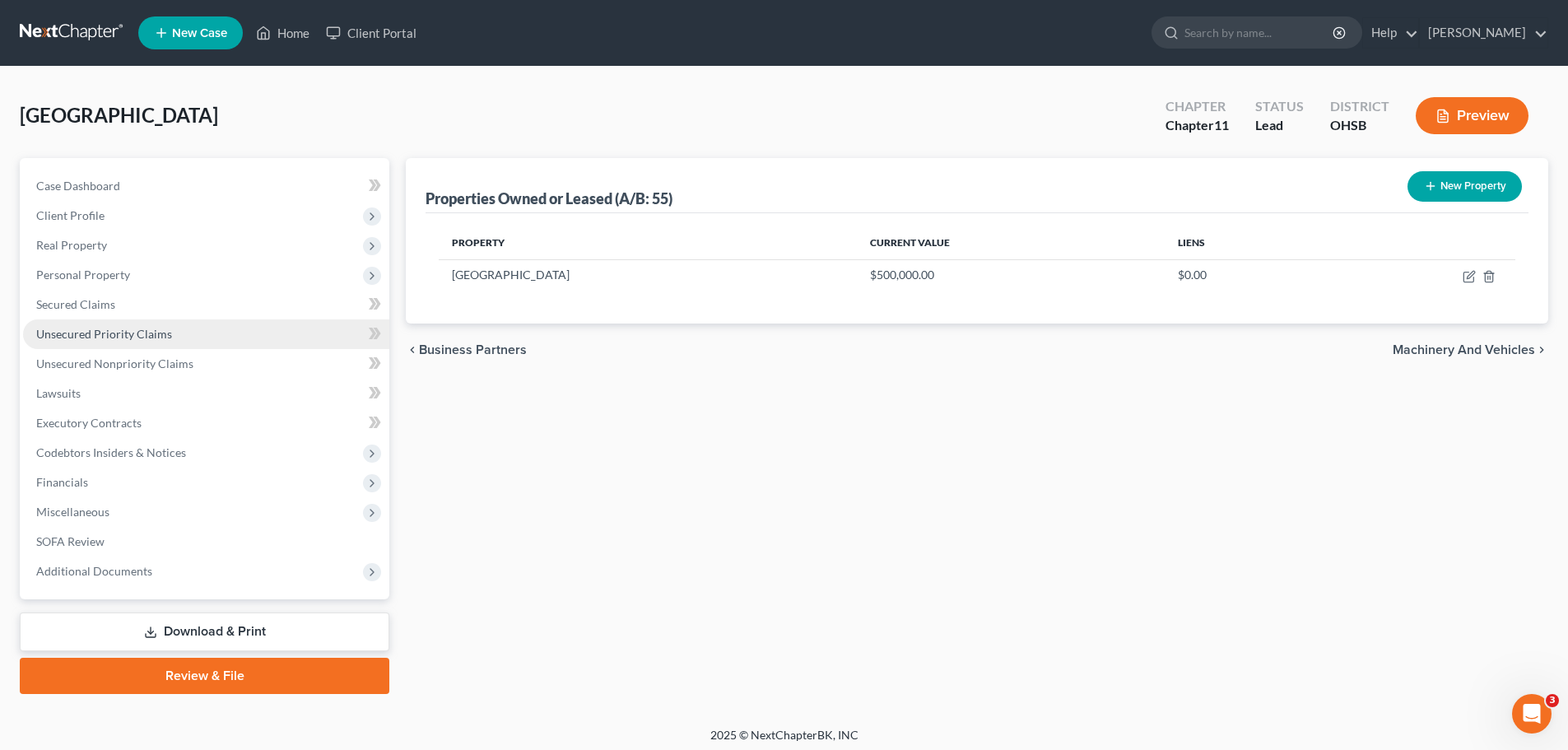
click at [75, 335] on span "Unsecured Priority Claims" at bounding box center [104, 334] width 136 height 14
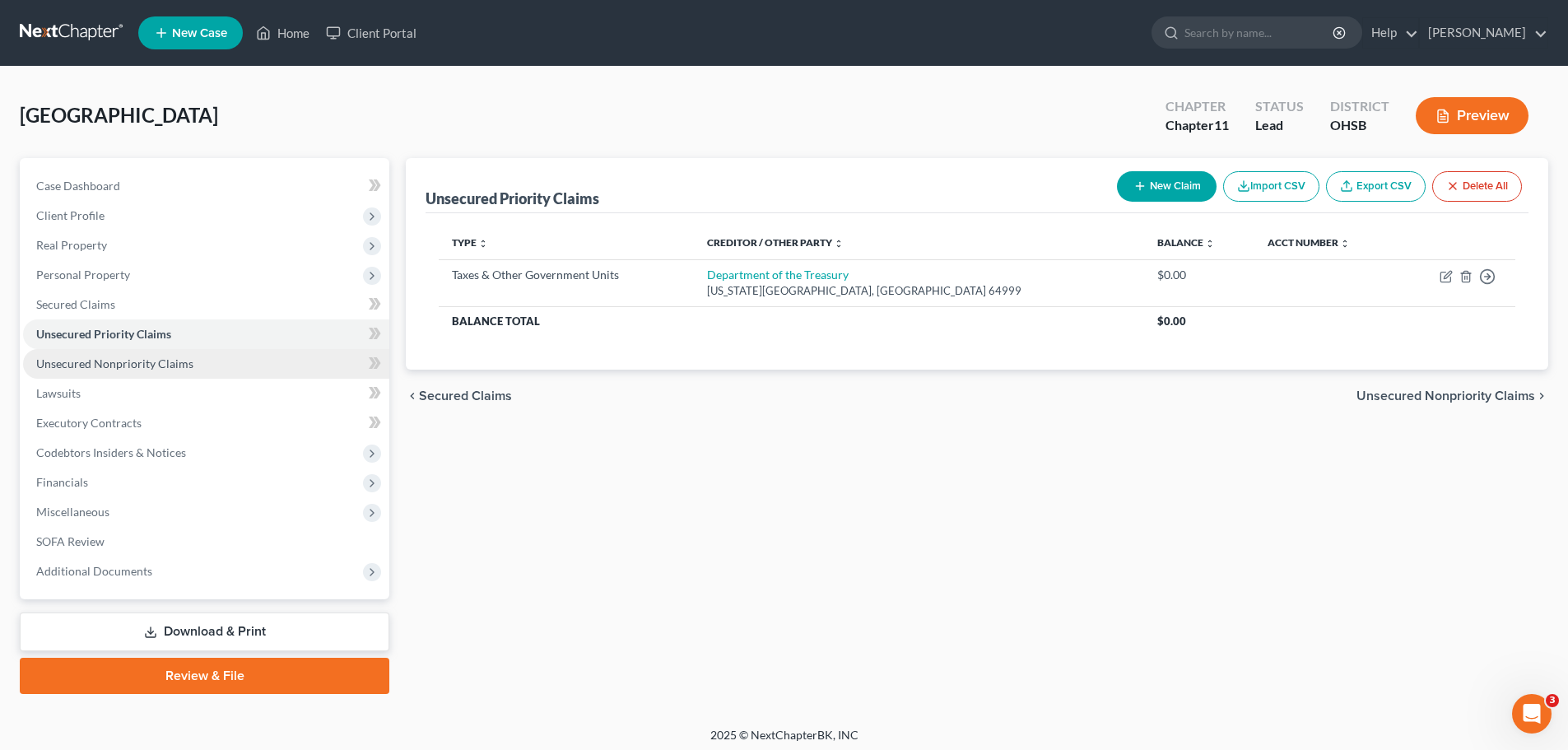
click at [75, 362] on span "Unsecured Nonpriority Claims" at bounding box center [114, 364] width 157 height 14
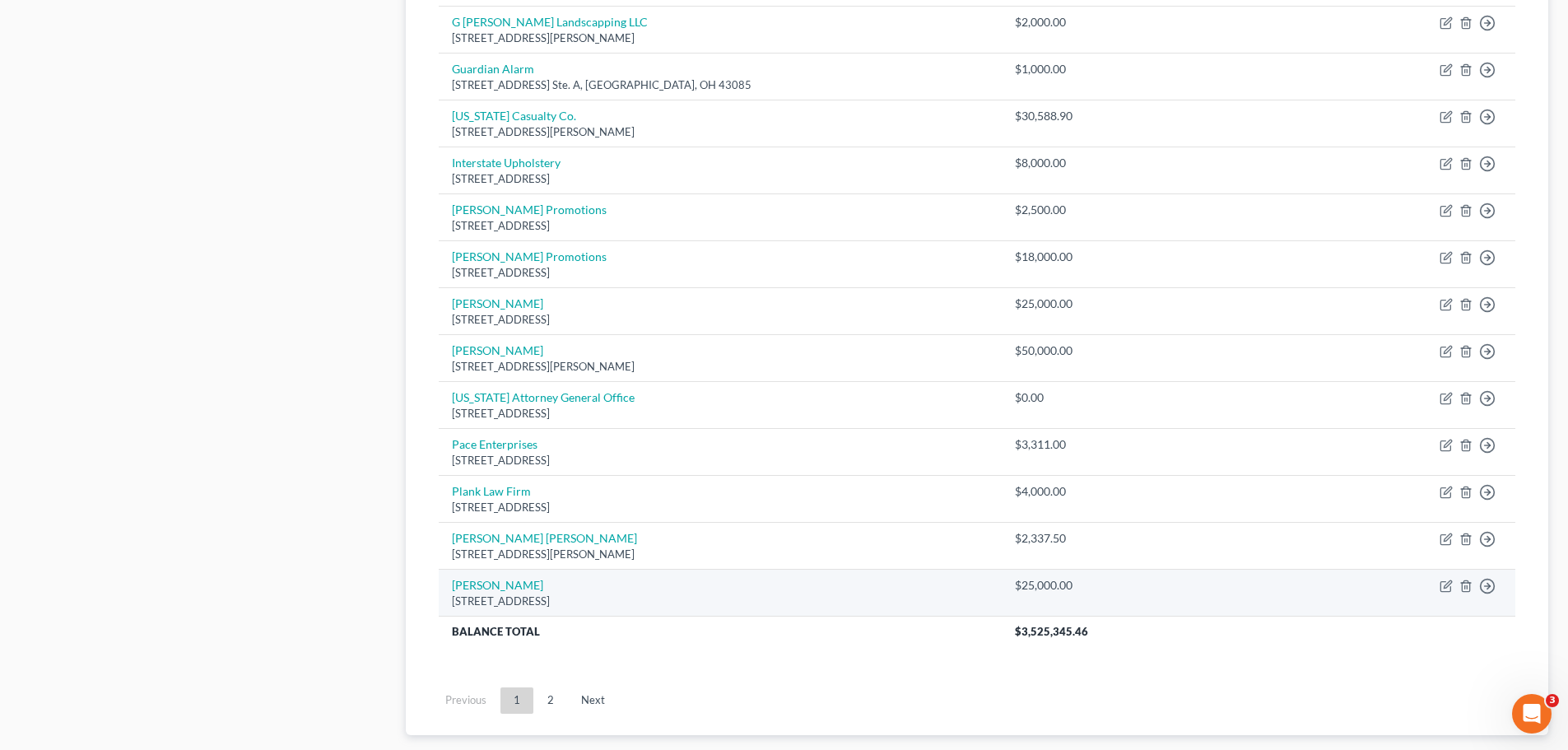
scroll to position [1151, 0]
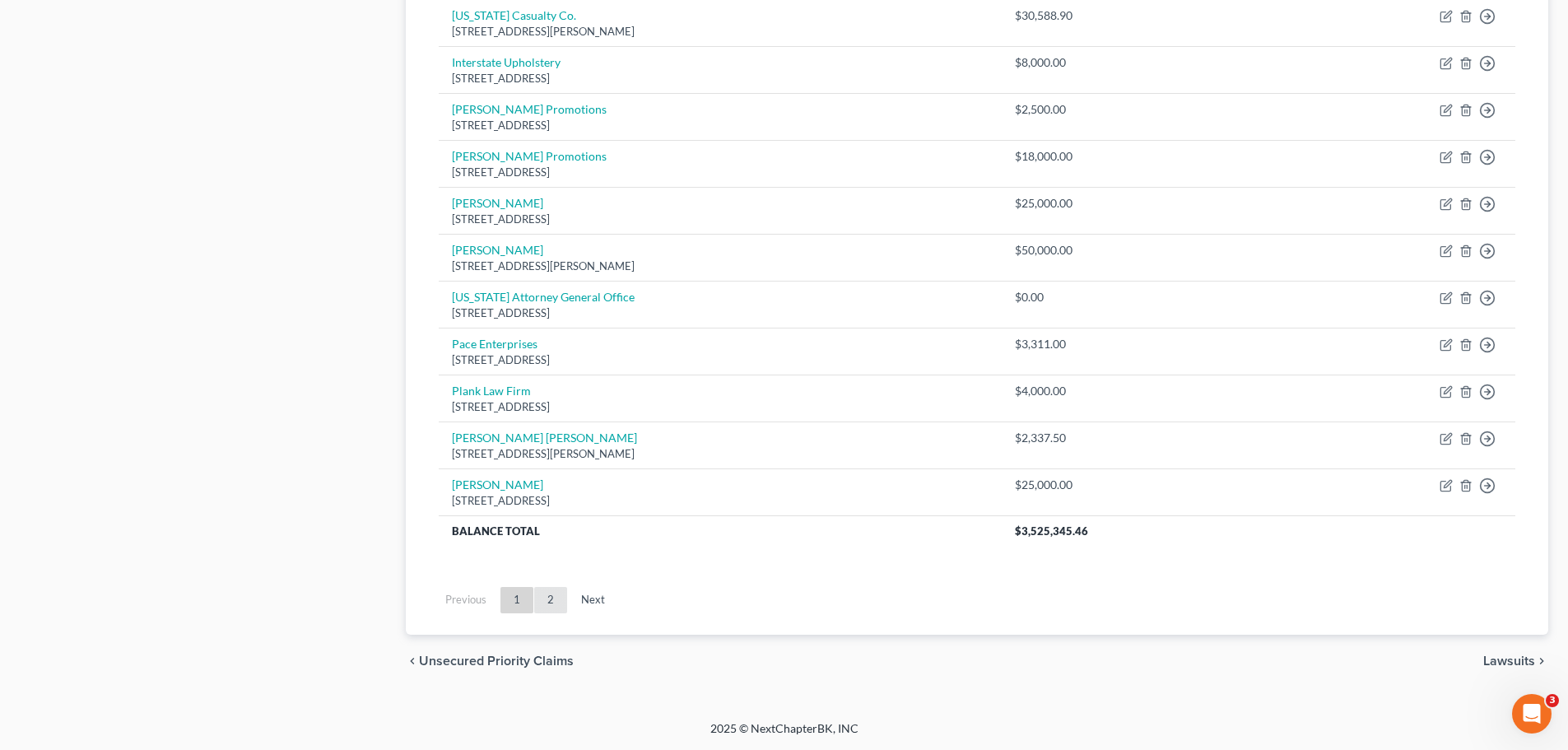
click at [552, 593] on link "2" at bounding box center [550, 600] width 32 height 26
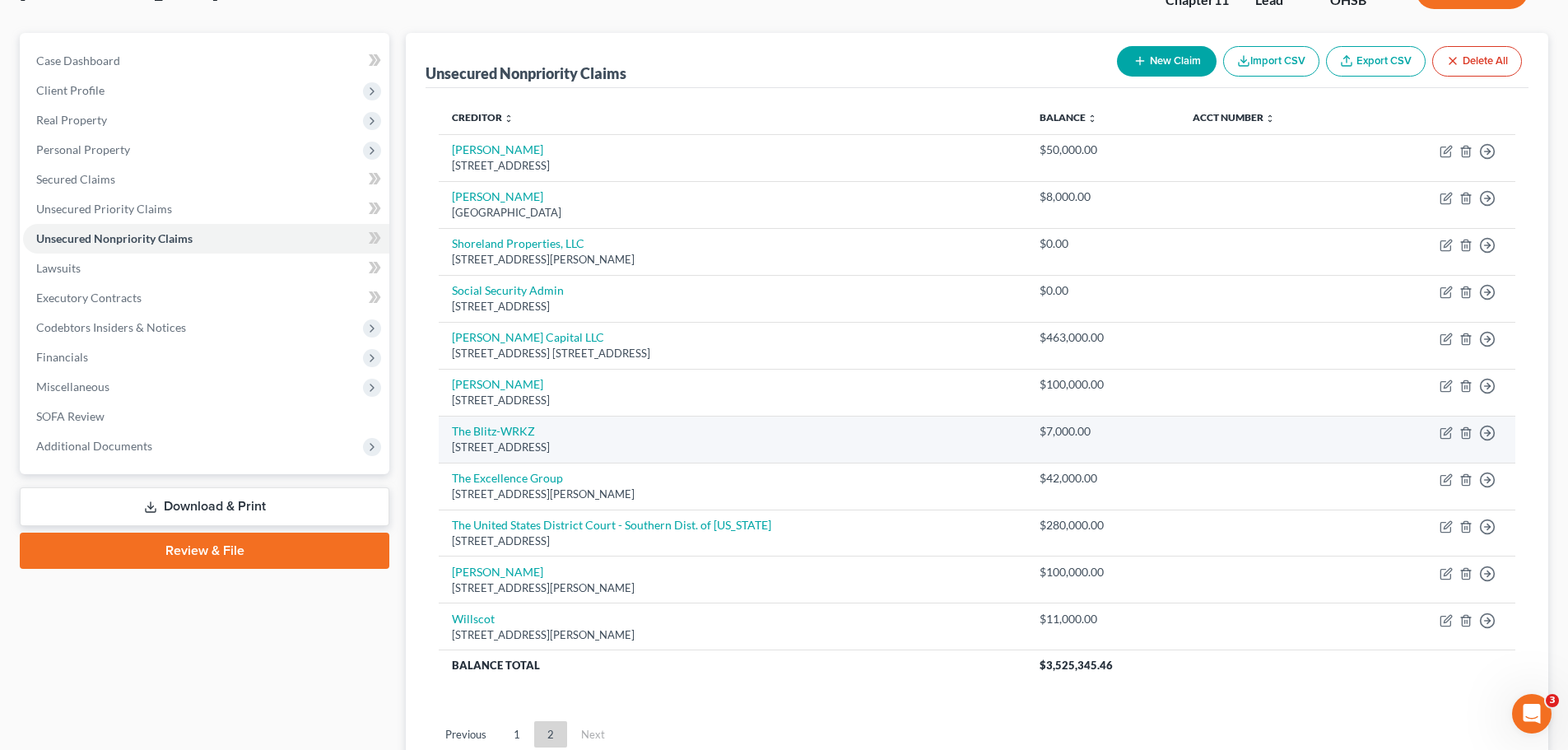
scroll to position [0, 0]
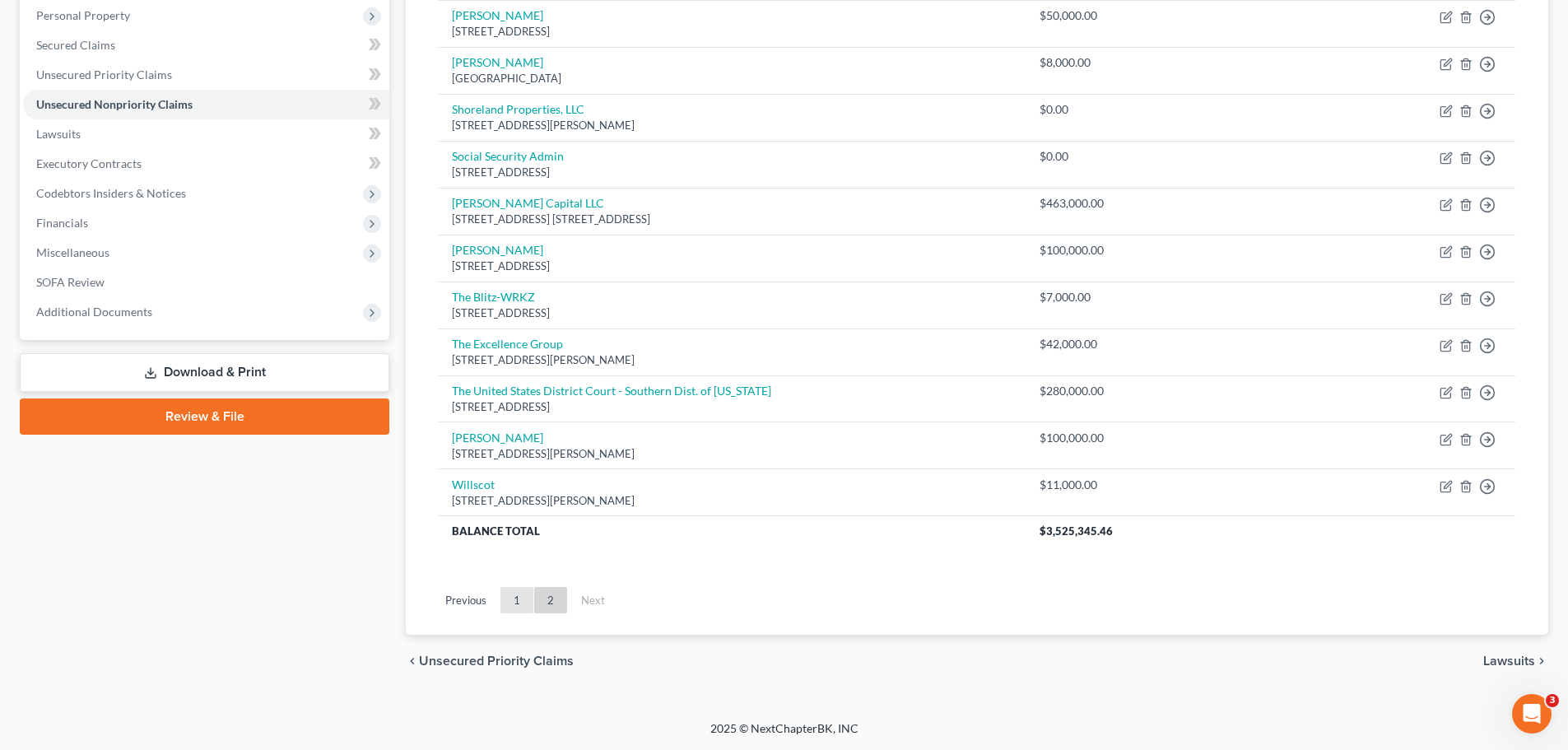
click at [529, 599] on link "1" at bounding box center [516, 600] width 32 height 26
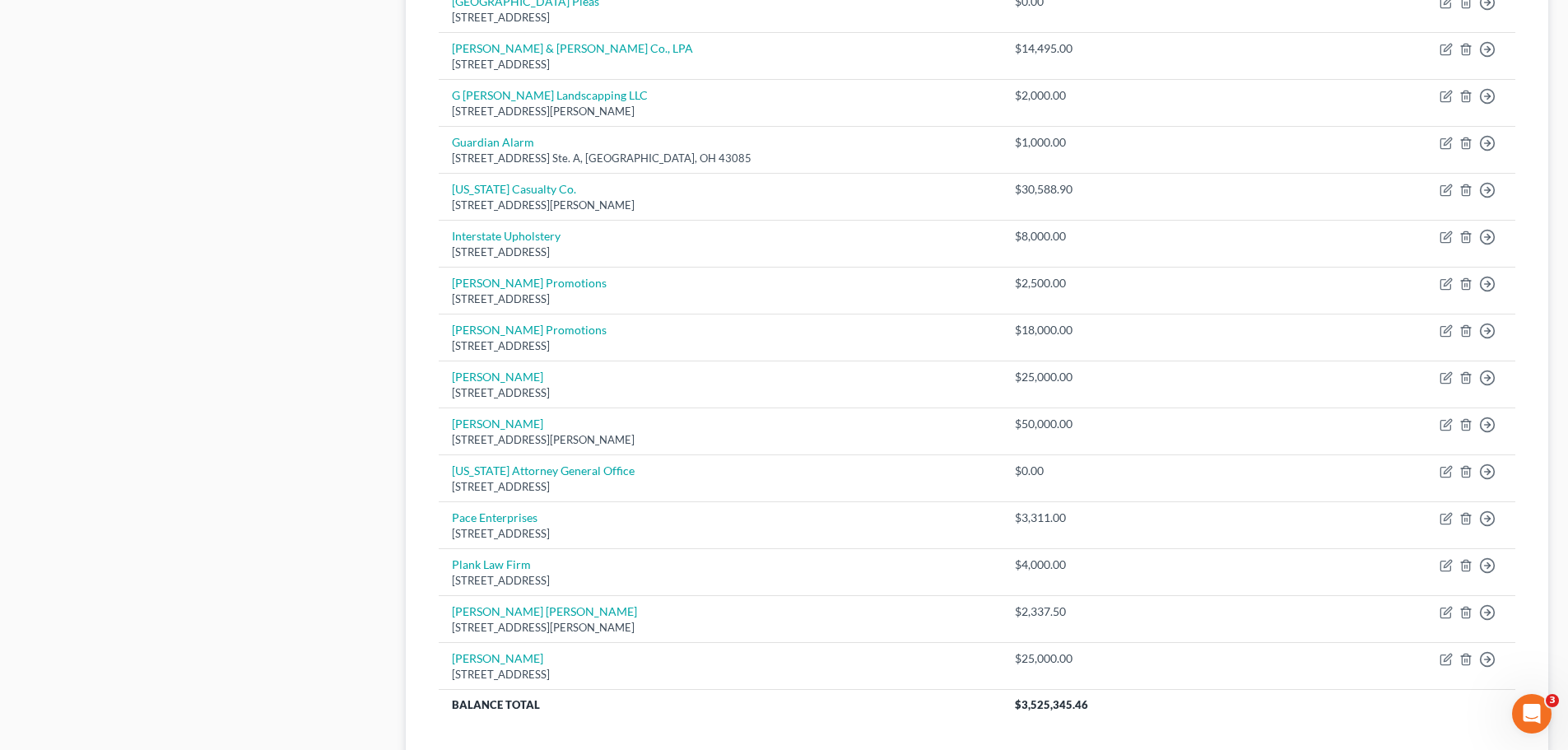
scroll to position [1151, 0]
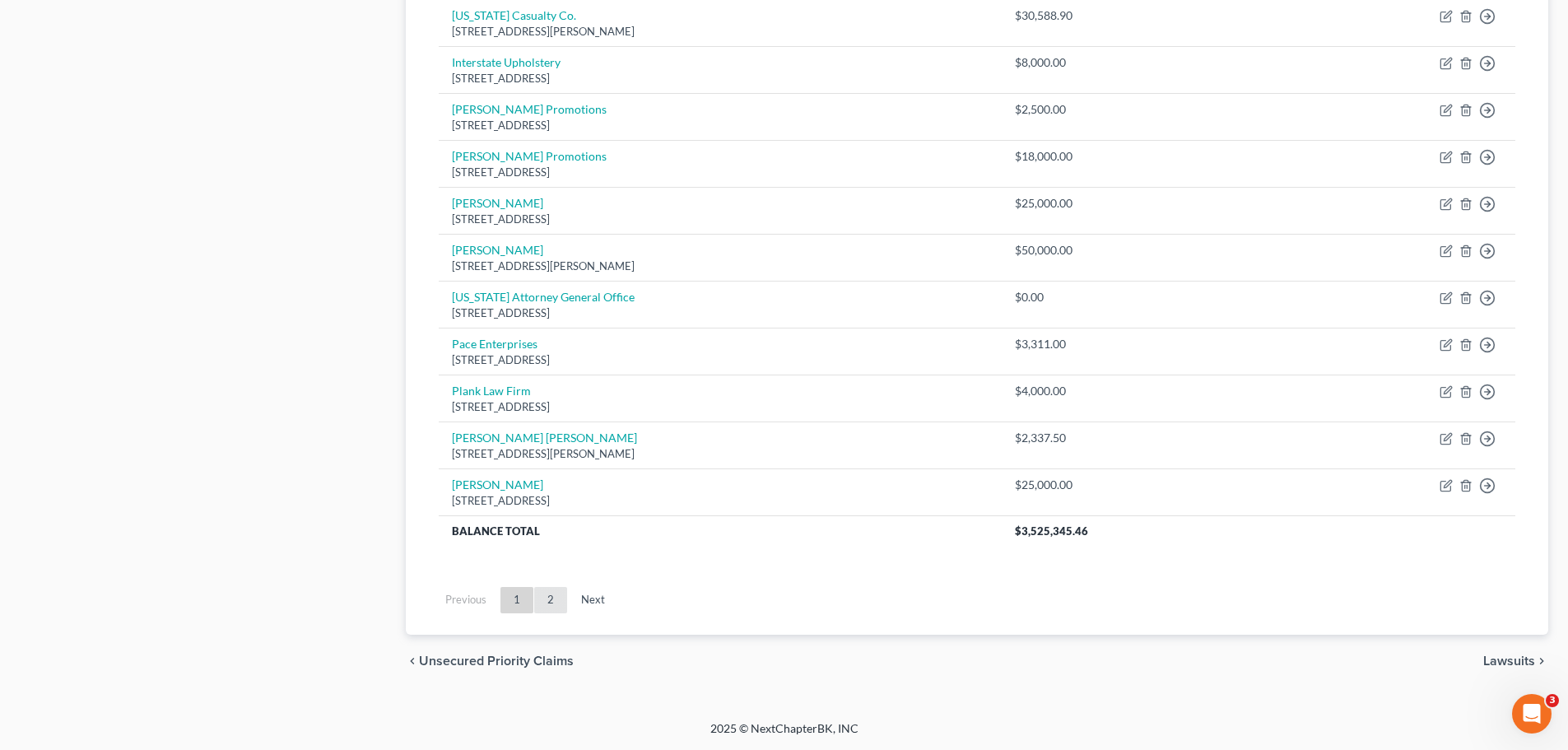
click at [553, 597] on link "2" at bounding box center [550, 600] width 32 height 26
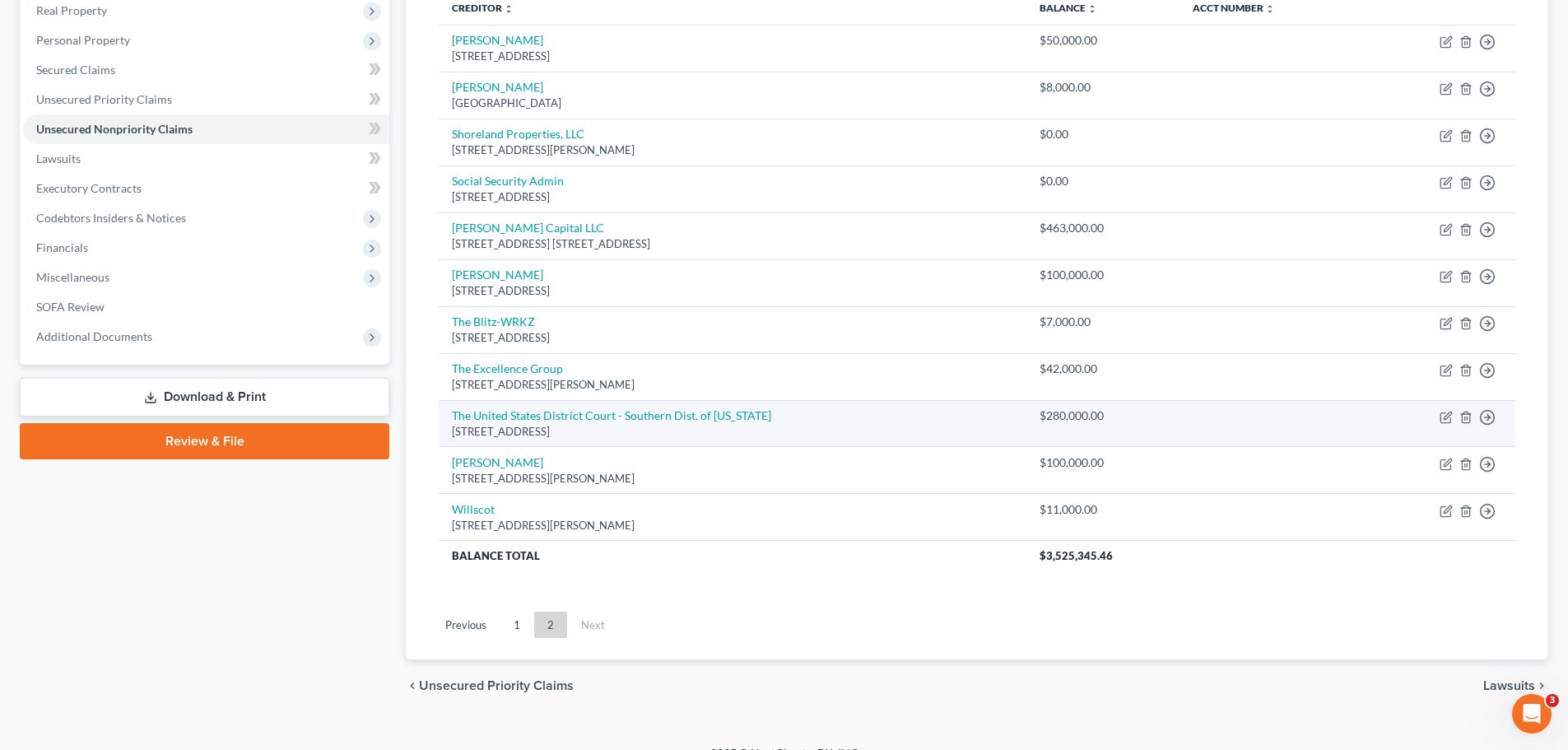
scroll to position [259, 0]
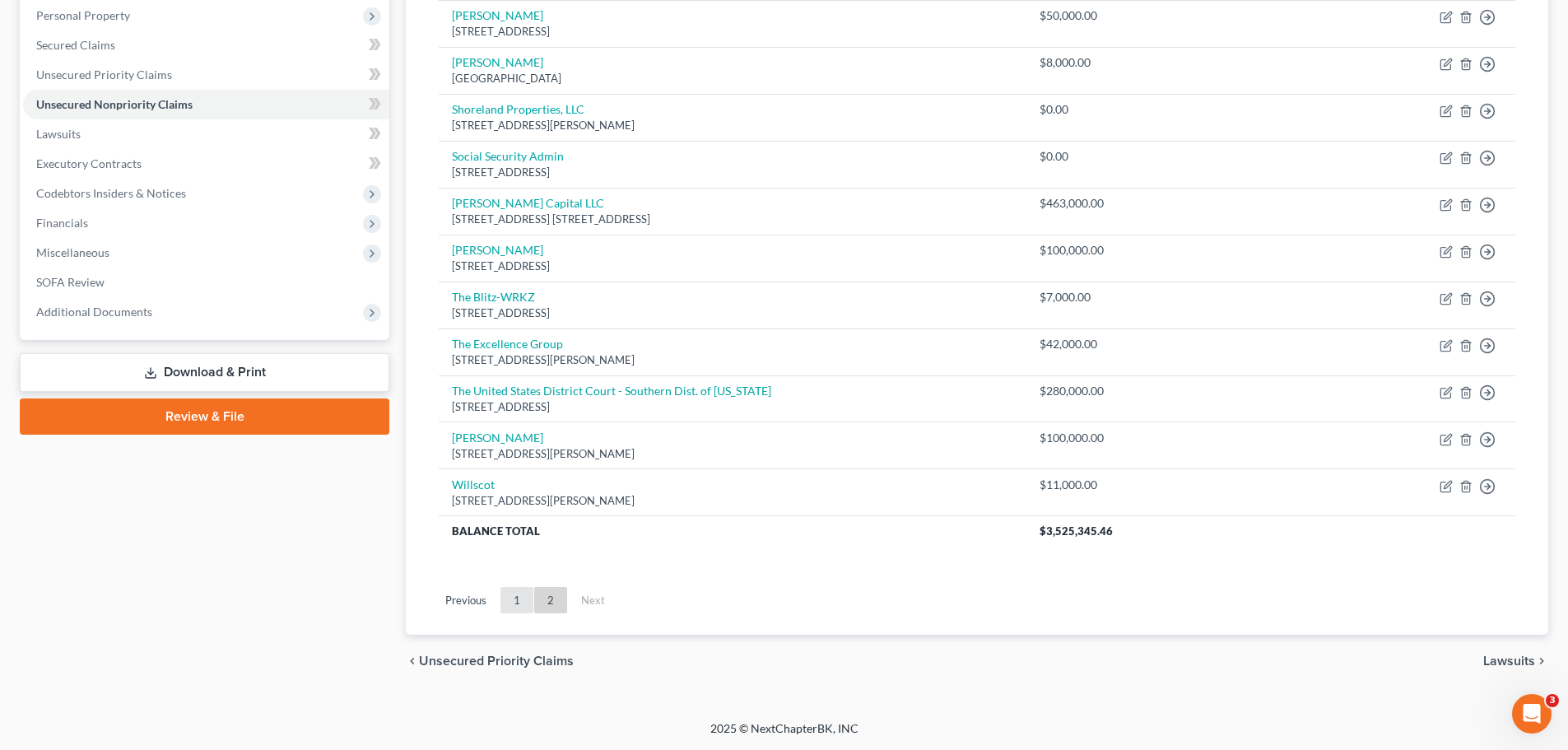
click at [521, 599] on link "1" at bounding box center [516, 600] width 32 height 26
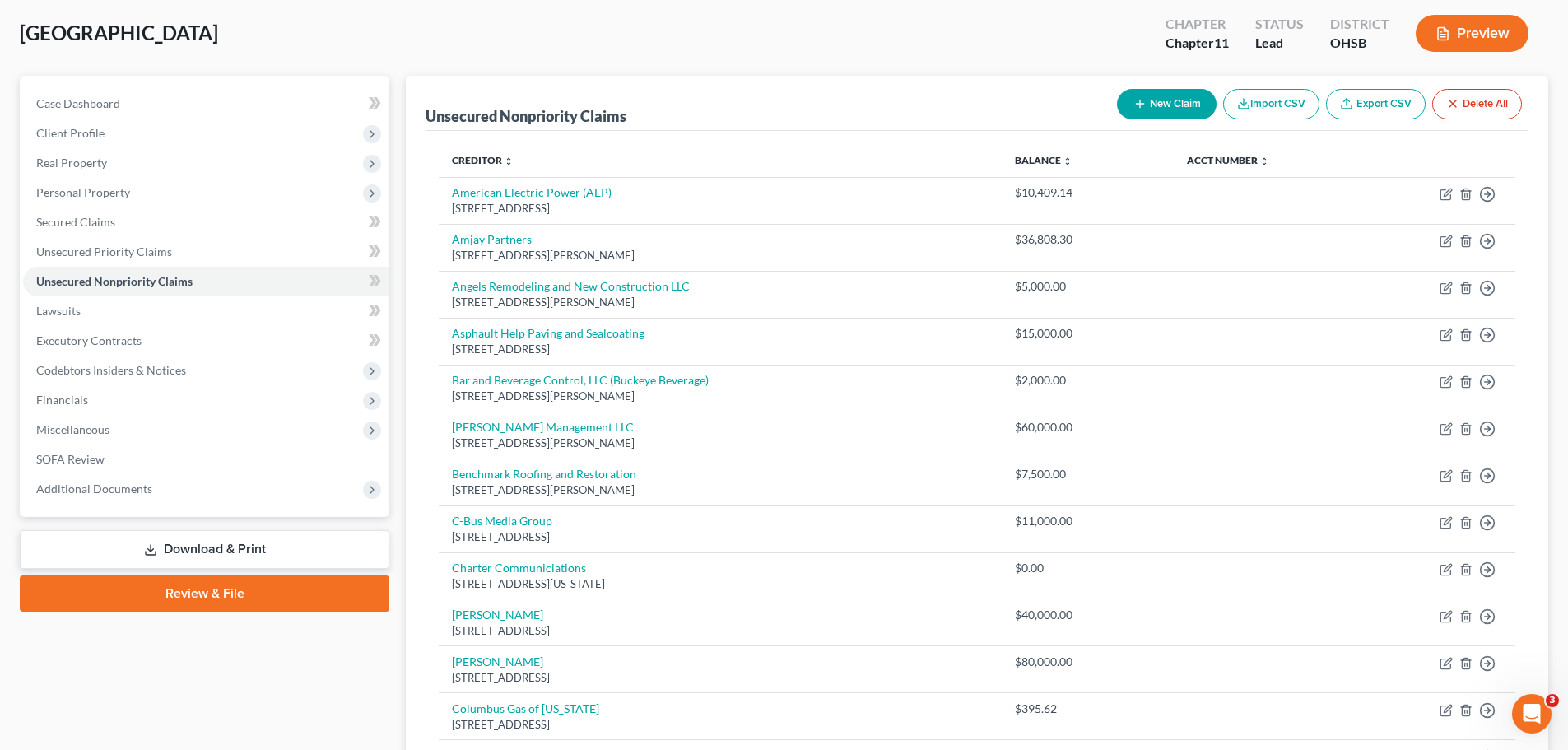
scroll to position [0, 0]
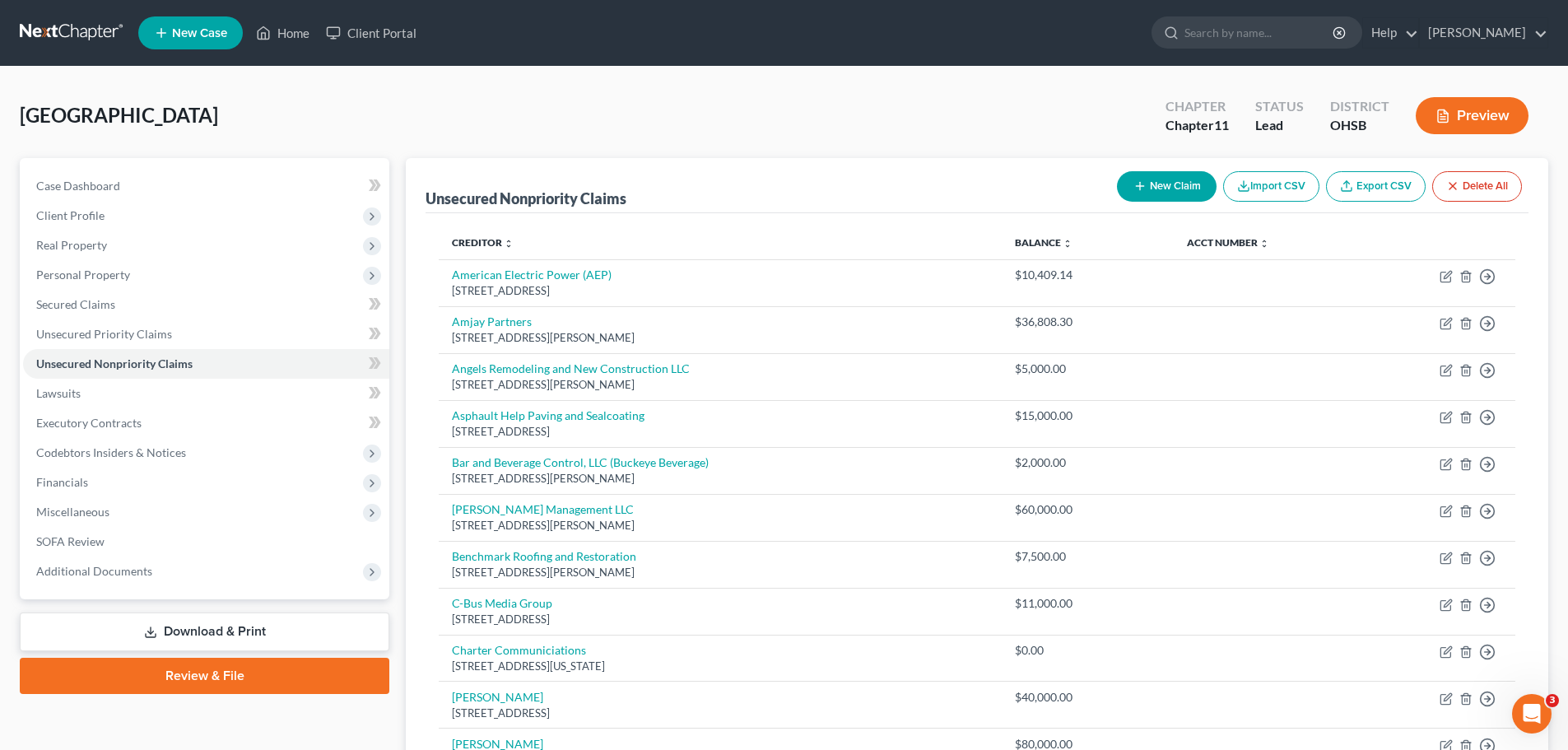
click at [1178, 192] on button "New Claim" at bounding box center [1166, 186] width 99 height 31
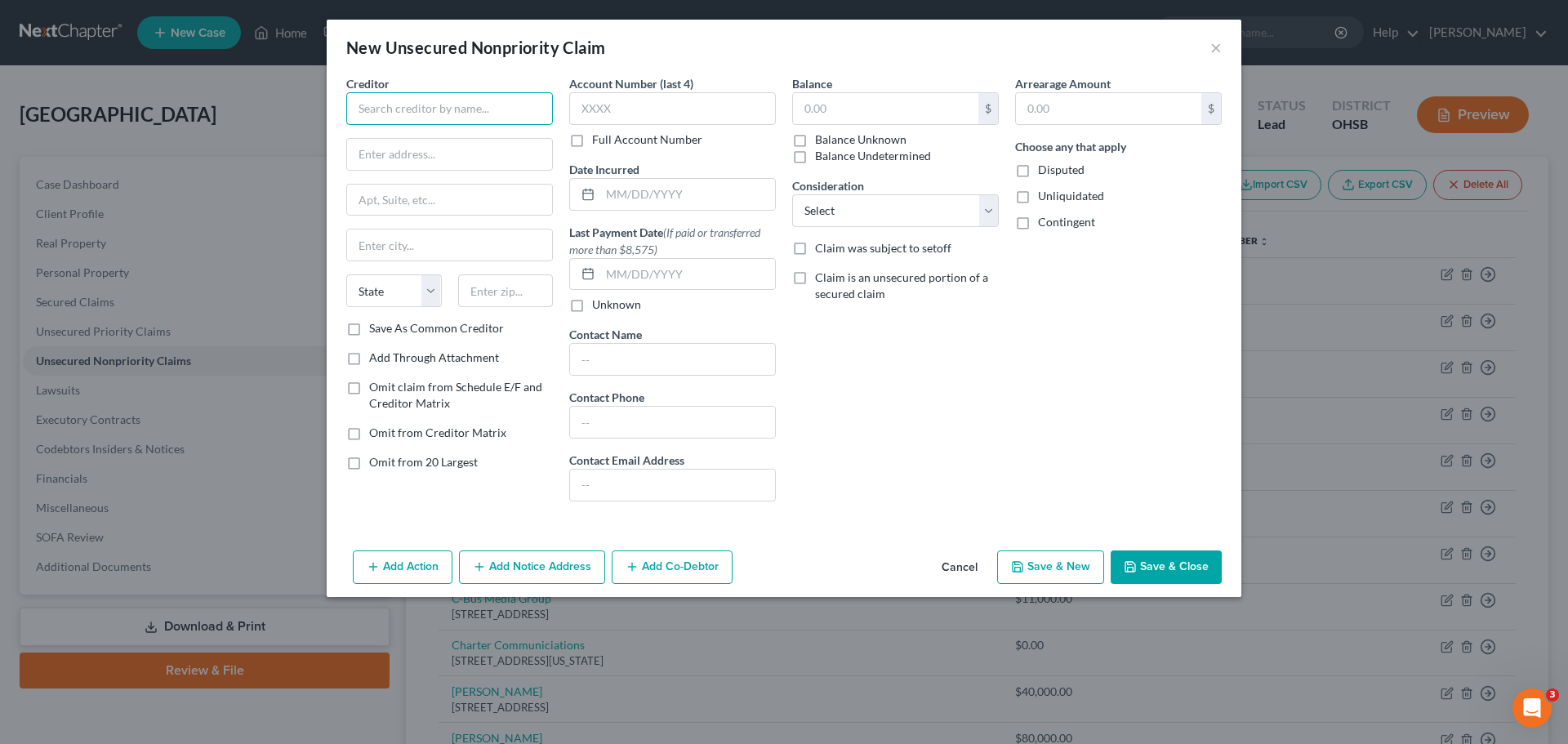
click at [392, 124] on input "text" at bounding box center [449, 108] width 206 height 32
type input "[PERSON_NAME] Construction"
type input "[STREET_ADDRESS]"
click at [489, 298] on input "text" at bounding box center [506, 290] width 96 height 32
type input "43065"
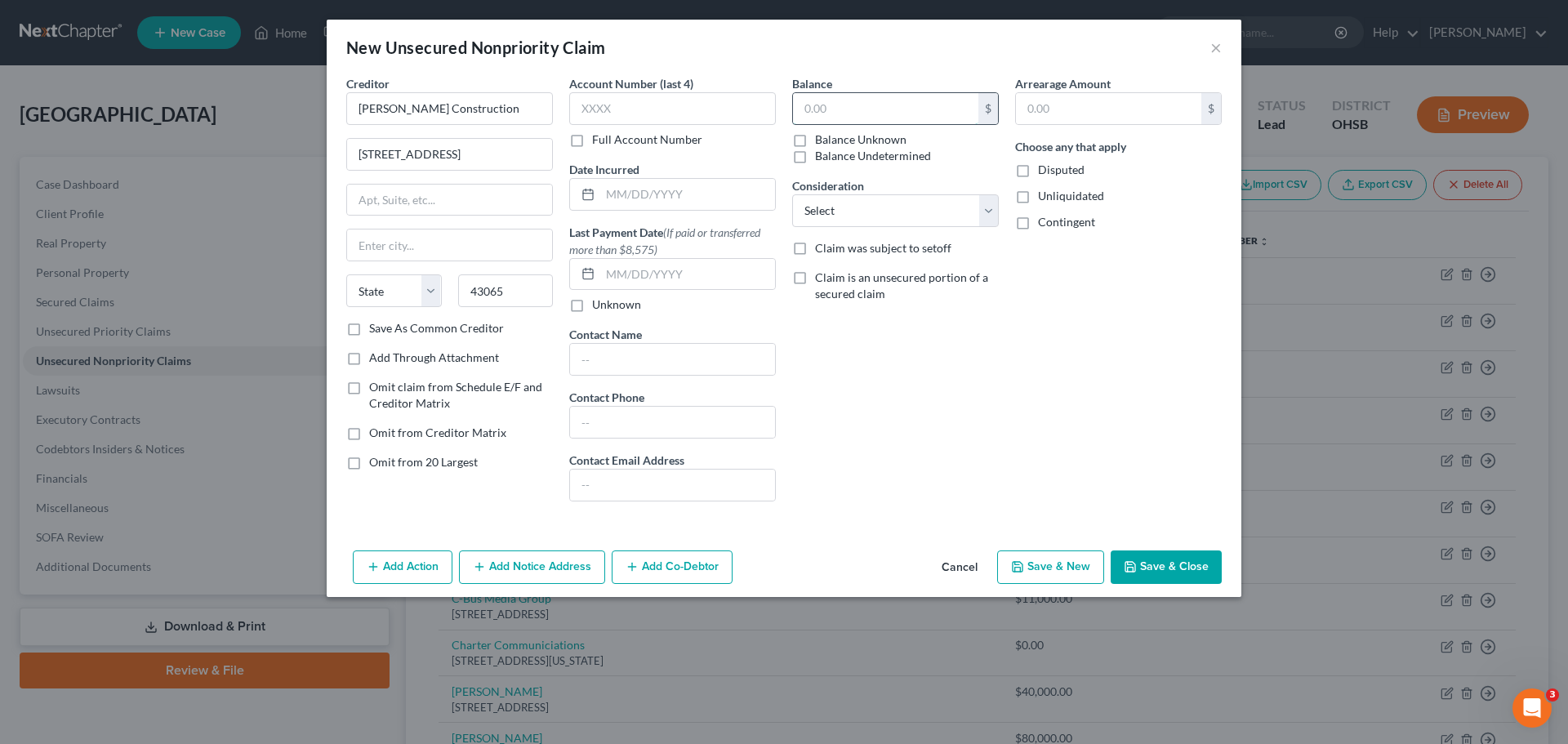
type input "[PERSON_NAME]"
select select "36"
click at [872, 112] on input "text" at bounding box center [885, 109] width 186 height 31
type input "166,000"
click at [1029, 568] on button "Save & New" at bounding box center [1051, 567] width 107 height 34
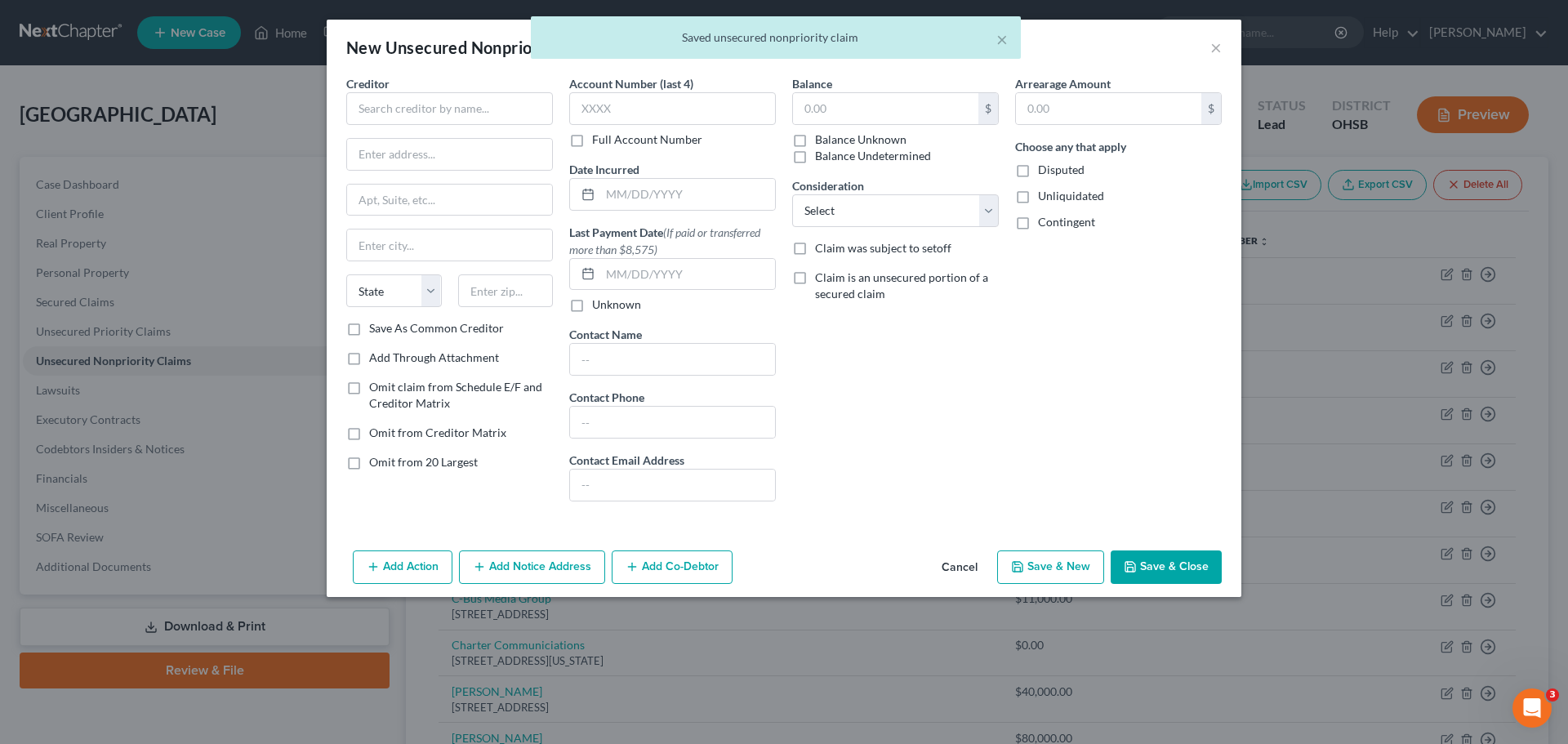
click at [944, 572] on button "Cancel" at bounding box center [959, 568] width 62 height 32
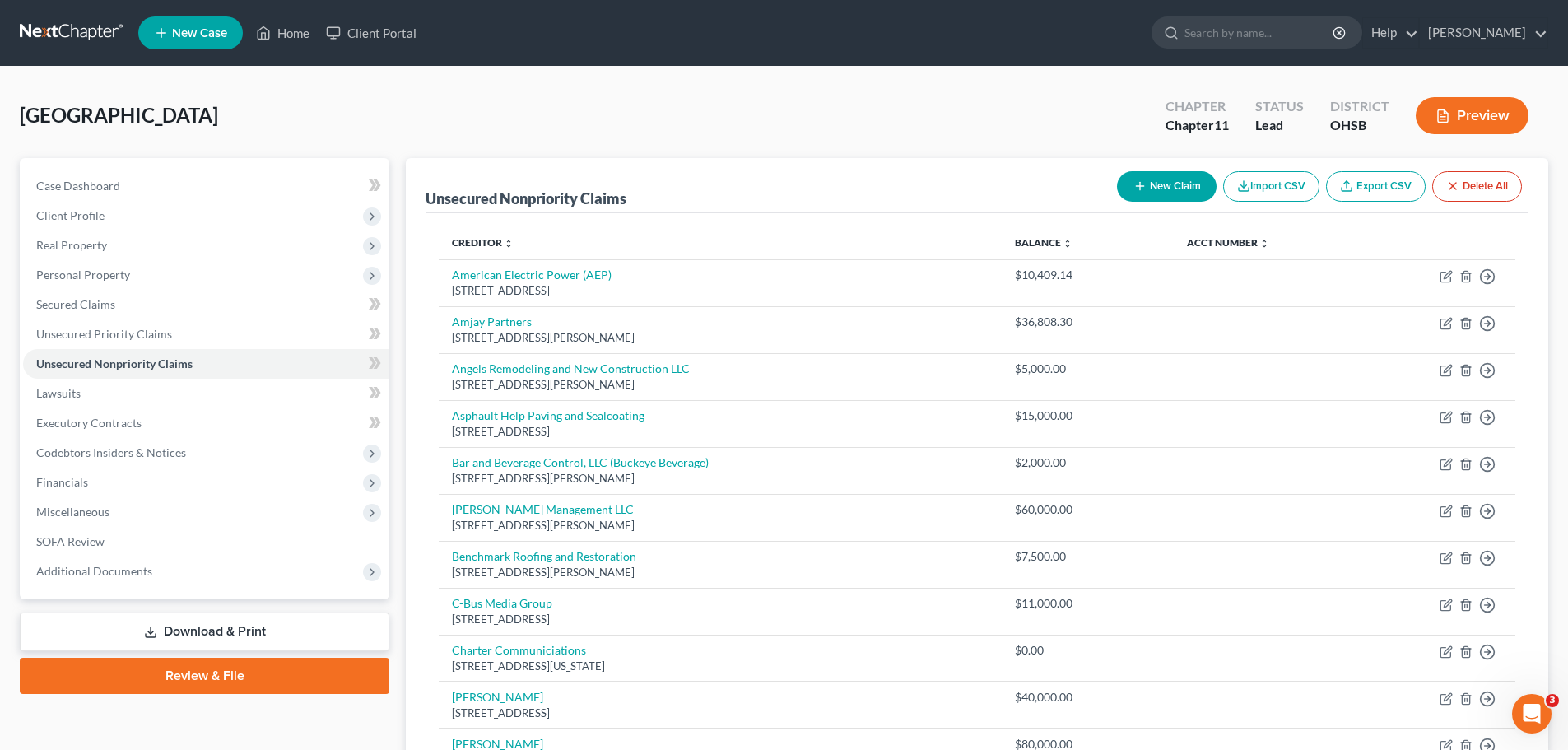
click at [1139, 184] on icon "button" at bounding box center [1140, 185] width 13 height 13
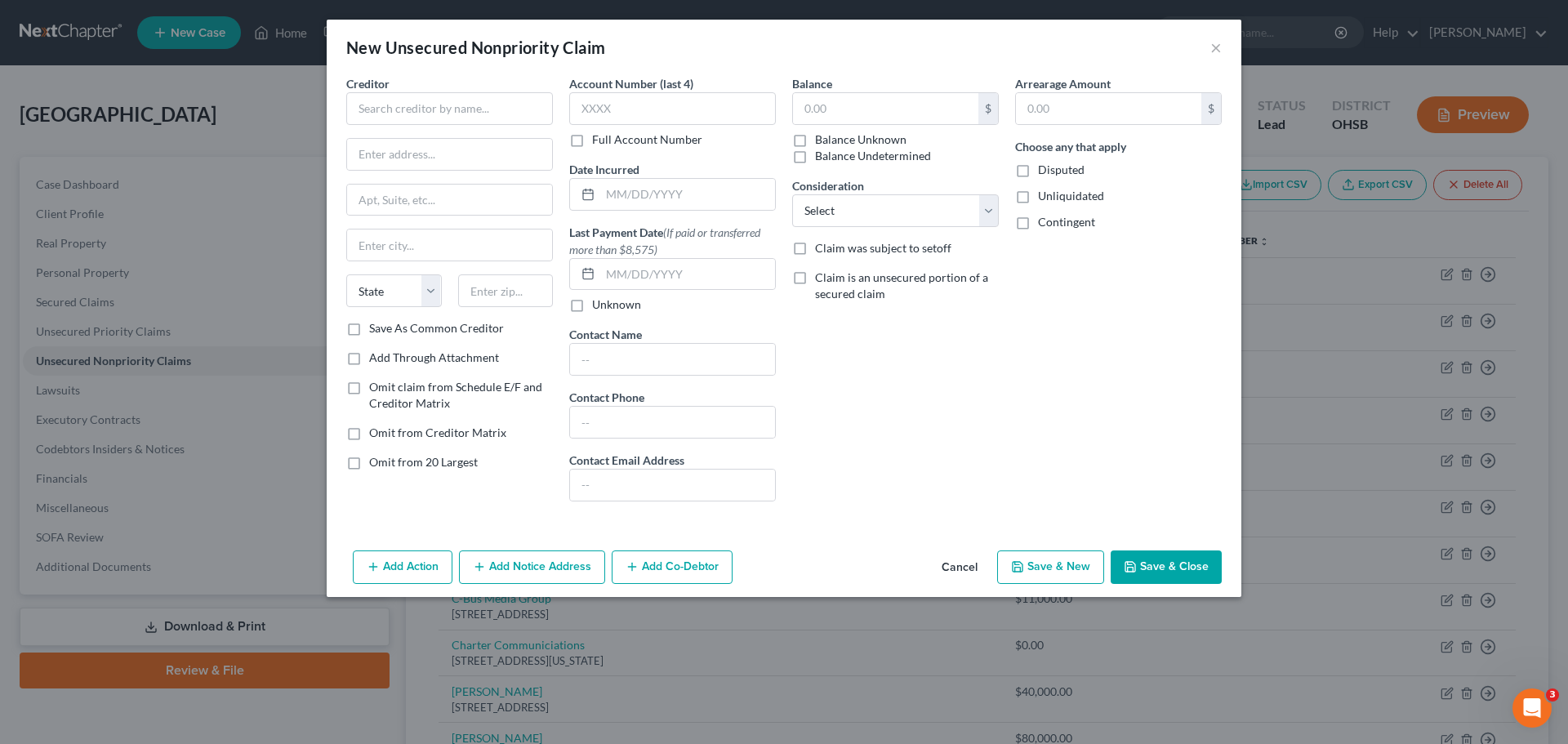
click at [412, 131] on div "Creditor * State [US_STATE] AK AR AZ CA CO [GEOGRAPHIC_DATA] DE DC [GEOGRAPHIC_…" at bounding box center [449, 197] width 206 height 245
click at [408, 120] on input "text" at bounding box center [449, 108] width 206 height 32
type input "Glass City Signs"
click at [497, 159] on input "3037 [GEOGRAPHIC_DATA]" at bounding box center [449, 154] width 205 height 31
type input "[STREET_ADDRESS]"
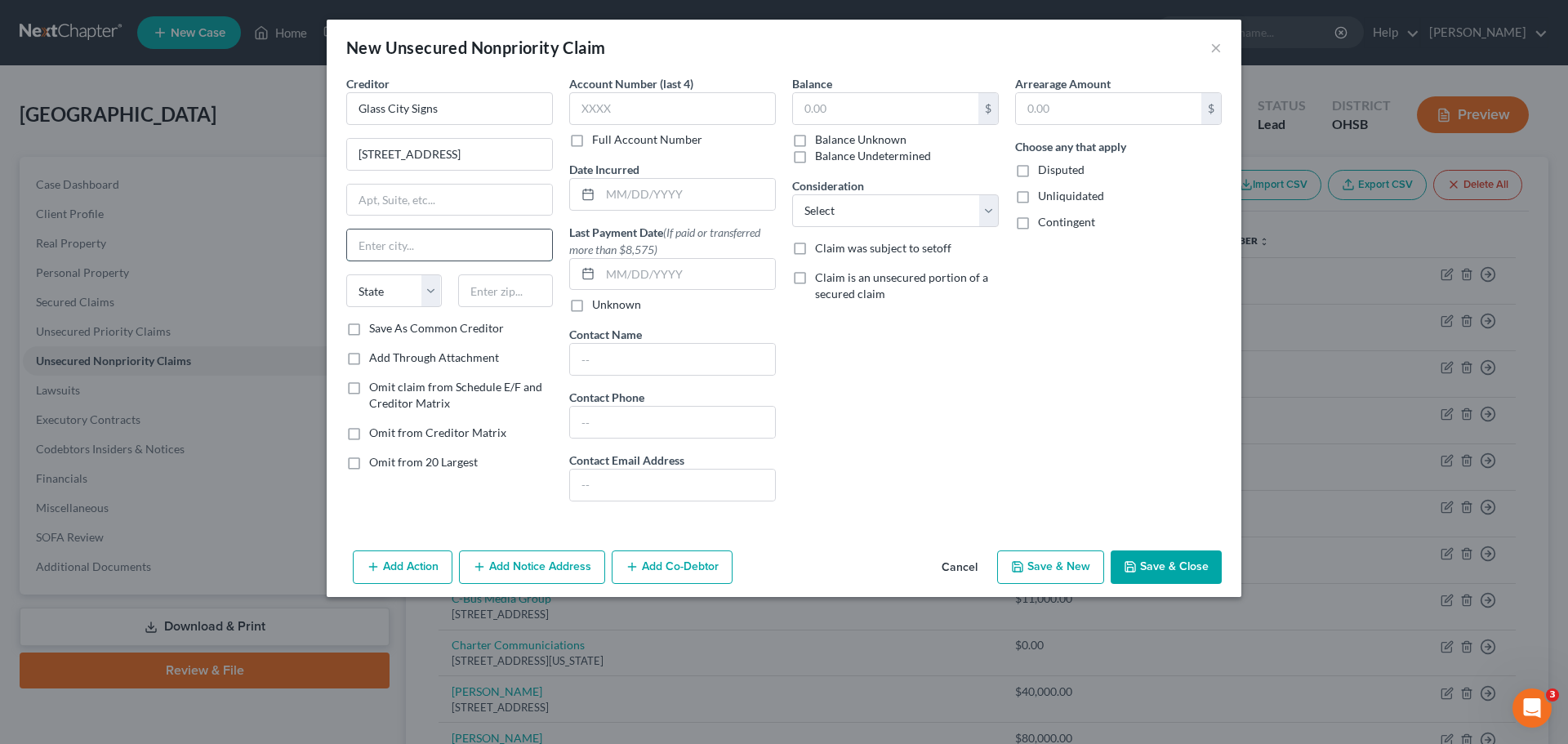
click at [362, 247] on input "text" at bounding box center [449, 245] width 205 height 31
click at [377, 295] on select "State [US_STATE] AK AR AZ CA CO CT DE DC [GEOGRAPHIC_DATA] [GEOGRAPHIC_DATA] GU…" at bounding box center [394, 290] width 96 height 32
click at [497, 281] on input "text" at bounding box center [506, 290] width 96 height 32
click at [860, 110] on input "text" at bounding box center [885, 109] width 186 height 31
click at [1163, 558] on button "Save & Close" at bounding box center [1166, 567] width 111 height 34
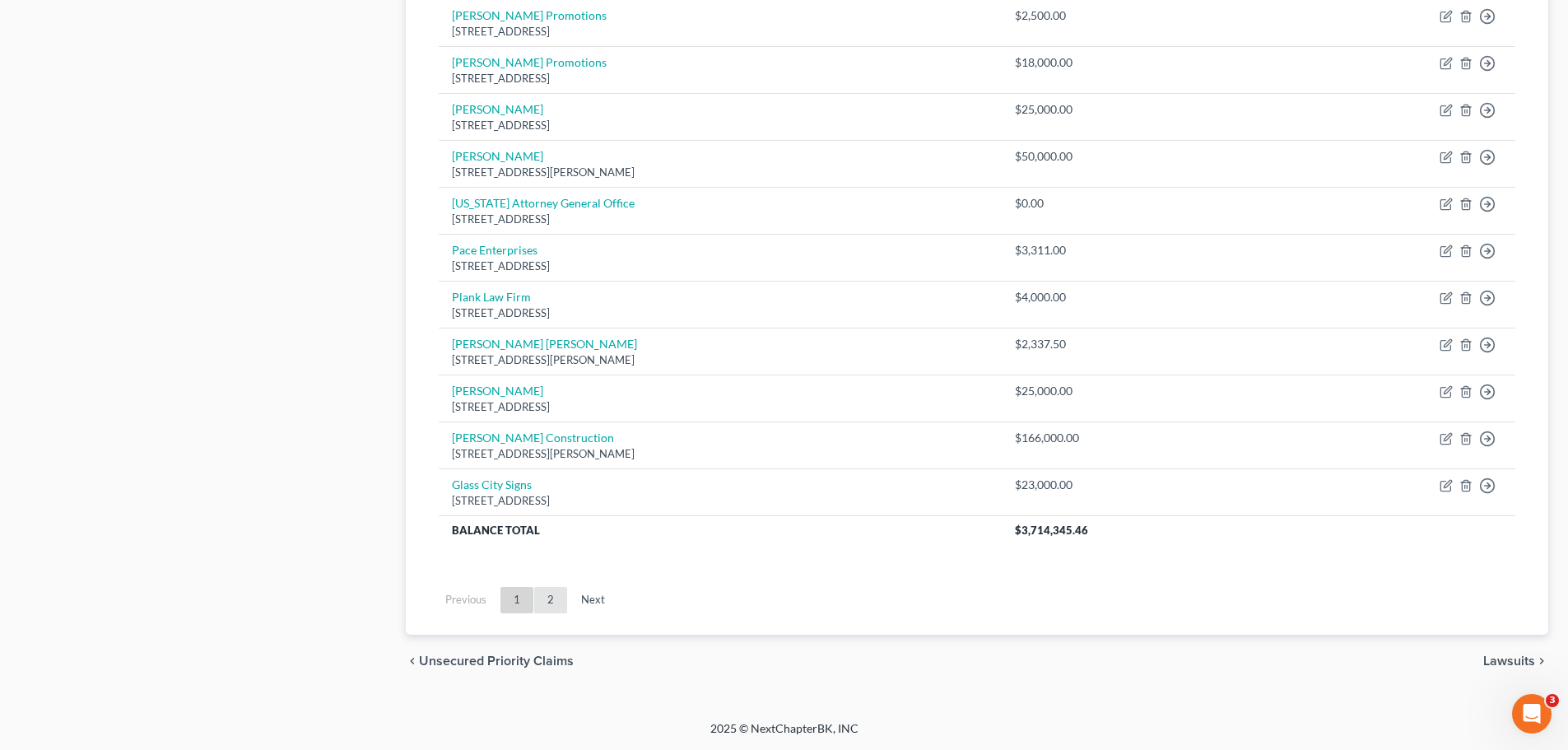
click at [546, 602] on link "2" at bounding box center [550, 600] width 32 height 26
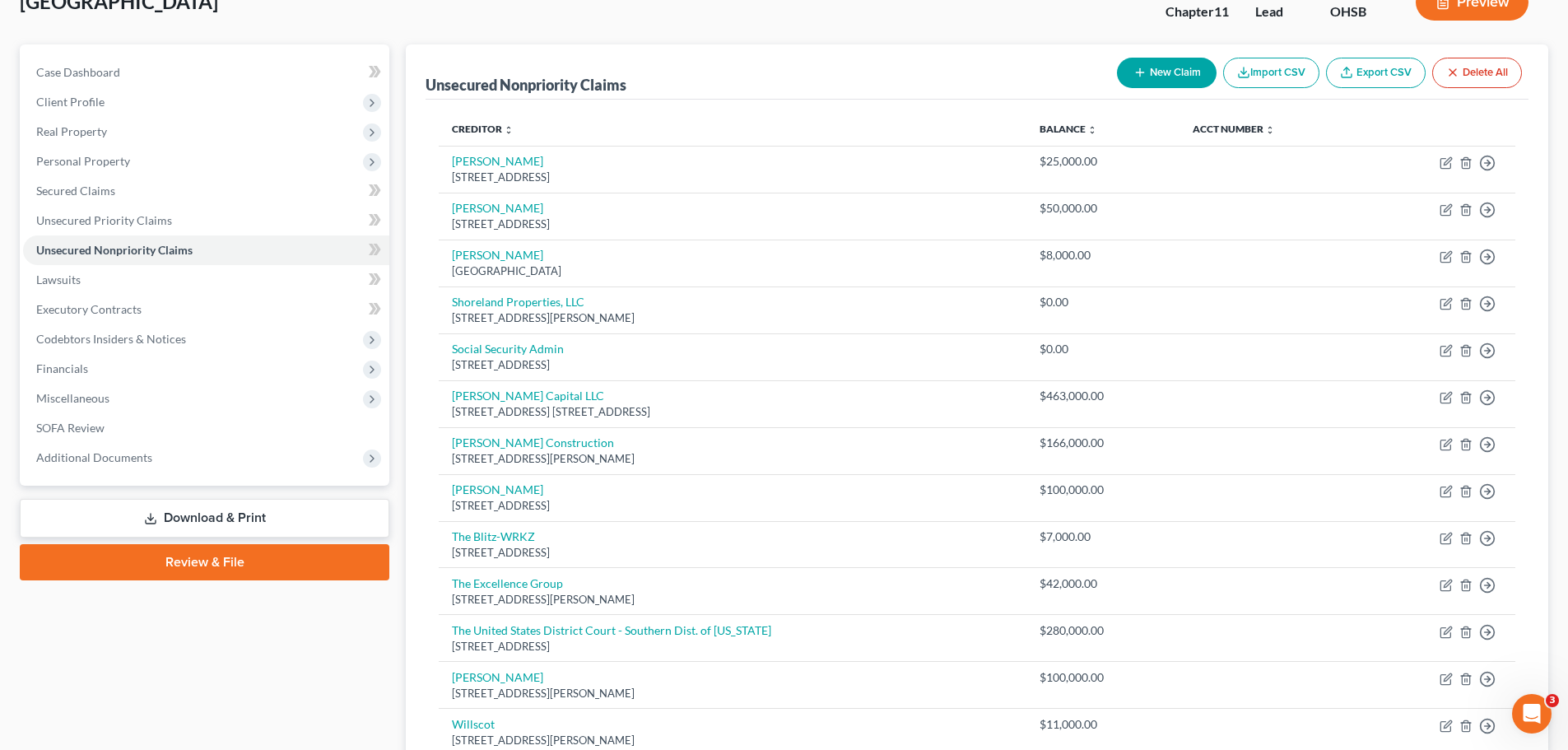
scroll to position [353, 0]
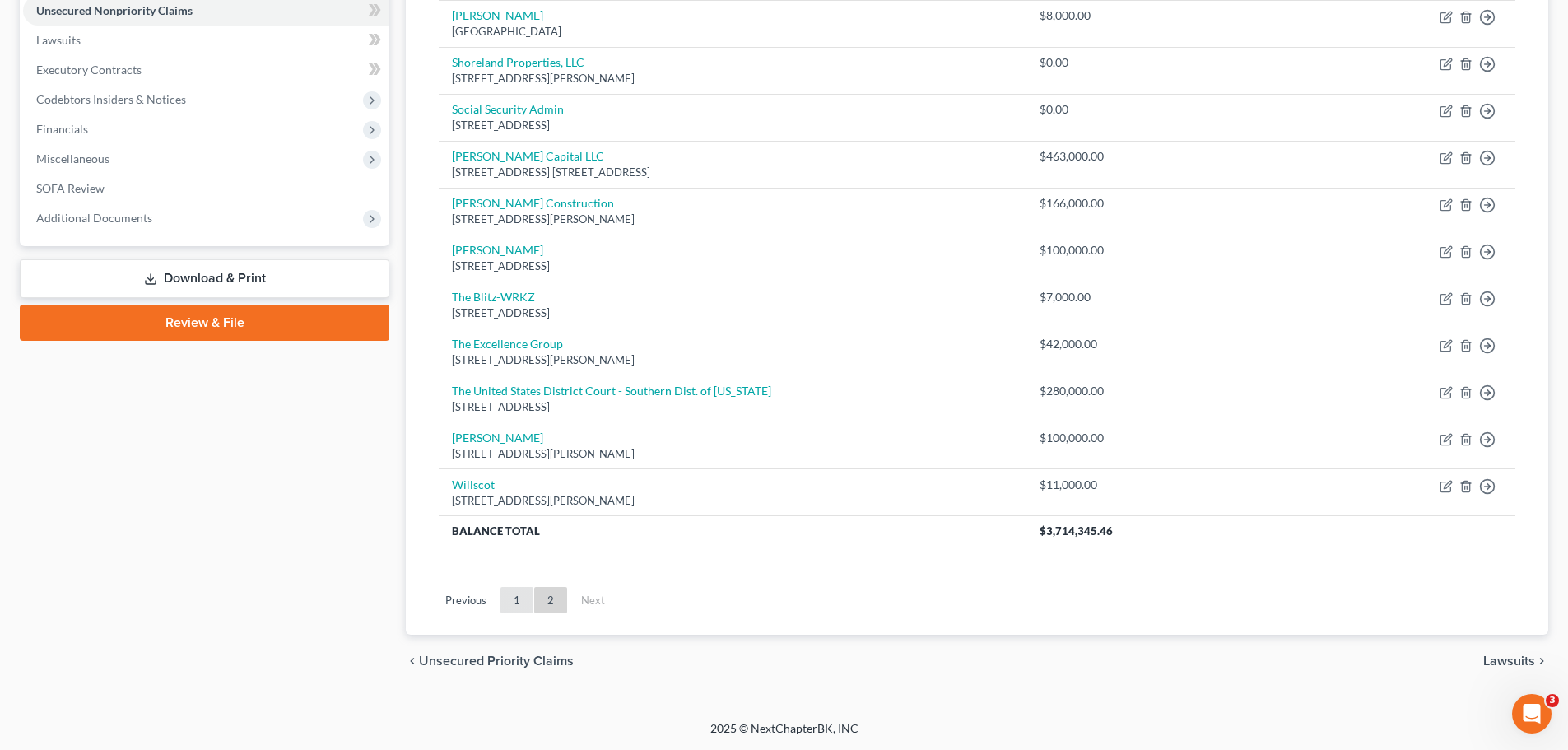
click at [522, 602] on link "1" at bounding box center [516, 600] width 32 height 26
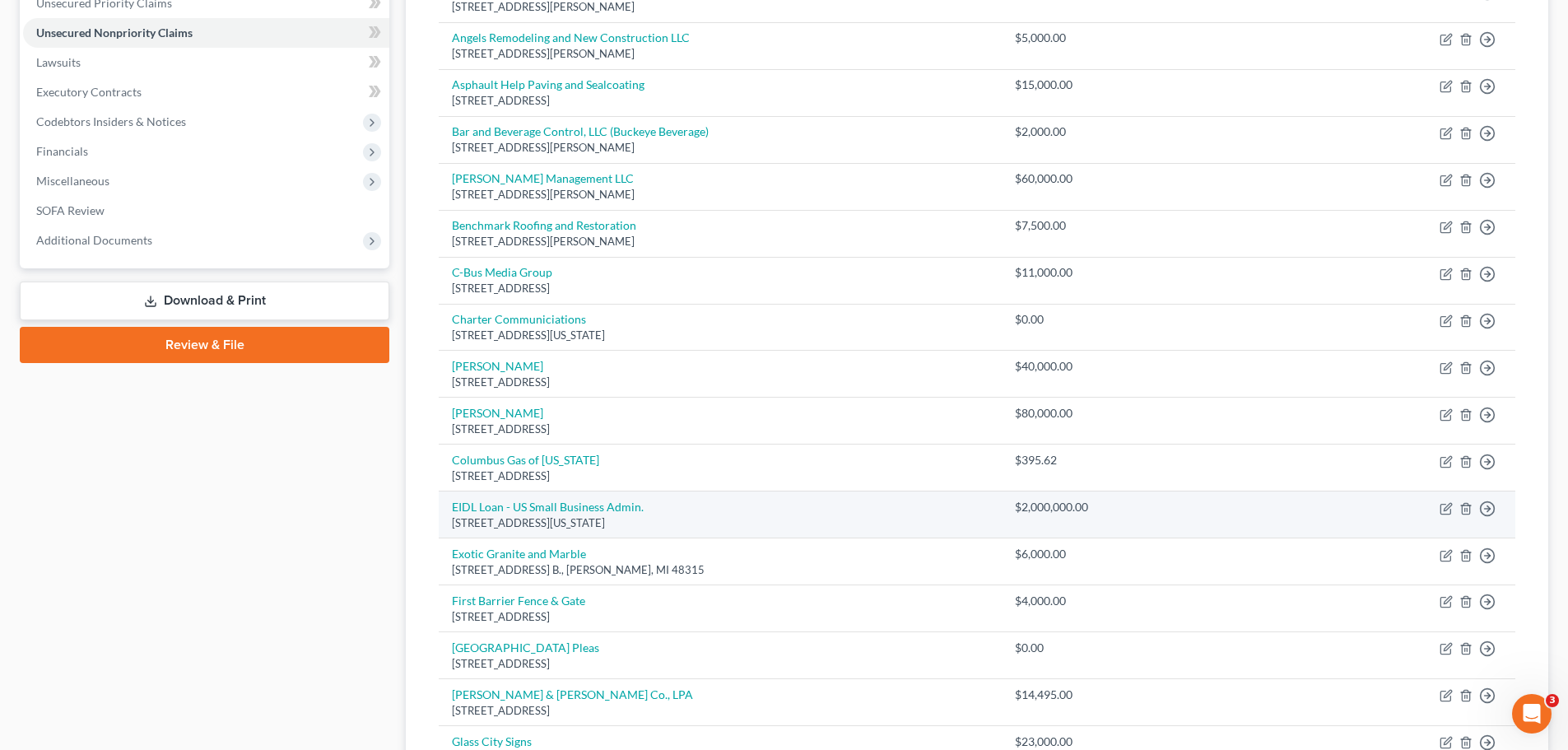
scroll to position [329, 0]
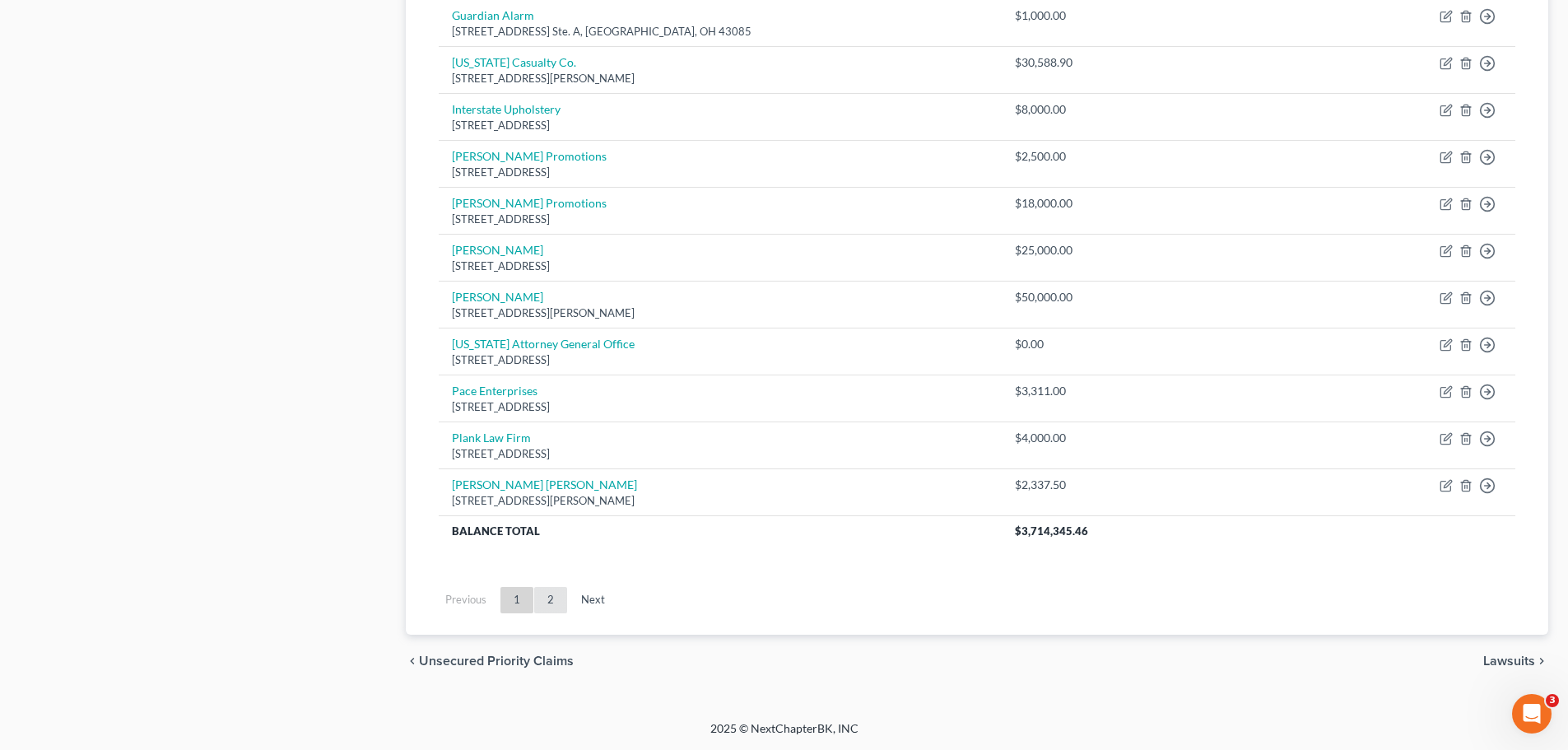
click at [550, 597] on link "2" at bounding box center [550, 600] width 32 height 26
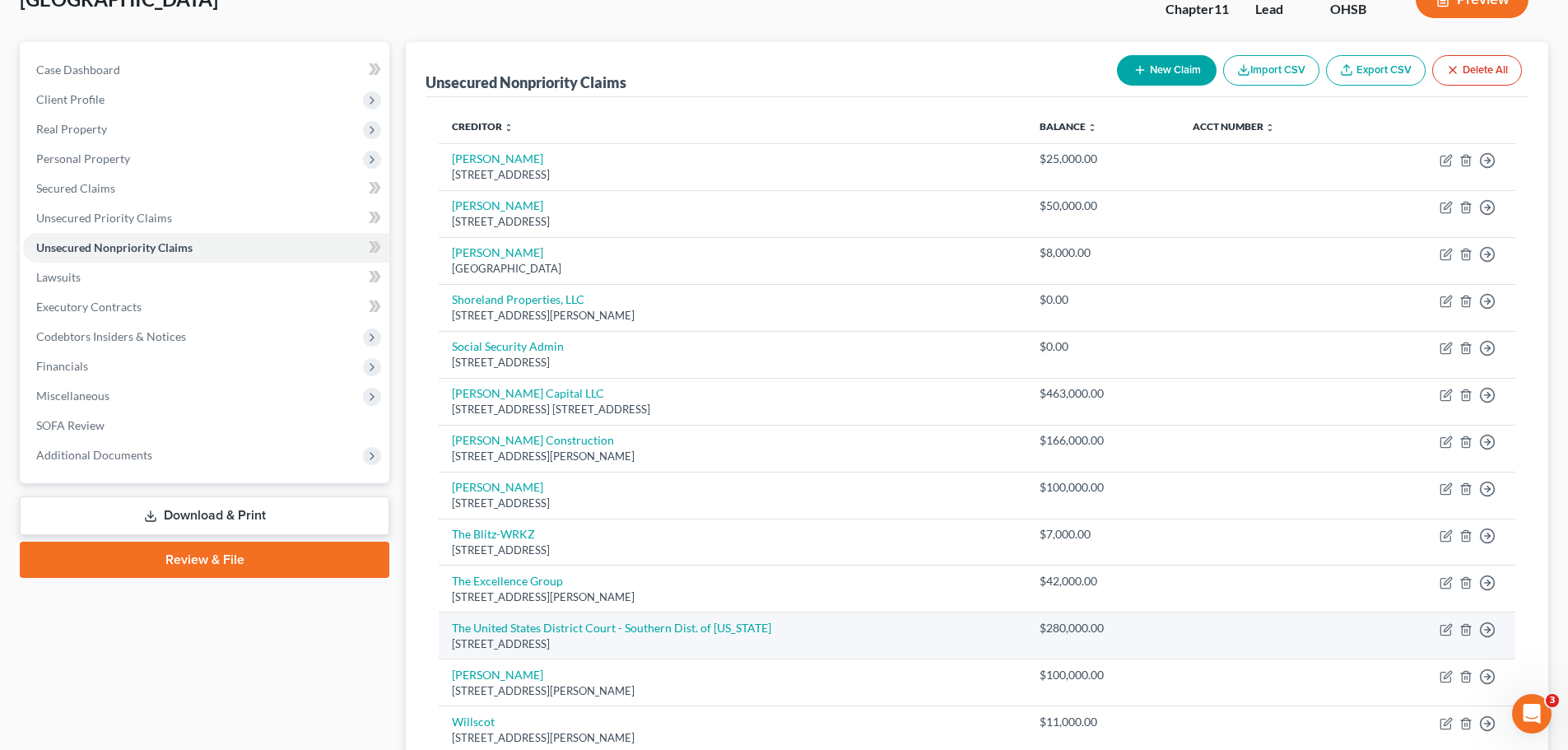
scroll to position [0, 0]
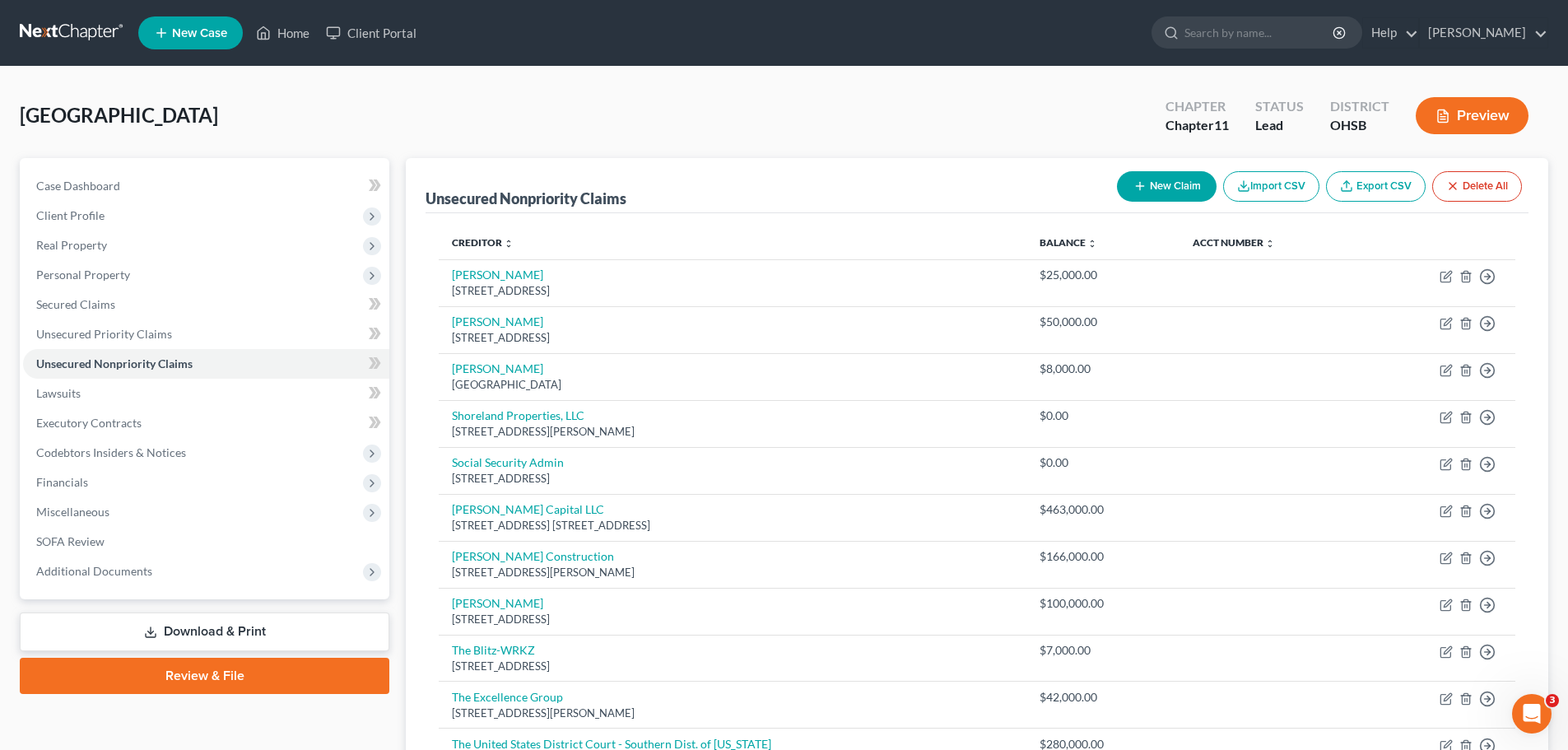
click at [1126, 183] on button "New Claim" at bounding box center [1166, 186] width 99 height 31
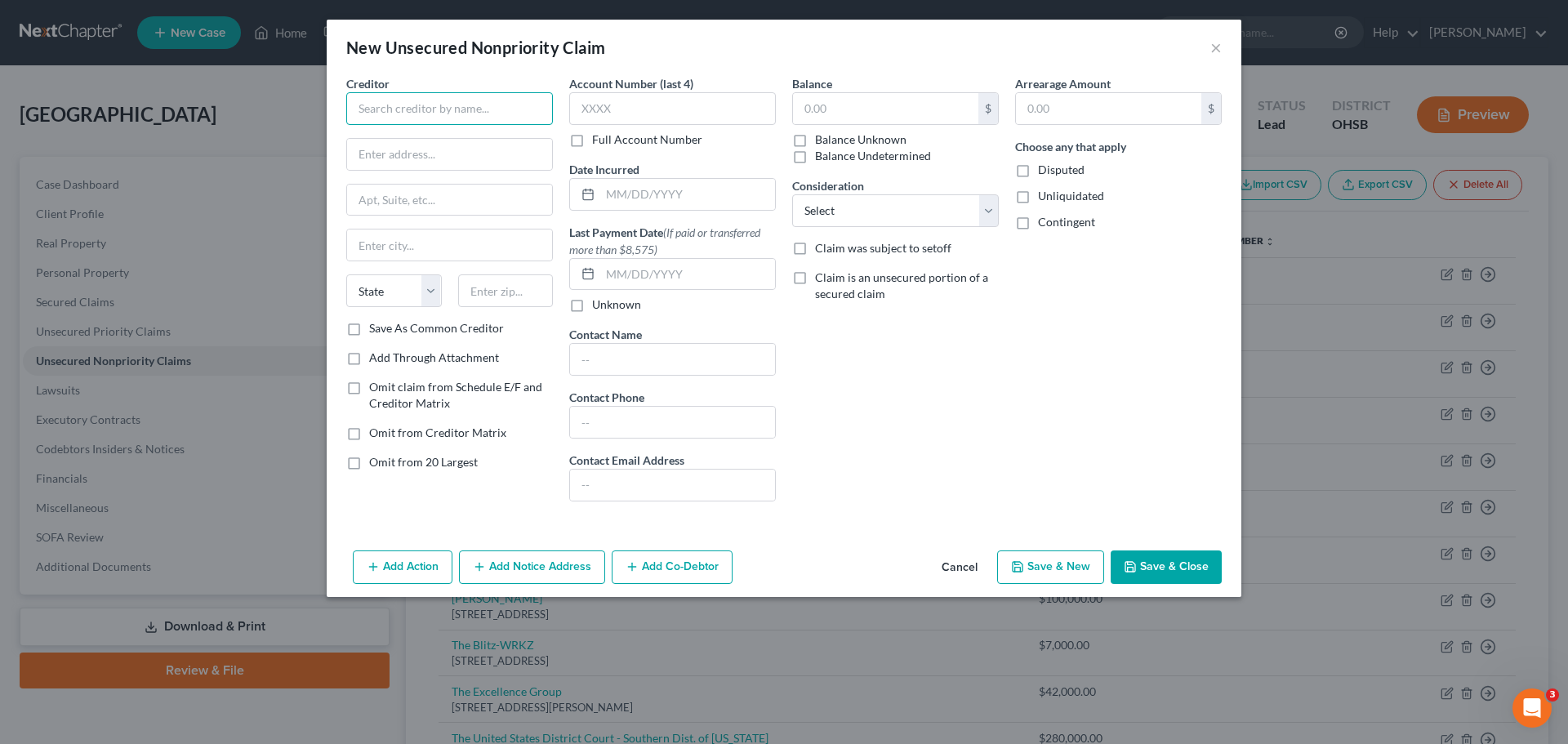
click at [439, 99] on input "text" at bounding box center [449, 108] width 206 height 32
click at [842, 95] on input "text" at bounding box center [885, 109] width 186 height 31
click at [492, 285] on input "text" at bounding box center [506, 290] width 96 height 32
click at [949, 321] on div "Balance 42,000 $ Balance Unknown Balance Undetermined 42,000.00 $ Balance Unkno…" at bounding box center [896, 294] width 223 height 439
click at [1067, 555] on button "Save & New" at bounding box center [1051, 567] width 107 height 34
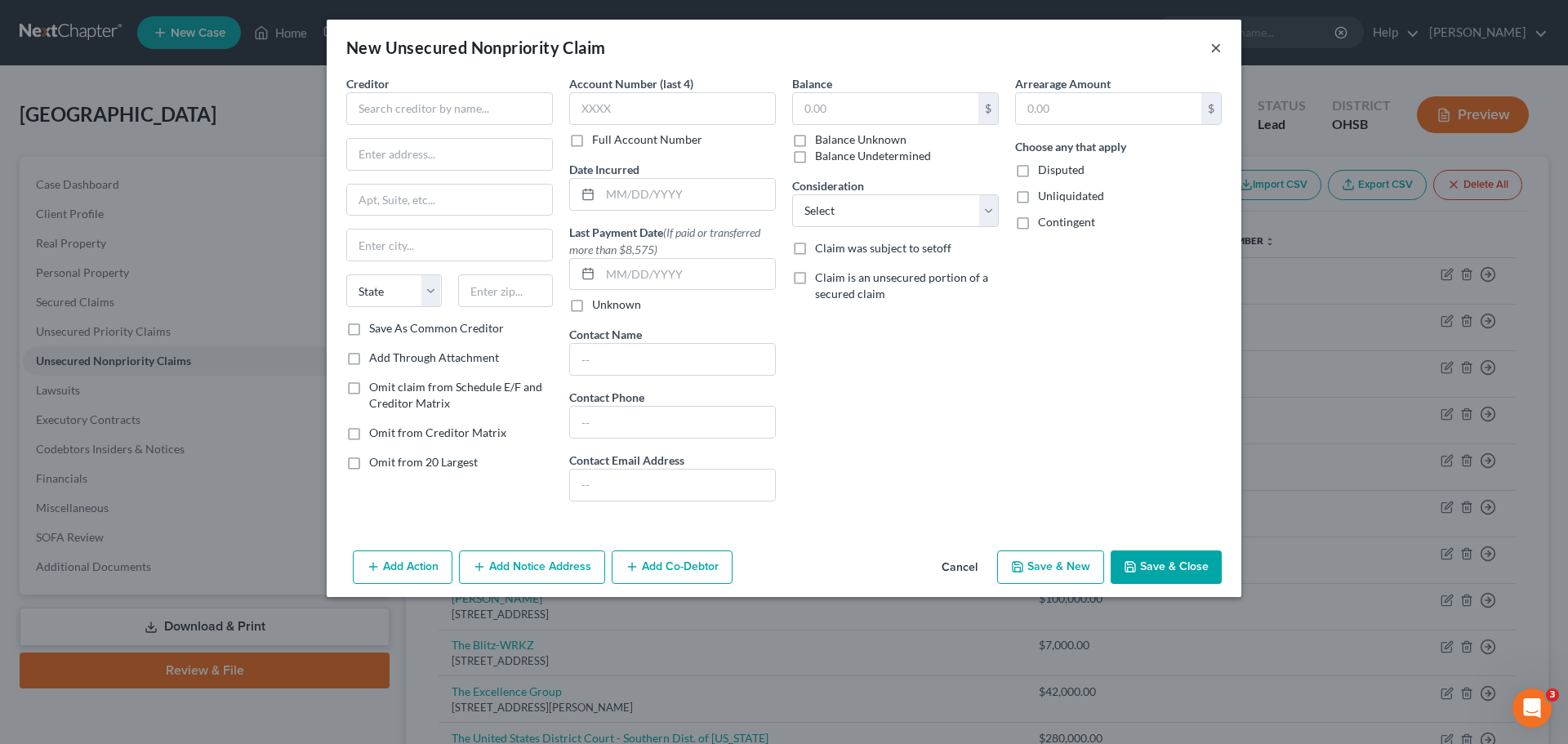
click at [1212, 45] on button "×" at bounding box center [1215, 47] width 11 height 19
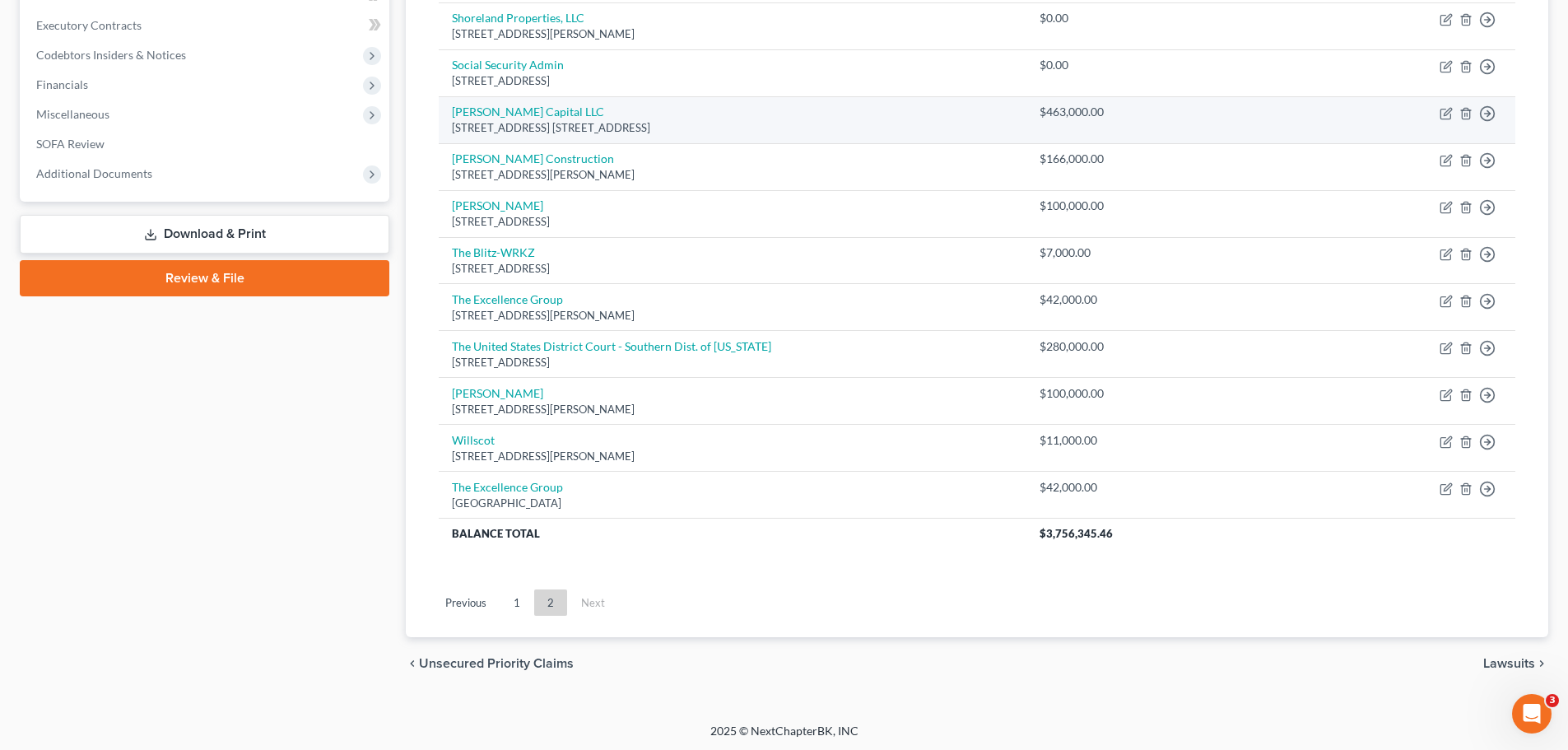
scroll to position [400, 0]
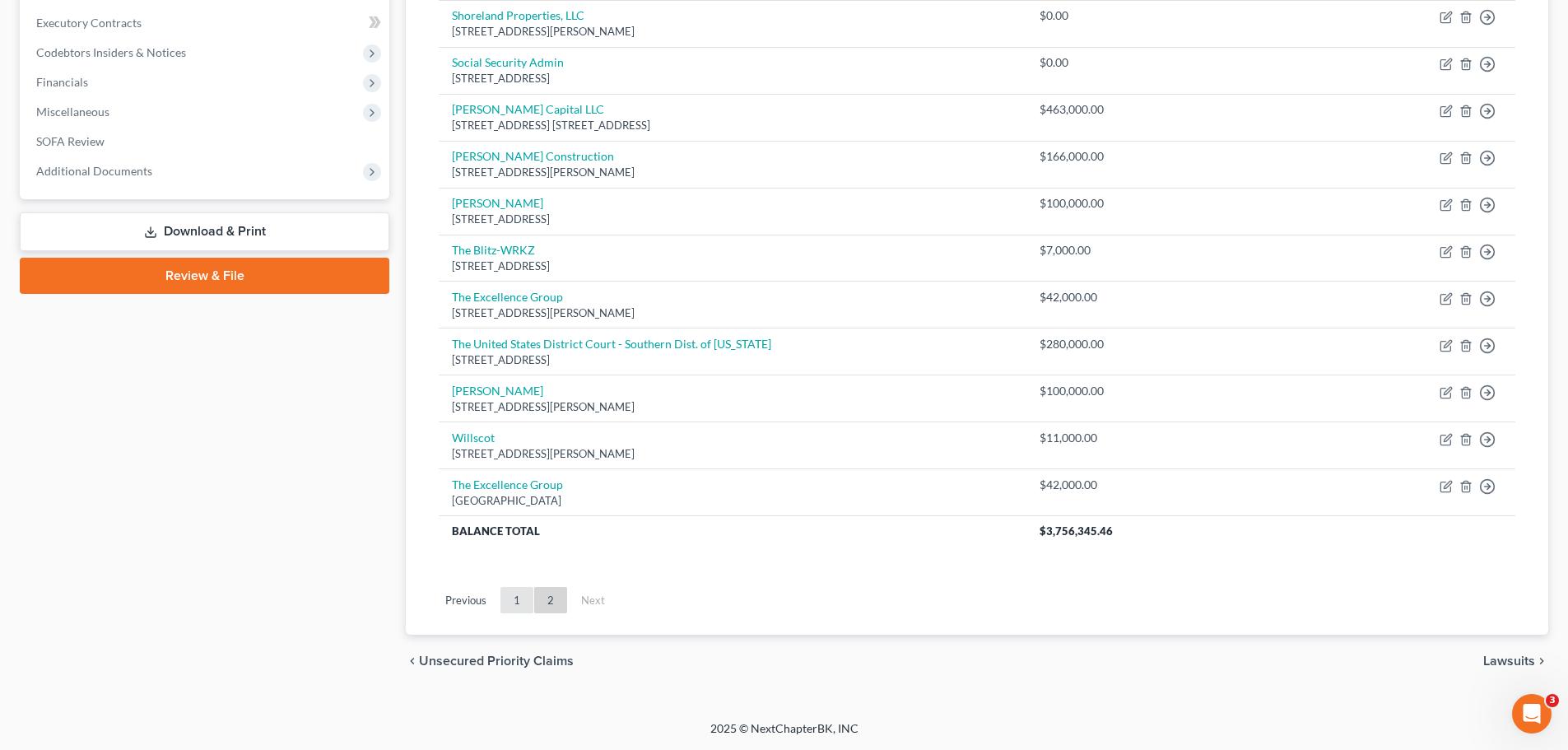
click at [526, 602] on link "1" at bounding box center [516, 600] width 32 height 26
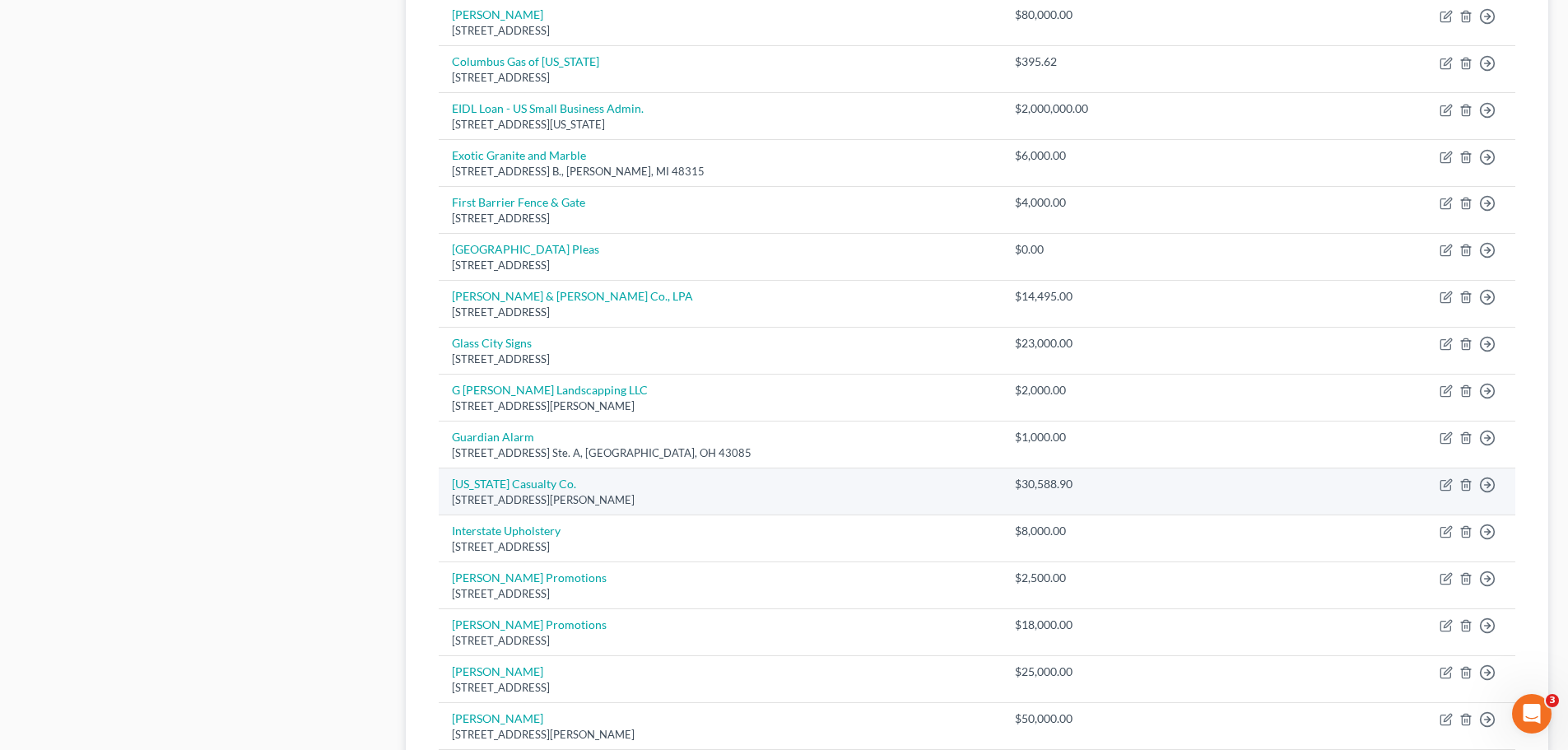
scroll to position [1059, 0]
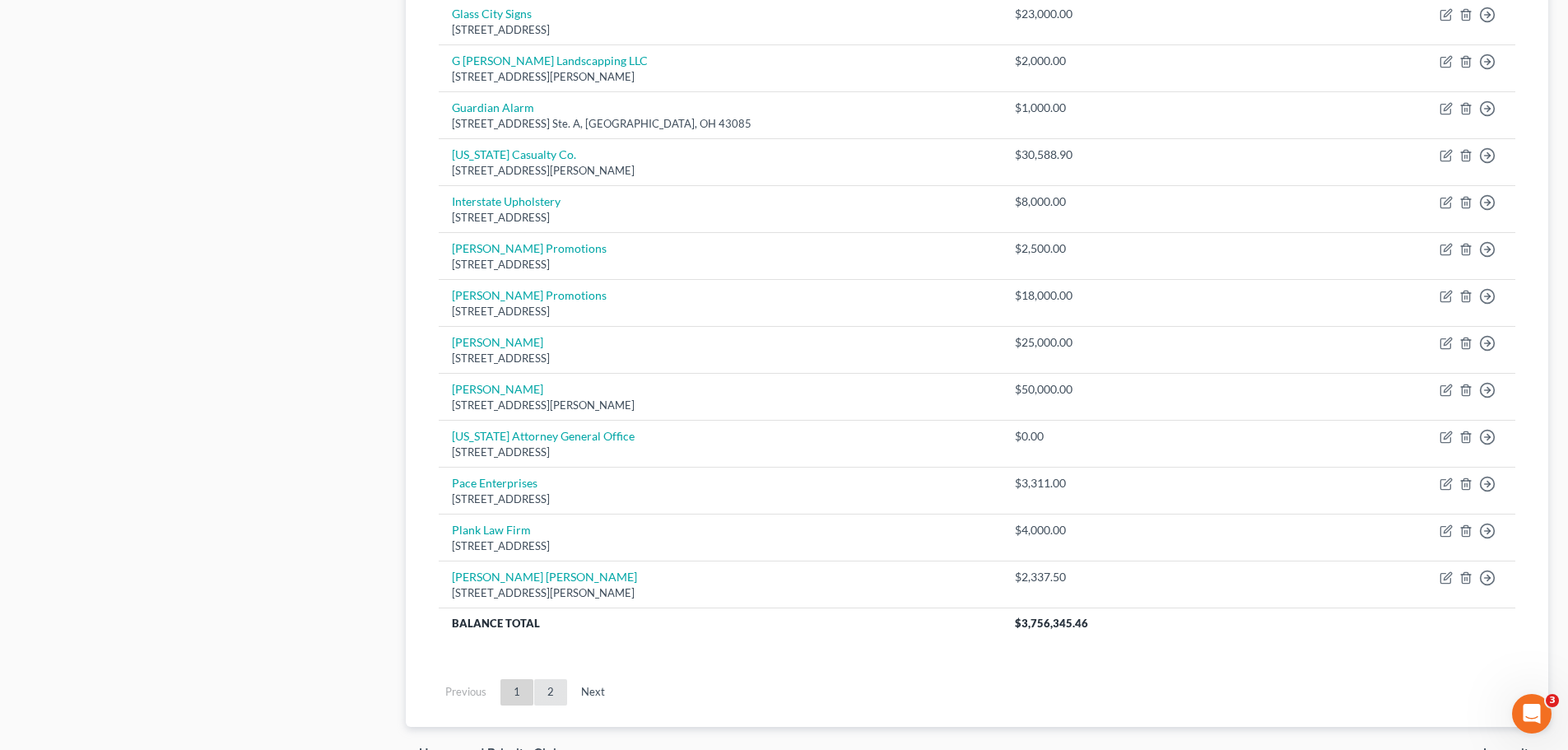
click at [550, 692] on link "2" at bounding box center [550, 692] width 32 height 26
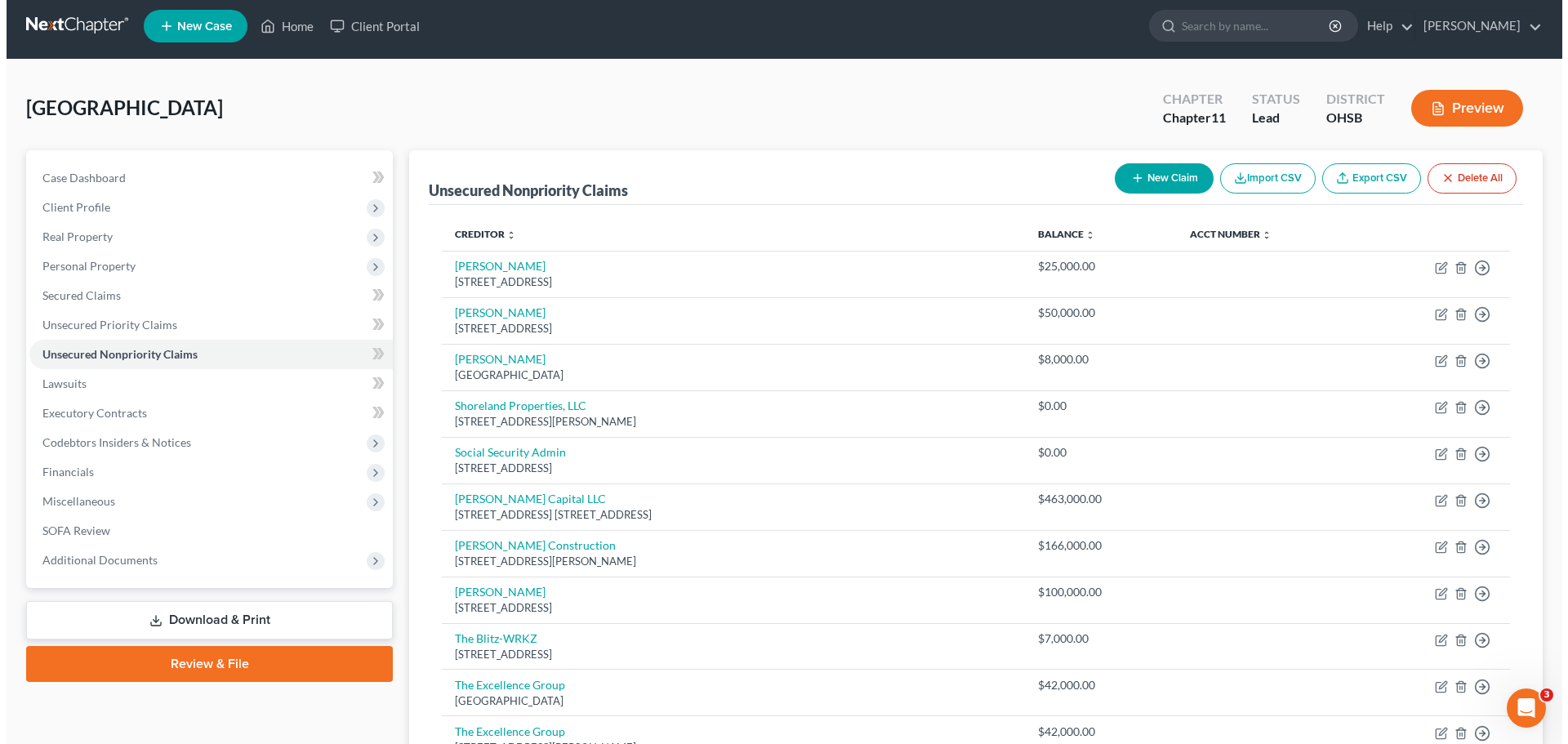
scroll to position [397, 0]
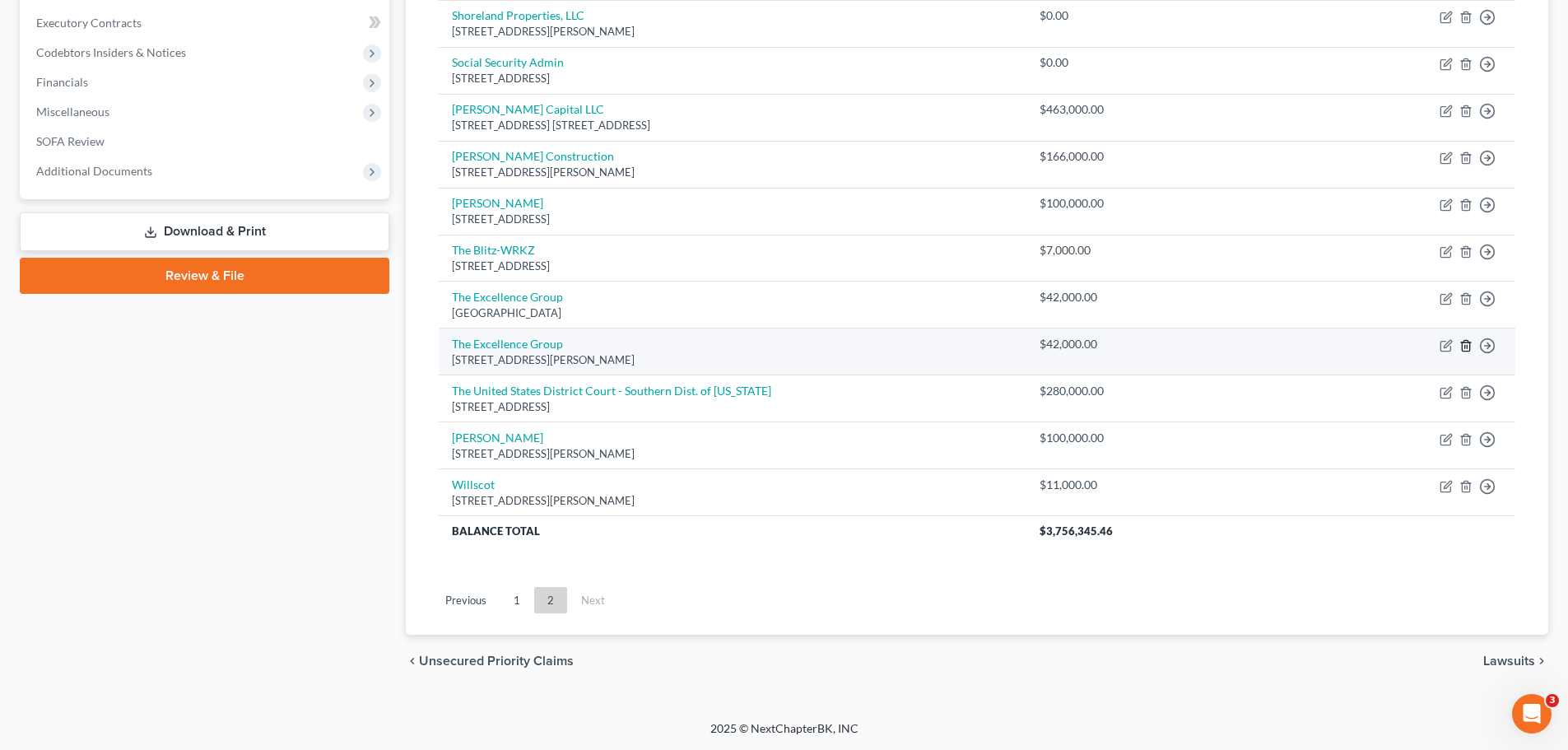
click at [1464, 344] on icon "button" at bounding box center [1465, 345] width 13 height 13
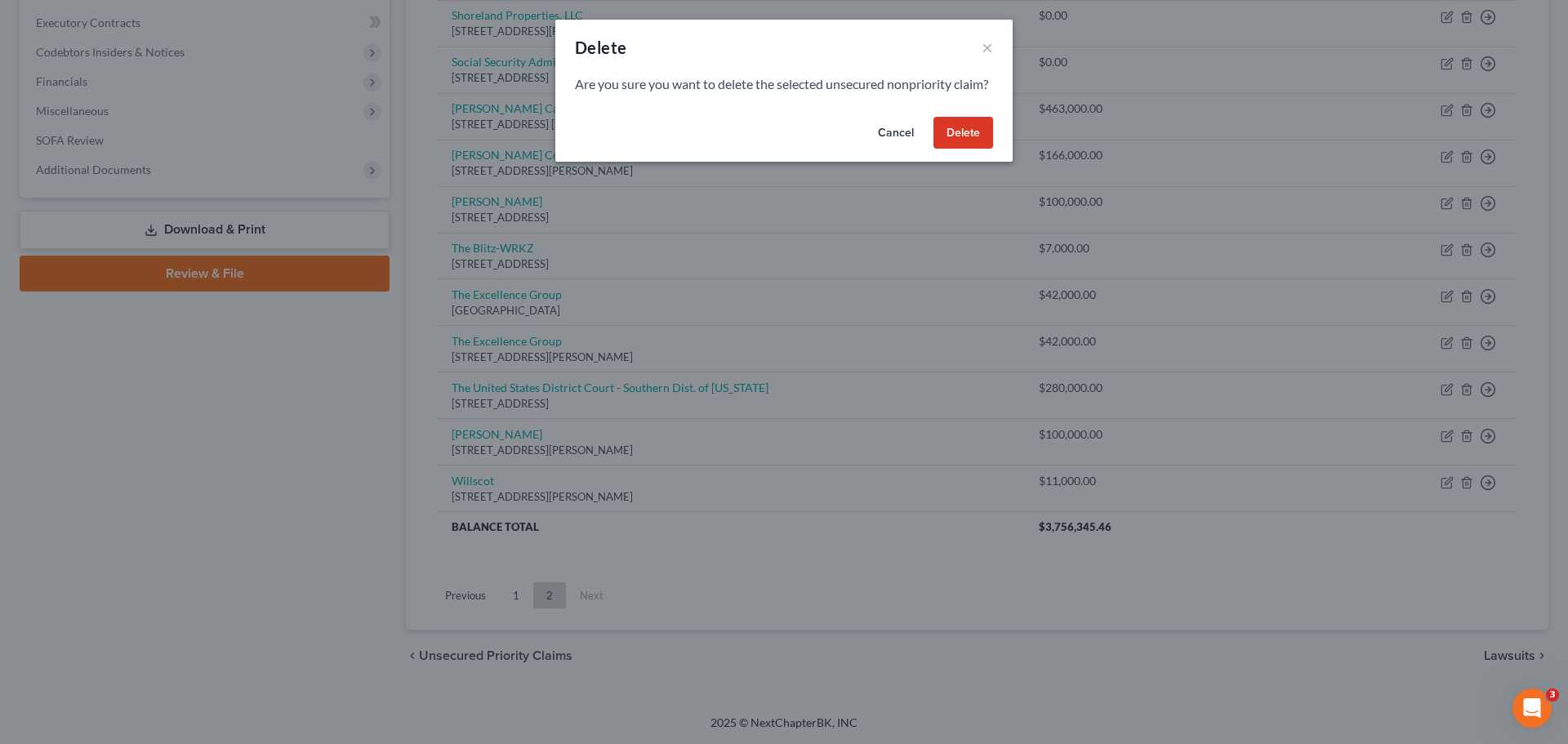
click at [944, 150] on button "Delete" at bounding box center [963, 132] width 59 height 32
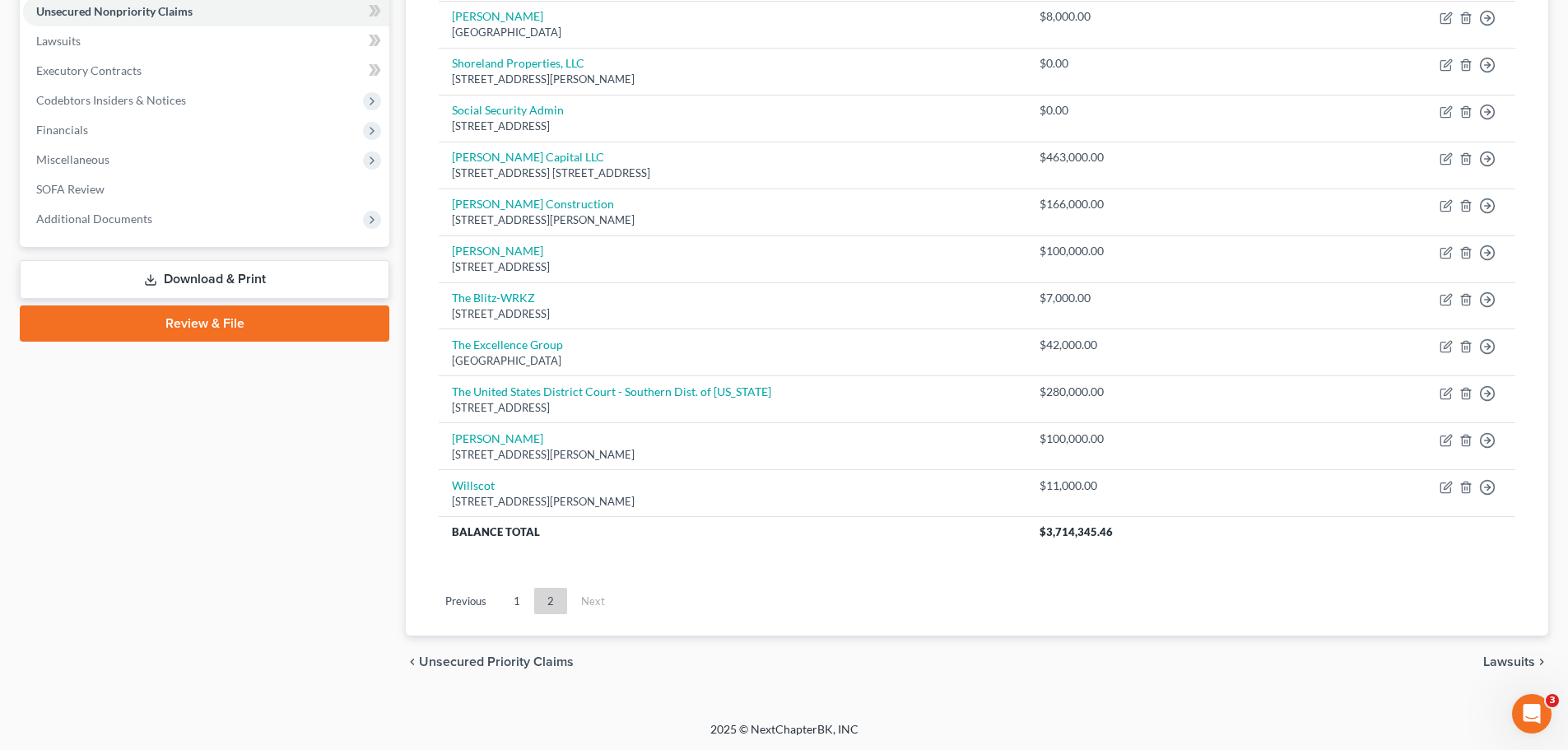
scroll to position [353, 0]
click at [519, 601] on link "1" at bounding box center [516, 600] width 32 height 26
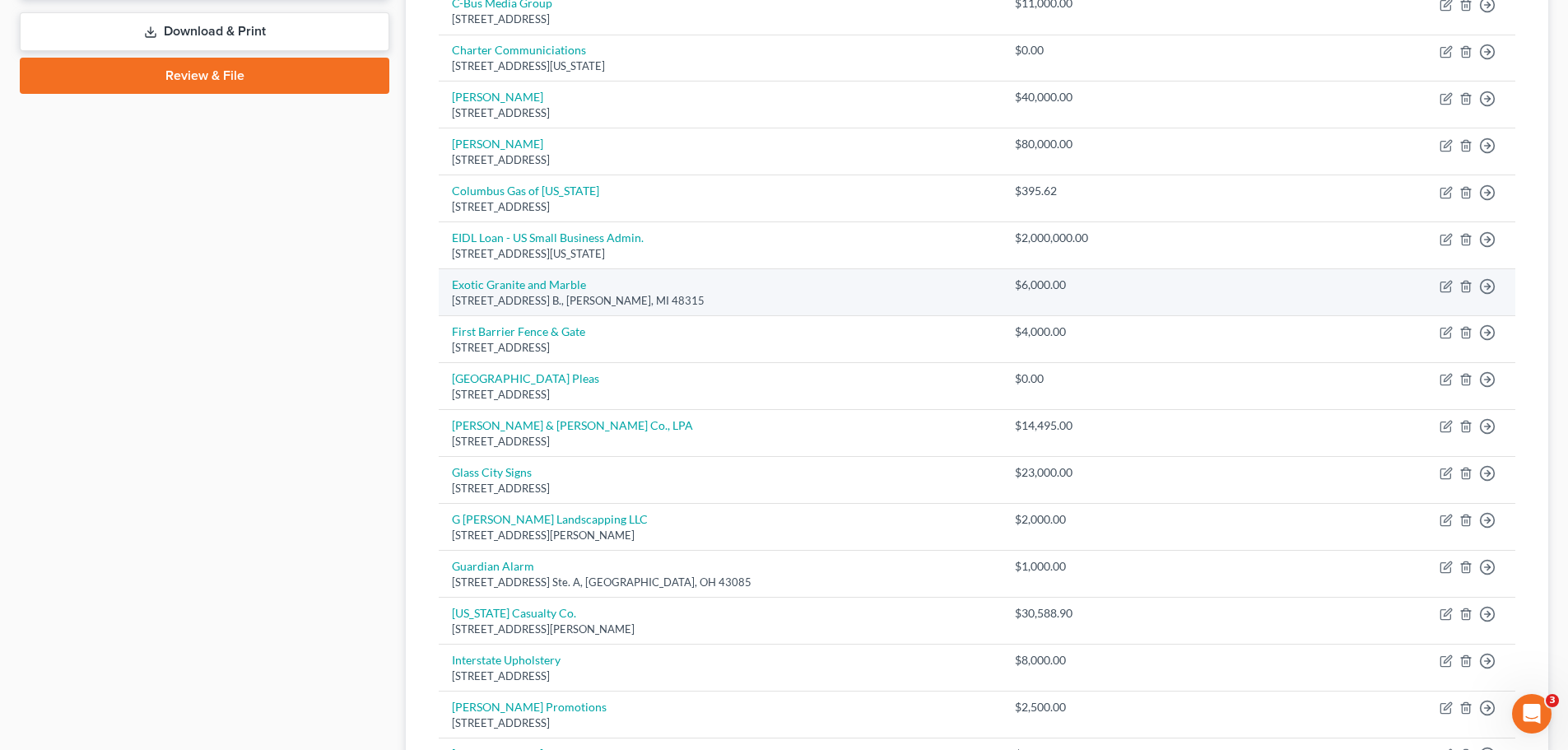
scroll to position [106, 0]
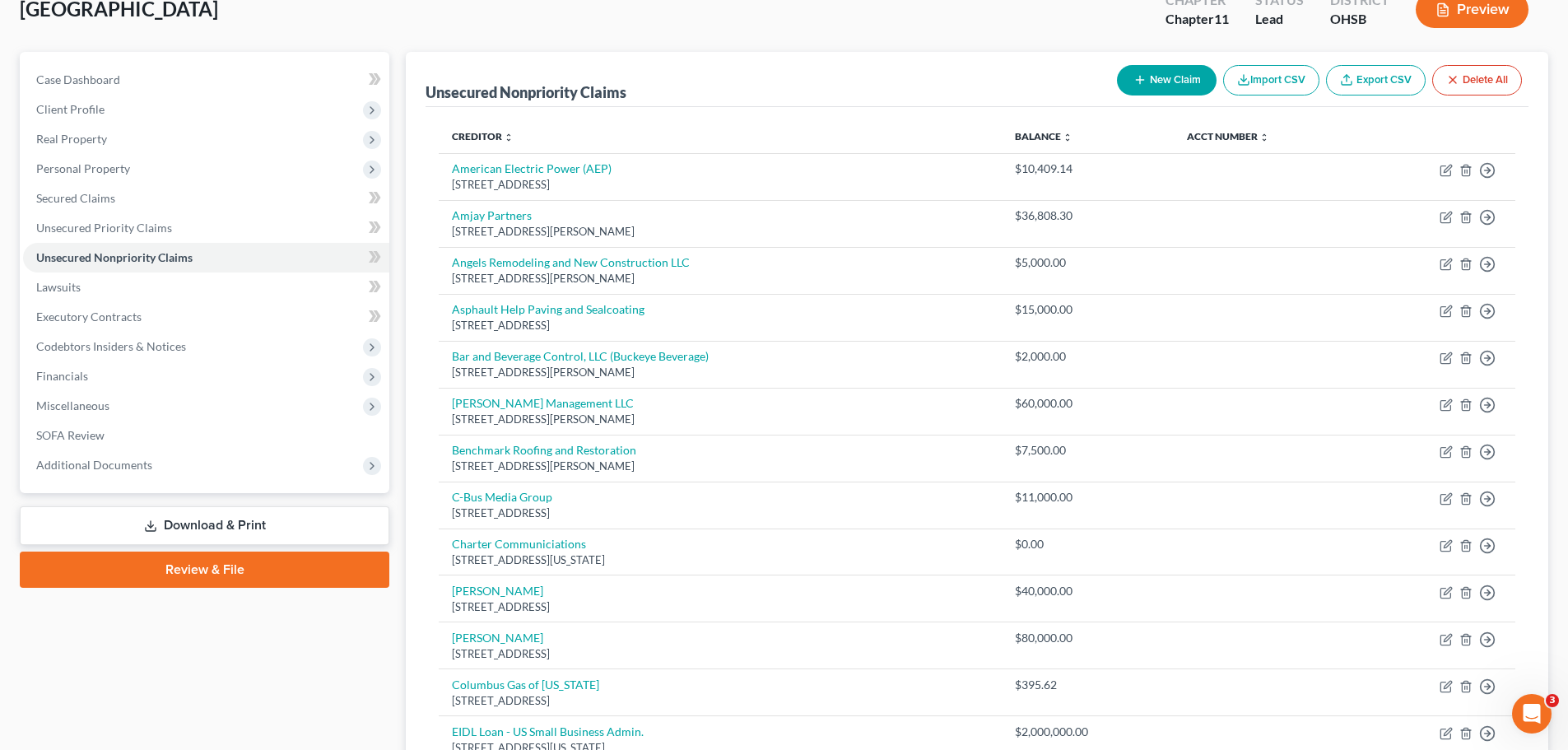
click at [1143, 79] on button "New Claim" at bounding box center [1166, 80] width 99 height 31
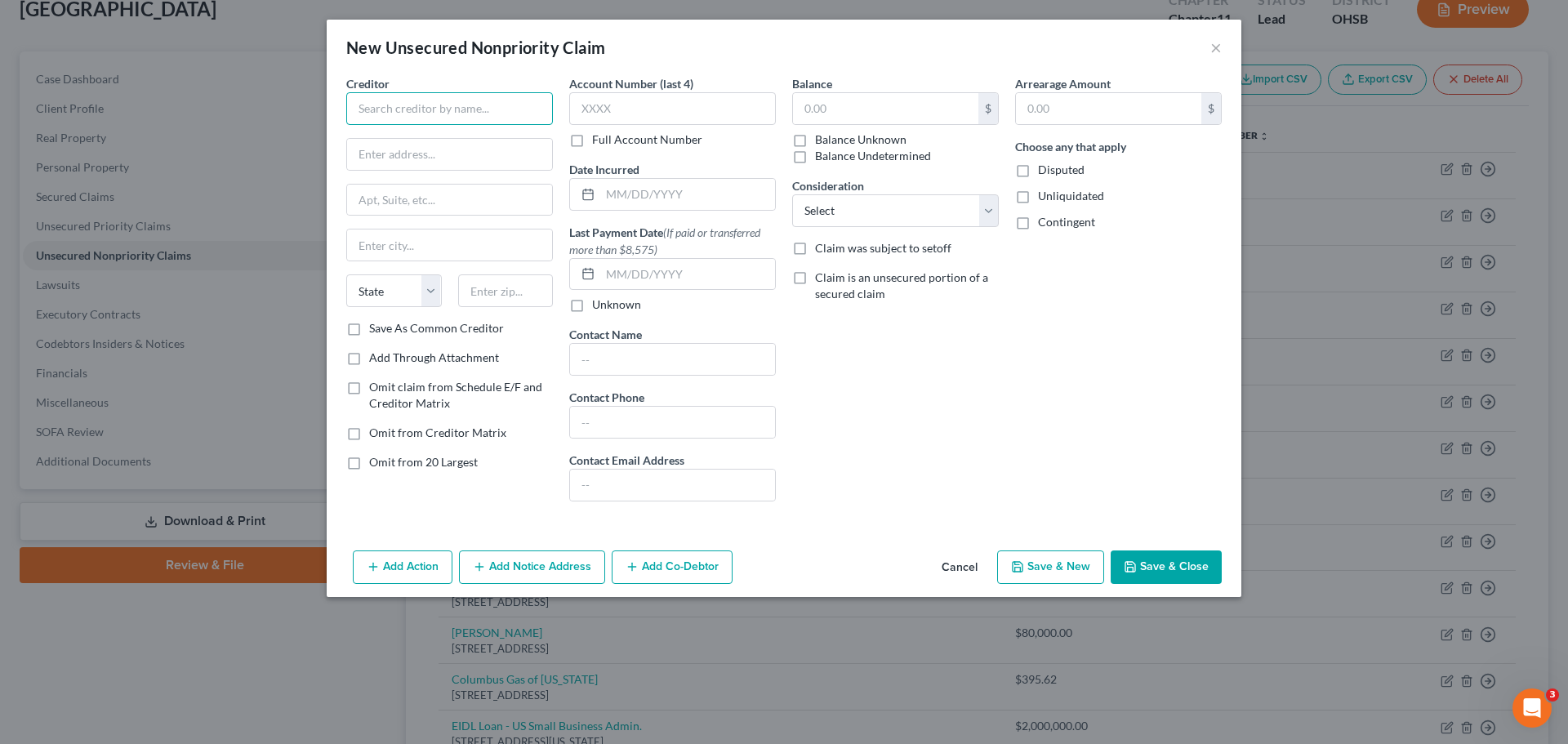
click at [424, 121] on input "text" at bounding box center [449, 108] width 206 height 32
click at [1160, 565] on button "Save & Close" at bounding box center [1166, 567] width 111 height 34
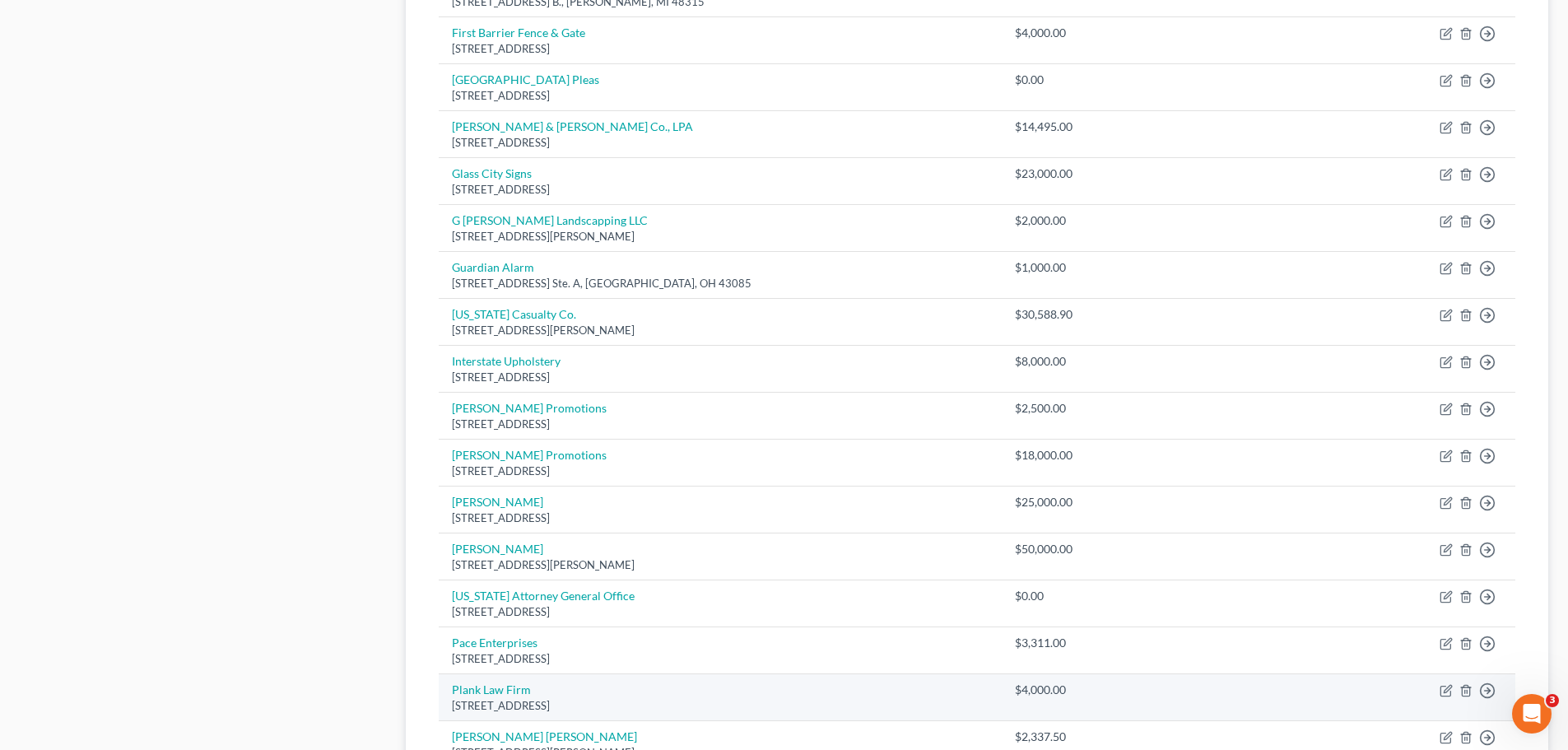
scroll to position [1177, 0]
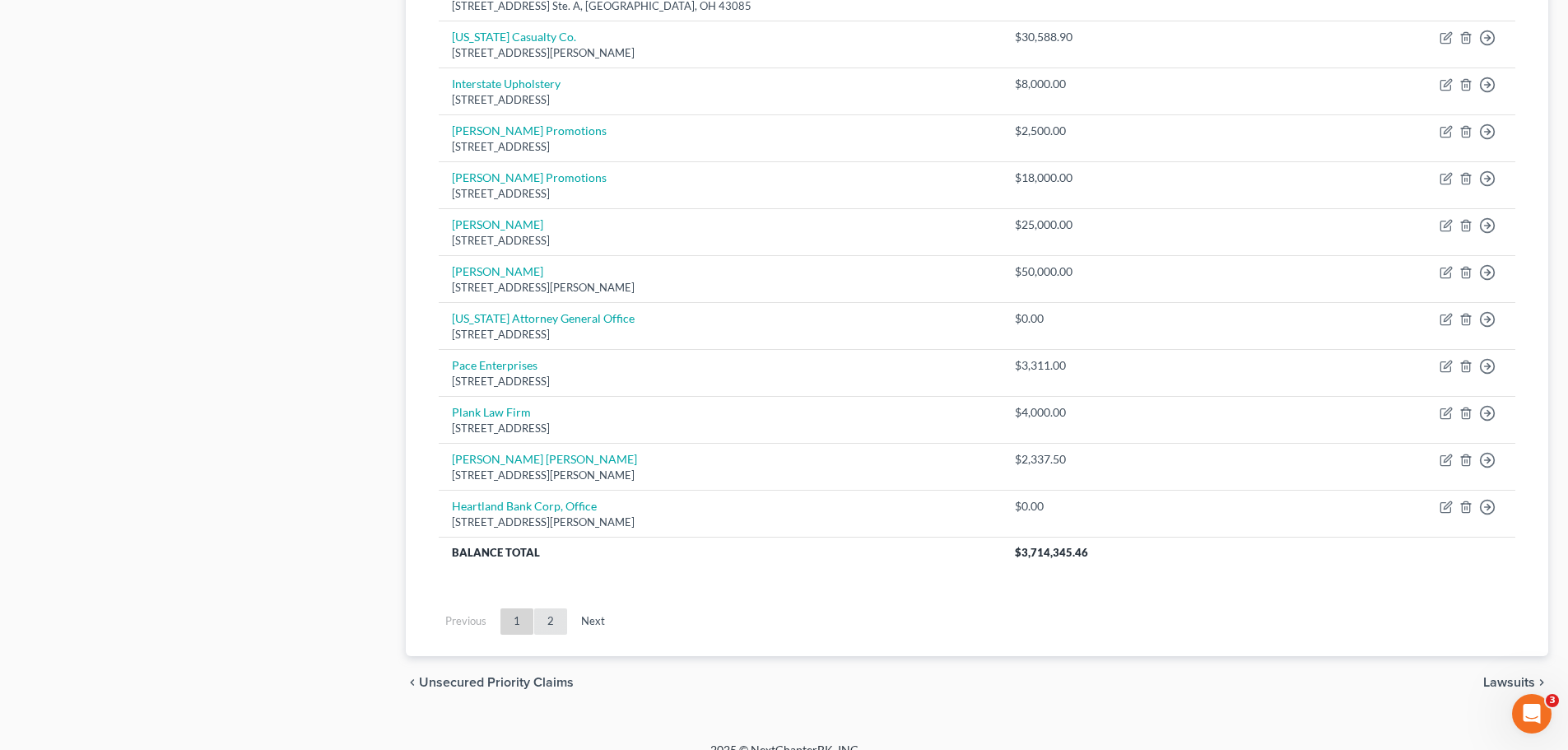
click at [545, 623] on link "2" at bounding box center [550, 622] width 32 height 26
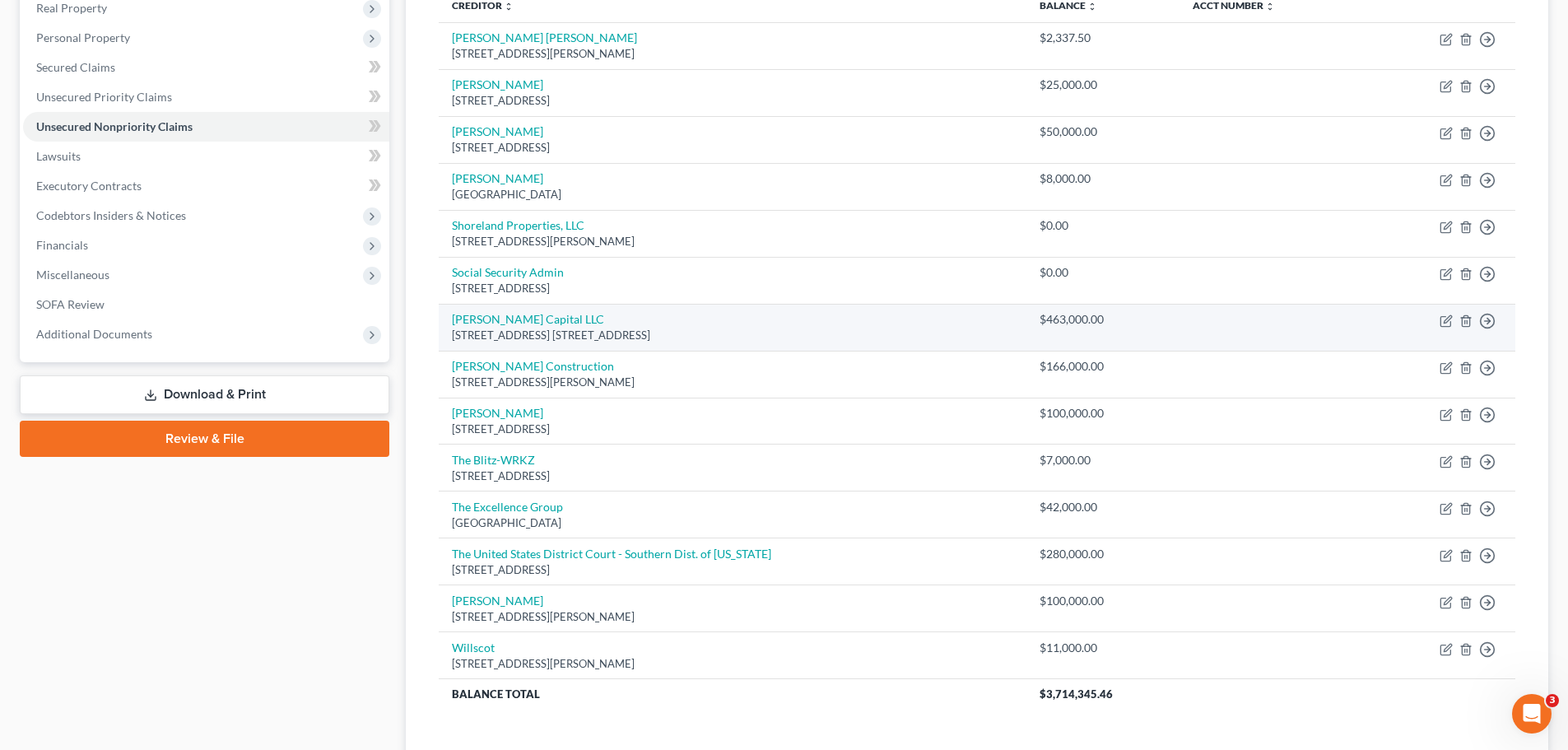
scroll to position [235, 0]
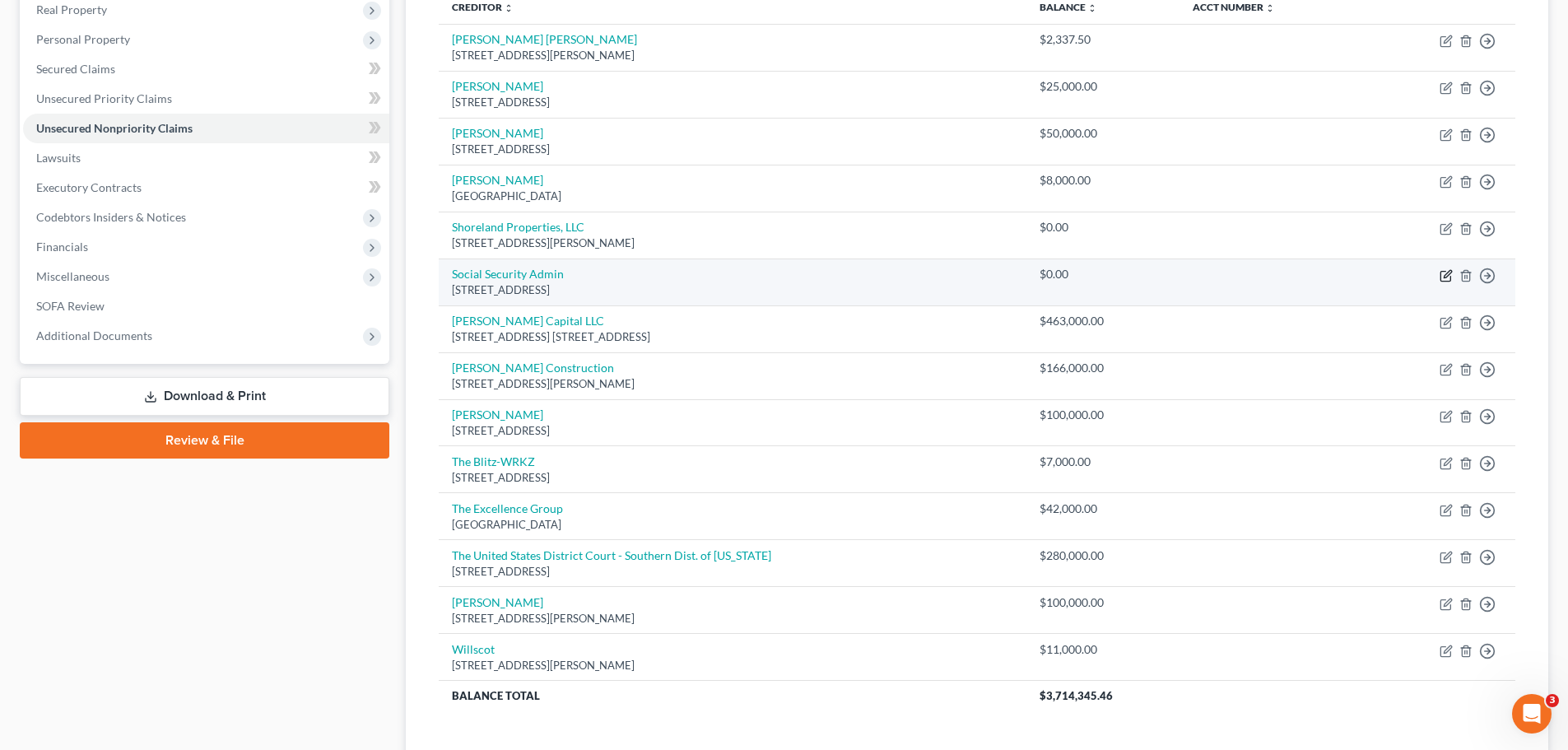
click at [1441, 272] on icon "button" at bounding box center [1444, 275] width 10 height 10
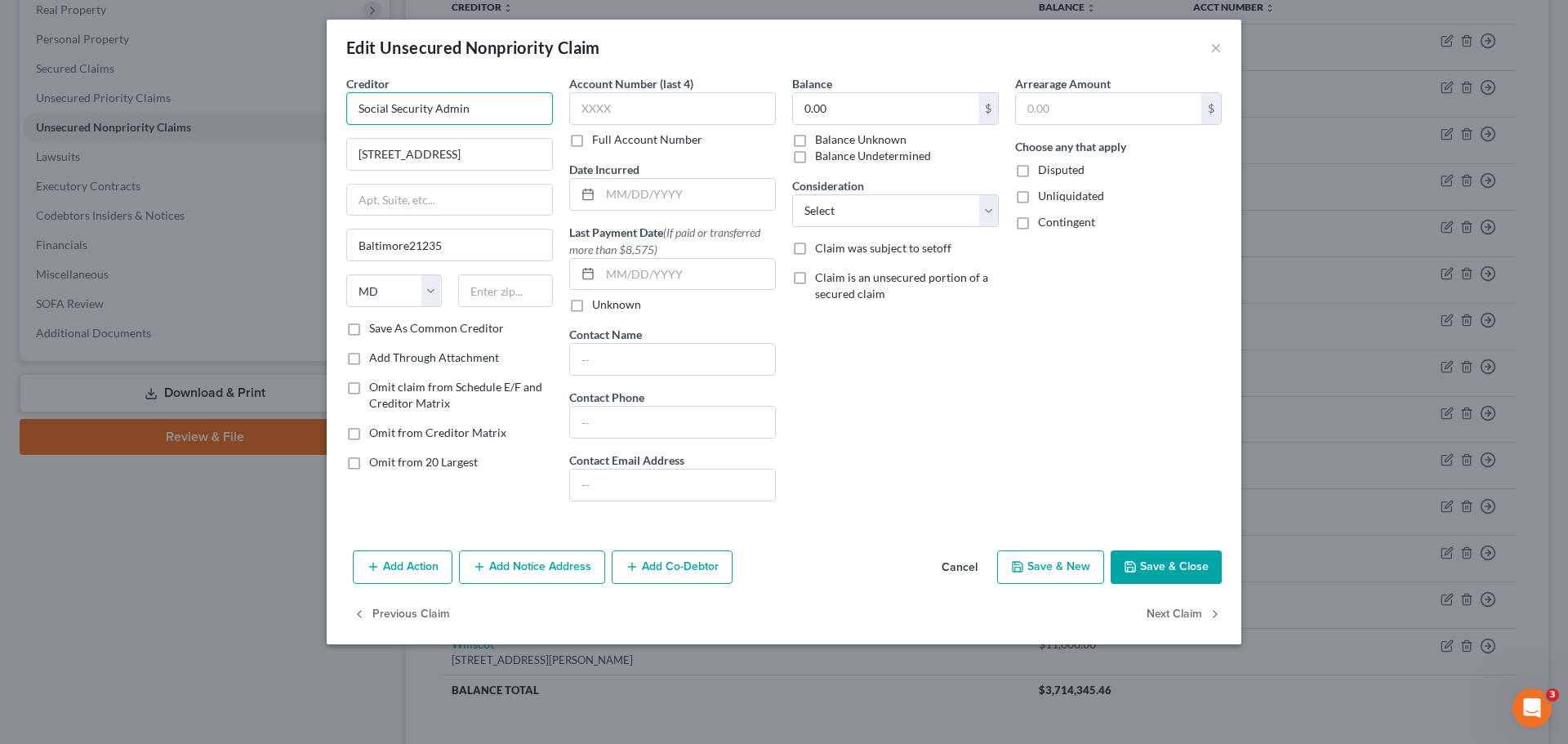
click at [472, 114] on input "Social Security Admin" at bounding box center [449, 108] width 206 height 32
click at [1060, 572] on button "Save & New" at bounding box center [1051, 567] width 107 height 34
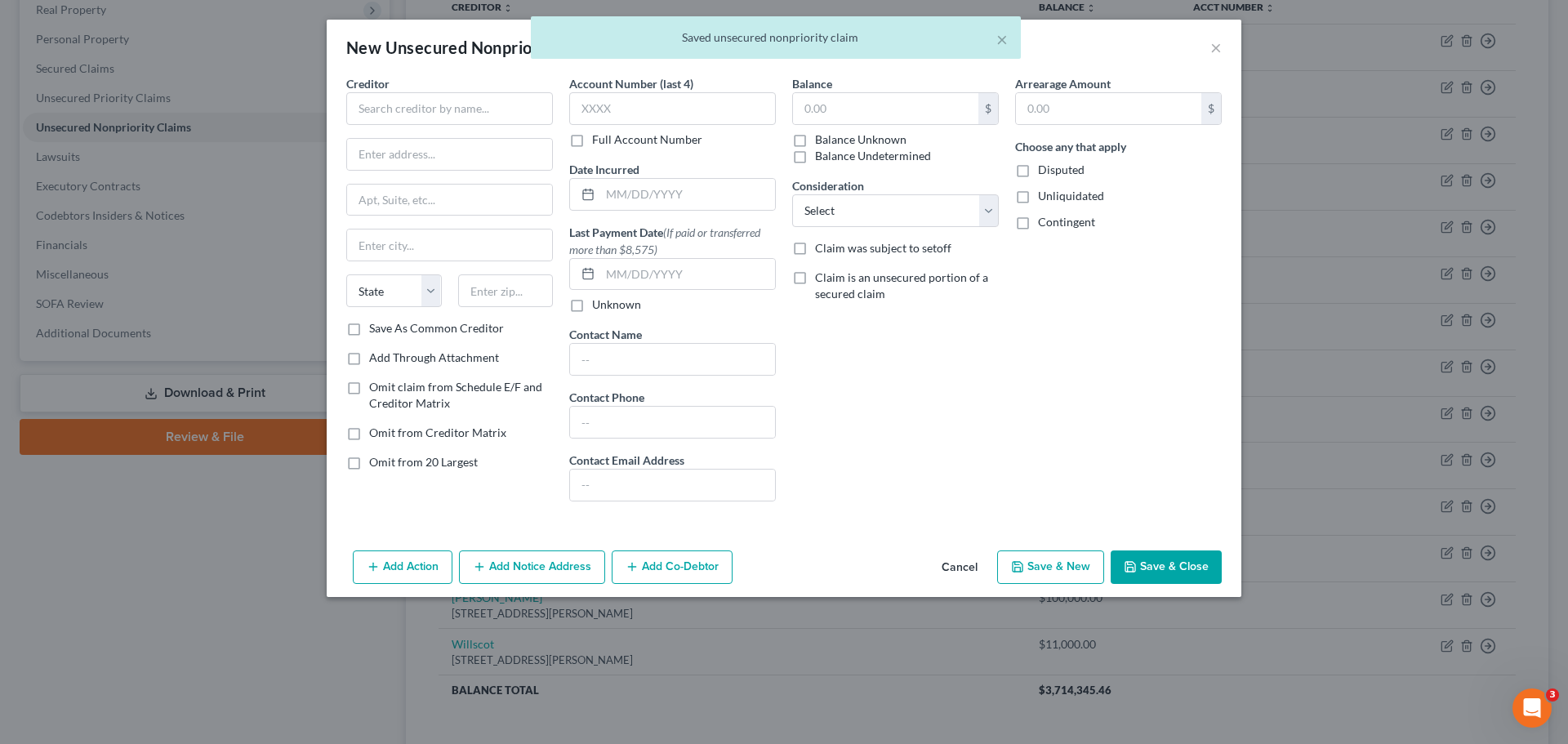
click at [945, 559] on button "Cancel" at bounding box center [959, 568] width 62 height 32
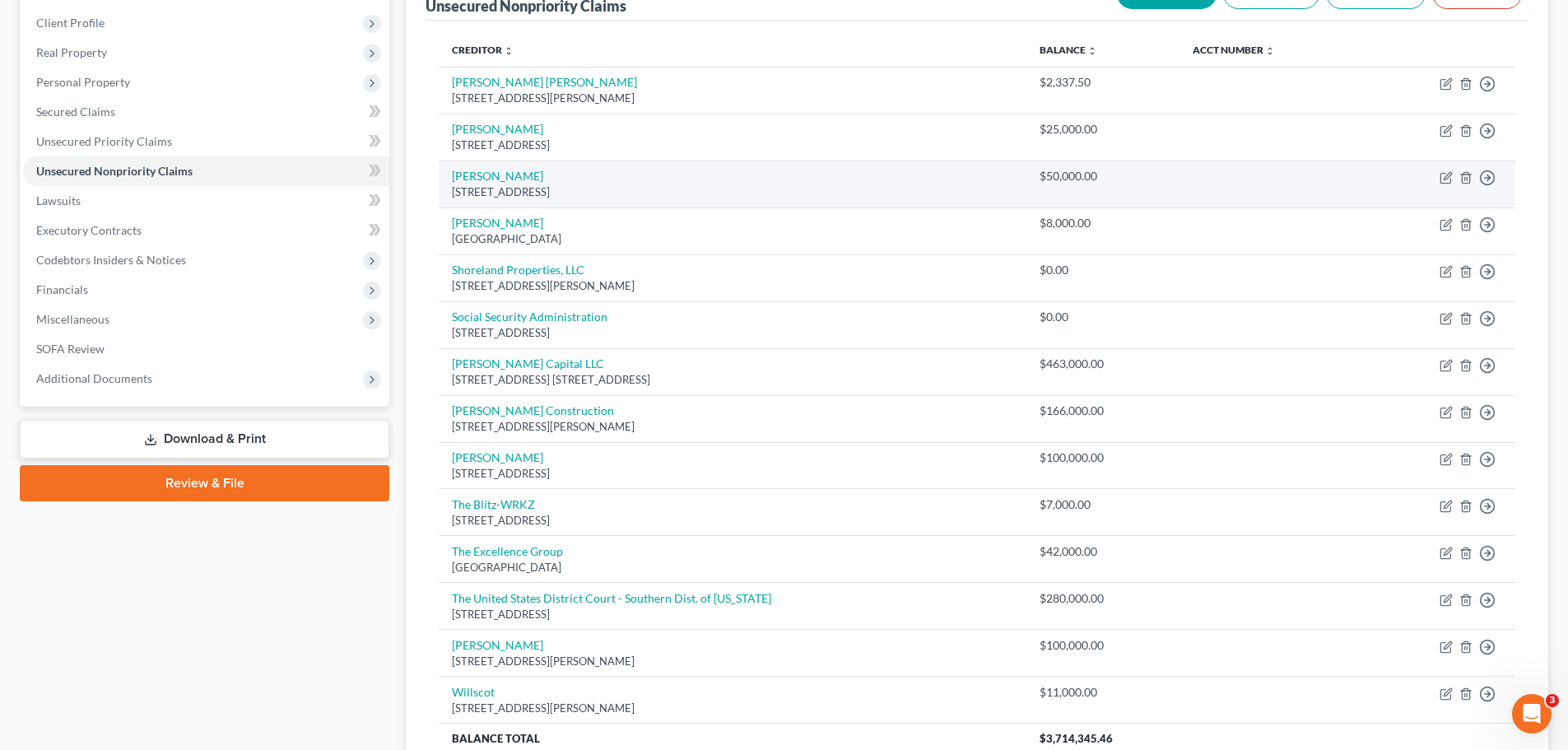
scroll to position [400, 0]
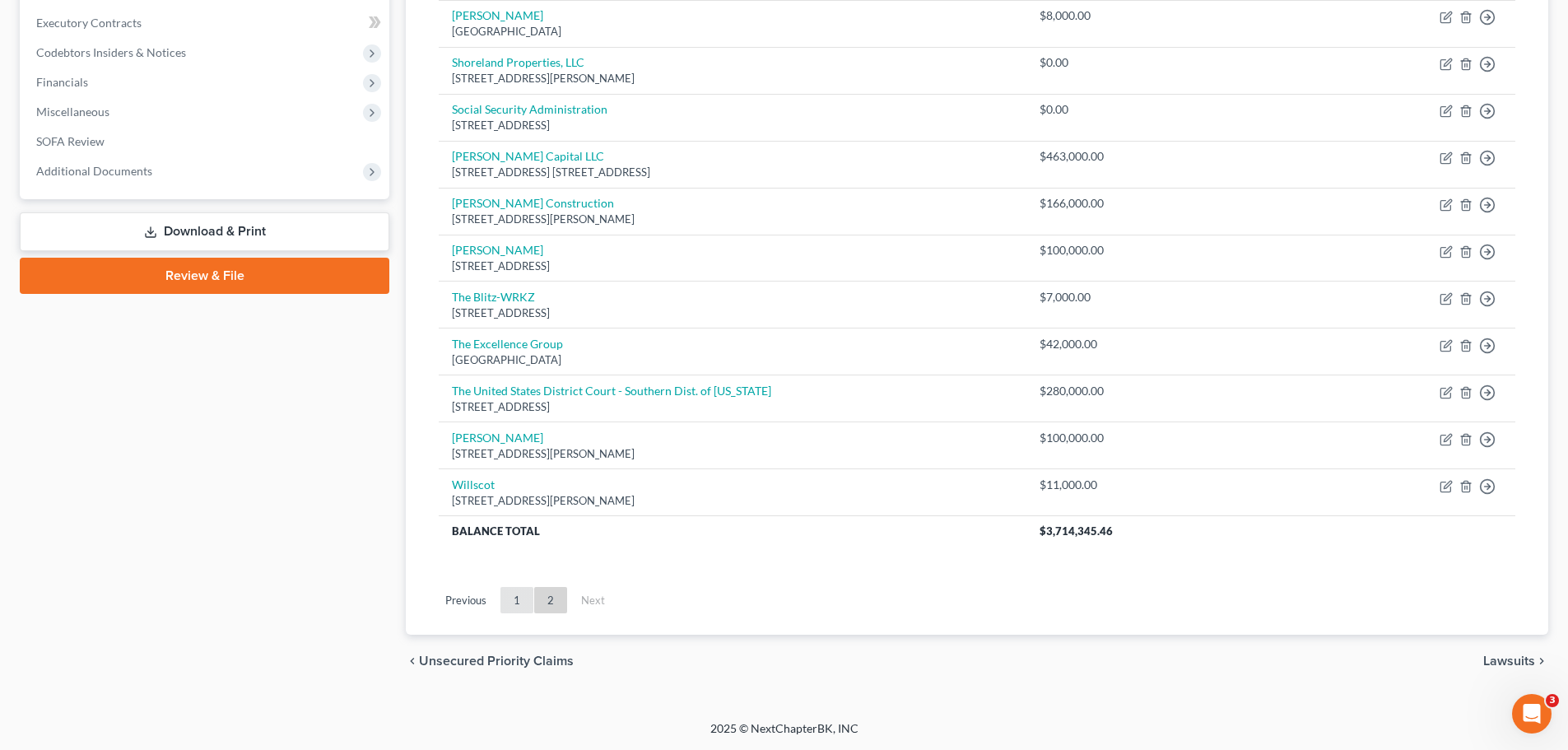
click at [520, 590] on link "1" at bounding box center [516, 600] width 32 height 26
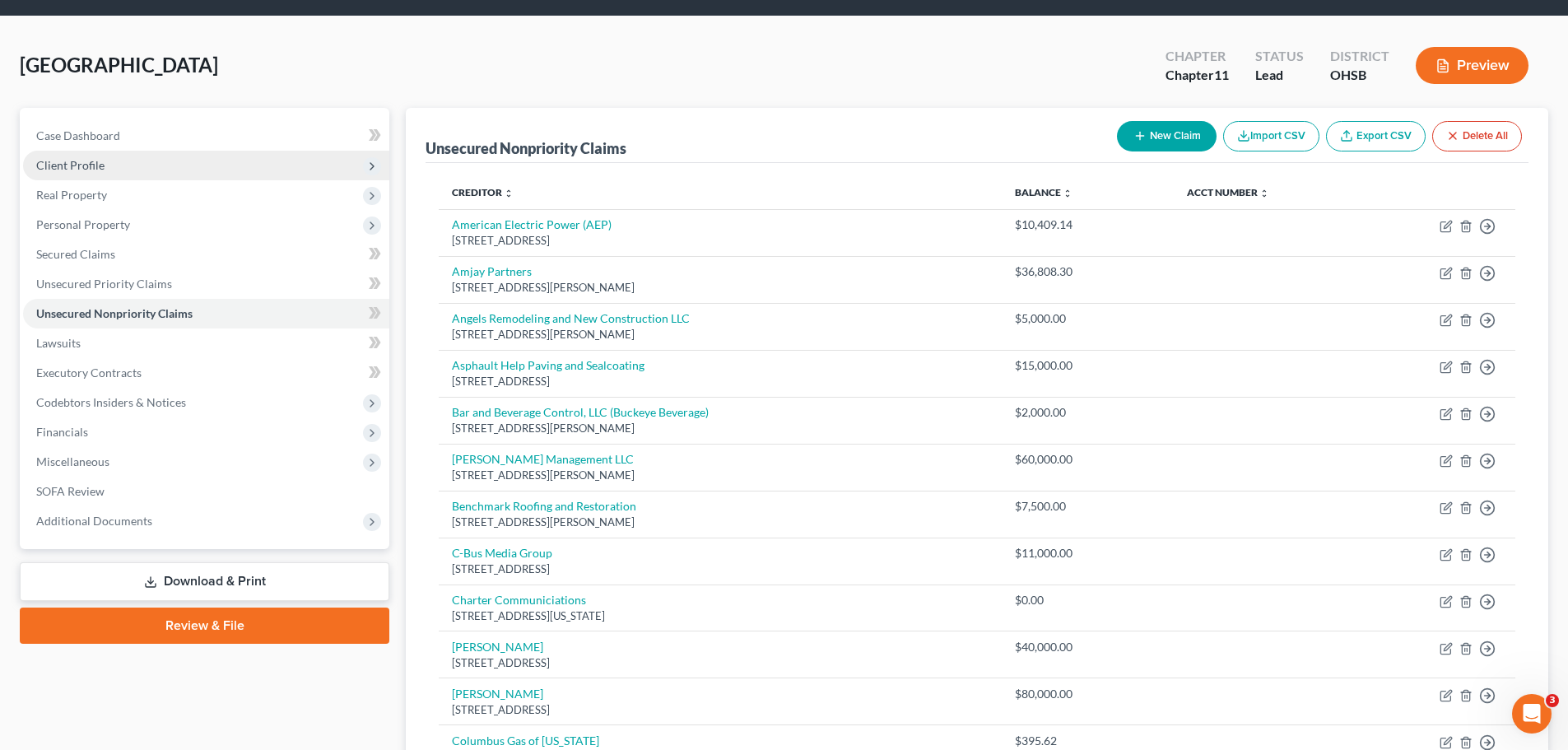
scroll to position [0, 0]
